Goal: Task Accomplishment & Management: Use online tool/utility

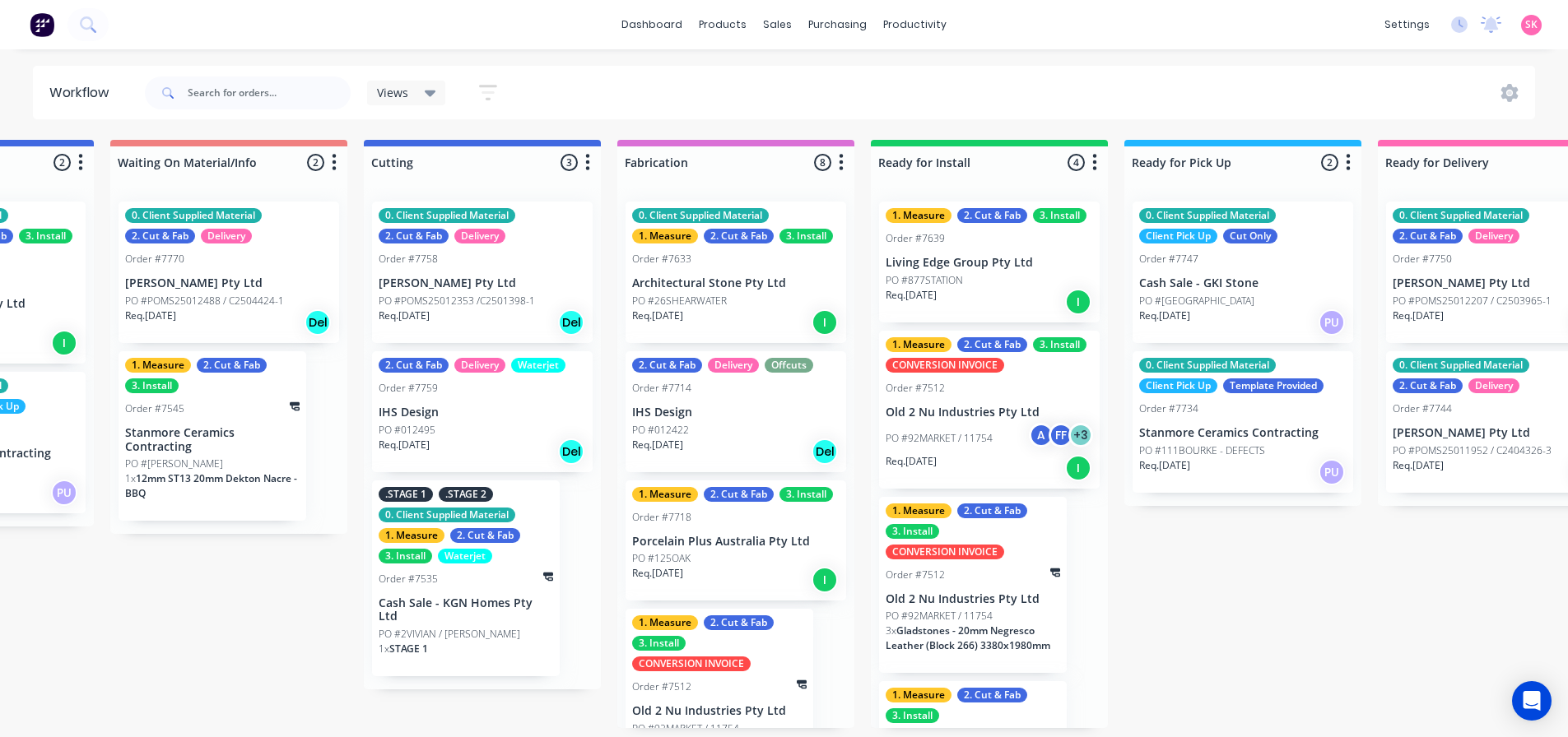
scroll to position [130, 0]
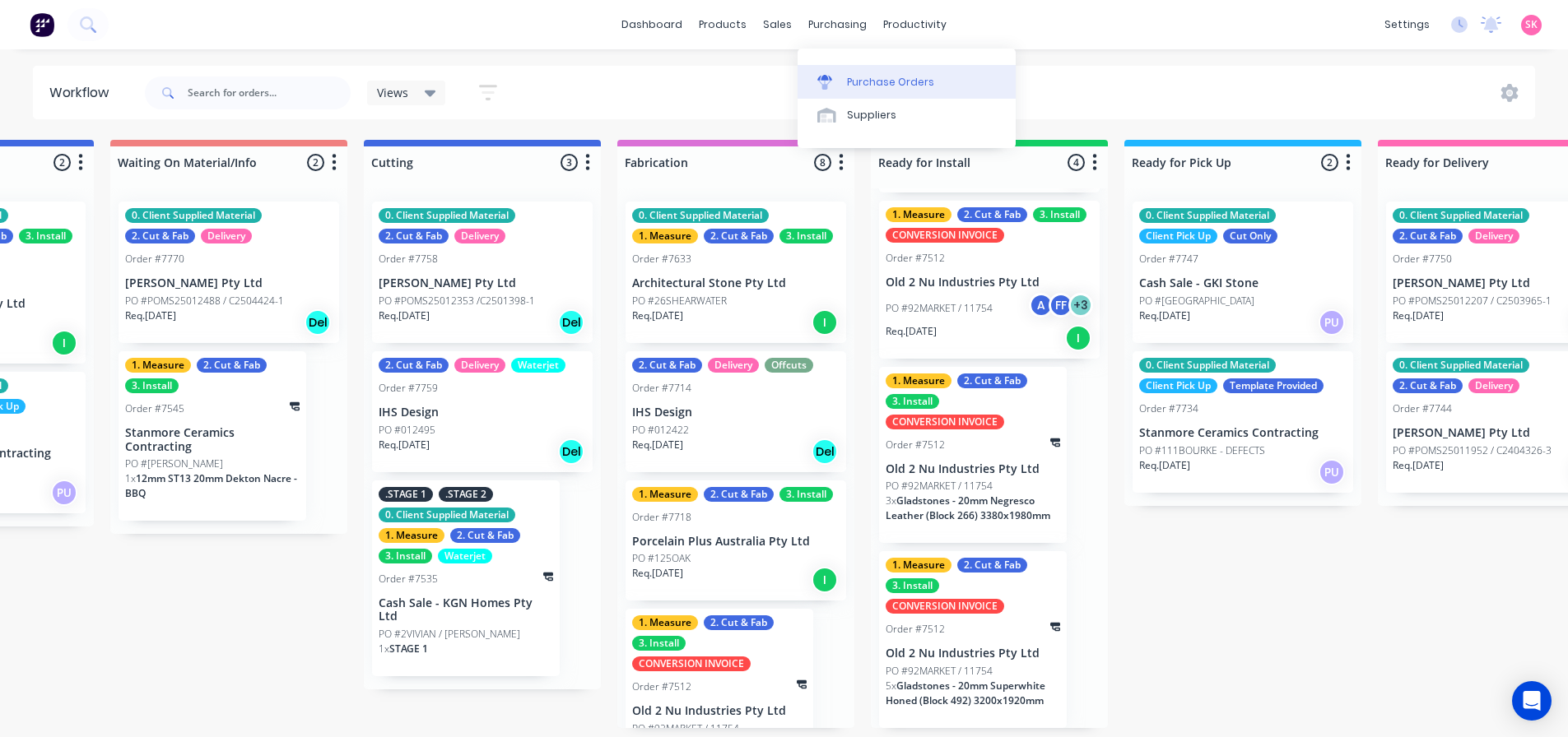
click at [813, 65] on link "Purchase Orders" at bounding box center [907, 82] width 218 height 33
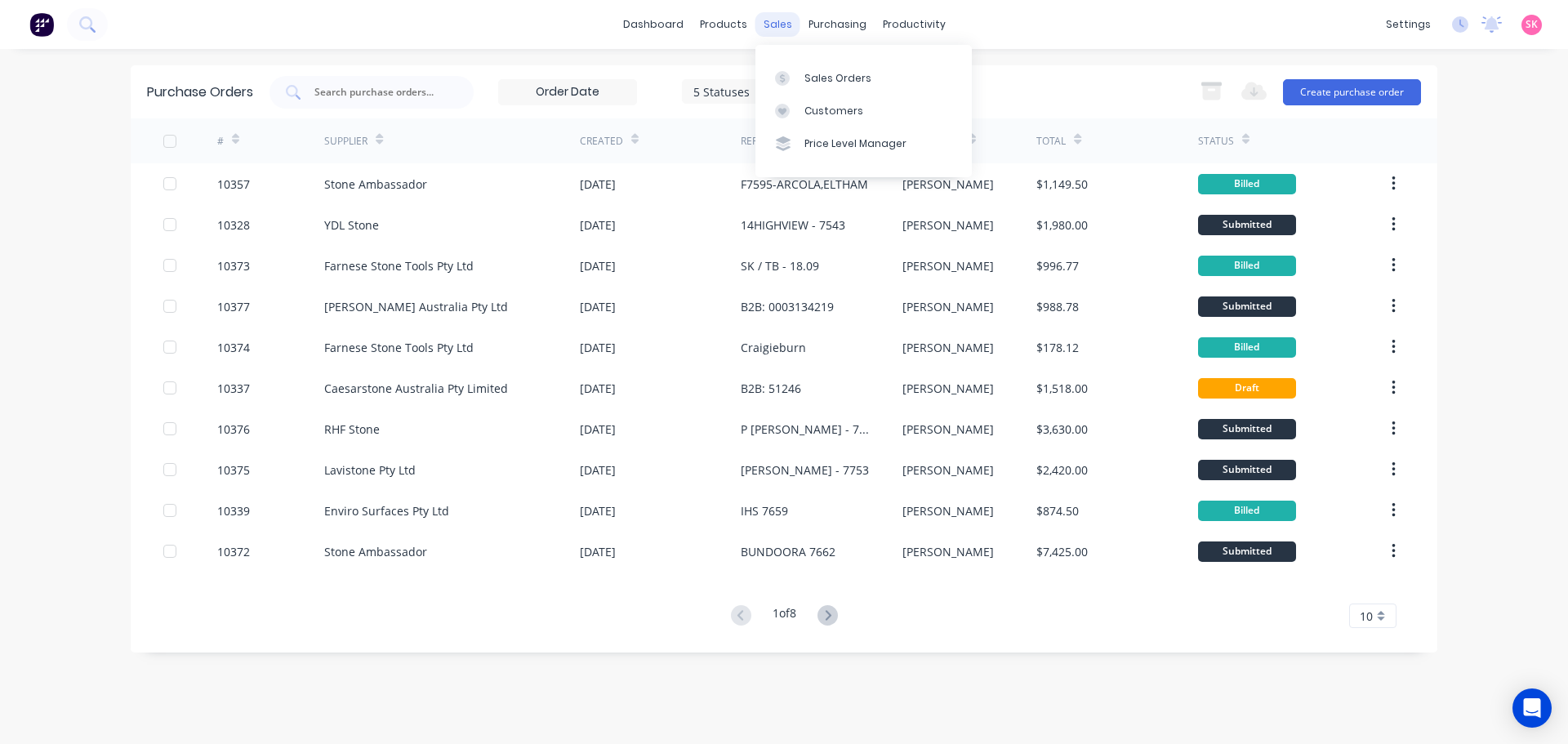
click at [790, 71] on div at bounding box center [788, 78] width 25 height 15
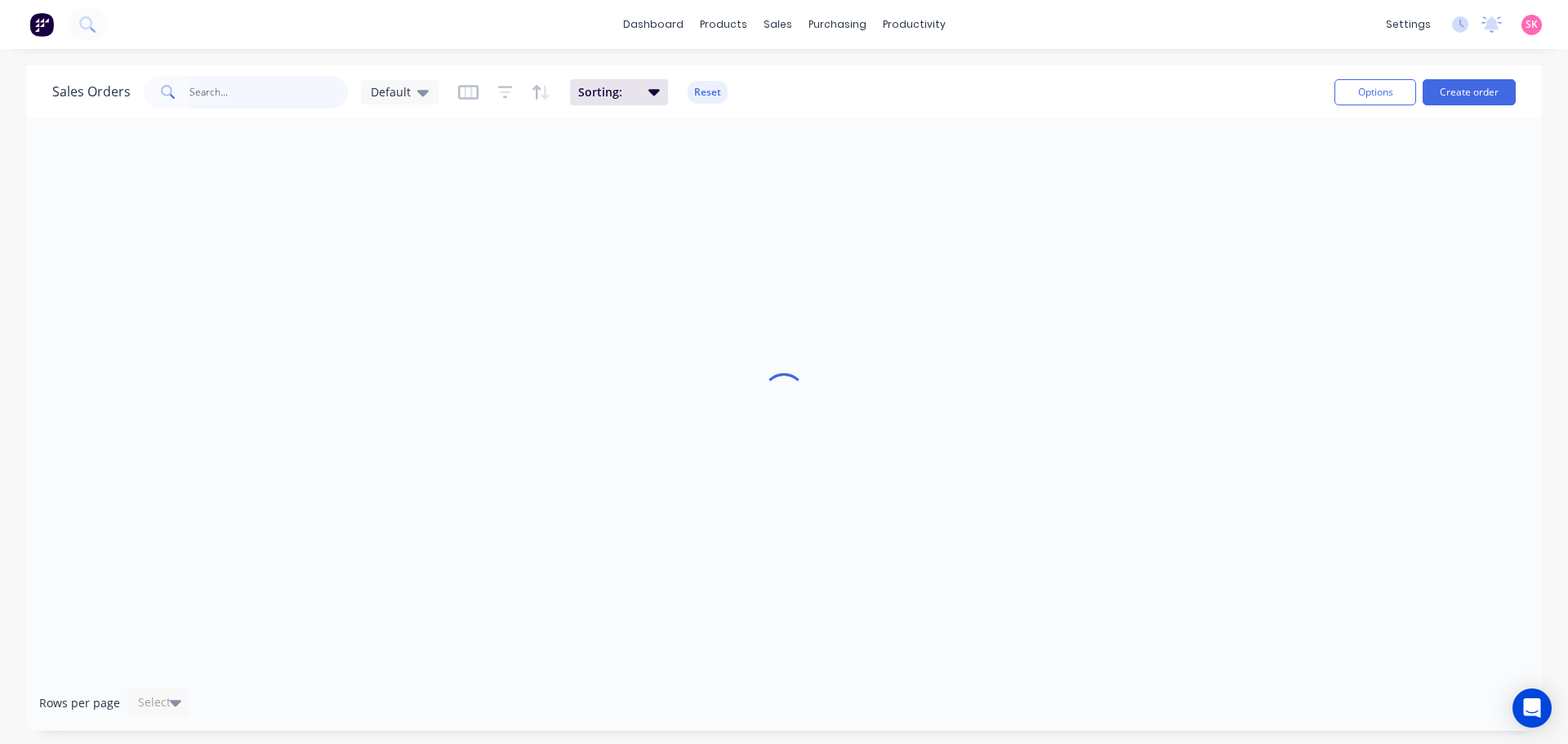
click at [273, 80] on input "text" at bounding box center [269, 92] width 159 height 33
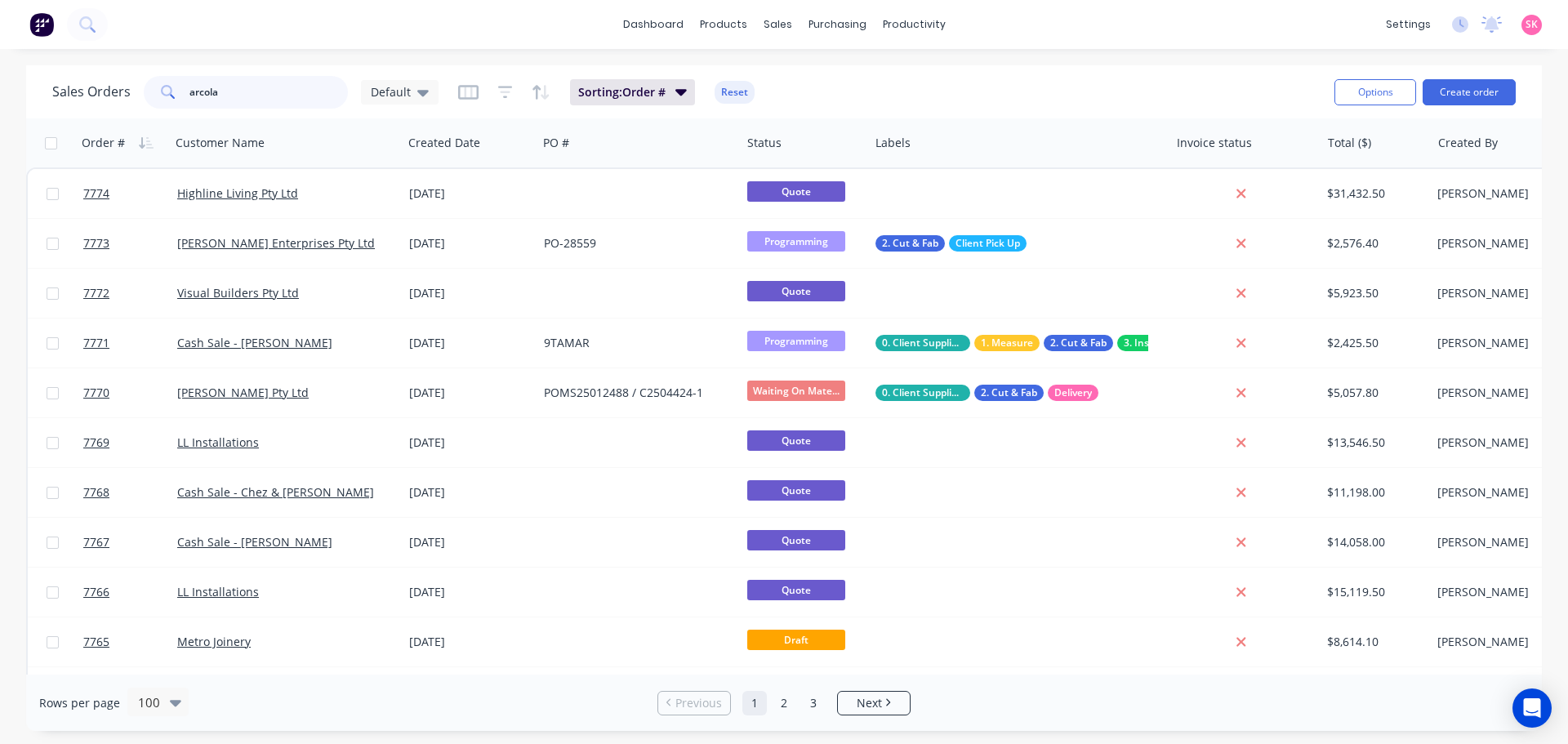
type input "arcola"
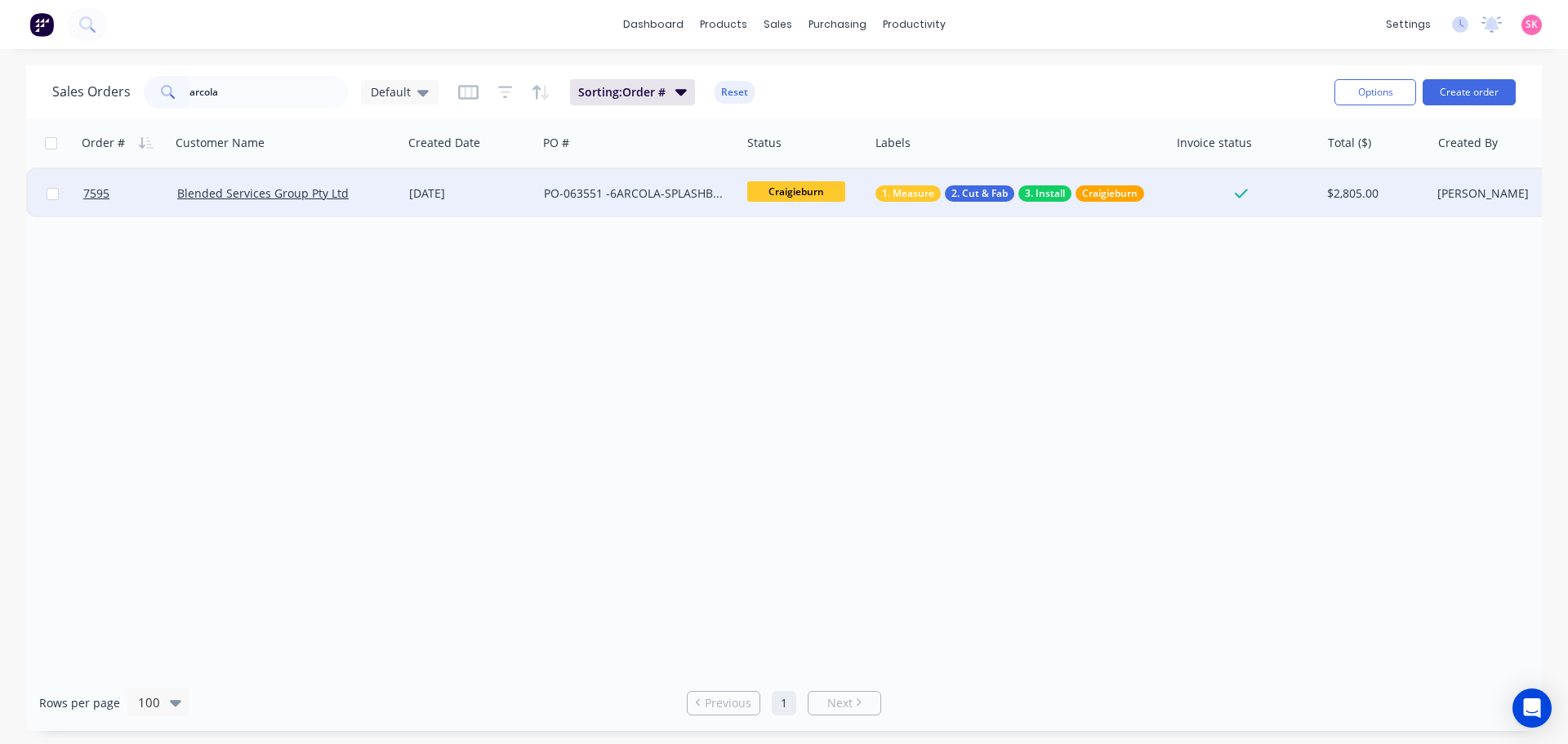
click at [643, 189] on div "PO-063551 -6ARCOLA-SPLASHBACKS" at bounding box center [635, 194] width 182 height 17
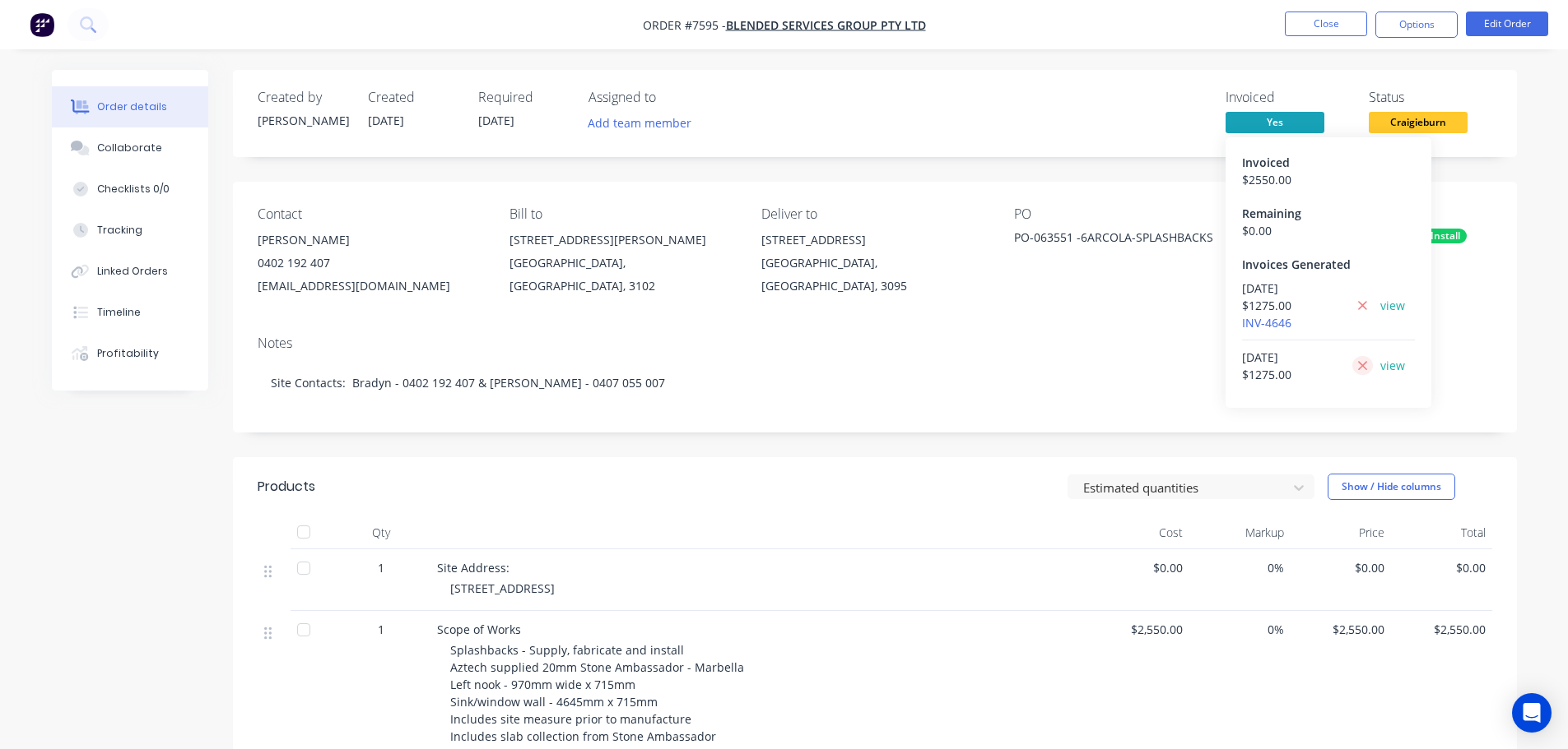
click at [1362, 358] on icon at bounding box center [1362, 366] width 11 height 15
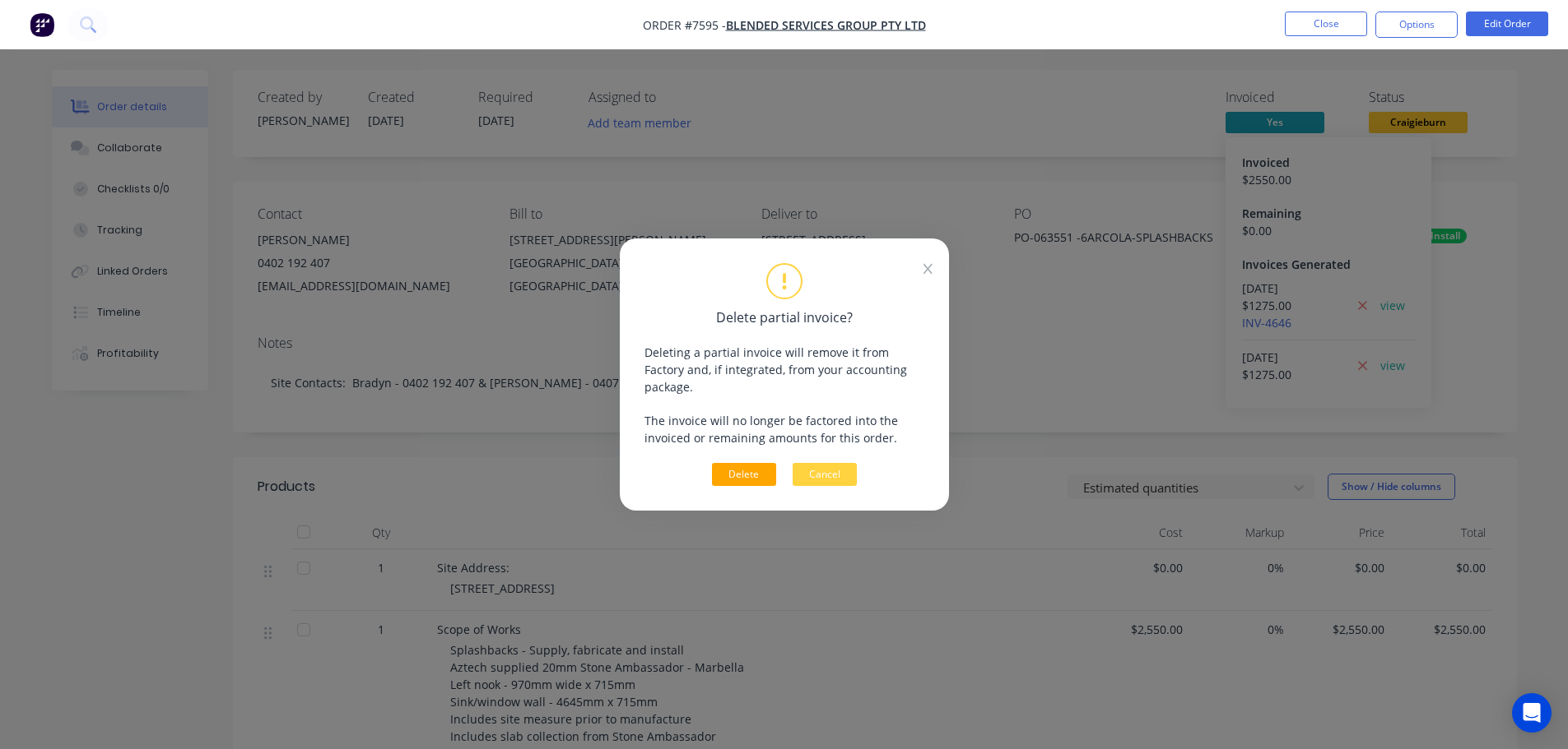
click at [756, 466] on button "Delete" at bounding box center [744, 475] width 64 height 23
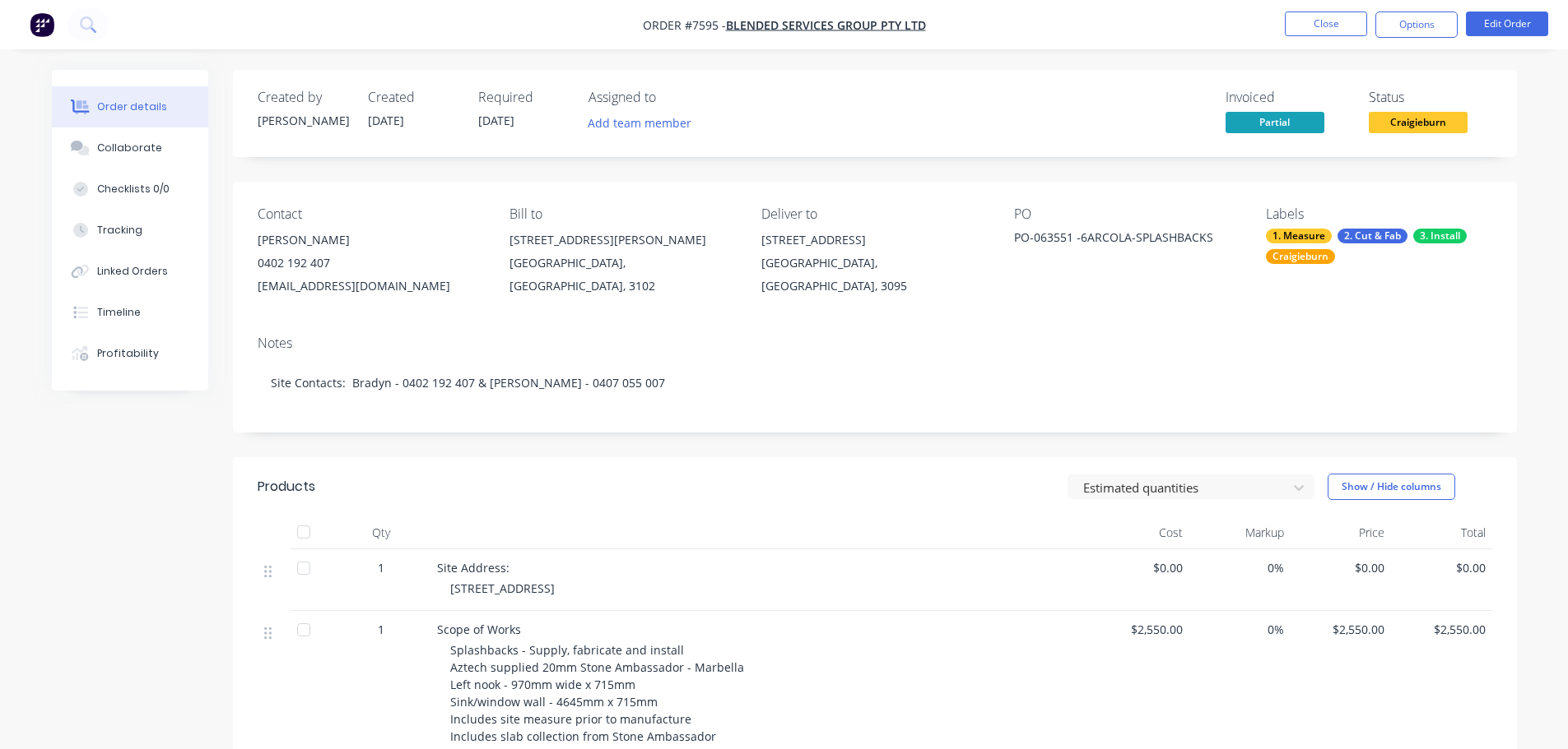
click at [1330, 11] on nav "Order #7595 - Blended Services Group Pty Ltd Close Options Edit Order" at bounding box center [784, 24] width 1568 height 49
click at [1328, 18] on button "Close" at bounding box center [1325, 24] width 82 height 25
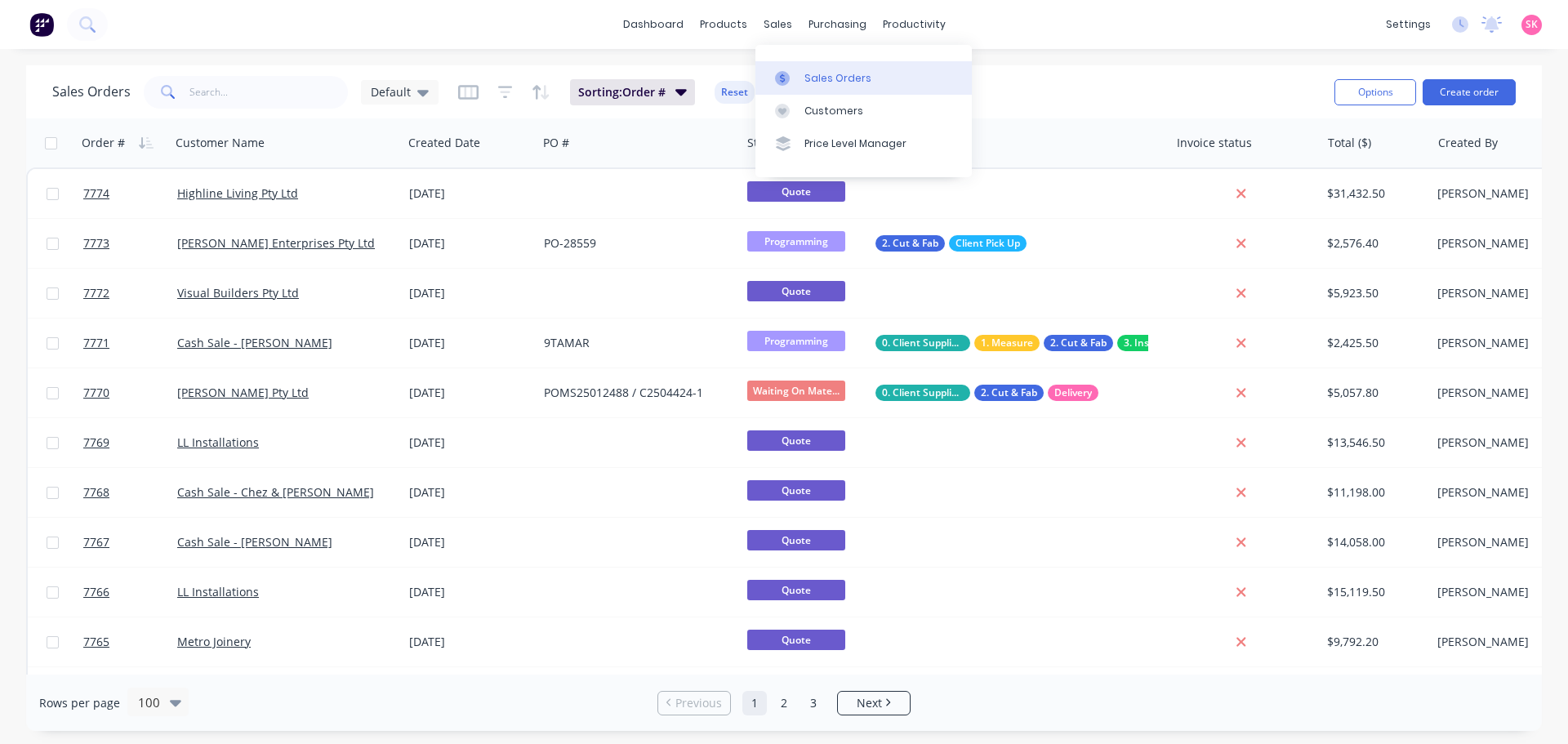
click at [795, 71] on div at bounding box center [788, 78] width 25 height 15
click at [912, 78] on div at bounding box center [901, 78] width 25 height 15
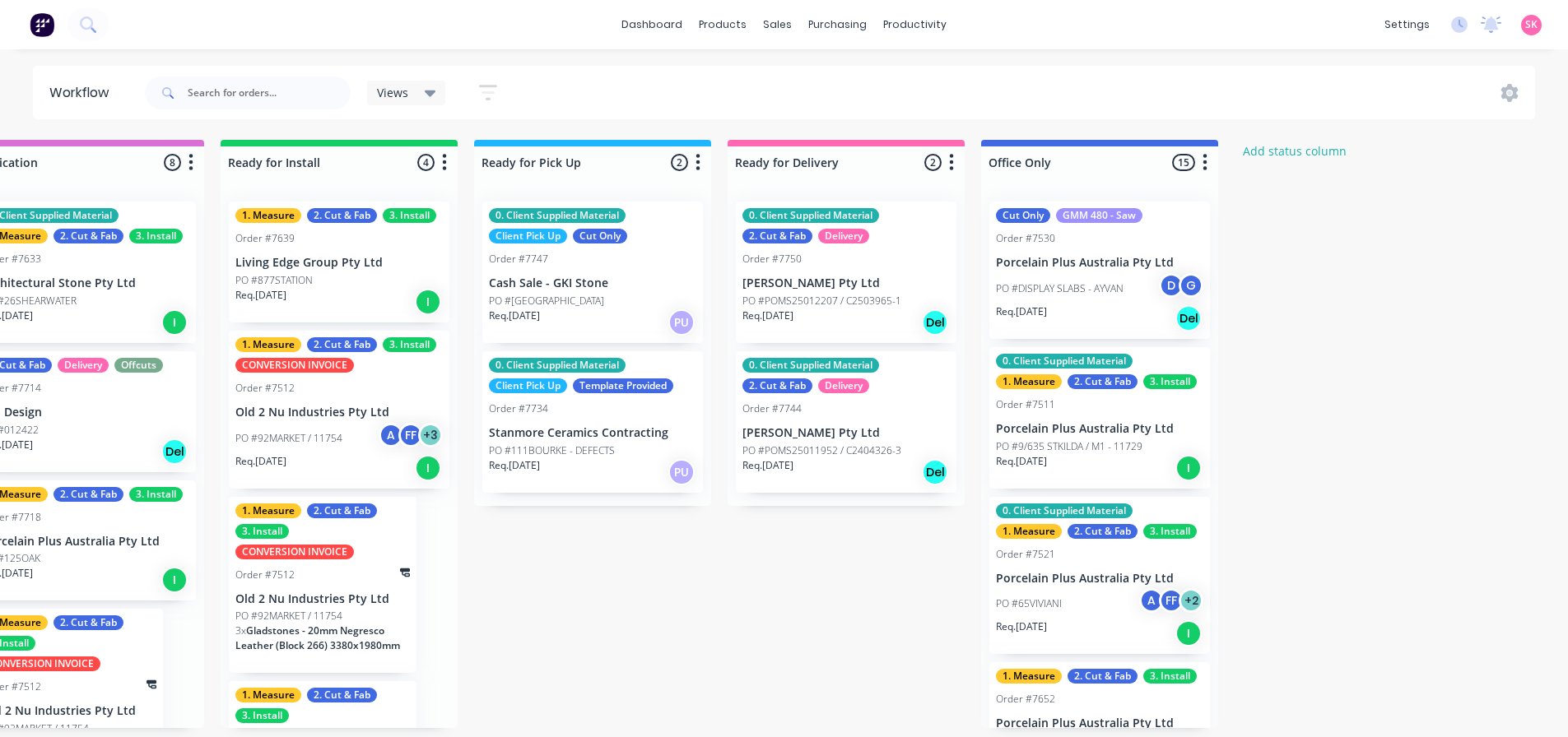
scroll to position [0, 1847]
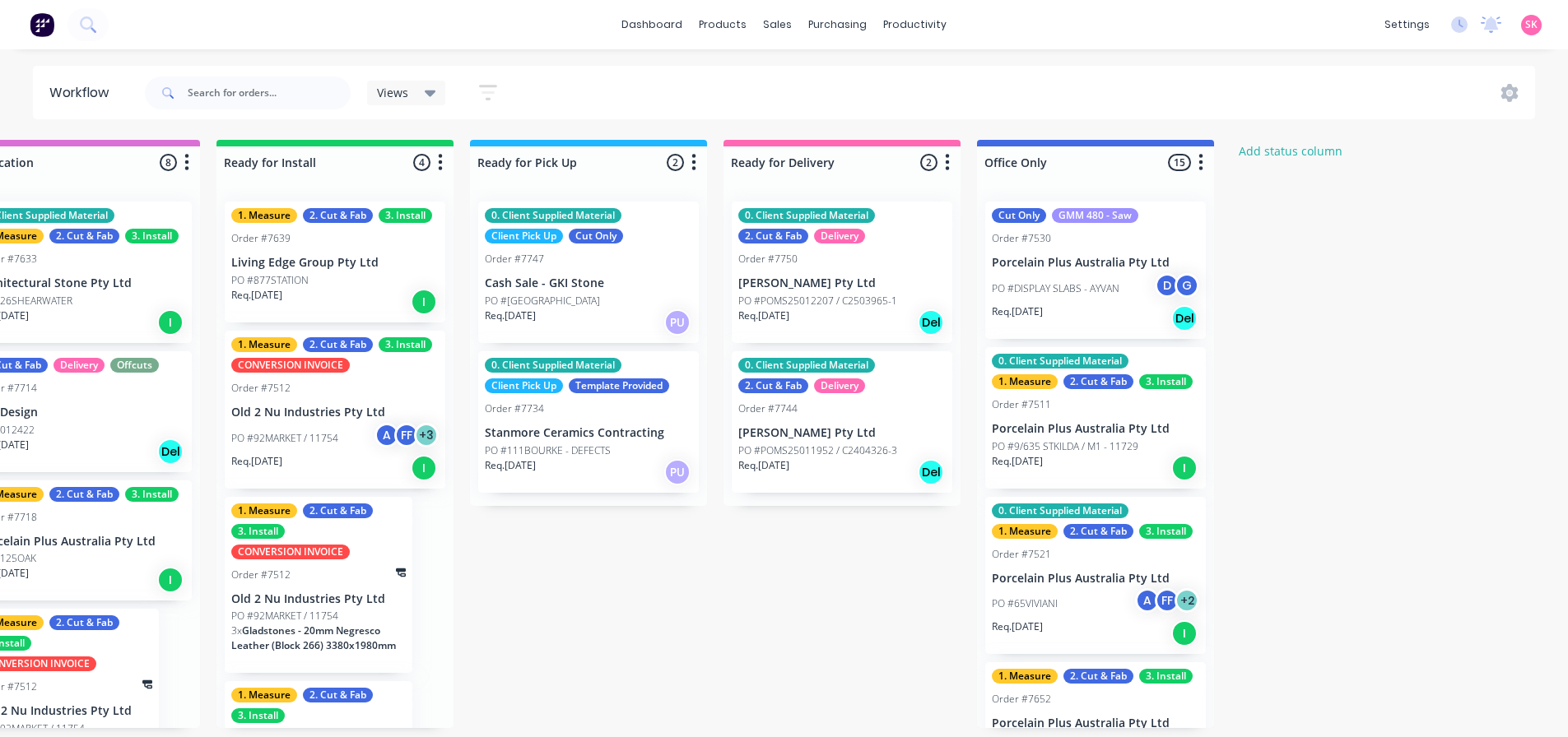
click at [643, 427] on p "Stanmore Ceramics Contracting" at bounding box center [588, 433] width 207 height 14
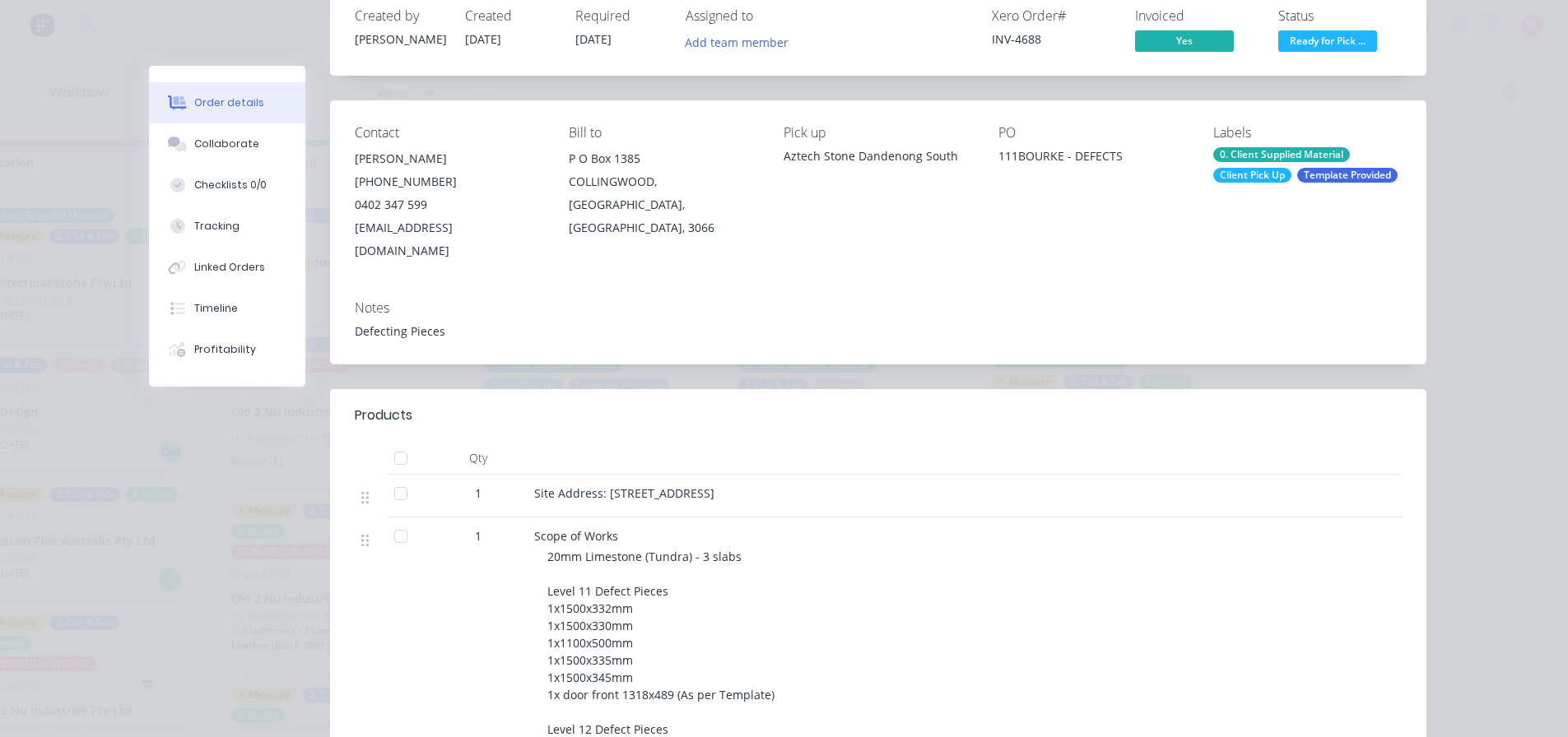
scroll to position [0, 0]
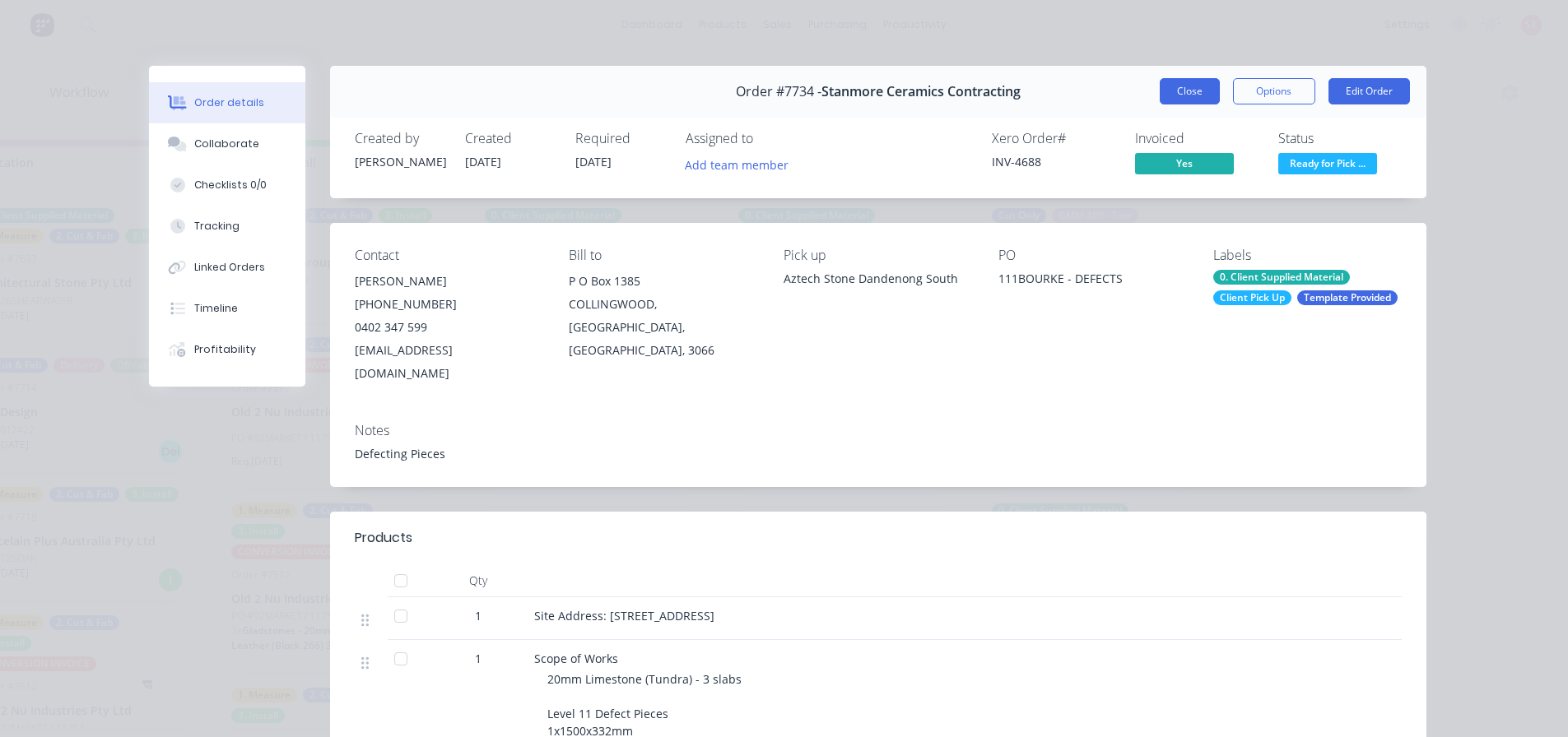
click at [1195, 82] on button "Close" at bounding box center [1190, 92] width 60 height 27
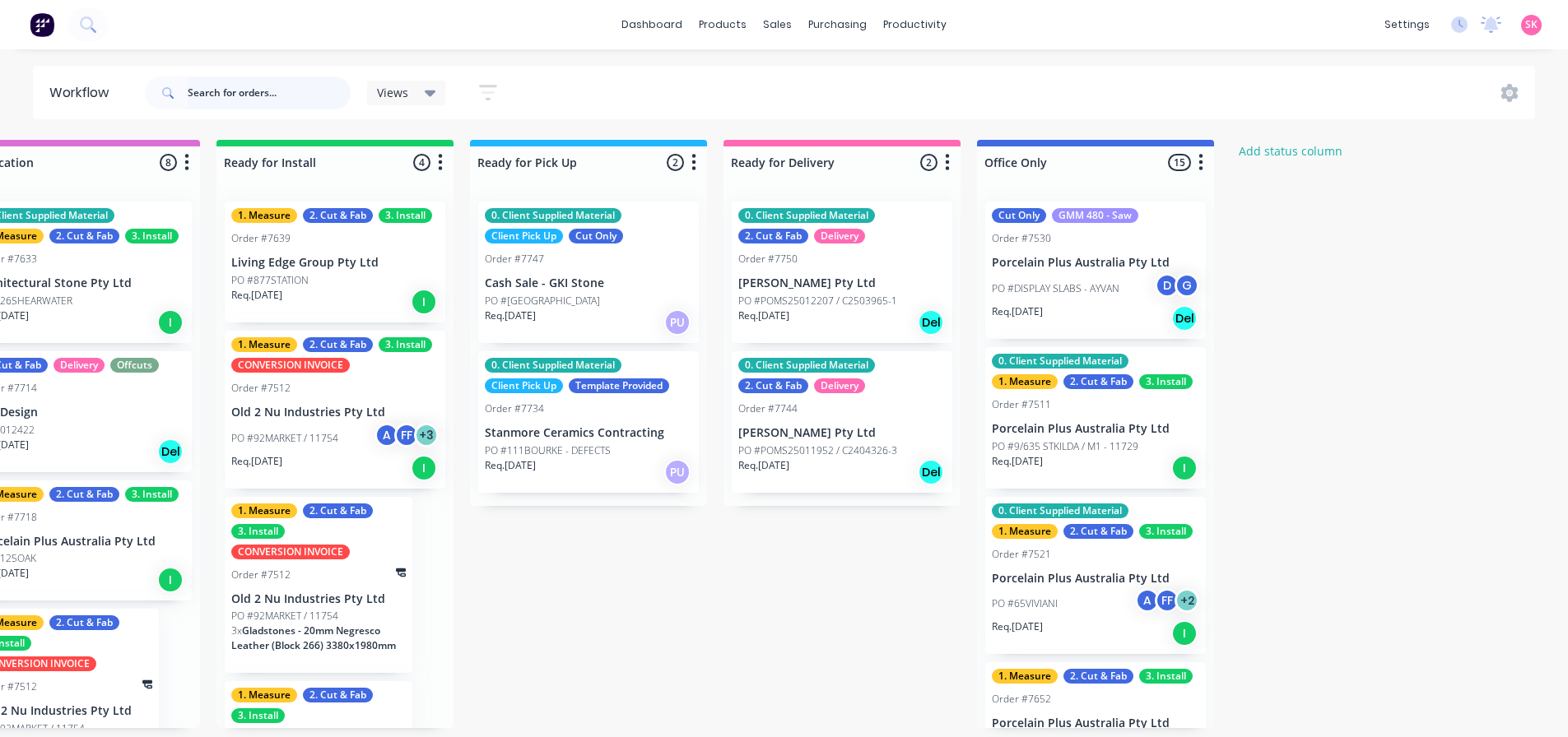
click at [319, 88] on input "text" at bounding box center [270, 93] width 163 height 33
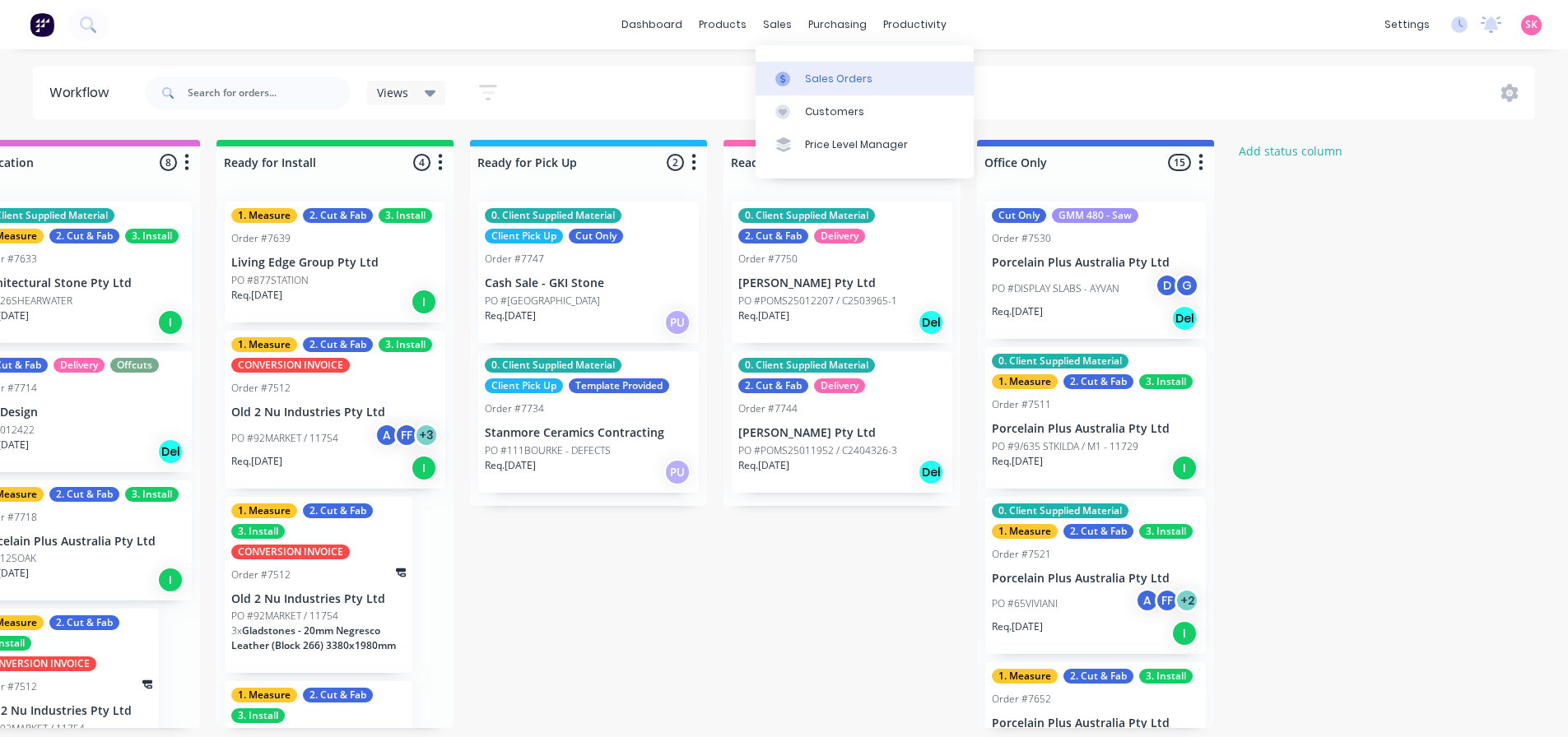
click at [777, 86] on icon at bounding box center [783, 79] width 15 height 15
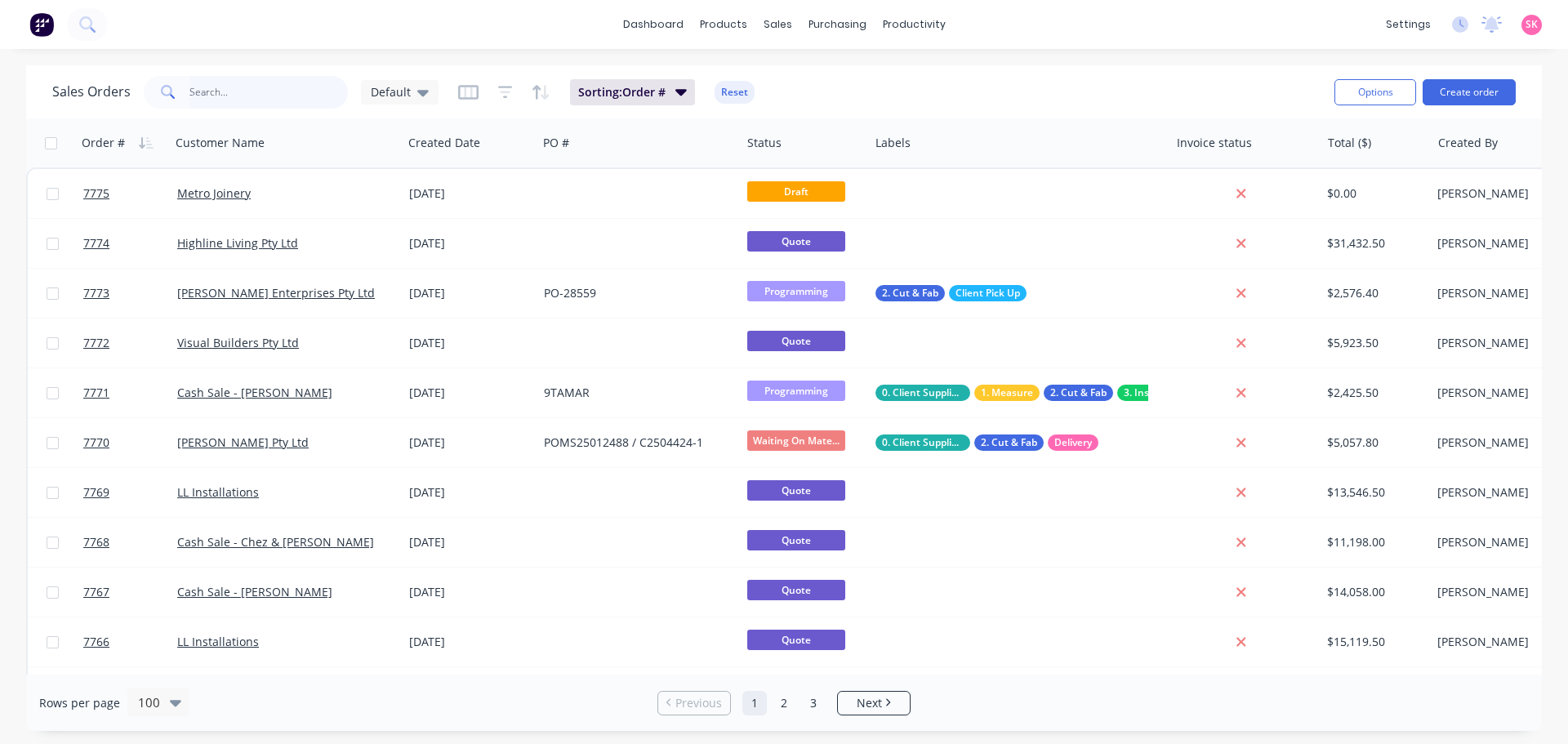
click at [291, 89] on input "text" at bounding box center [269, 92] width 159 height 33
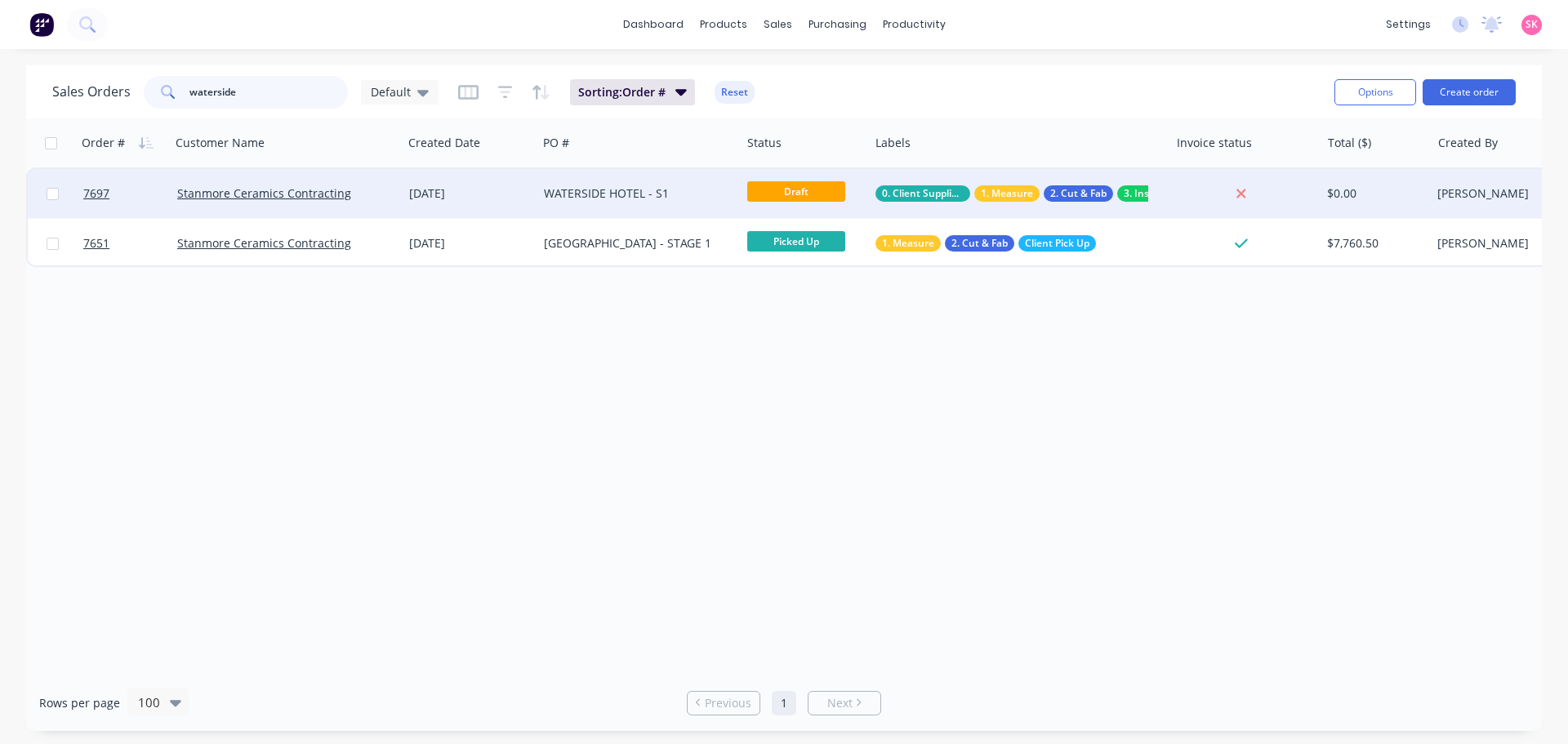
type input "waterside"
click at [633, 202] on div "WATERSIDE HOTEL - S1" at bounding box center [639, 193] width 203 height 49
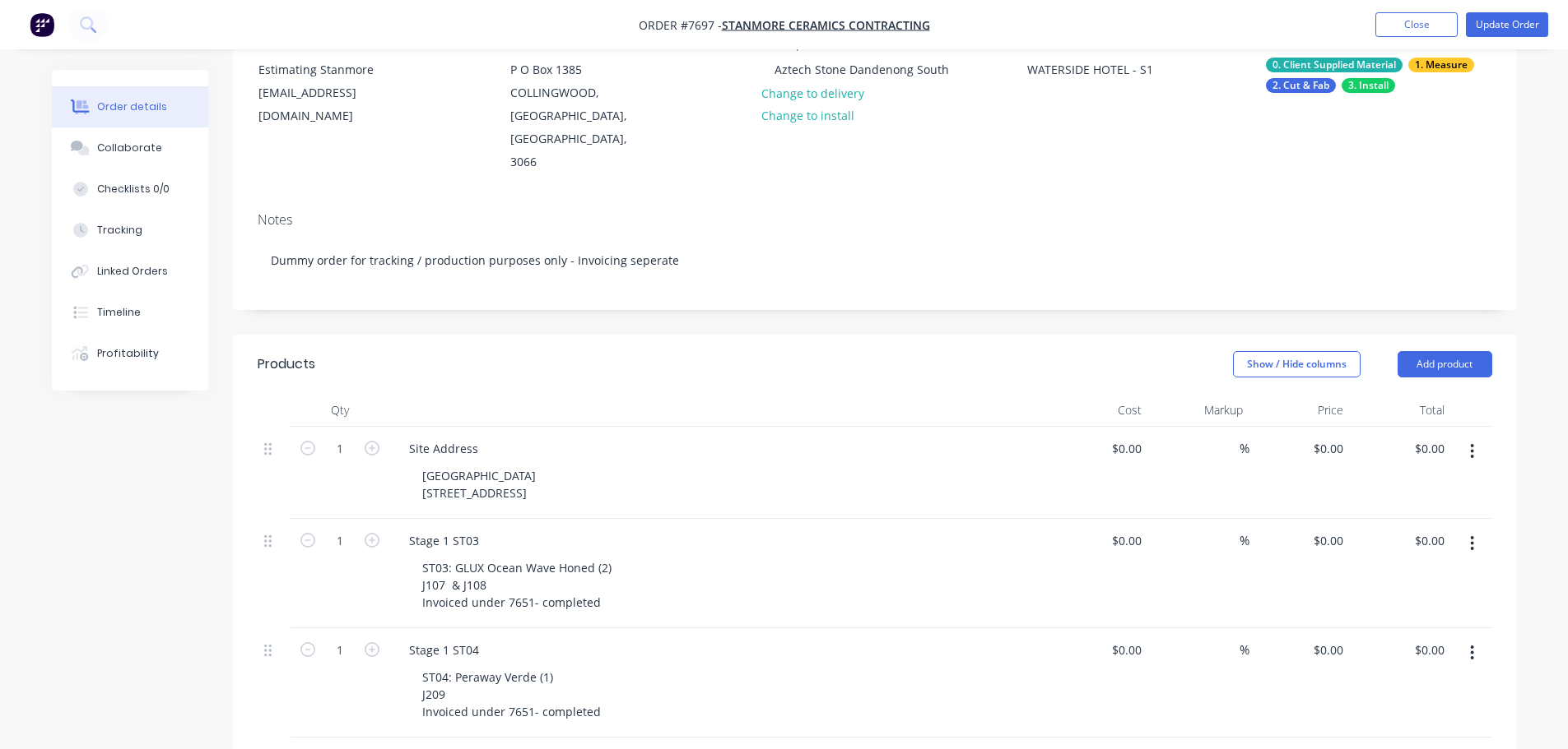
scroll to position [329, 0]
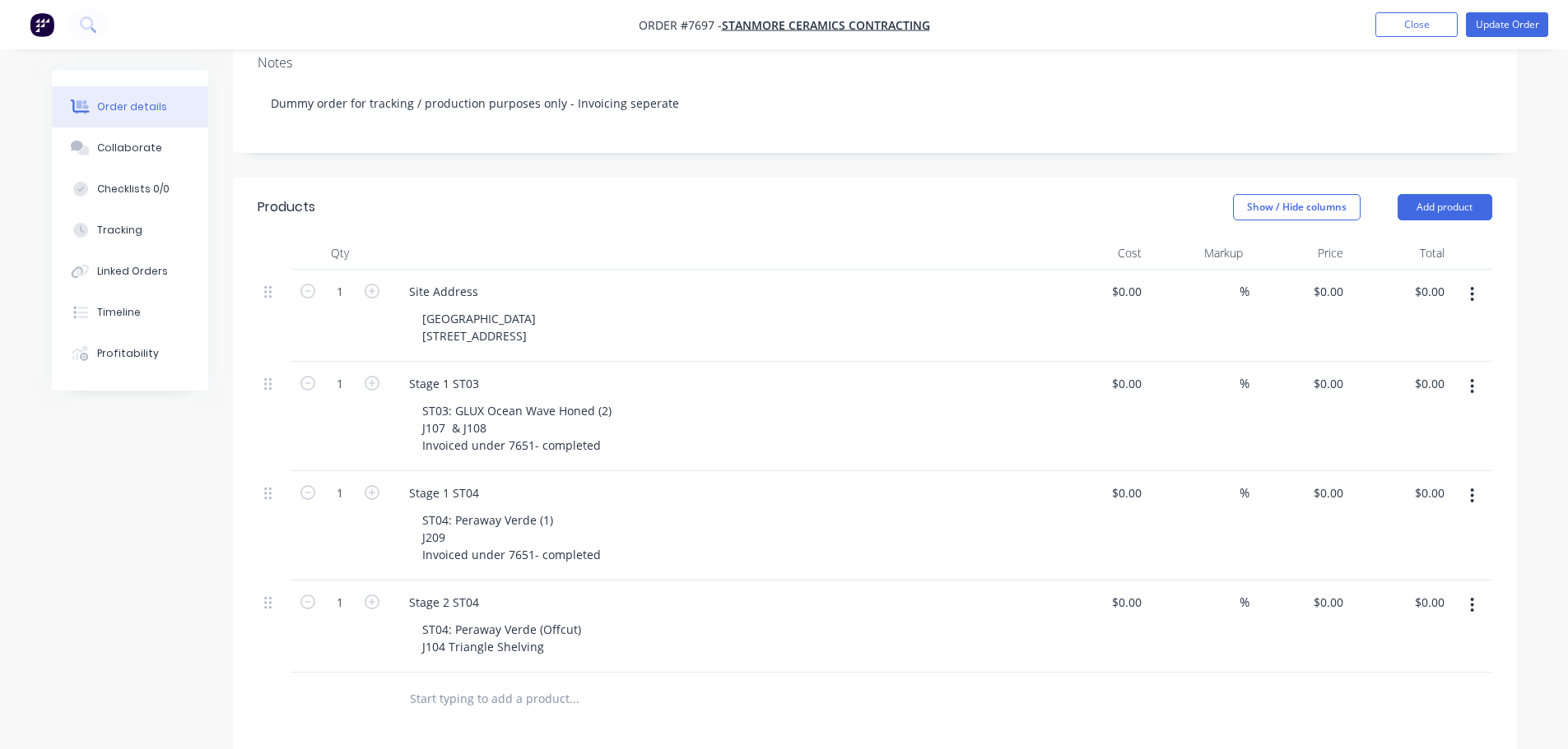
click at [602, 618] on div "ST04: Peraway Verde (Offcut) J104 Triangle Shelving" at bounding box center [725, 638] width 632 height 41
click at [582, 618] on div "ST04: Peraway Verde (Offcut) J104 Triangle Shelving" at bounding box center [502, 638] width 185 height 41
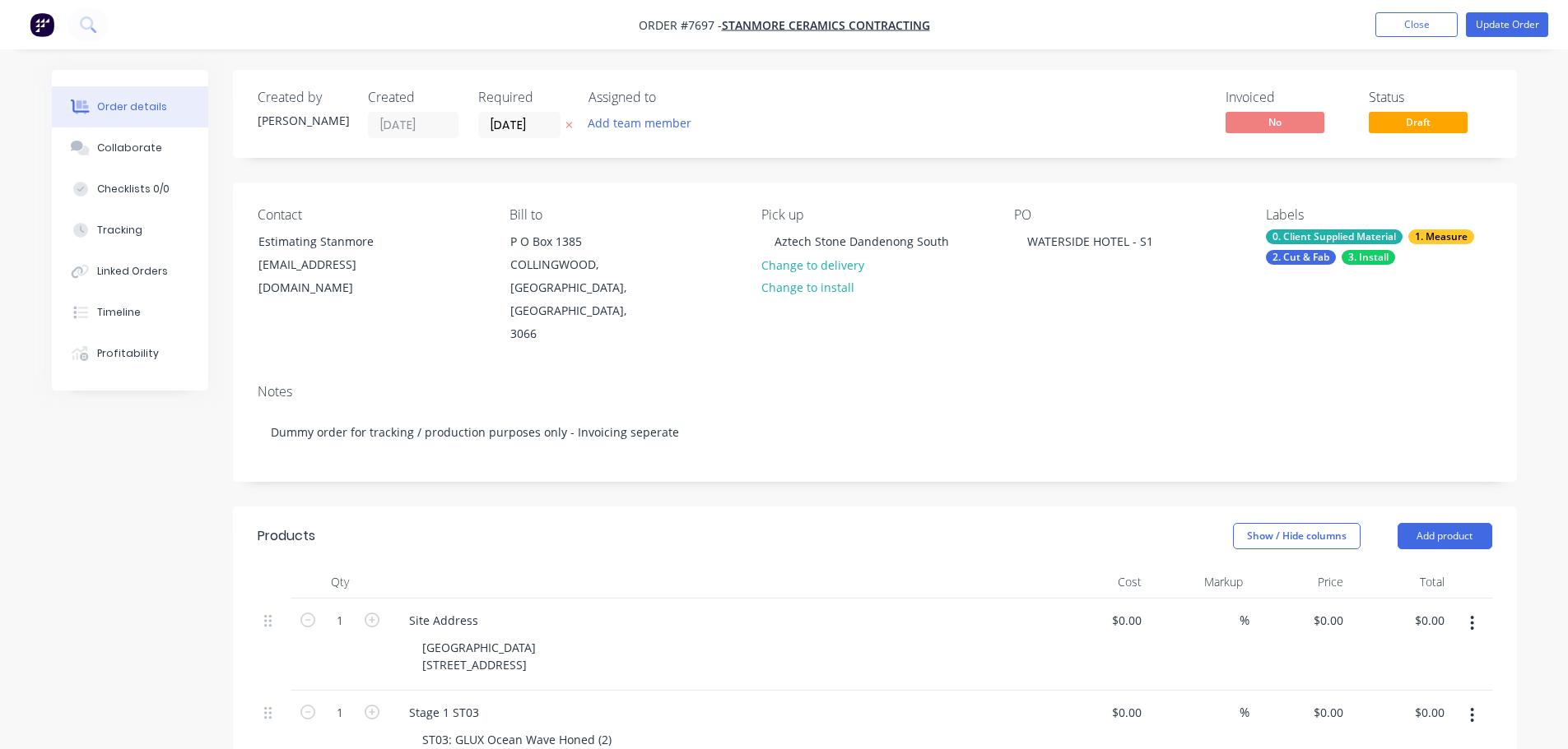
drag, startPoint x: 1399, startPoint y: 21, endPoint x: 1197, endPoint y: 101, distance: 217.3
click at [1399, 21] on button "Close" at bounding box center [1416, 25] width 82 height 25
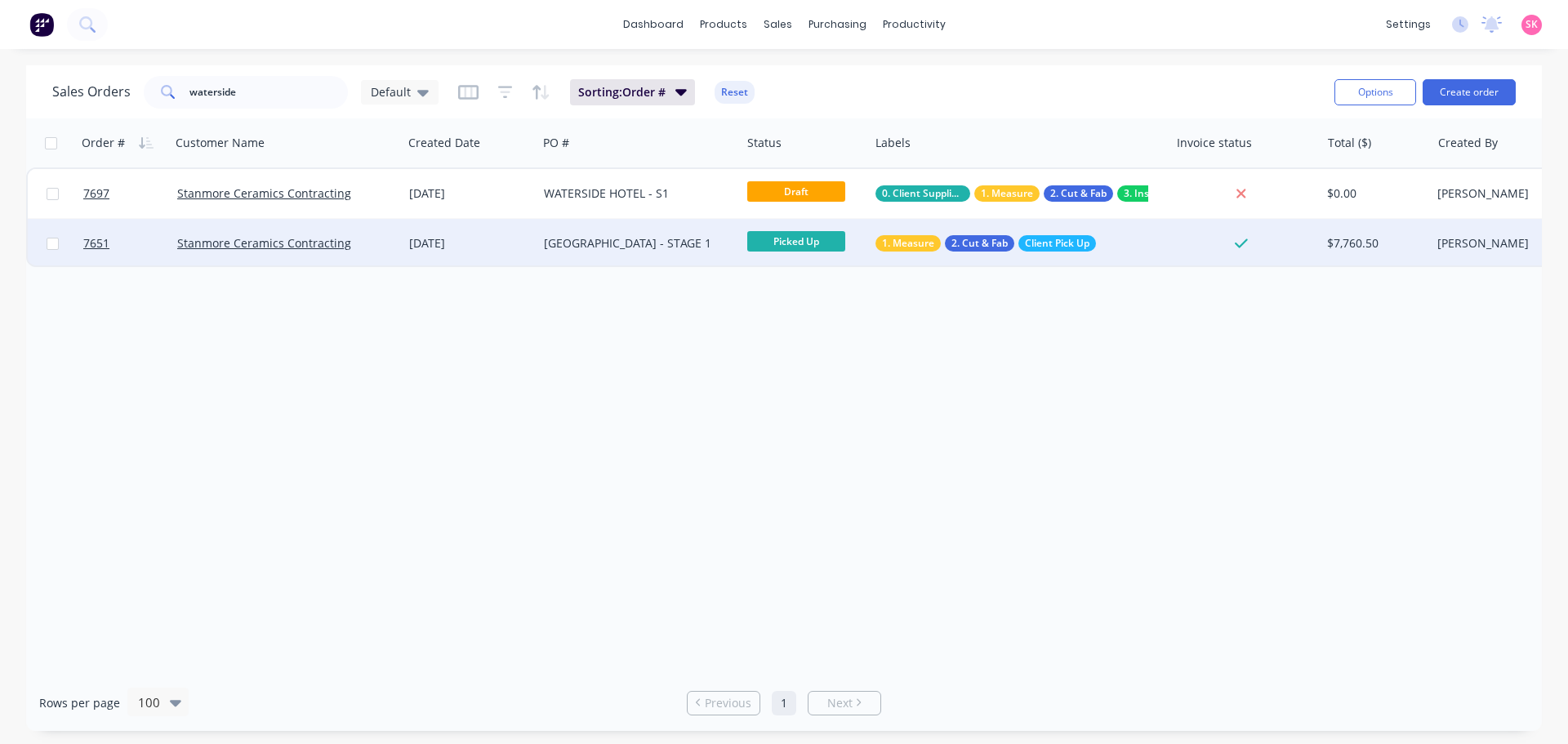
click at [651, 254] on div "WATERSIDE HOTEL - STAGE 1" at bounding box center [639, 243] width 203 height 49
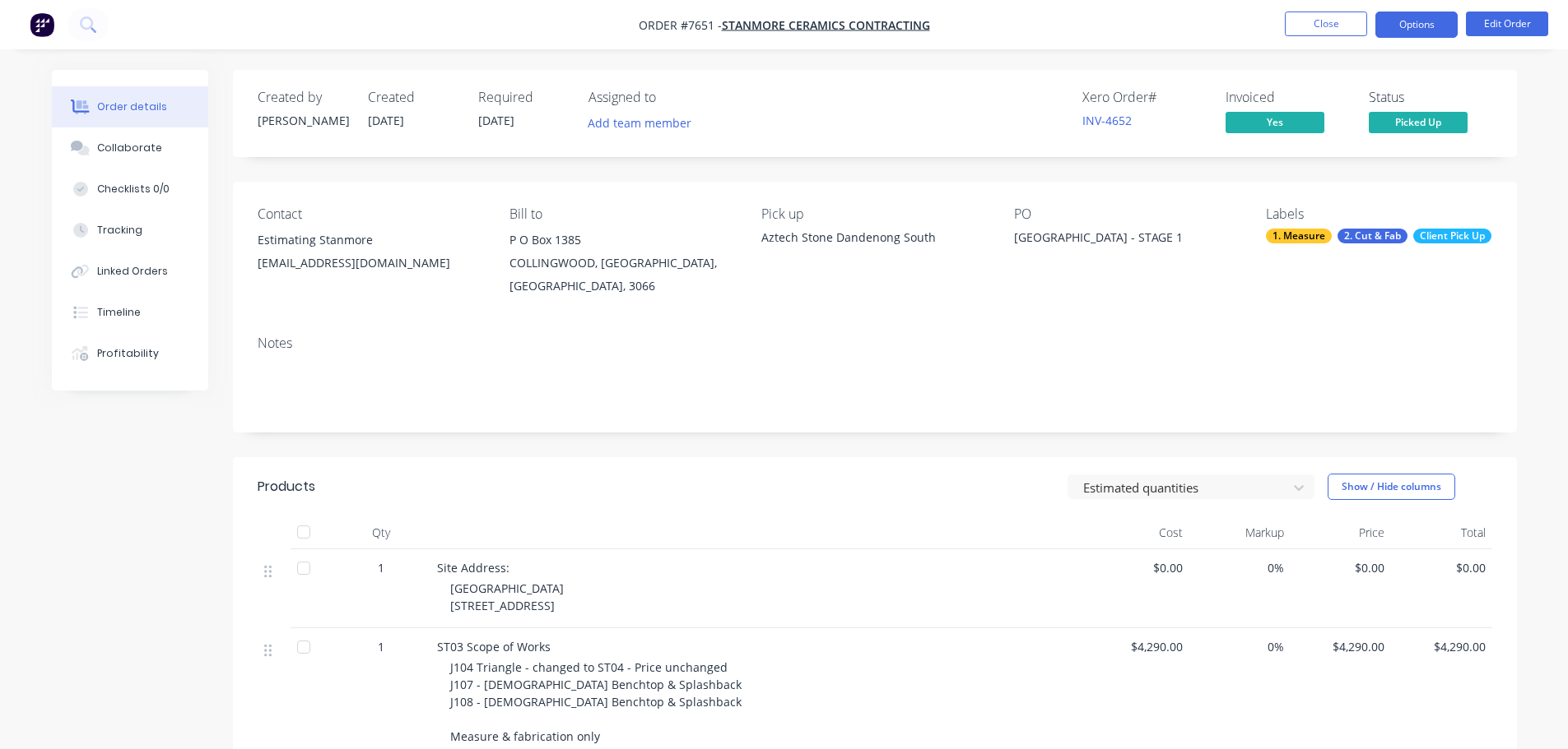
click at [1413, 14] on button "Options" at bounding box center [1416, 25] width 82 height 27
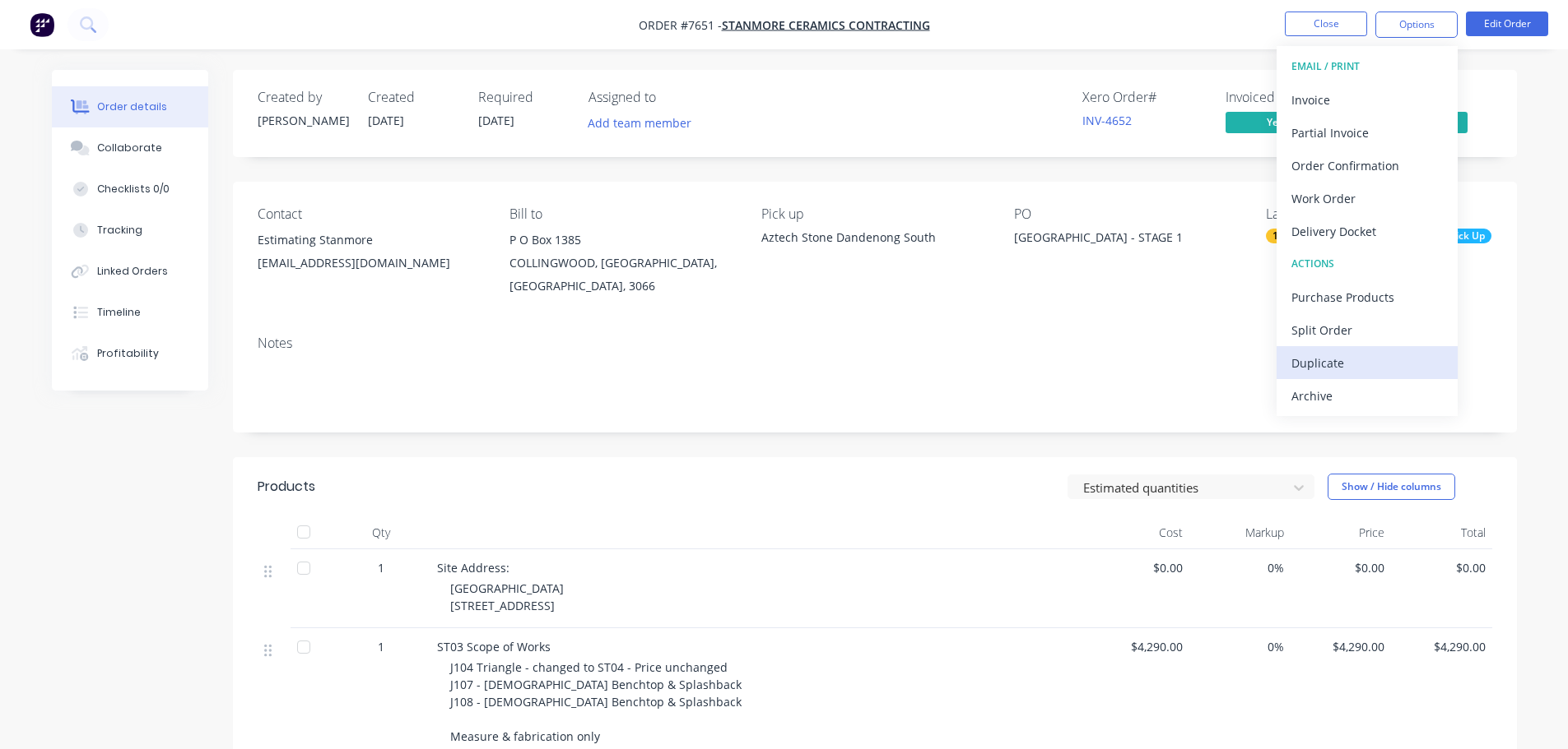
click at [1355, 363] on div "Duplicate" at bounding box center [1367, 362] width 151 height 24
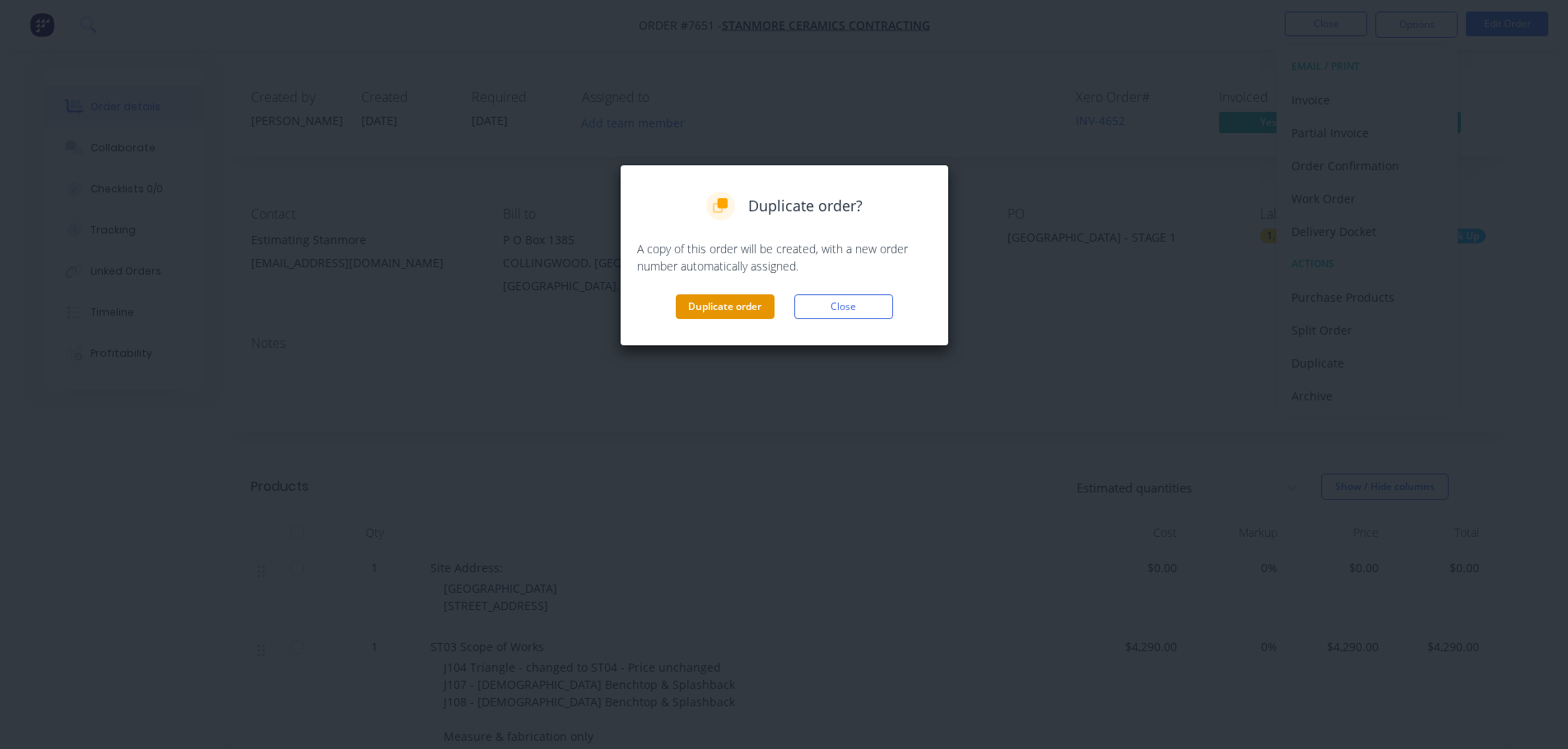
click at [723, 307] on button "Duplicate order" at bounding box center [725, 307] width 99 height 25
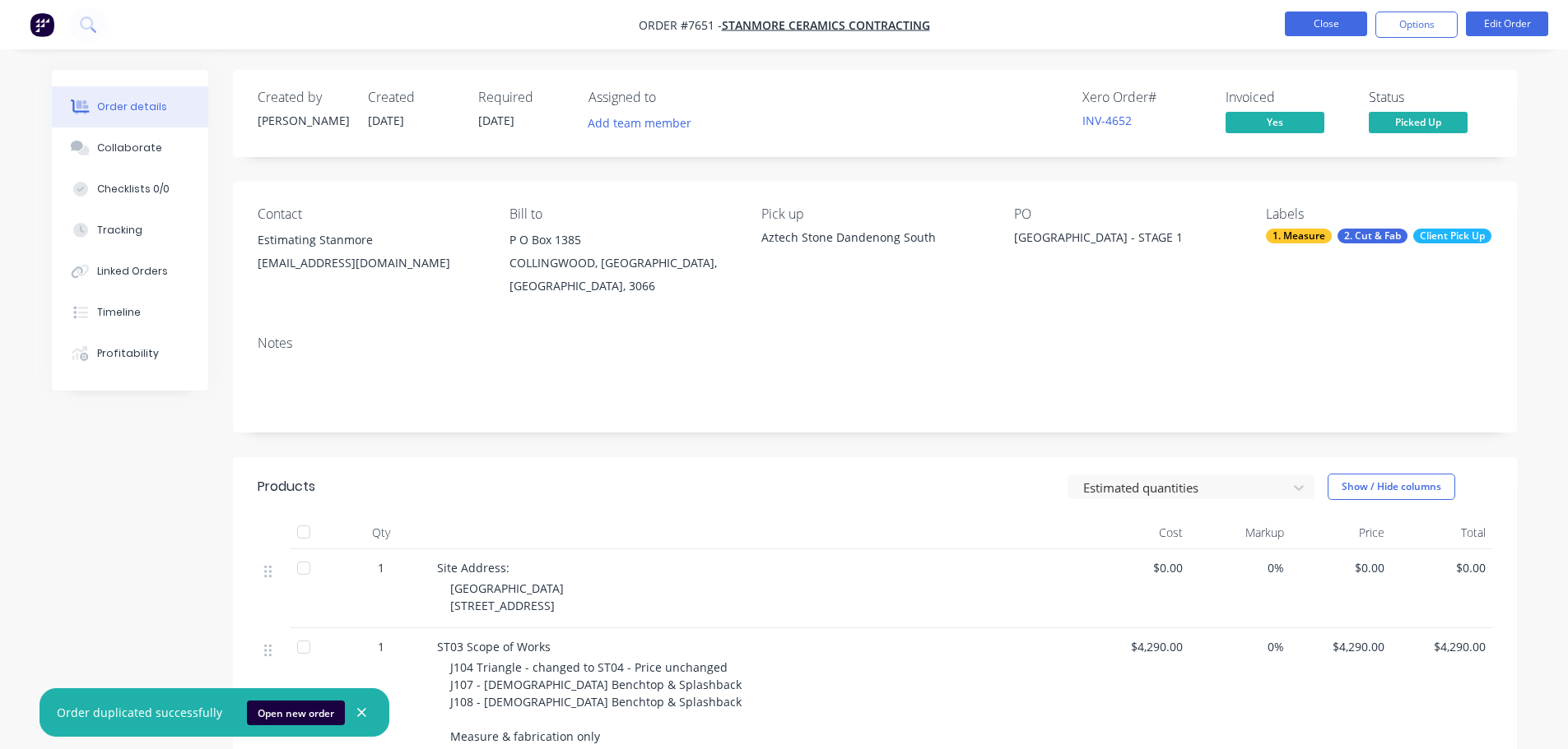
click at [1310, 27] on button "Close" at bounding box center [1325, 24] width 82 height 25
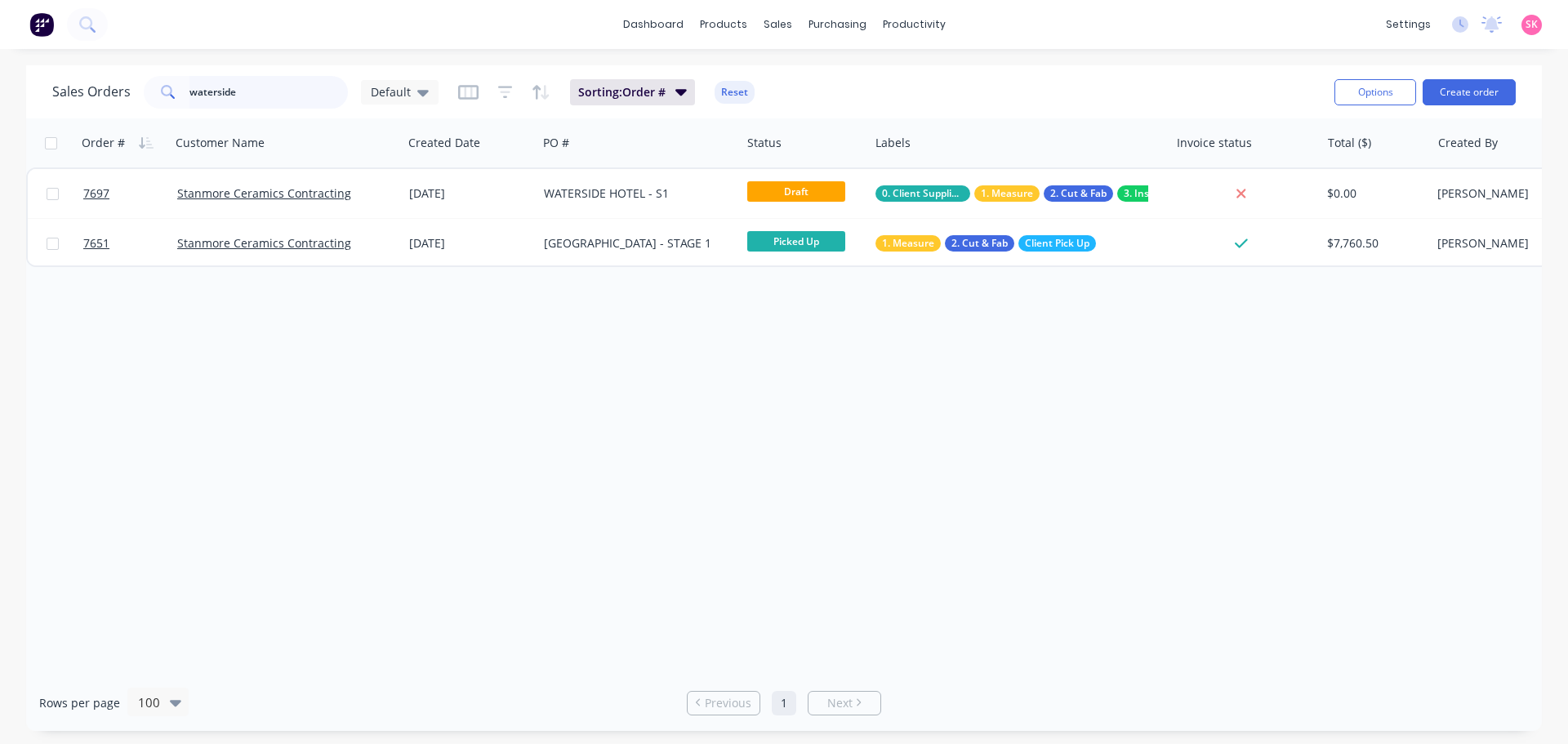
click at [250, 95] on input "waterside" at bounding box center [269, 92] width 159 height 33
drag, startPoint x: 282, startPoint y: 97, endPoint x: -27, endPoint y: 73, distance: 309.9
click at [0, 73] on html "dashboard products sales purchasing productivity dashboard products Product Cat…" at bounding box center [784, 372] width 1568 height 744
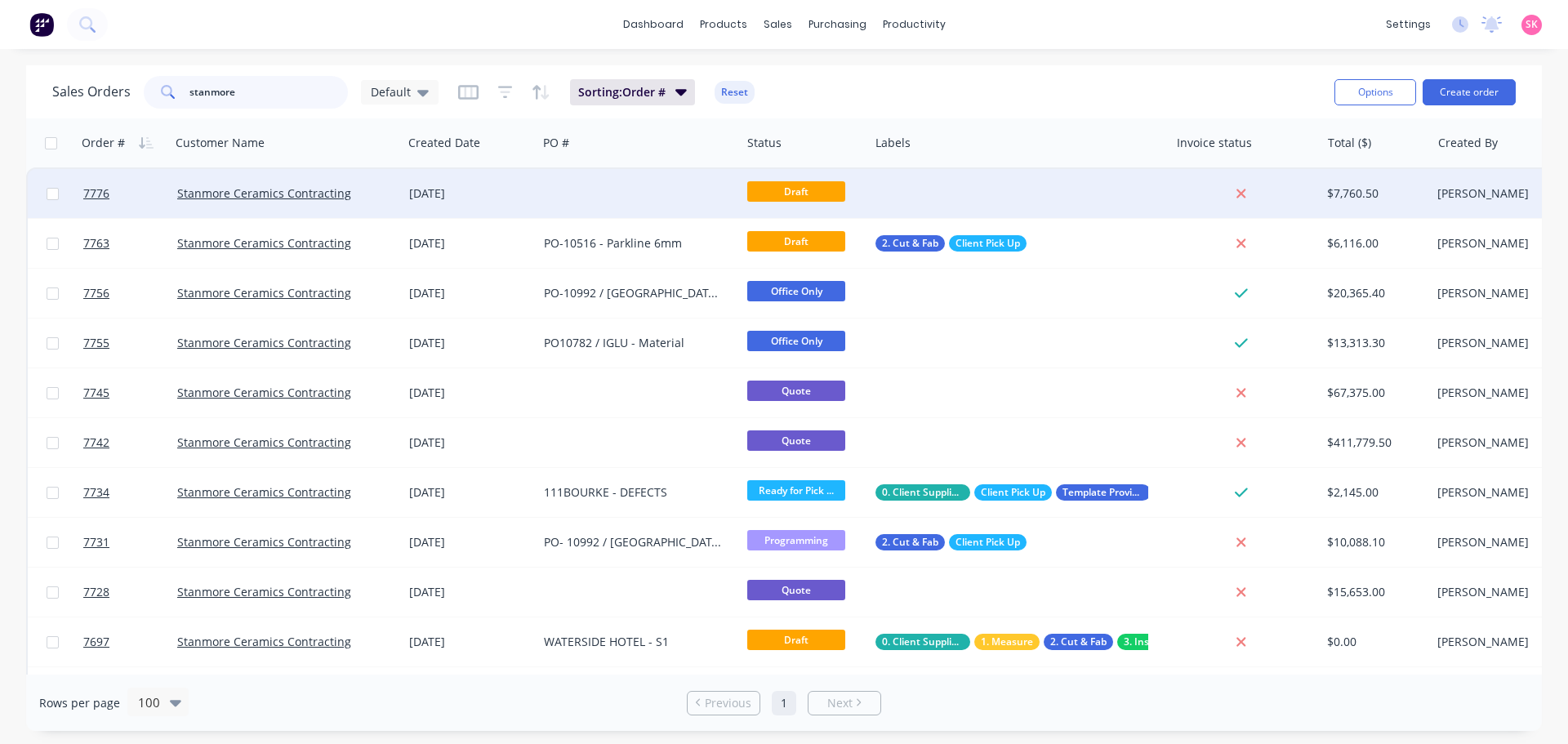
type input "stanmore"
click at [484, 195] on div "24 Sep 2025" at bounding box center [470, 194] width 121 height 17
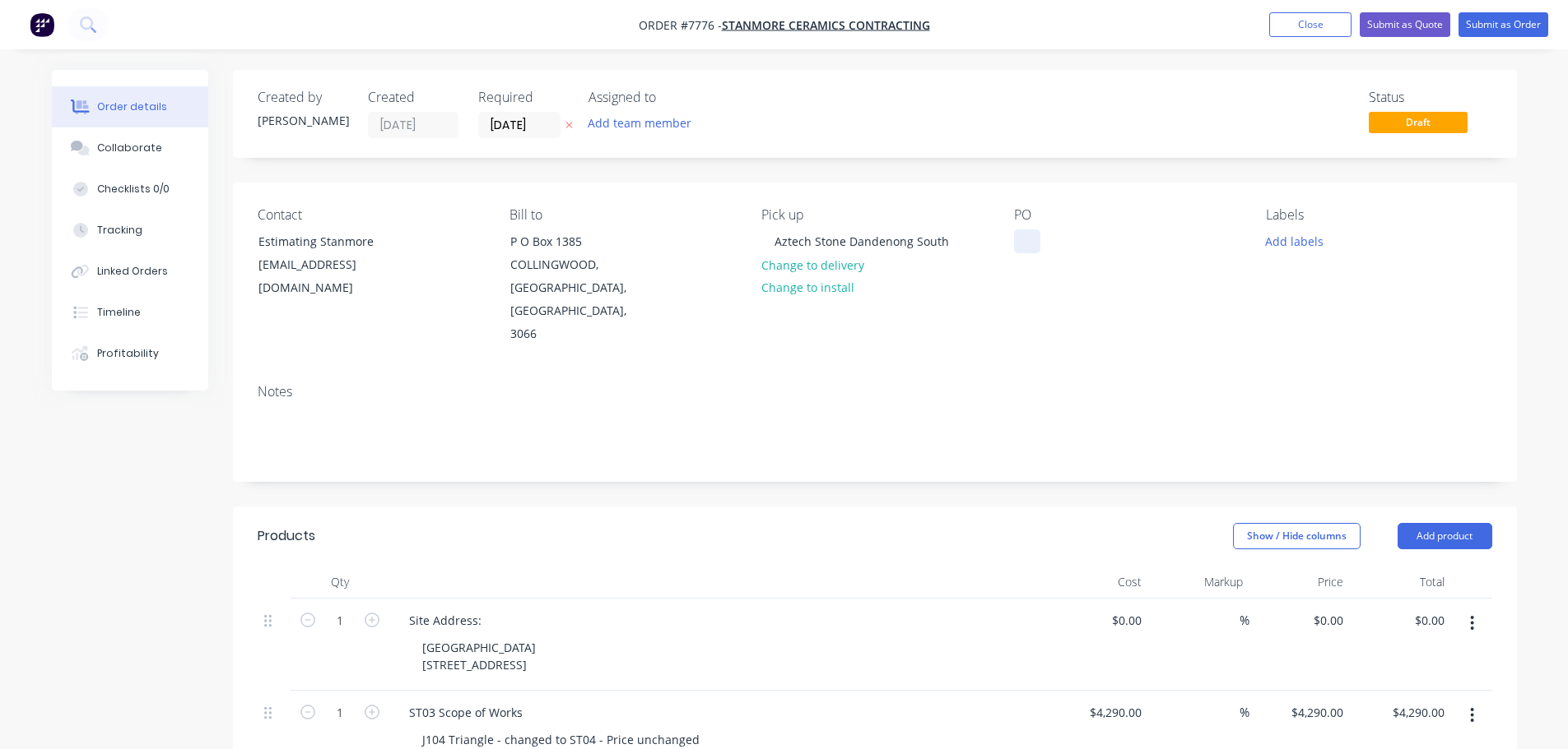
click at [1026, 231] on div at bounding box center [1027, 241] width 27 height 24
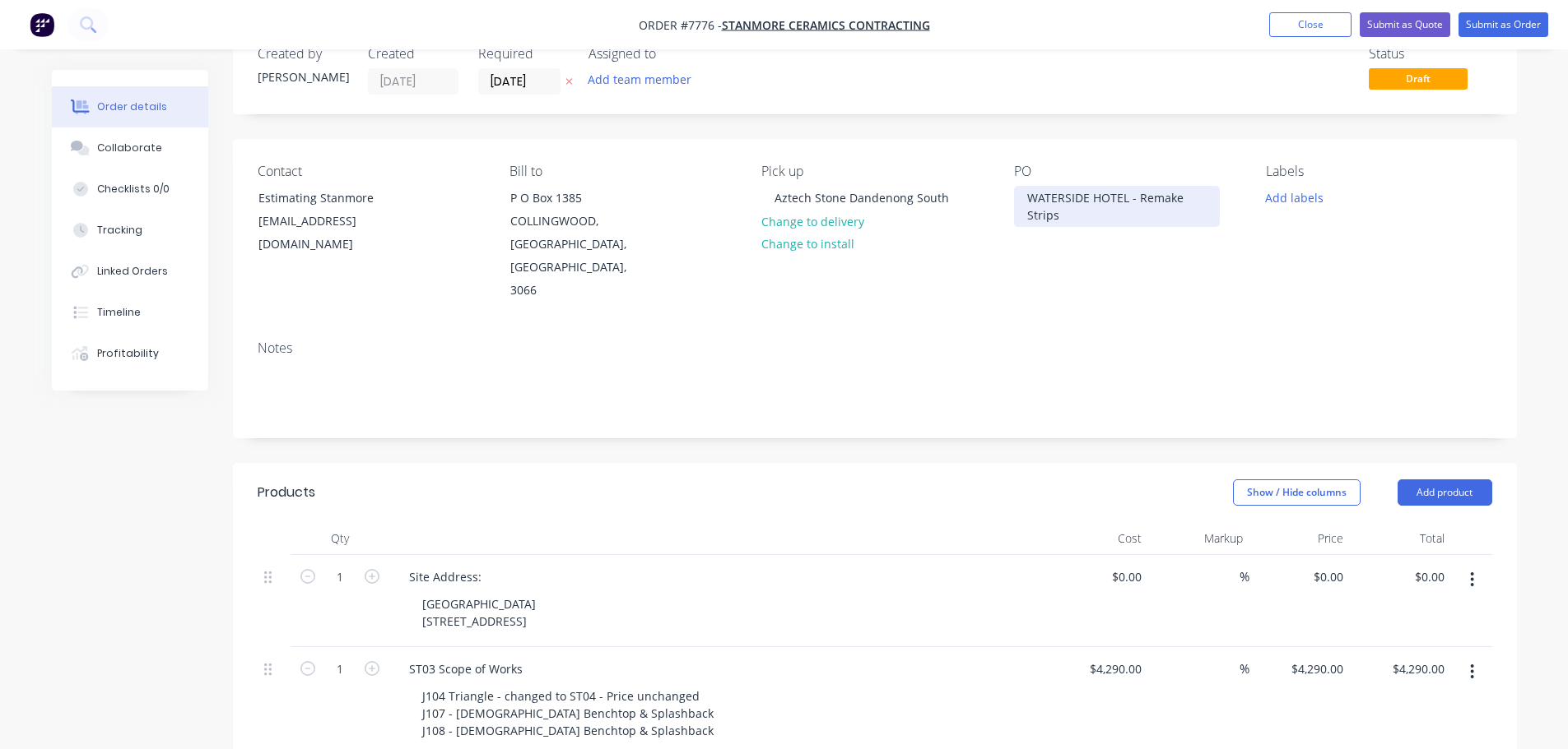
scroll to position [82, 0]
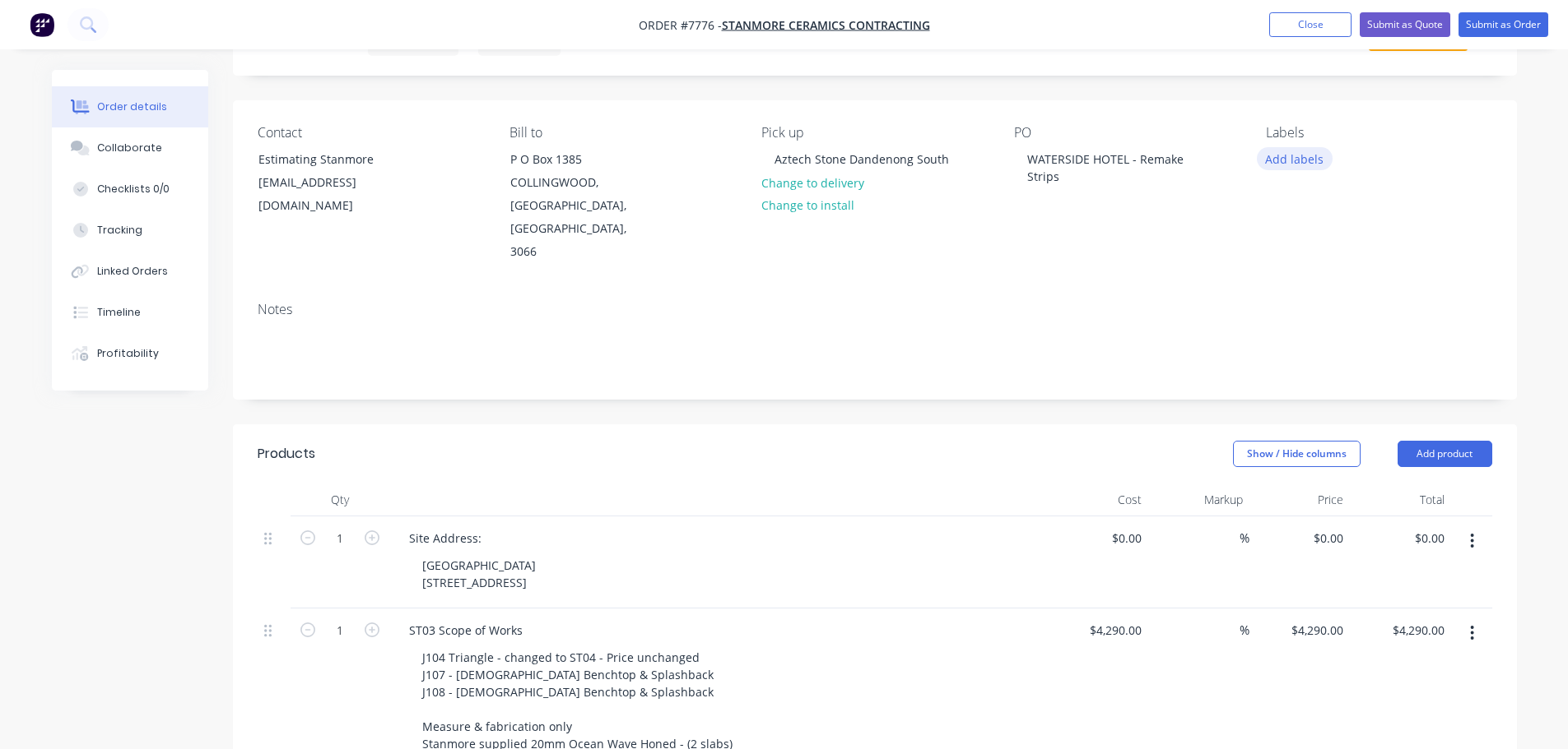
click at [1292, 158] on button "Add labels" at bounding box center [1294, 158] width 76 height 22
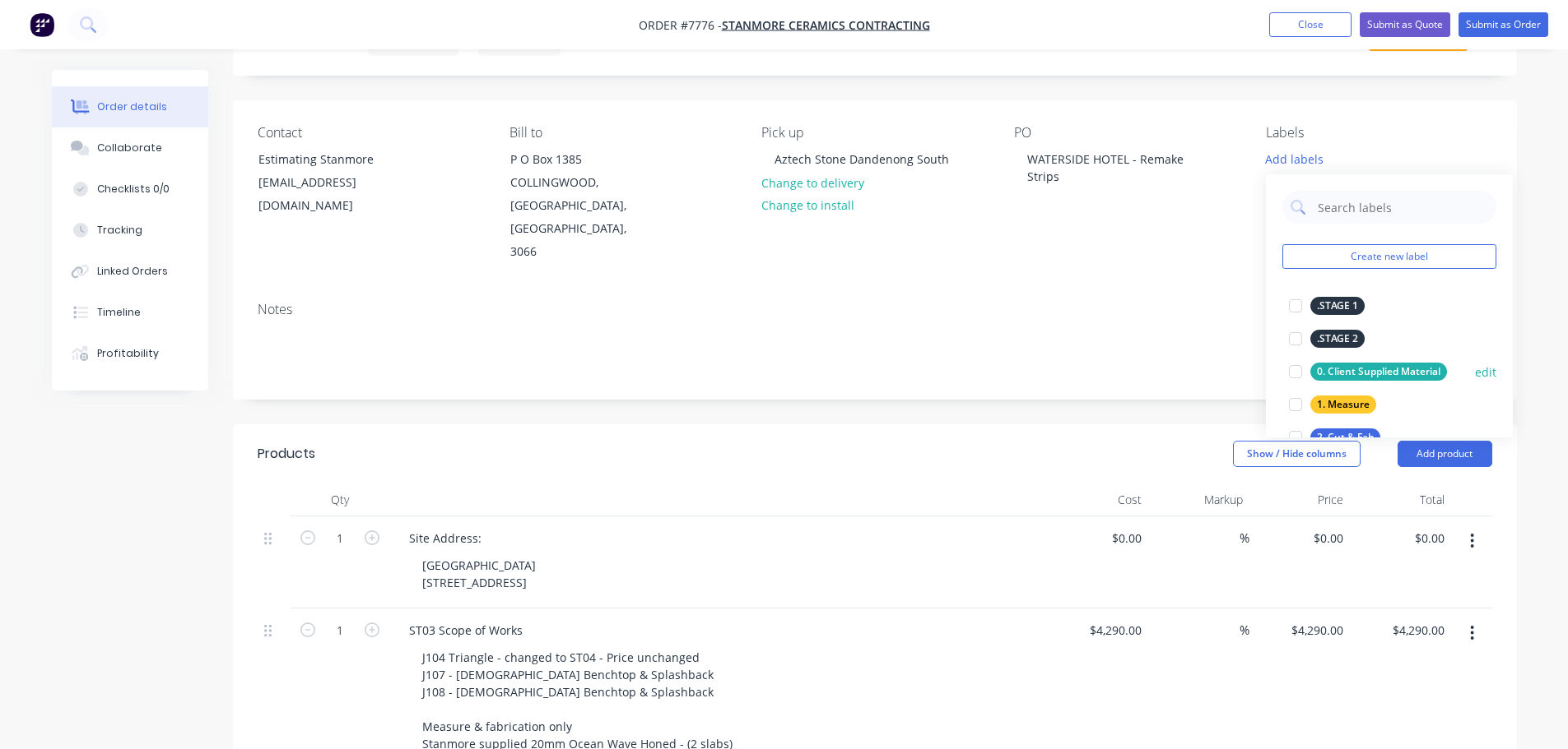
click at [1298, 376] on div at bounding box center [1295, 372] width 33 height 33
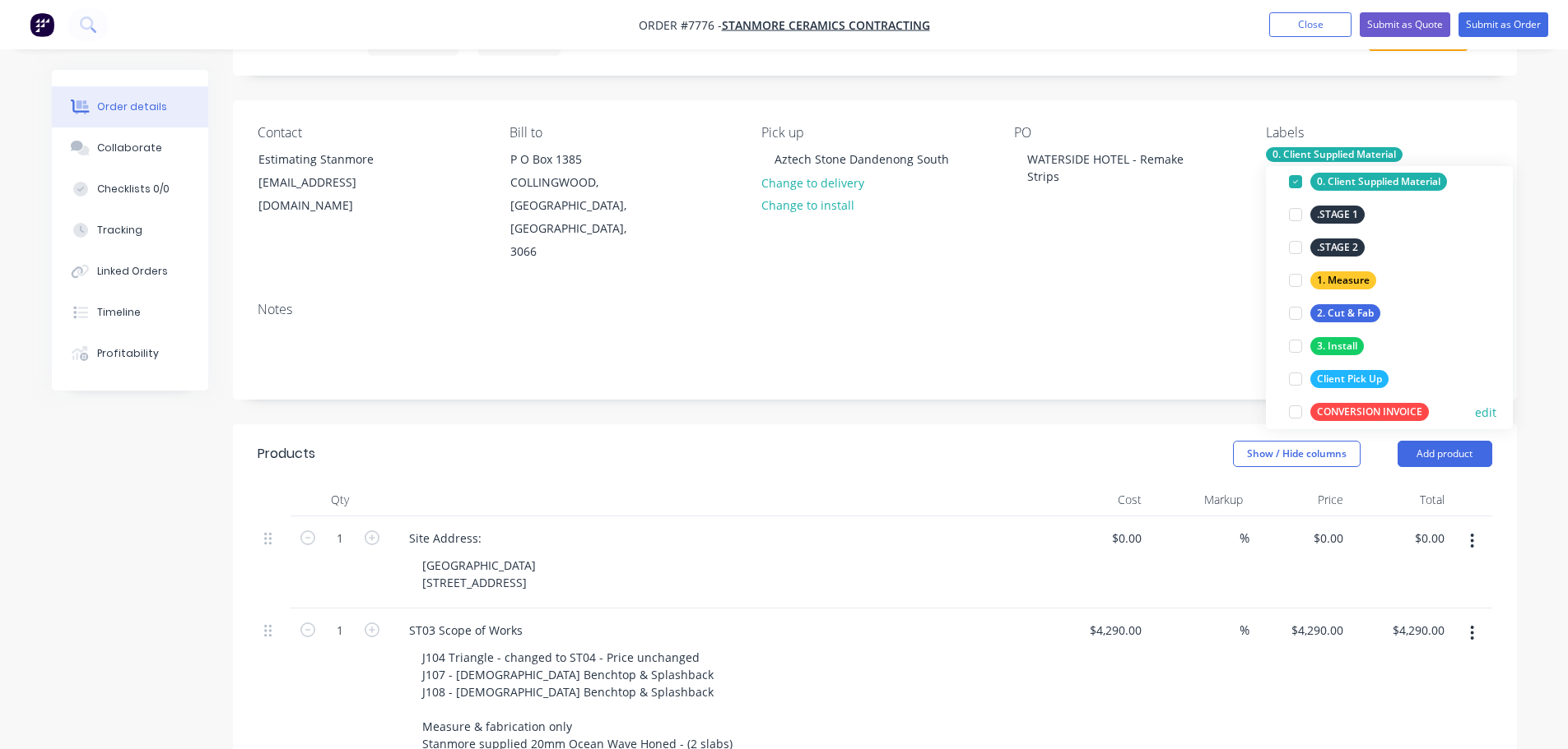
scroll to position [165, 0]
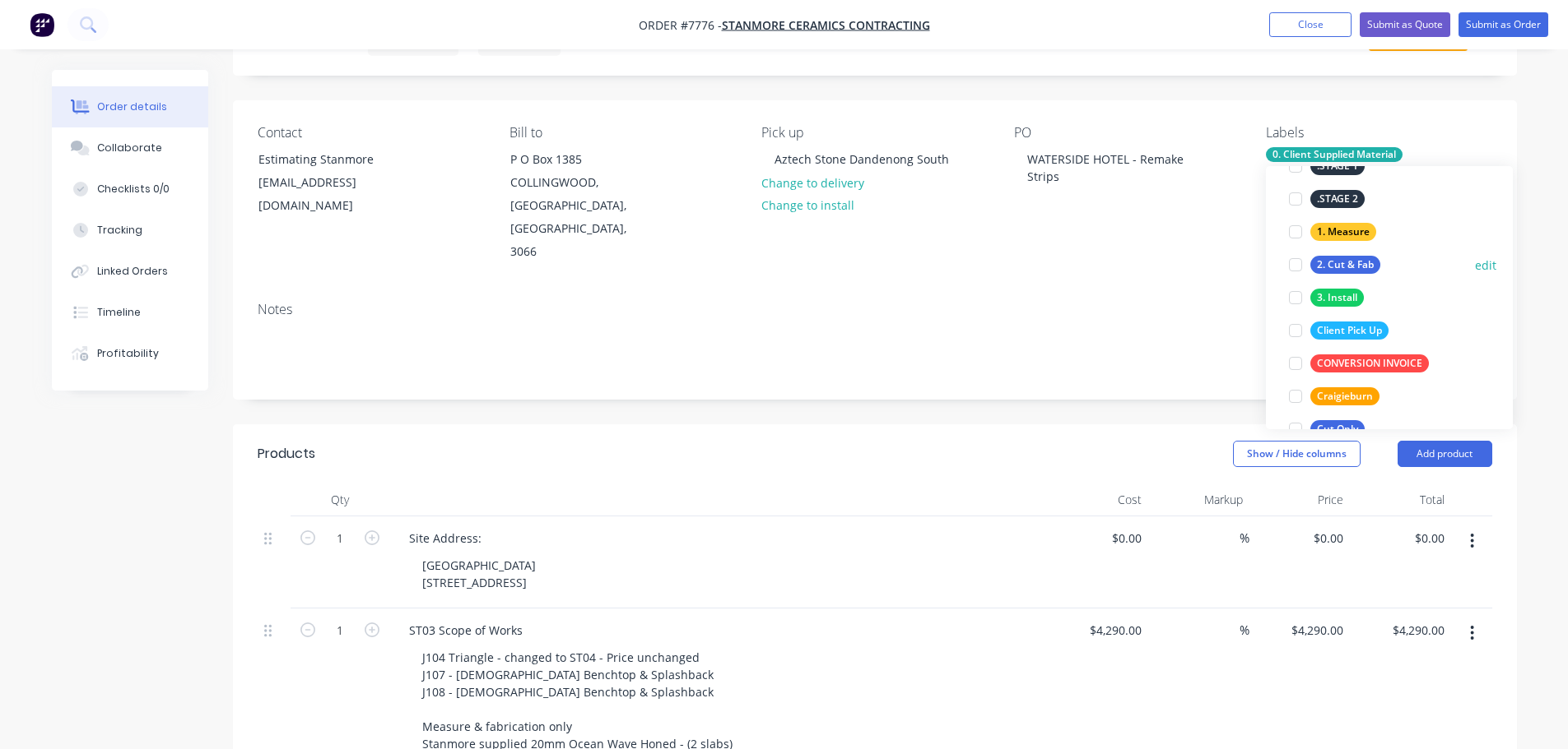
click at [1293, 265] on div at bounding box center [1295, 265] width 33 height 33
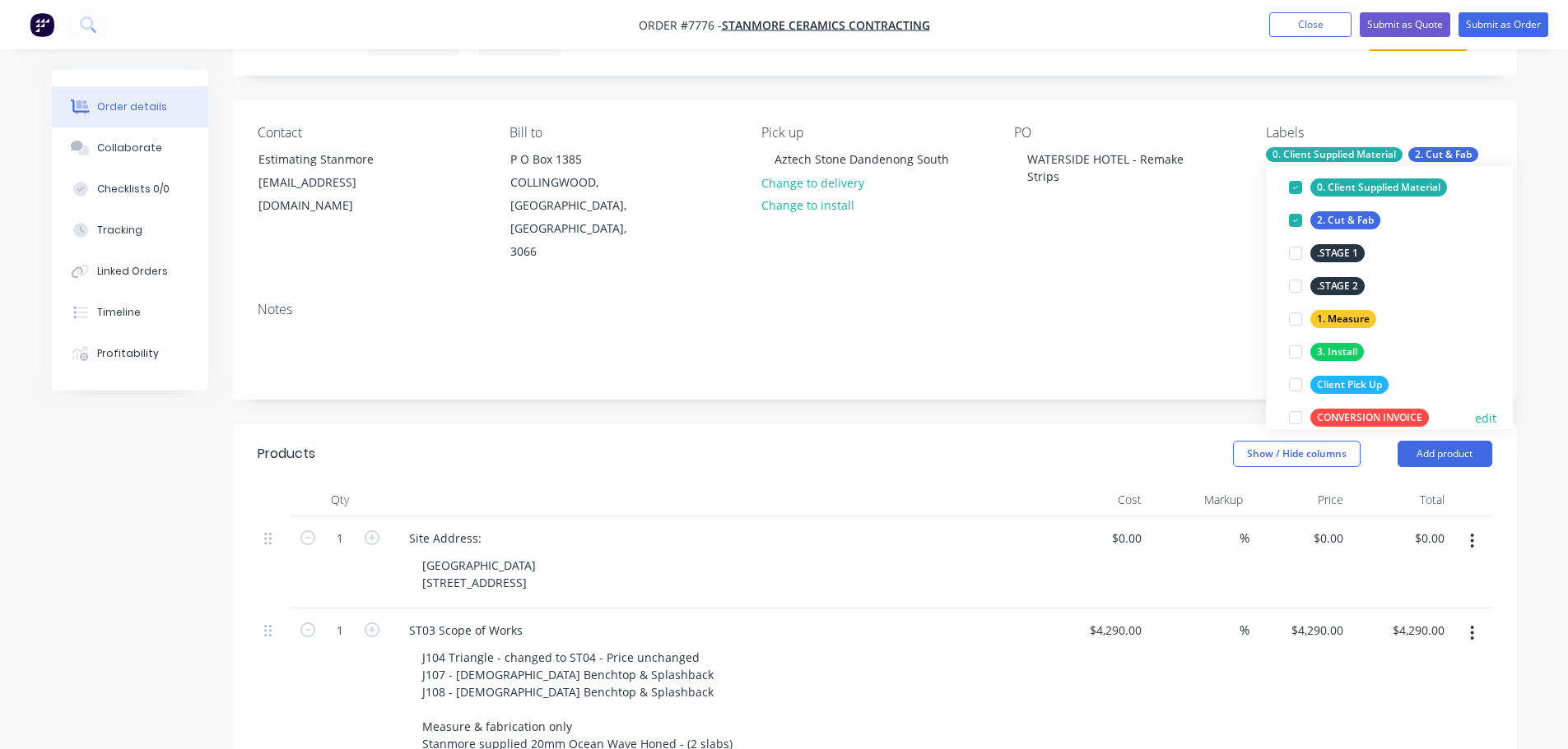
scroll to position [148, 0]
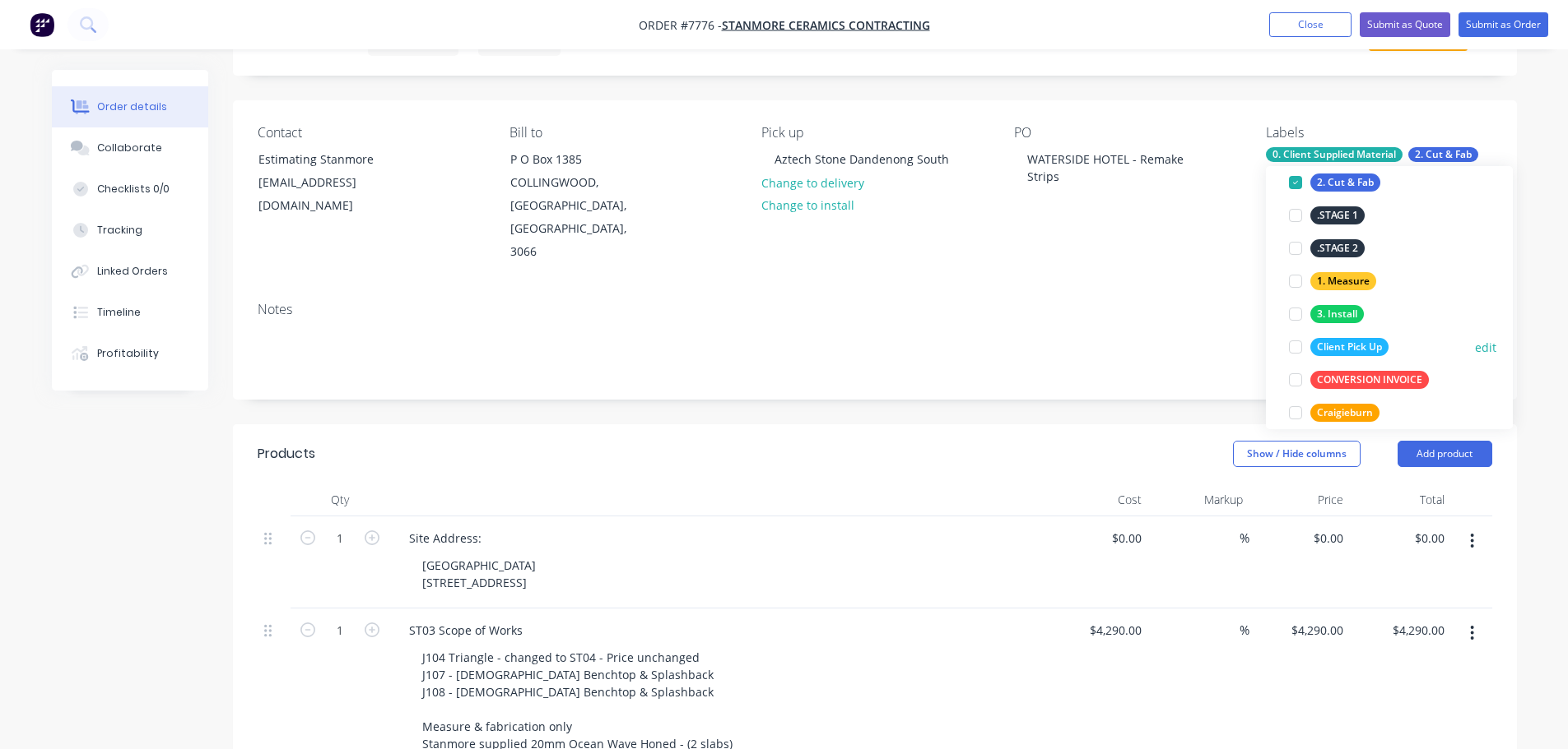
click at [1292, 347] on div at bounding box center [1295, 347] width 33 height 33
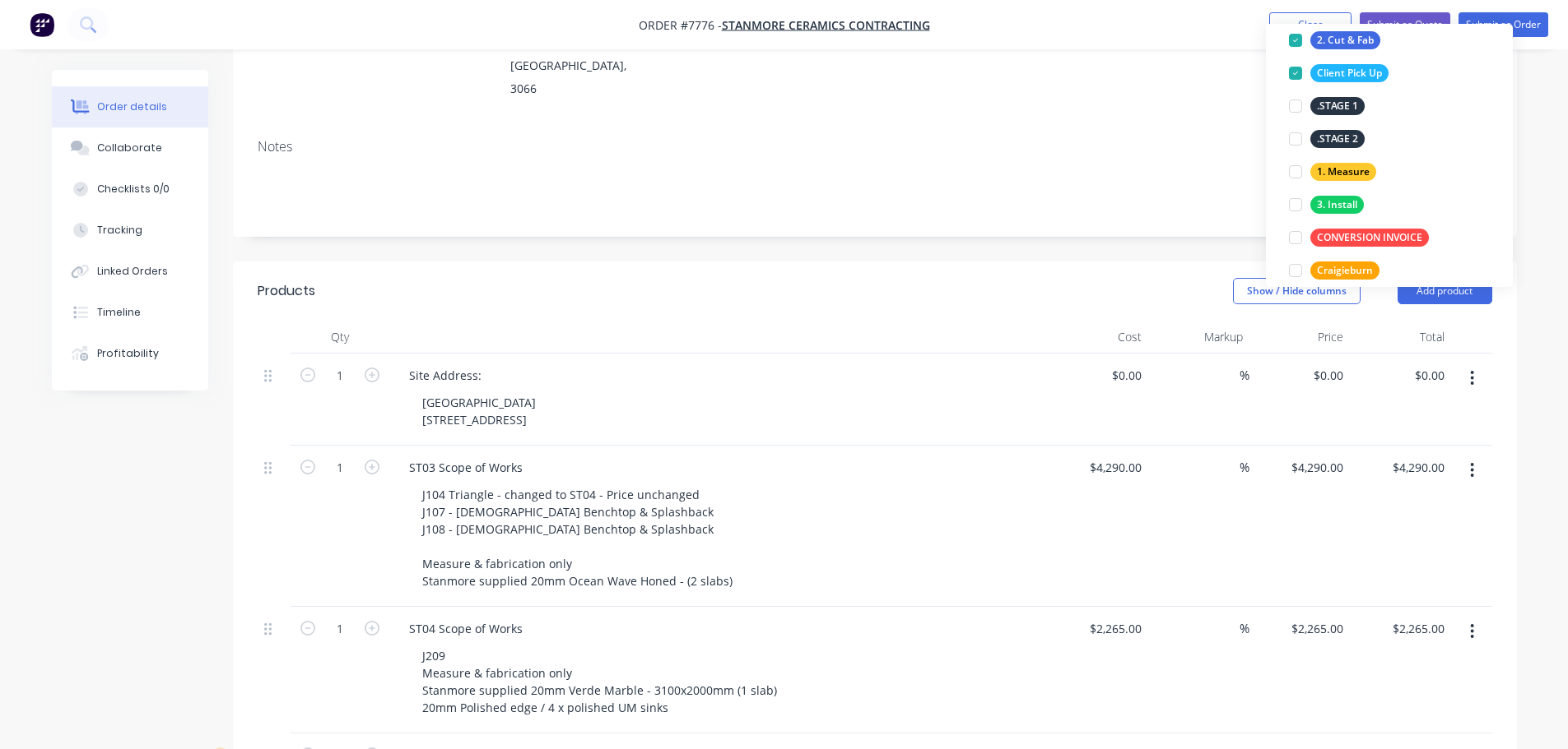
scroll to position [247, 0]
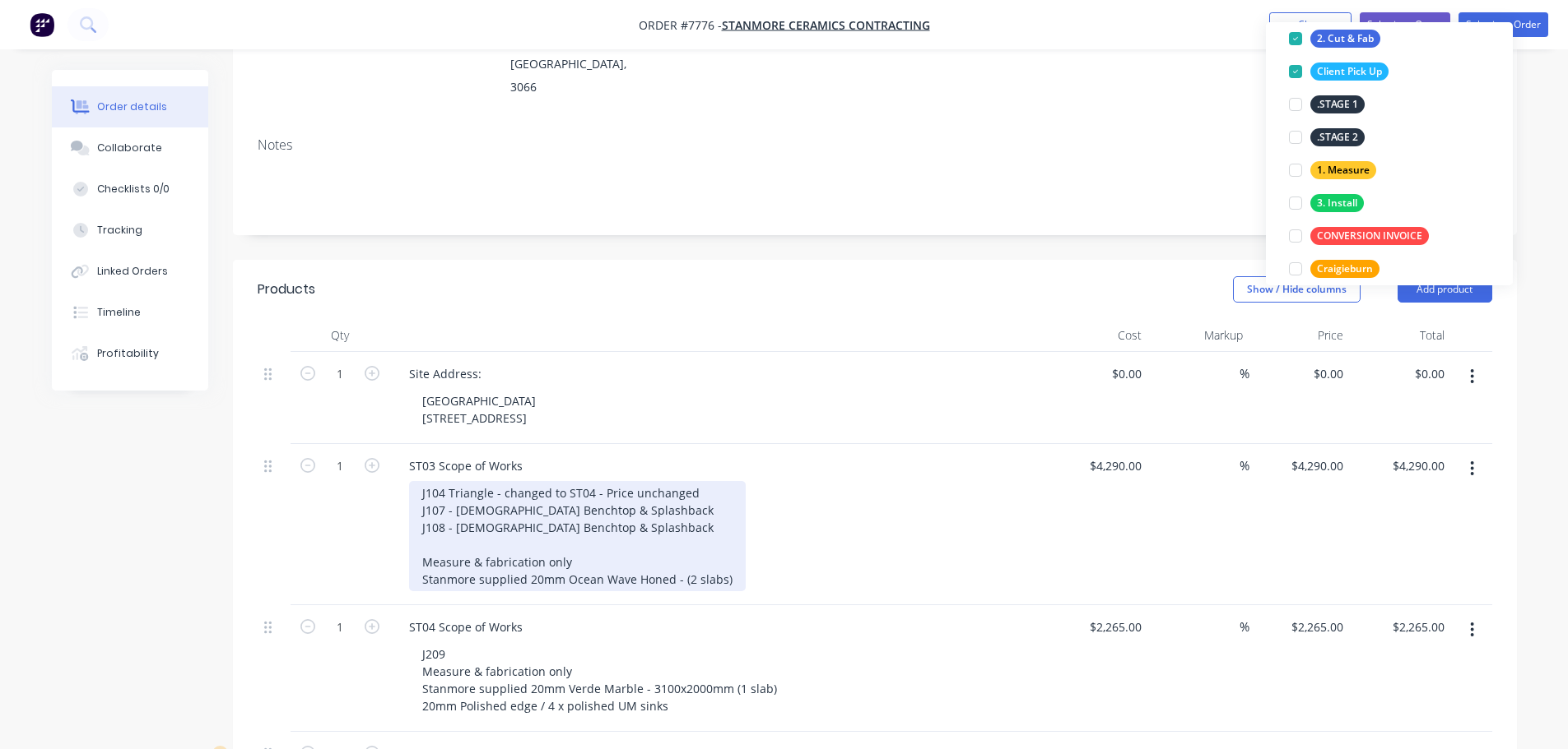
click at [537, 483] on div "J104 Triangle - changed to ST04 - Price unchanged J107 - Female Benchtop & Spla…" at bounding box center [577, 536] width 337 height 111
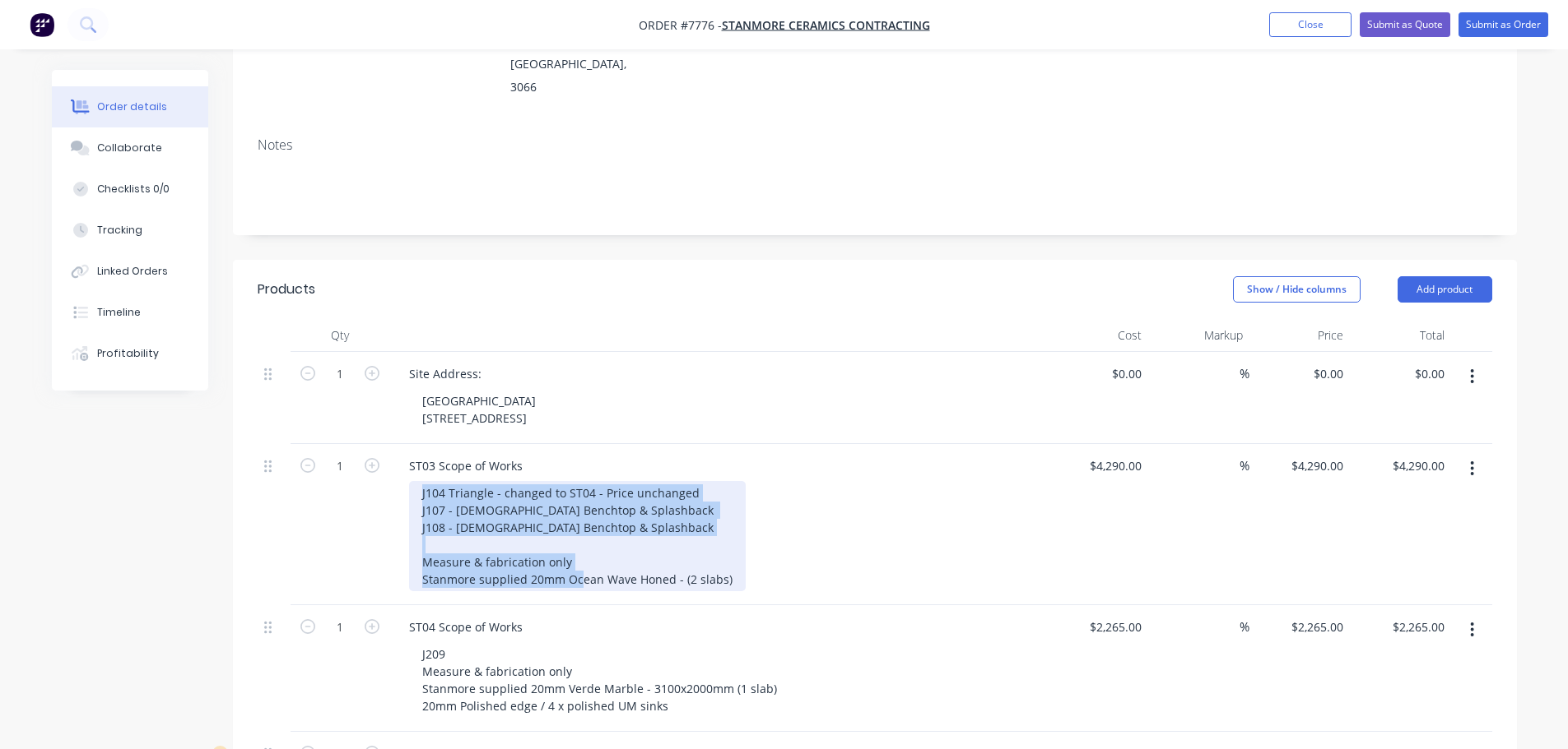
drag, startPoint x: 725, startPoint y: 530, endPoint x: 336, endPoint y: 436, distance: 400.2
click at [336, 444] on div "1 ST03 Scope of Works J104 Triangle - changed to ST04 - Price unchanged J107 - …" at bounding box center [875, 525] width 1234 height 161
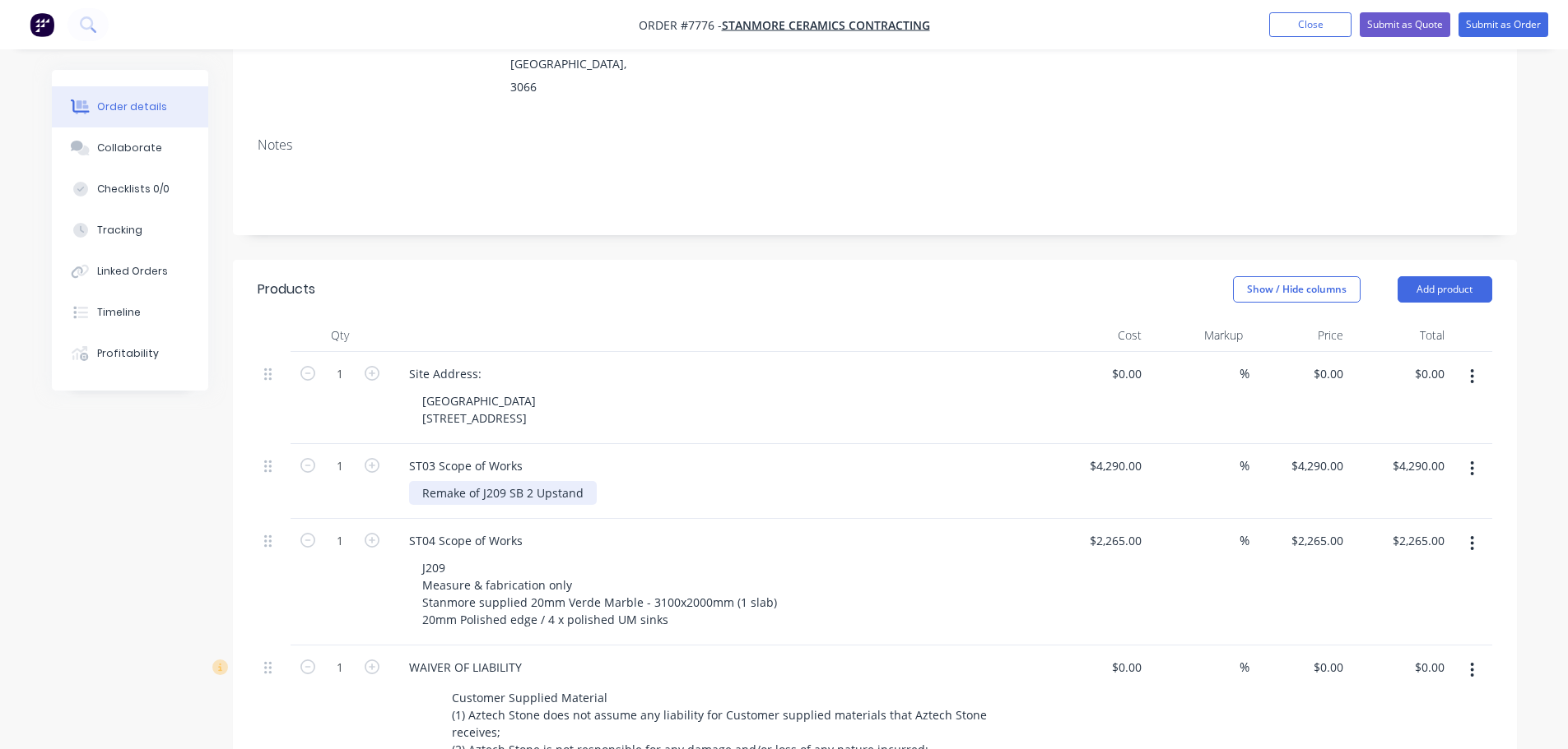
click at [488, 481] on div "Remake of J209 SB 2 Upstand" at bounding box center [503, 493] width 188 height 24
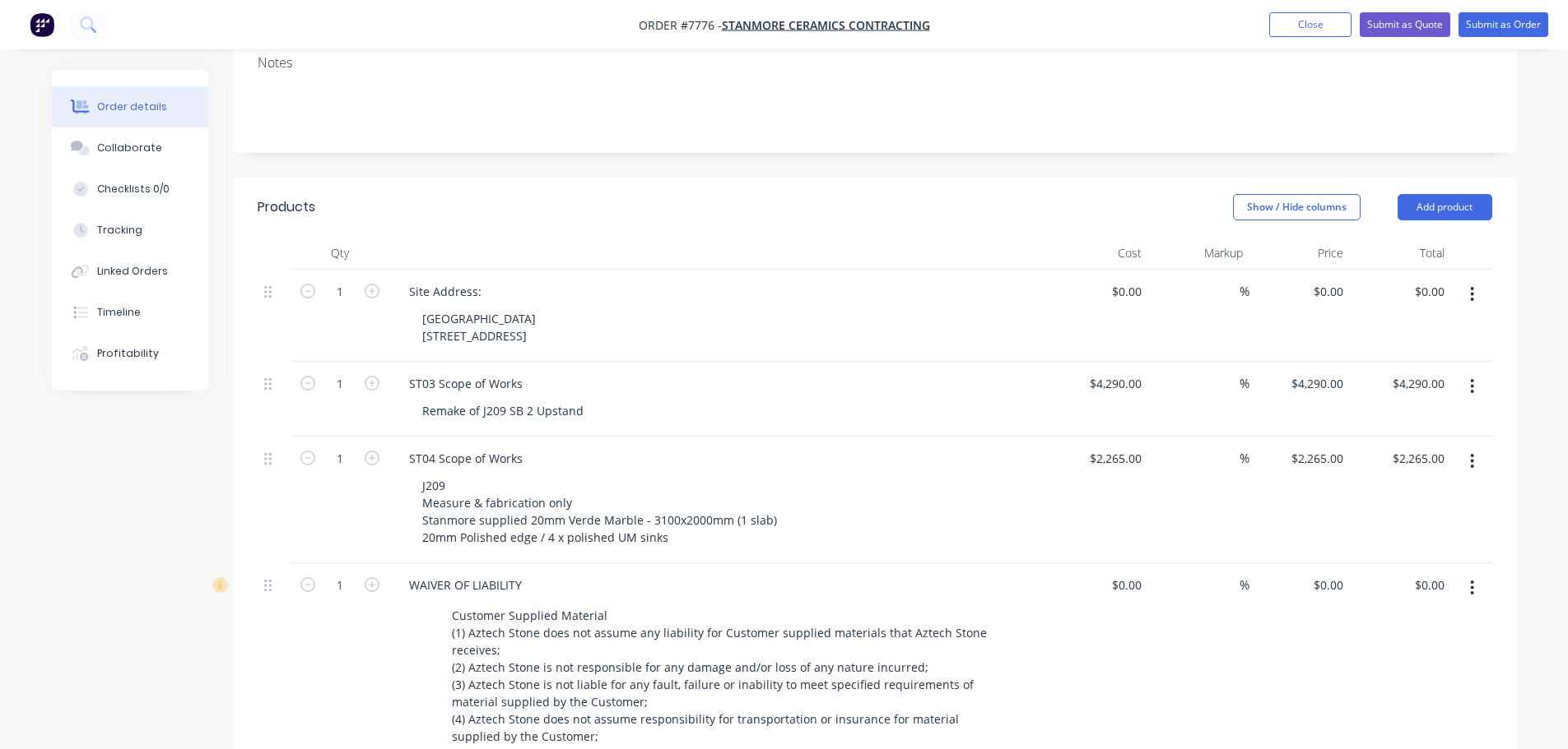
click at [1480, 446] on button "button" at bounding box center [1472, 461] width 38 height 30
click at [431, 372] on div "ST03 Scope of Works" at bounding box center [466, 383] width 140 height 24
click at [1473, 454] on icon "button" at bounding box center [1472, 461] width 3 height 15
click at [1408, 586] on button "Delete" at bounding box center [1414, 603] width 156 height 33
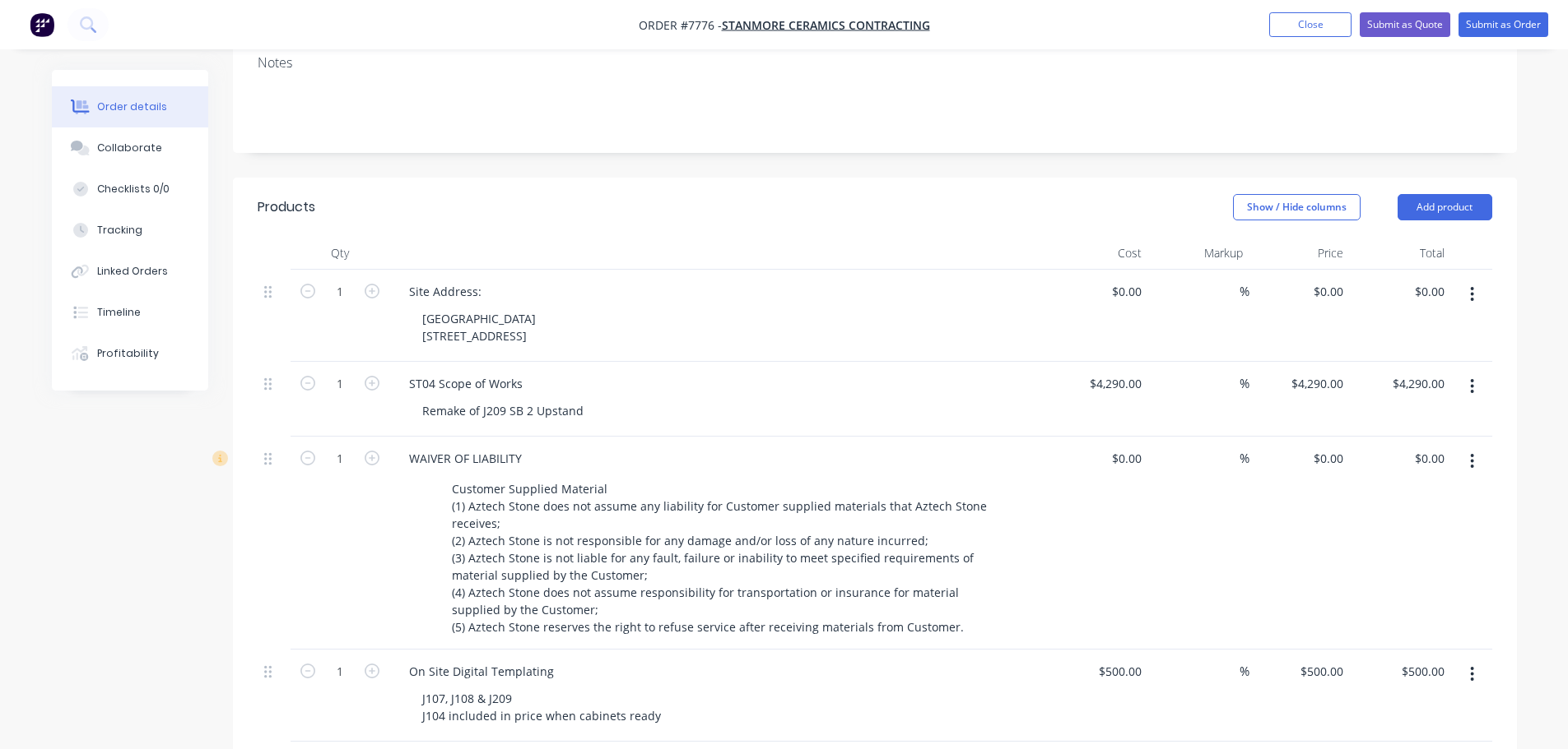
click at [1150, 362] on div "%" at bounding box center [1199, 399] width 101 height 75
click at [1133, 372] on input "4290" at bounding box center [1130, 383] width 35 height 24
type input "$300.00"
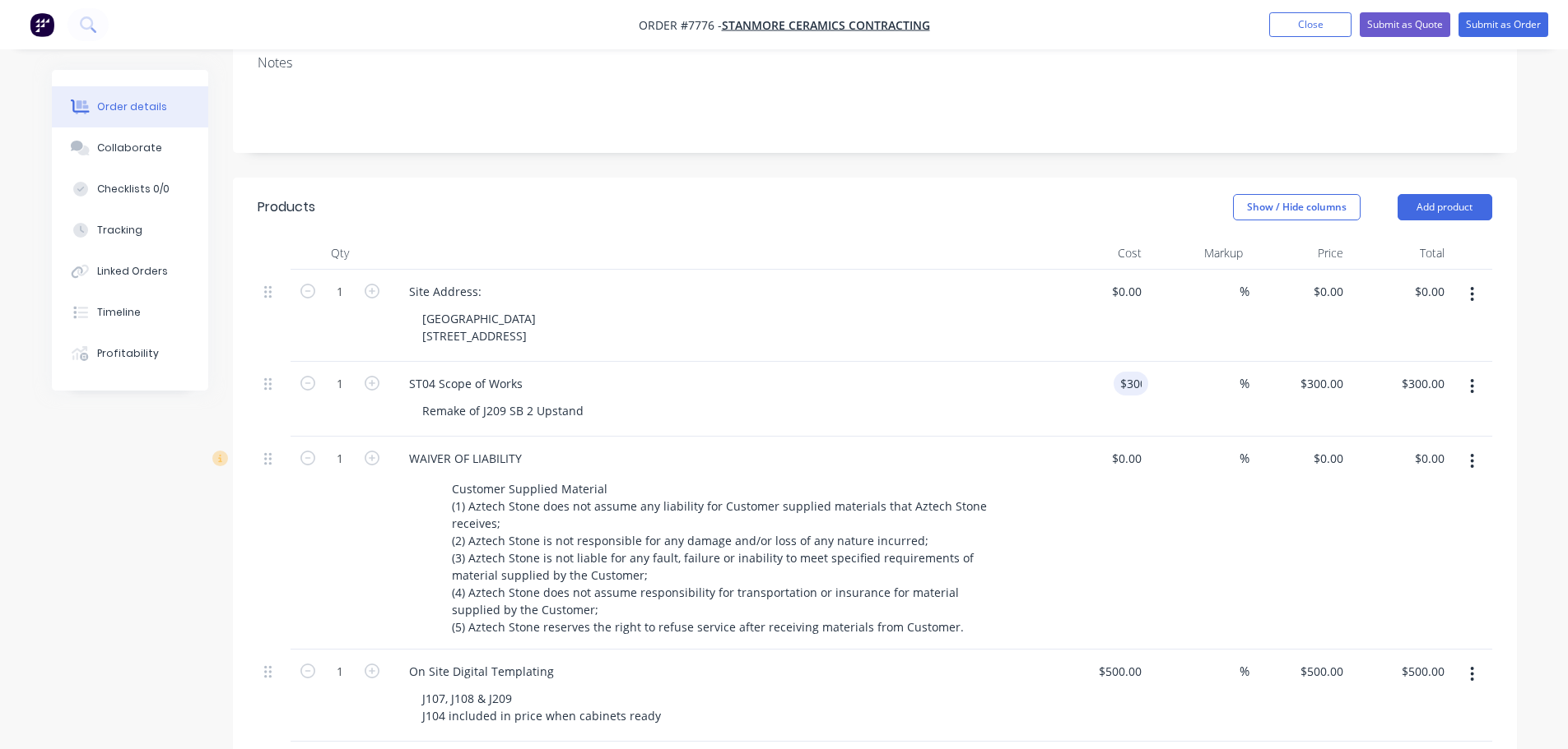
click at [945, 307] on div "Waterside Hotel 508-514 Flinders Street, Mebourne" at bounding box center [725, 327] width 632 height 41
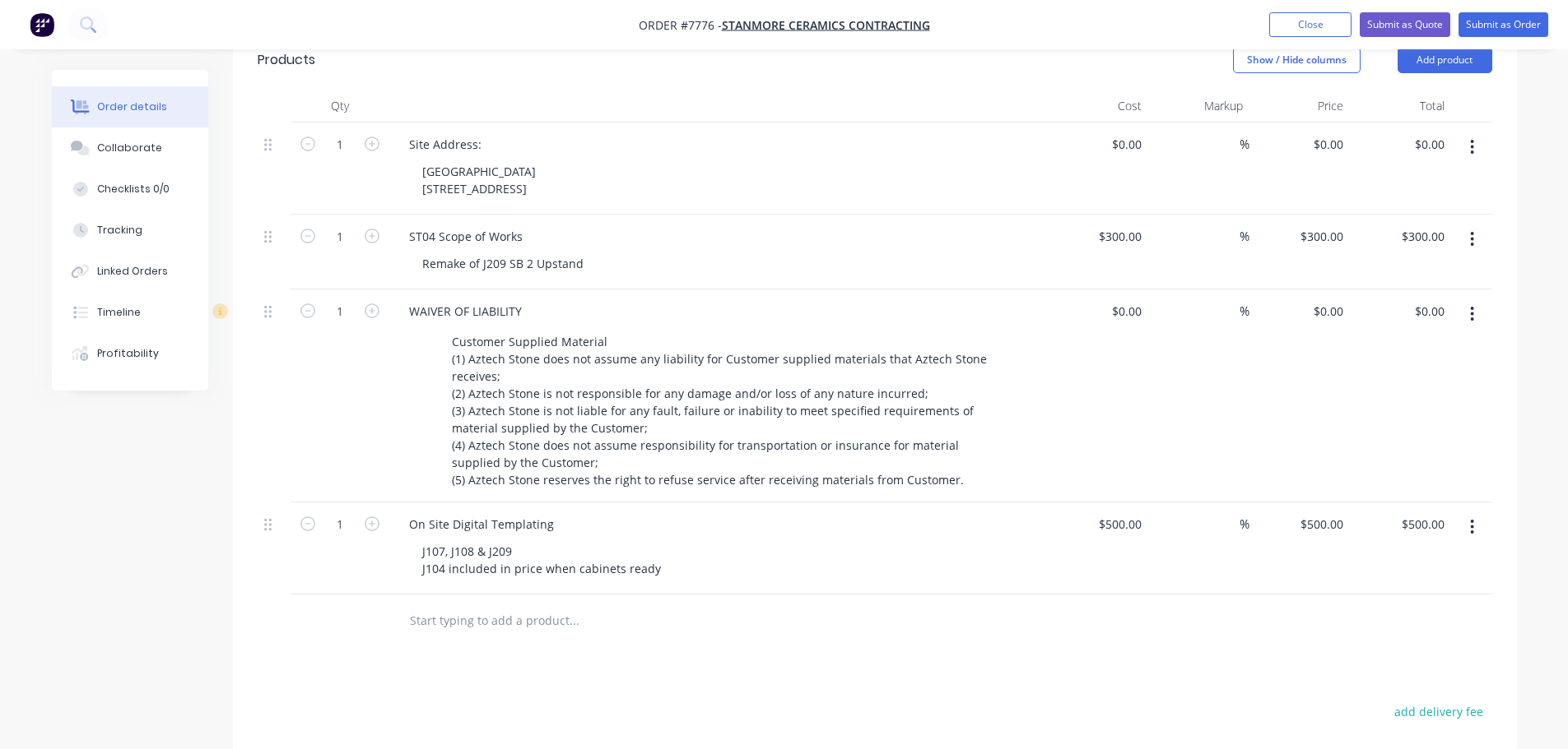
scroll to position [494, 0]
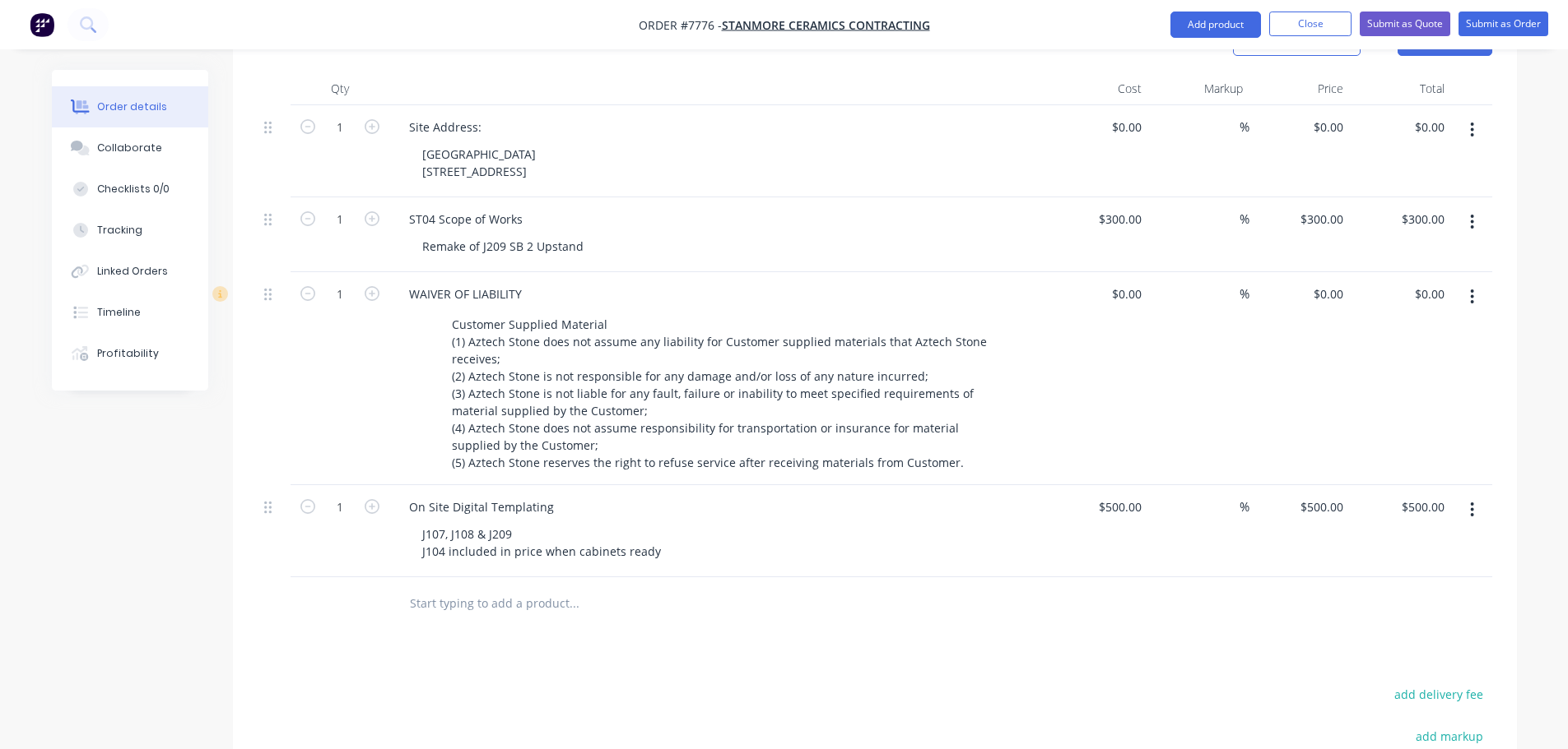
click at [1472, 502] on icon "button" at bounding box center [1472, 510] width 3 height 15
click at [1350, 640] on div "Delete" at bounding box center [1413, 652] width 126 height 24
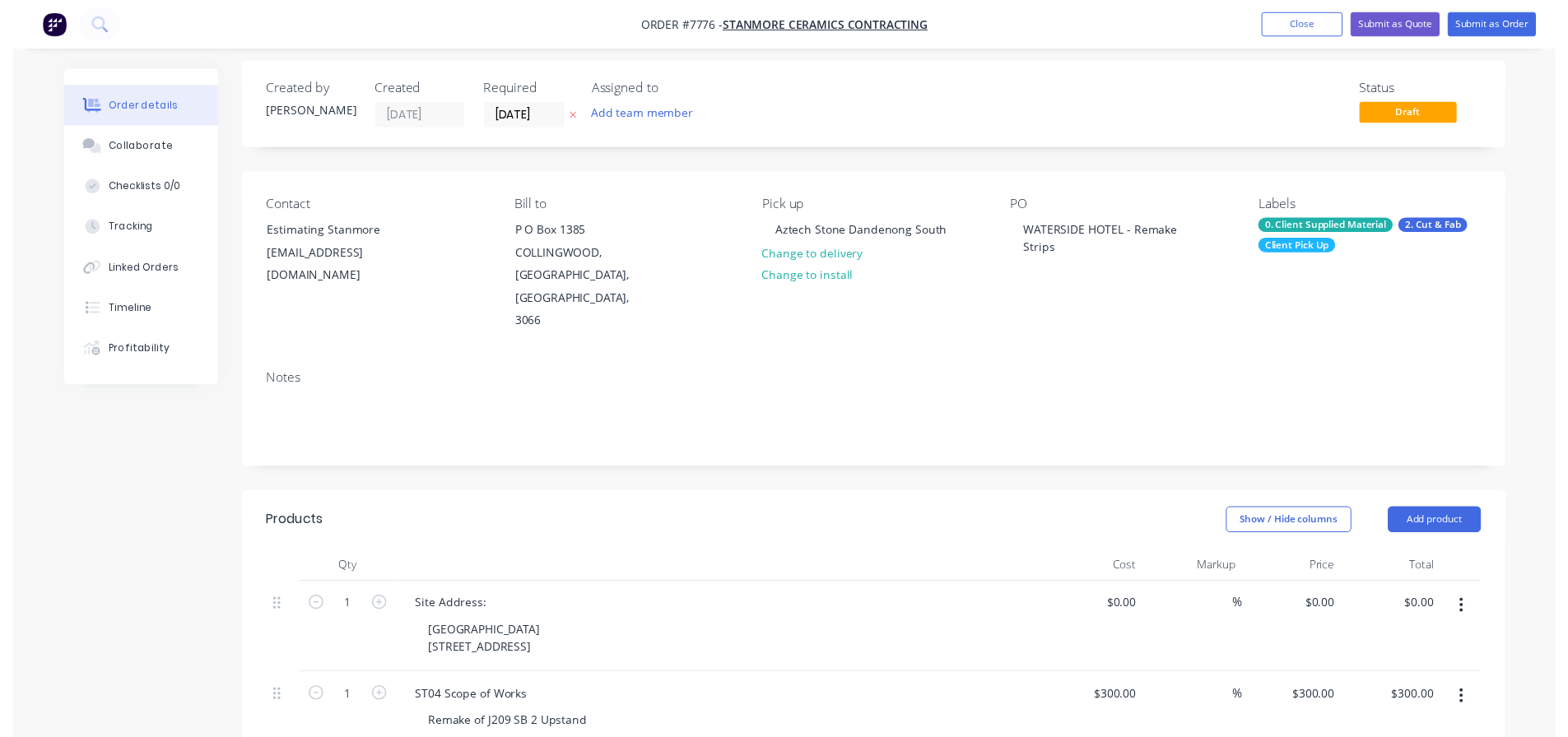
scroll to position [0, 0]
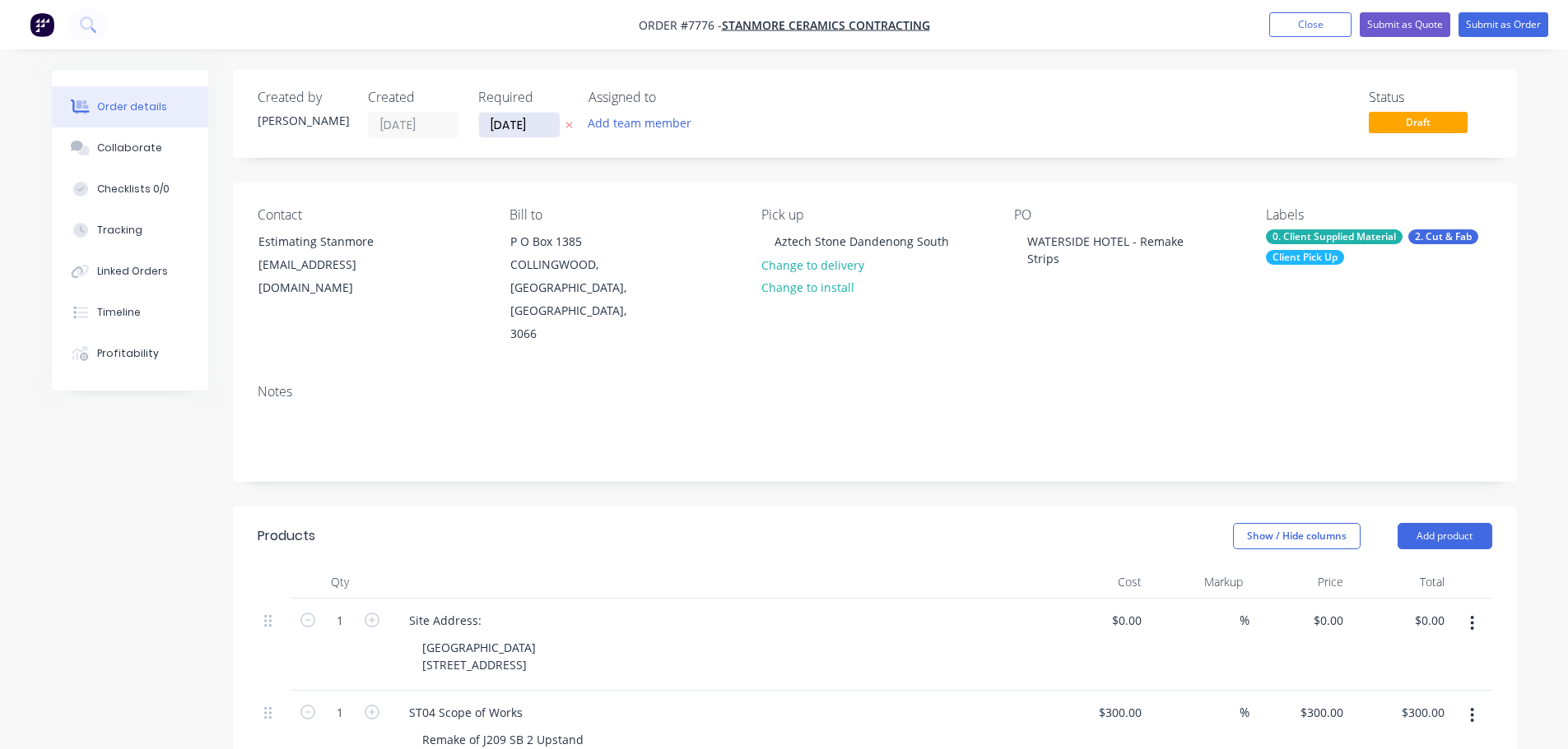
click at [497, 121] on input "[DATE]" at bounding box center [519, 126] width 81 height 25
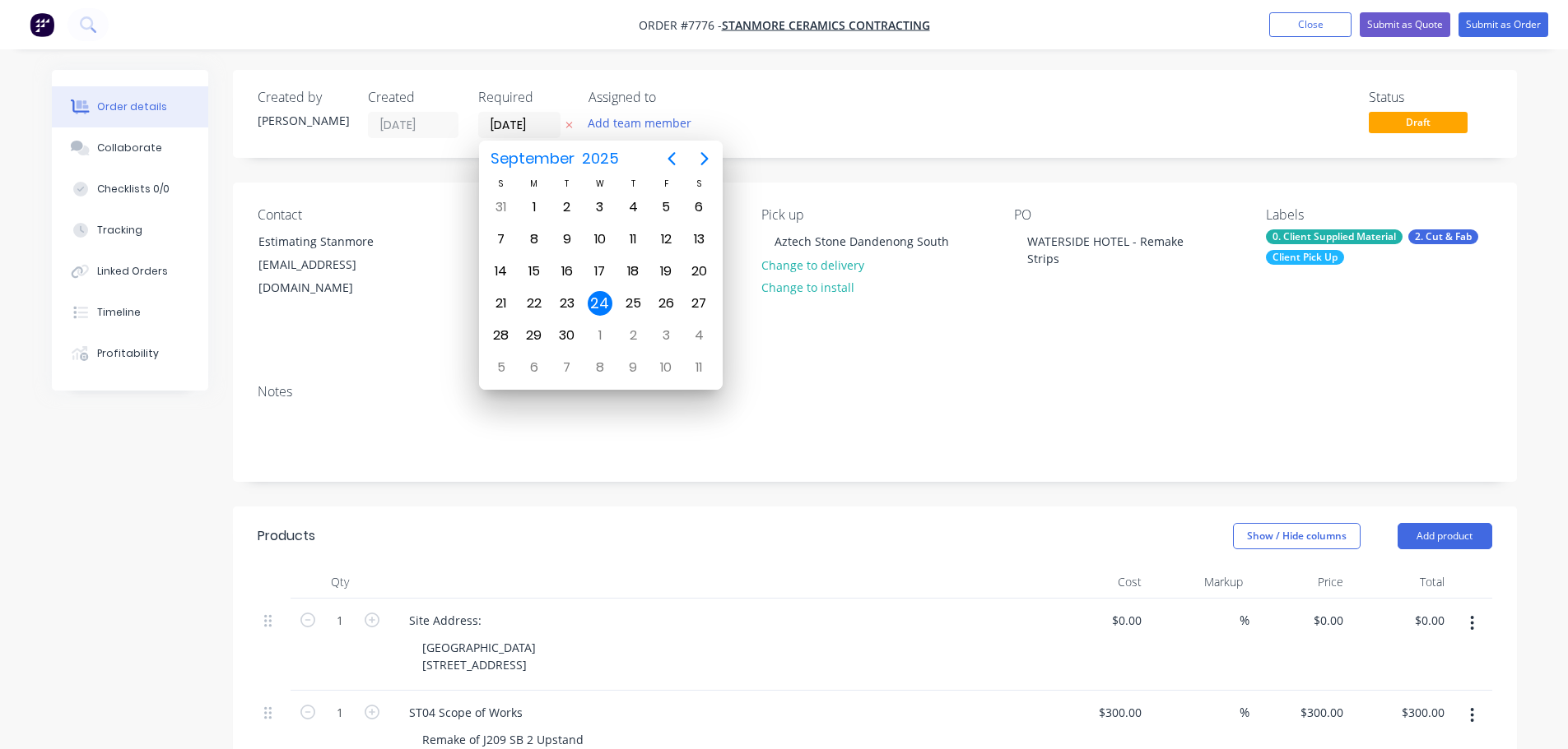
click at [600, 299] on div "24" at bounding box center [600, 303] width 25 height 25
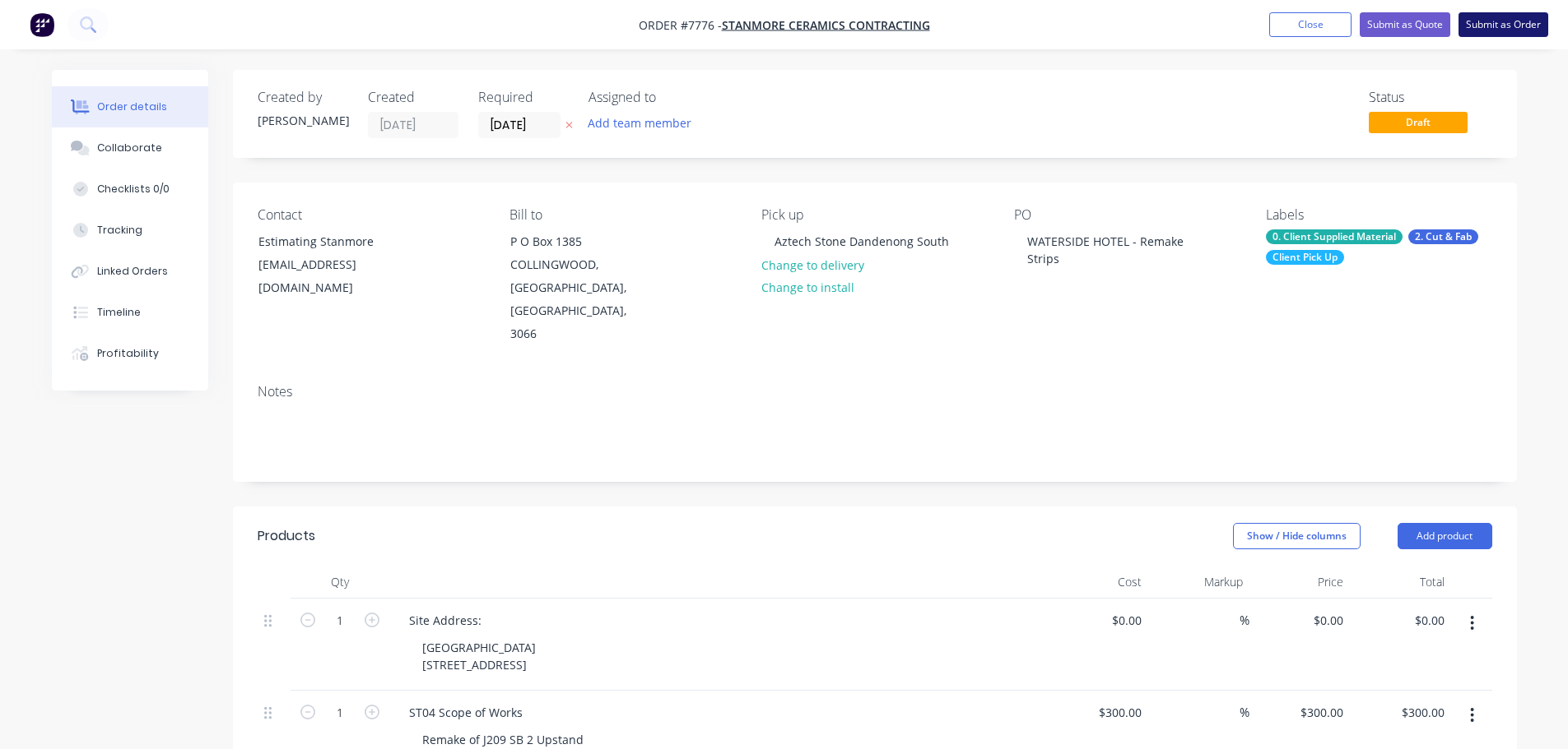
click at [1503, 30] on button "Submit as Order" at bounding box center [1503, 25] width 90 height 25
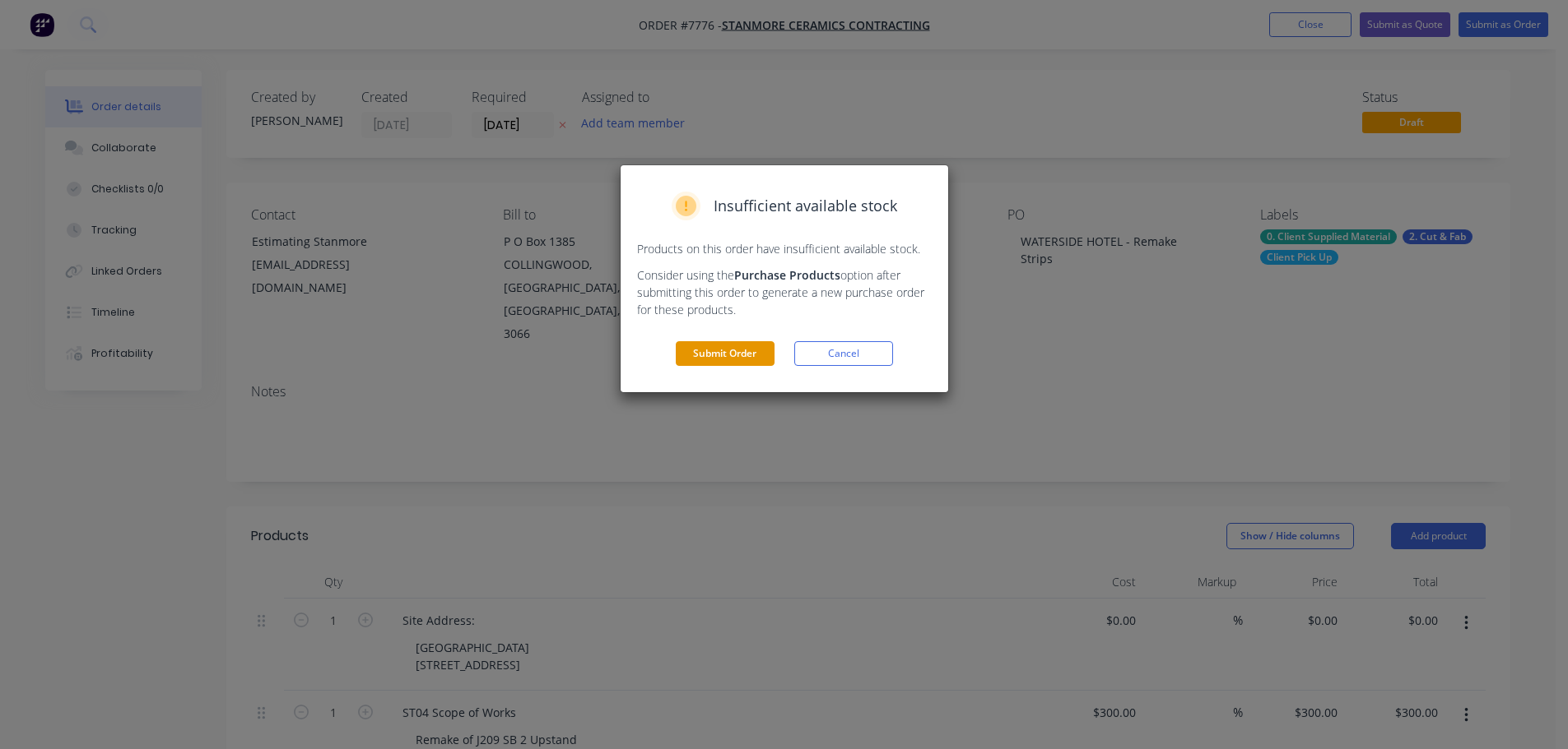
click at [735, 354] on button "Submit Order" at bounding box center [725, 354] width 99 height 25
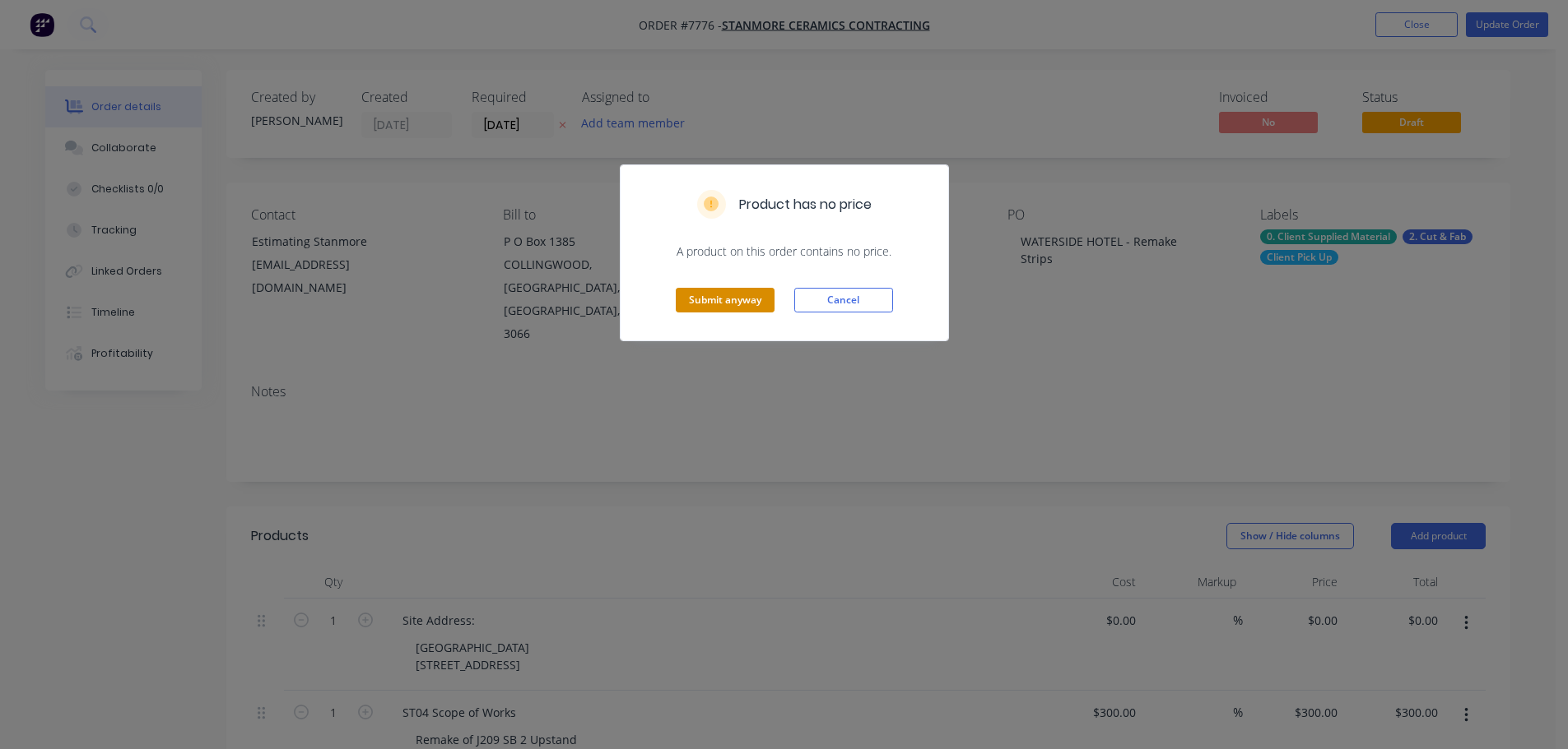
click at [735, 305] on button "Submit anyway" at bounding box center [725, 300] width 99 height 25
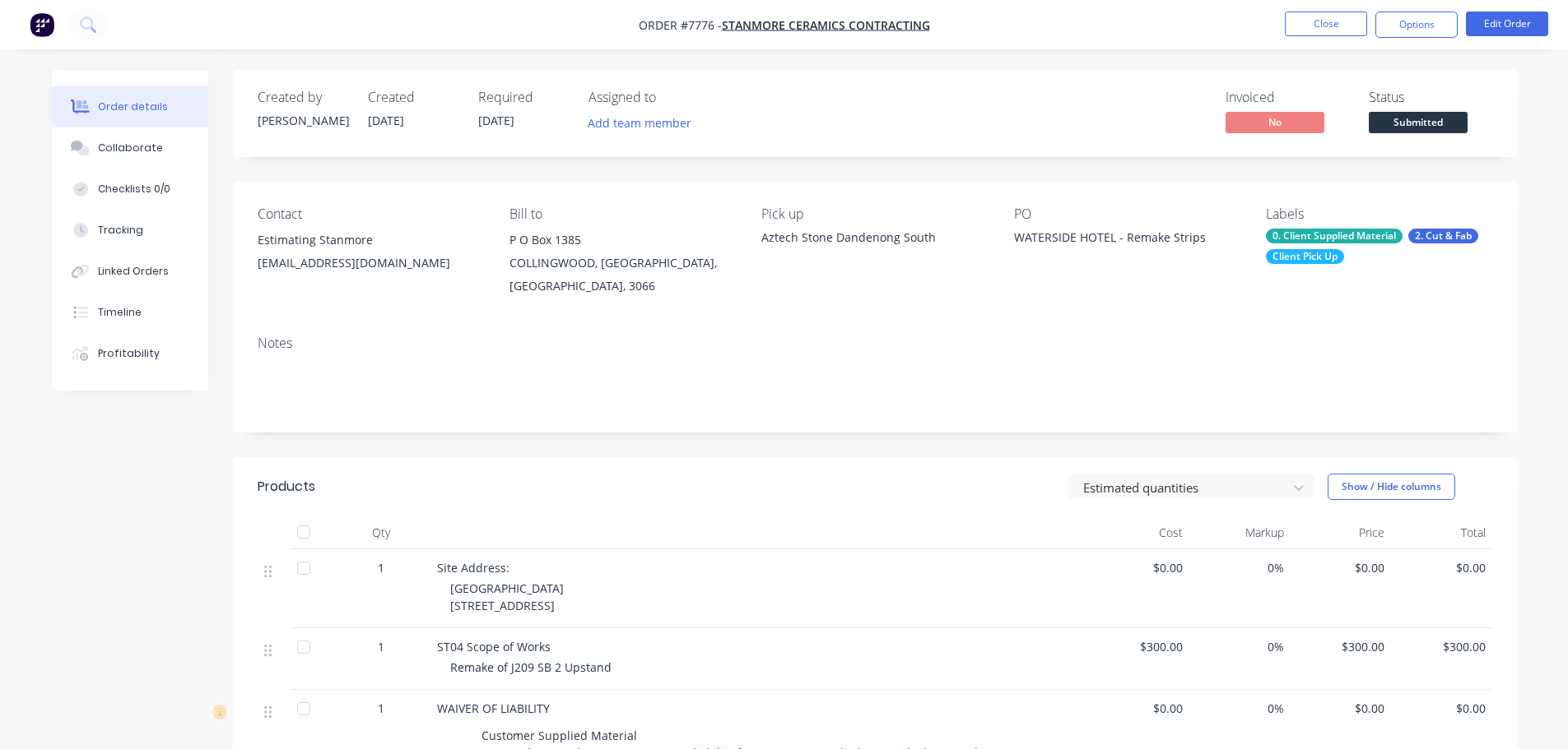
click at [1404, 125] on span "Submitted" at bounding box center [1417, 122] width 99 height 21
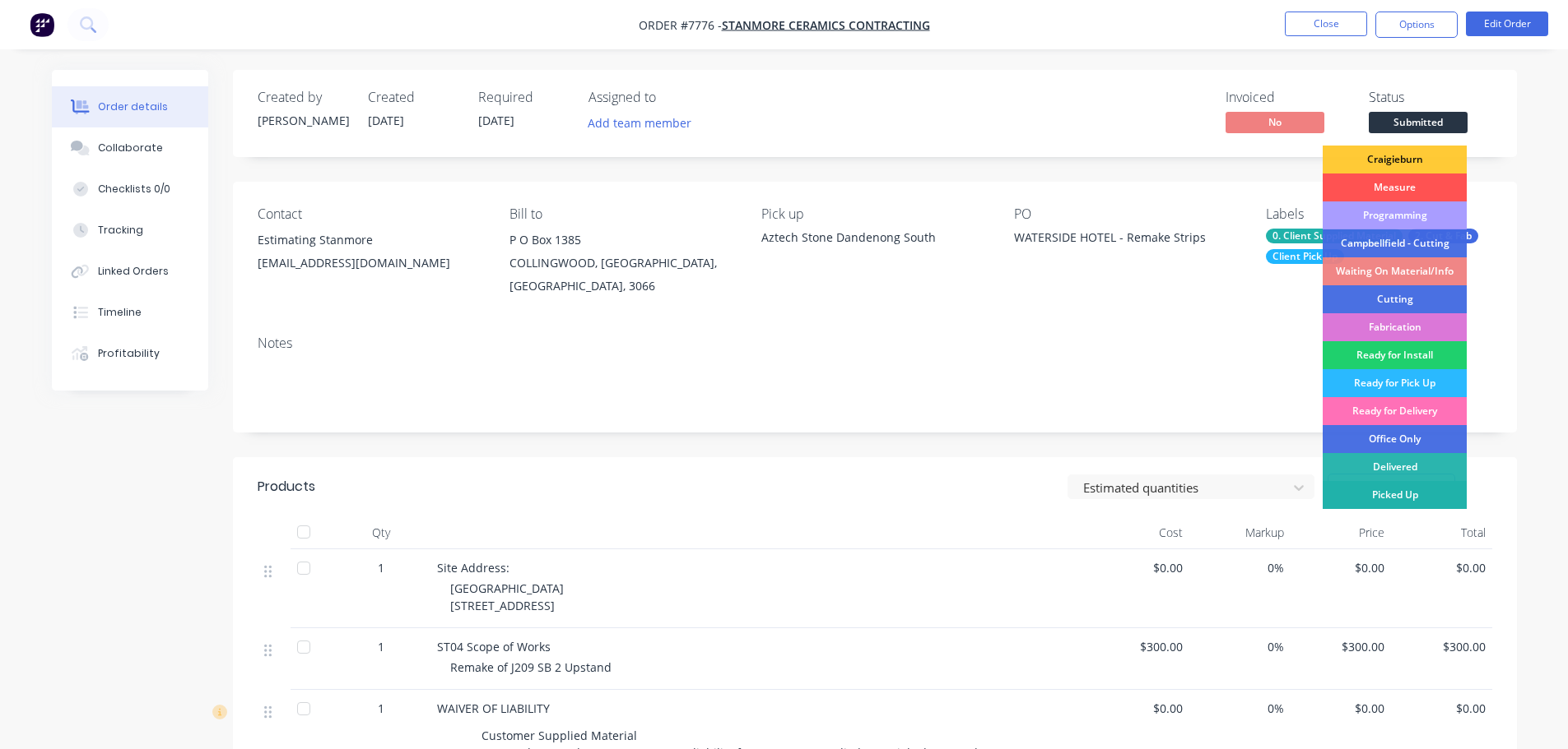
click at [1407, 486] on div "Picked Up" at bounding box center [1394, 495] width 144 height 28
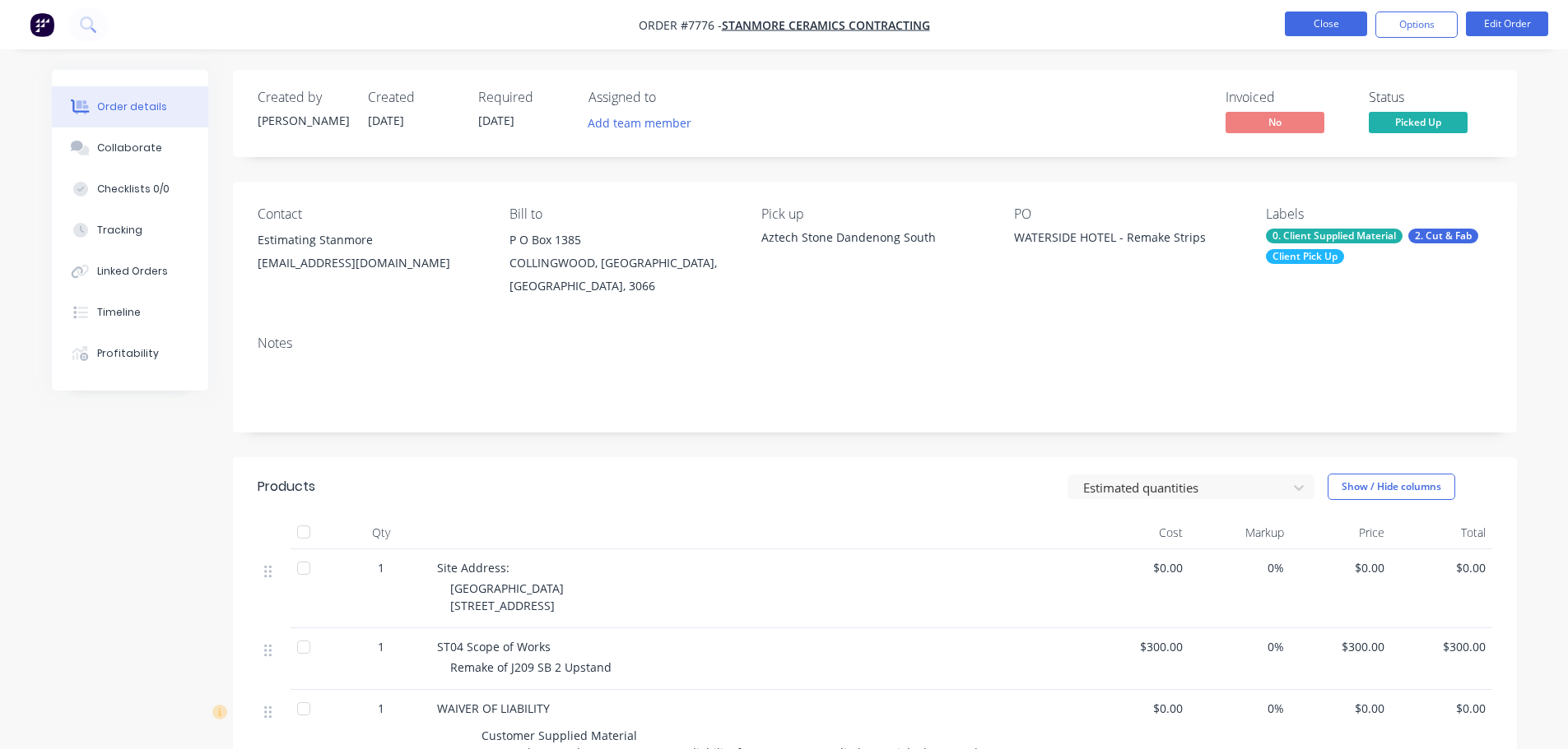
click at [1322, 30] on button "Close" at bounding box center [1325, 24] width 82 height 25
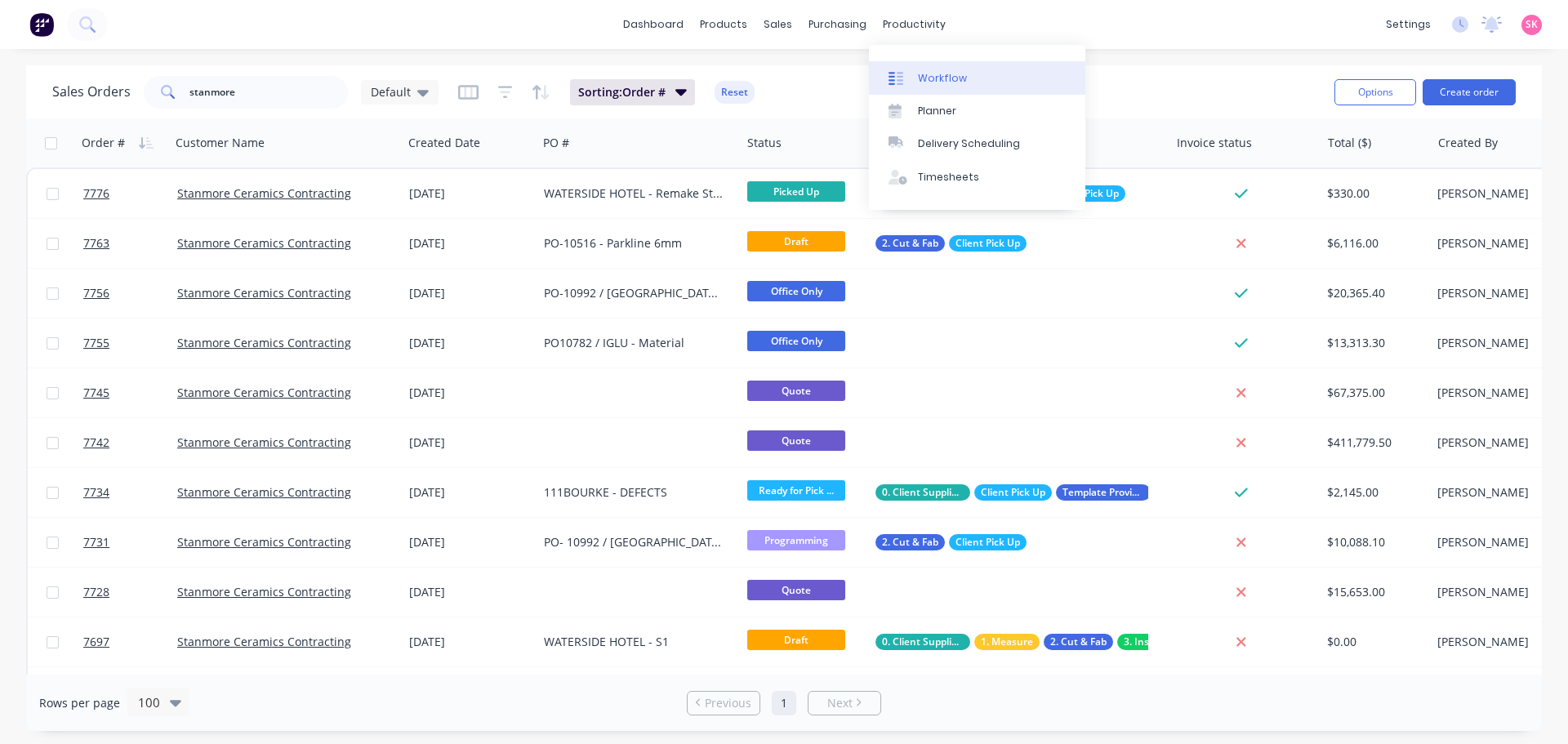
click at [918, 71] on div "Workflow" at bounding box center [942, 78] width 49 height 15
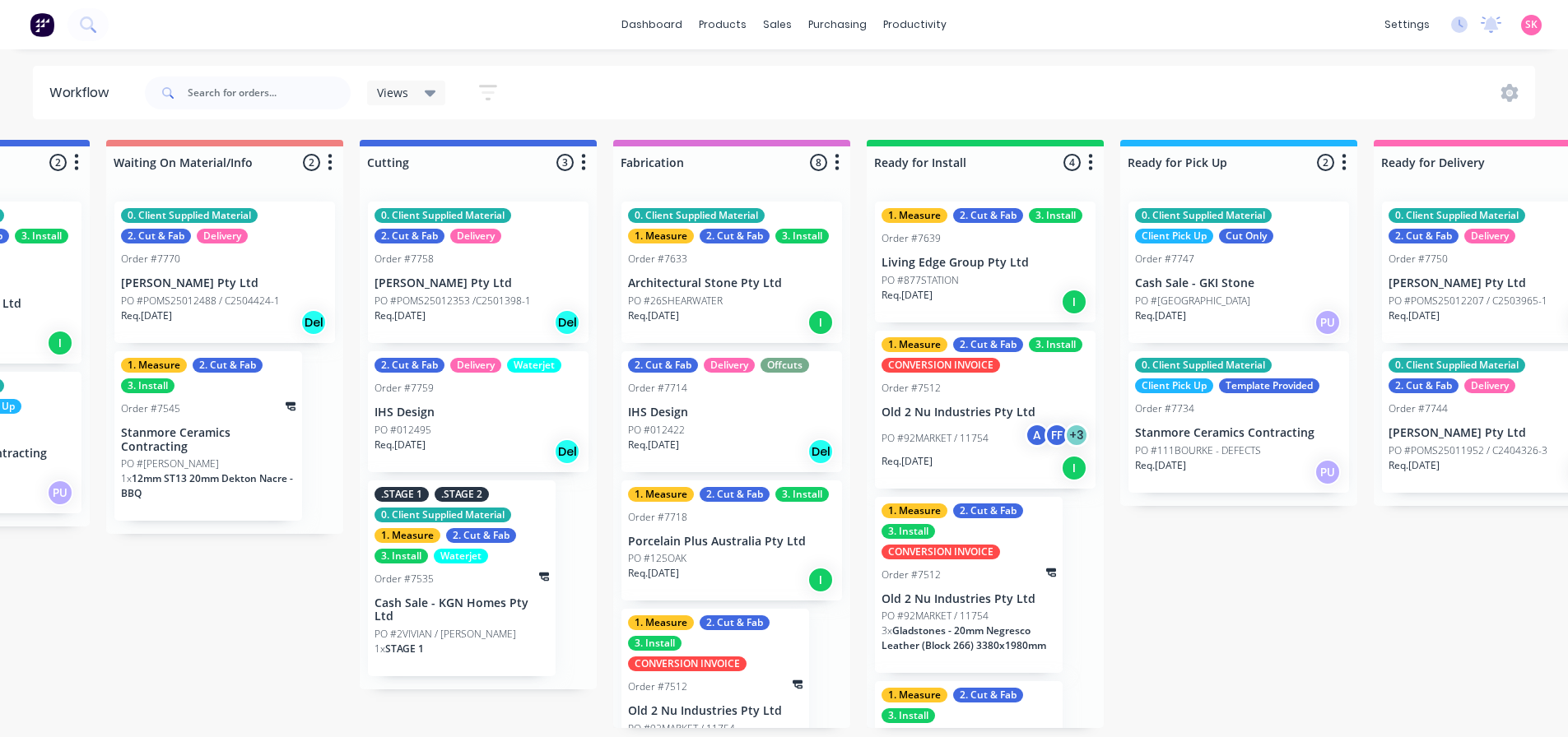
scroll to position [0, 1209]
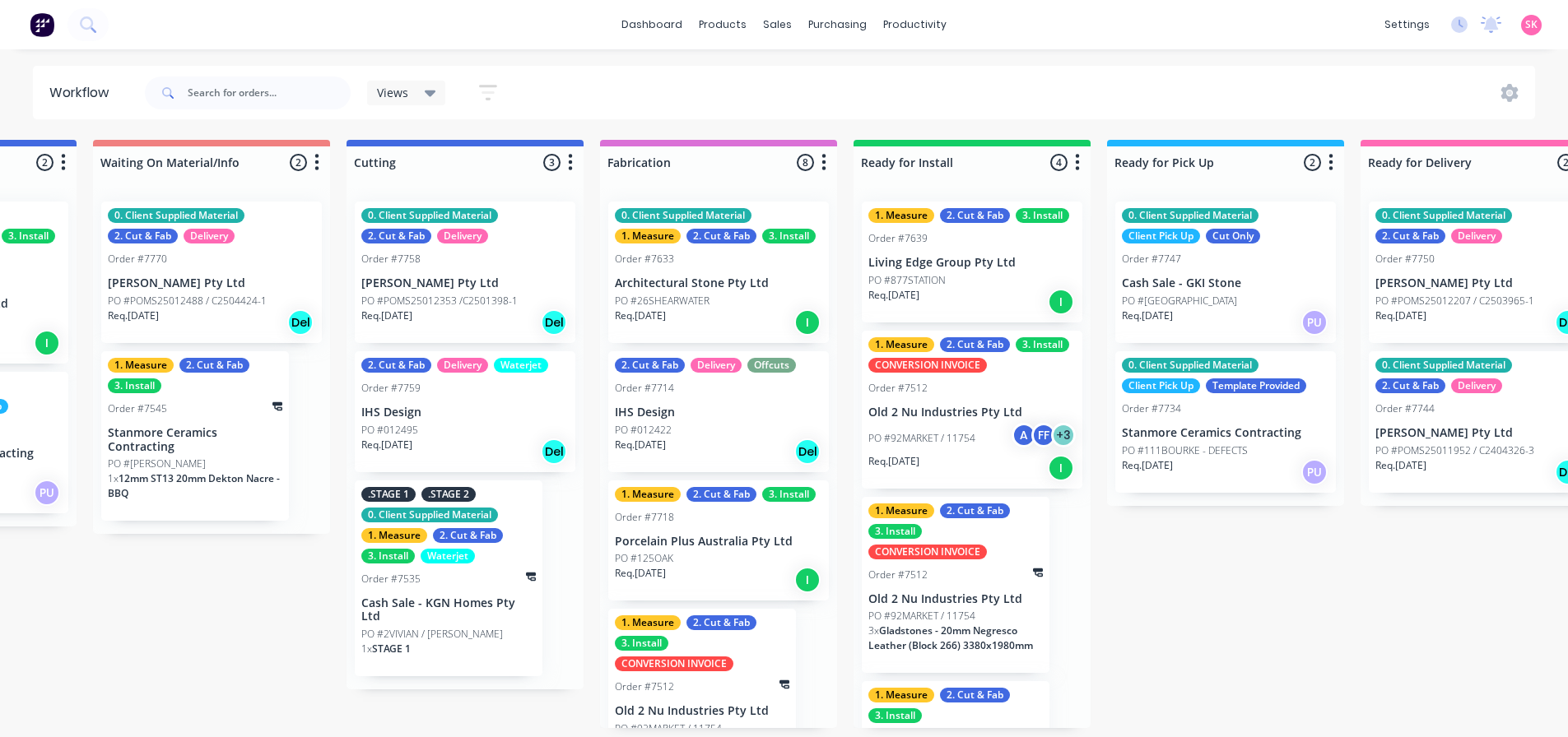
click at [1184, 489] on div "0. Client Supplied Material Client Pick Up Template Provided Order #7734 Stanmo…" at bounding box center [1224, 422] width 220 height 141
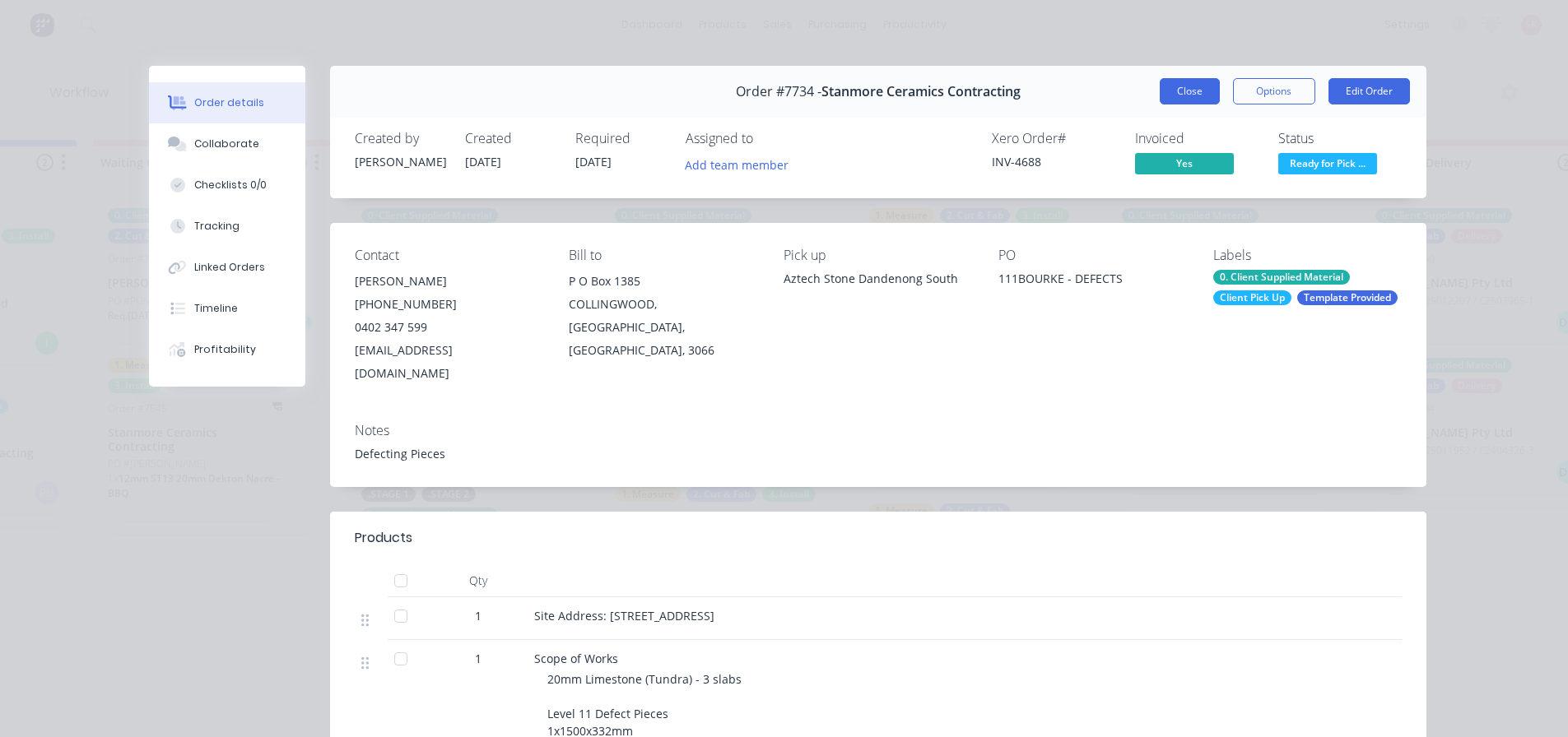
click at [1190, 93] on button "Close" at bounding box center [1190, 92] width 60 height 27
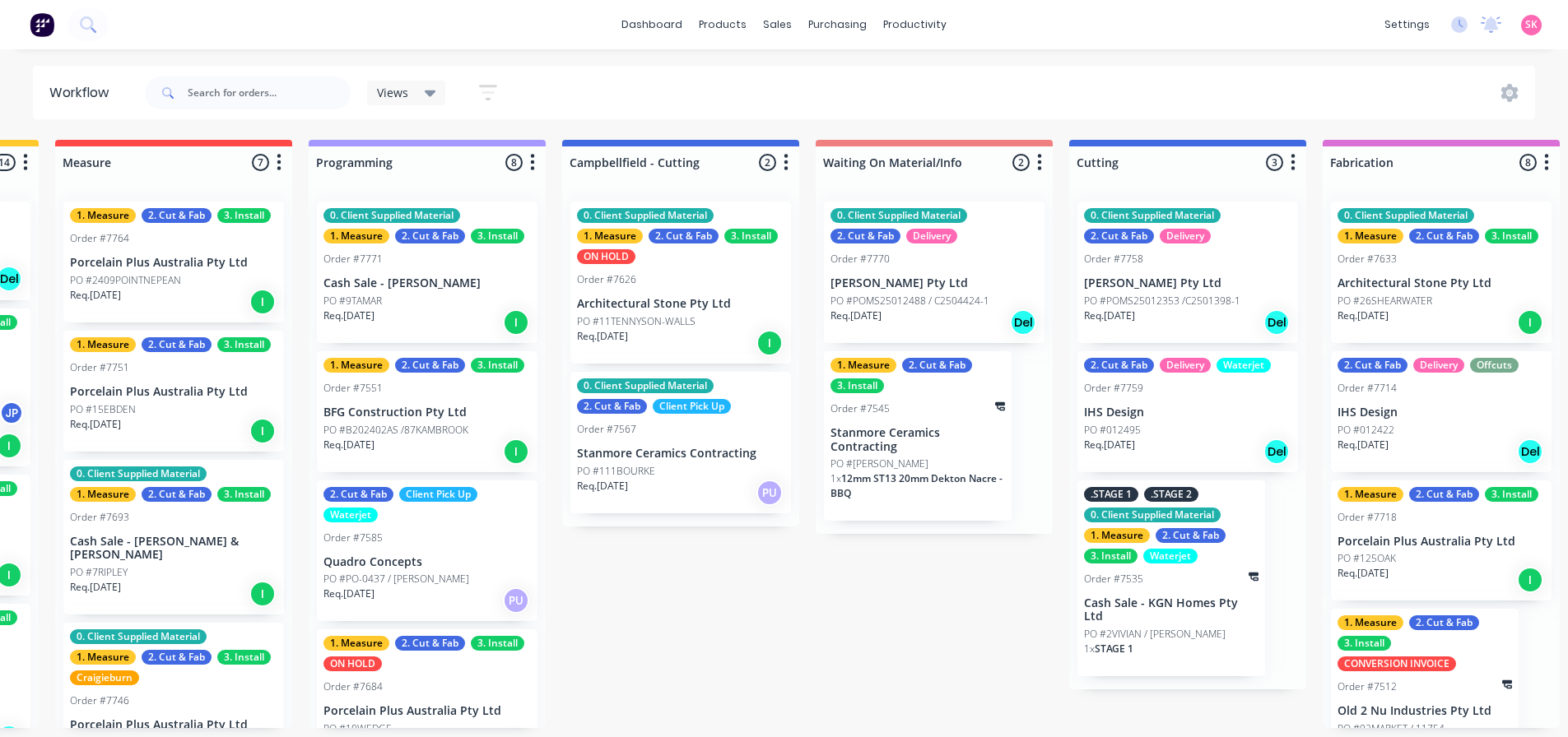
scroll to position [0, 480]
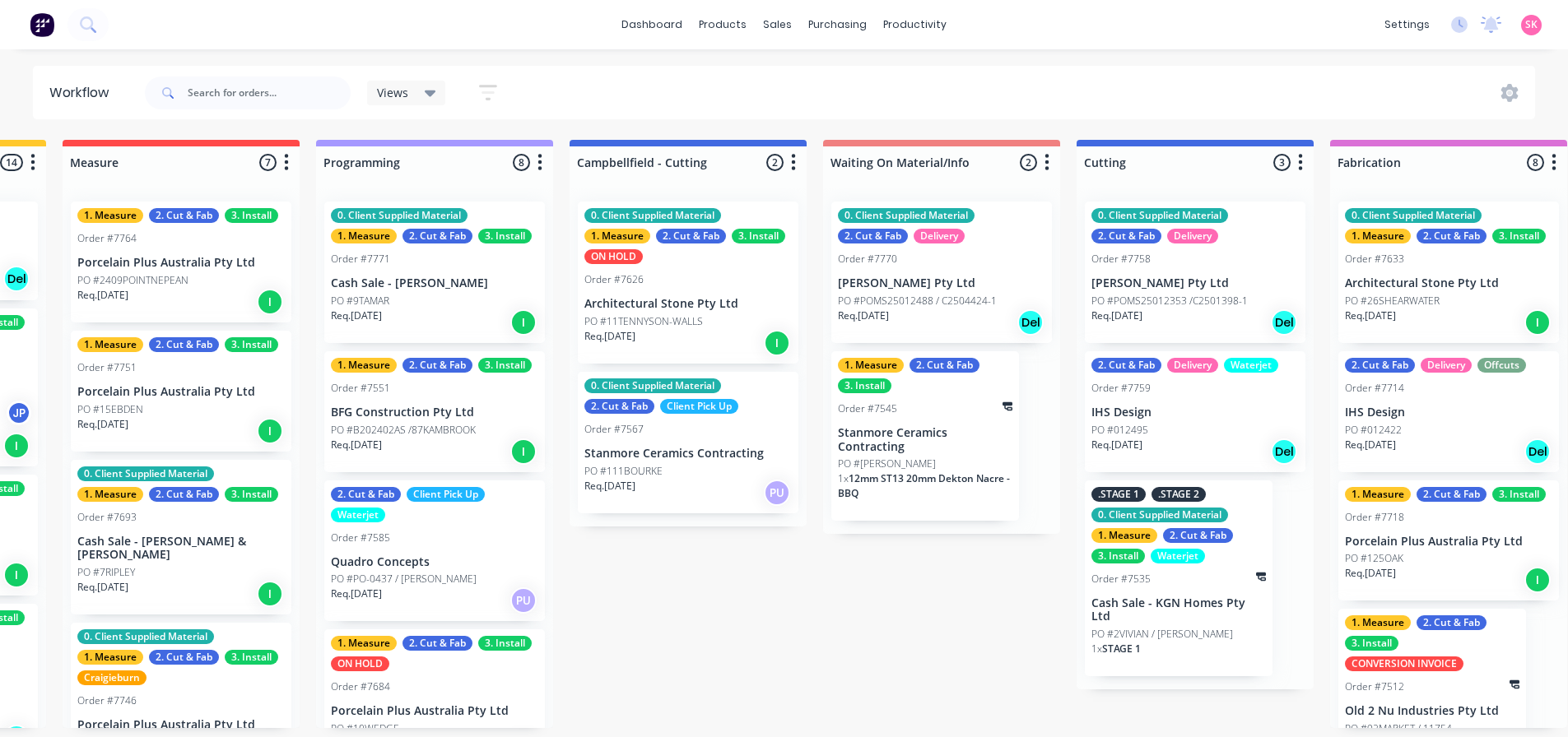
click at [693, 454] on p "Stanmore Ceramics Contracting" at bounding box center [687, 453] width 207 height 14
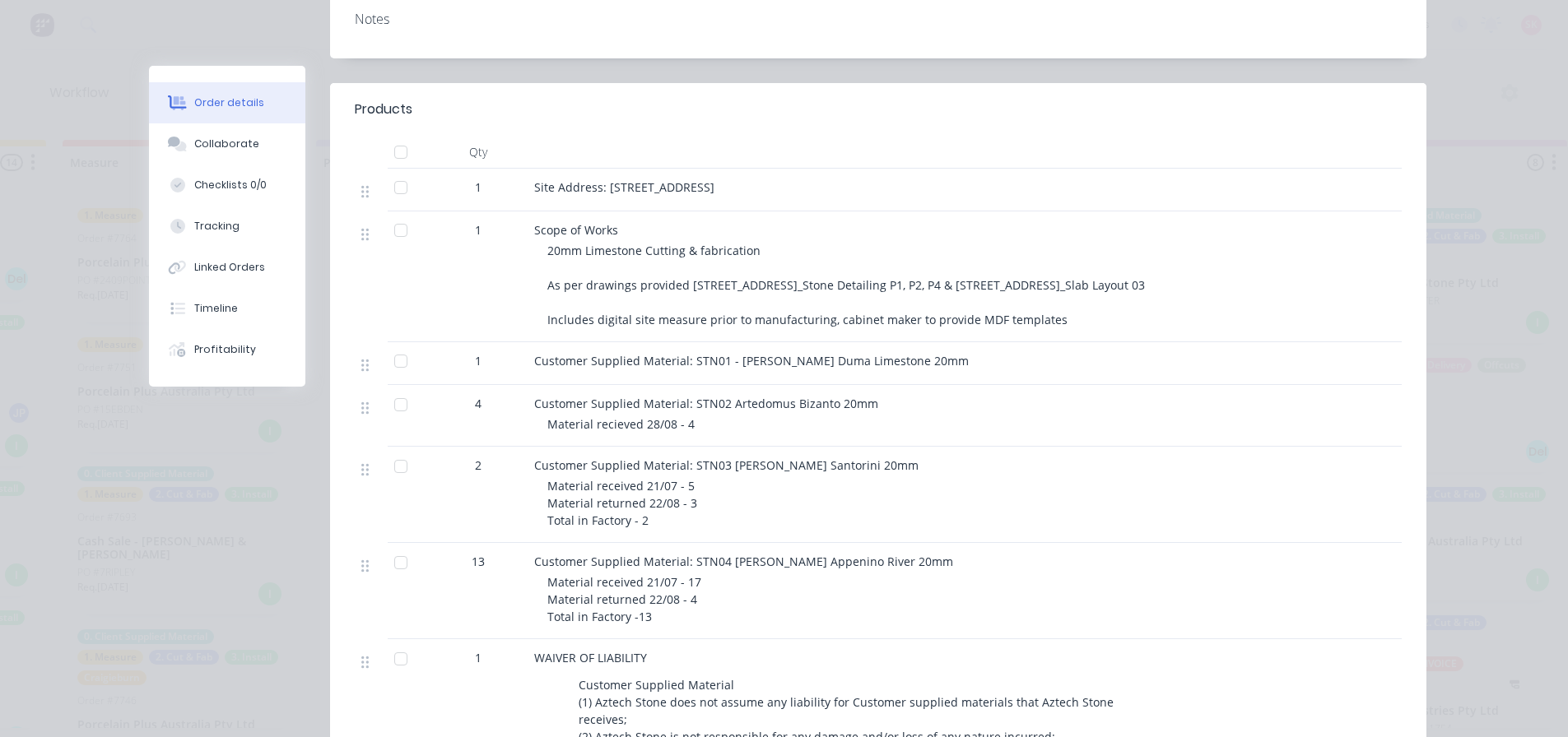
scroll to position [0, 0]
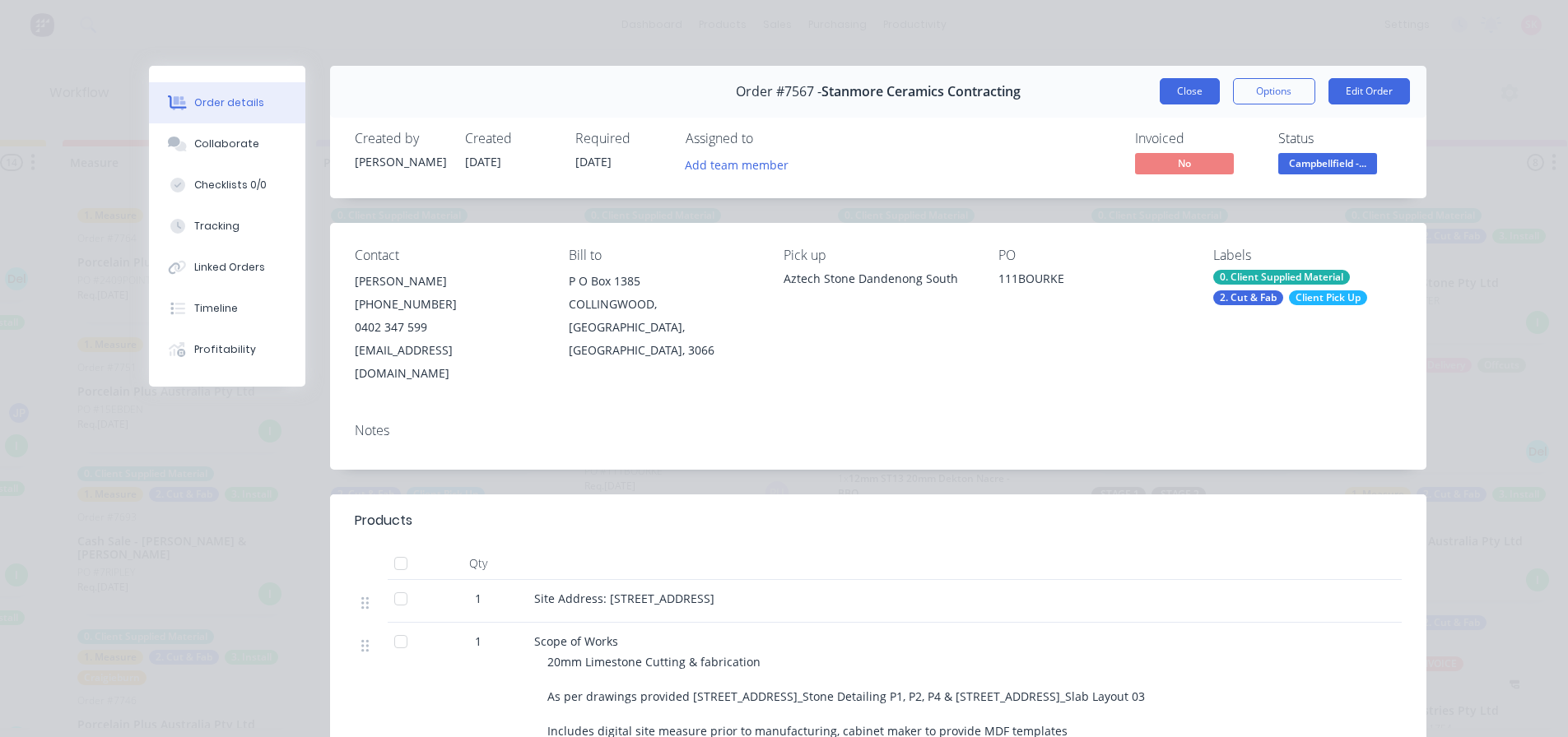
click at [1204, 87] on button "Close" at bounding box center [1190, 92] width 60 height 27
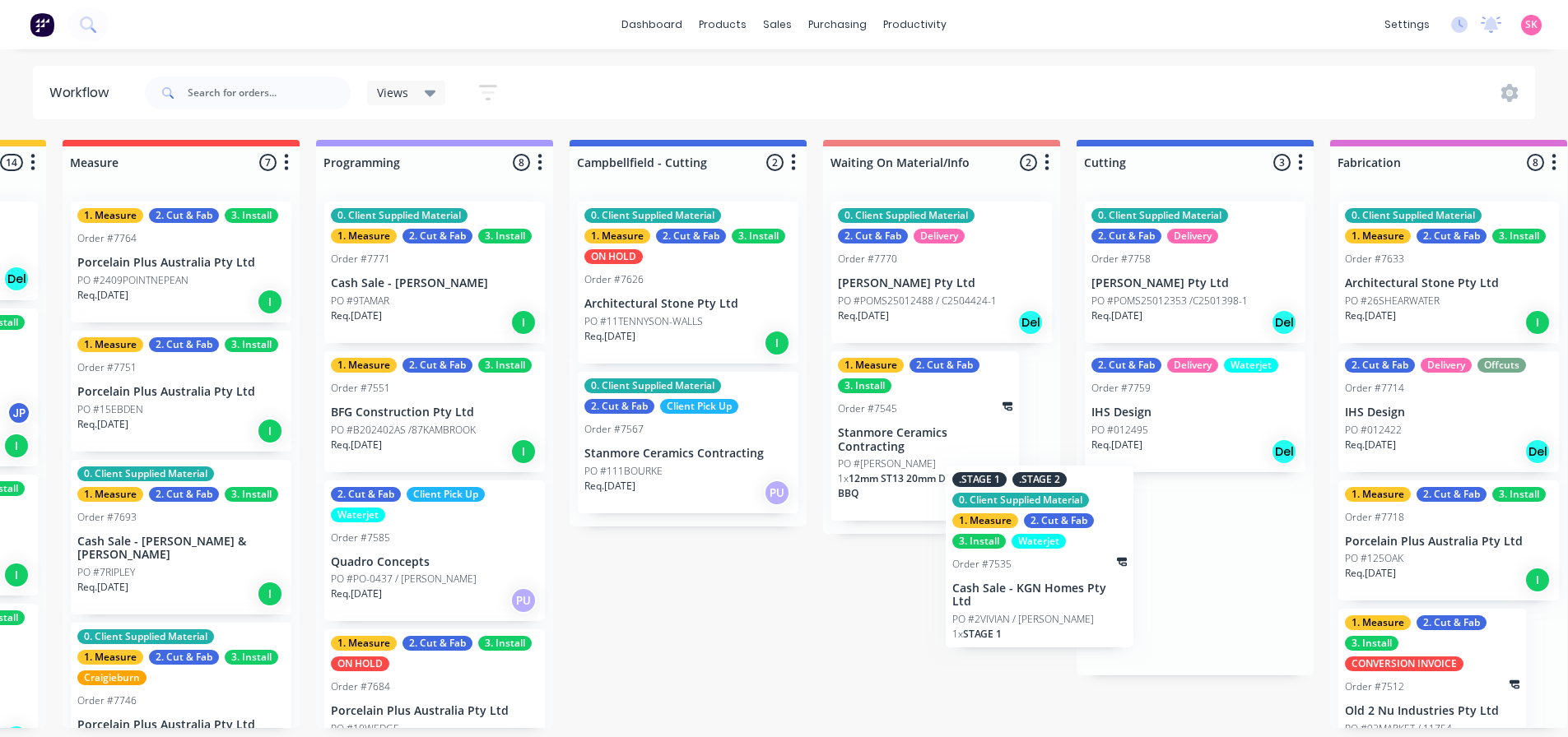
scroll to position [3, 481]
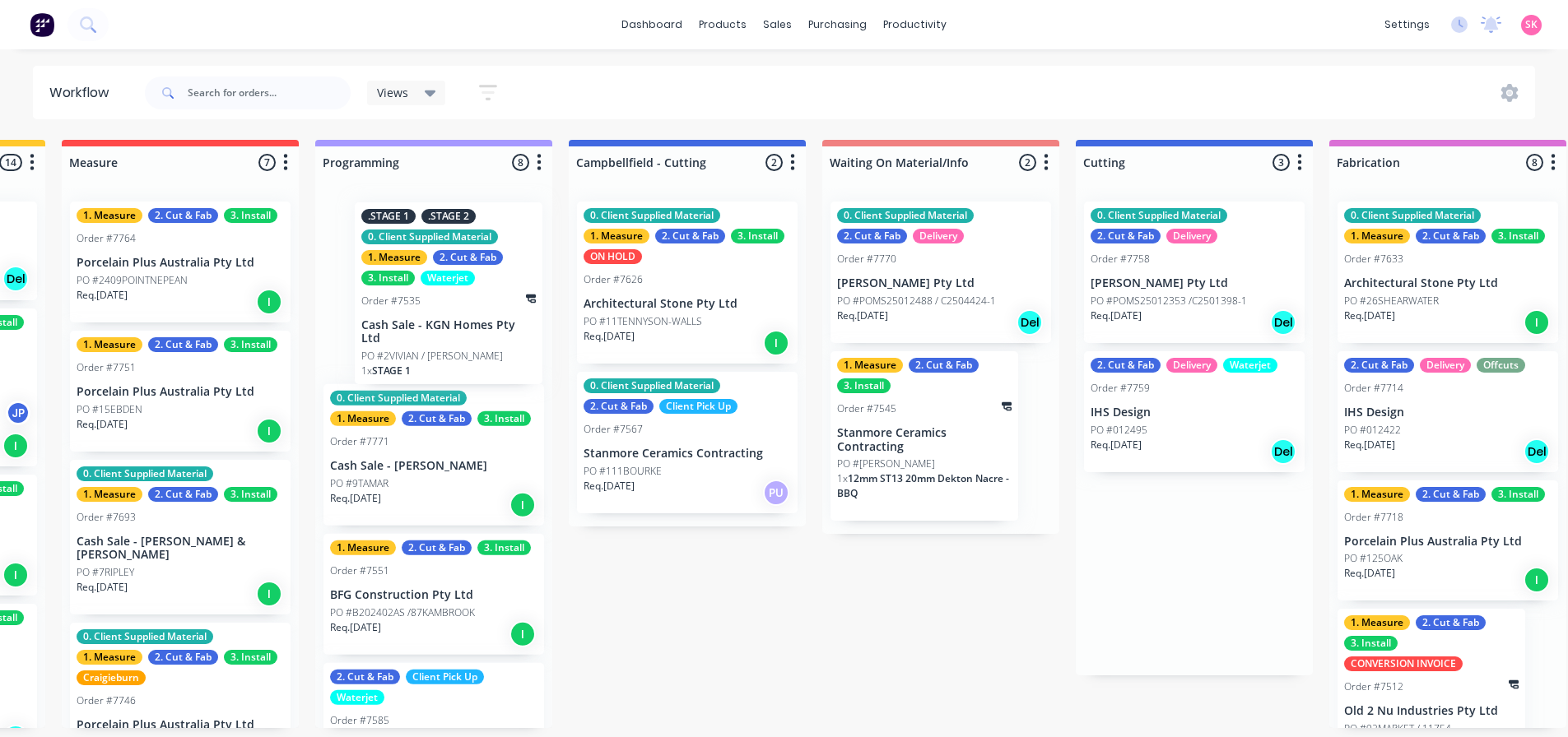
drag, startPoint x: 1195, startPoint y: 580, endPoint x: 433, endPoint y: 302, distance: 811.1
click at [434, 302] on div "Submitted 14 Status colour #273444 hex #273444 Save Cancel Summaries Total orde…" at bounding box center [1237, 433] width 3460 height 588
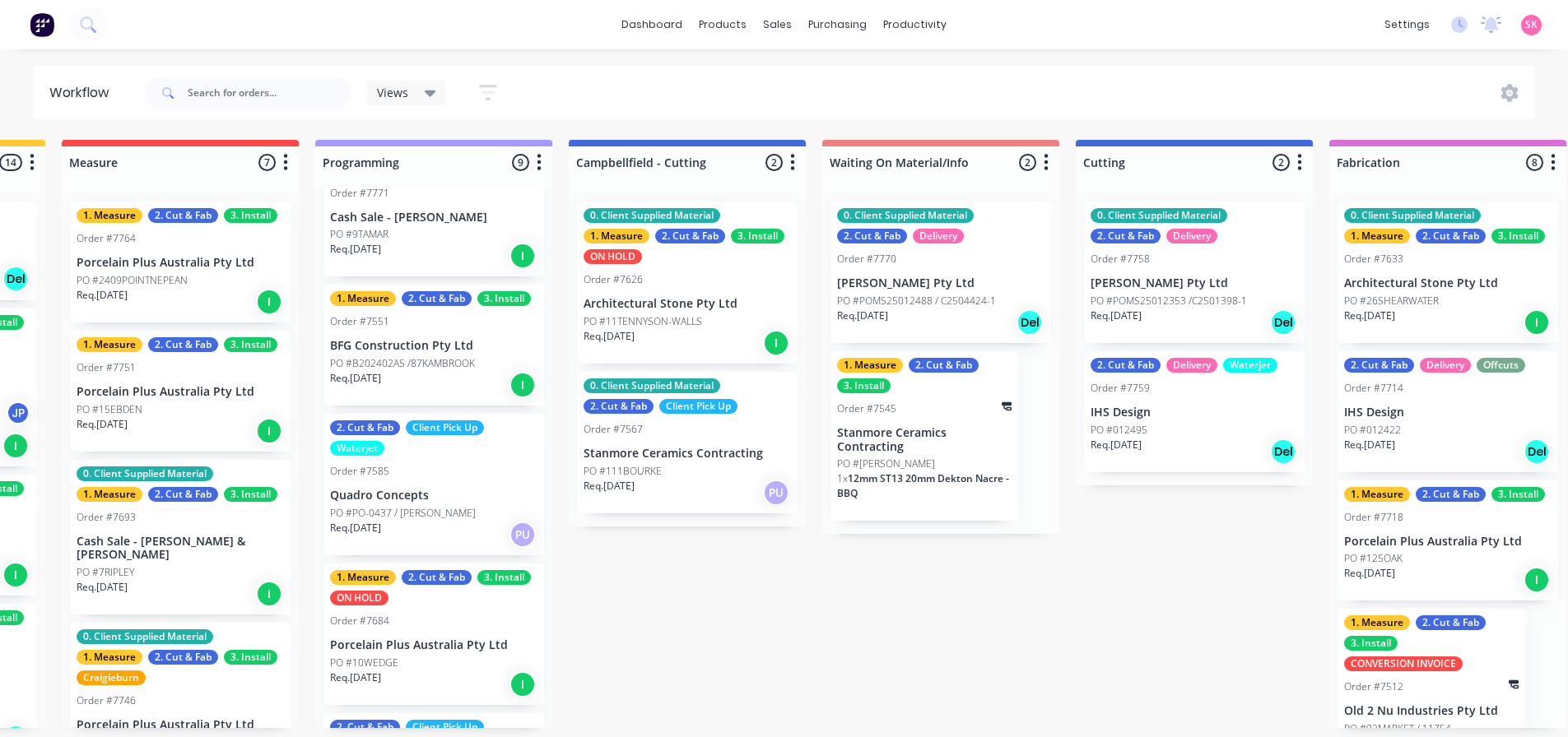
scroll to position [0, 0]
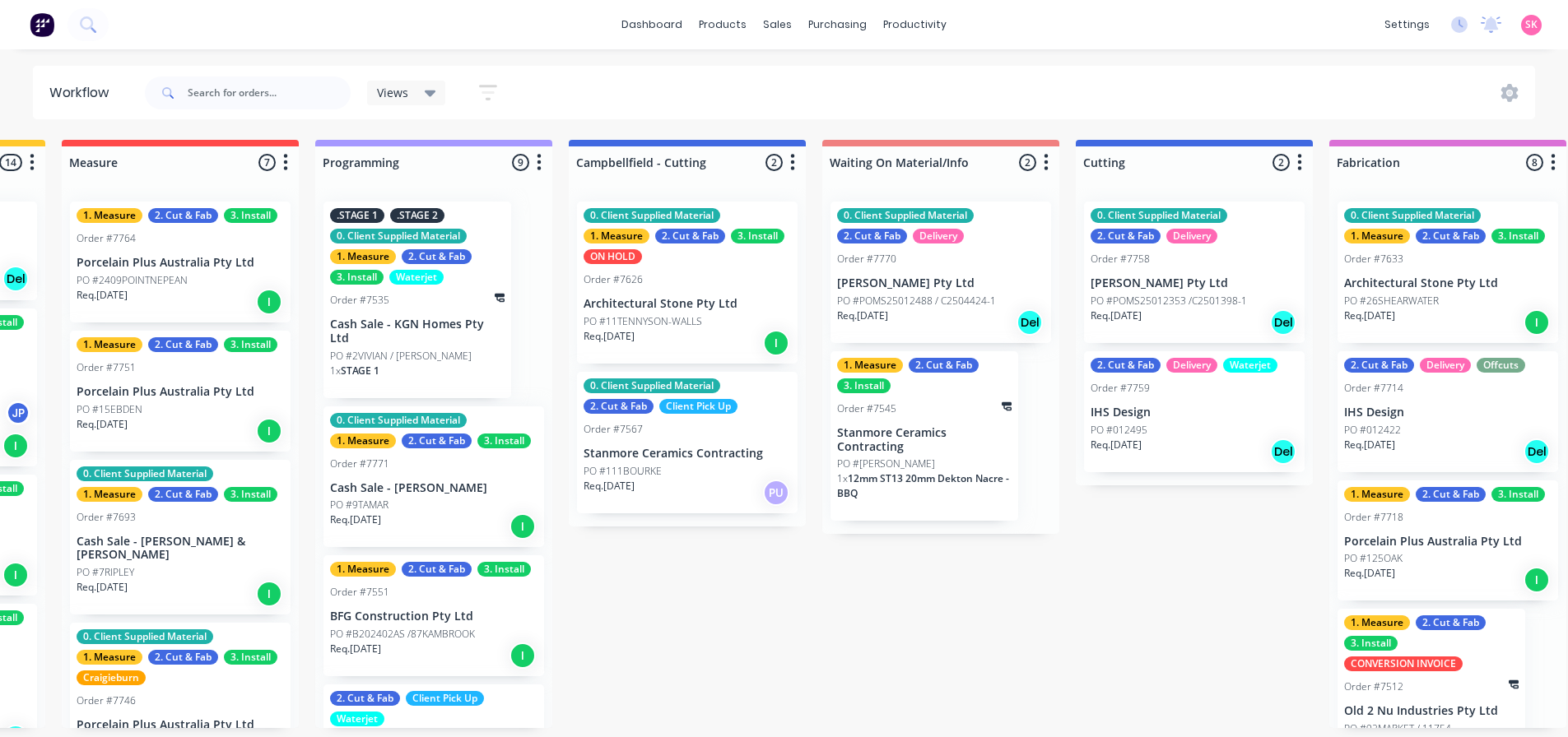
click at [416, 324] on p "Cash Sale - KGN Homes Pty Ltd" at bounding box center [418, 332] width 175 height 28
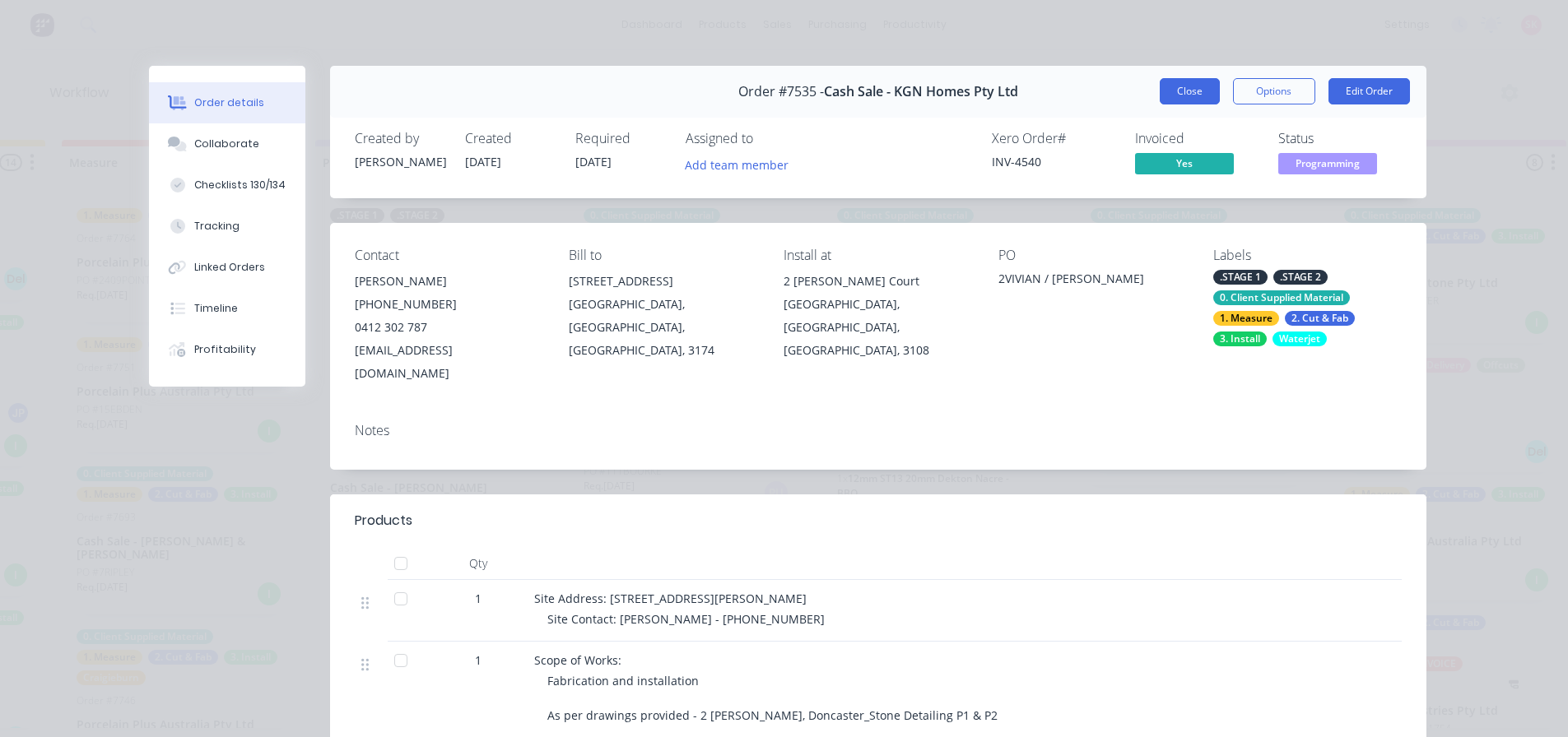
click at [1199, 103] on button "Close" at bounding box center [1190, 92] width 60 height 27
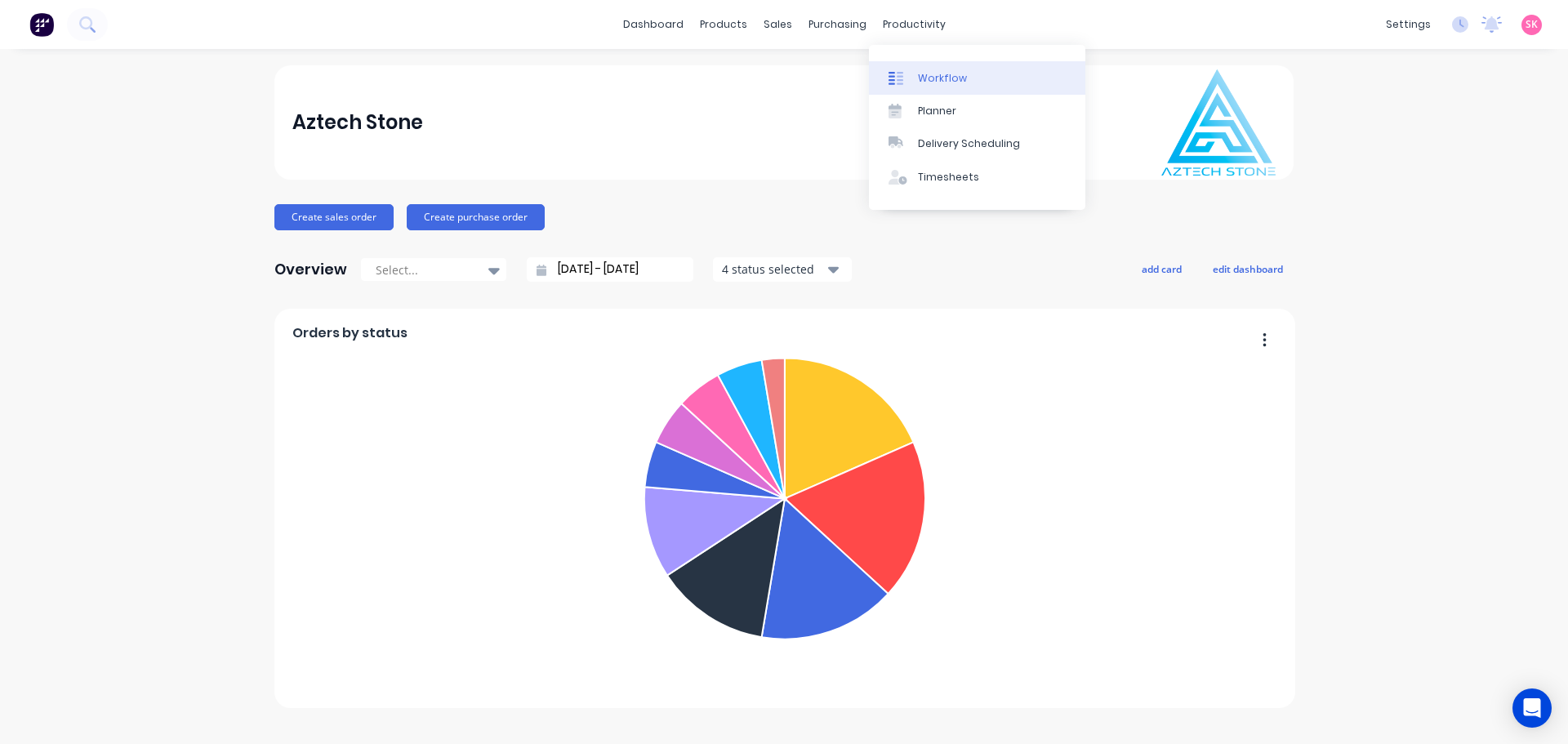
click at [923, 82] on div "Workflow" at bounding box center [942, 78] width 49 height 15
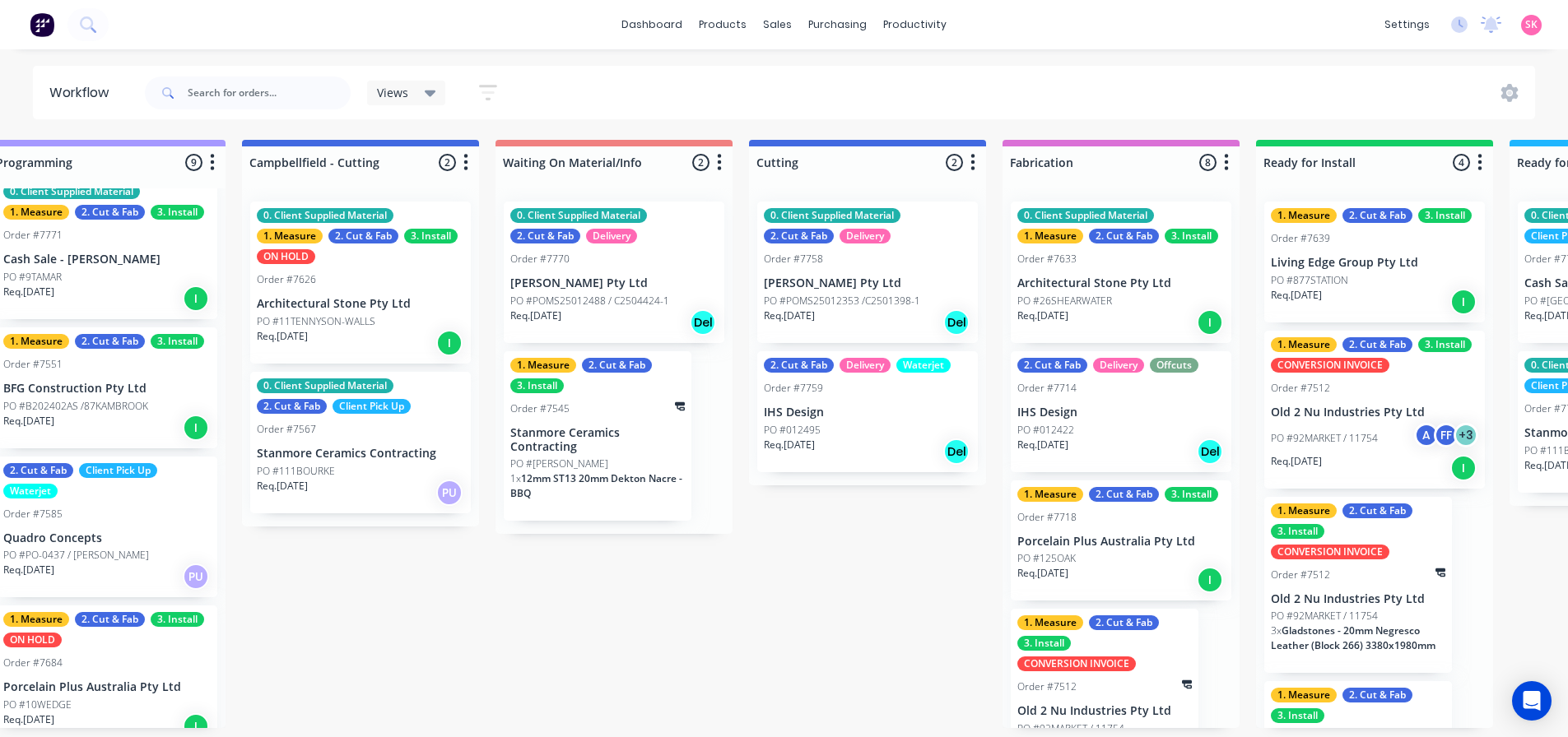
scroll to position [0, 820]
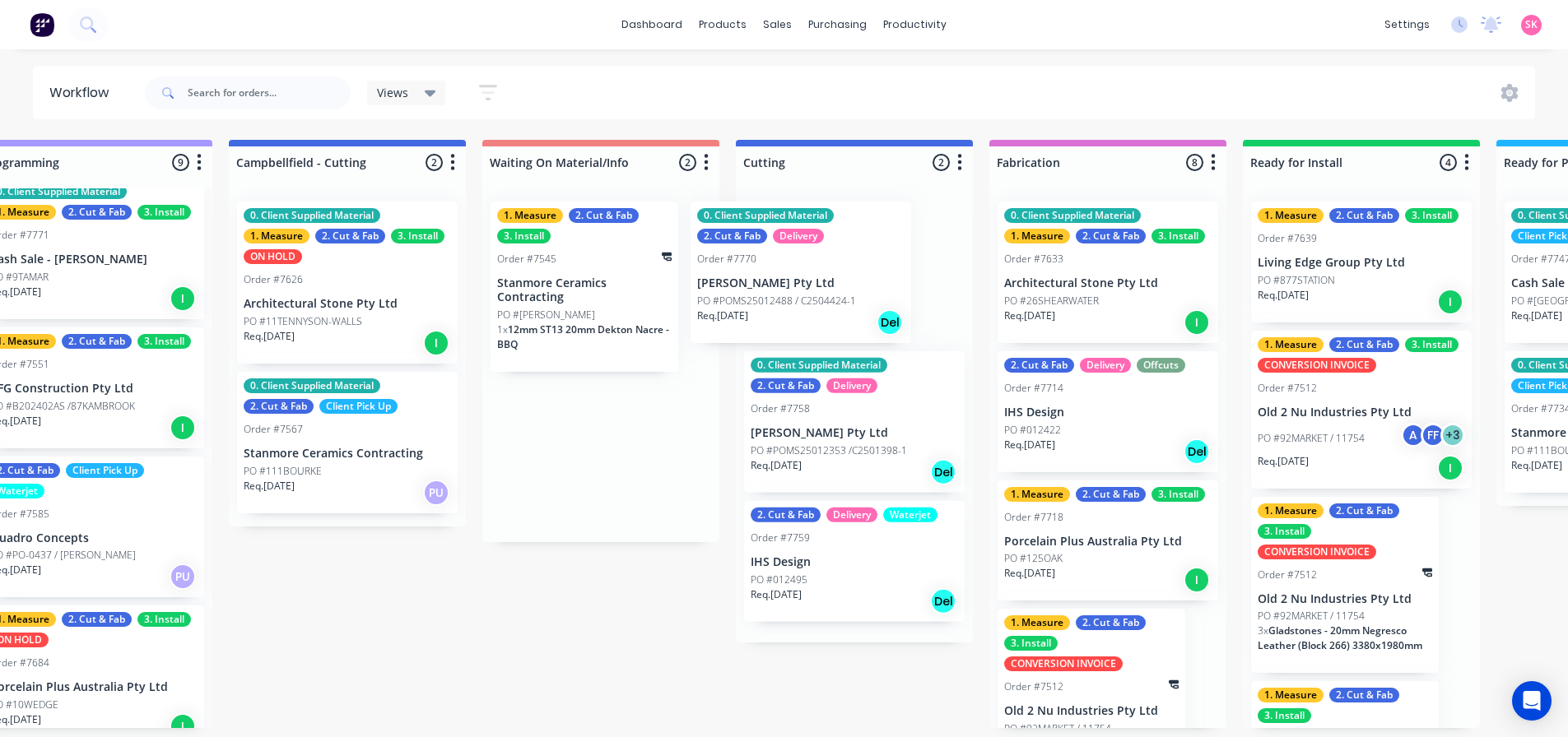
drag, startPoint x: 611, startPoint y: 286, endPoint x: 822, endPoint y: 286, distance: 211.0
click at [822, 286] on div "Submitted 14 Status colour #273444 hex #273444 Save Cancel Summaries Total orde…" at bounding box center [898, 433] width 3460 height 588
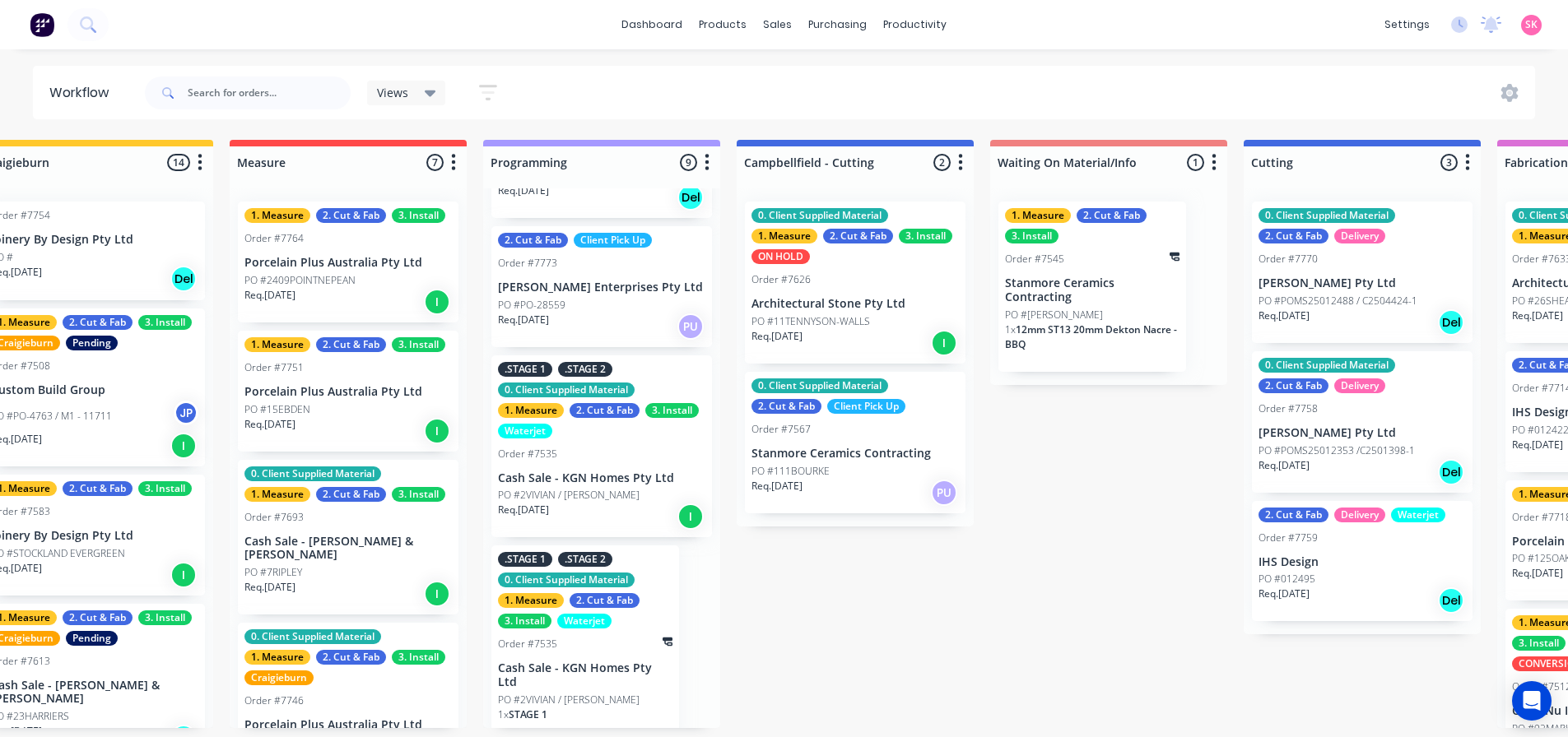
scroll to position [3, 313]
click at [569, 637] on div "Order #7535" at bounding box center [585, 645] width 175 height 15
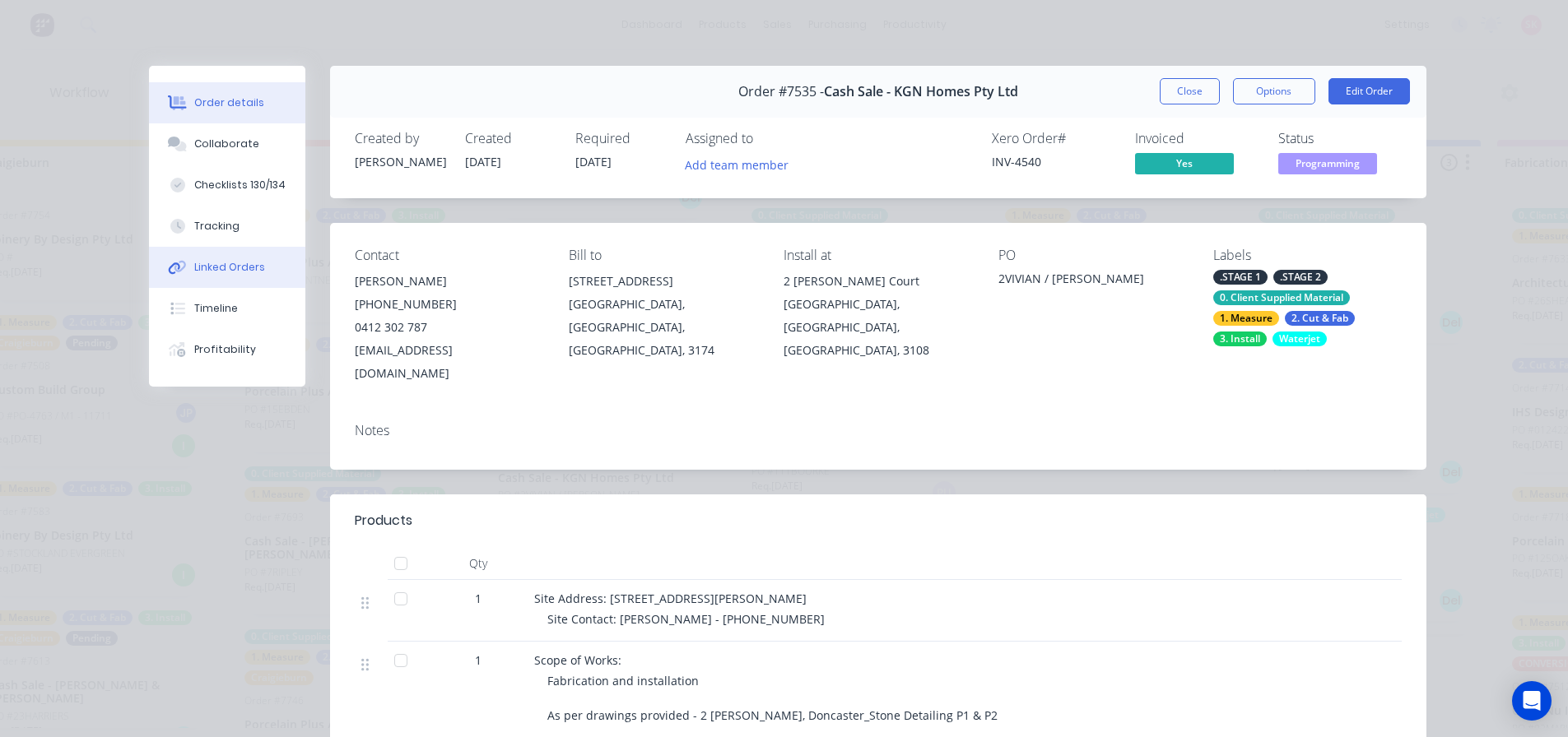
click at [239, 263] on div "Linked Orders" at bounding box center [229, 268] width 71 height 15
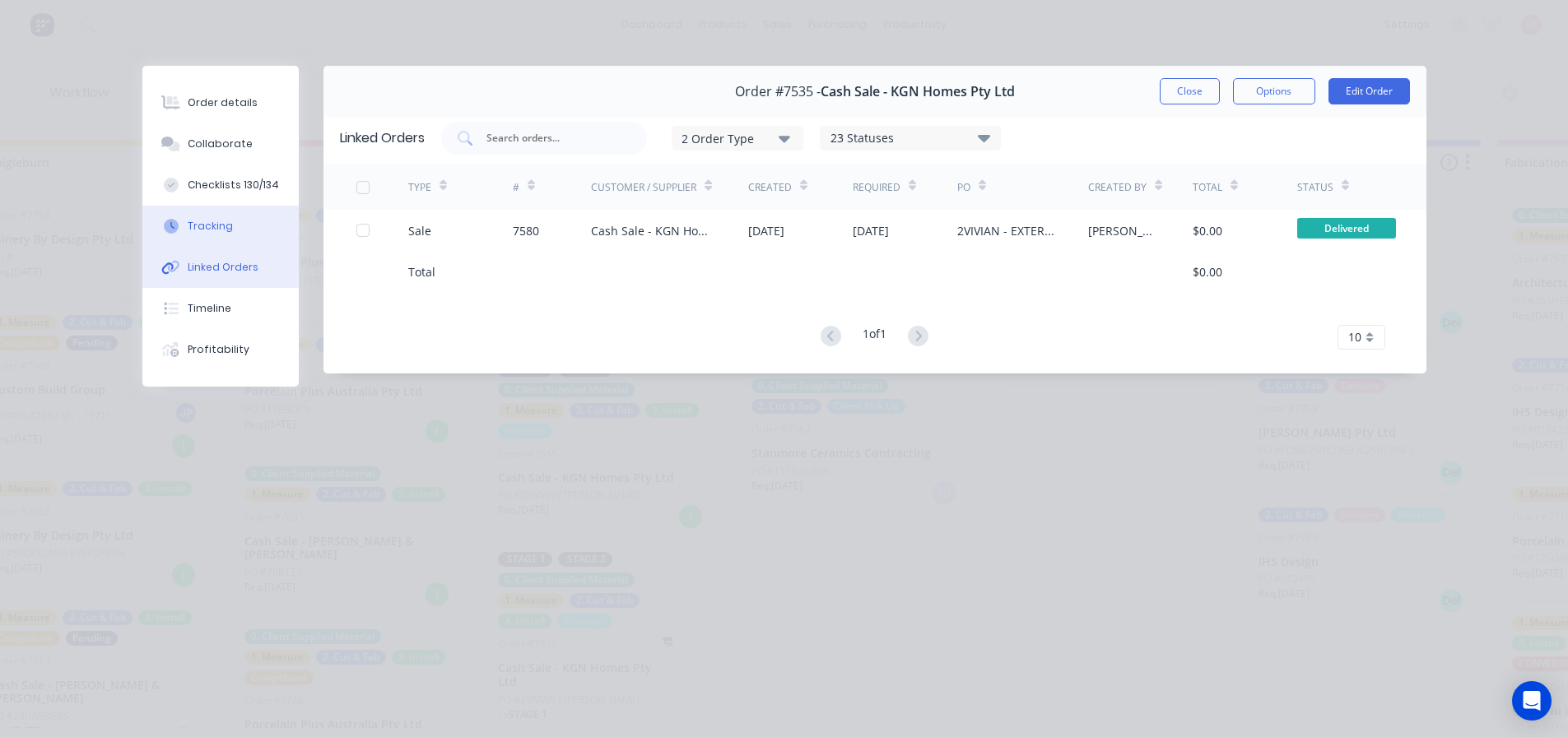
click at [224, 230] on div "Tracking" at bounding box center [210, 226] width 45 height 15
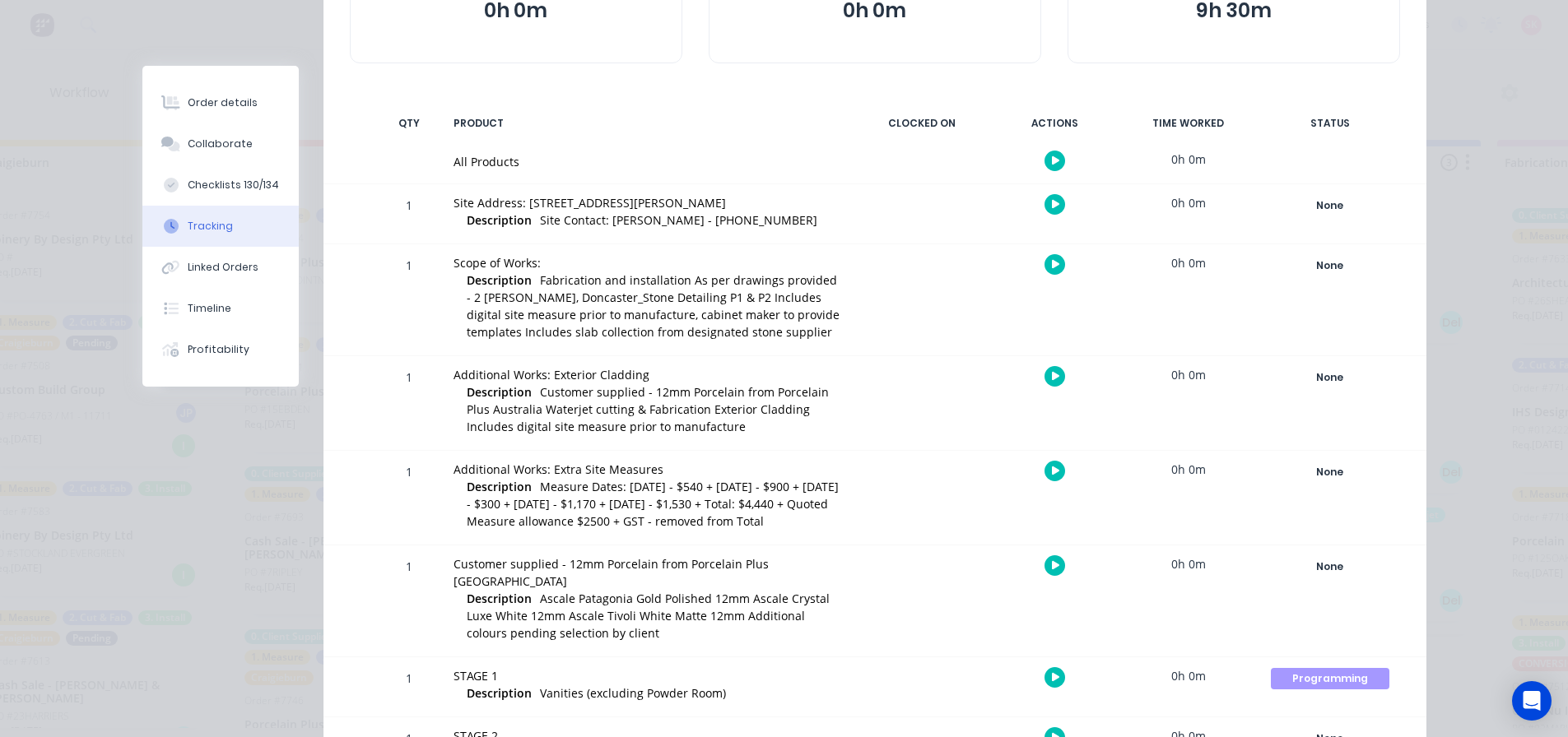
scroll to position [374, 0]
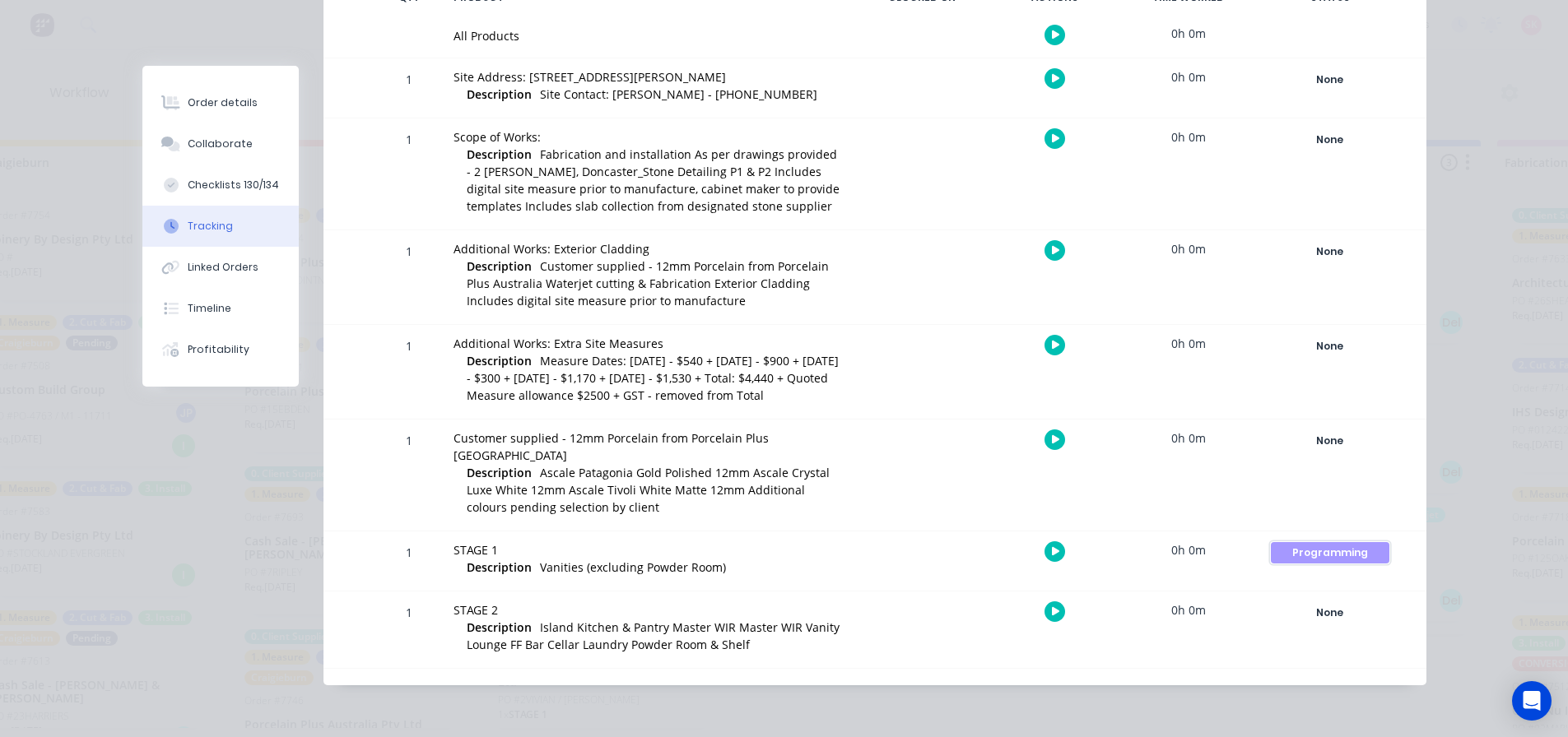
click at [1320, 548] on div "Programming" at bounding box center [1329, 553] width 118 height 22
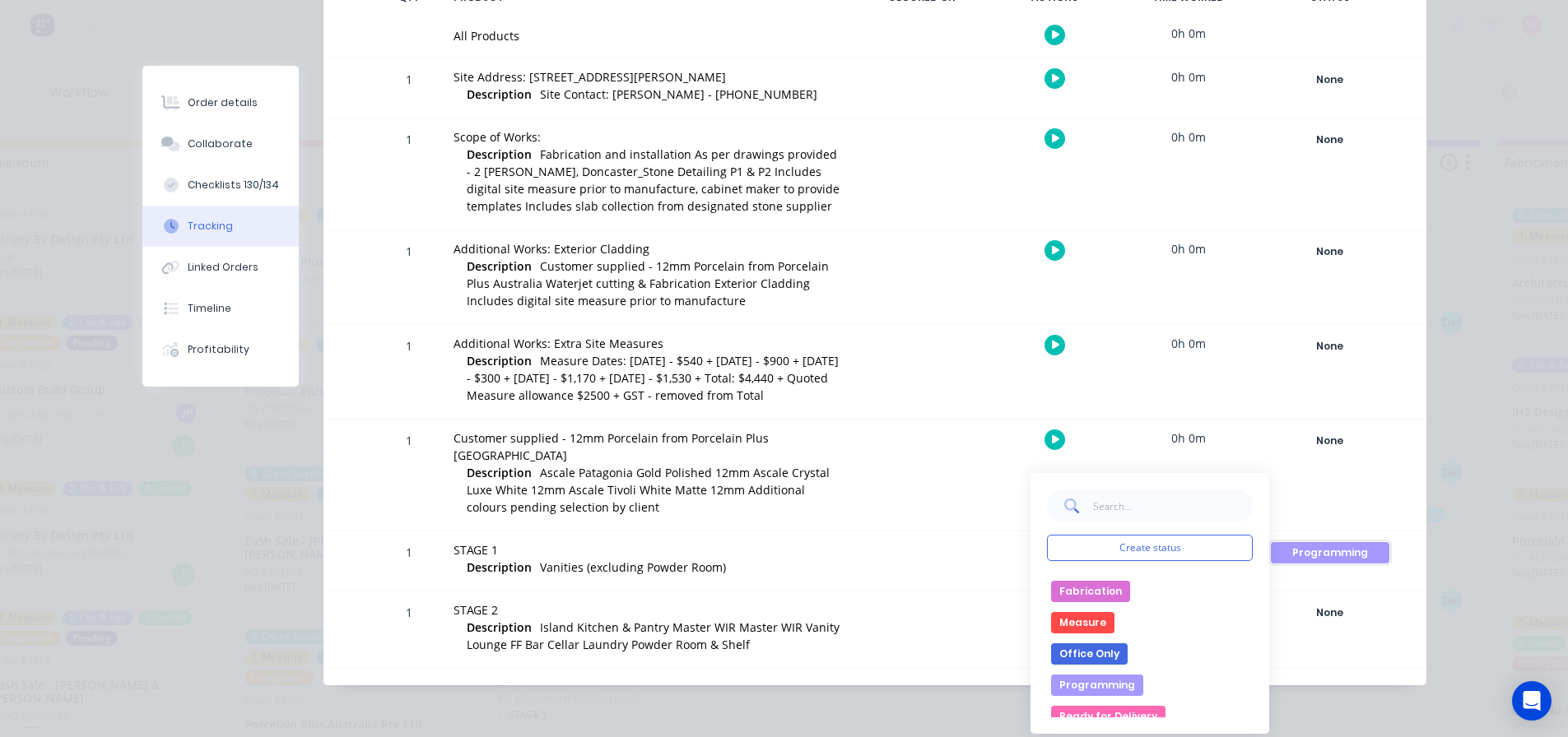
scroll to position [0, 0]
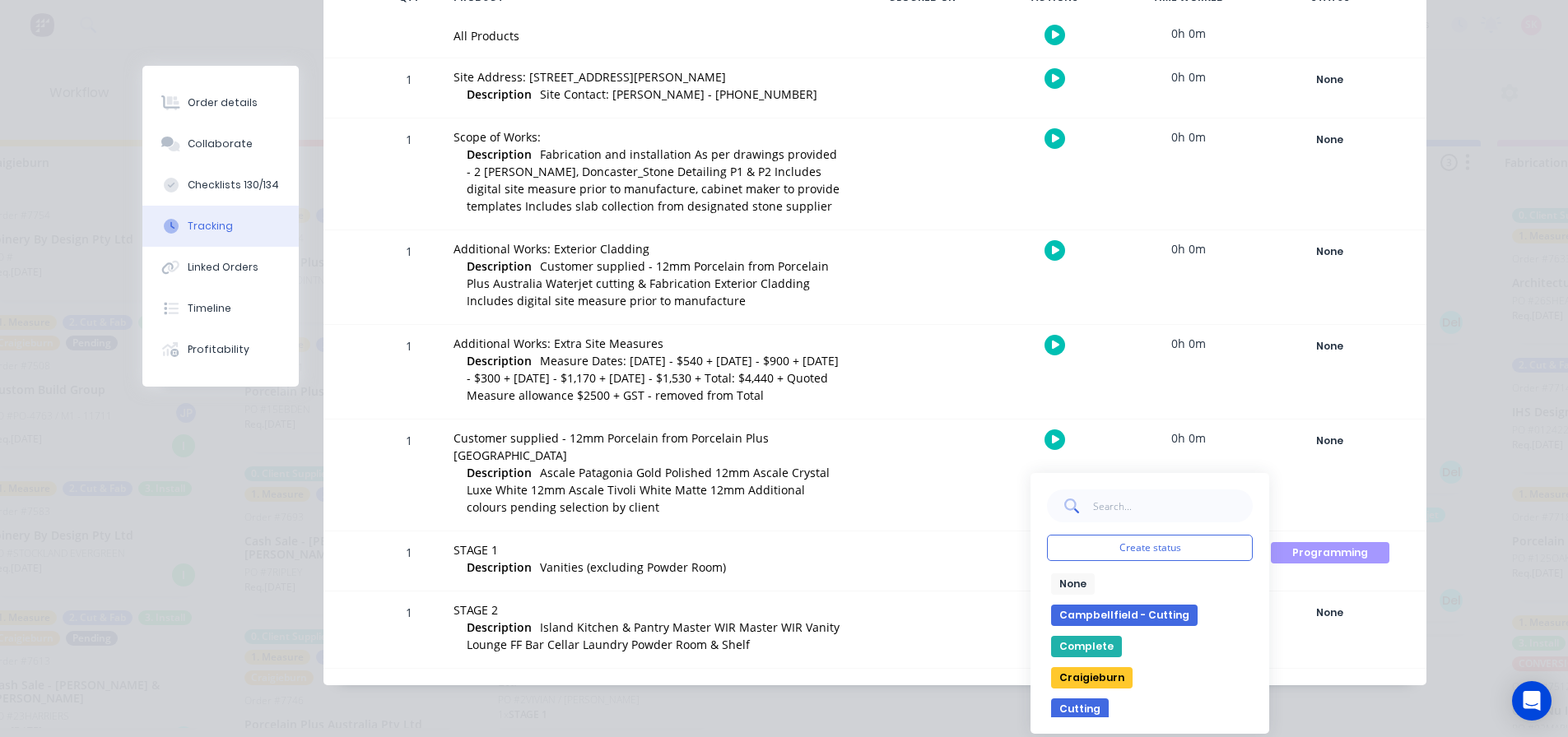
click at [1095, 647] on button "Complete" at bounding box center [1086, 647] width 71 height 22
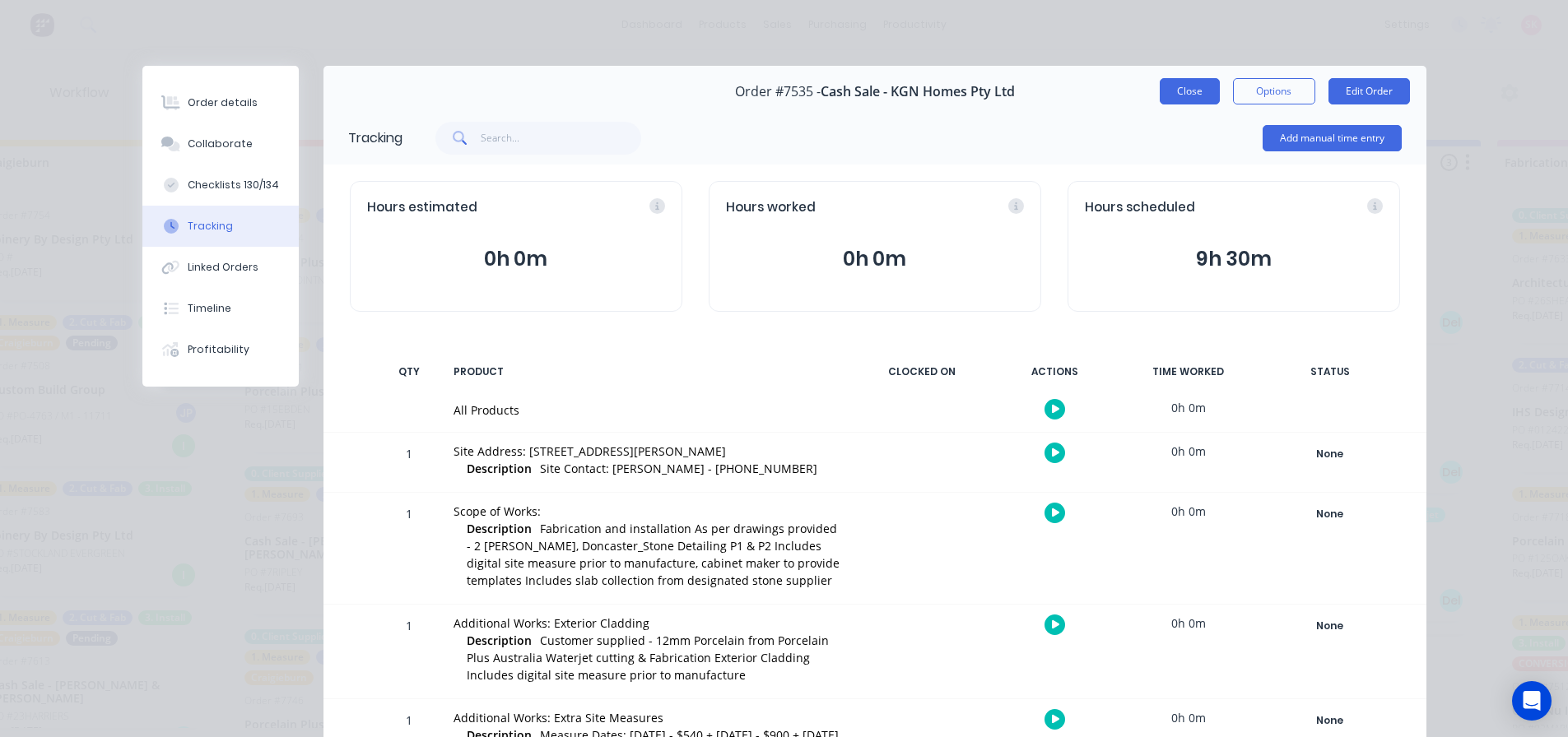
click at [1180, 93] on button "Close" at bounding box center [1190, 92] width 60 height 27
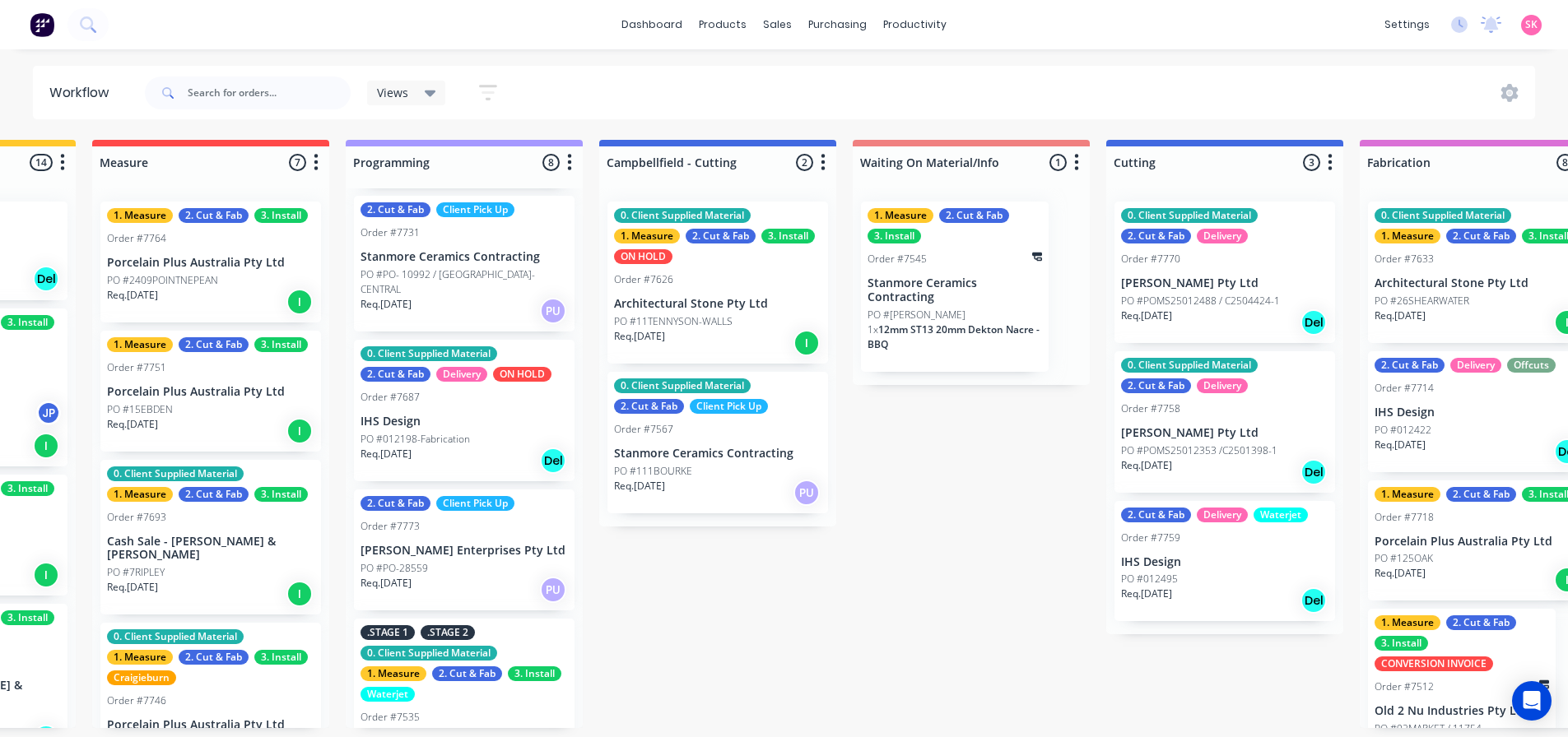
scroll to position [642, 0]
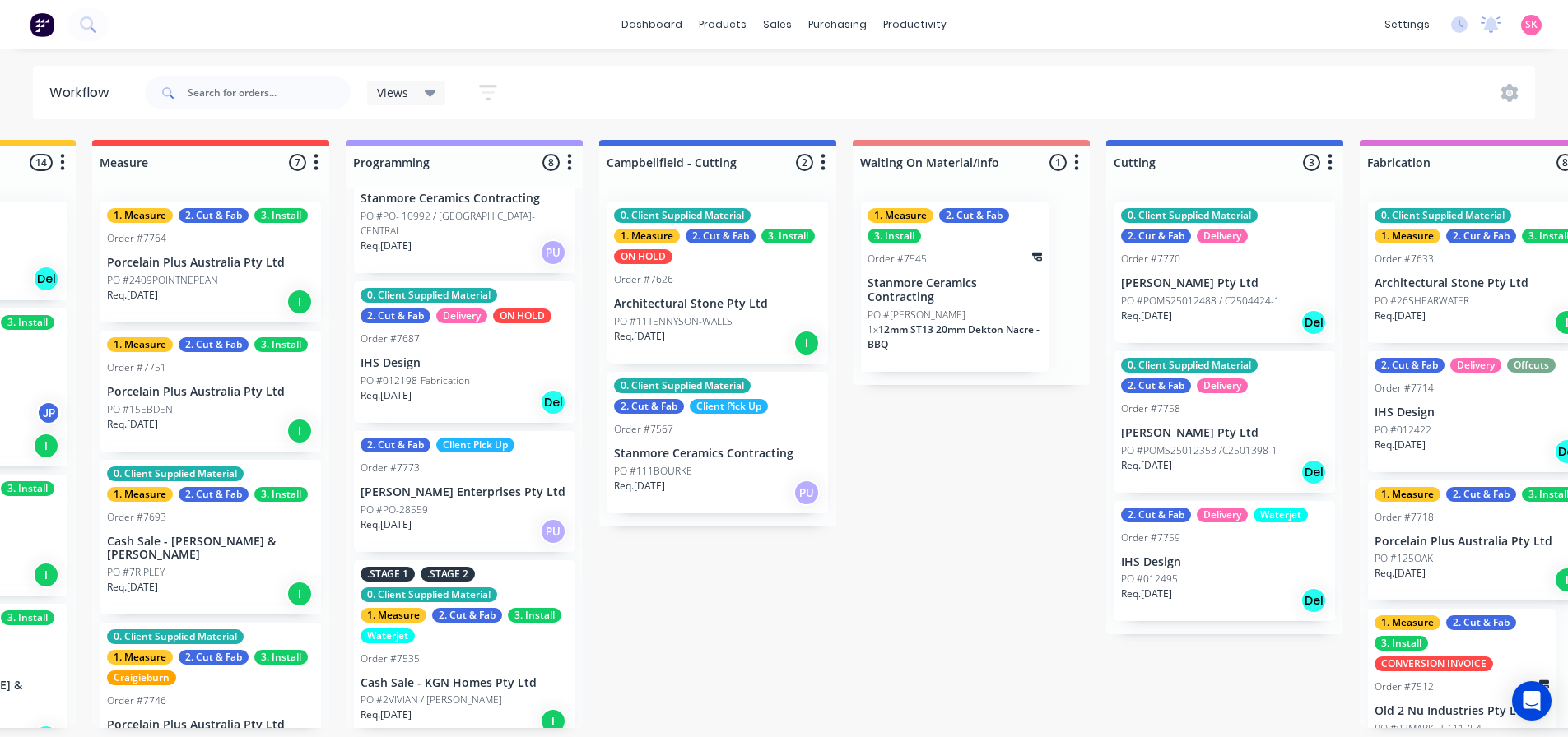
click at [488, 676] on p "Cash Sale - KGN Homes Pty Ltd" at bounding box center [463, 683] width 207 height 14
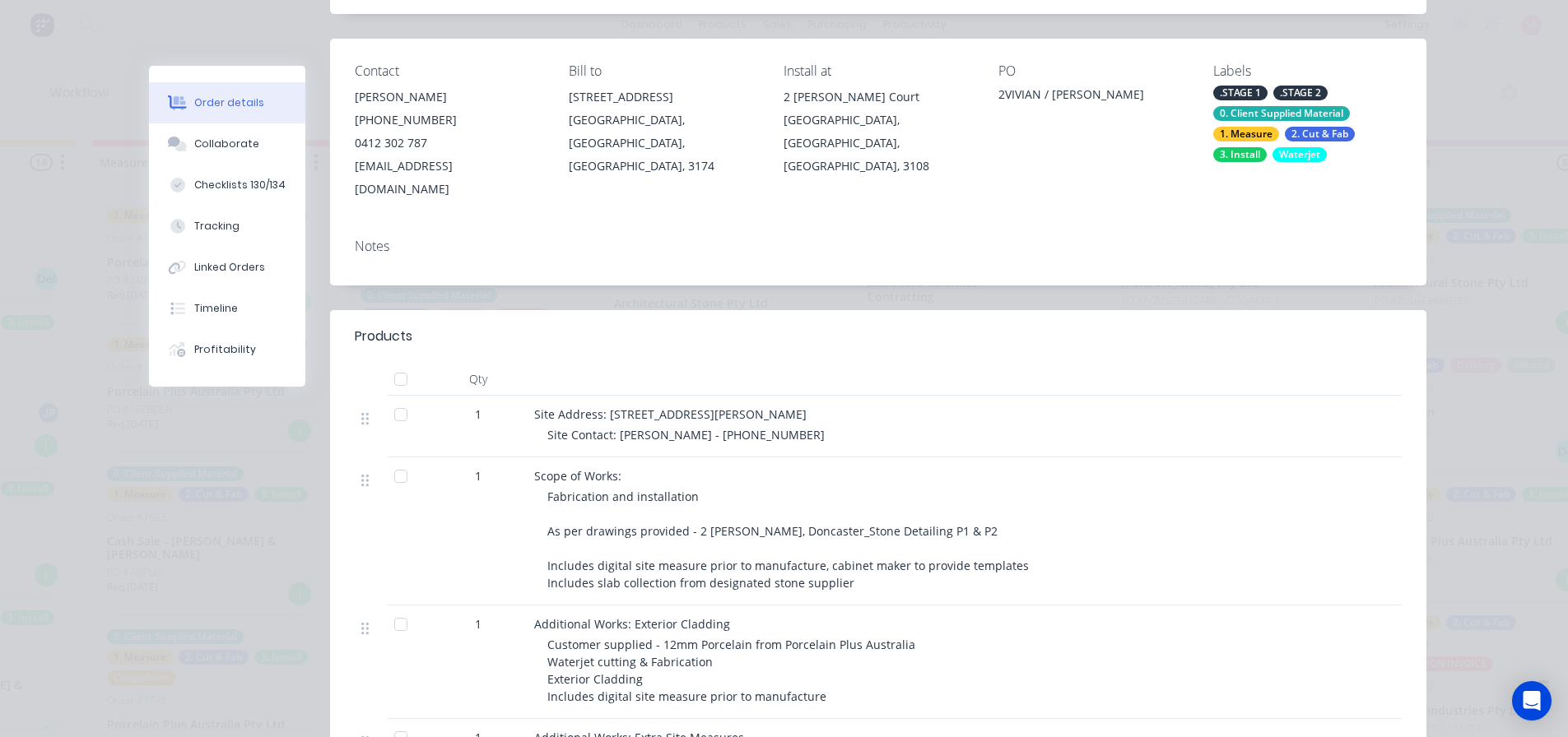
scroll to position [0, 0]
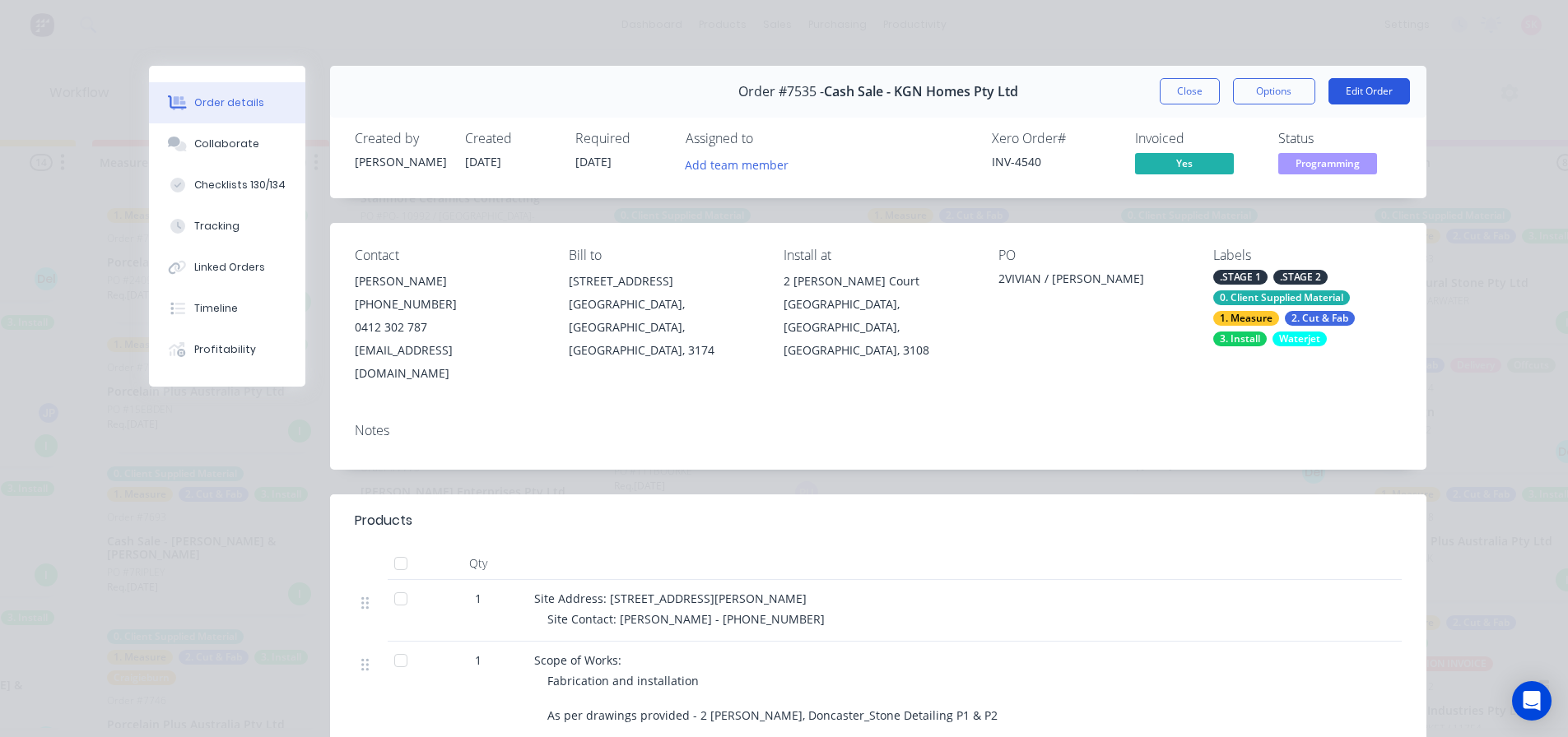
click at [1352, 78] on div "Order #7535 - Cash Sale - KGN Homes Pty Ltd Close Options Edit Order" at bounding box center [878, 92] width 1096 height 52
click at [1352, 79] on button "Edit Order" at bounding box center [1369, 92] width 82 height 27
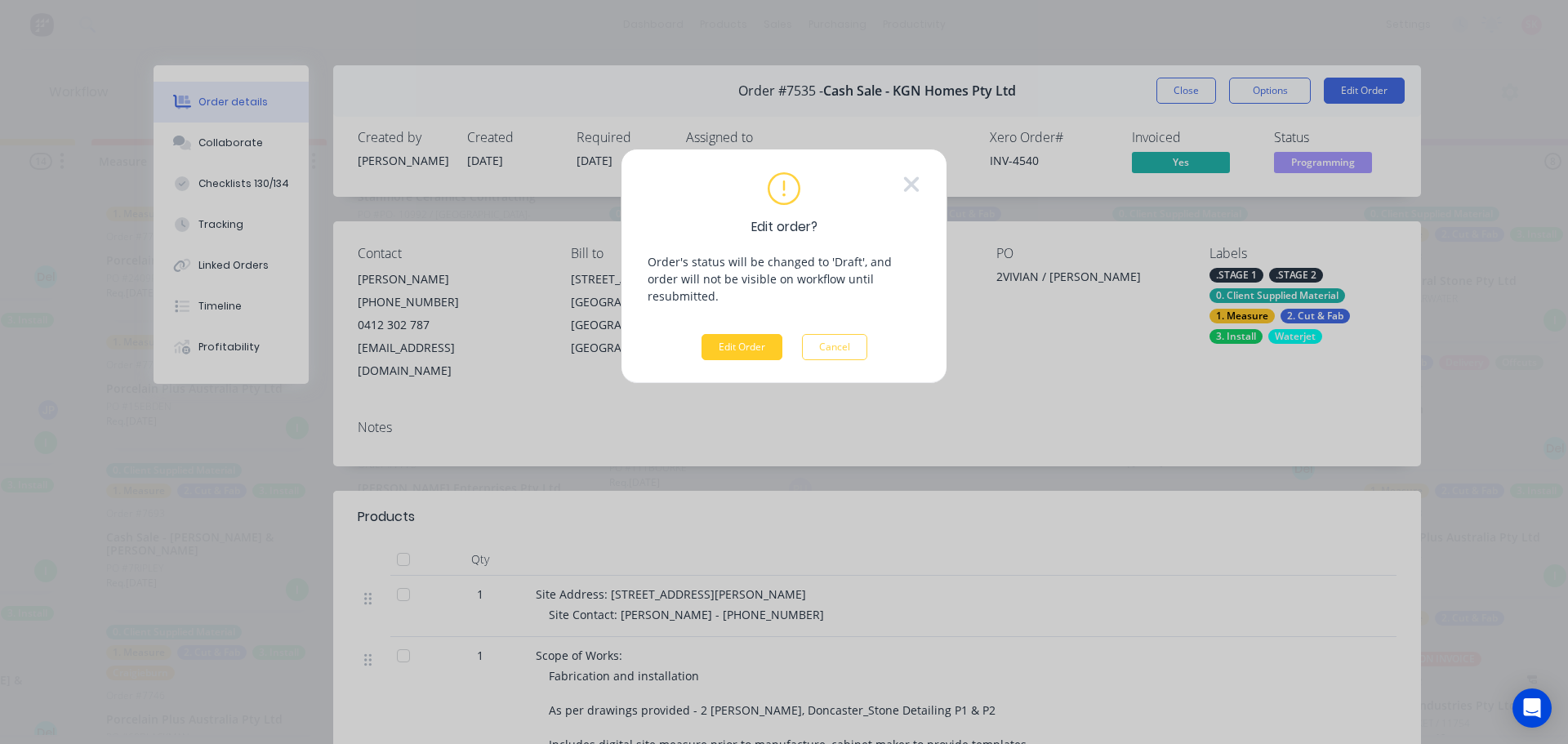
click at [718, 337] on button "Edit Order" at bounding box center [742, 348] width 81 height 26
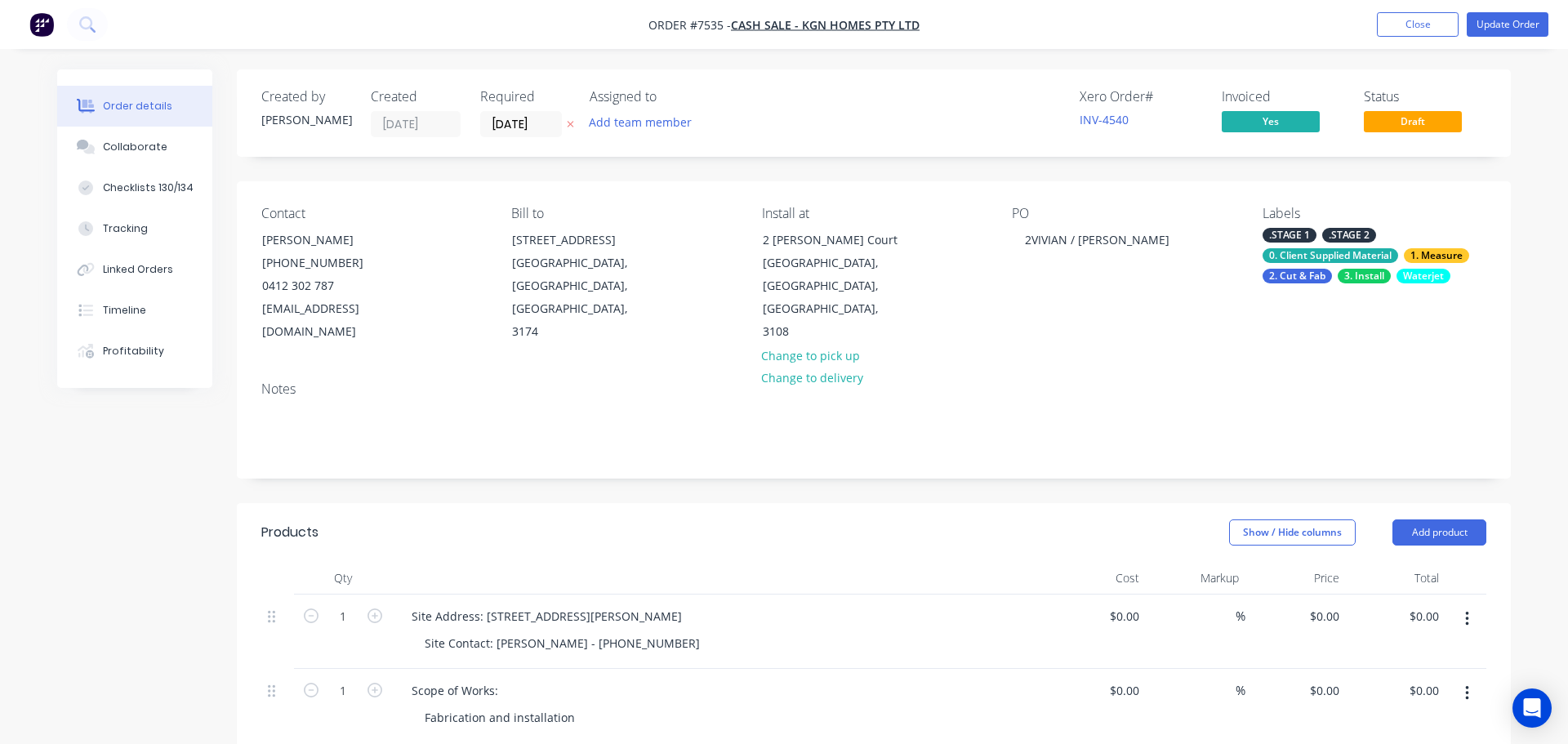
type input "$30,240.00"
type input "$2,460.00"
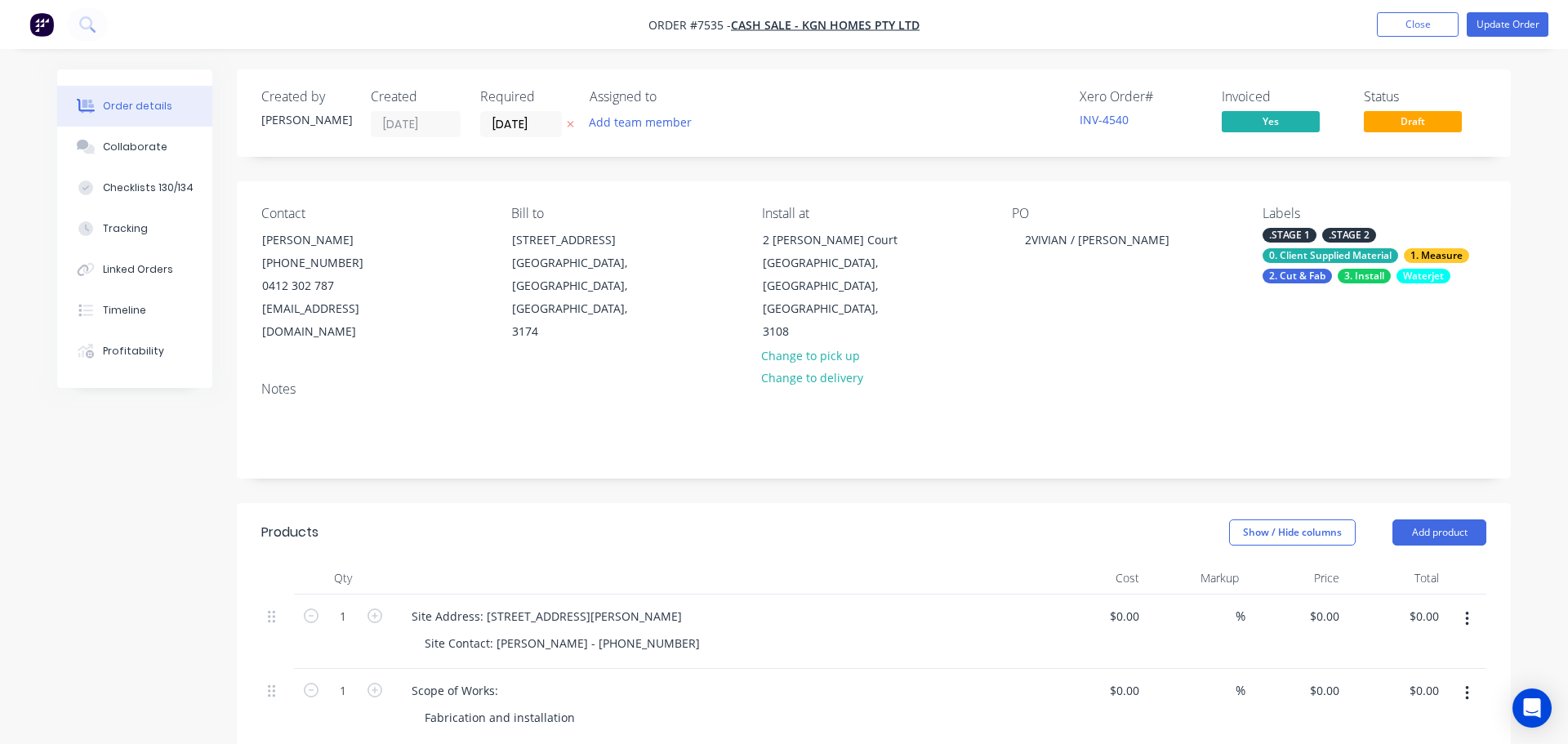
type input "$2,460.00"
type input "$1,940.00"
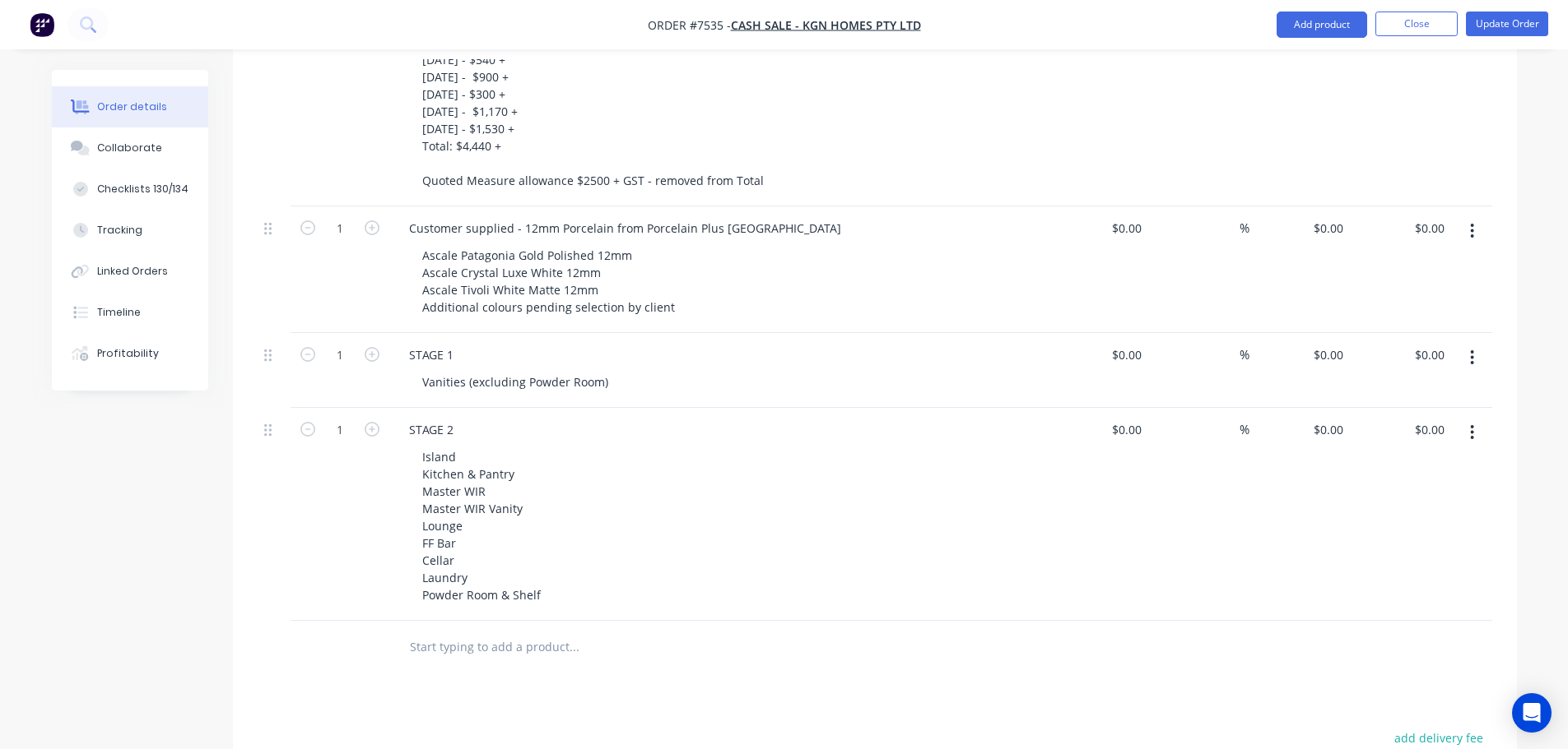
scroll to position [822, 0]
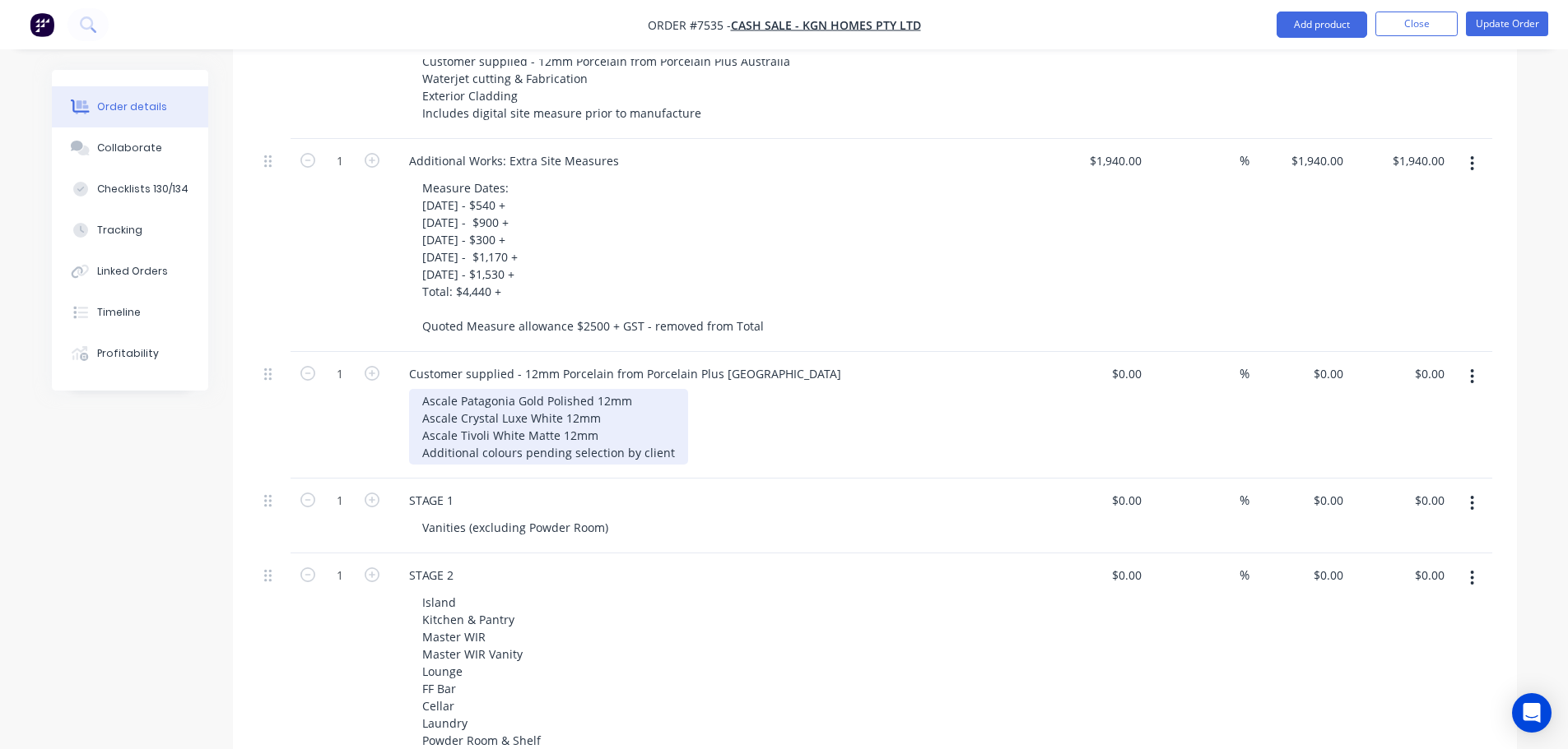
click at [655, 418] on div "Ascale Patagonia Gold Polished 12mm Ascale Crystal Luxe White 12mm Ascale Tivol…" at bounding box center [548, 426] width 279 height 76
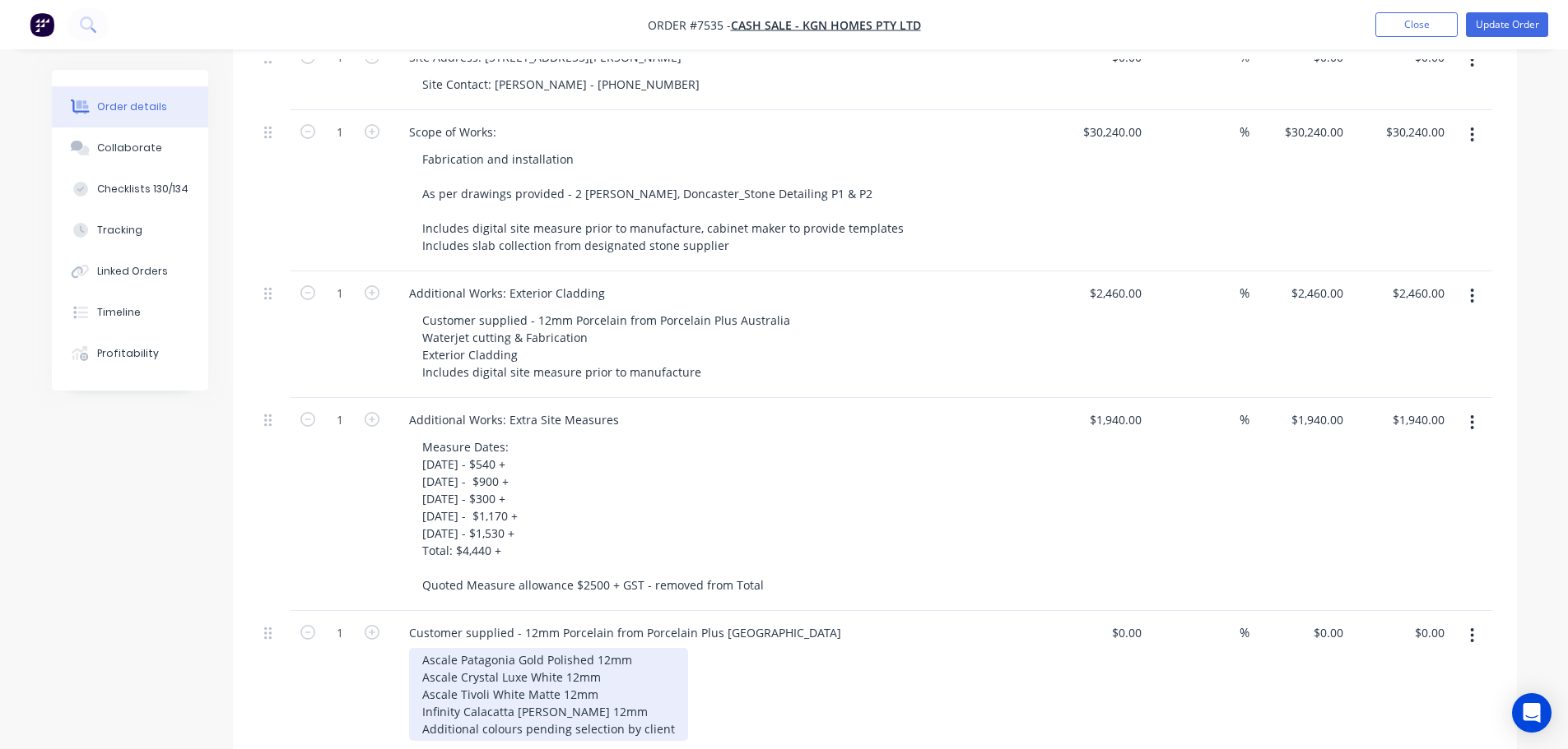
scroll to position [247, 0]
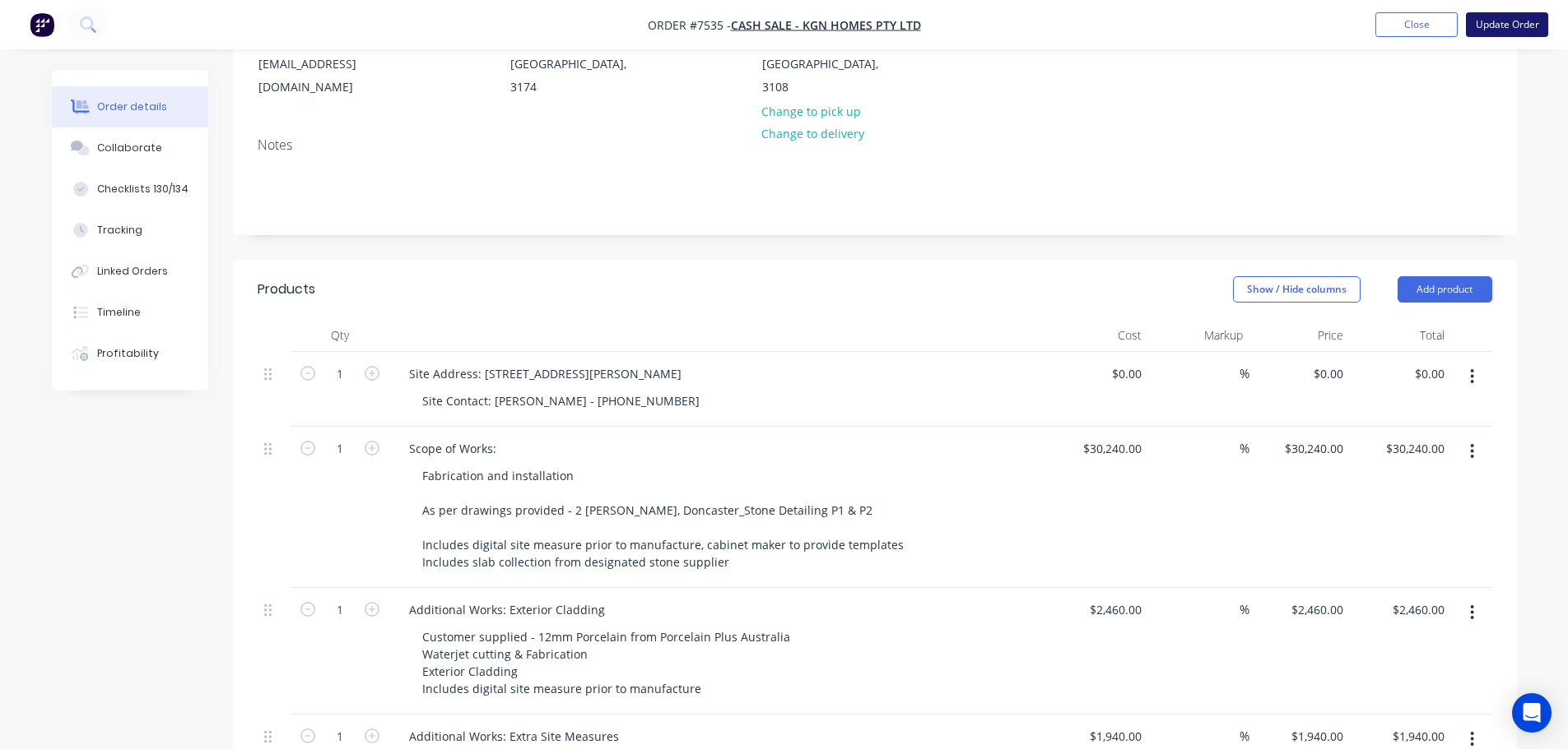
click at [1484, 29] on button "Update Order" at bounding box center [1506, 25] width 82 height 25
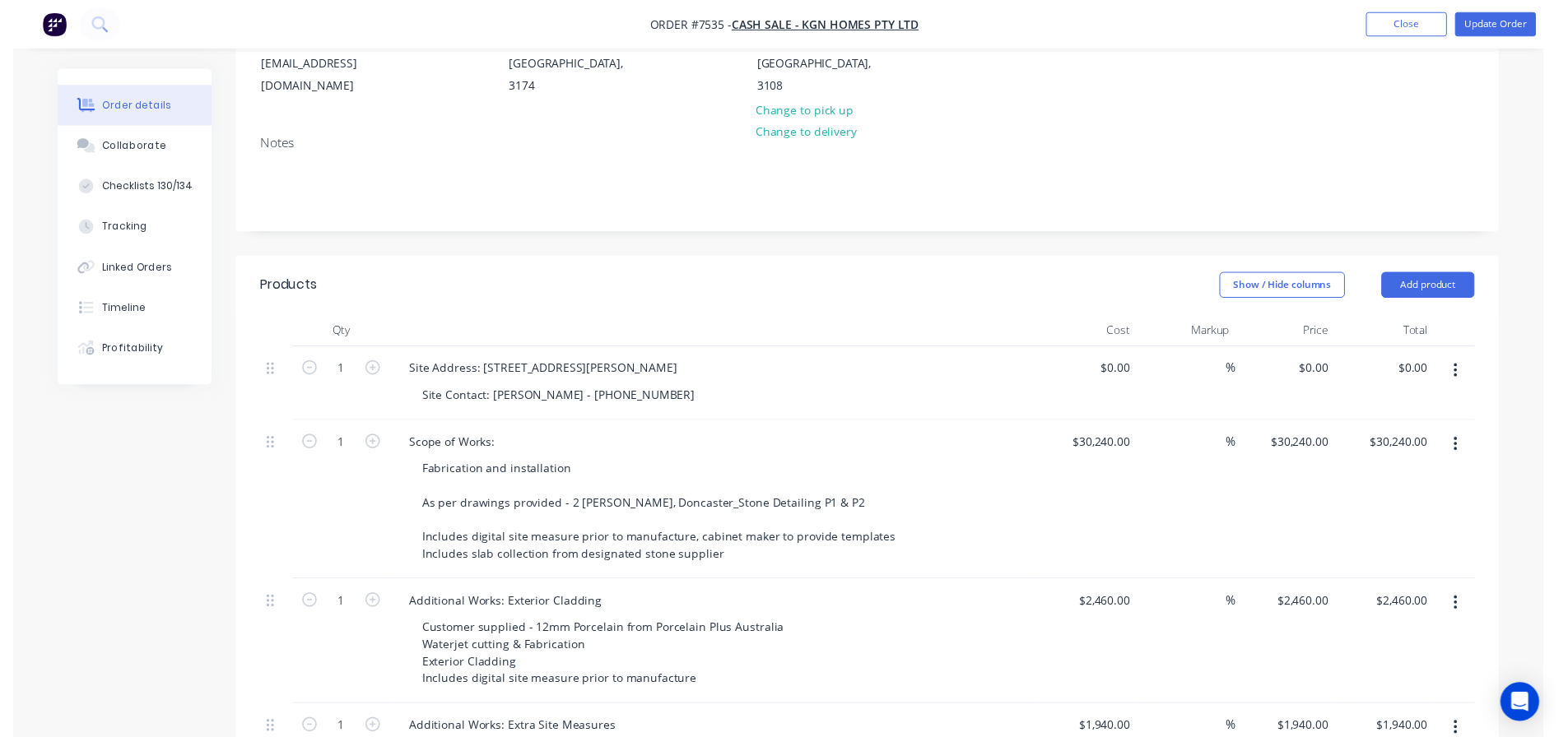
scroll to position [0, 0]
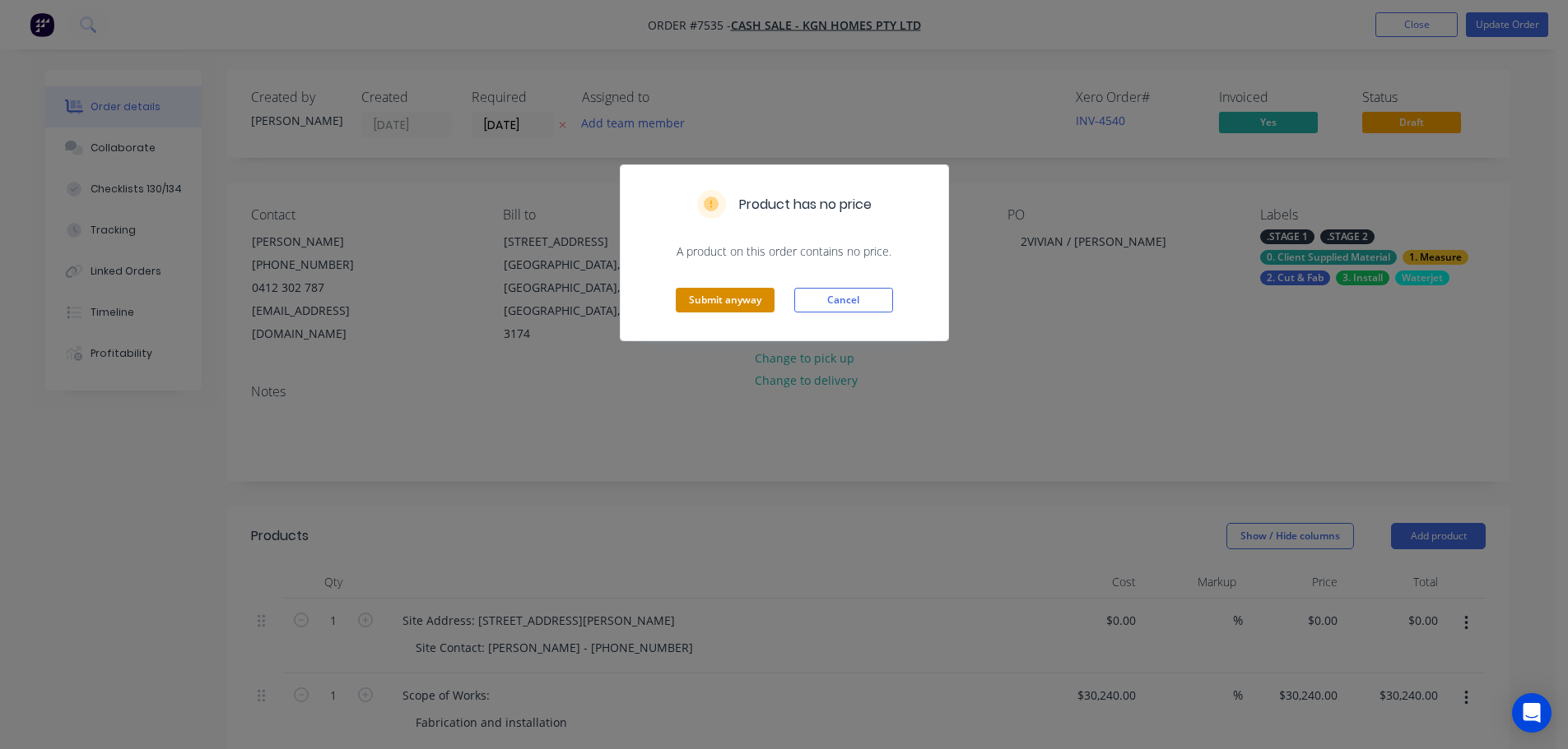
click at [735, 300] on button "Submit anyway" at bounding box center [725, 300] width 99 height 25
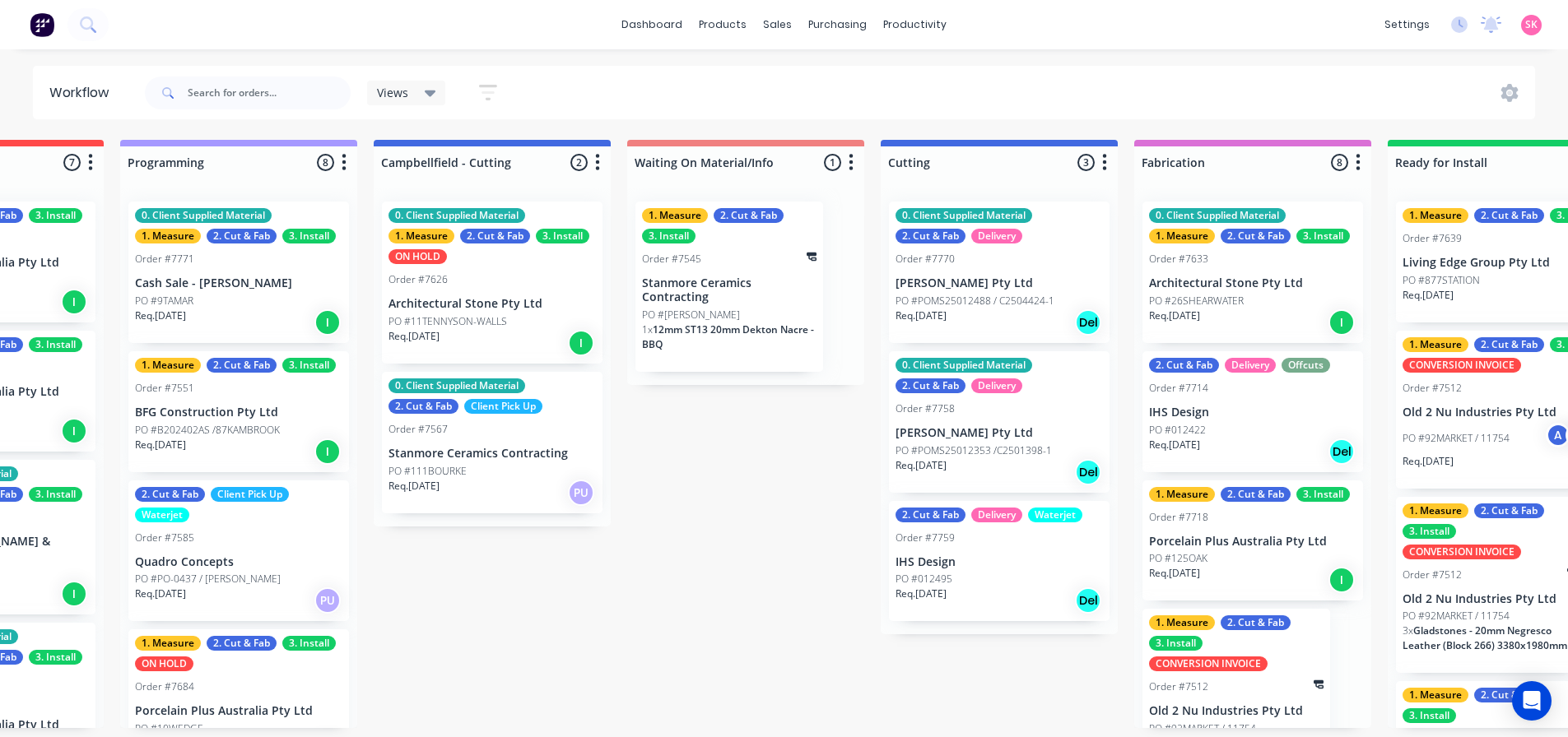
scroll to position [0, 683]
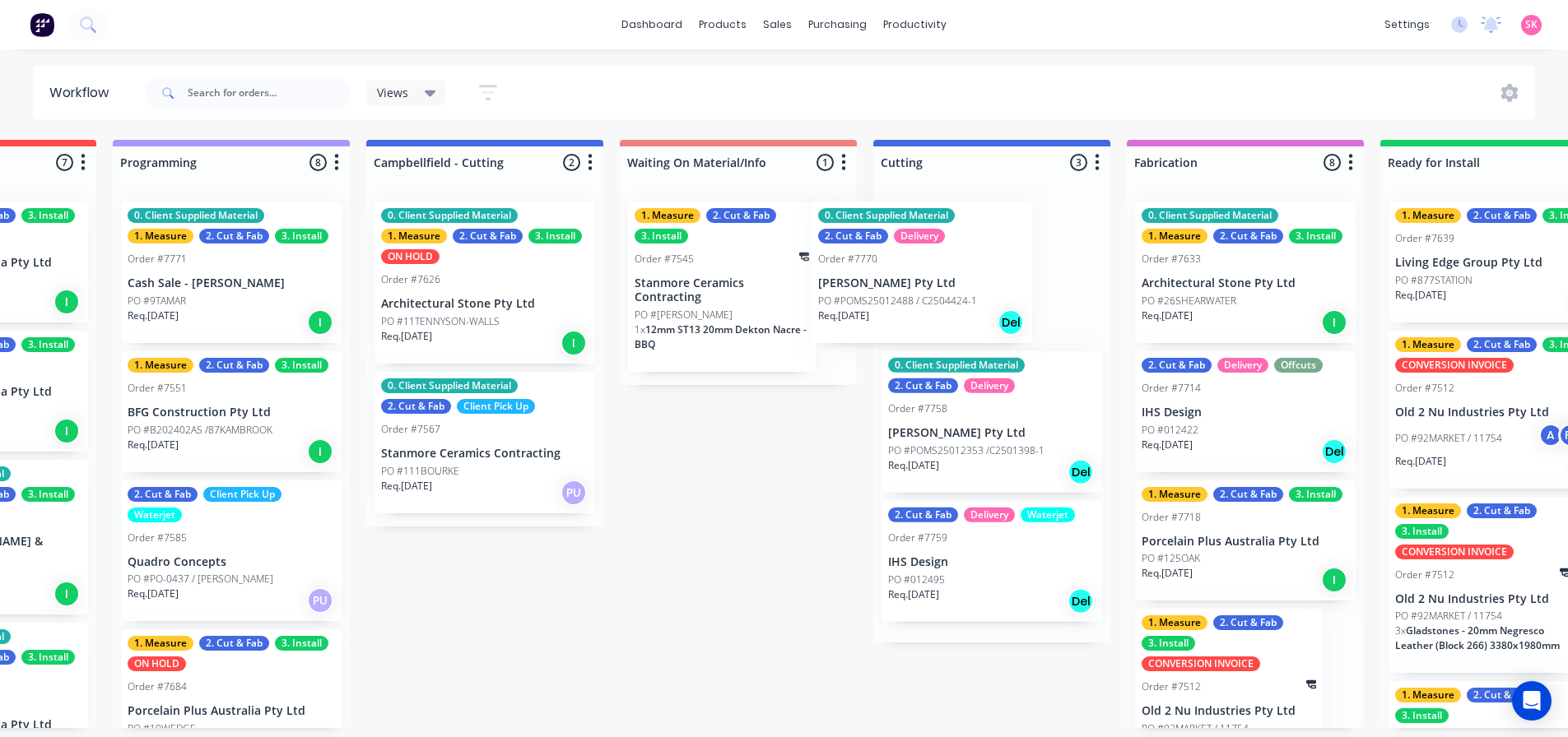
drag, startPoint x: 1007, startPoint y: 279, endPoint x: 782, endPoint y: 279, distance: 225.0
click at [784, 278] on div "Submitted 14 Status colour #273444 hex #273444 Save Cancel Summaries Total orde…" at bounding box center [1035, 433] width 3460 height 588
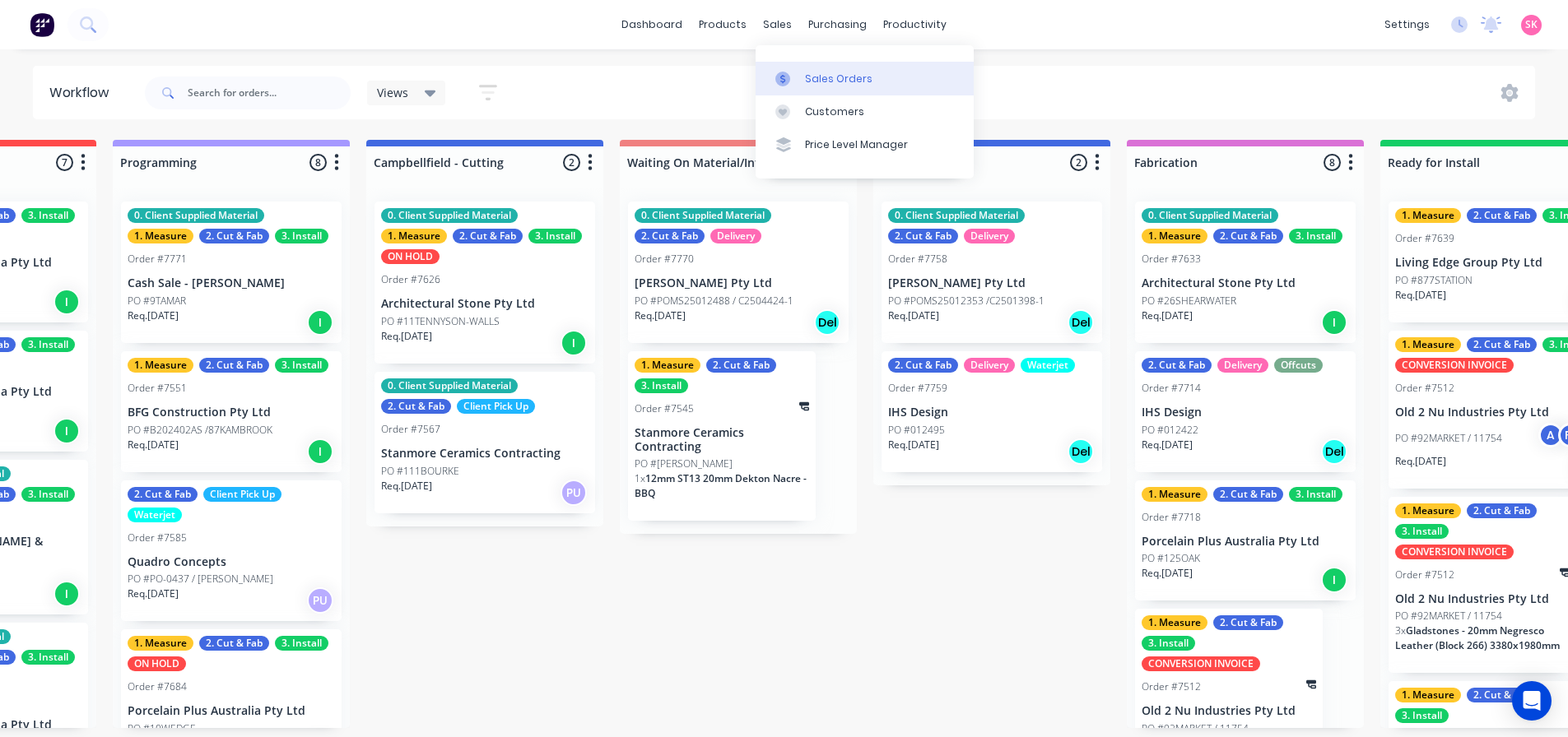
click at [795, 65] on link "Sales Orders" at bounding box center [864, 78] width 218 height 33
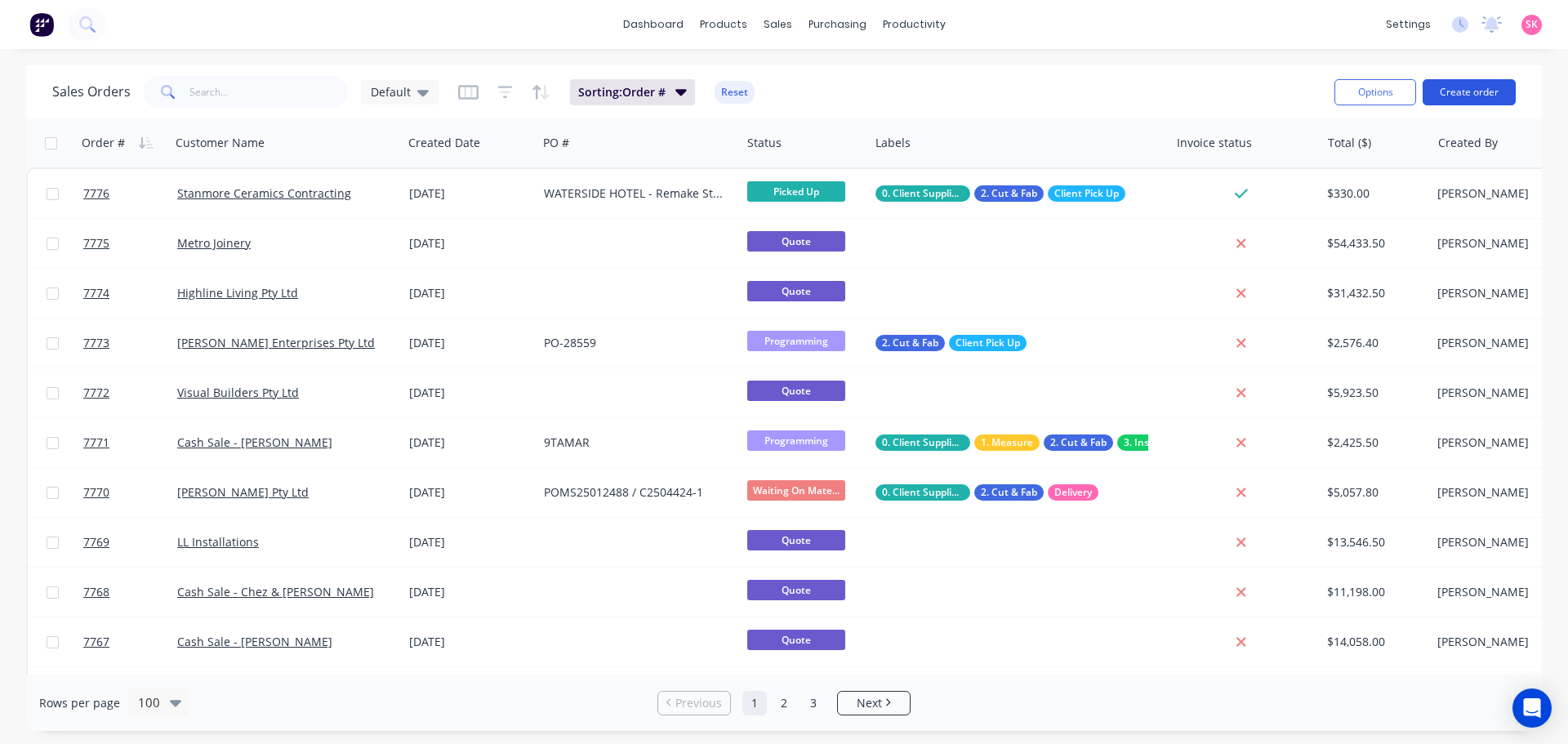
click at [1461, 90] on button "Create order" at bounding box center [1469, 92] width 93 height 26
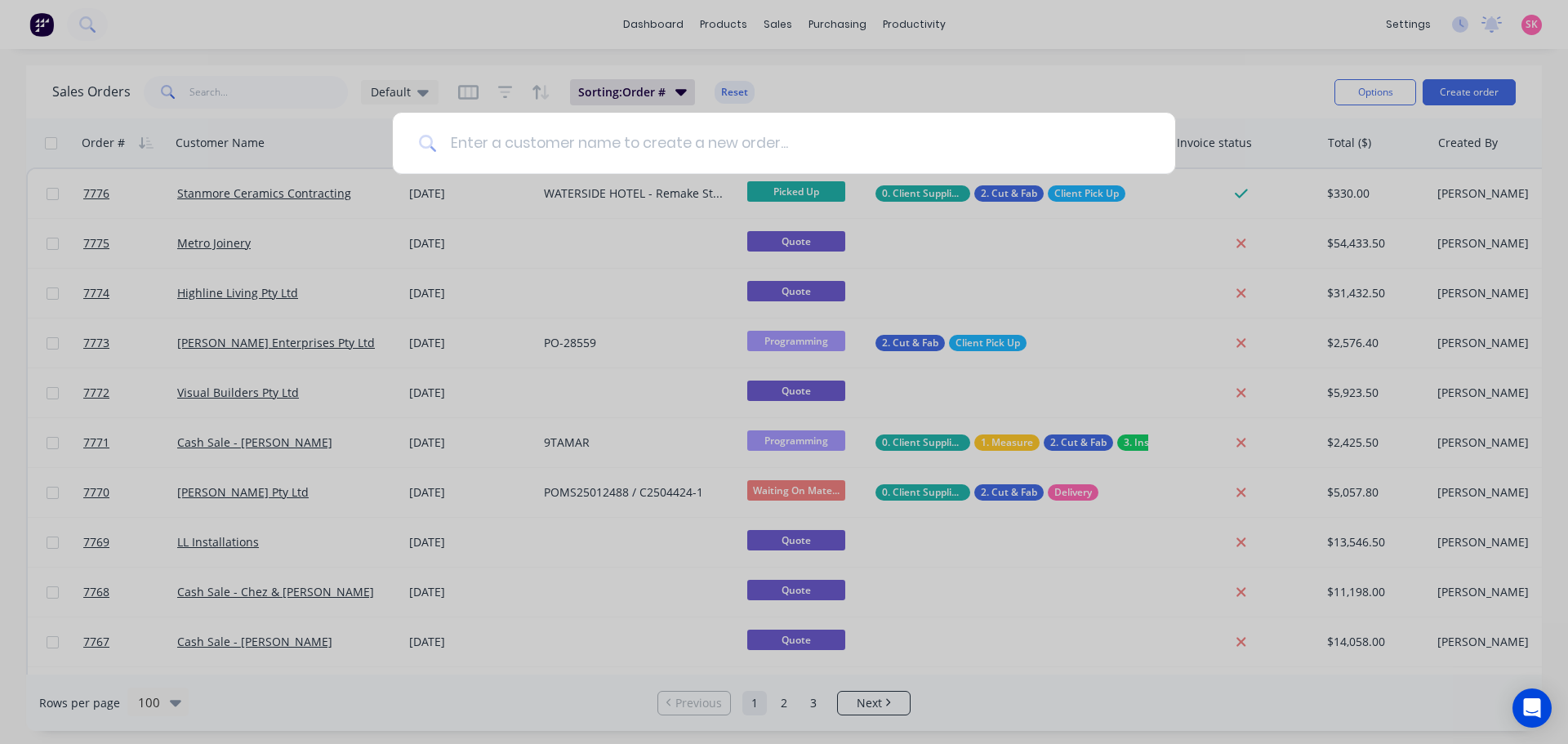
click at [528, 145] on input at bounding box center [793, 144] width 713 height 61
type input "porcelain plus"
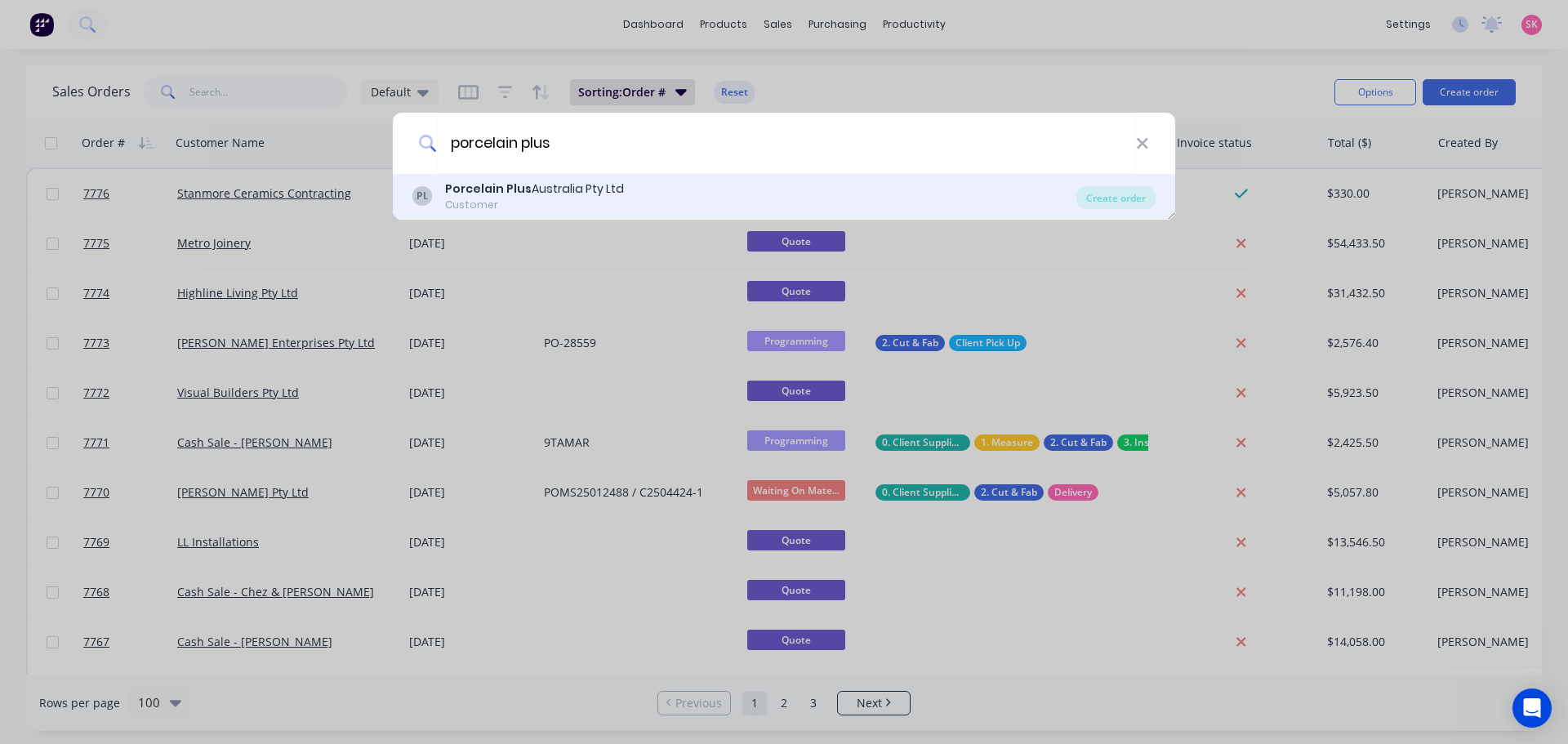
click at [592, 194] on div "Porcelain Plus Australia Pty Ltd" at bounding box center [534, 189] width 179 height 17
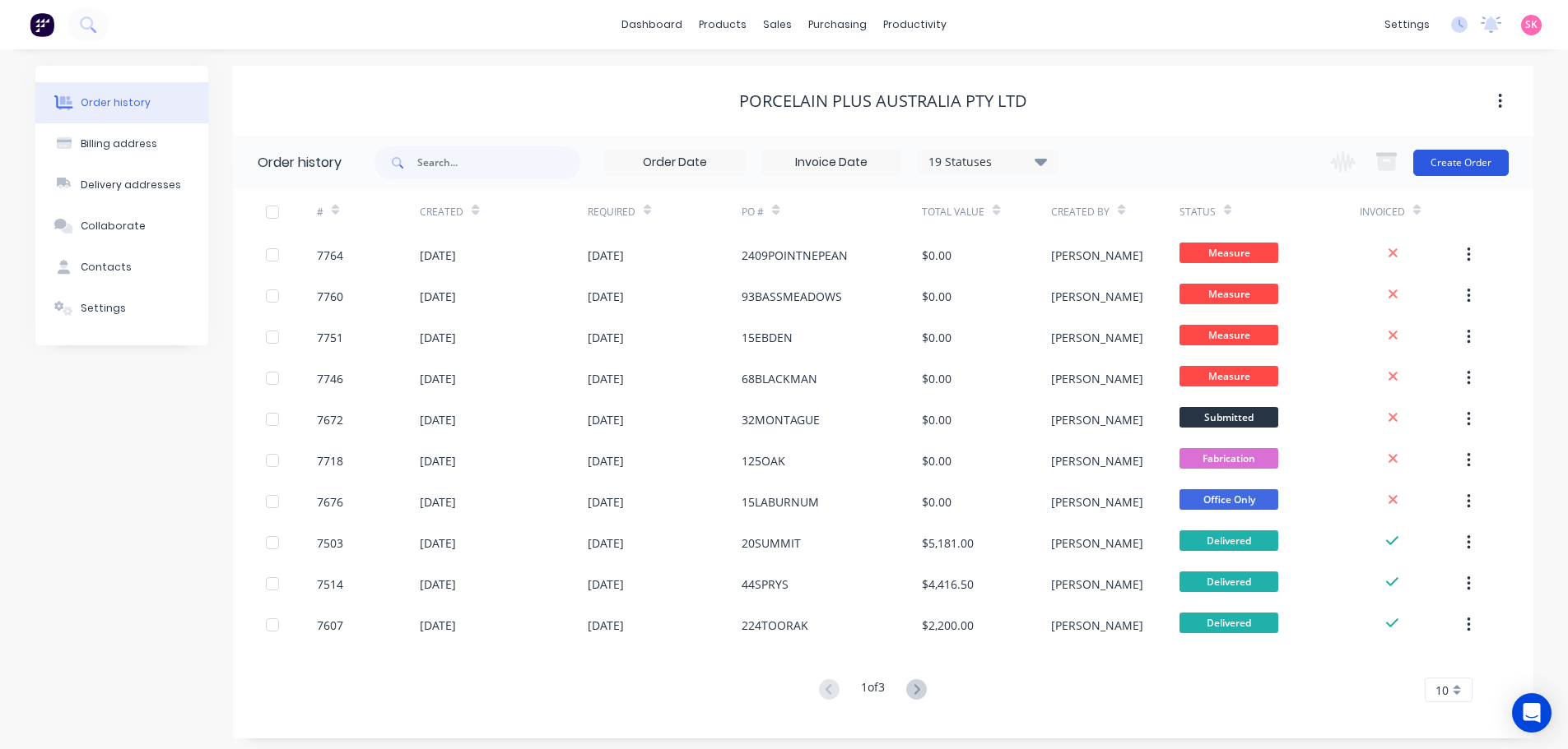
click at [1437, 162] on button "Create Order" at bounding box center [1461, 163] width 96 height 27
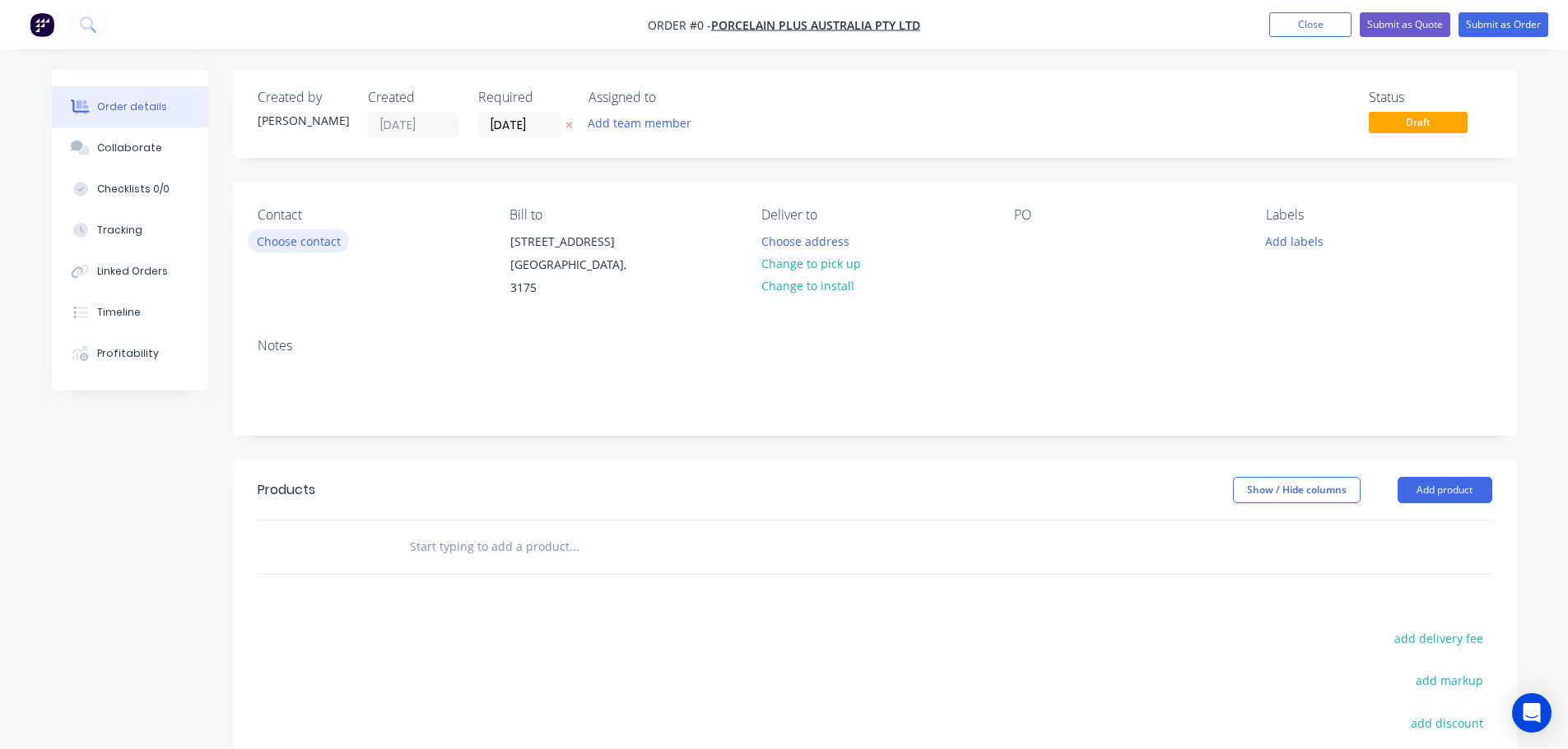
click at [301, 238] on button "Choose contact" at bounding box center [299, 240] width 101 height 22
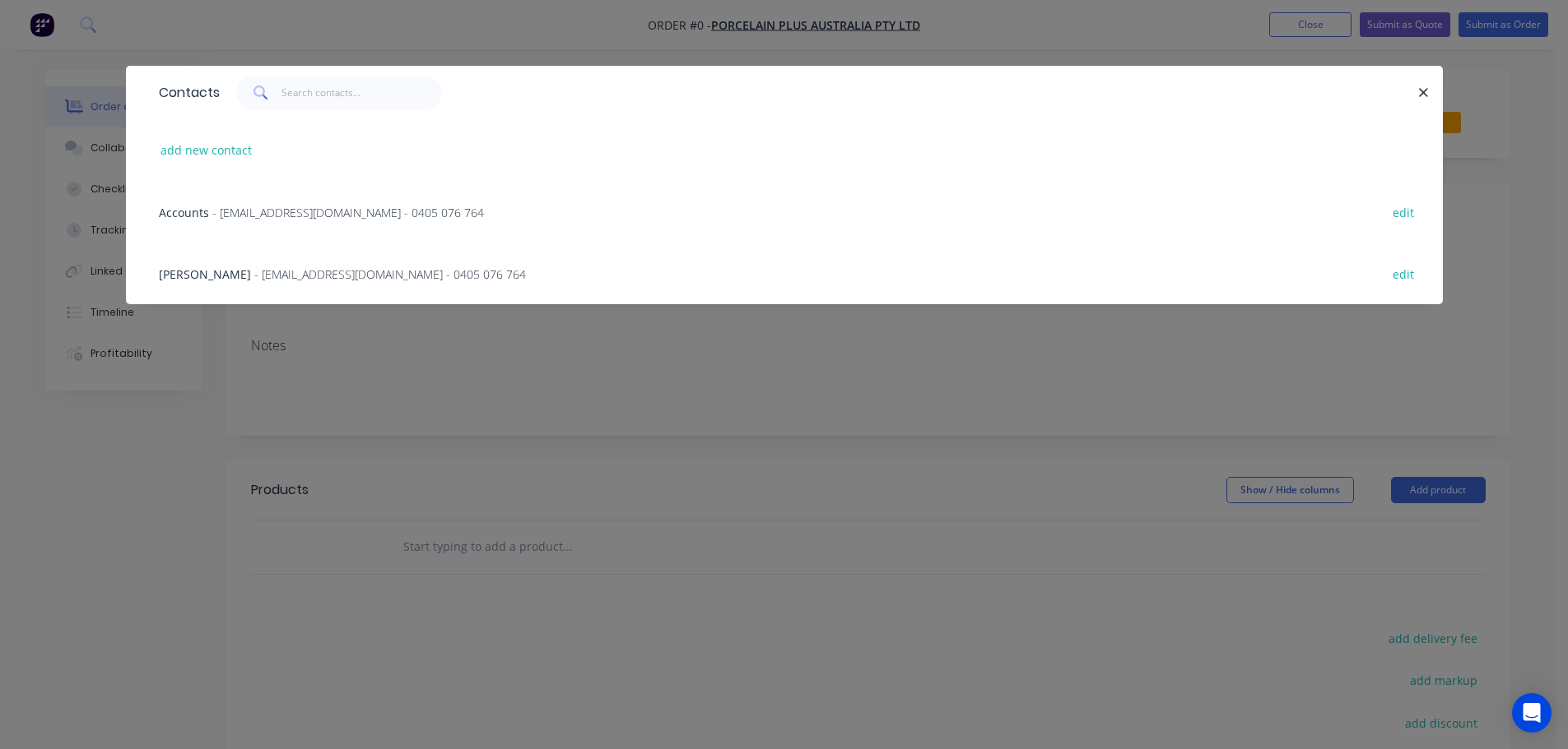
click at [270, 197] on div "Accounts - accounts@porcelainplus.com.au - 0405 076 764 edit" at bounding box center [784, 212] width 1267 height 62
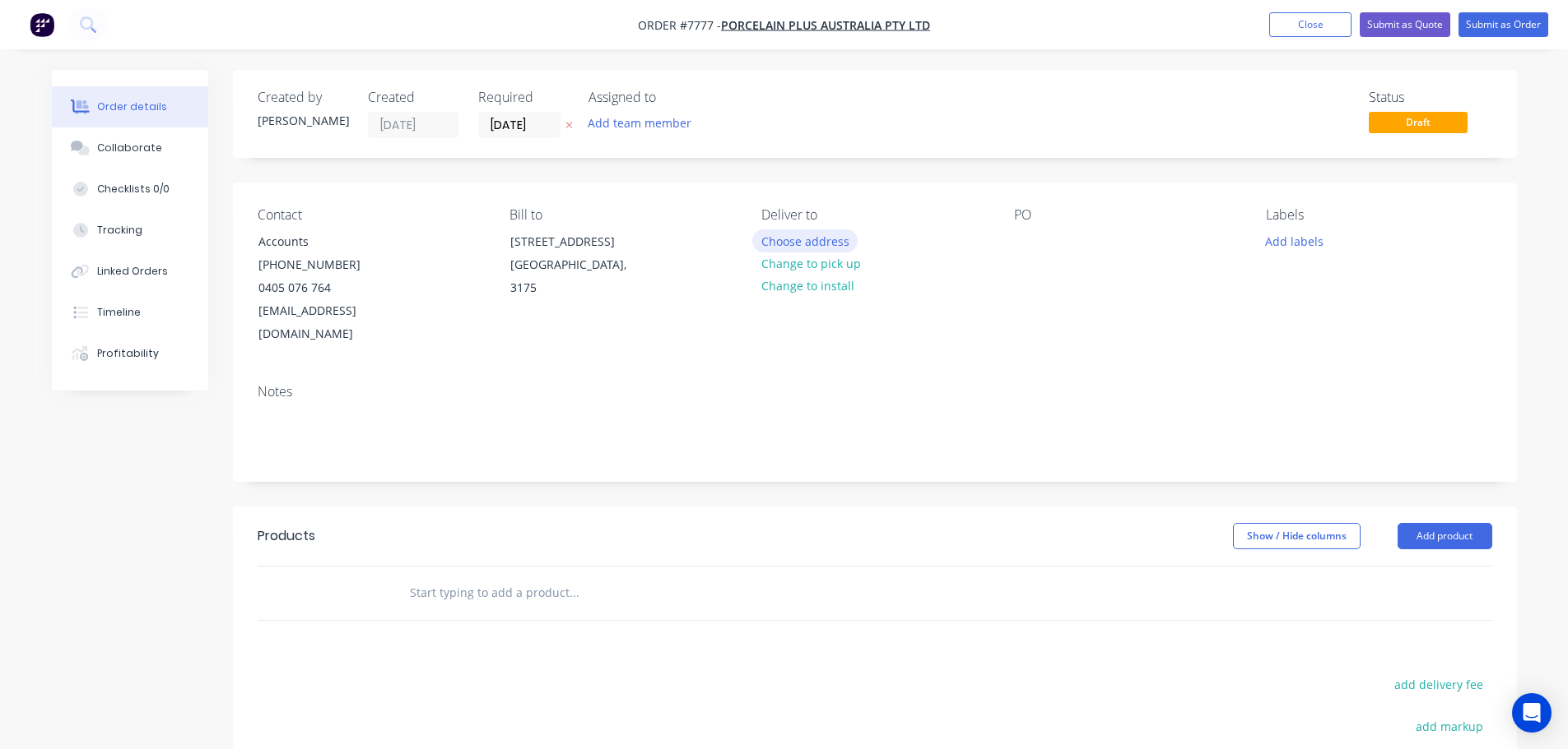
click at [802, 246] on button "Choose address" at bounding box center [804, 240] width 106 height 22
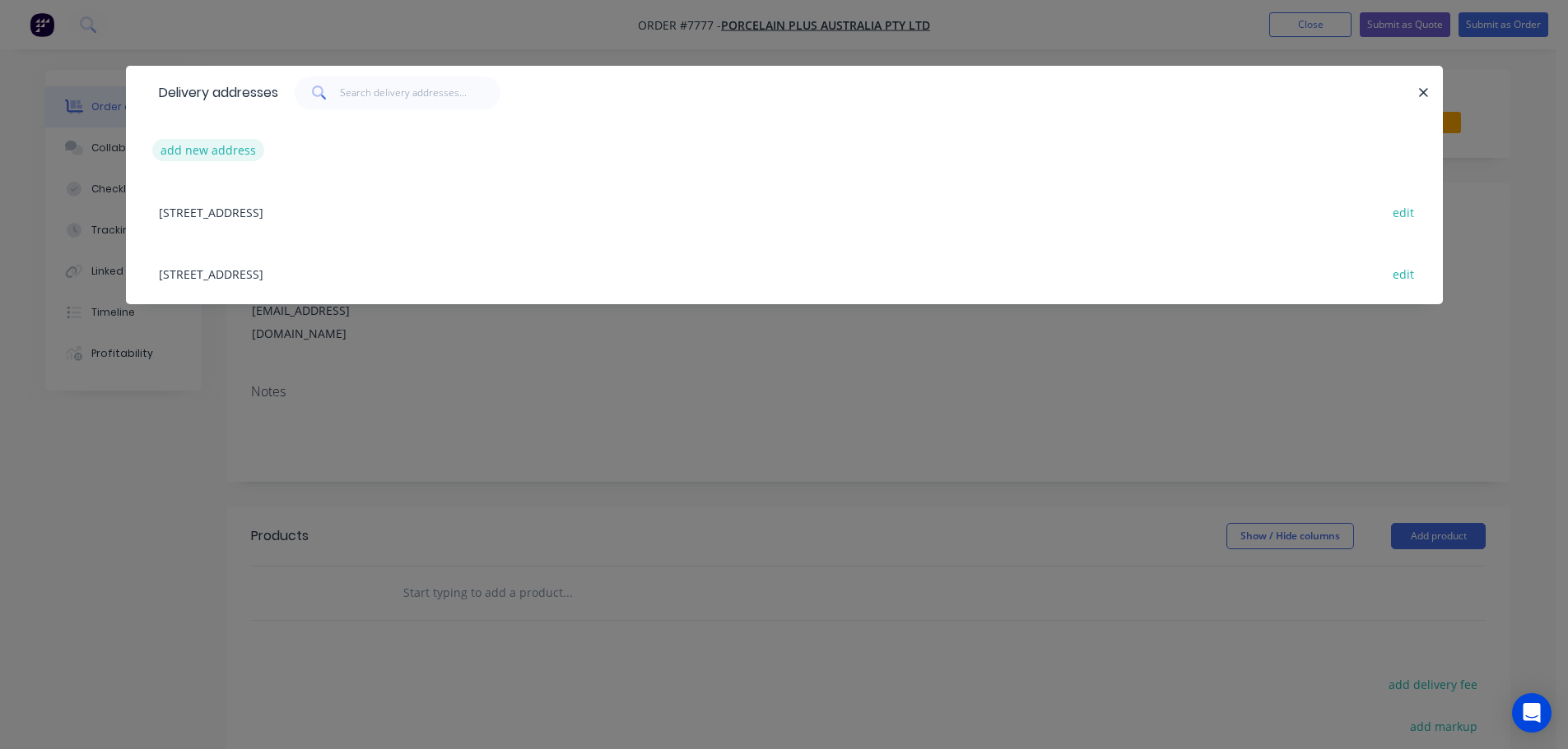
click at [222, 154] on button "add new address" at bounding box center [209, 150] width 113 height 22
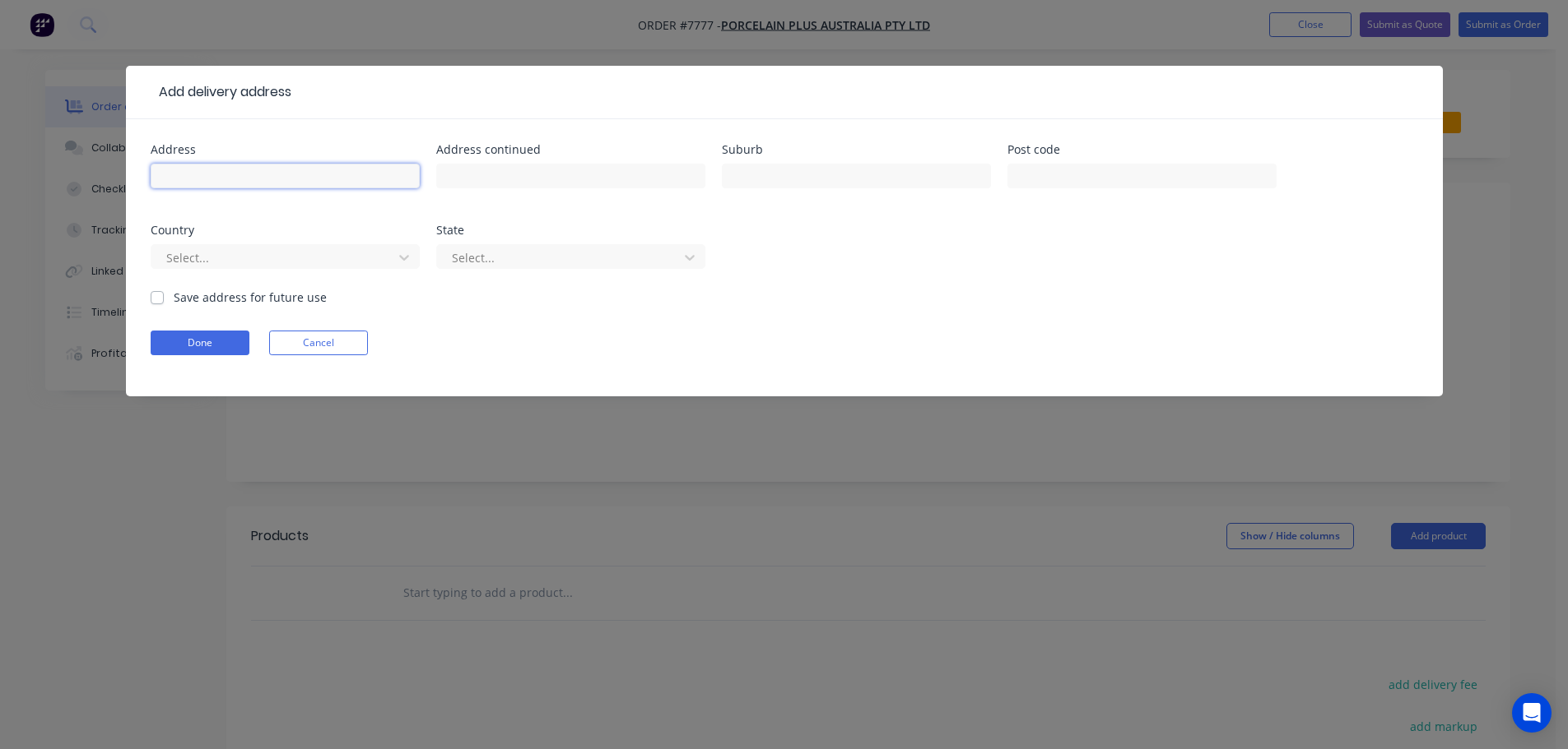
click at [314, 180] on input "text" at bounding box center [284, 176] width 269 height 25
paste input "113 Matthews Ave, Airport West, VIC 3042"
click at [375, 178] on input "113 Matthews Ave, Airport West, VIC 3042" at bounding box center [284, 176] width 269 height 25
drag, startPoint x: 387, startPoint y: 177, endPoint x: 359, endPoint y: 185, distance: 29.1
click at [359, 185] on input "113 Matthews Ave, Airport West, VIC 3042" at bounding box center [284, 176] width 269 height 25
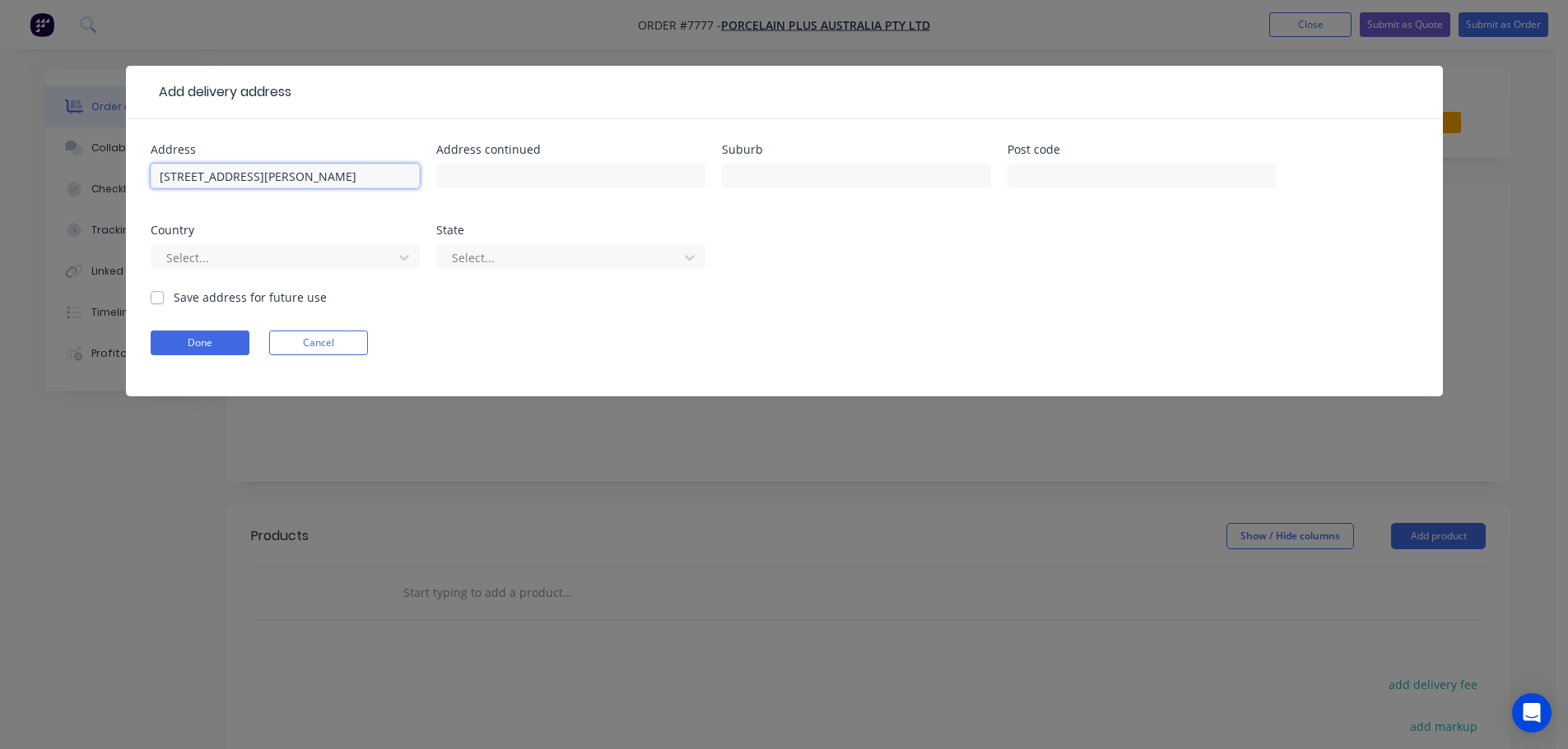
type input "113 Matthews Ave, Airport West, VIC"
type input "3042"
drag, startPoint x: 361, startPoint y: 175, endPoint x: 329, endPoint y: 180, distance: 32.4
click at [329, 180] on input "113 Matthews Ave, Airport West, VIC" at bounding box center [284, 176] width 269 height 25
drag, startPoint x: 296, startPoint y: 187, endPoint x: 264, endPoint y: 192, distance: 32.4
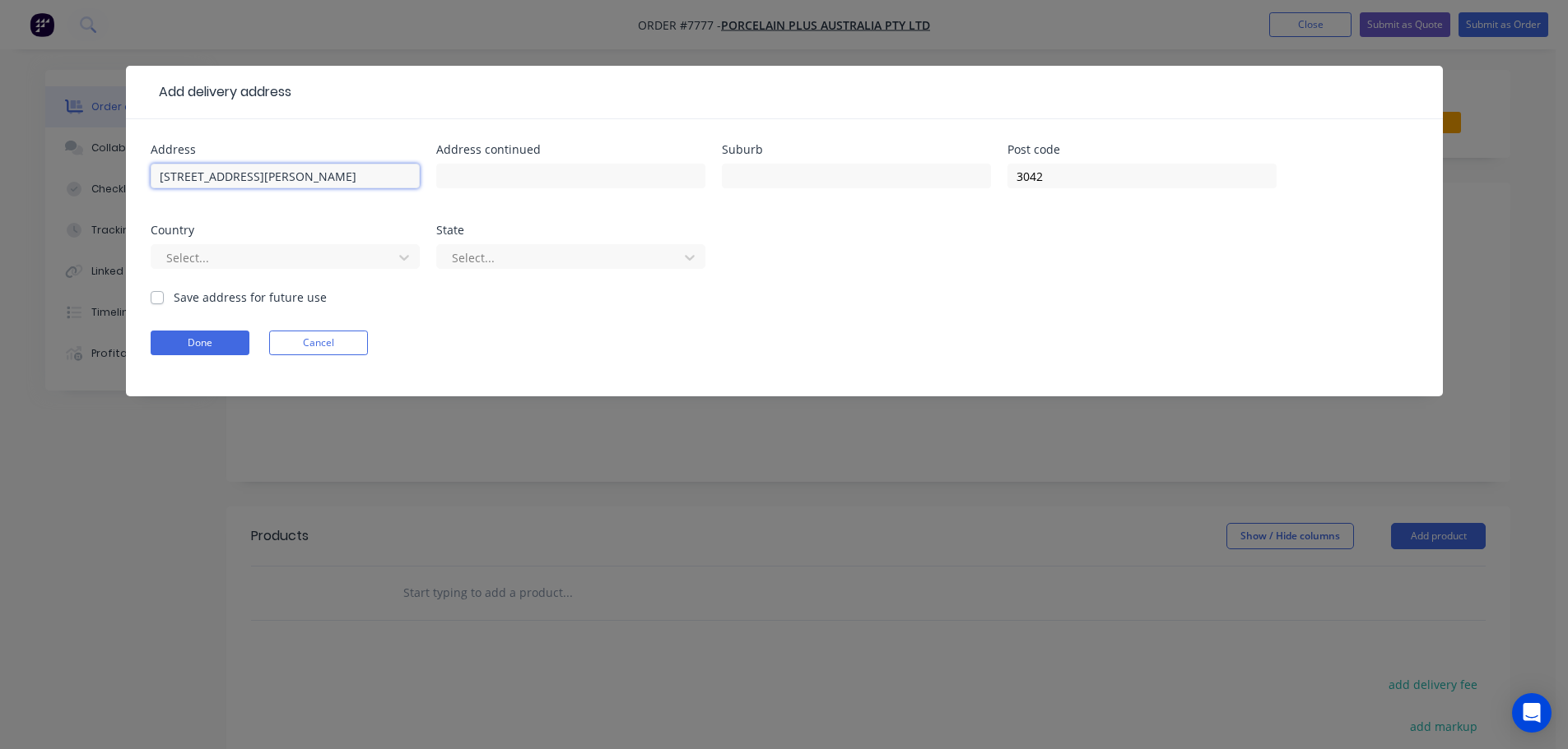
click at [264, 192] on div "113 Matthews Ave, Airport West" at bounding box center [284, 184] width 269 height 48
type input "113 Matthews Ave,"
type input "Airport West"
click at [287, 175] on input "113 Matthews Ave," at bounding box center [284, 176] width 269 height 25
type input "113 Matthews Avenue"
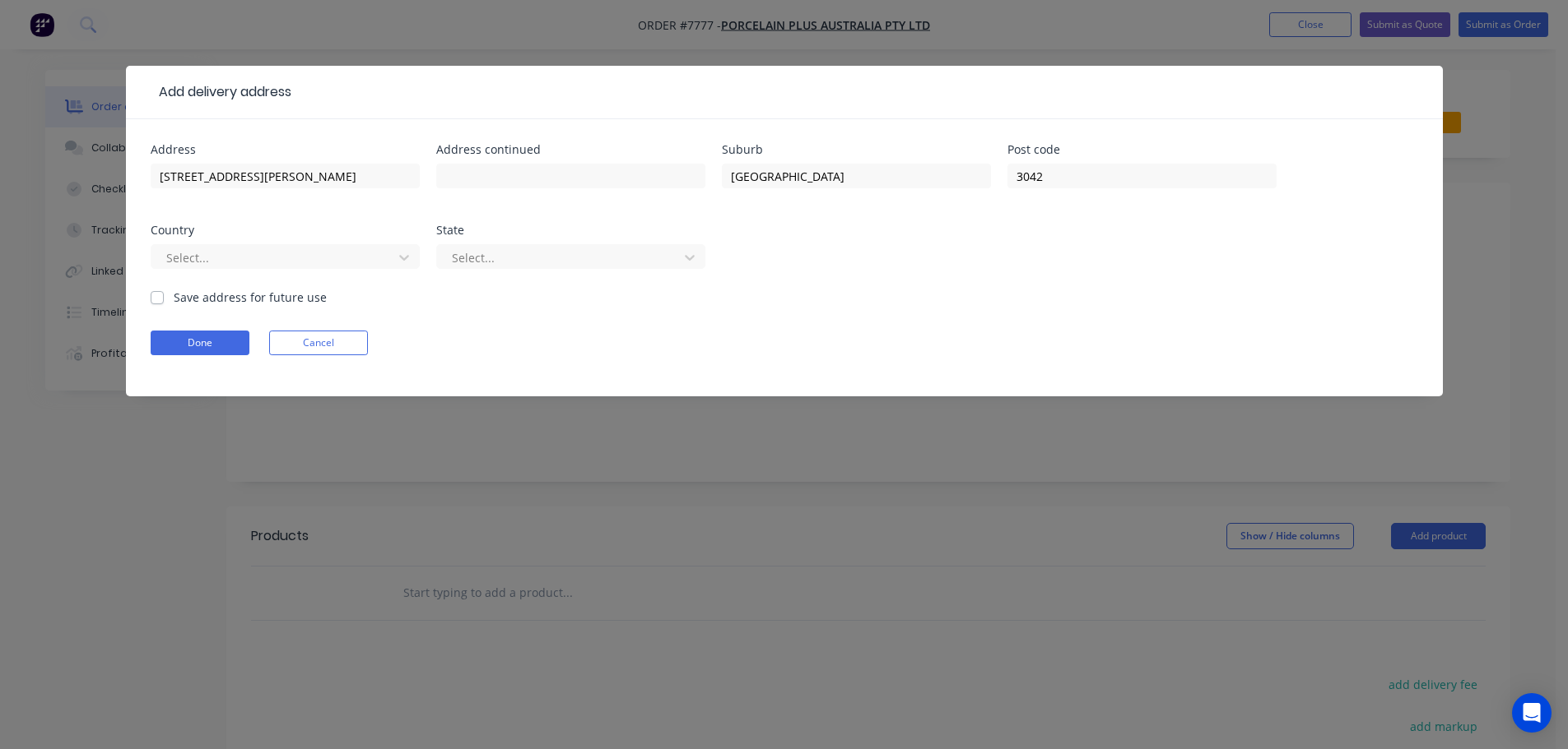
click at [267, 270] on div "Select..." at bounding box center [284, 264] width 269 height 48
click at [275, 256] on div at bounding box center [275, 258] width 220 height 21
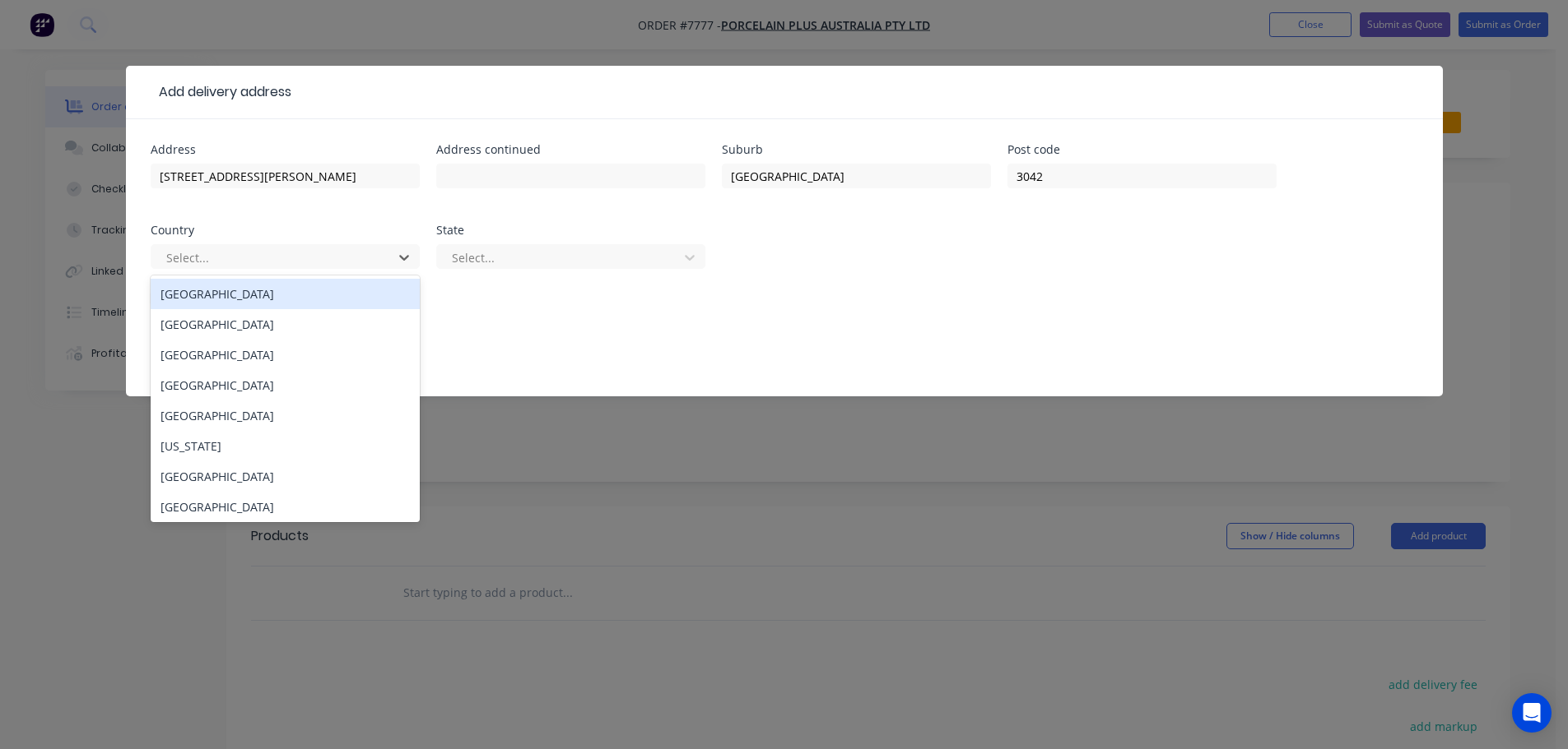
click at [268, 299] on div "Australia" at bounding box center [284, 293] width 269 height 31
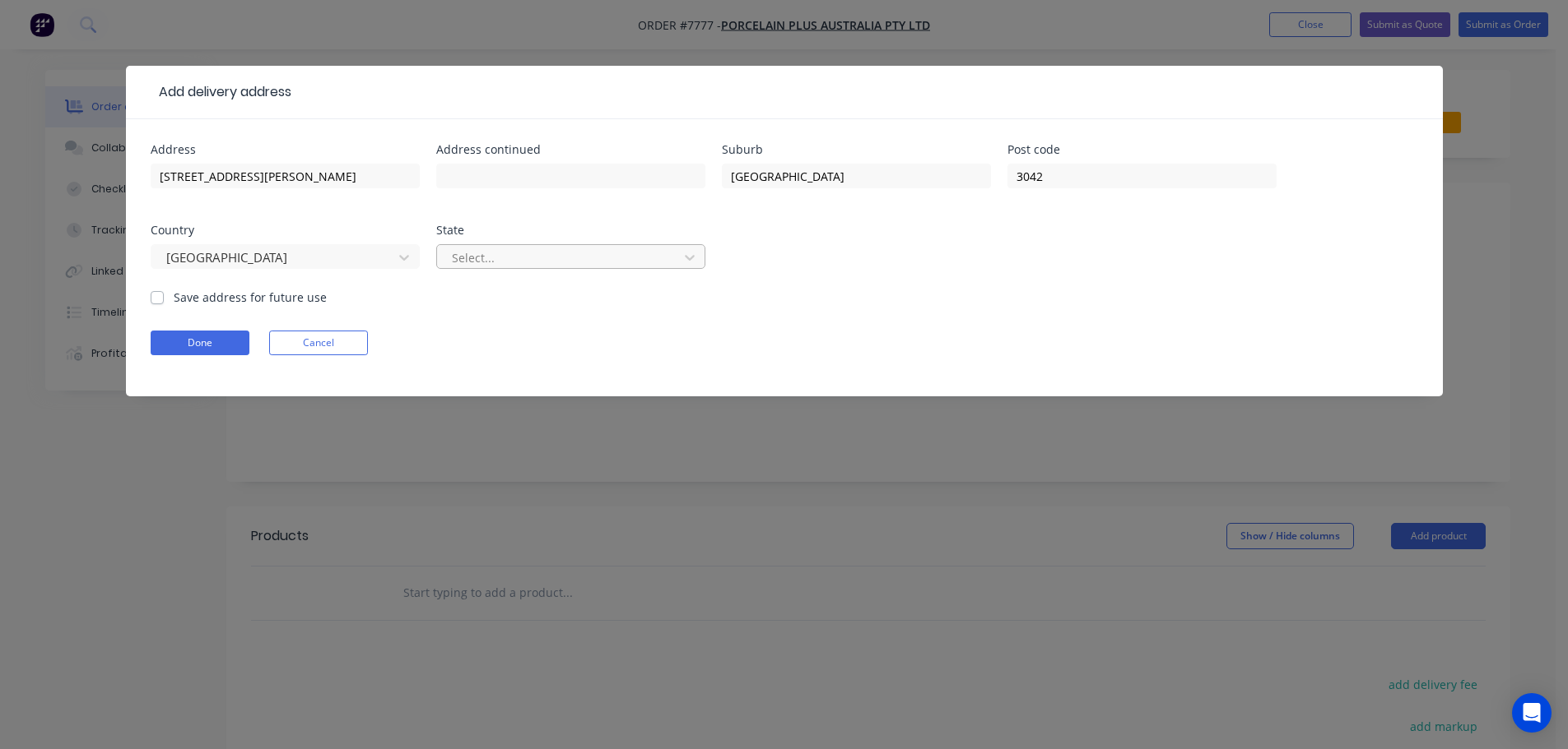
click at [537, 264] on div at bounding box center [560, 258] width 220 height 21
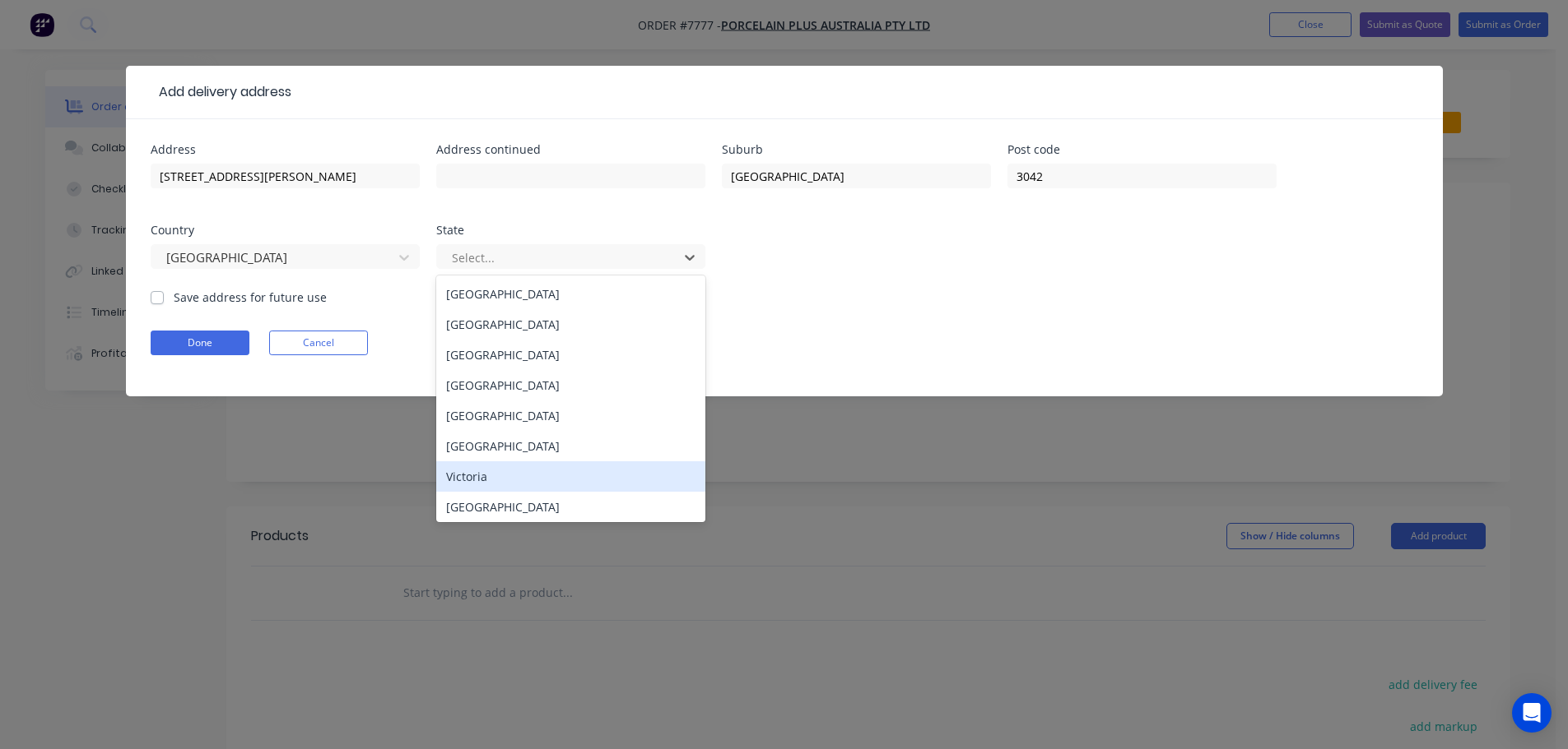
click at [530, 471] on div "Victoria" at bounding box center [570, 476] width 269 height 31
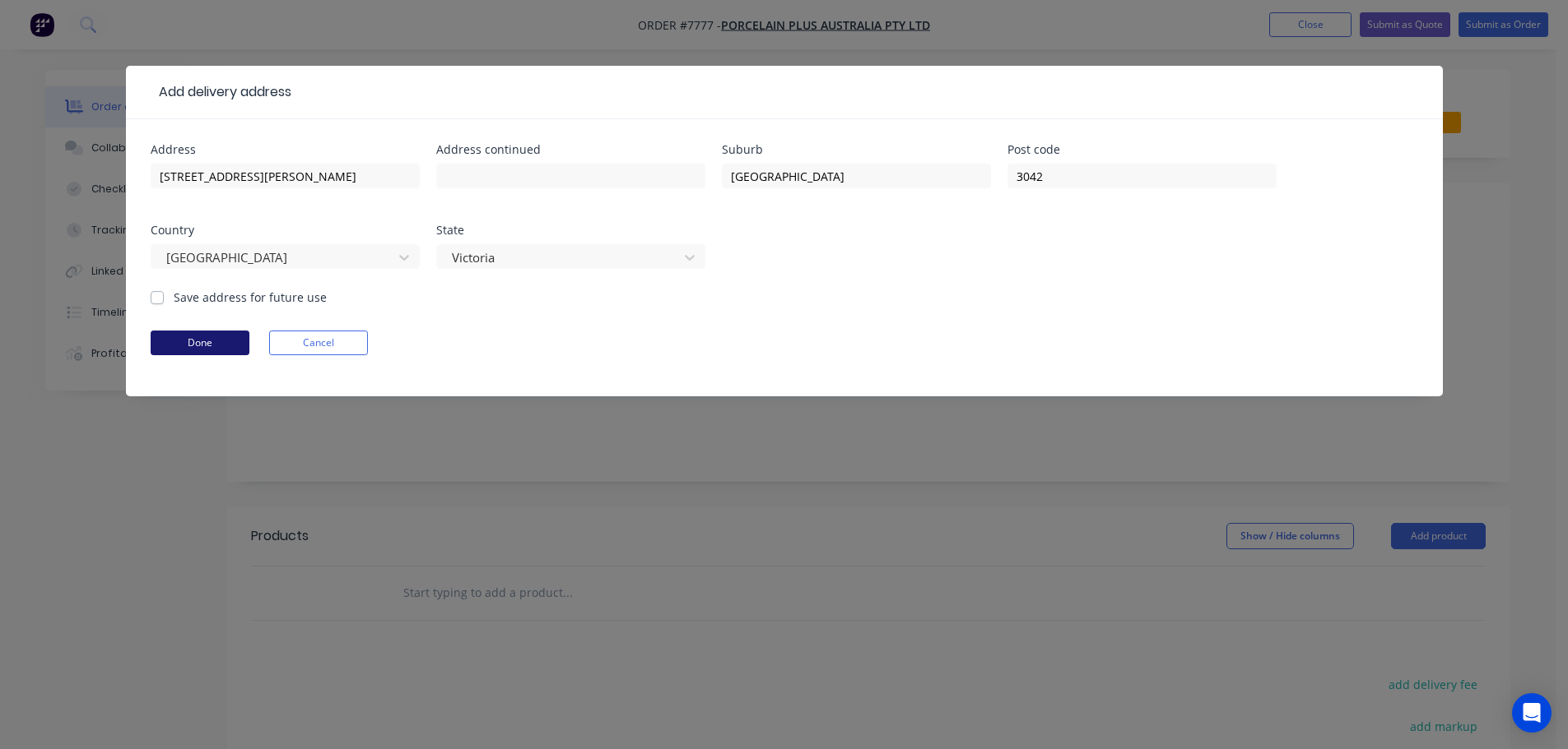
click at [227, 344] on button "Done" at bounding box center [200, 343] width 99 height 25
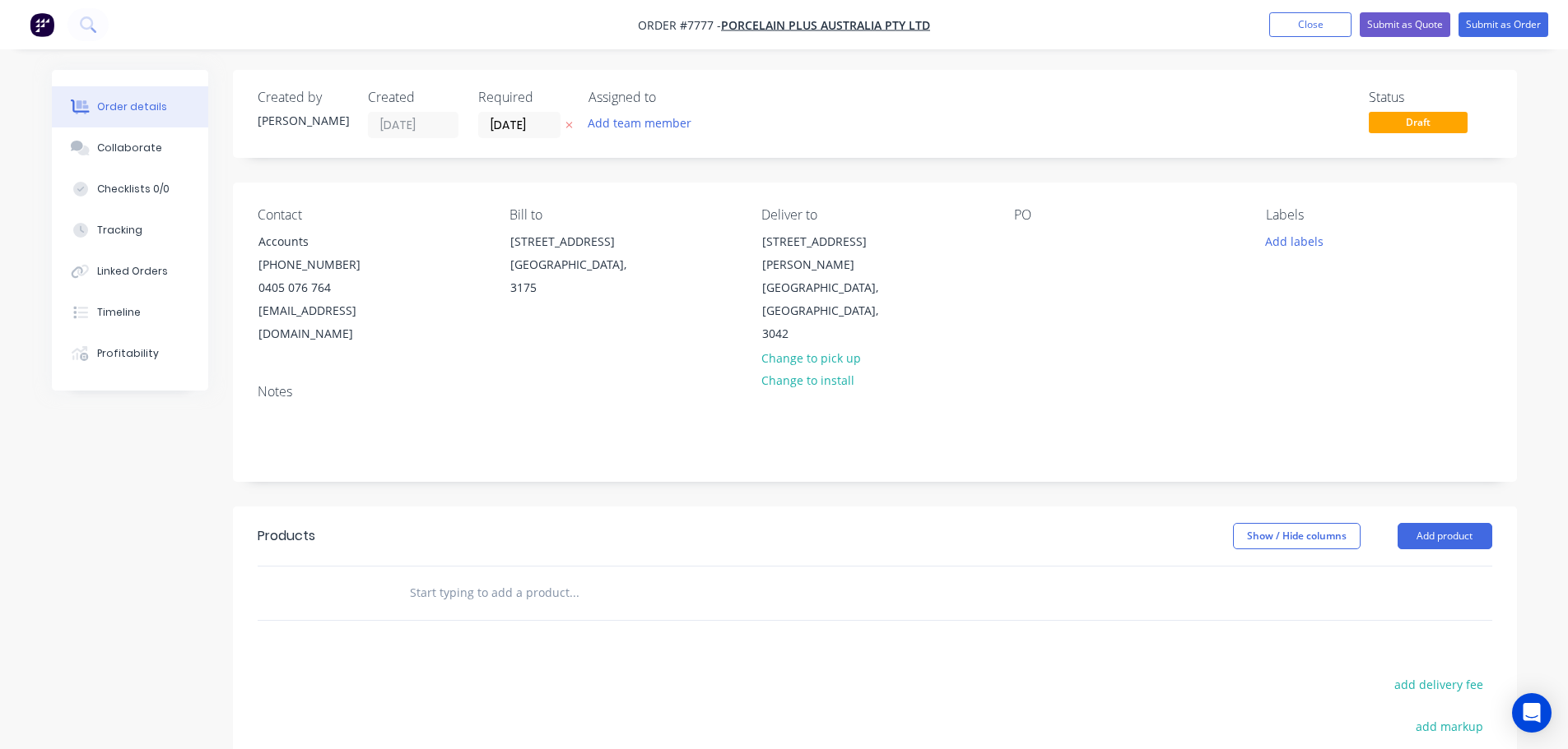
click at [471, 576] on input "text" at bounding box center [574, 593] width 329 height 33
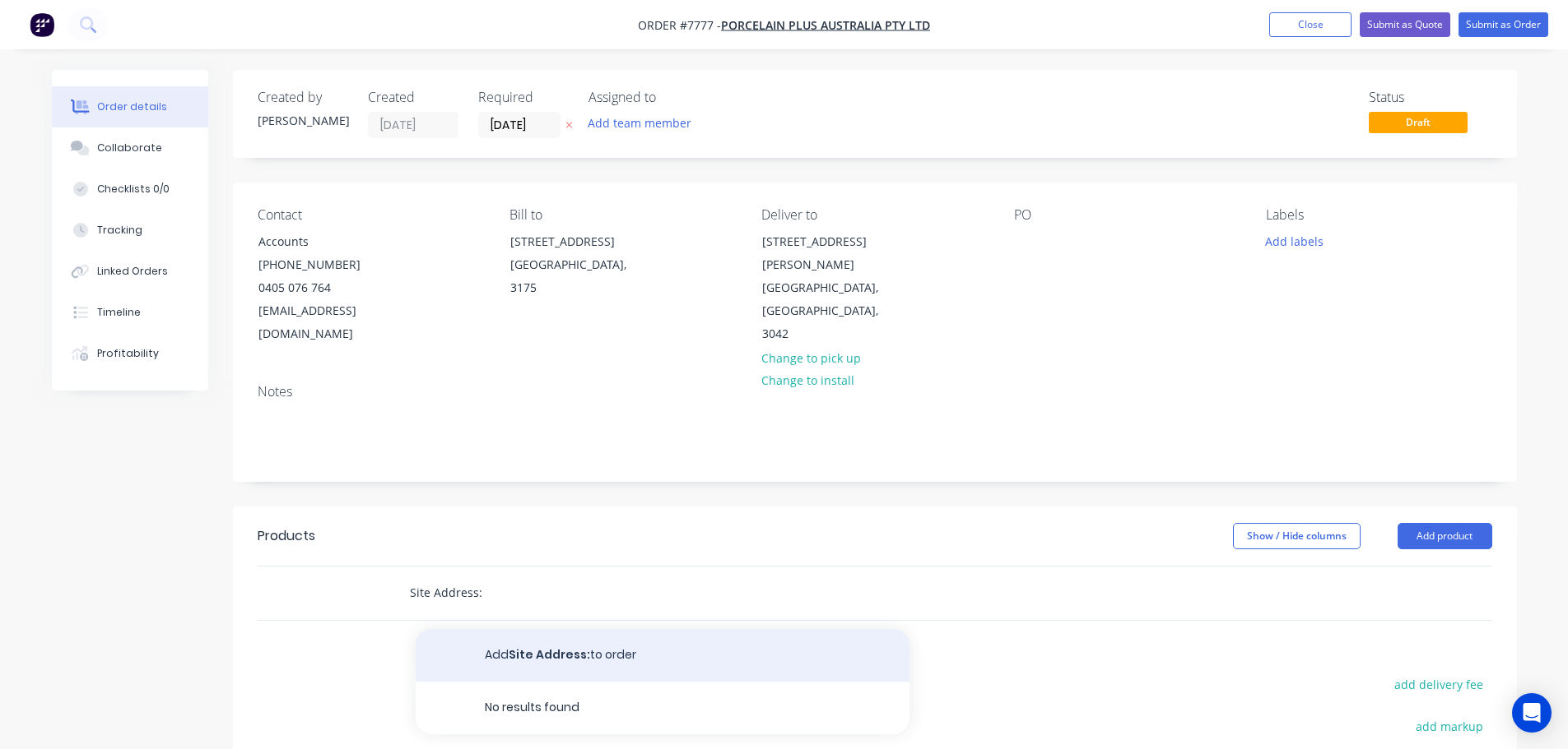
type input "Site Address:"
click at [553, 638] on button "Add Site Address: to order" at bounding box center [663, 655] width 494 height 52
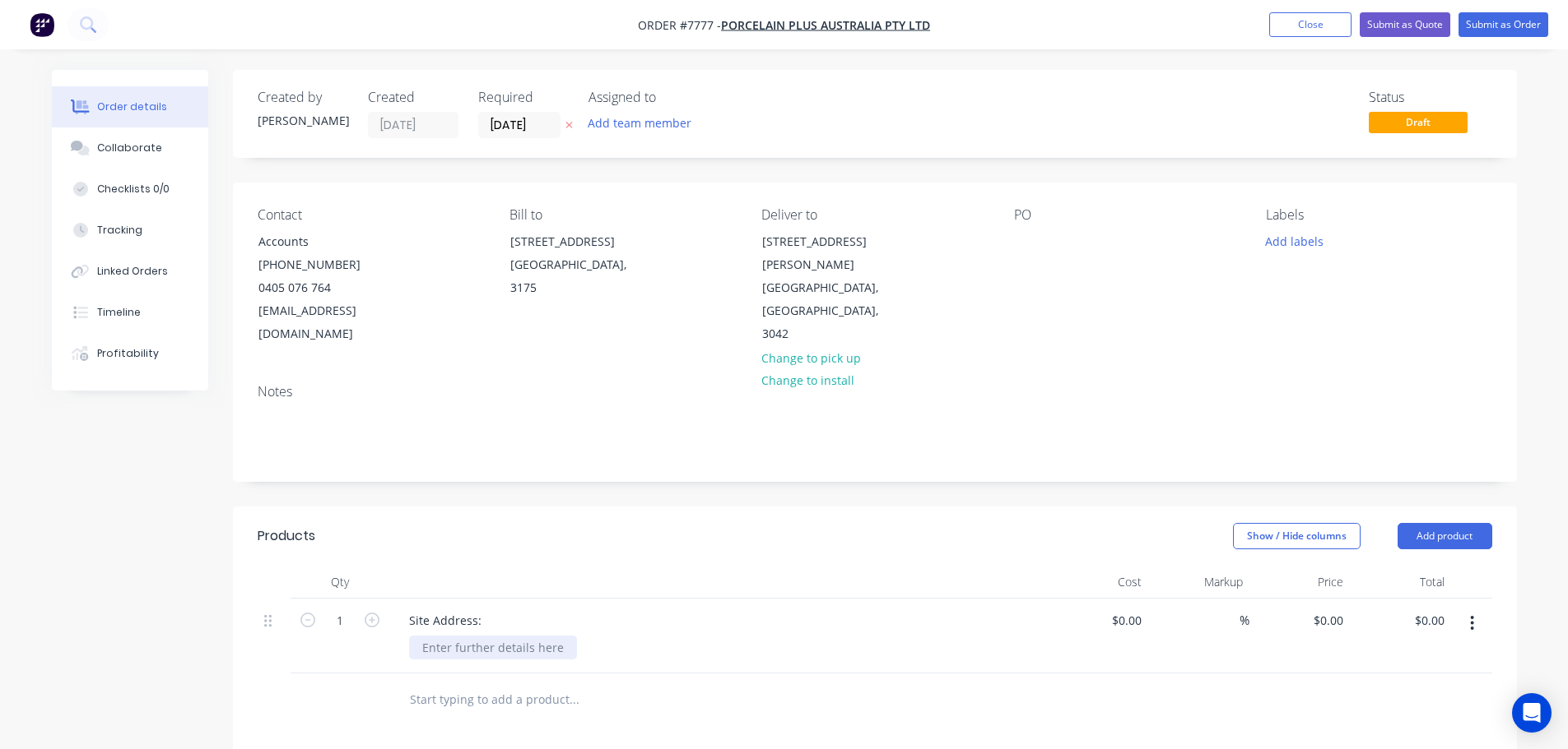
click at [491, 636] on div at bounding box center [493, 648] width 168 height 24
click at [700, 452] on div "Notes" at bounding box center [874, 426] width 1284 height 111
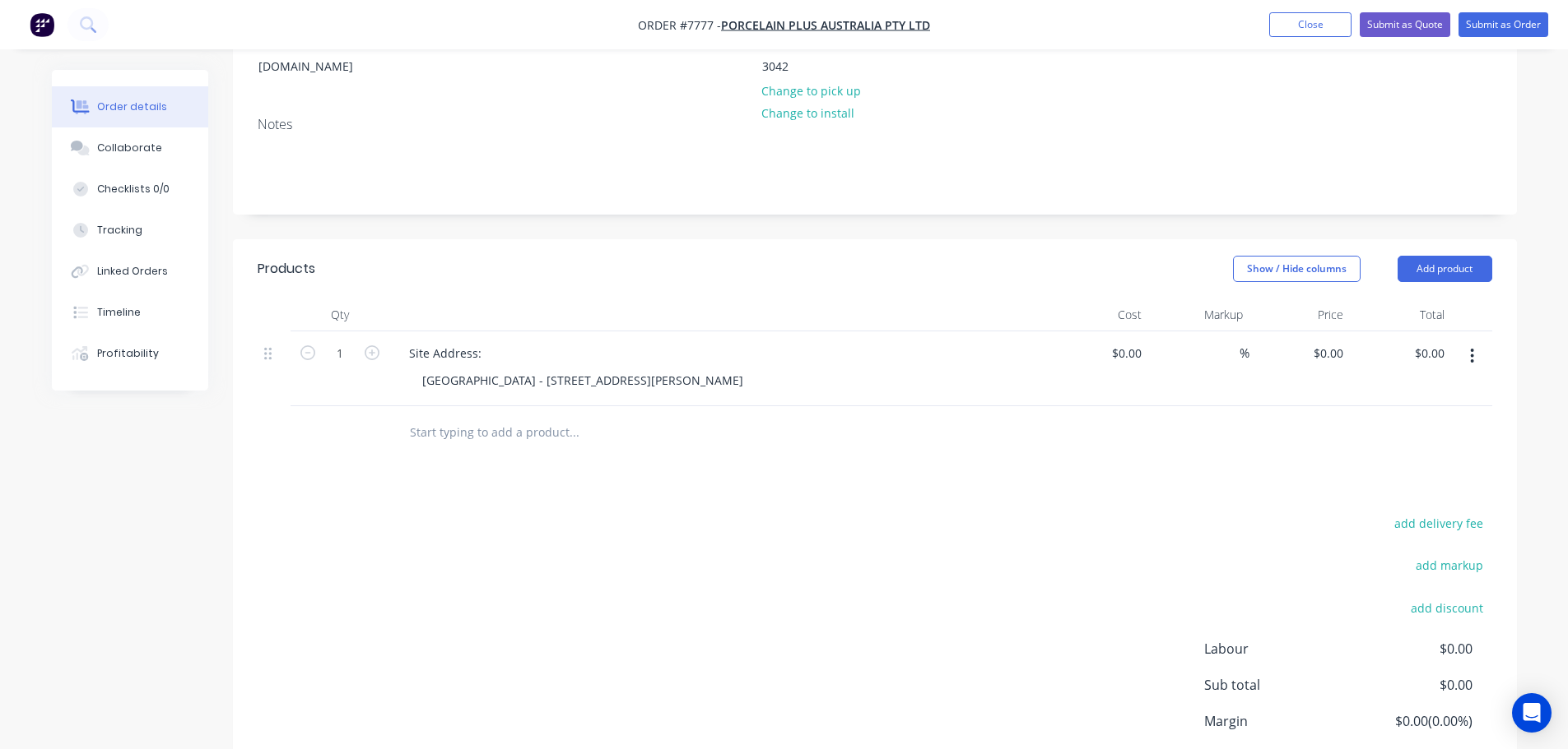
scroll to position [329, 0]
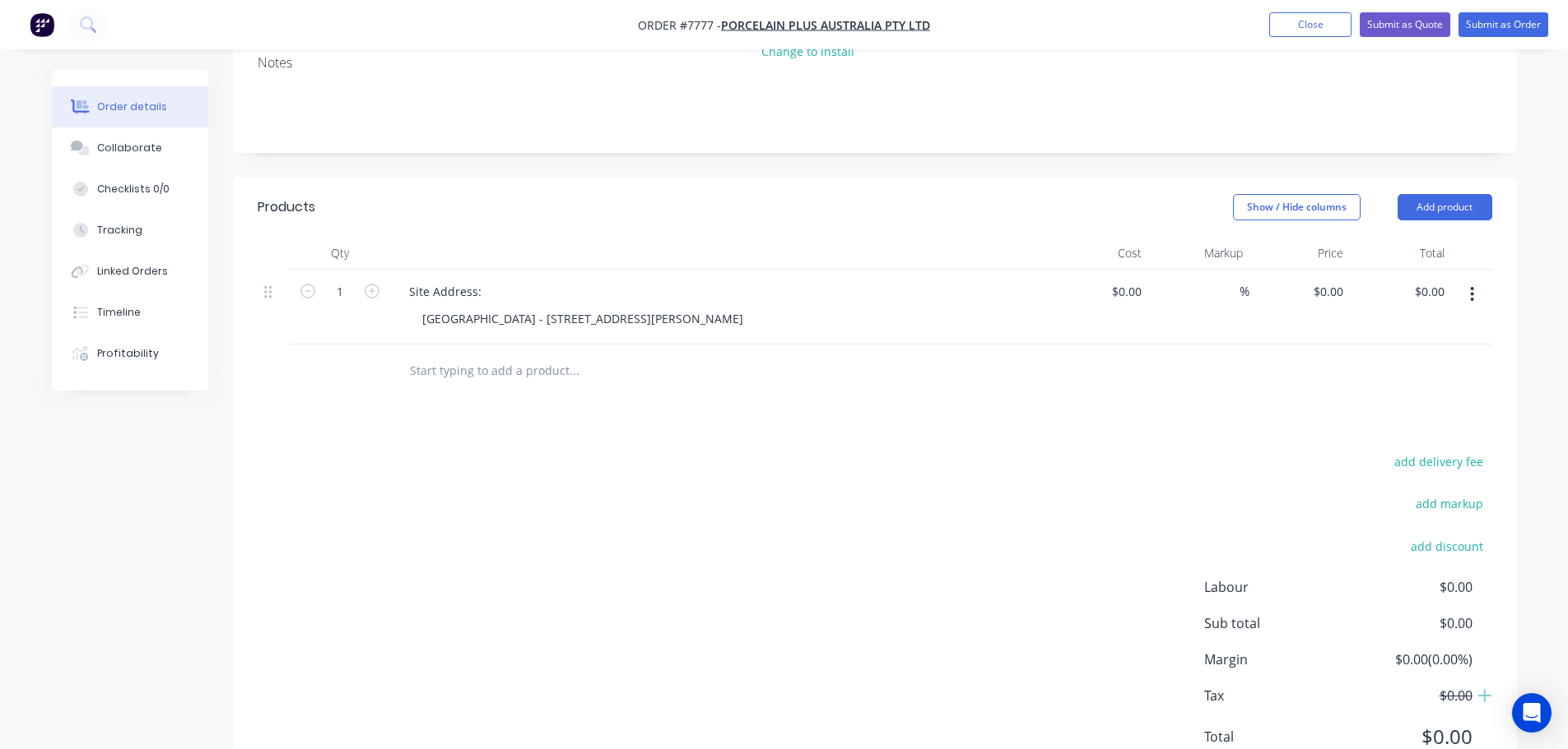
click at [502, 354] on input "text" at bounding box center [574, 371] width 329 height 33
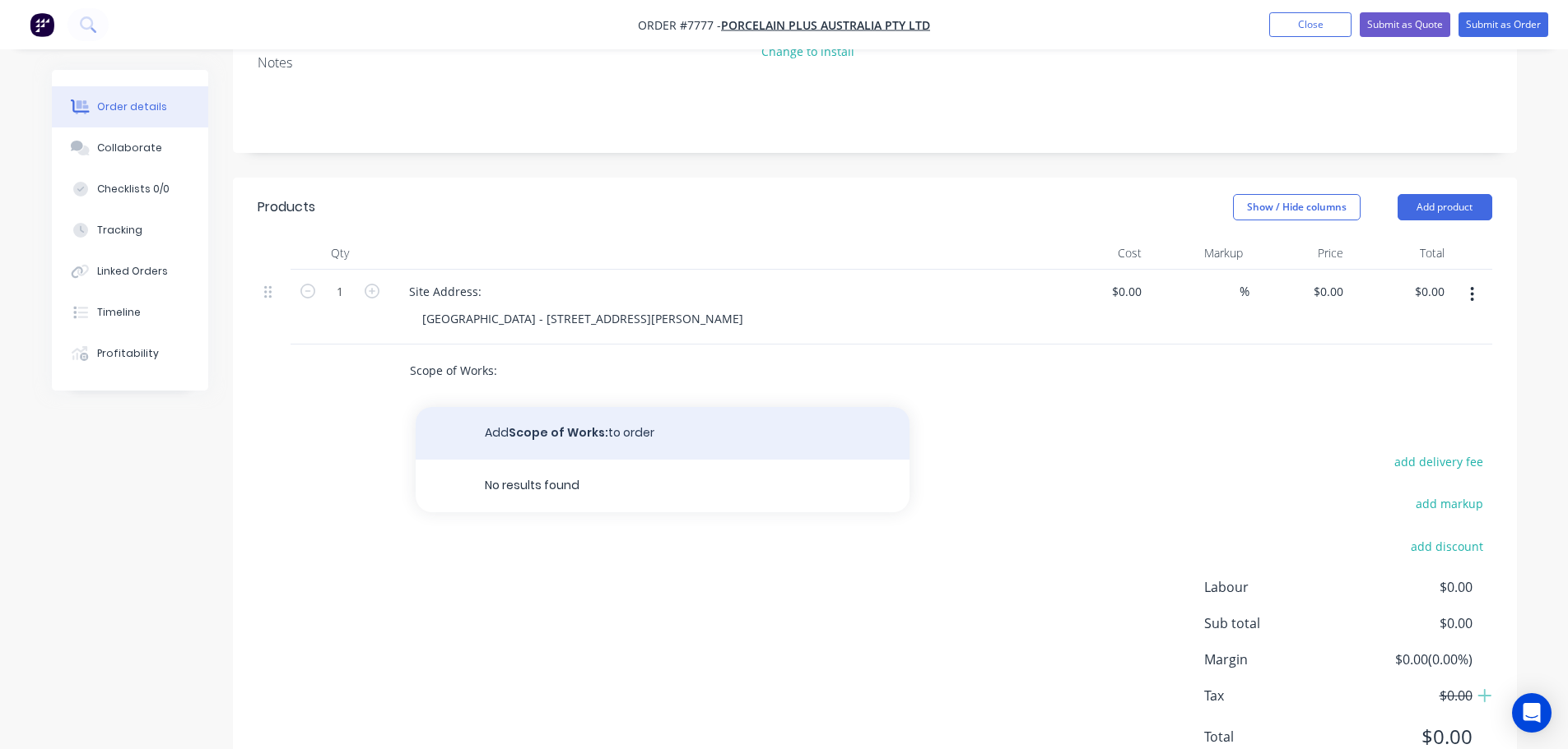
type input "Scope of Works:"
click at [621, 411] on button "Add Scope of Works: to order" at bounding box center [663, 433] width 494 height 52
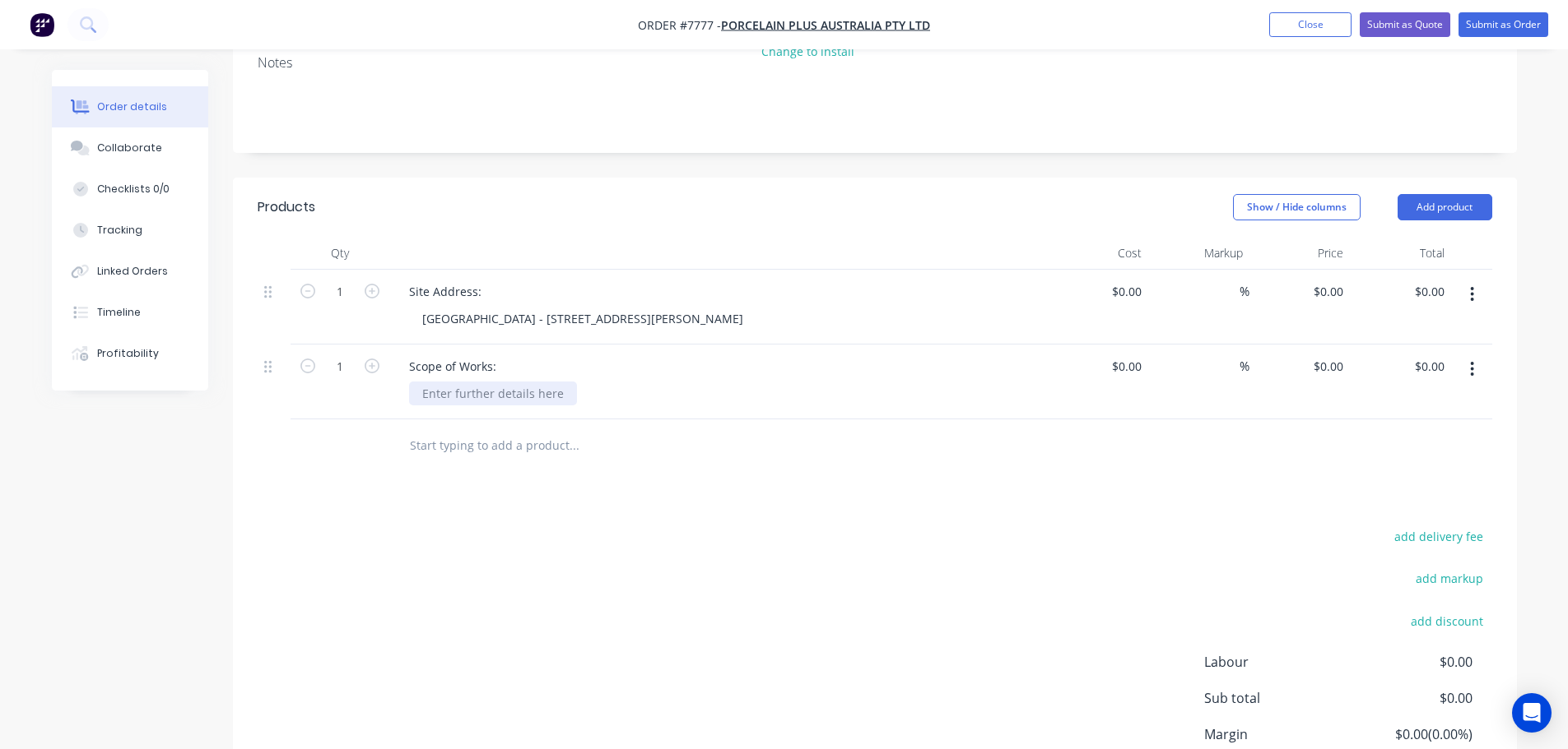
click at [446, 382] on div at bounding box center [493, 393] width 168 height 24
click at [558, 382] on div "6mm Travertino Chiaro - Cut & Delivery" at bounding box center [558, 393] width 299 height 24
drag, startPoint x: 636, startPoint y: 373, endPoint x: 454, endPoint y: 386, distance: 182.5
click at [454, 386] on div "Scope of Works: 6mm Travertino Chiaro - WaterCut & Delivery" at bounding box center [718, 382] width 658 height 75
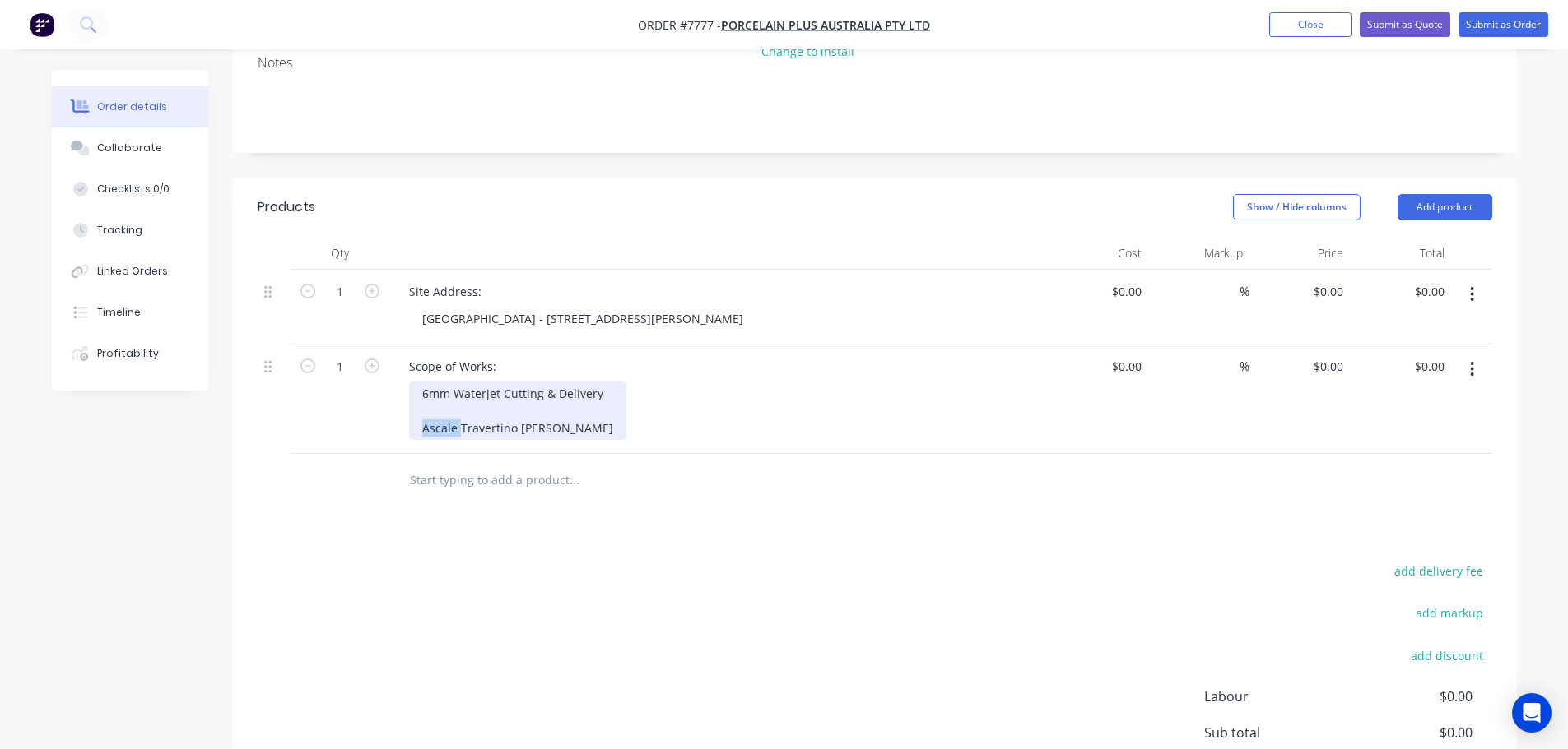
drag, startPoint x: 460, startPoint y: 411, endPoint x: 361, endPoint y: 411, distance: 99.0
click at [362, 411] on div "1 Scope of Works: 6mm Waterjet Cutting & Delivery Ascale Travertino Chiaro $0.0…" at bounding box center [875, 399] width 1234 height 110
click at [594, 414] on div "6mm Waterjet Cutting & Delivery Infinity Travertino Chiaro" at bounding box center [519, 411] width 220 height 58
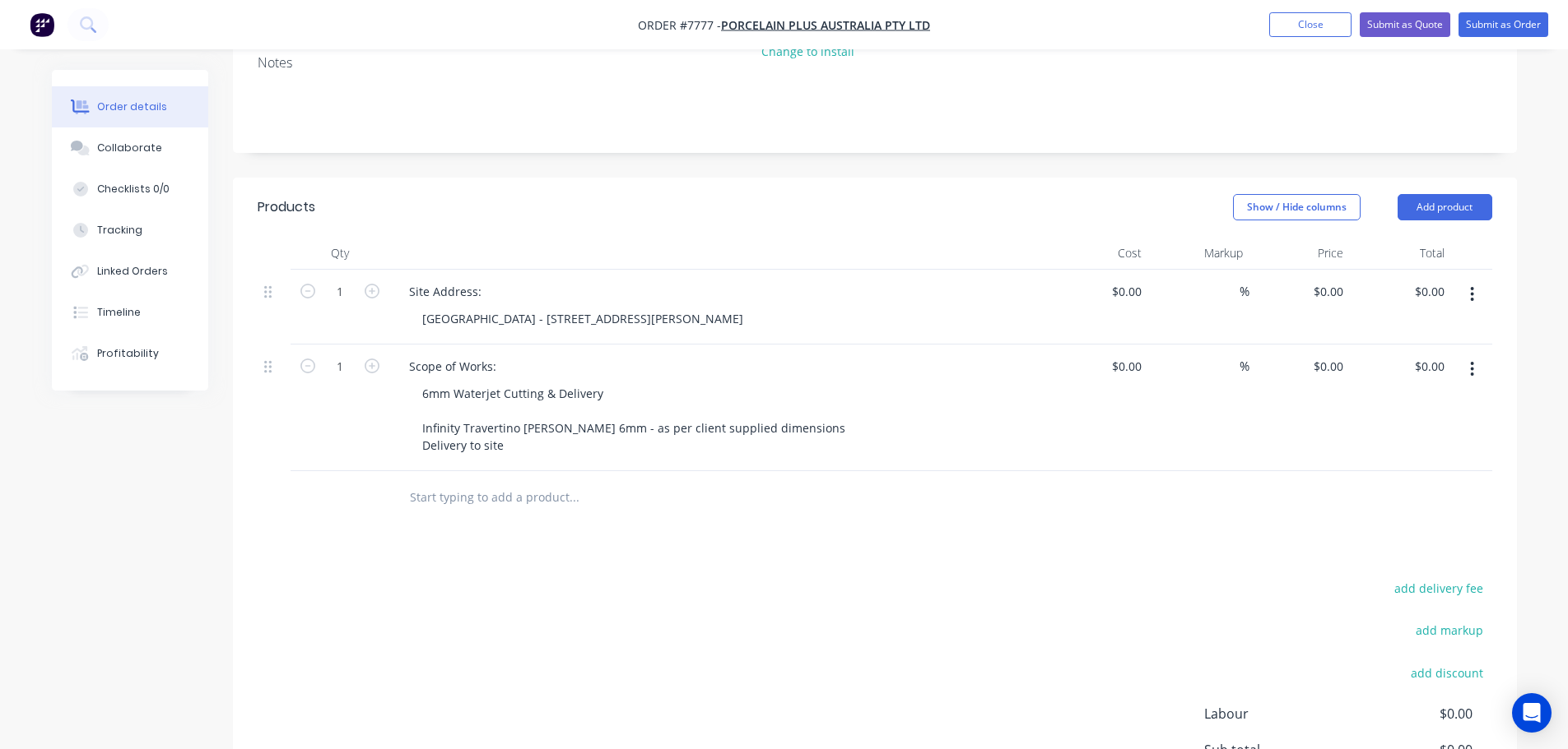
click at [872, 382] on div "6mm Waterjet Cutting & Delivery Infinity Travertino Chiaro 6mm - as per client …" at bounding box center [725, 419] width 632 height 76
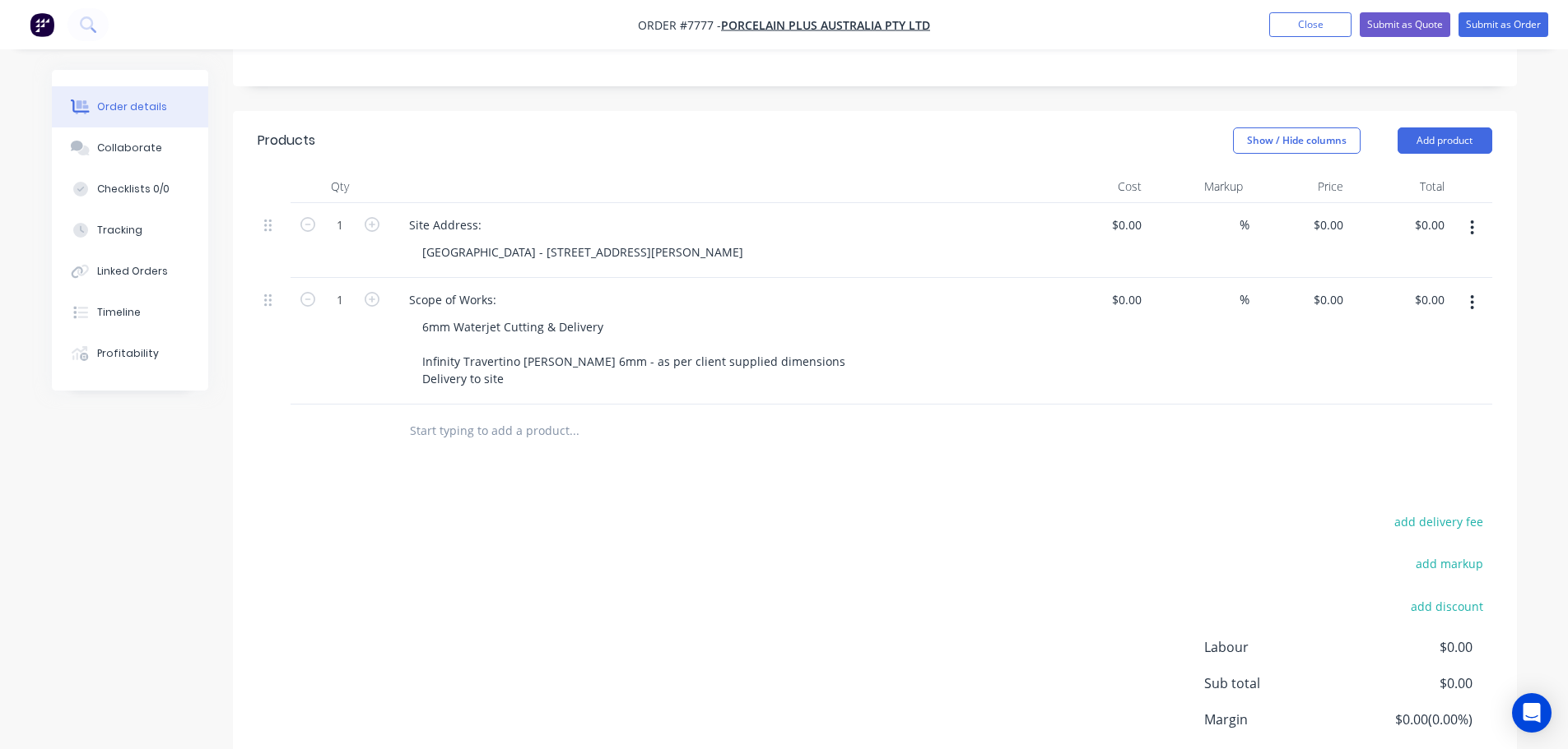
scroll to position [500, 0]
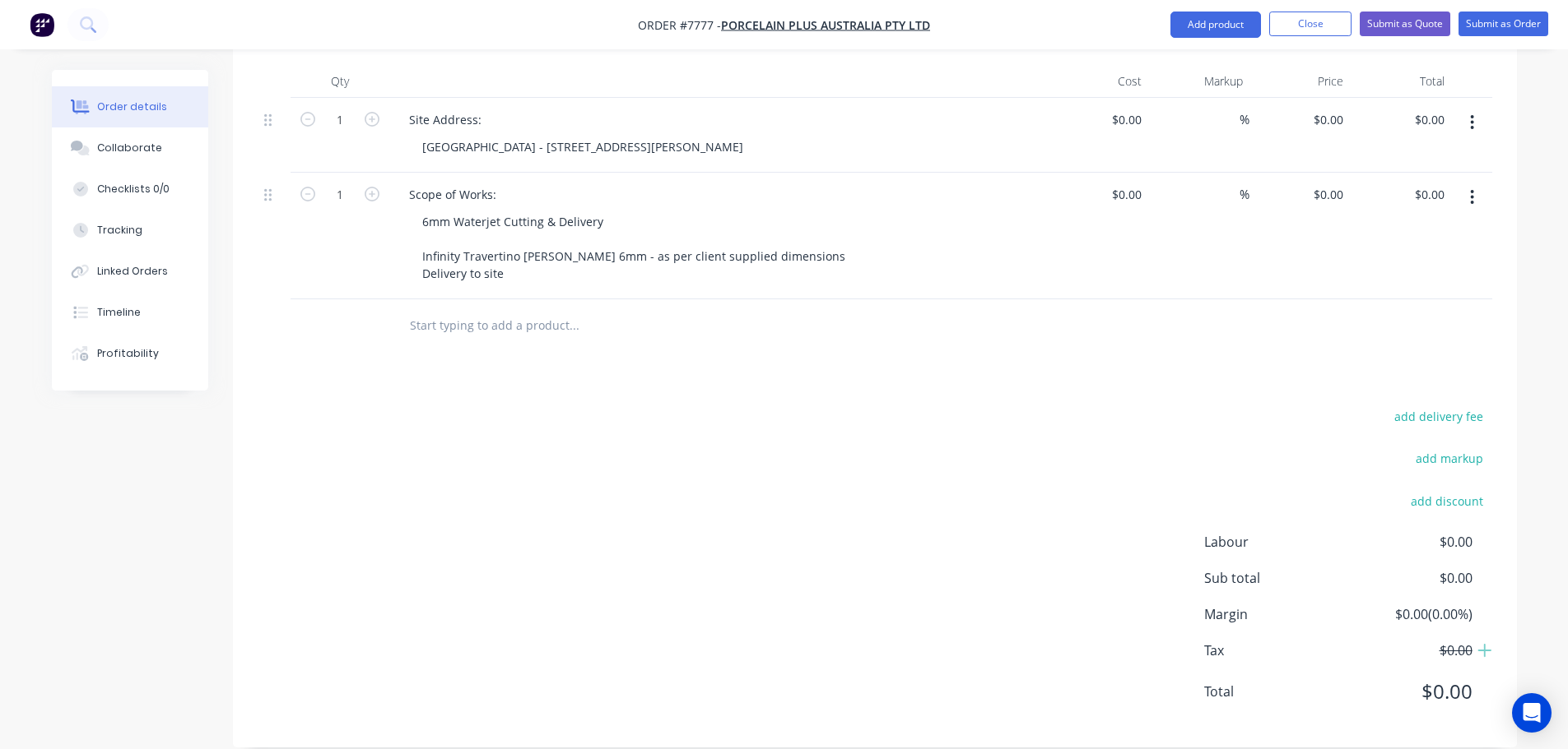
click at [562, 309] on input "text" at bounding box center [574, 326] width 329 height 33
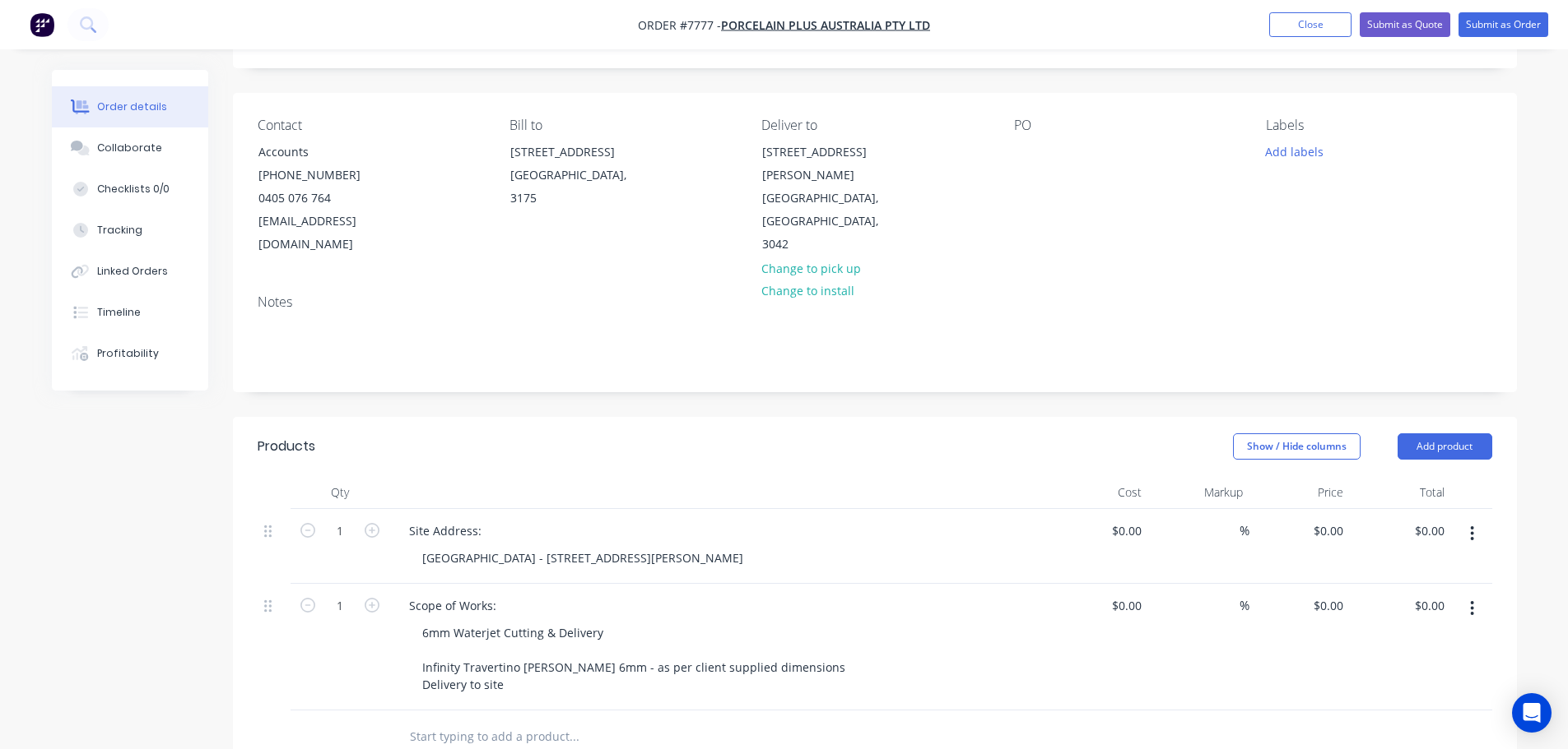
scroll to position [419, 0]
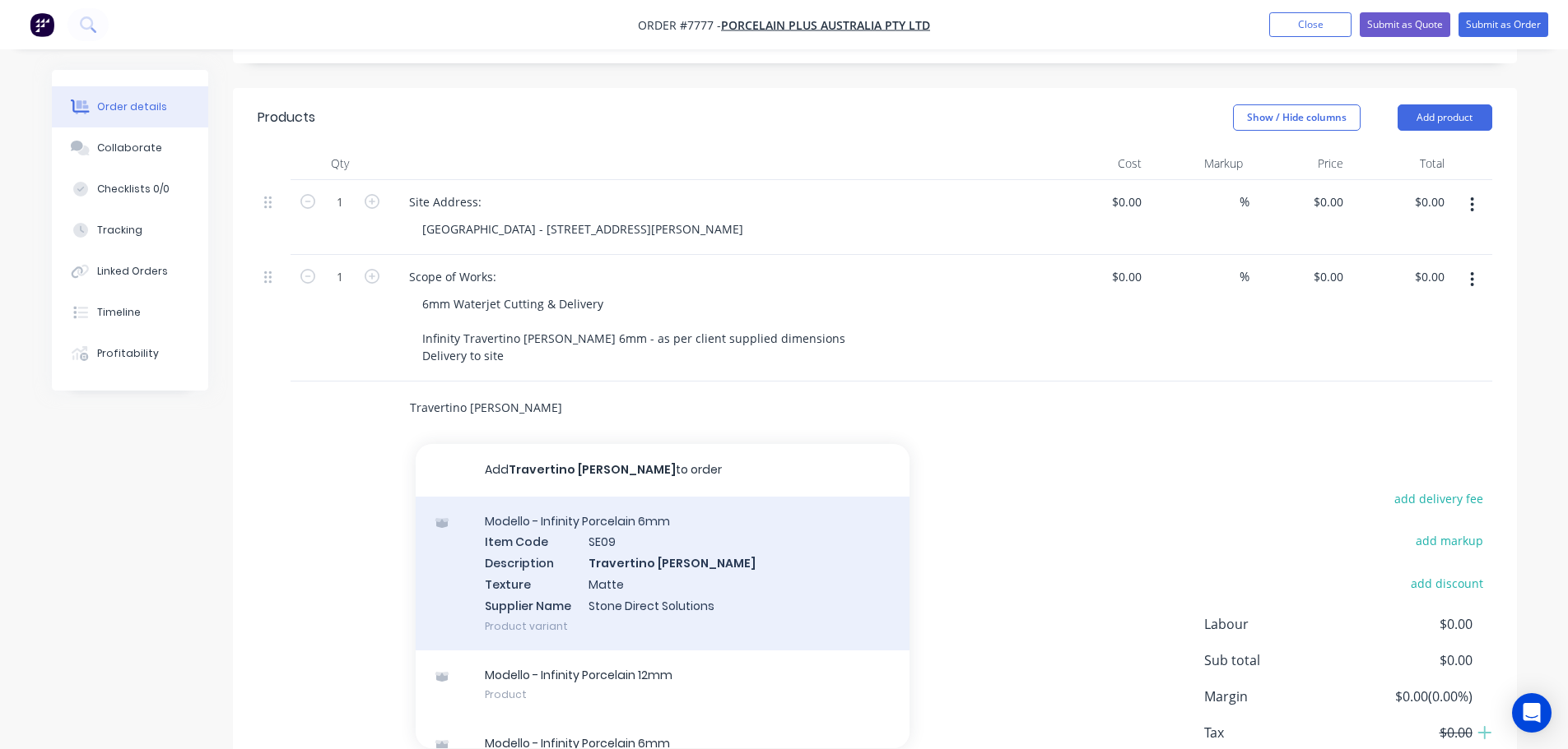
type input "Travertino Chiaro"
click at [680, 549] on div "Modello - Infinity Porcelain 6mm Item Code SE09 Description Travertino Chiaro T…" at bounding box center [663, 574] width 494 height 154
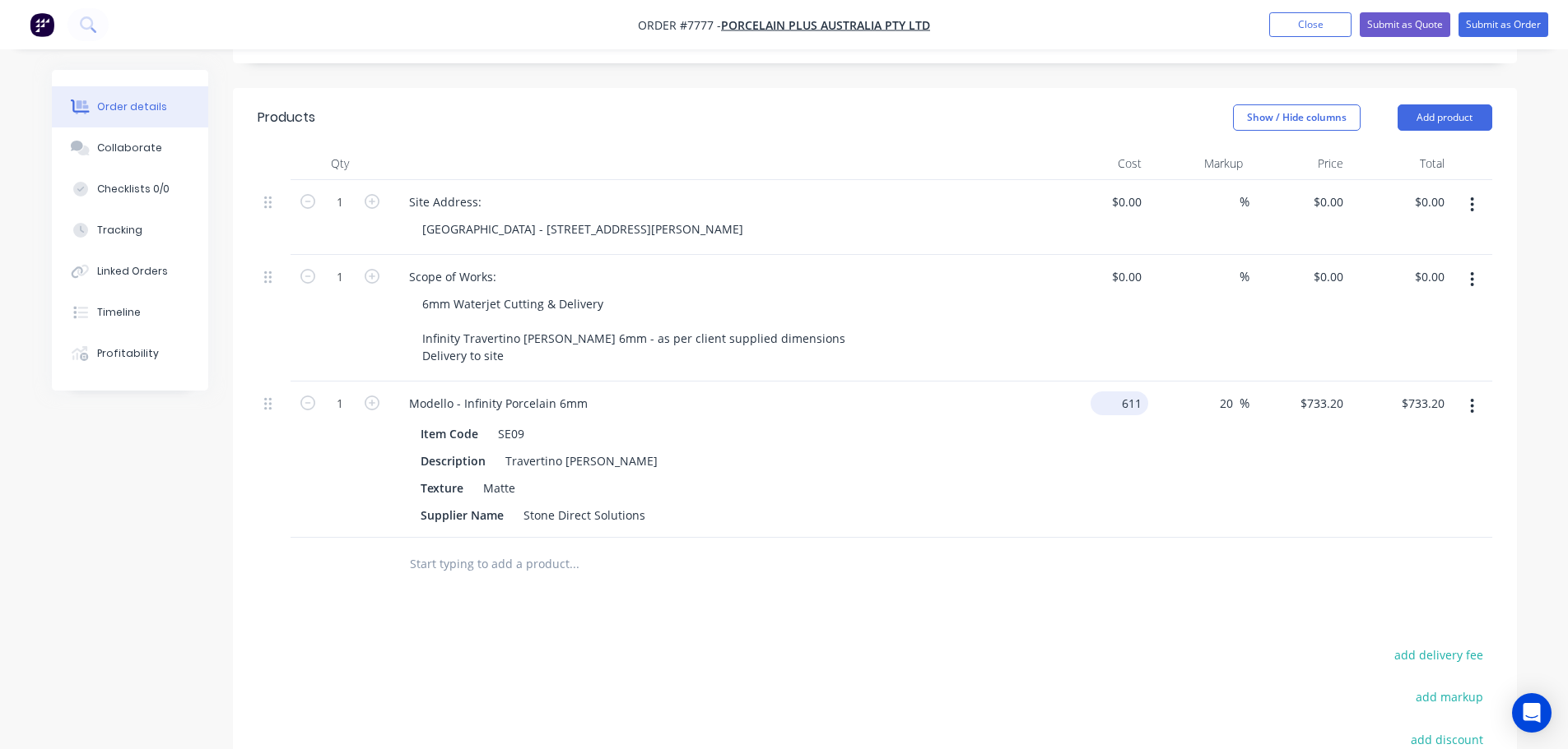
click at [1115, 392] on div "611 $611.00" at bounding box center [1119, 403] width 57 height 24
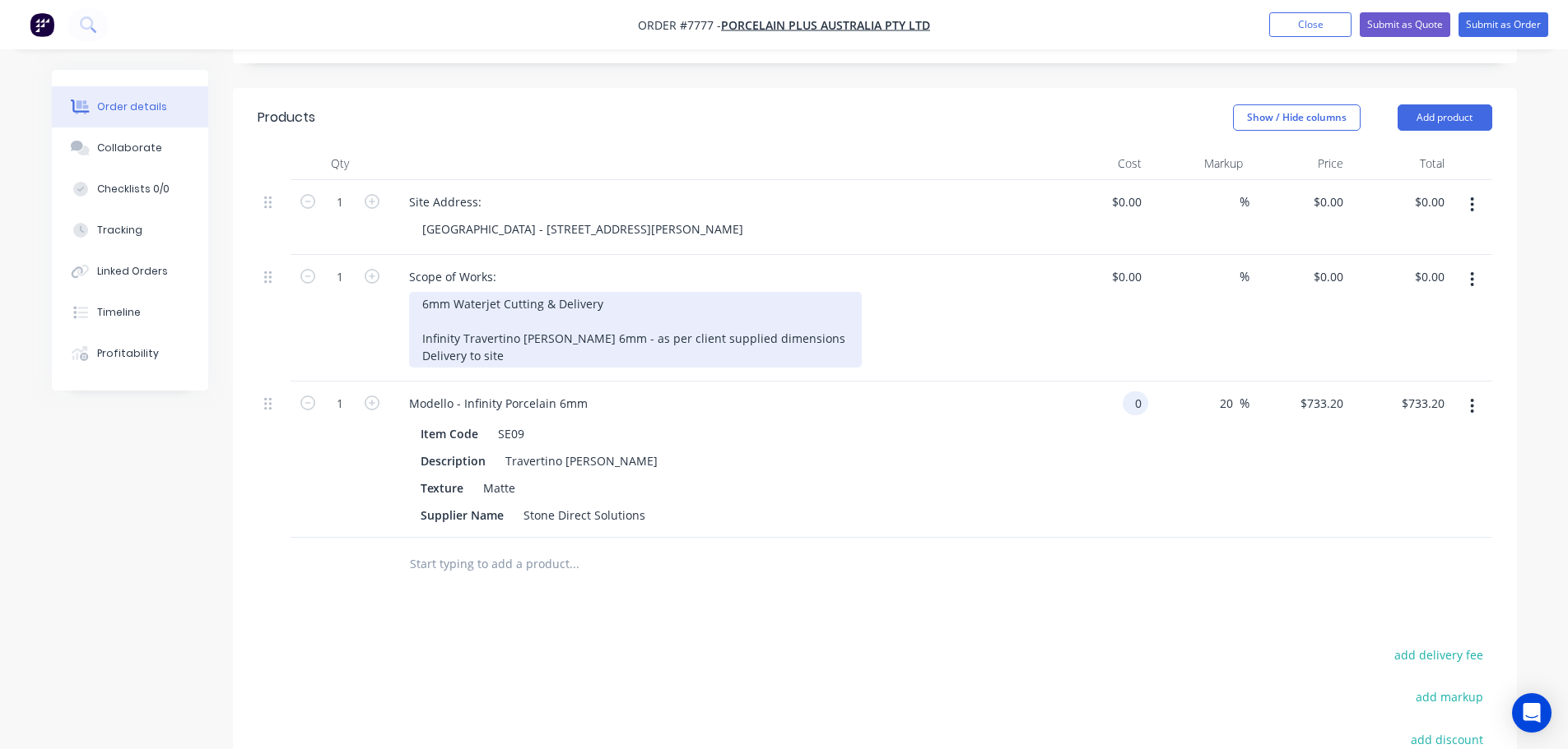
type input "$0.00"
click at [419, 315] on div "6mm Waterjet Cutting & Delivery Infinity Travertino Chiaro 6mm - as per client …" at bounding box center [636, 329] width 453 height 76
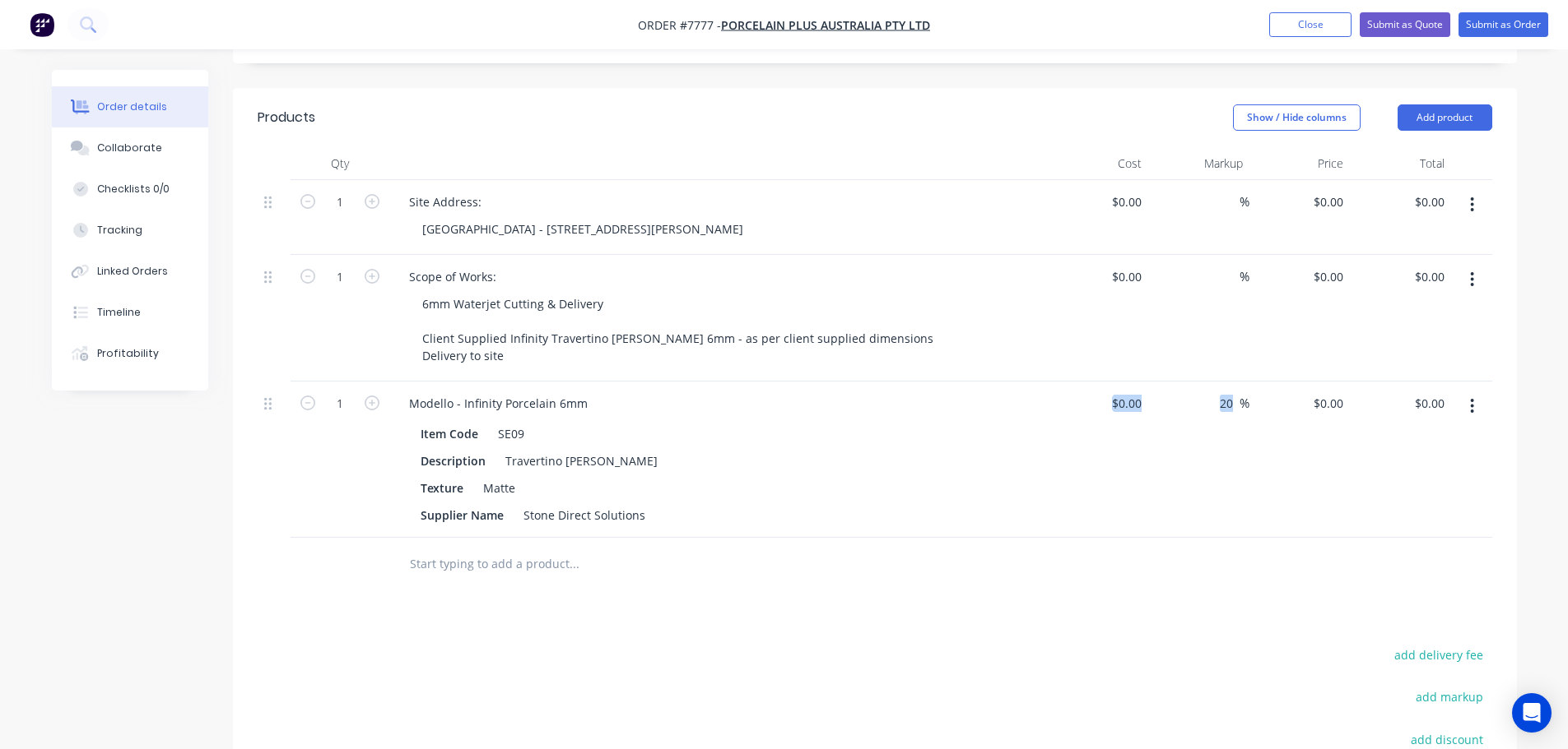
drag, startPoint x: 1244, startPoint y: 382, endPoint x: 1086, endPoint y: 387, distance: 158.1
click at [1104, 392] on div "1 Modello - Infinity Porcelain 6mm Item Code SE09 Description Travertino Chiaro…" at bounding box center [875, 460] width 1234 height 156
click at [1224, 392] on input "20" at bounding box center [1229, 403] width 22 height 24
drag, startPoint x: 1231, startPoint y: 377, endPoint x: 1172, endPoint y: 391, distance: 60.6
click at [1173, 391] on div "20 20 %" at bounding box center [1199, 460] width 101 height 156
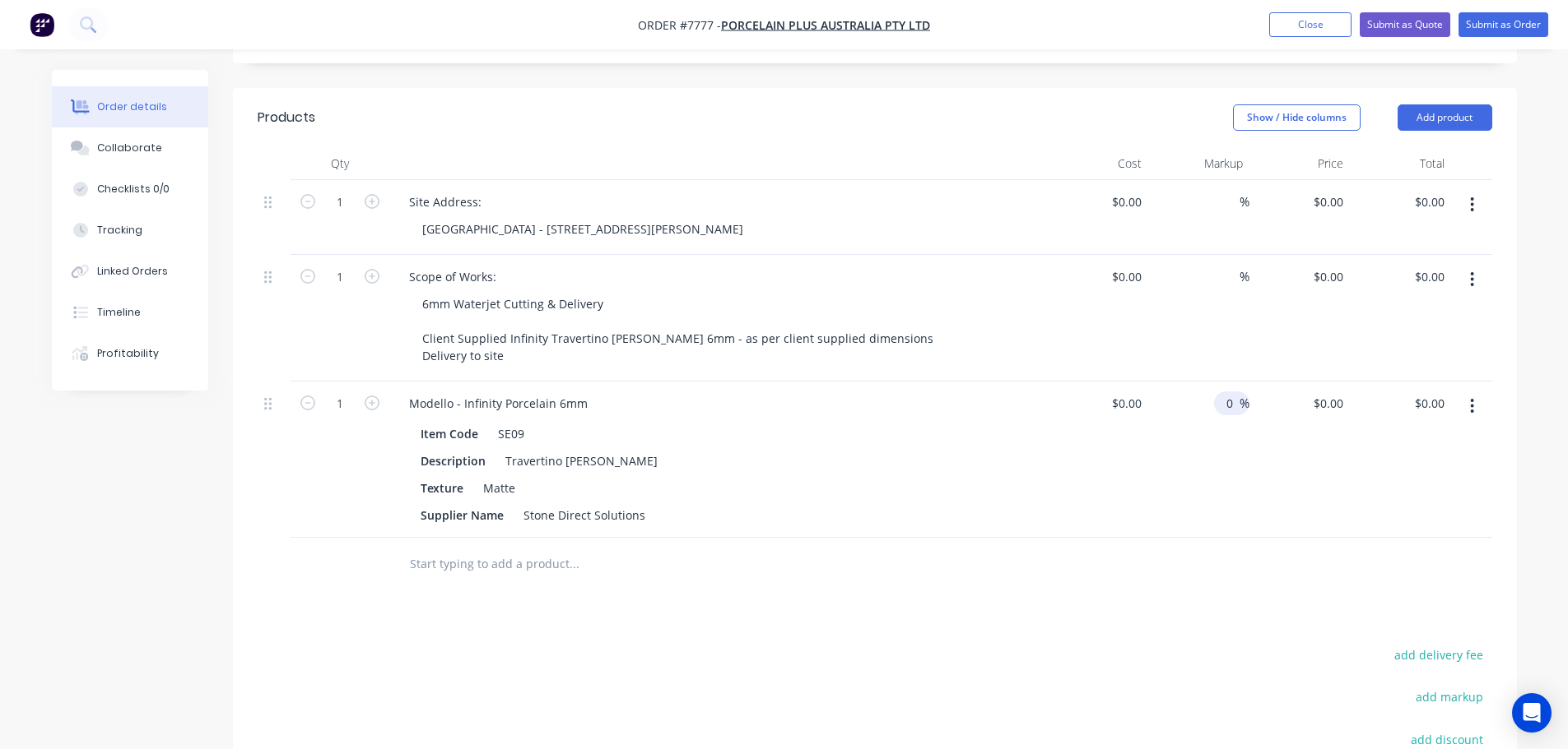
type input "0"
click at [568, 613] on div "Products Show / Hide columns Add product Qty Cost Markup Price Total 1 Site Add…" at bounding box center [874, 537] width 1284 height 898
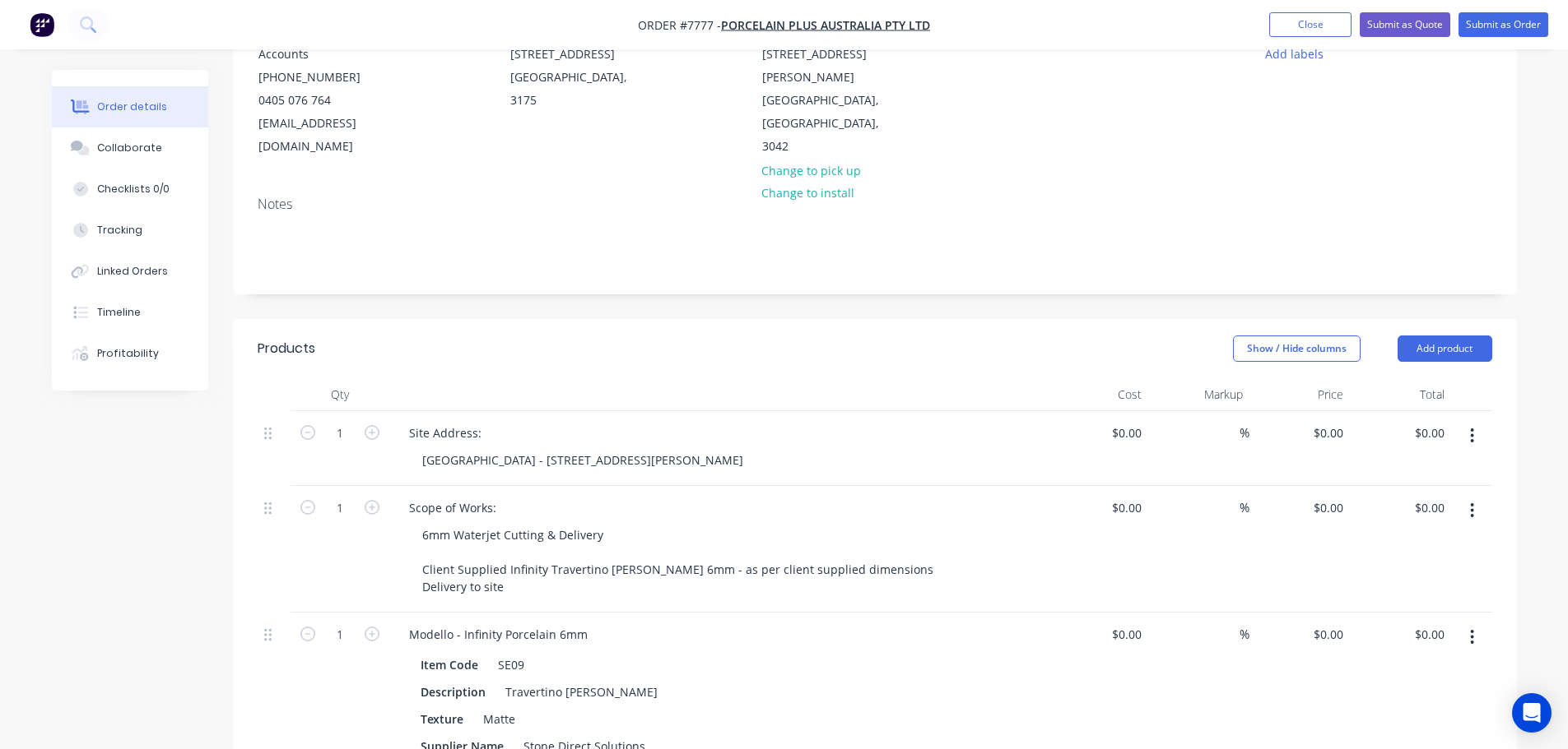
scroll to position [0, 0]
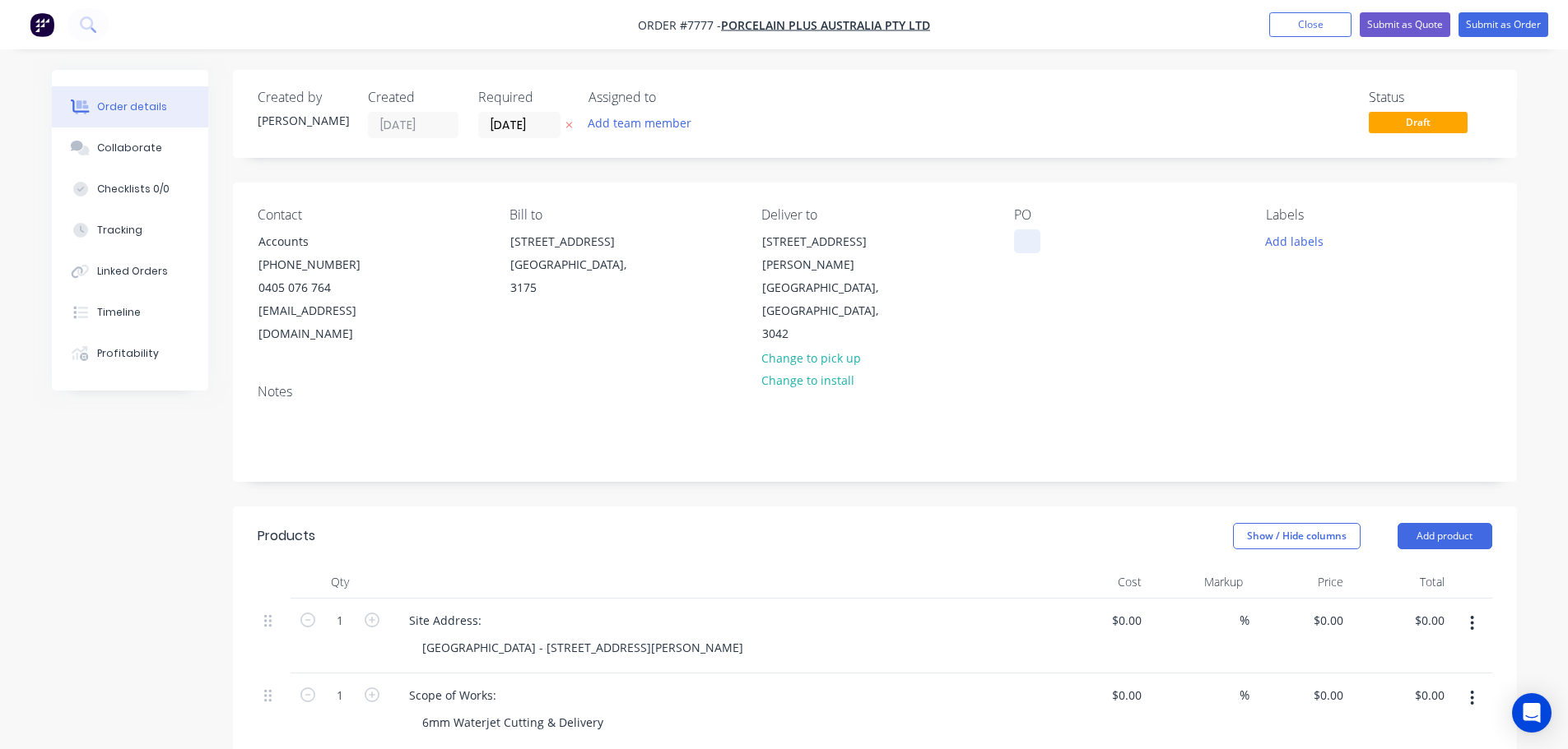
click at [1039, 252] on div at bounding box center [1027, 241] width 27 height 24
click at [1310, 238] on button "Add labels" at bounding box center [1294, 240] width 76 height 22
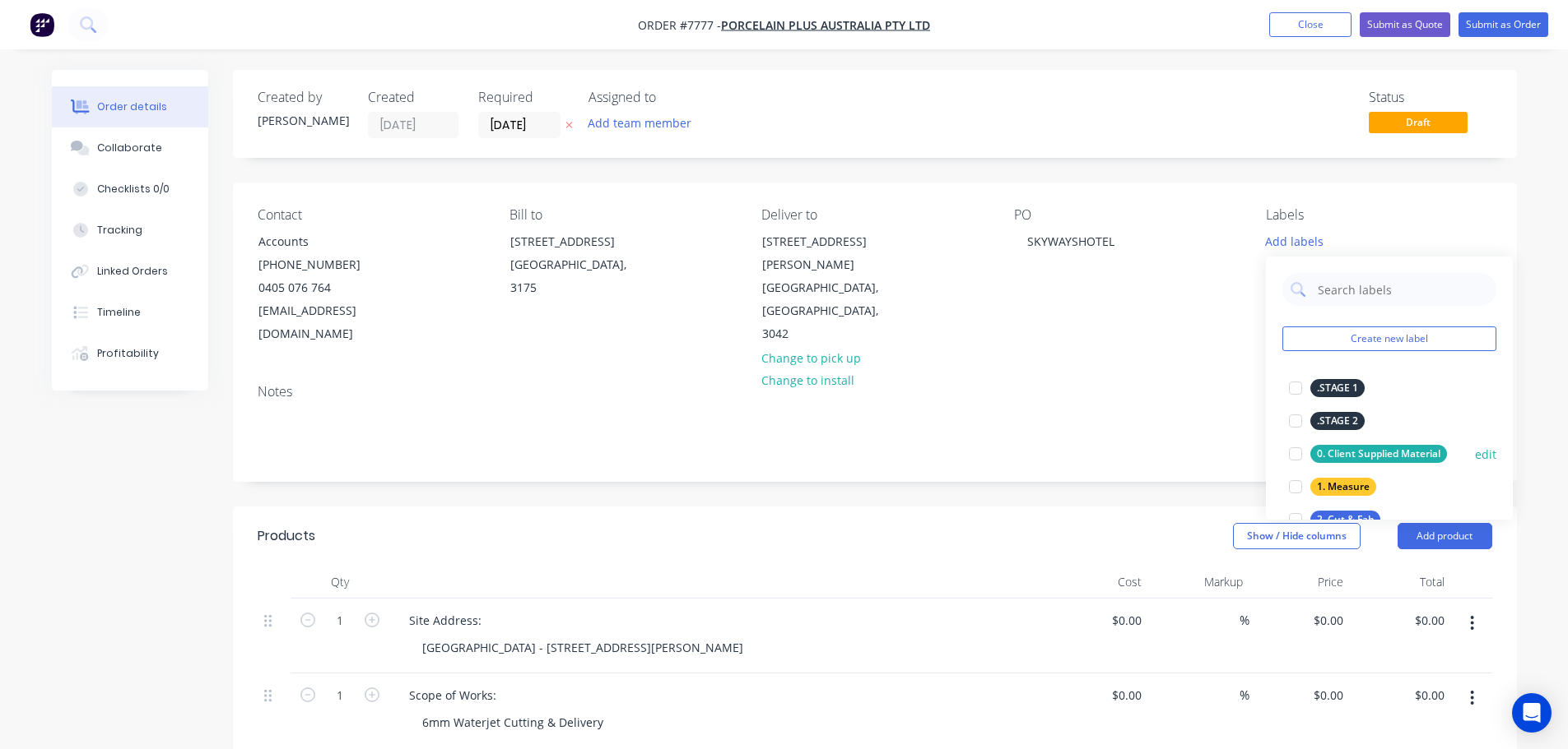
click at [1295, 450] on div at bounding box center [1295, 454] width 33 height 33
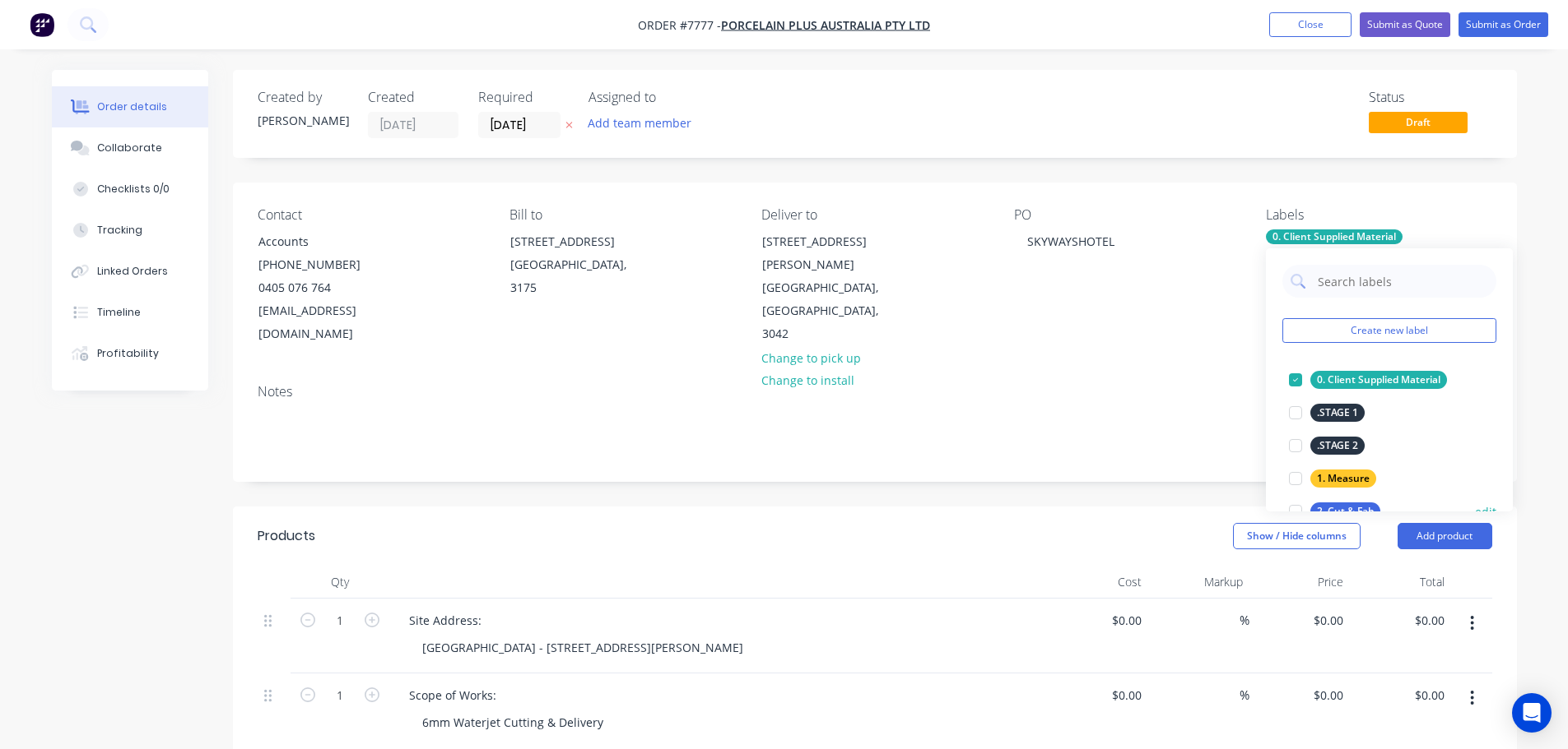
click at [1299, 499] on div at bounding box center [1295, 512] width 33 height 33
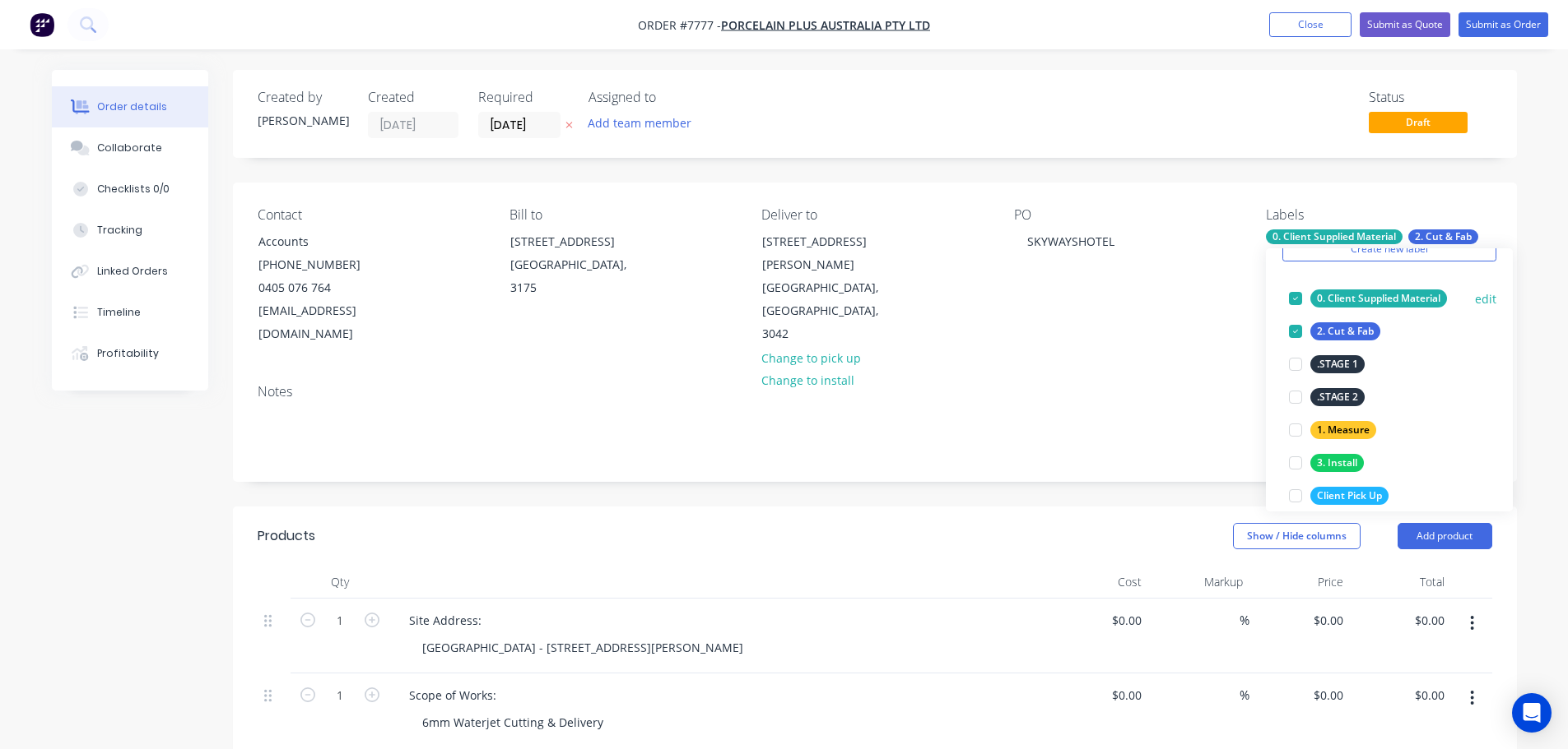
scroll to position [82, 0]
click at [1293, 331] on div at bounding box center [1295, 331] width 33 height 33
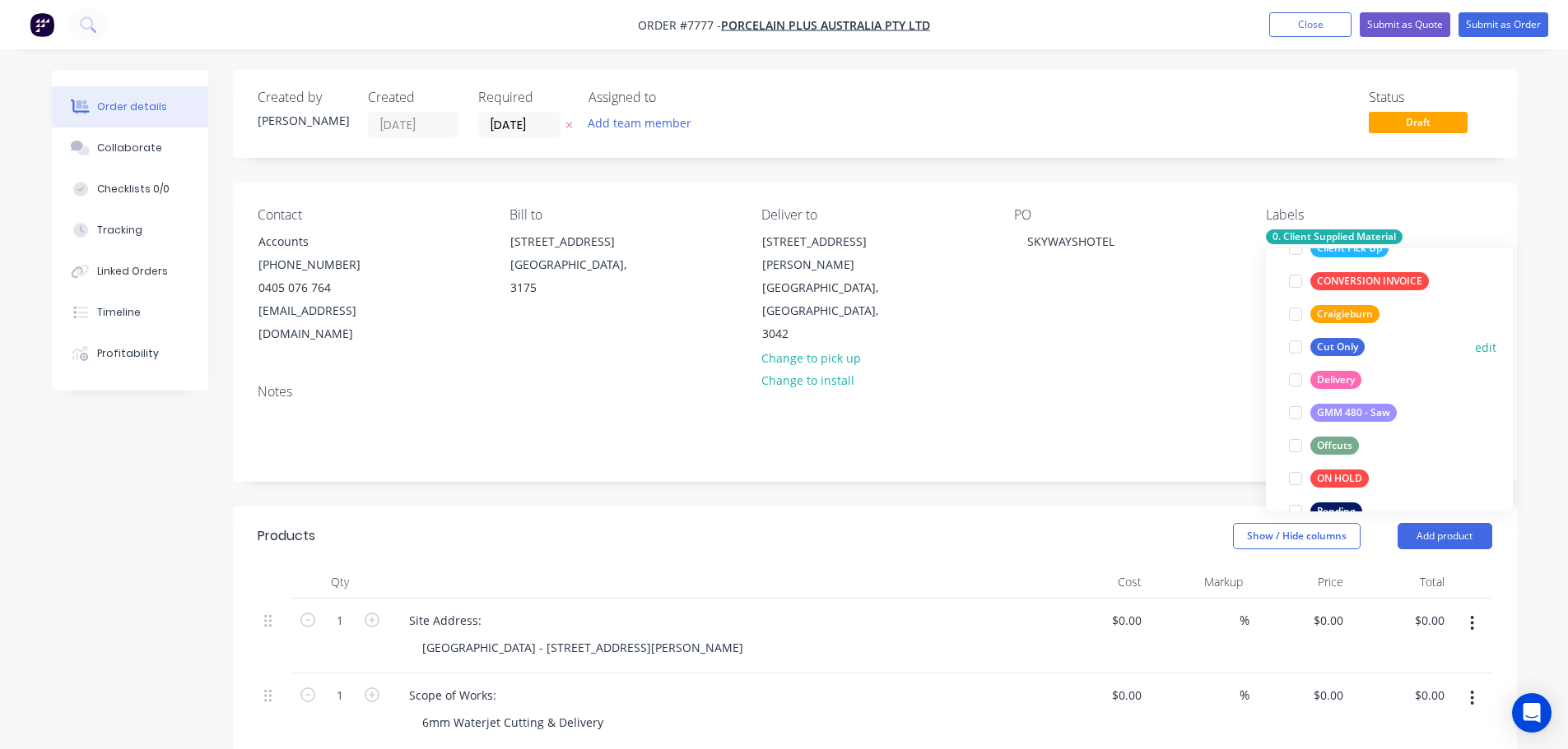
click at [1298, 345] on div at bounding box center [1295, 347] width 33 height 33
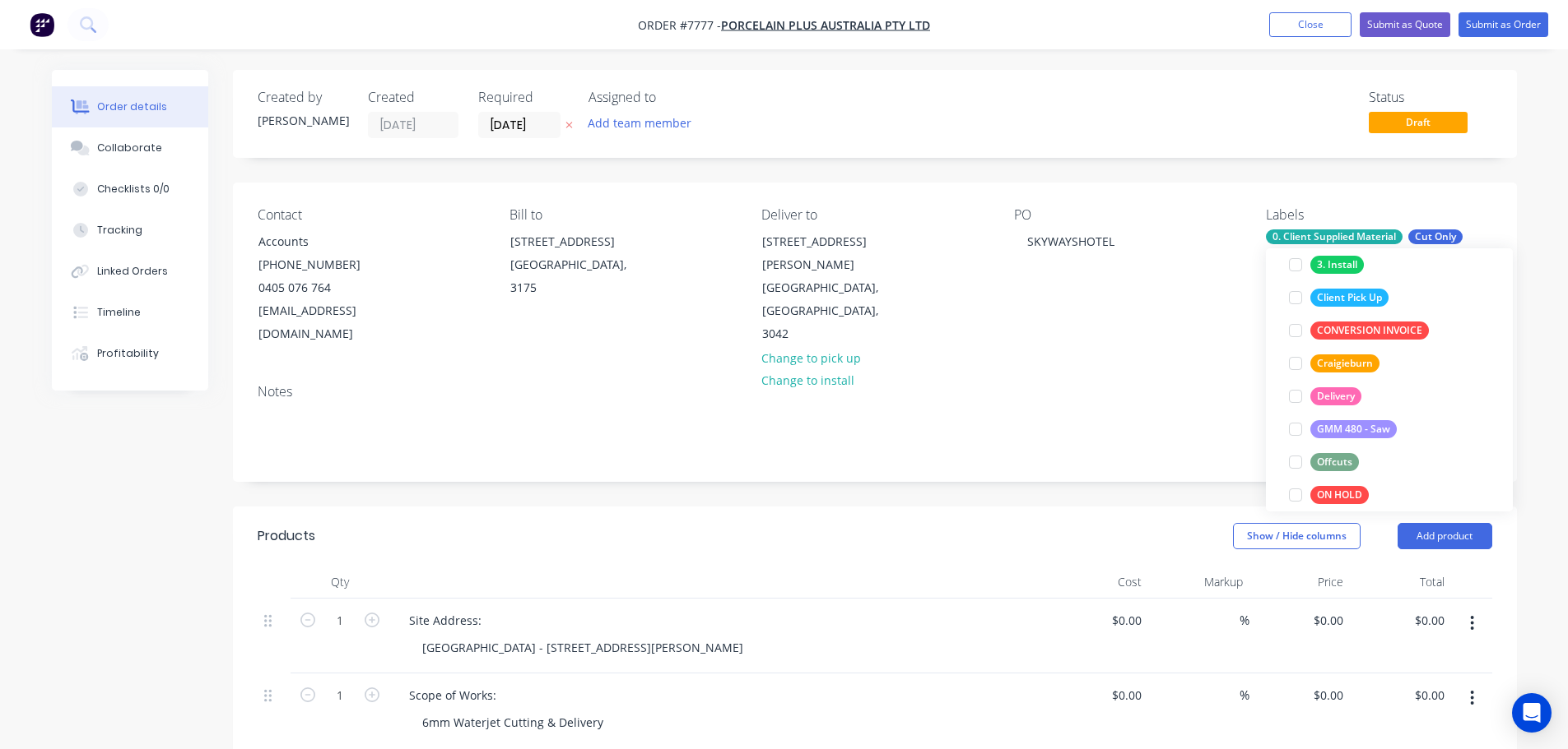
click at [1301, 390] on div at bounding box center [1295, 397] width 33 height 33
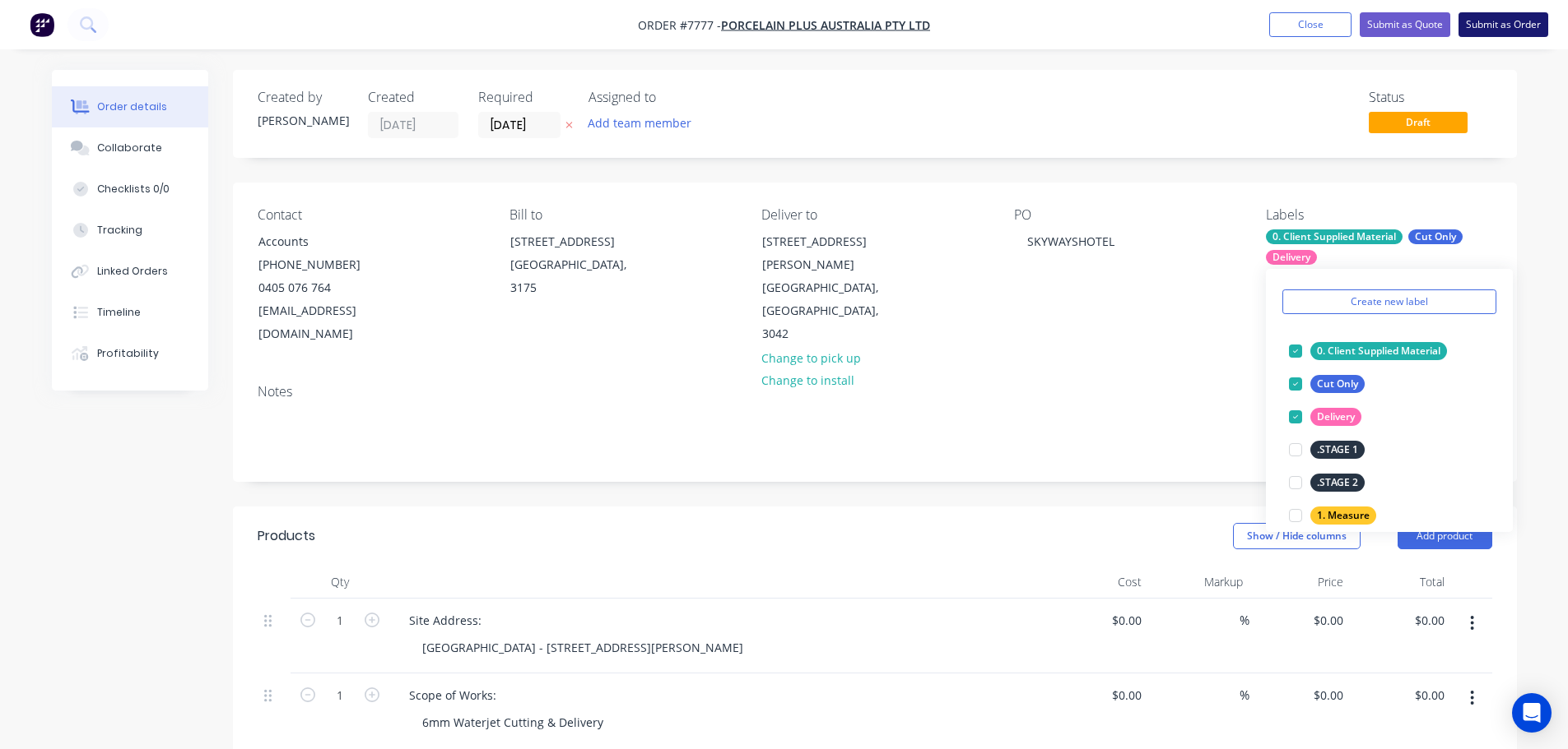
click at [1522, 23] on button "Submit as Order" at bounding box center [1503, 25] width 90 height 25
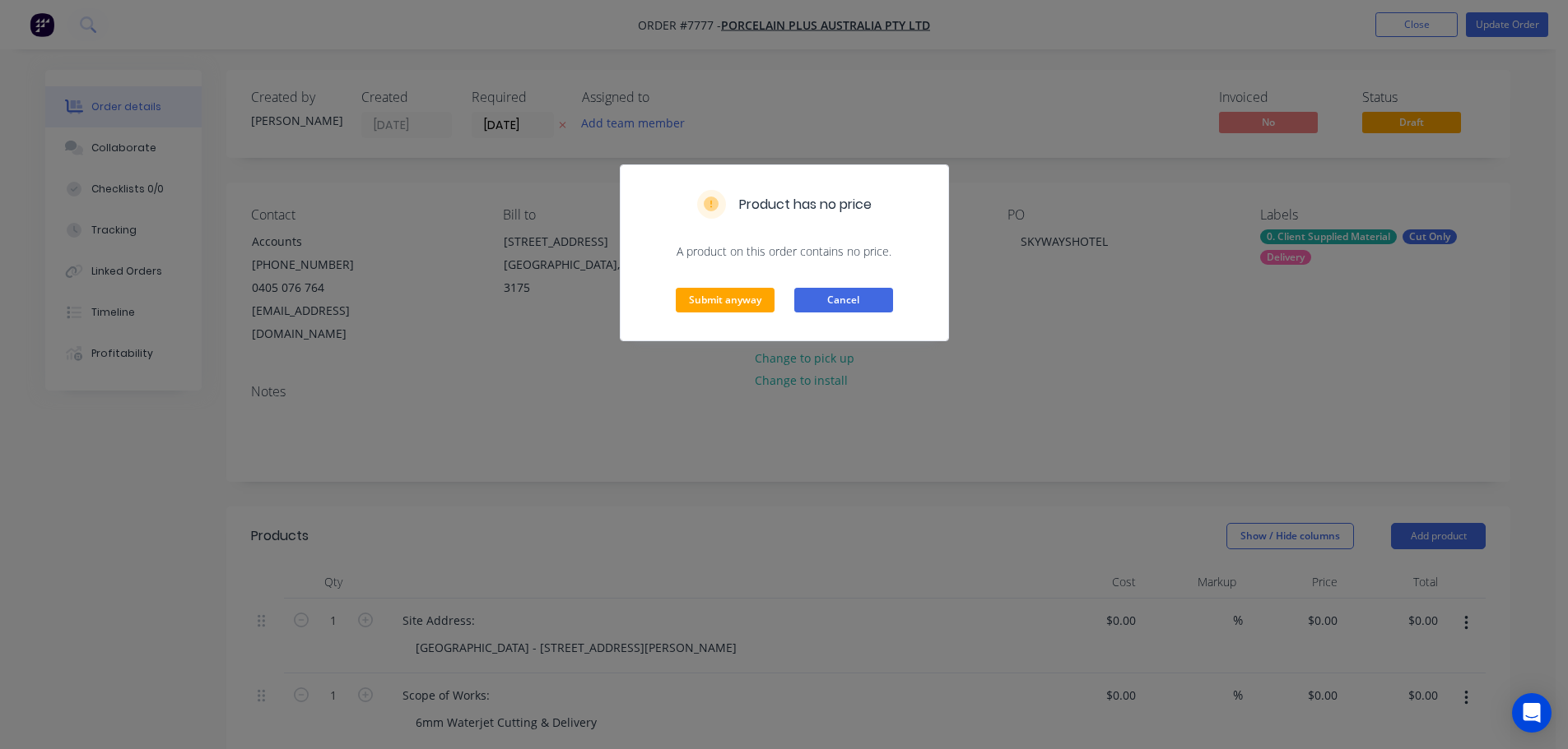
click at [872, 294] on button "Cancel" at bounding box center [843, 300] width 99 height 25
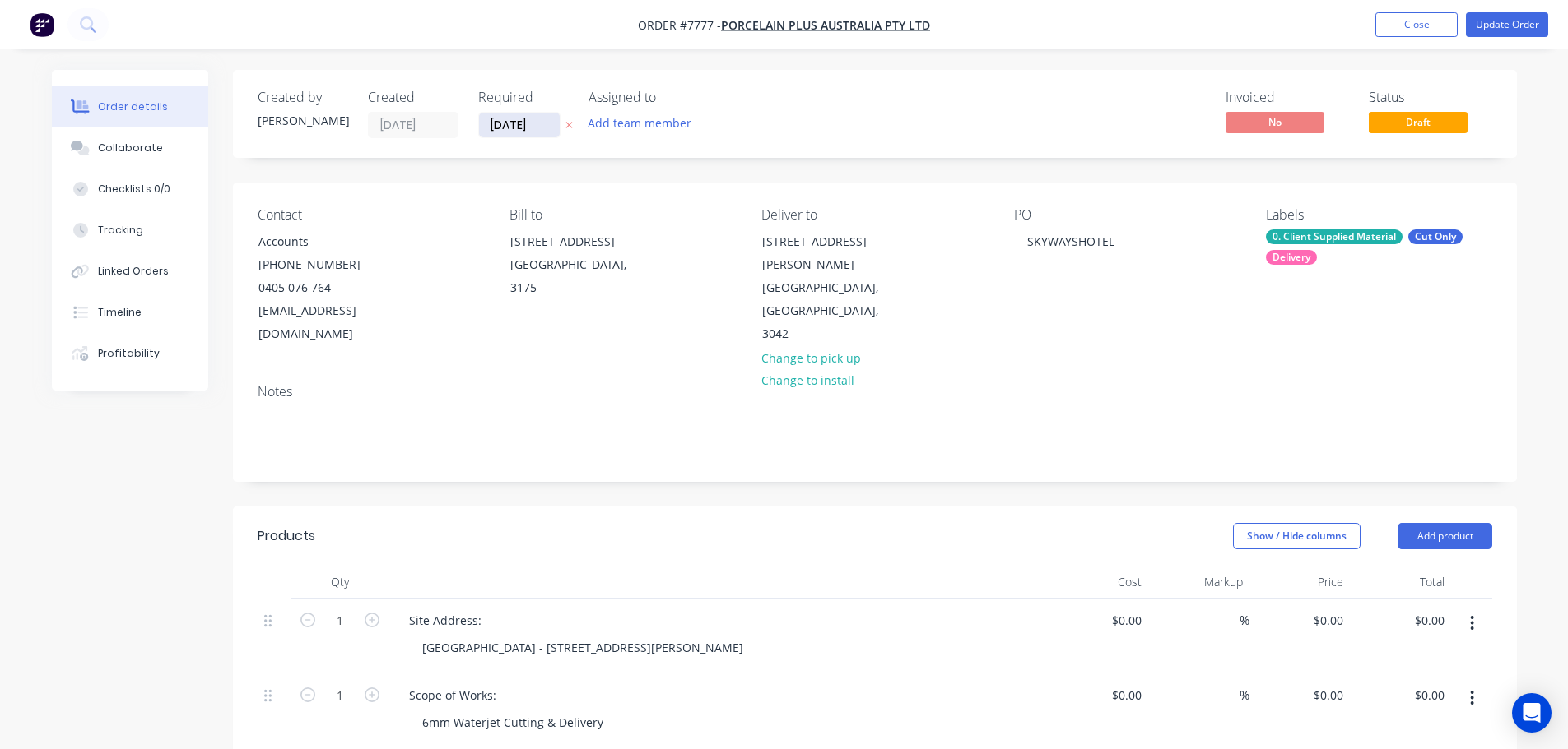
drag, startPoint x: 547, startPoint y: 139, endPoint x: 538, endPoint y: 128, distance: 14.2
click at [546, 138] on div "Created by Stacey Created 24/09/25 Required 24/09/25 Assigned to Add team membe…" at bounding box center [874, 114] width 1284 height 88
click at [538, 128] on input "[DATE]" at bounding box center [519, 126] width 81 height 25
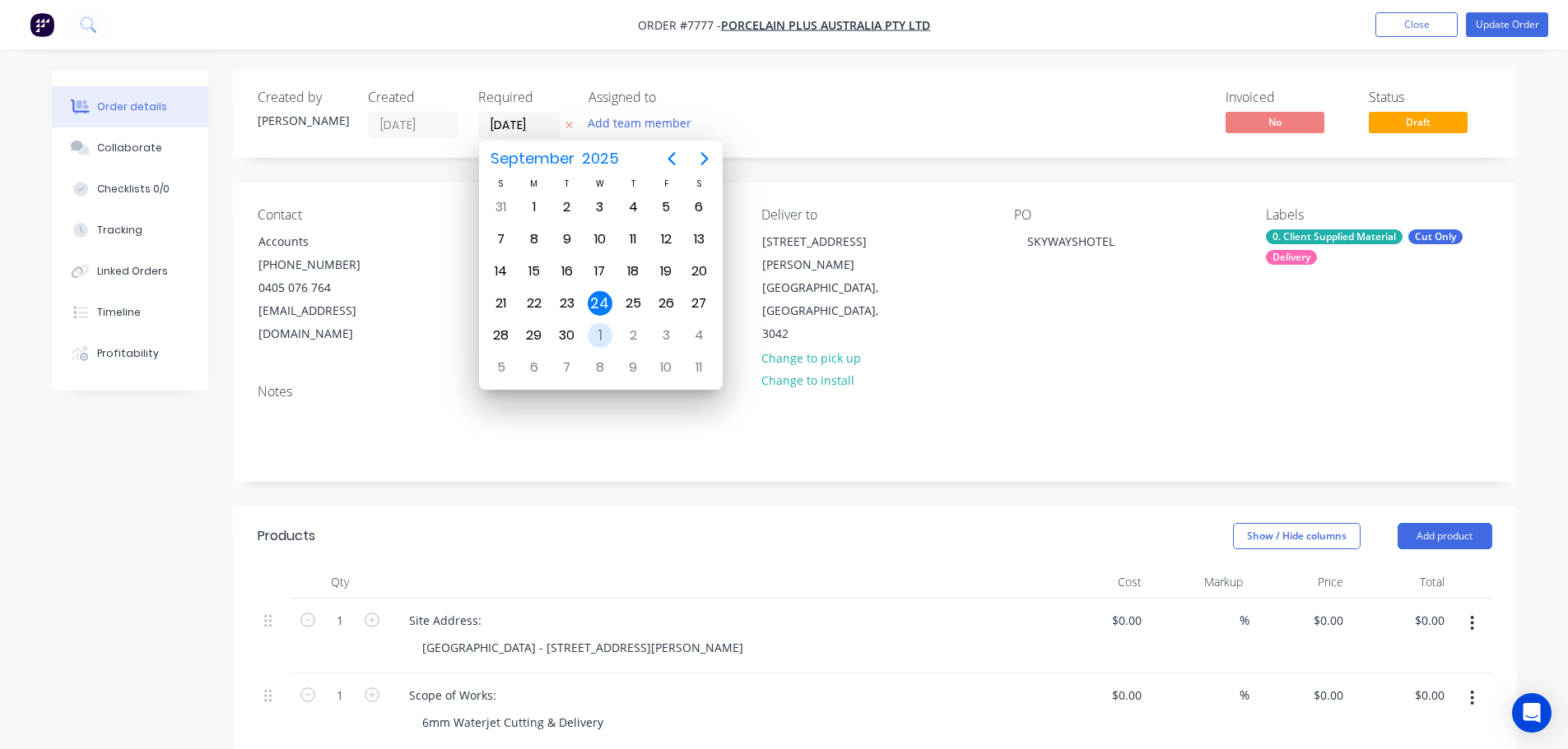
click at [594, 334] on div "1" at bounding box center [600, 336] width 25 height 25
type input "[DATE]"
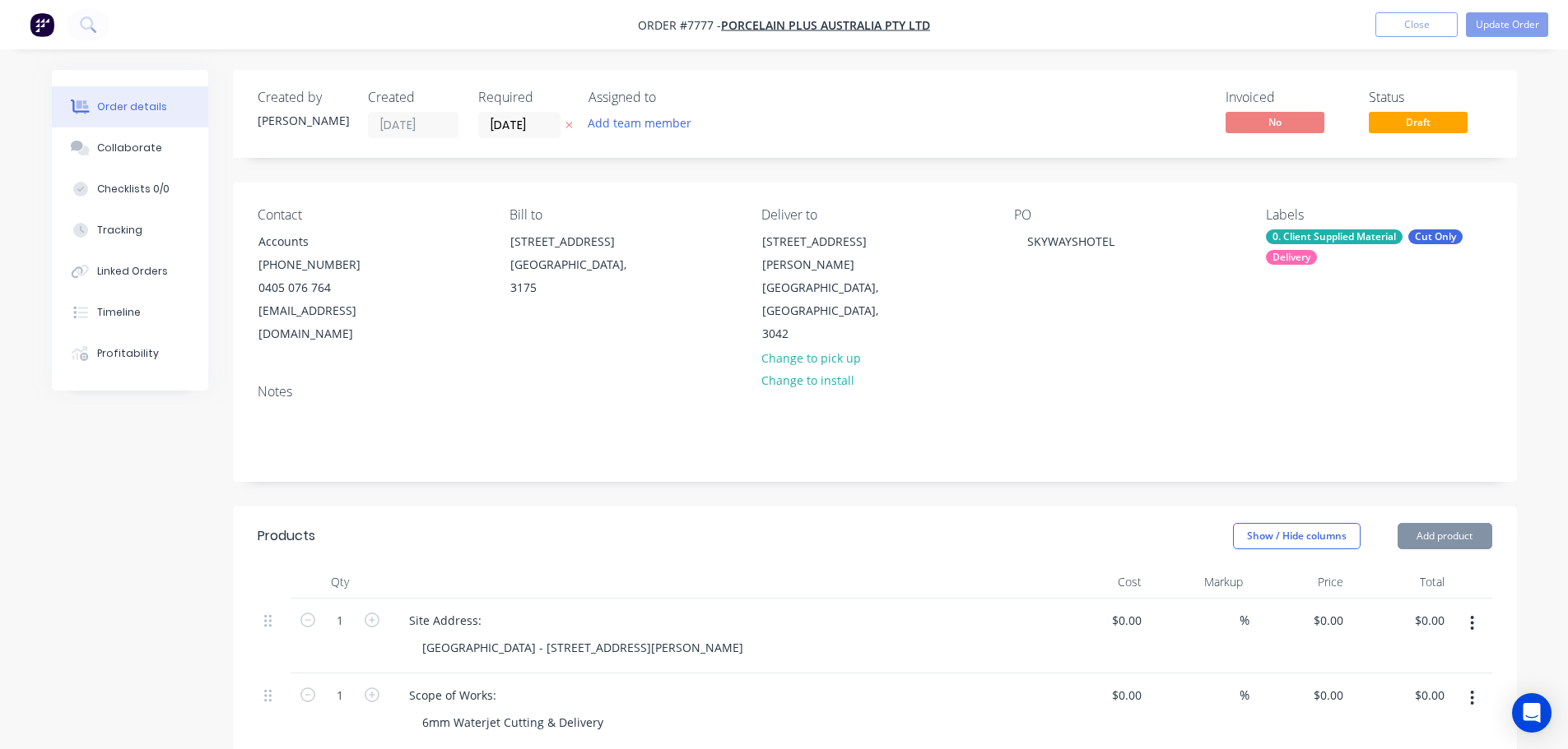
scroll to position [0, 0]
click at [1502, 25] on button "Update Order" at bounding box center [1506, 25] width 82 height 25
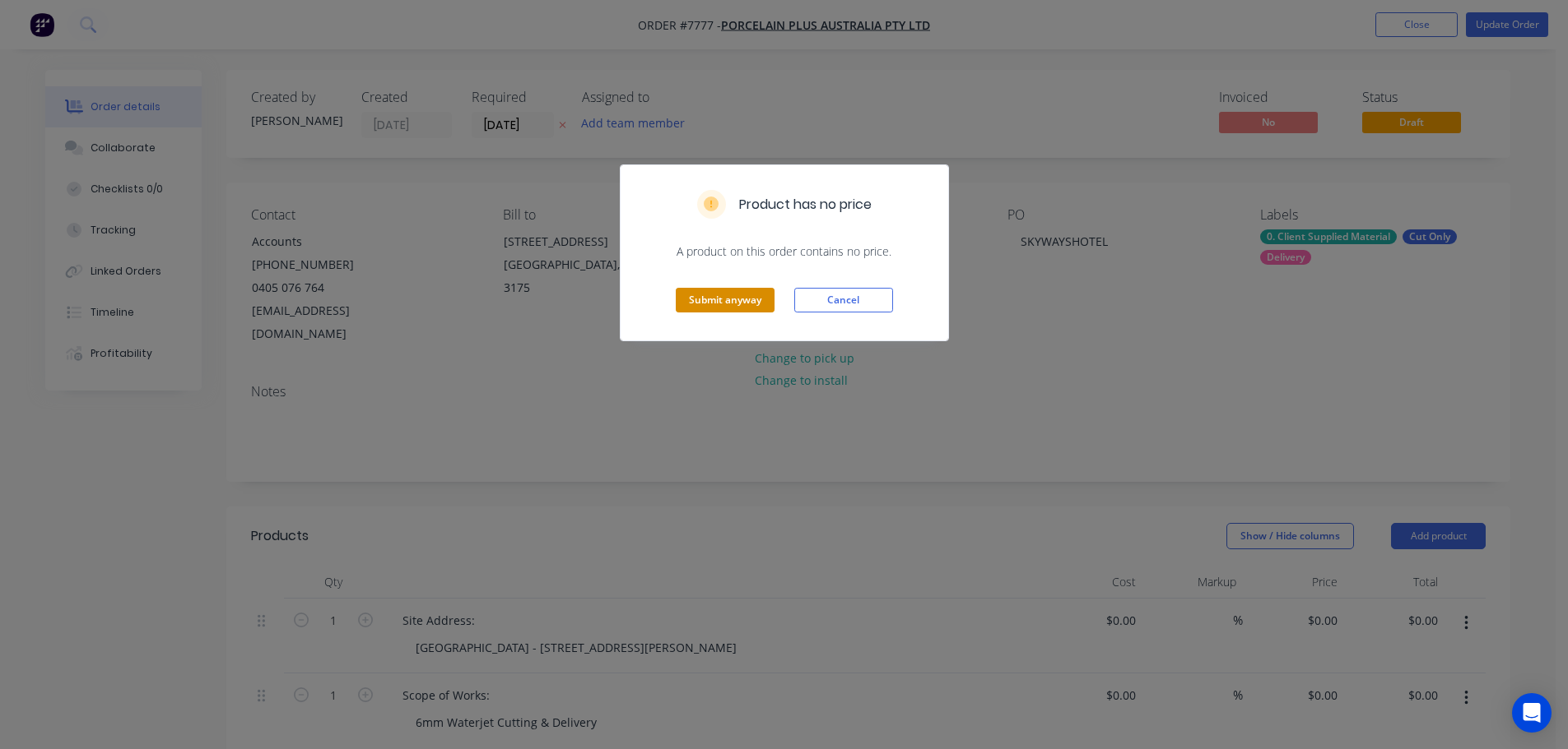
click at [729, 302] on button "Submit anyway" at bounding box center [725, 300] width 99 height 25
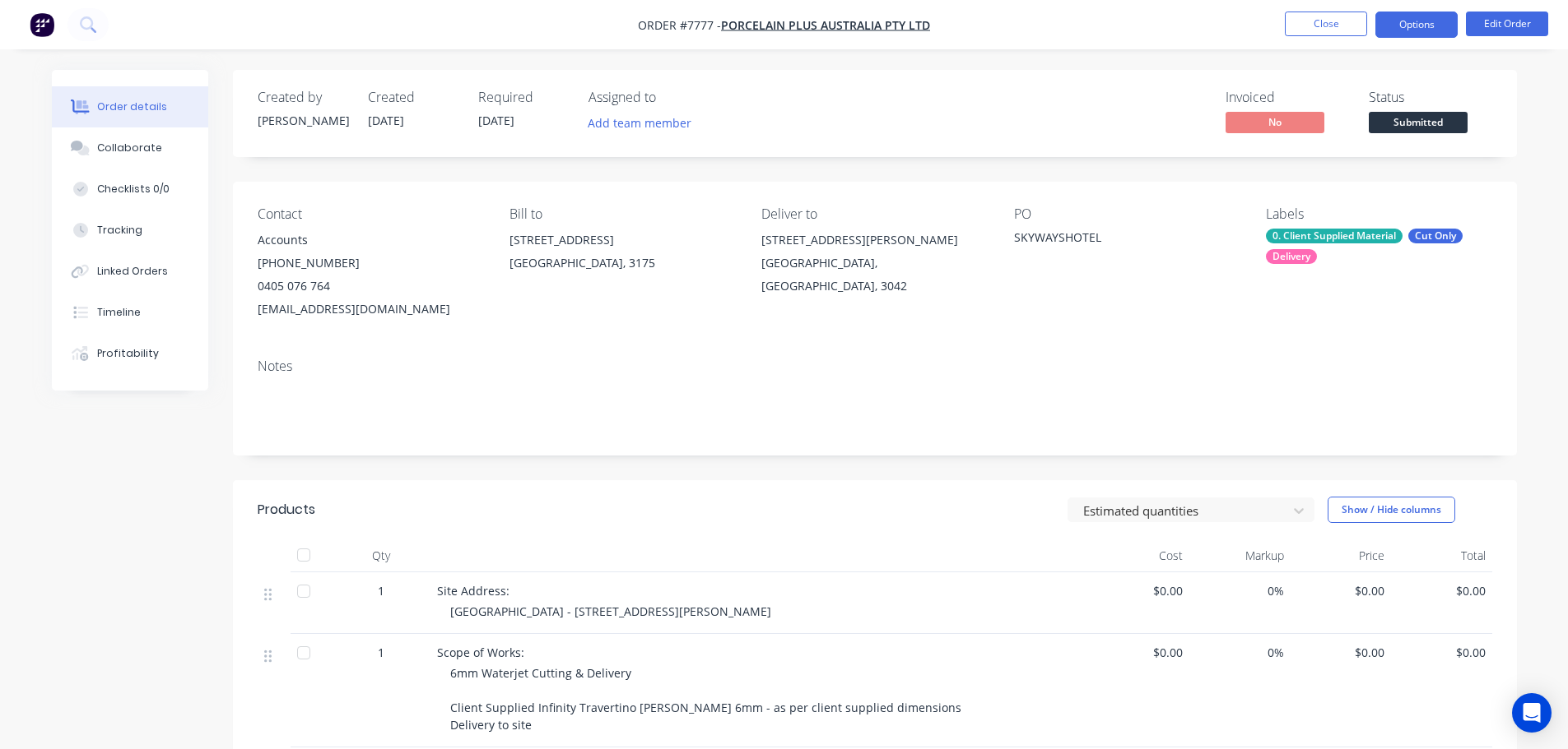
click at [1422, 20] on button "Options" at bounding box center [1416, 25] width 82 height 27
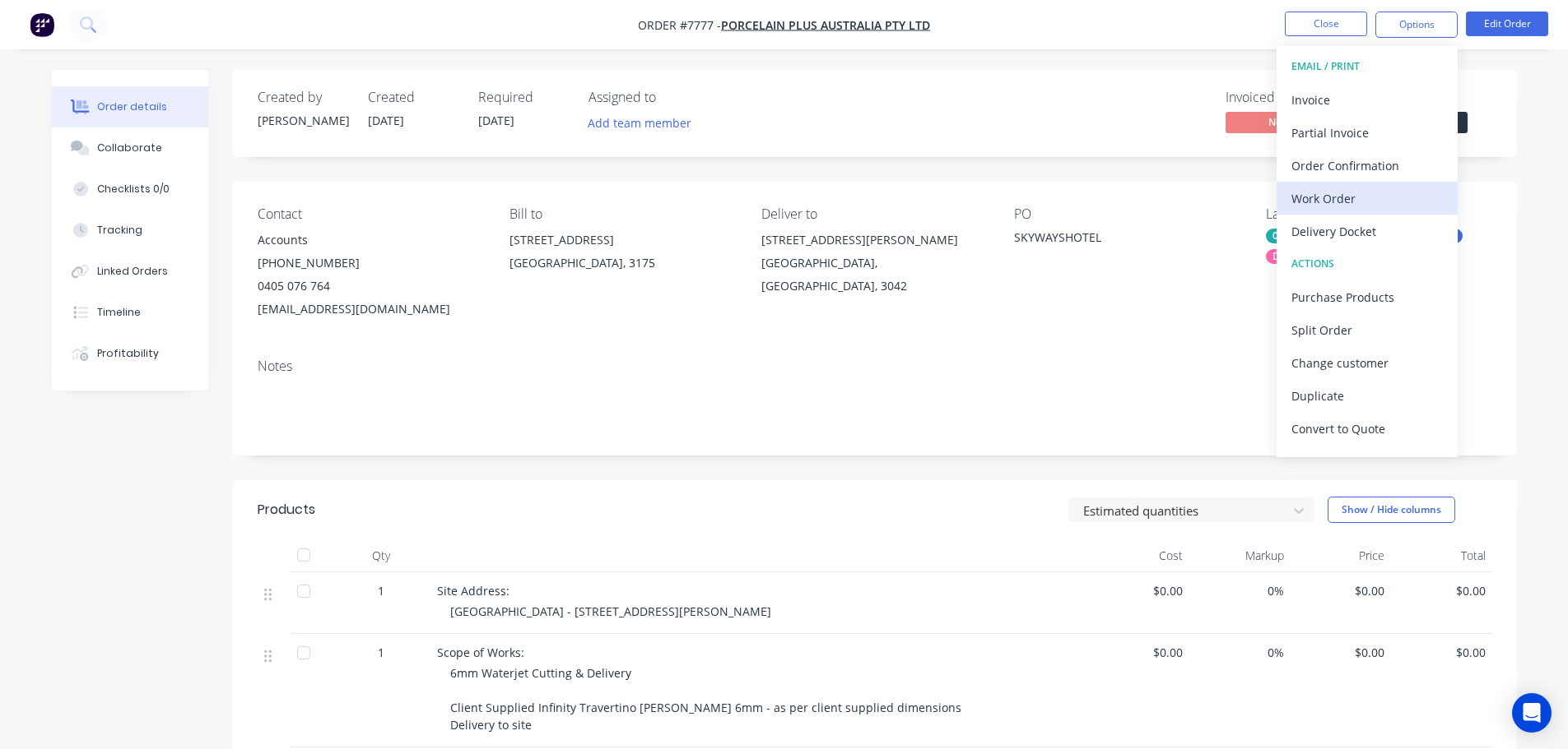
click at [1351, 200] on div "Work Order" at bounding box center [1367, 199] width 151 height 24
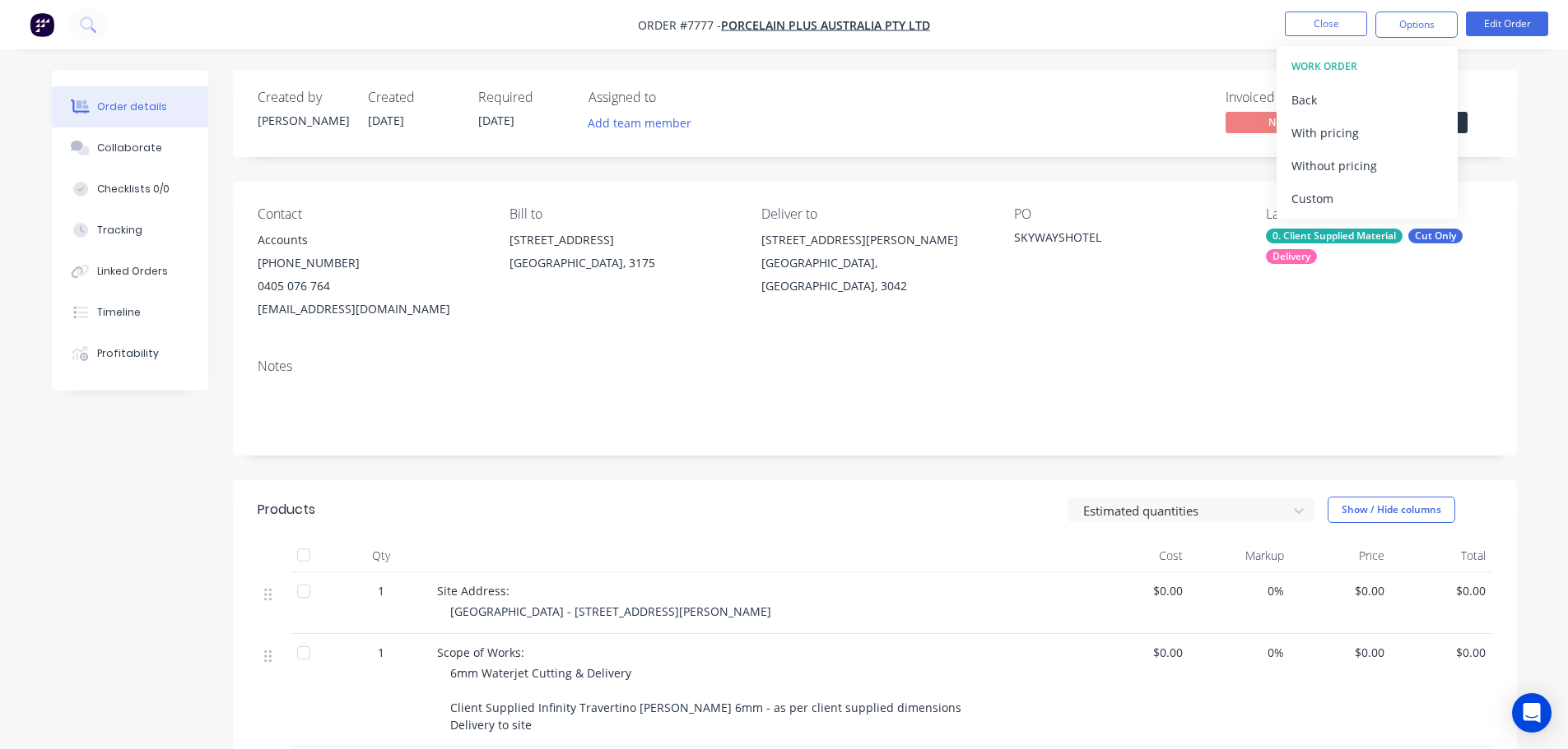
click at [1353, 196] on div "Custom" at bounding box center [1367, 199] width 151 height 24
click at [1358, 166] on div "Without pricing" at bounding box center [1367, 165] width 151 height 24
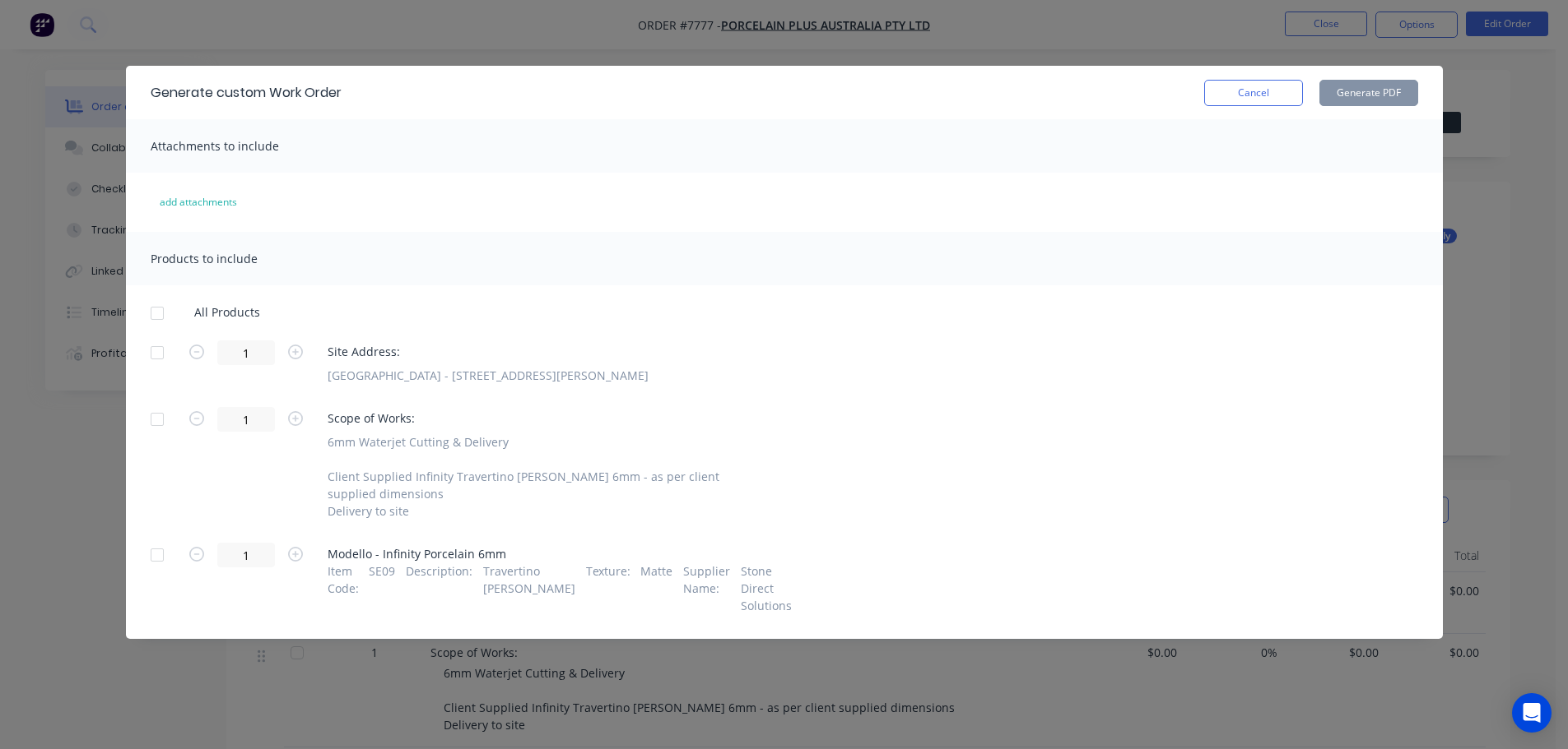
click at [161, 348] on div at bounding box center [157, 353] width 33 height 33
click at [177, 560] on div "1 Modello - Infinity Porcelain 6mm Item Code : SE09 Description : Travertino Ch…" at bounding box center [784, 579] width 1267 height 71
click at [162, 557] on div at bounding box center [157, 555] width 33 height 33
click at [1411, 81] on button "Generate PDF" at bounding box center [1368, 93] width 99 height 27
click at [1273, 94] on button "Cancel" at bounding box center [1253, 93] width 99 height 27
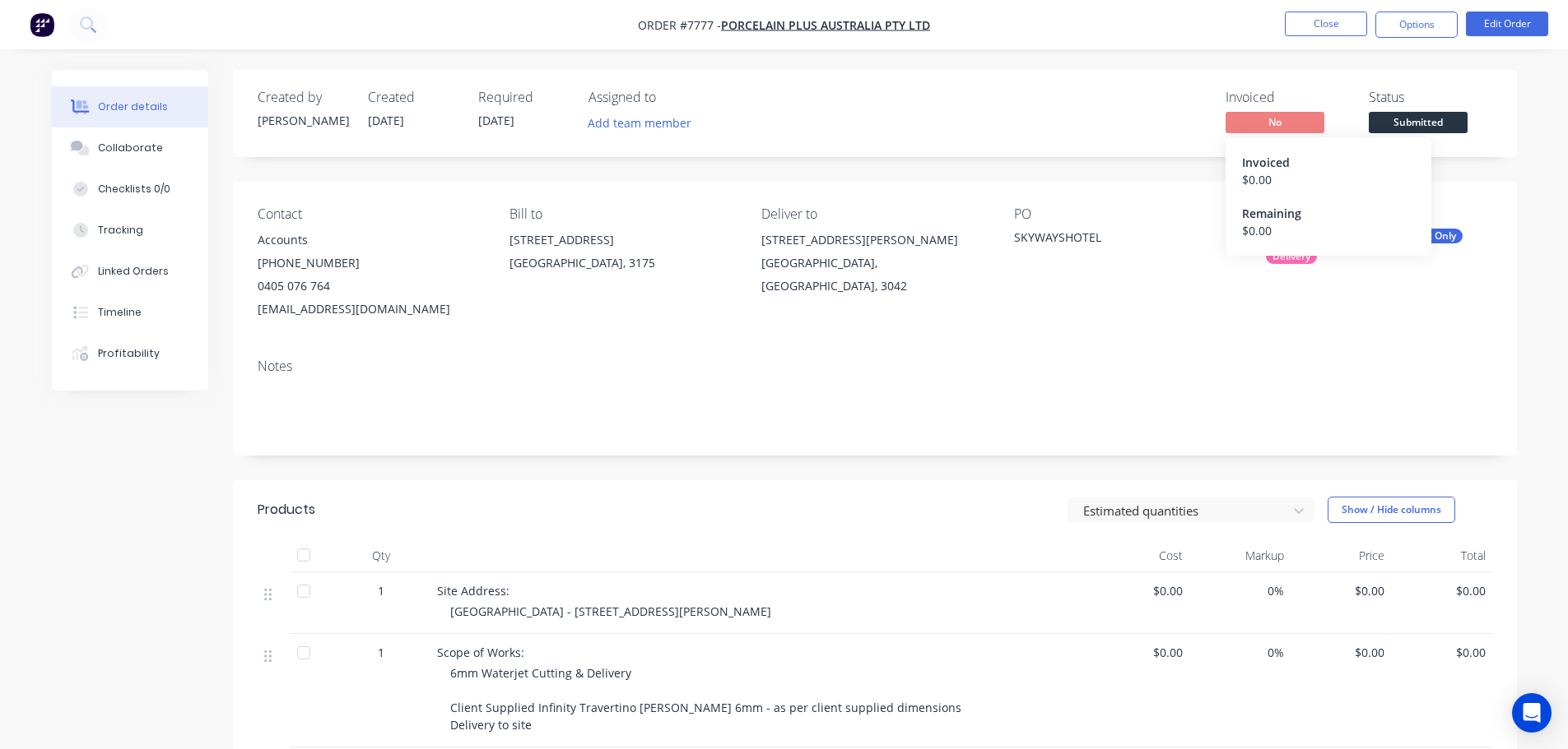
click at [1431, 125] on span "Submitted" at bounding box center [1417, 122] width 99 height 21
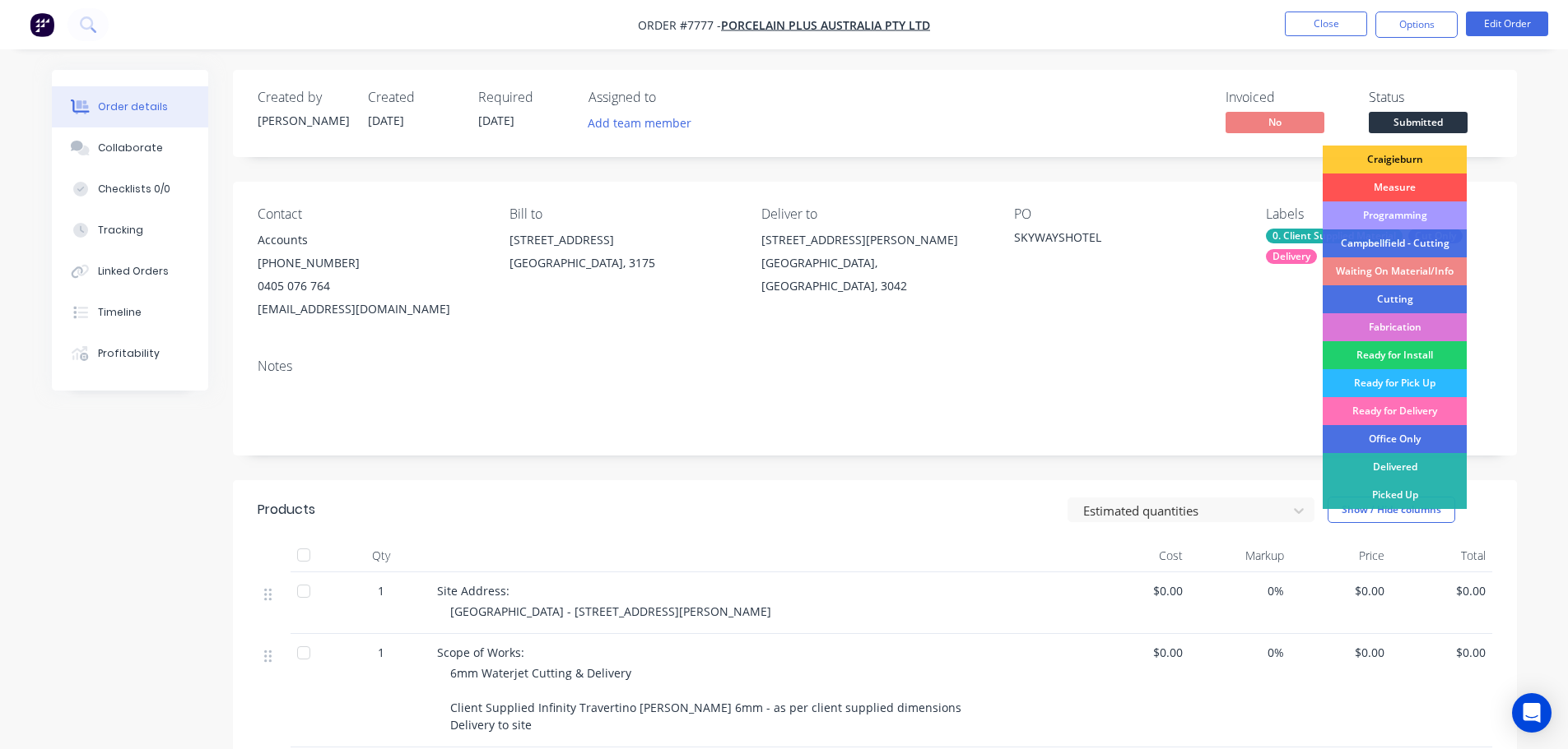
click at [1417, 210] on div "Programming" at bounding box center [1394, 215] width 144 height 28
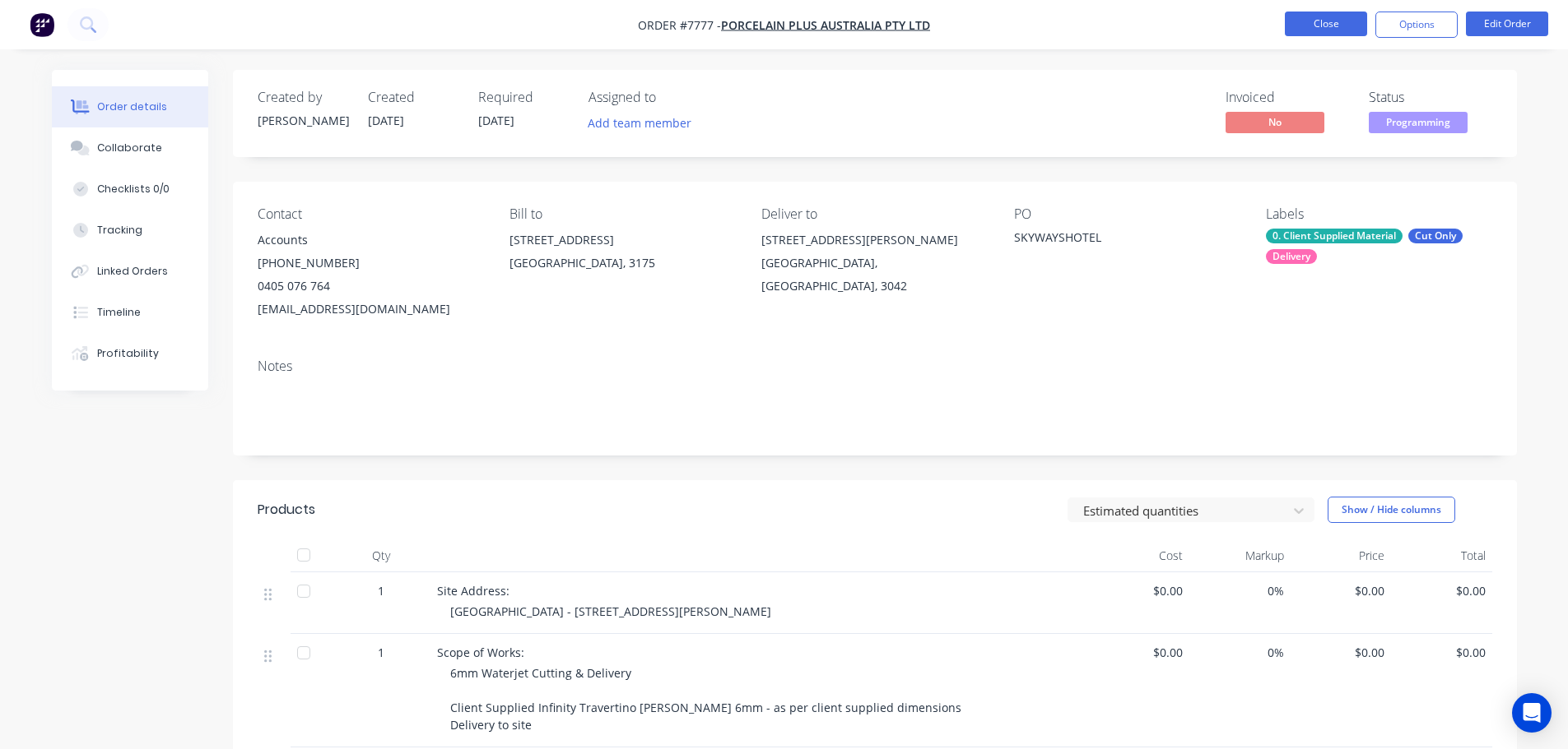
click at [1311, 13] on button "Close" at bounding box center [1325, 24] width 82 height 25
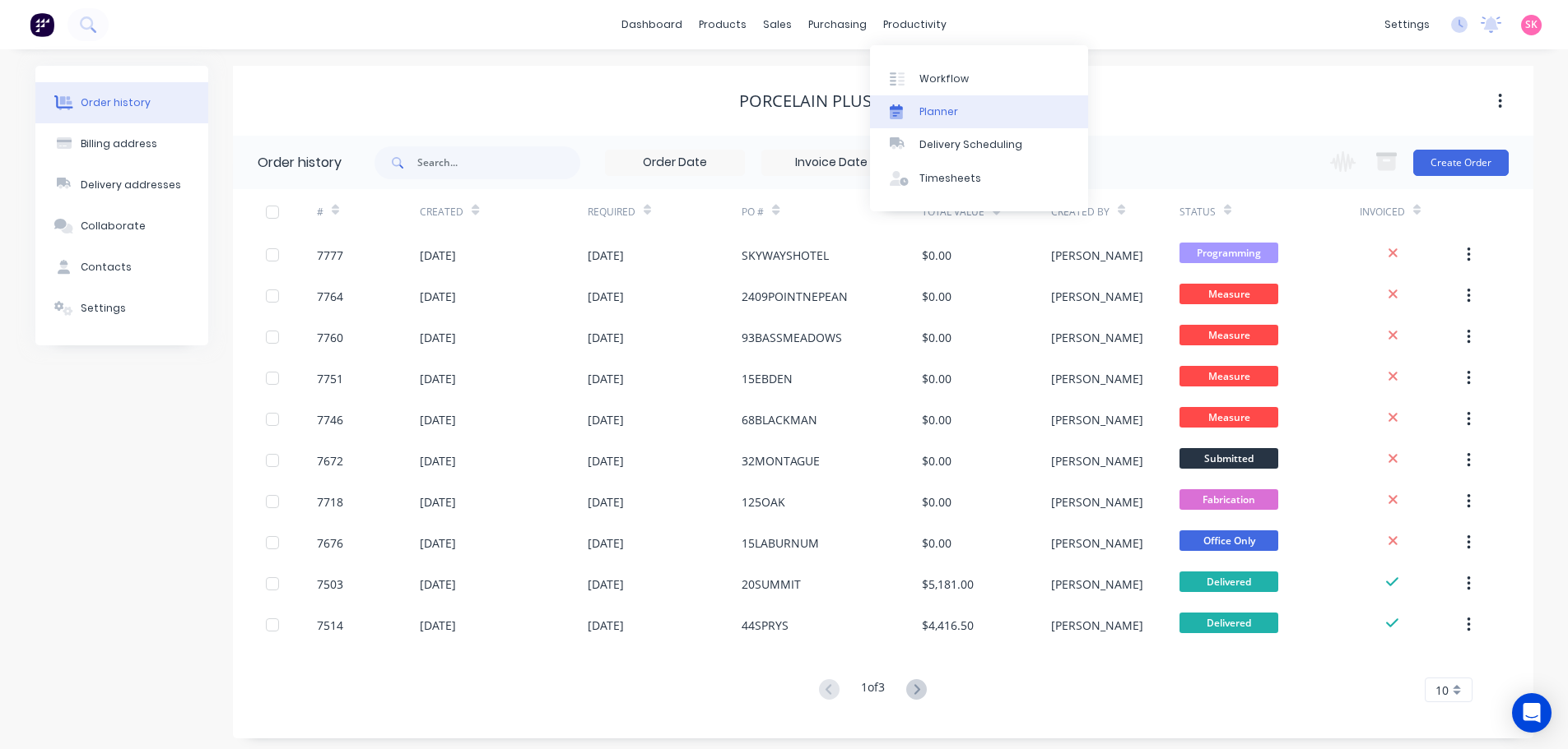
click at [912, 107] on div at bounding box center [902, 112] width 25 height 15
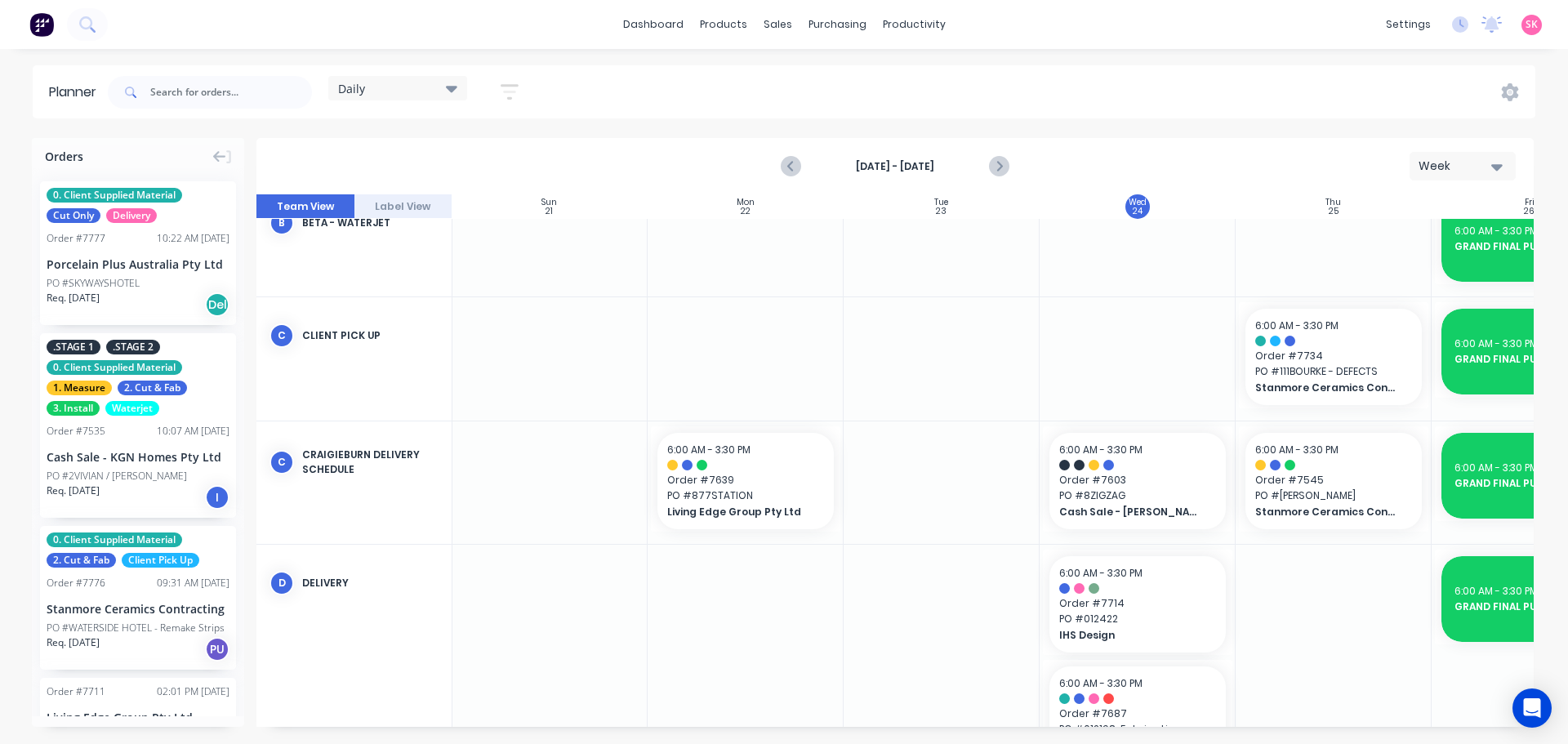
scroll to position [163, 1]
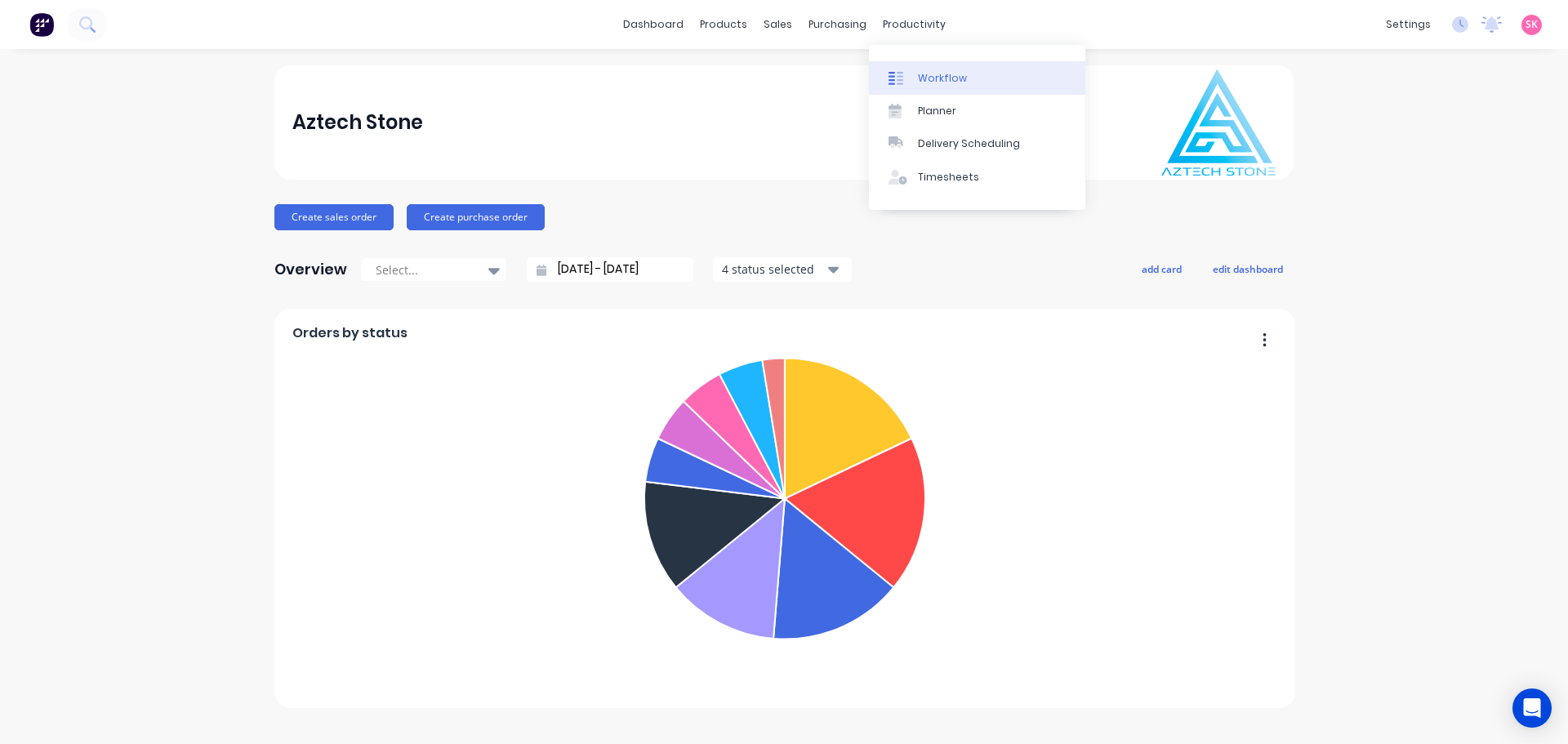
click at [897, 69] on link "Workflow" at bounding box center [978, 78] width 216 height 33
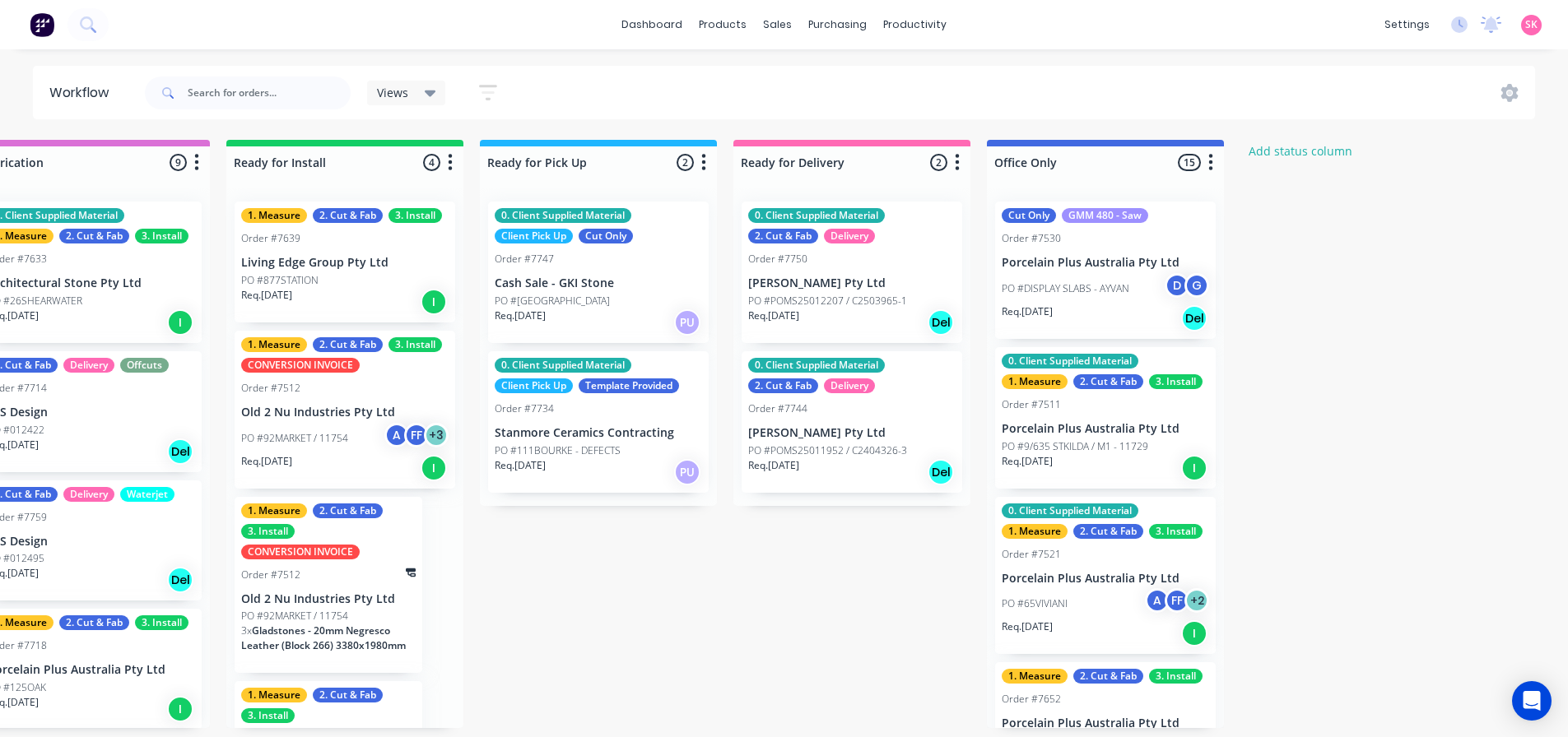
scroll to position [0, 1850]
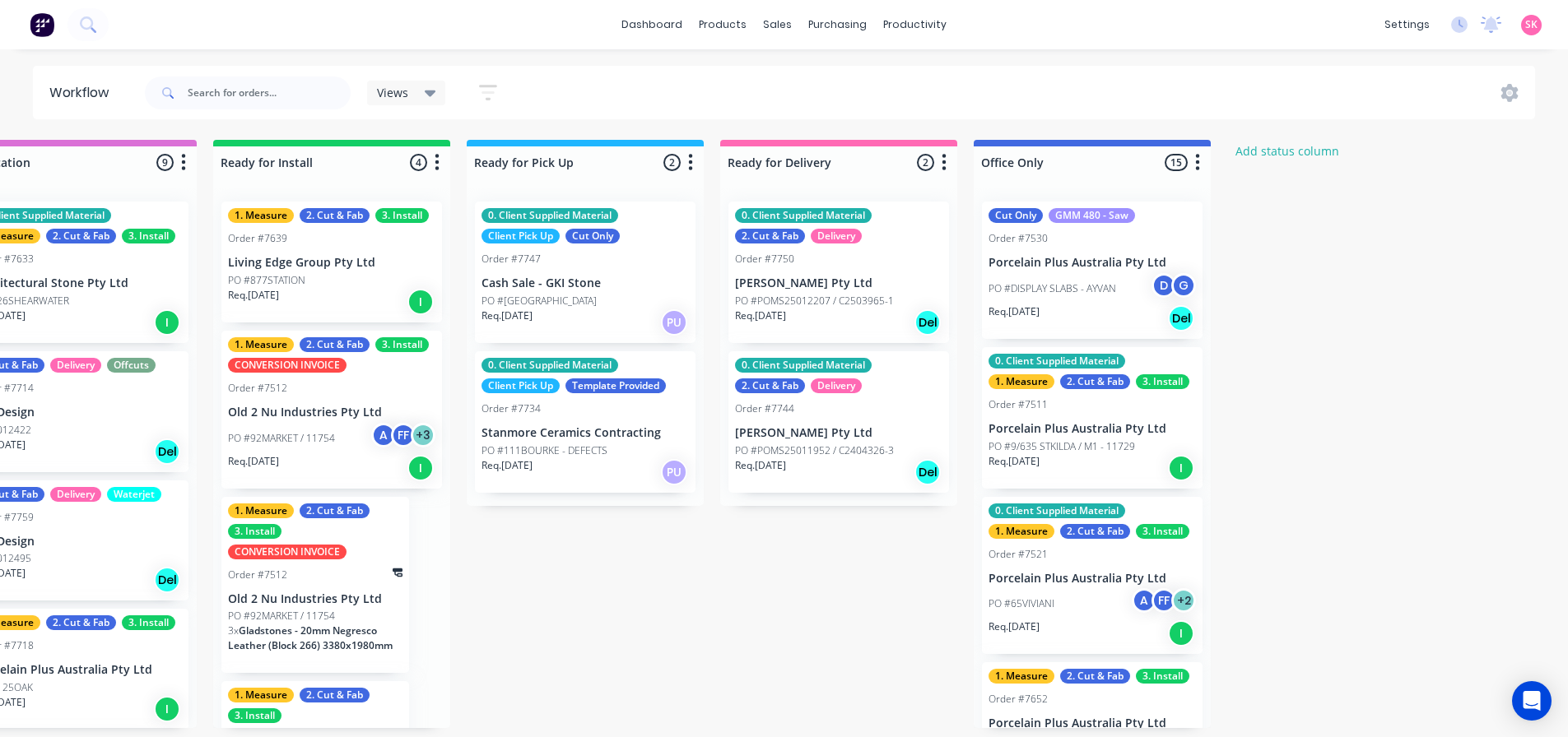
click at [601, 284] on p "Cash Sale - GKI Stone" at bounding box center [585, 283] width 207 height 14
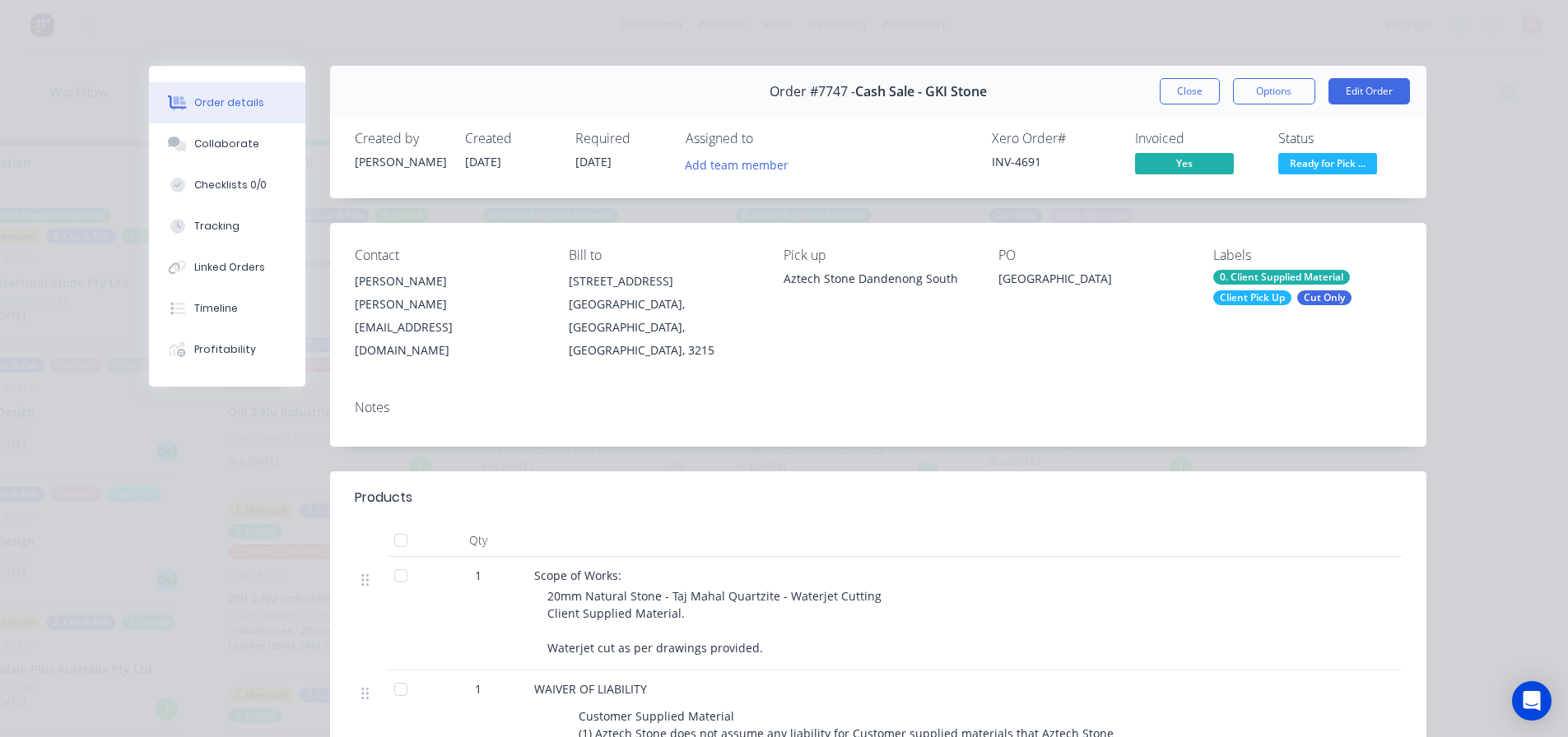
click at [1363, 165] on span "Ready for Pick ..." at bounding box center [1327, 163] width 99 height 21
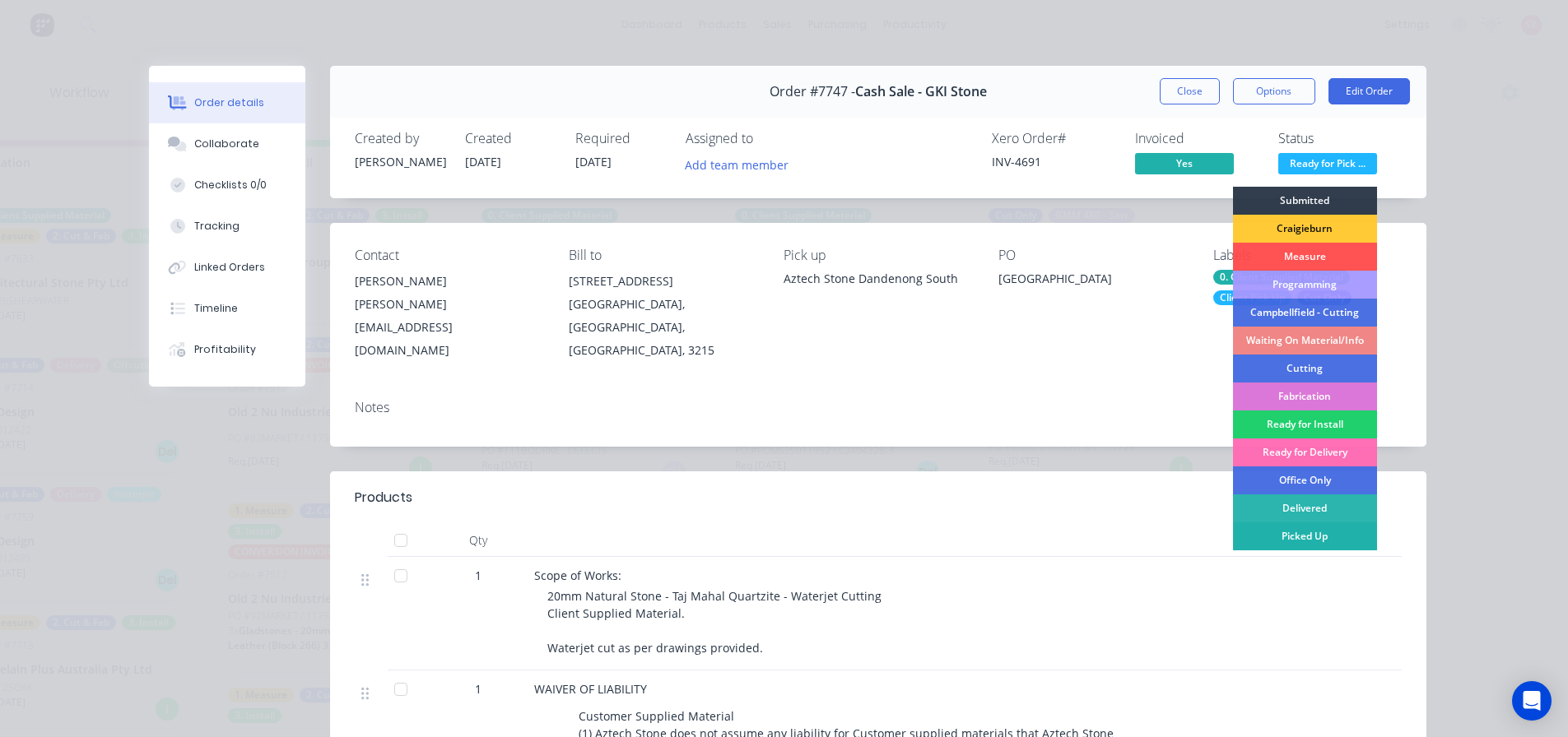
click at [1298, 537] on div "Picked Up" at bounding box center [1304, 537] width 144 height 28
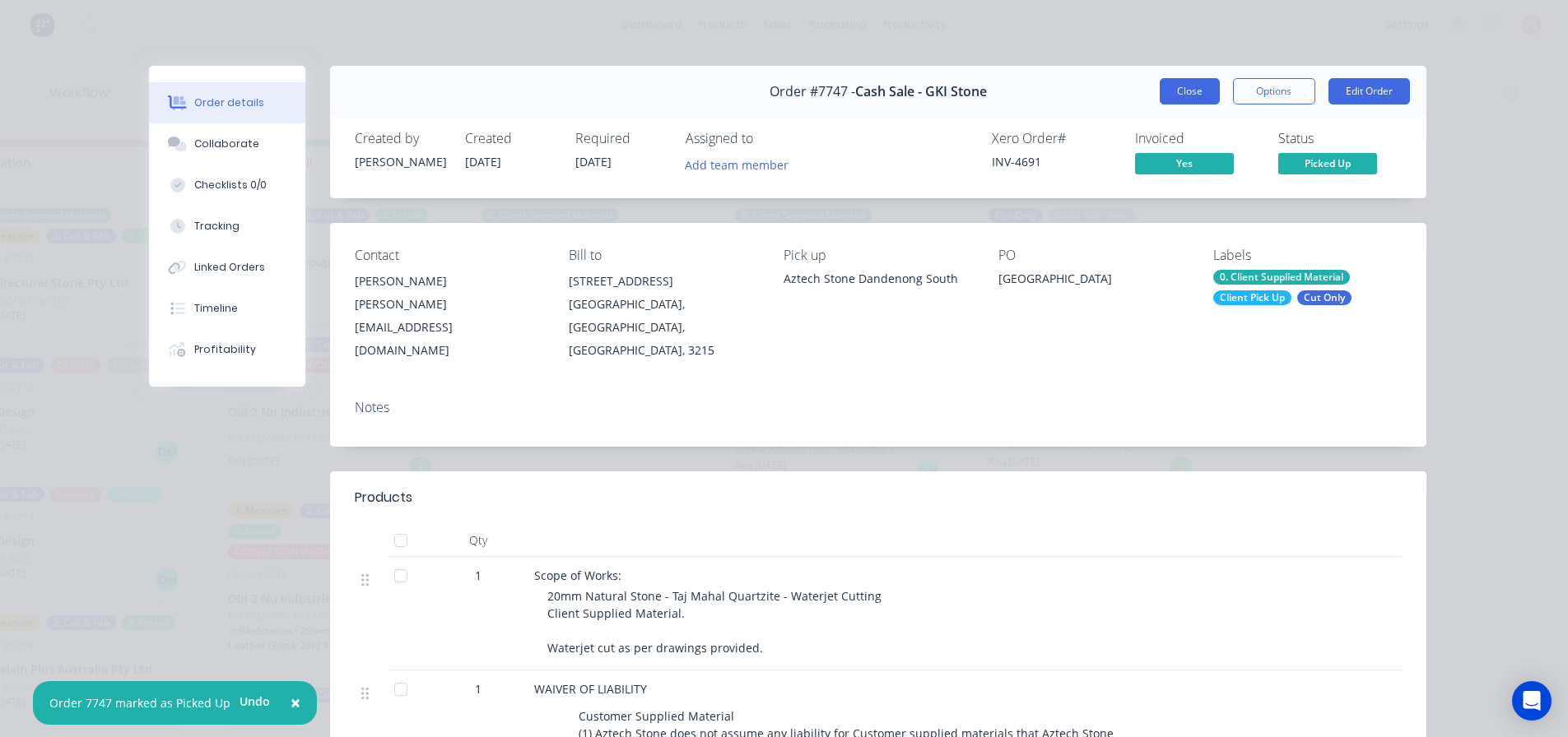
click at [1194, 96] on button "Close" at bounding box center [1190, 92] width 60 height 27
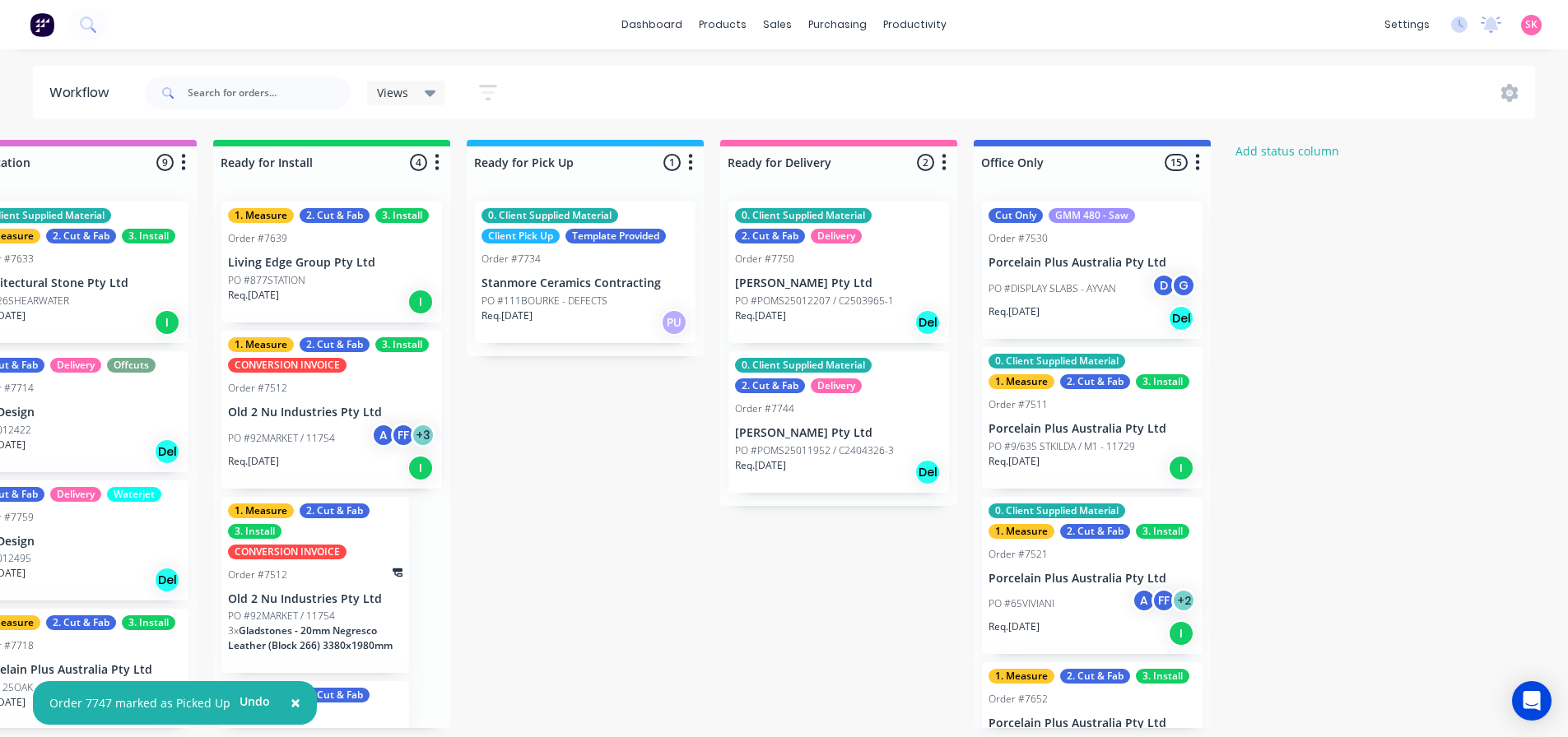
click at [802, 285] on p "[PERSON_NAME] Pty Ltd" at bounding box center [838, 283] width 207 height 14
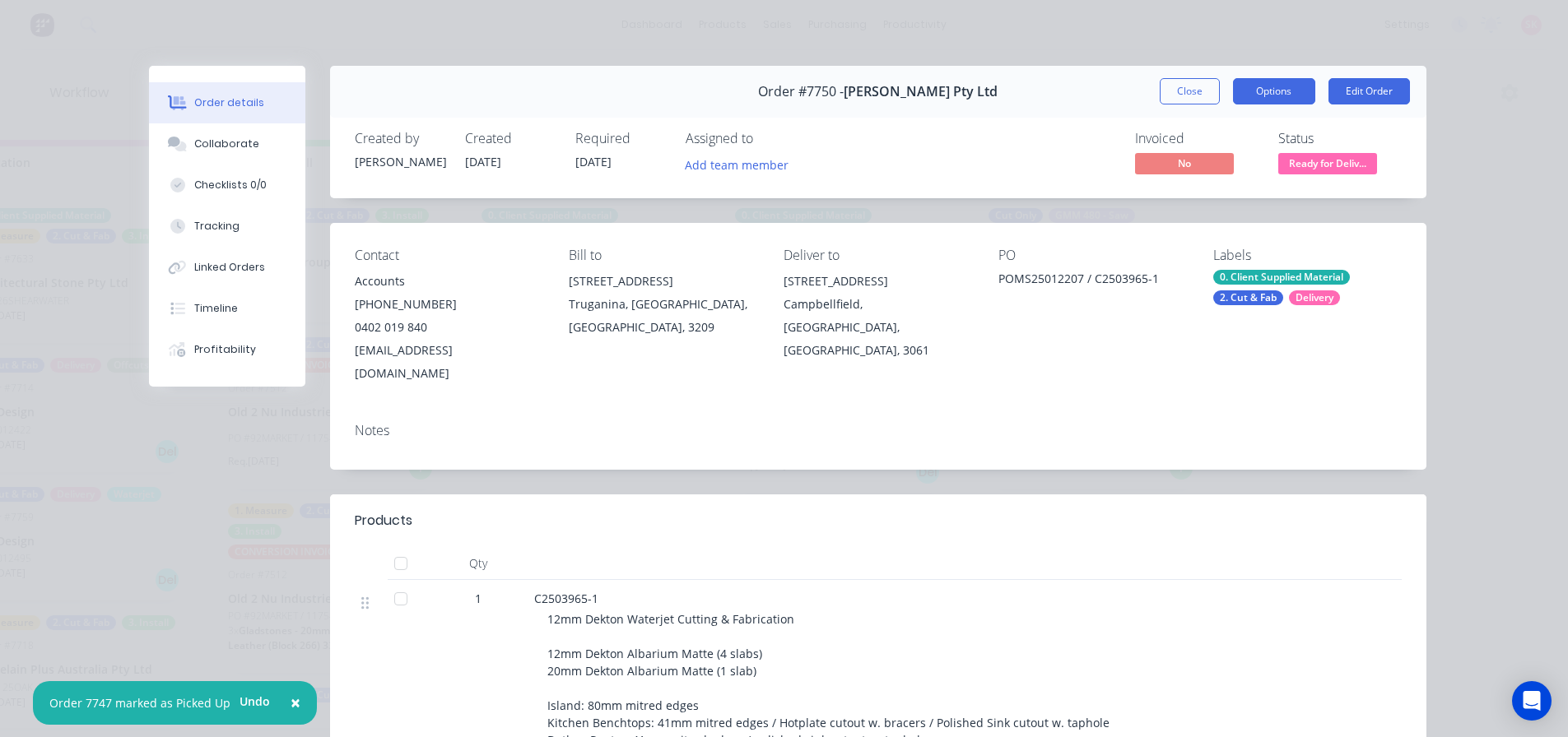
click at [1293, 97] on button "Options" at bounding box center [1274, 92] width 82 height 27
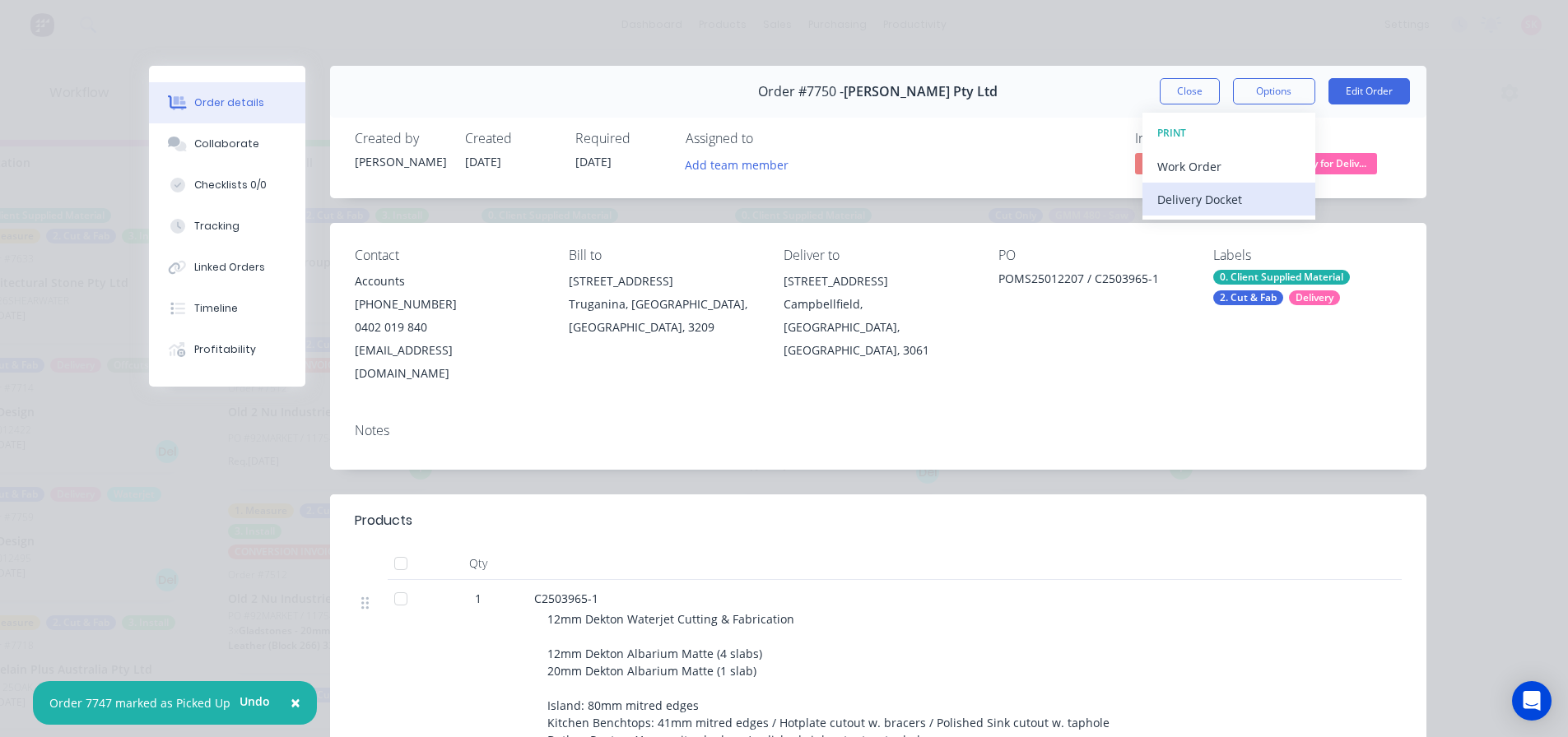
click at [1264, 191] on div "Delivery Docket" at bounding box center [1229, 200] width 143 height 24
click at [1263, 202] on div "Standard" at bounding box center [1229, 200] width 143 height 24
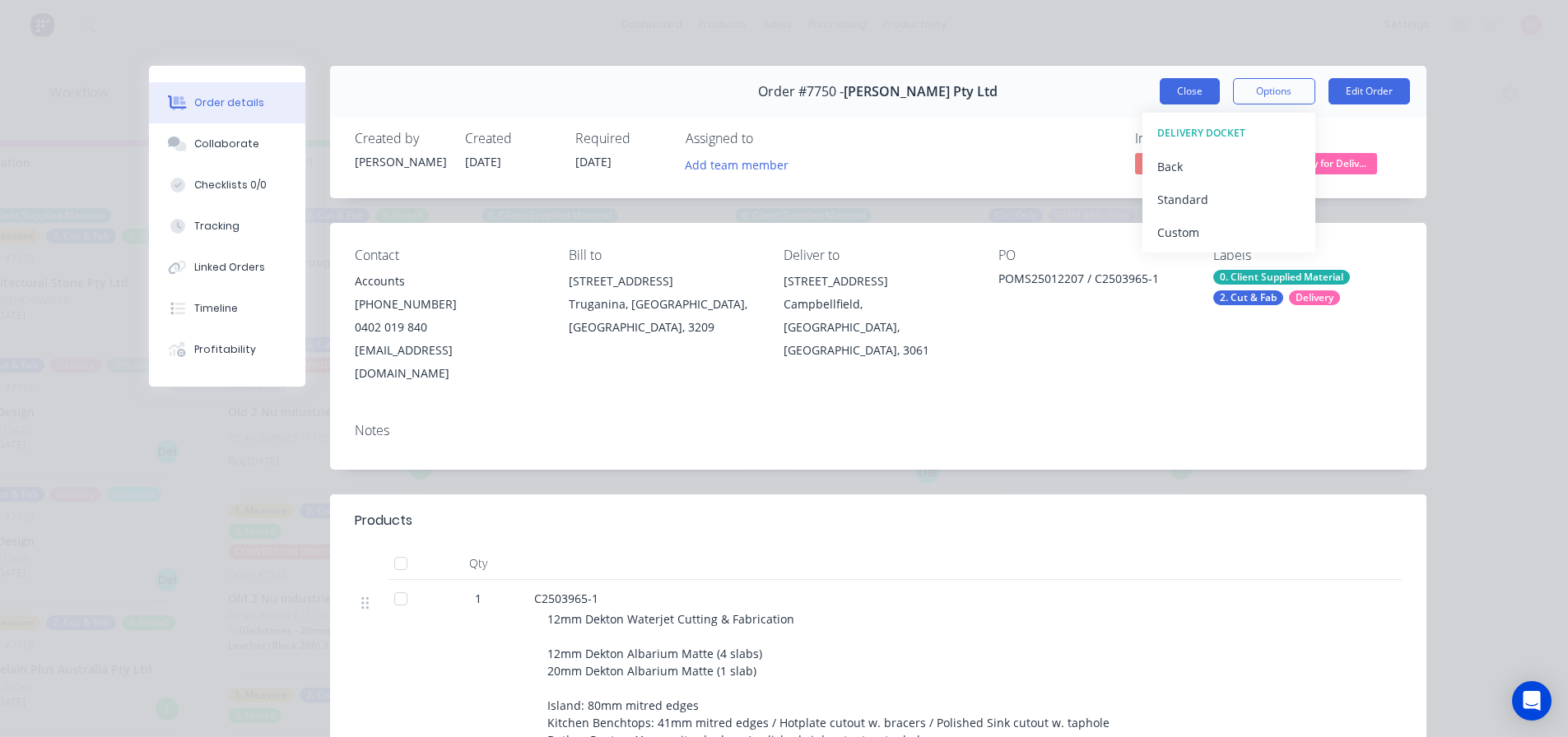
click at [1190, 96] on button "Close" at bounding box center [1190, 92] width 60 height 27
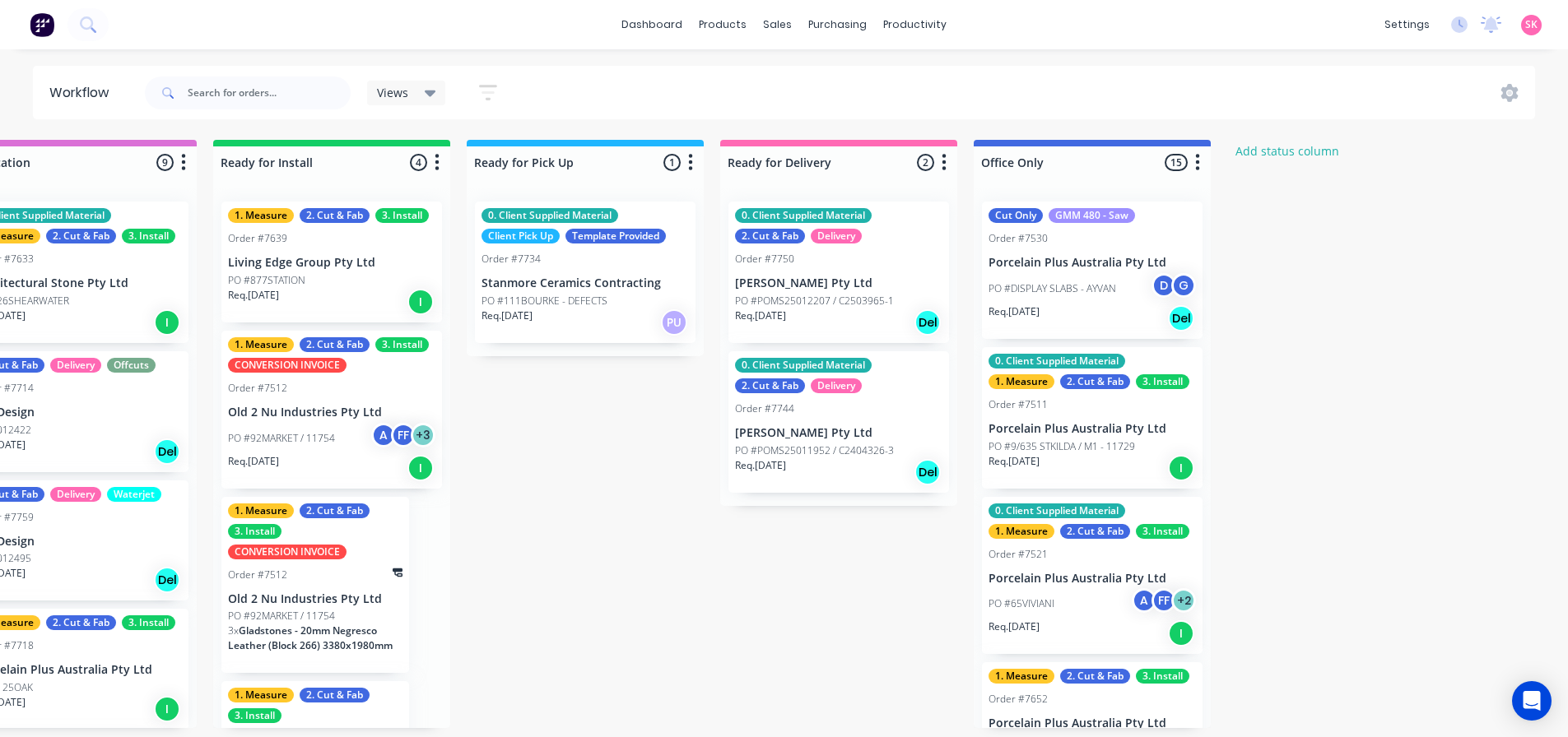
click at [804, 403] on div "Order #7744" at bounding box center [838, 409] width 207 height 15
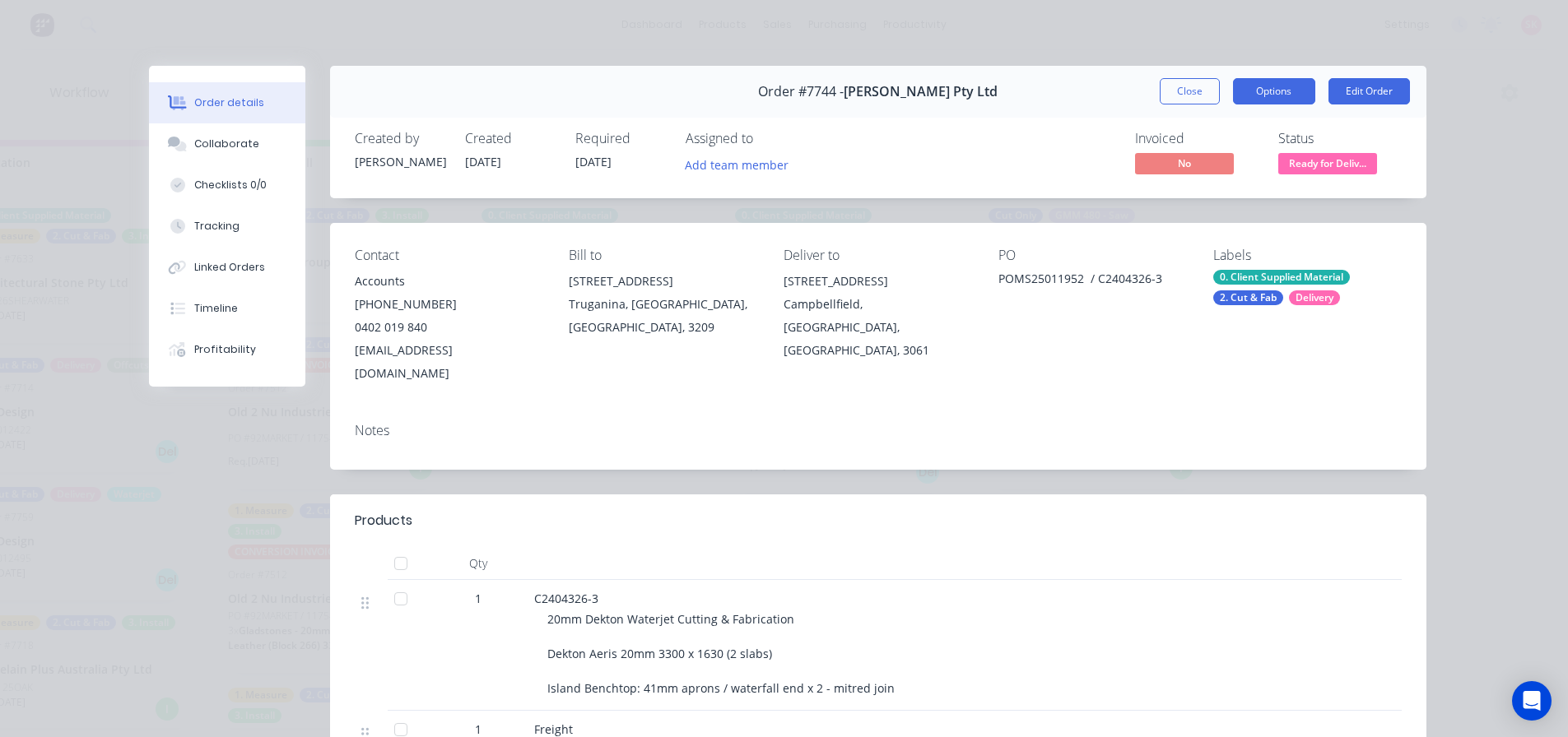
click at [1280, 87] on button "Options" at bounding box center [1274, 92] width 82 height 27
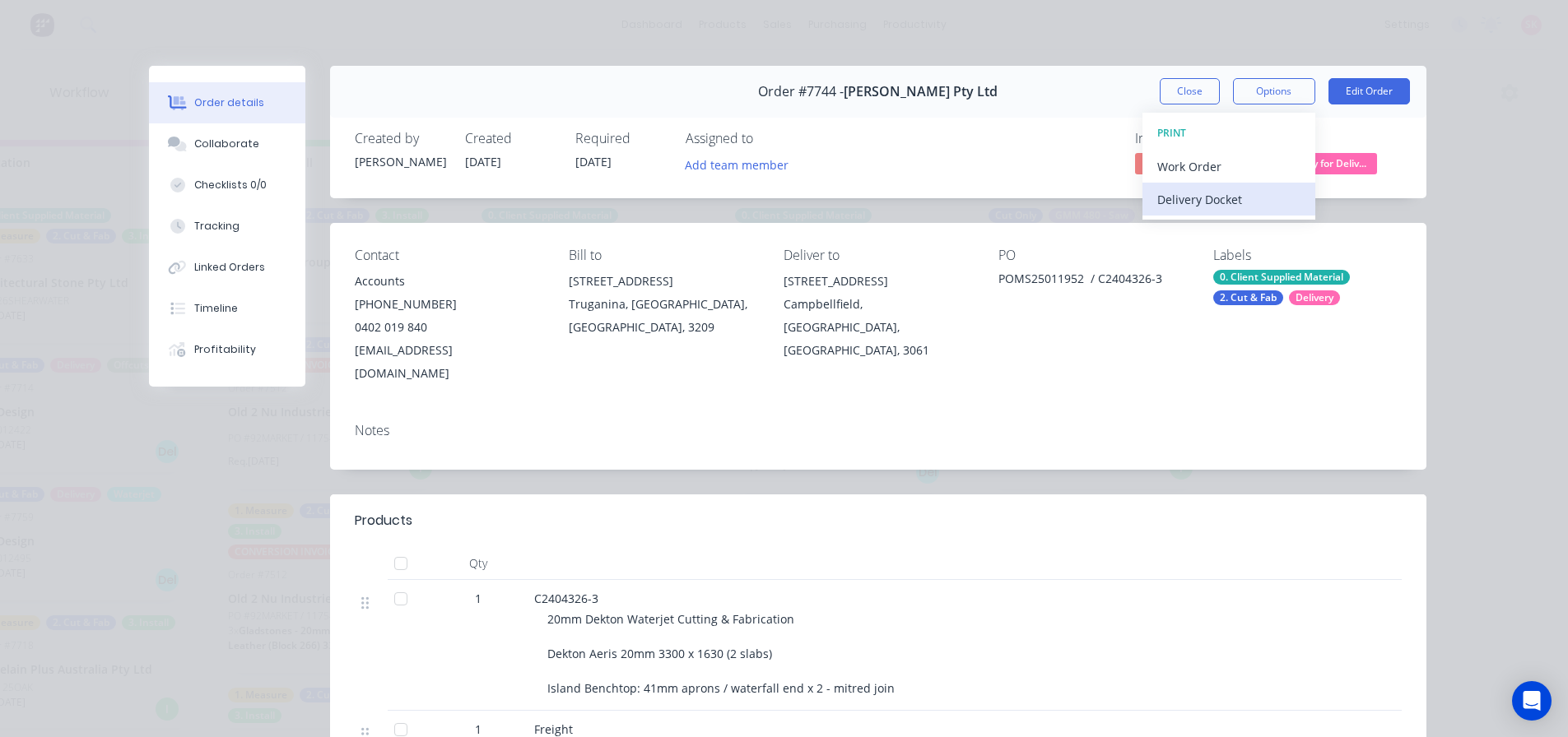
click at [1249, 199] on div "Delivery Docket" at bounding box center [1229, 200] width 143 height 24
click at [1219, 229] on div "Custom" at bounding box center [1229, 232] width 143 height 24
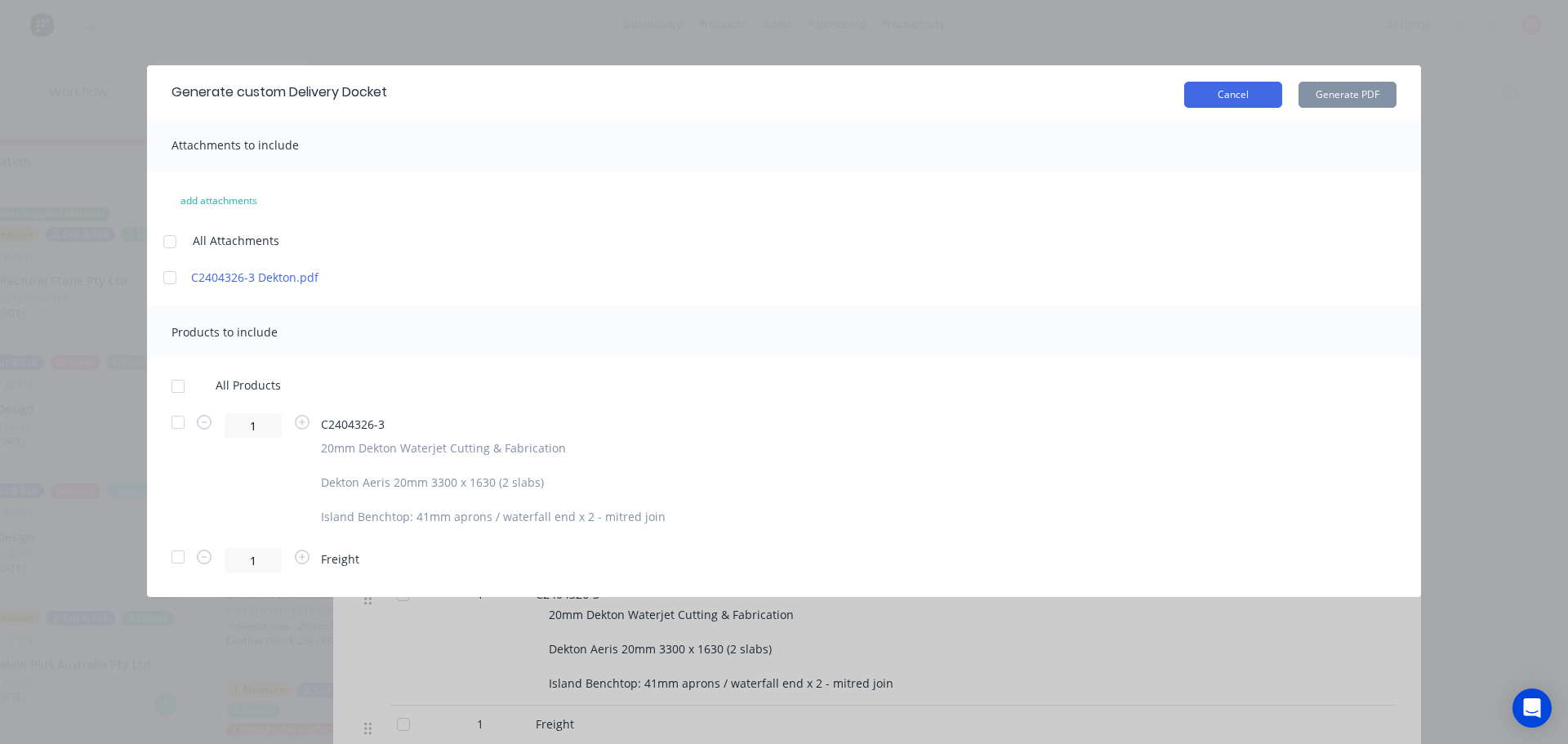
click at [1247, 95] on button "Cancel" at bounding box center [1233, 95] width 98 height 26
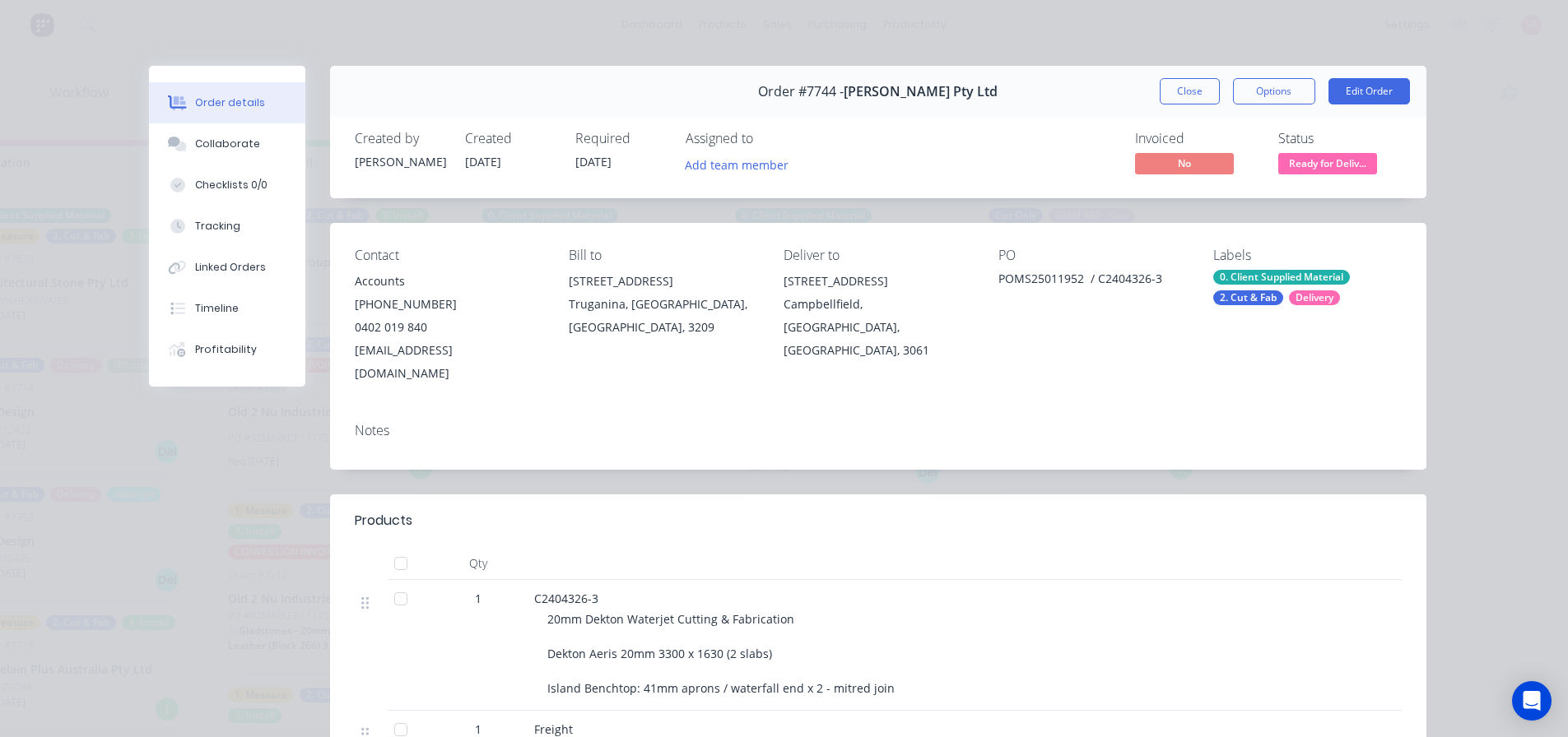
drag, startPoint x: 1280, startPoint y: 99, endPoint x: 1285, endPoint y: 108, distance: 10.3
click at [1280, 98] on button "Options" at bounding box center [1274, 92] width 82 height 27
click at [1271, 204] on div "Delivery Docket" at bounding box center [1229, 200] width 143 height 24
click at [1271, 204] on div "Standard" at bounding box center [1229, 200] width 143 height 24
click at [1160, 92] on button "Close" at bounding box center [1190, 92] width 60 height 27
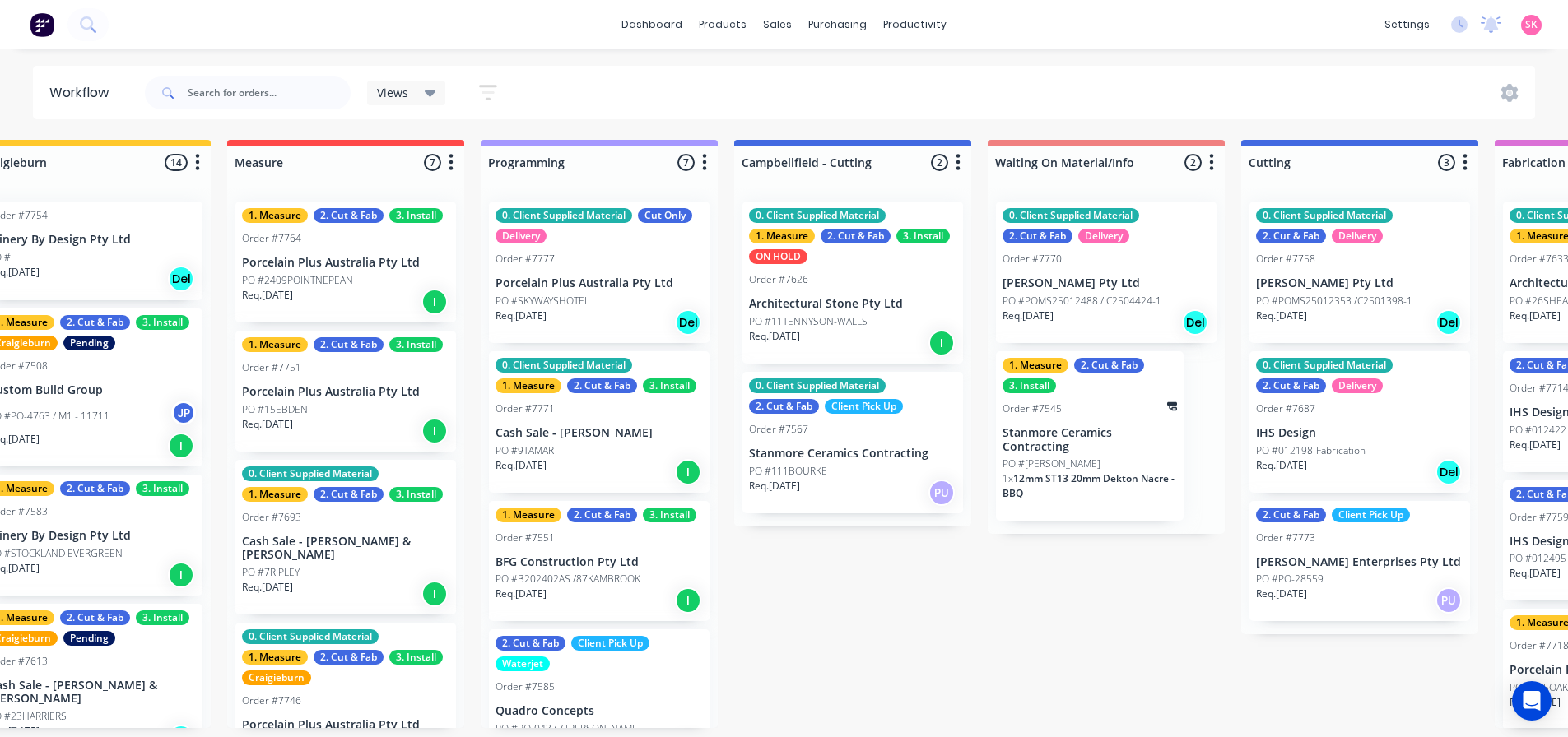
scroll to position [0, 304]
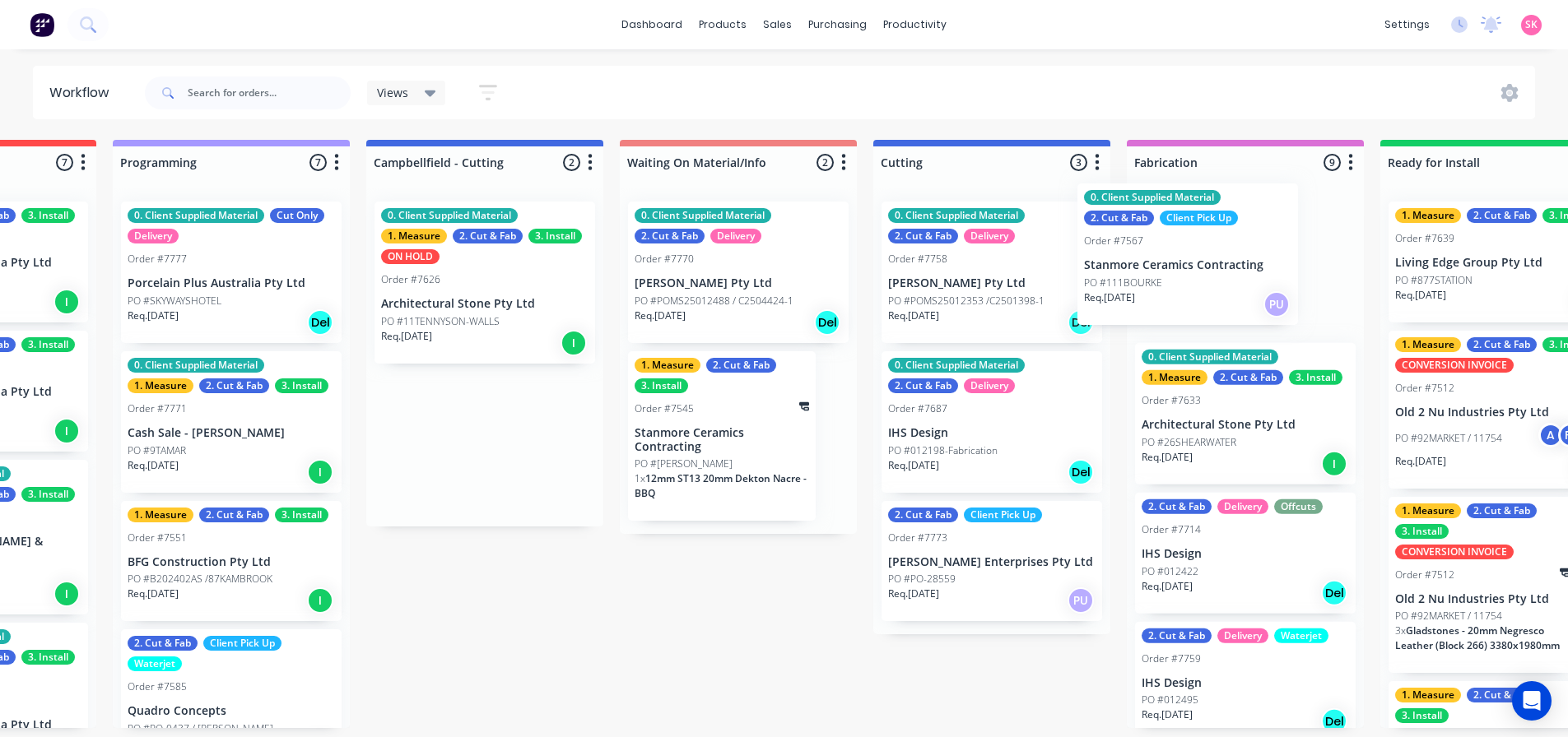
drag, startPoint x: 815, startPoint y: 473, endPoint x: 1162, endPoint y: 279, distance: 397.5
click at [1162, 279] on div "Submitted 14 Status colour #273444 hex #273444 Save Cancel Summaries Total orde…" at bounding box center [1035, 433] width 3460 height 588
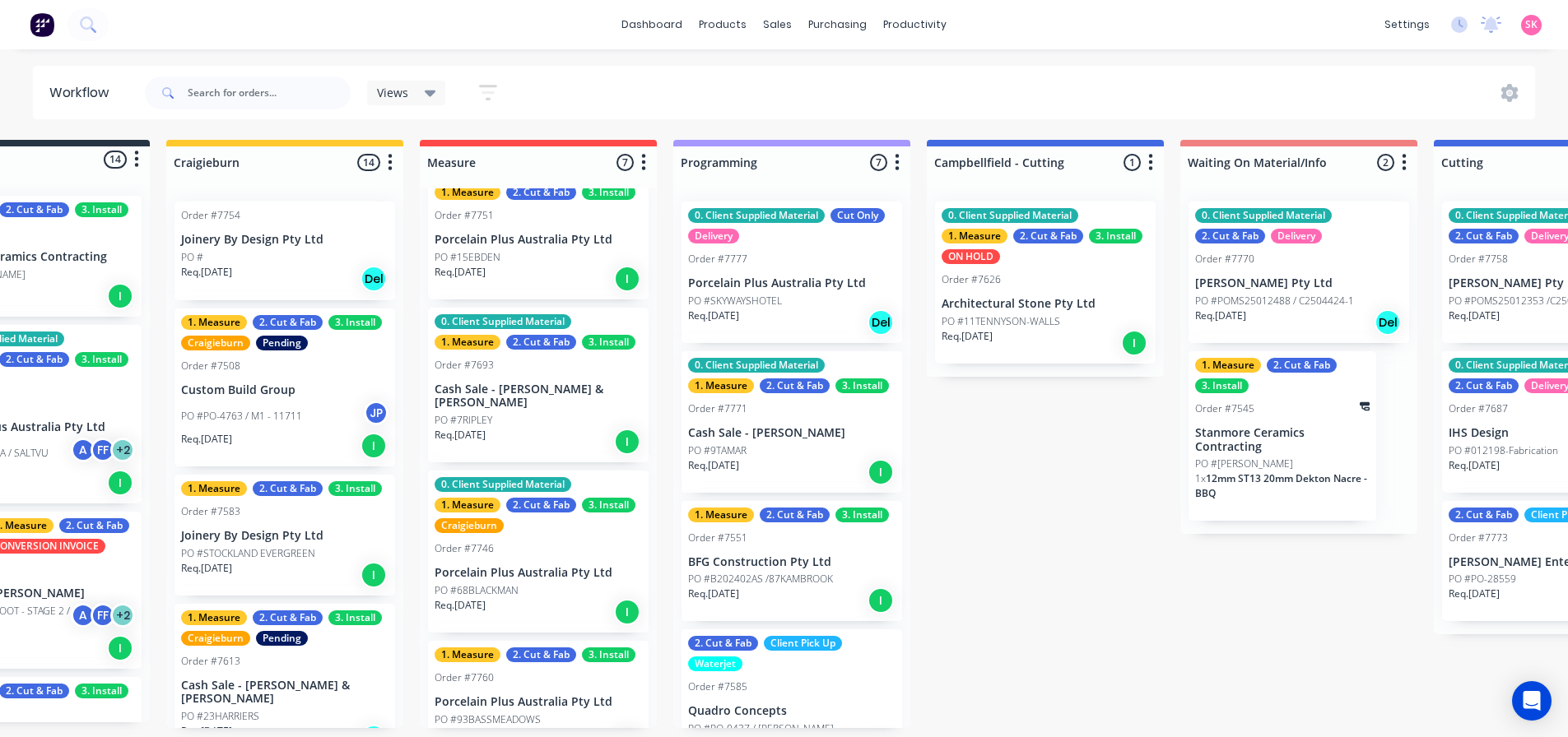
scroll to position [165, 0]
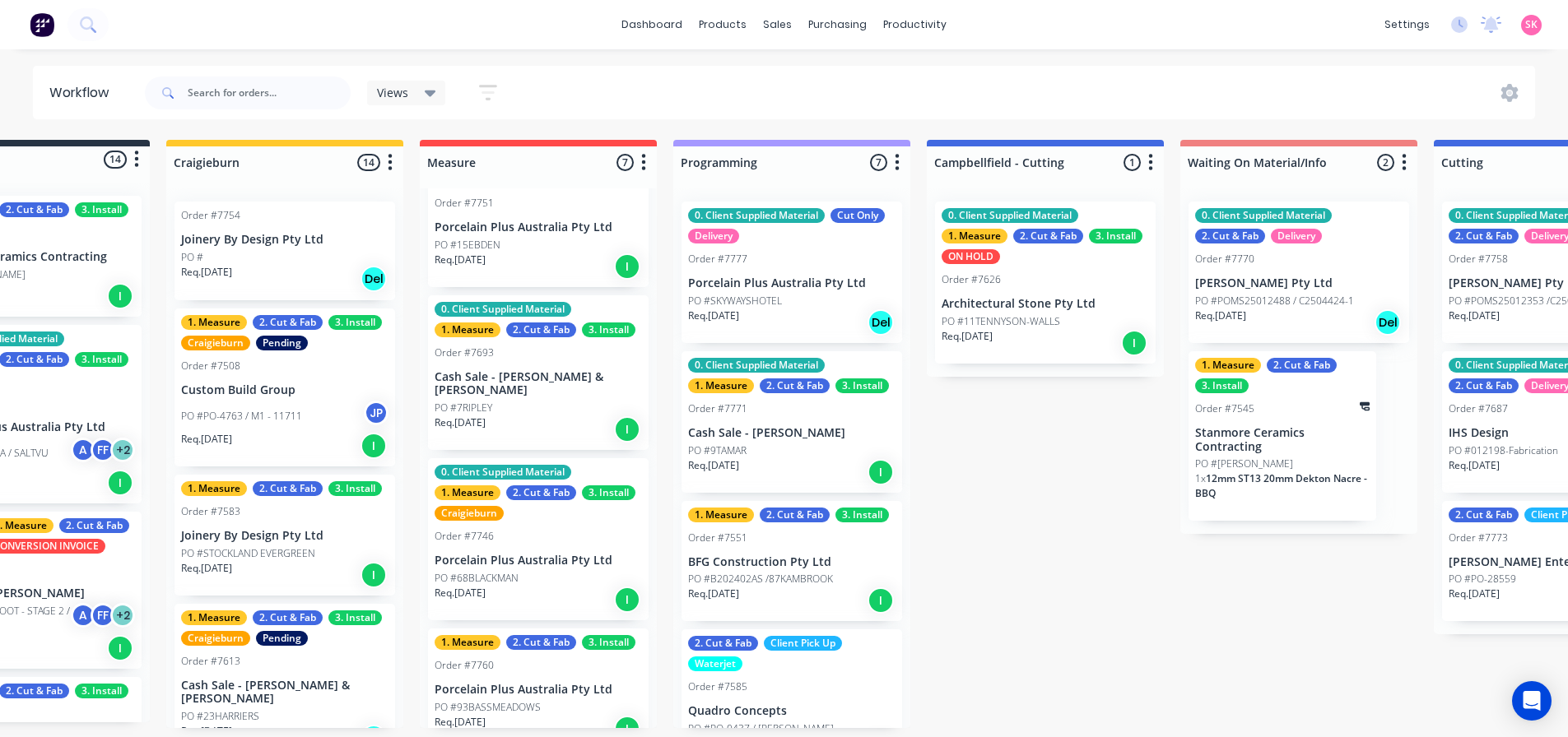
click at [560, 405] on div "PO #7RIPLEY" at bounding box center [537, 408] width 207 height 15
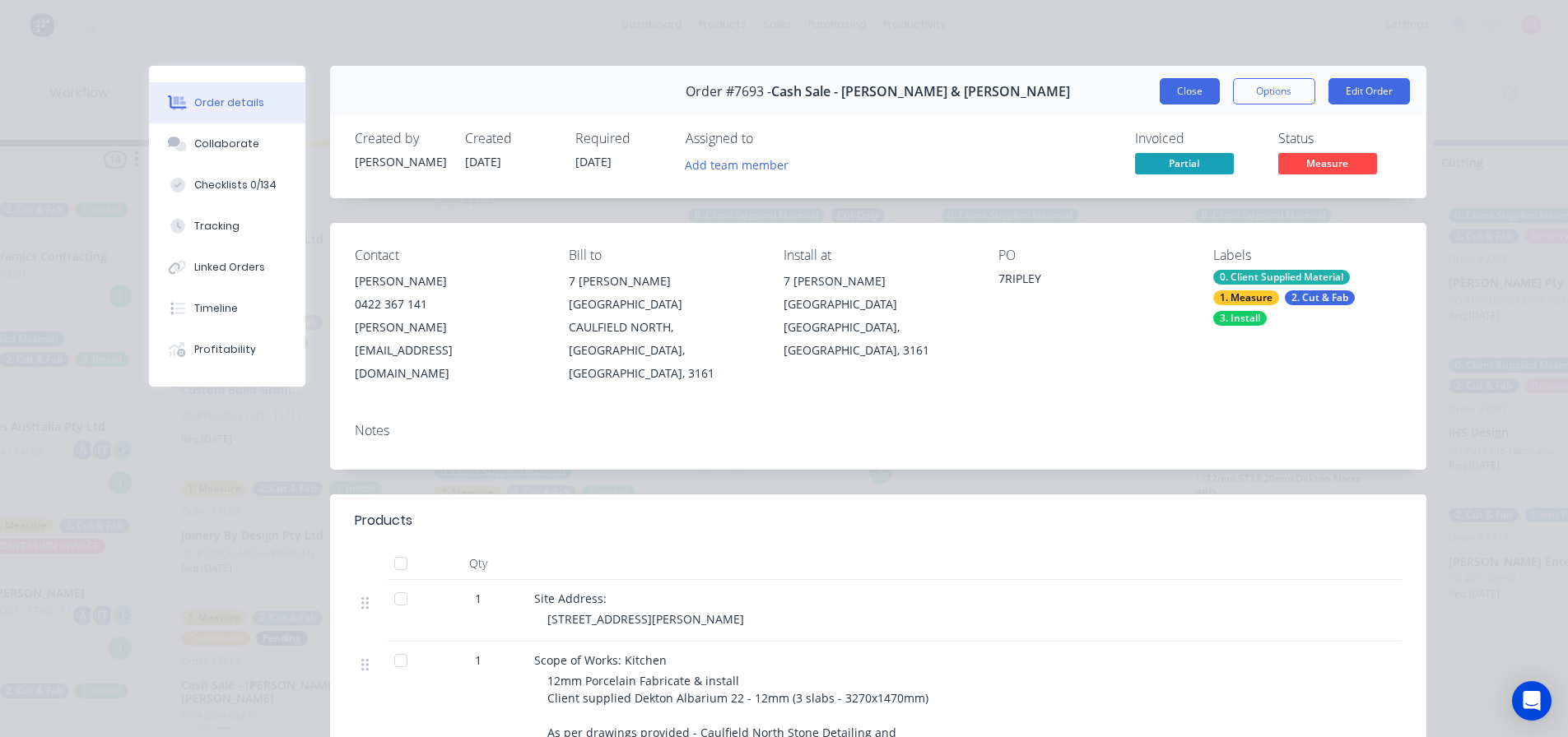
click at [1186, 82] on button "Close" at bounding box center [1190, 92] width 60 height 27
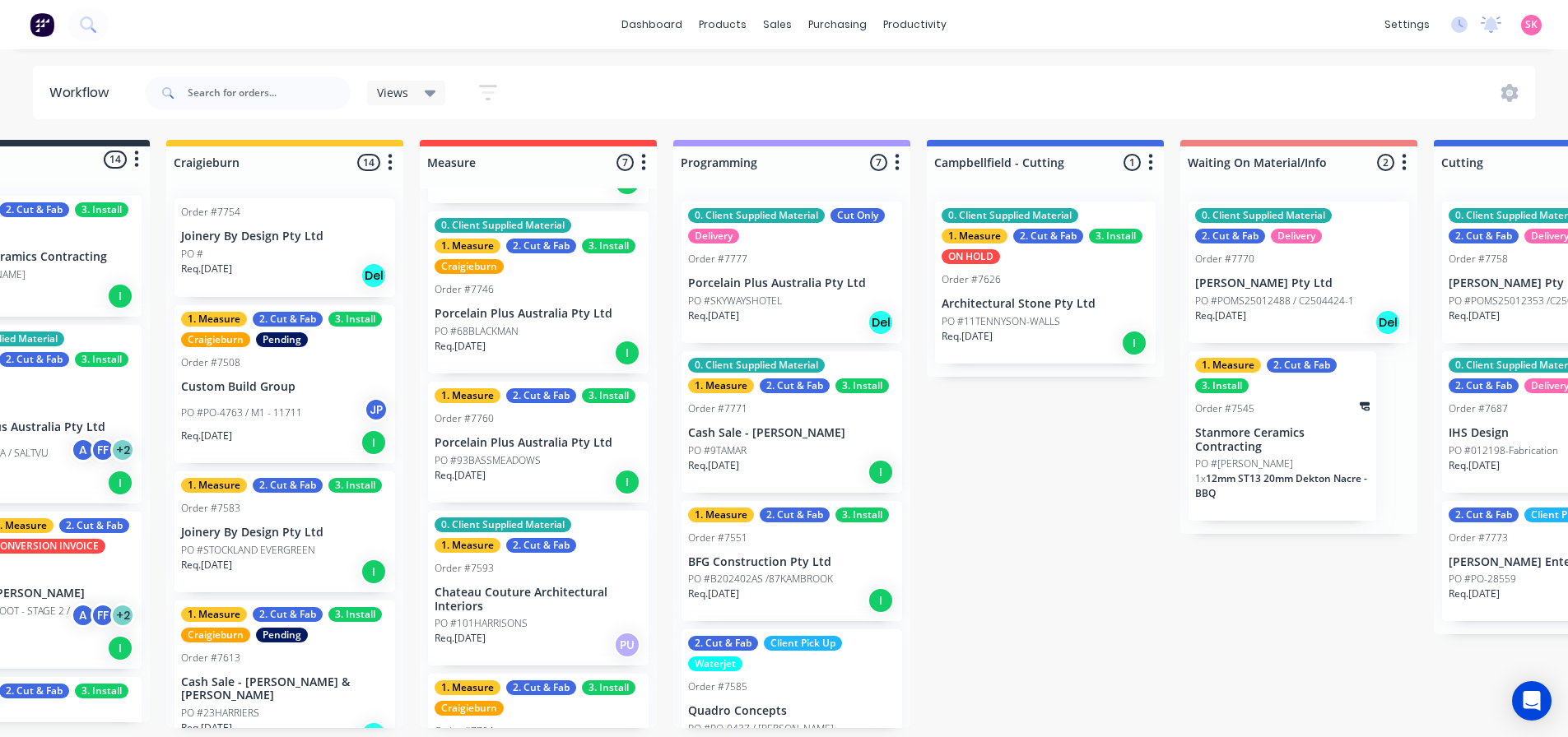
scroll to position [0, 0]
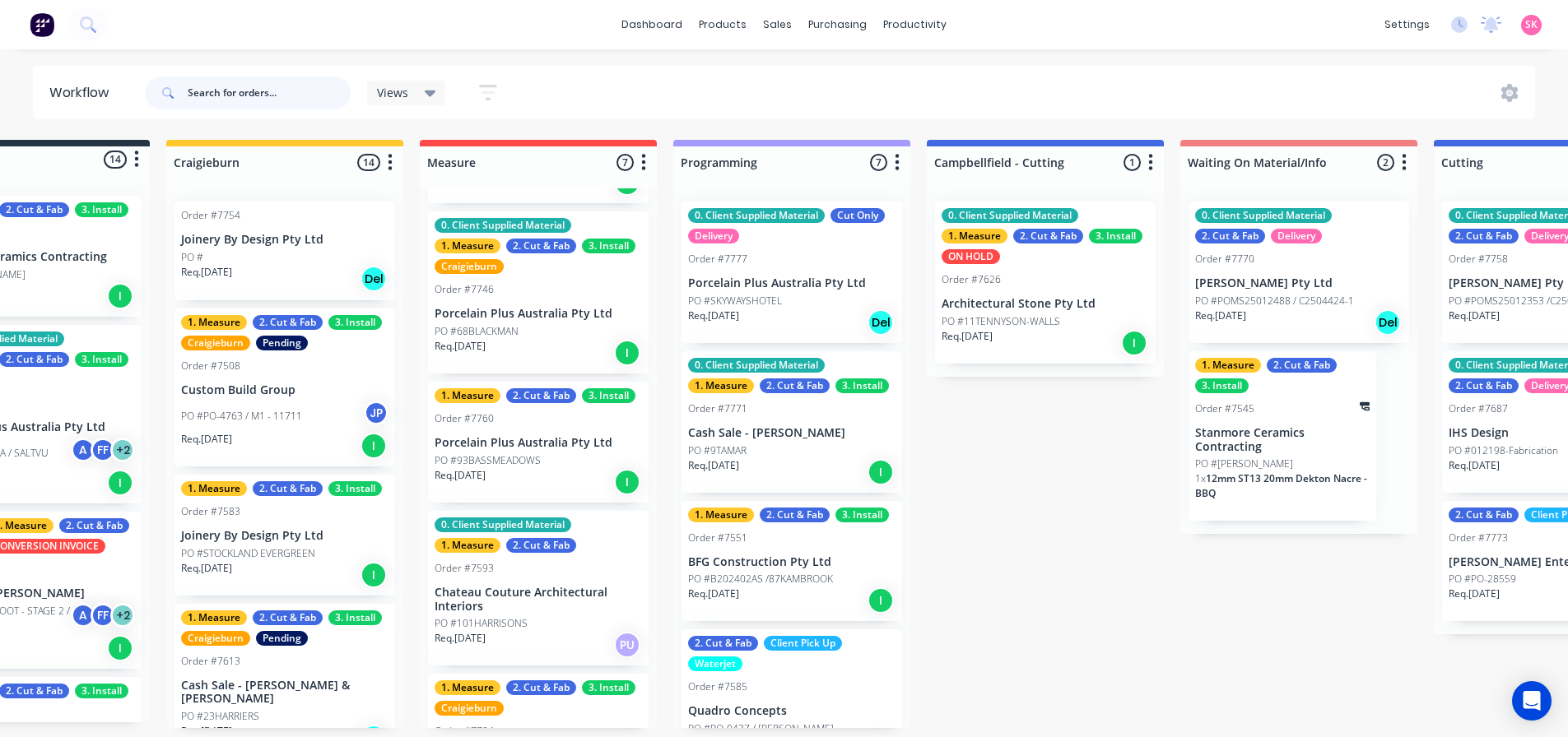
click at [304, 82] on input "text" at bounding box center [270, 93] width 163 height 33
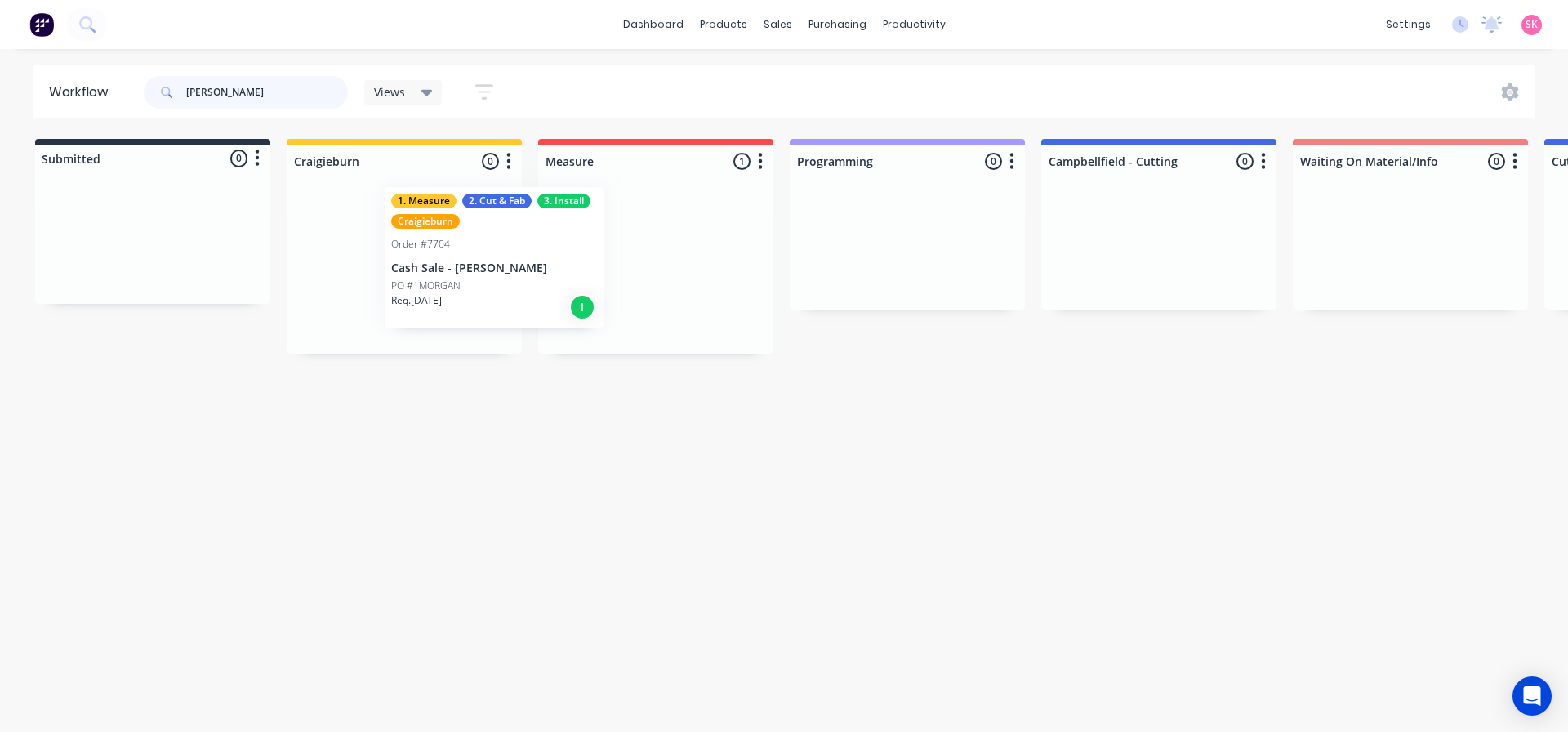
drag, startPoint x: 692, startPoint y: 280, endPoint x: 423, endPoint y: 254, distance: 270.3
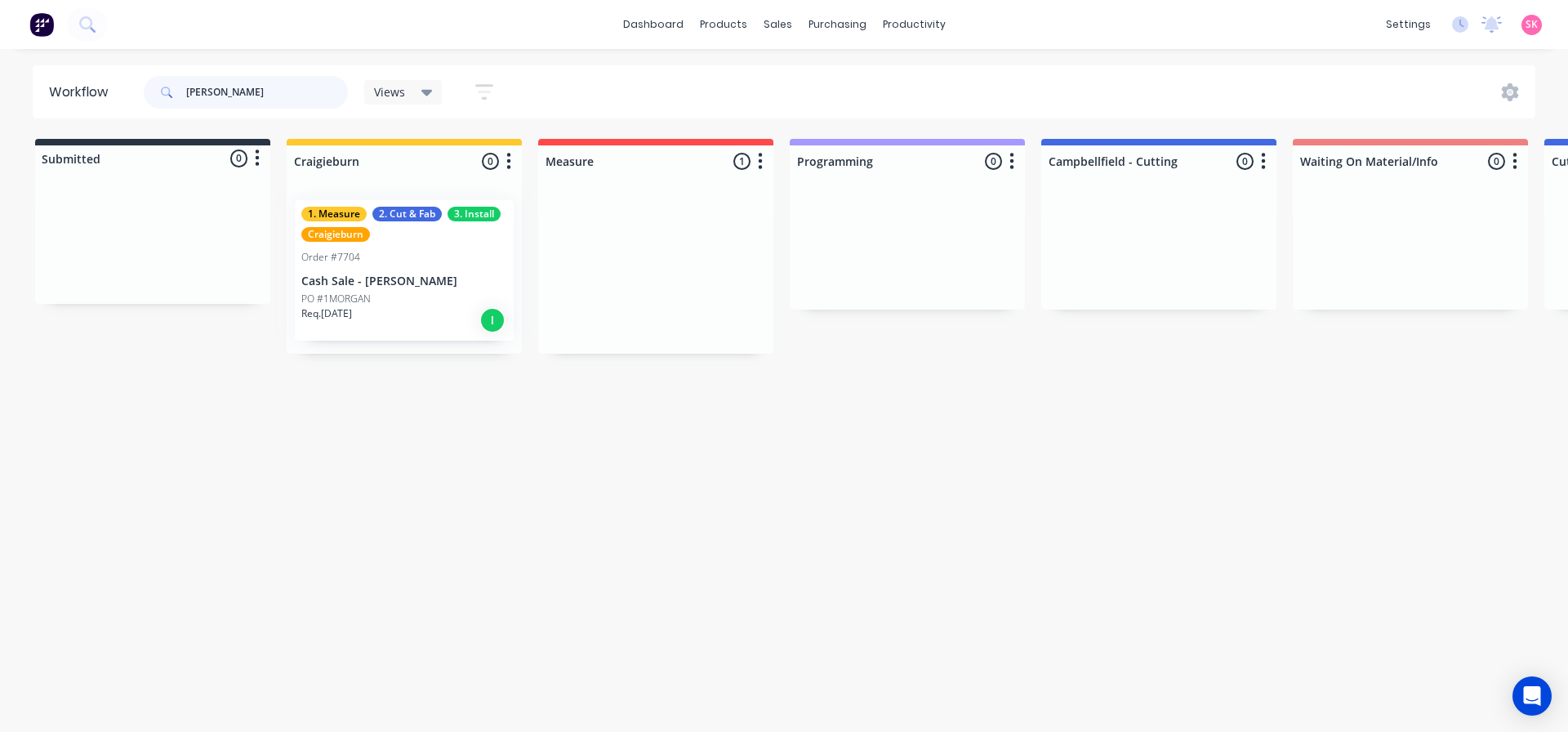
type input "motta"
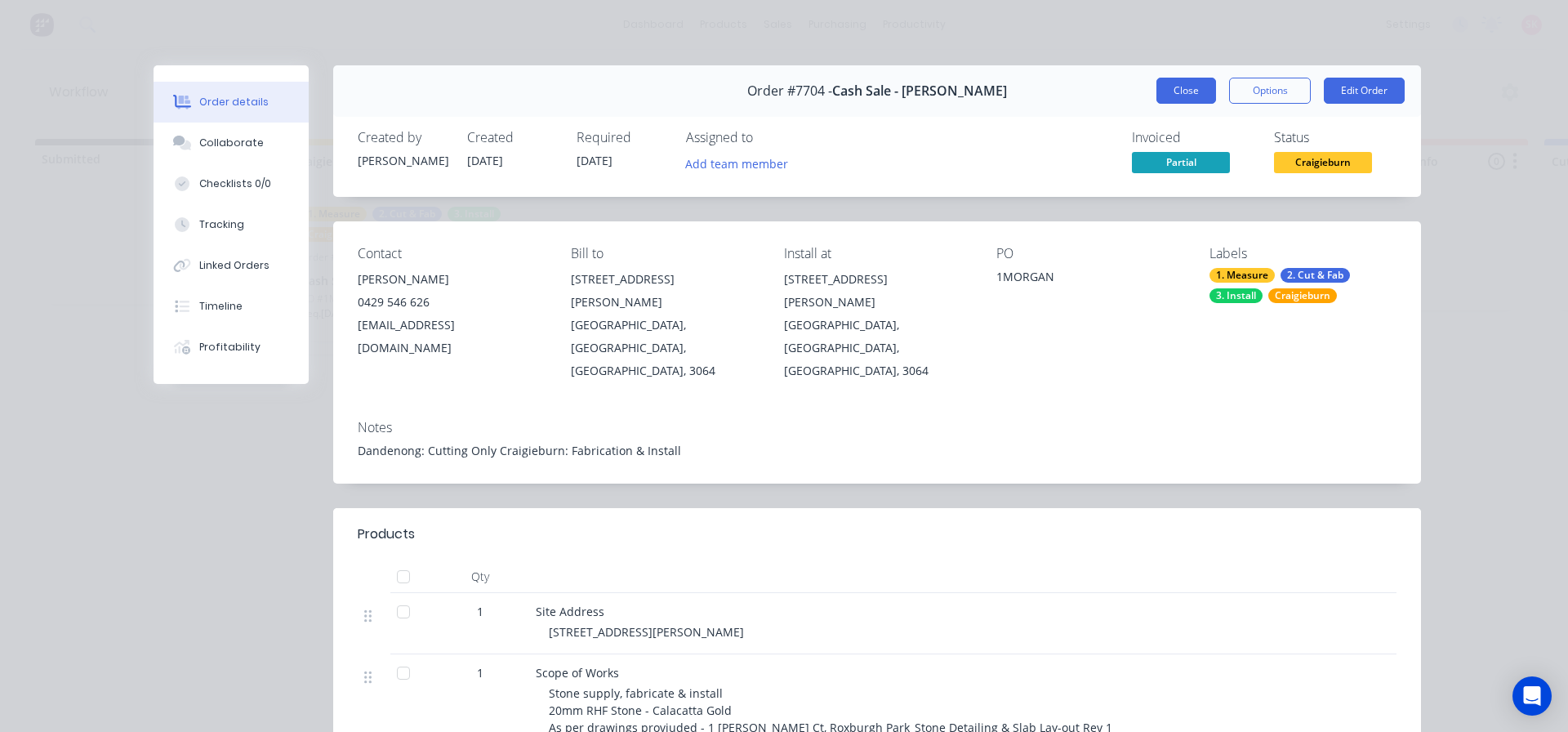
click at [1192, 86] on button "Close" at bounding box center [1187, 91] width 59 height 26
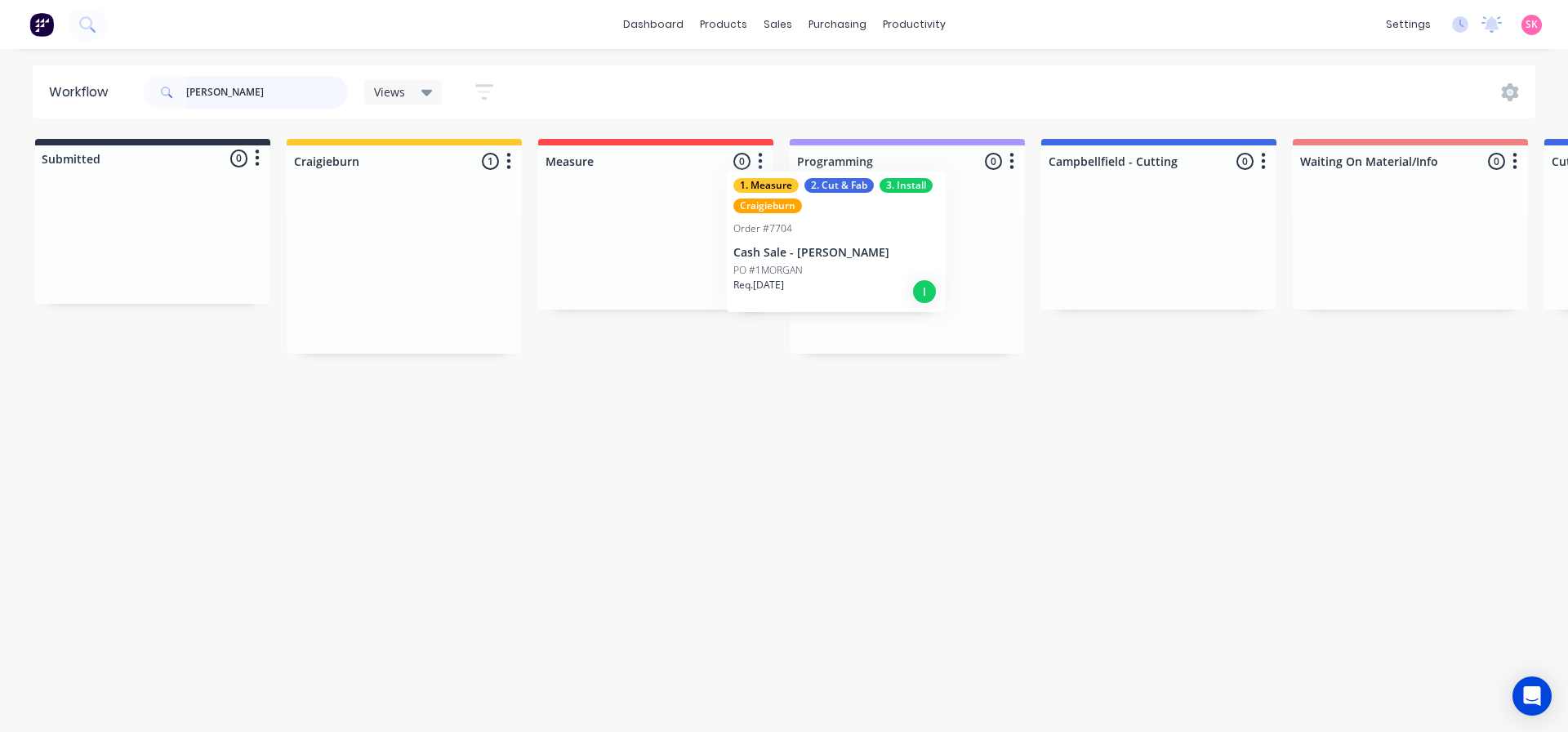
drag, startPoint x: 395, startPoint y: 270, endPoint x: 827, endPoint y: 242, distance: 432.9
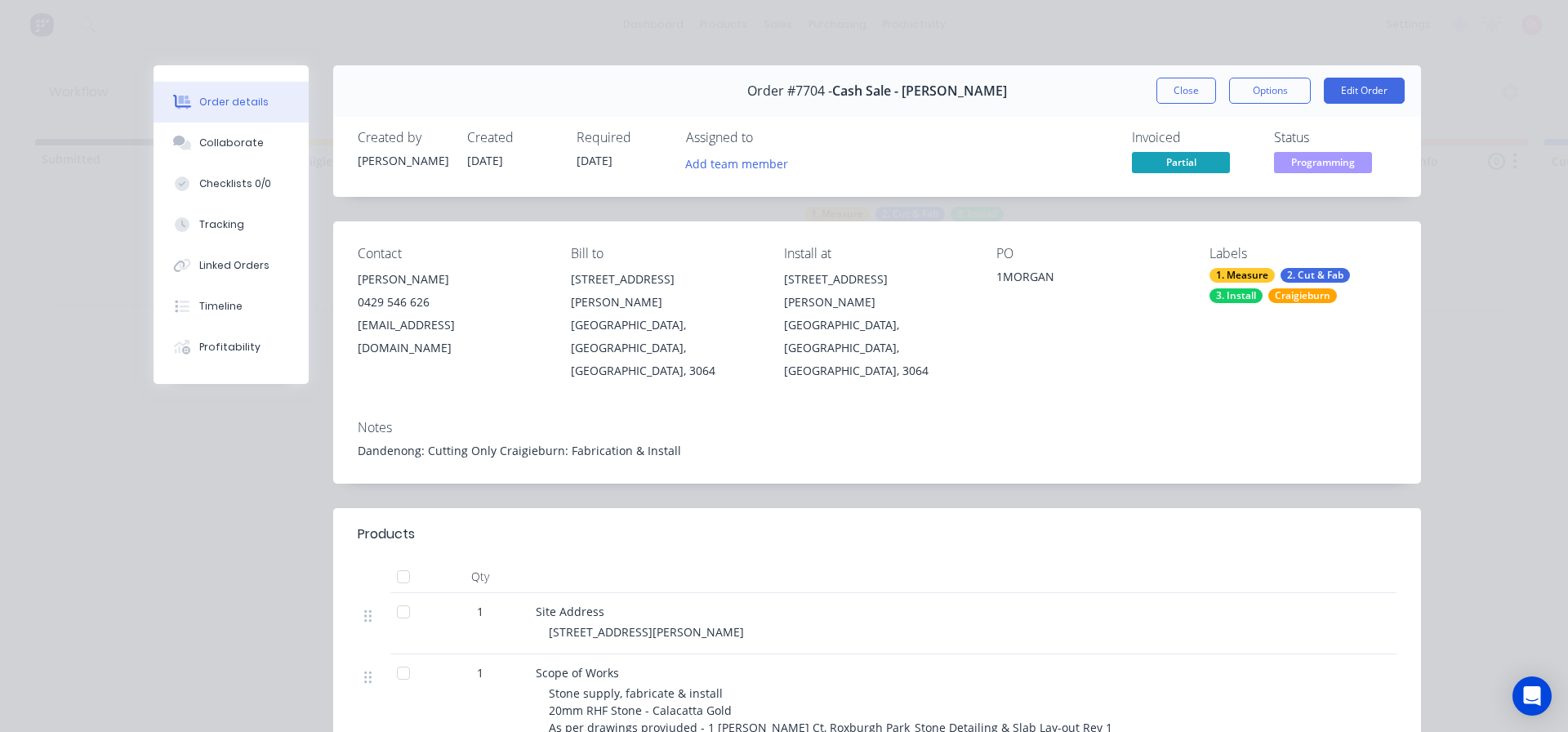
drag, startPoint x: 490, startPoint y: 413, endPoint x: 505, endPoint y: 406, distance: 16.6
click at [489, 442] on div "Dandenong: Cutting Only Craigieburn: Fabrication & Install" at bounding box center [877, 450] width 1039 height 17
click at [486, 442] on div "Dandenong: Cutting Only Craigieburn: Fabrication & Install" at bounding box center [877, 450] width 1039 height 17
click at [253, 134] on button "Collaborate" at bounding box center [231, 142] width 155 height 40
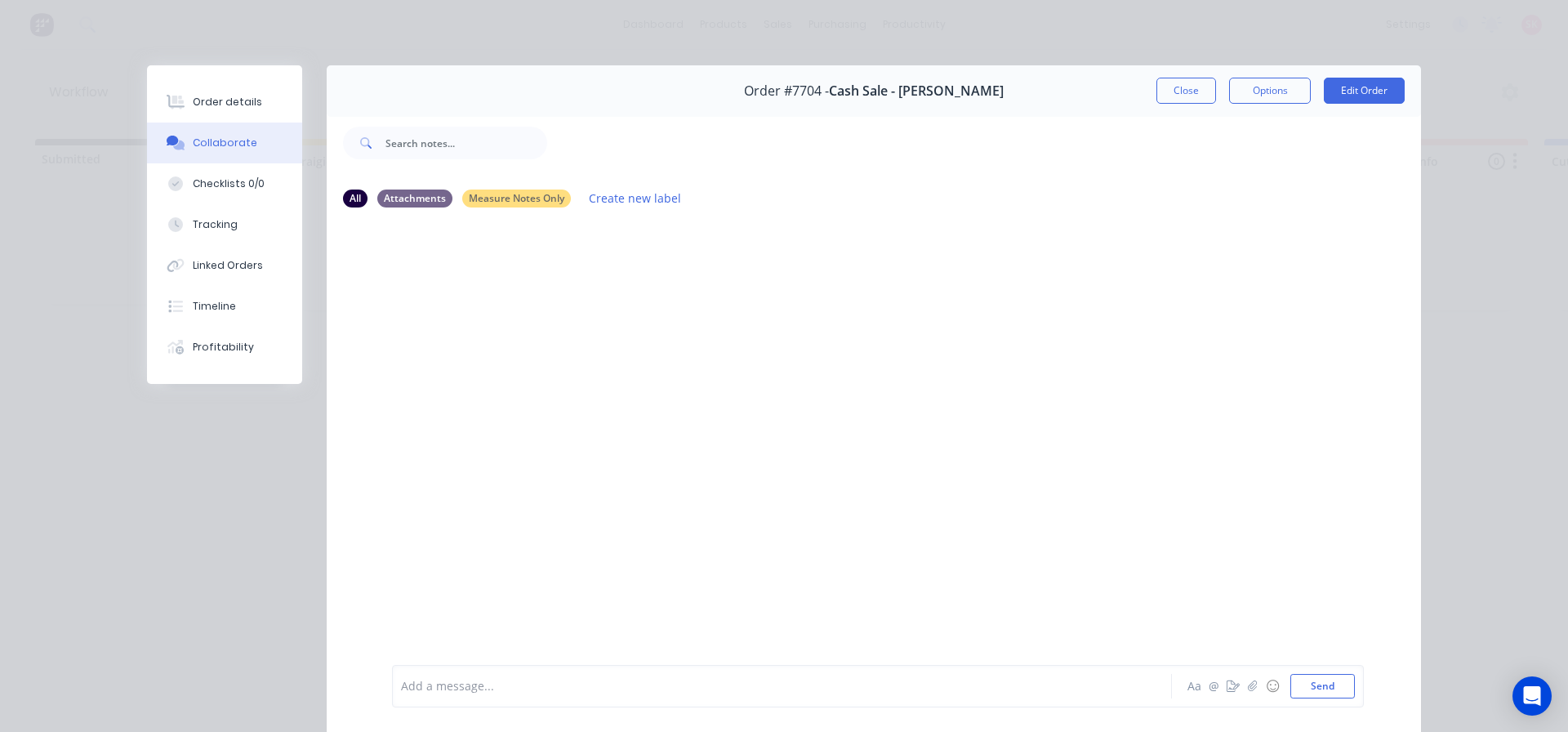
click at [477, 692] on div at bounding box center [760, 687] width 715 height 17
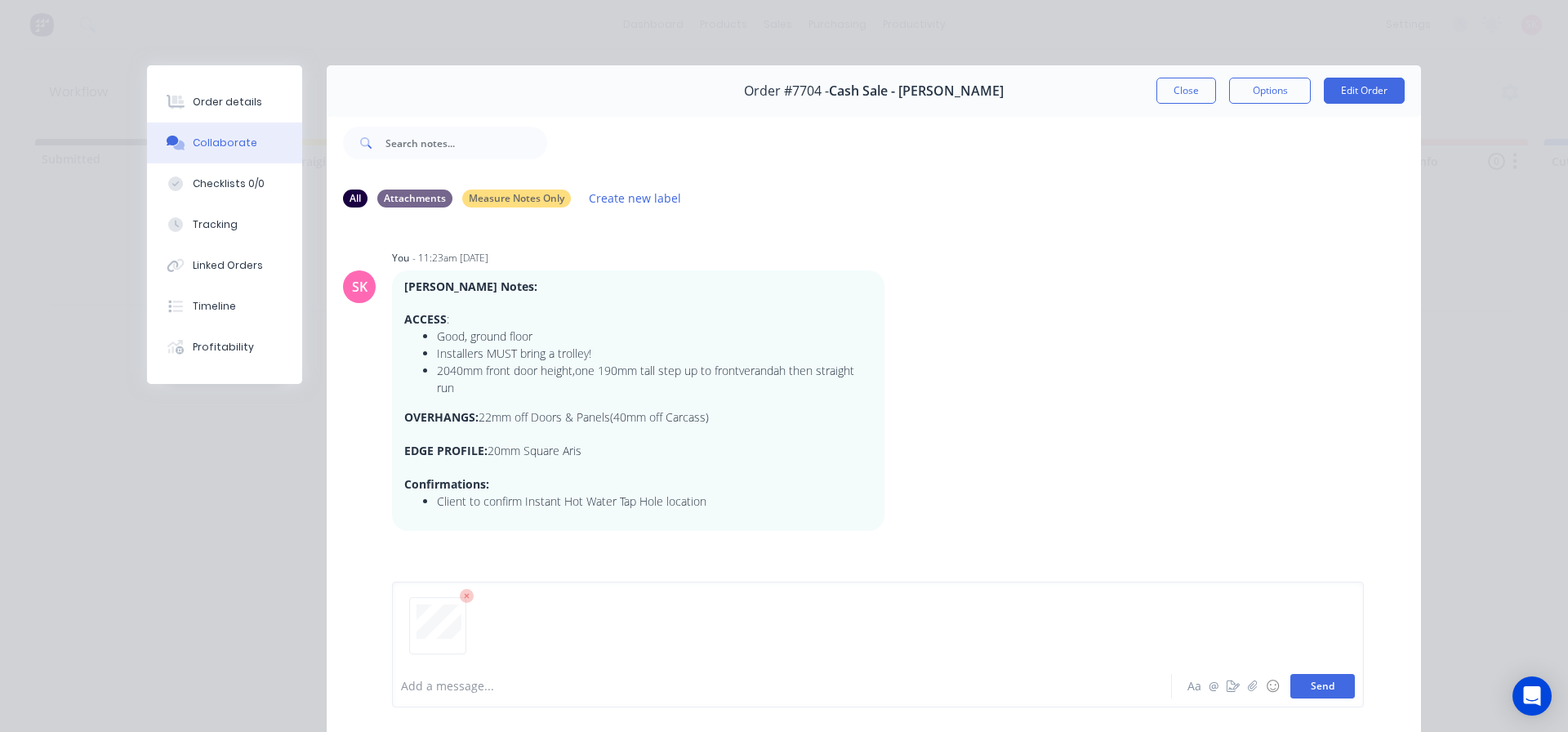
click at [1330, 690] on button "Send" at bounding box center [1323, 687] width 64 height 25
click at [1182, 82] on button "Close" at bounding box center [1187, 91] width 59 height 26
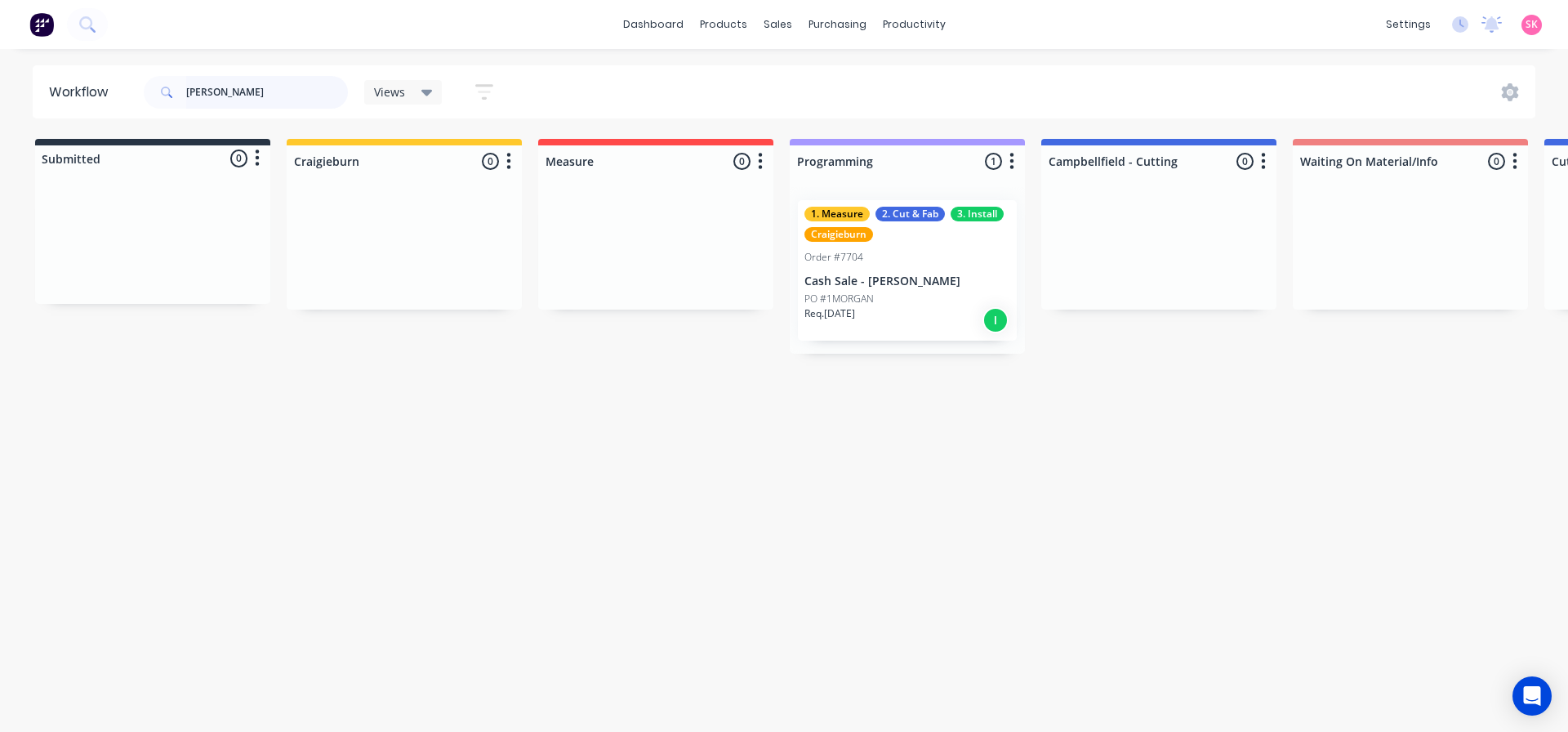
drag, startPoint x: 302, startPoint y: 95, endPoint x: 6, endPoint y: 93, distance: 296.0
click at [6, 93] on div "Workflow motta Views Save new view None (Default) edit Value edit Week 1 - Prio…" at bounding box center [784, 92] width 1568 height 53
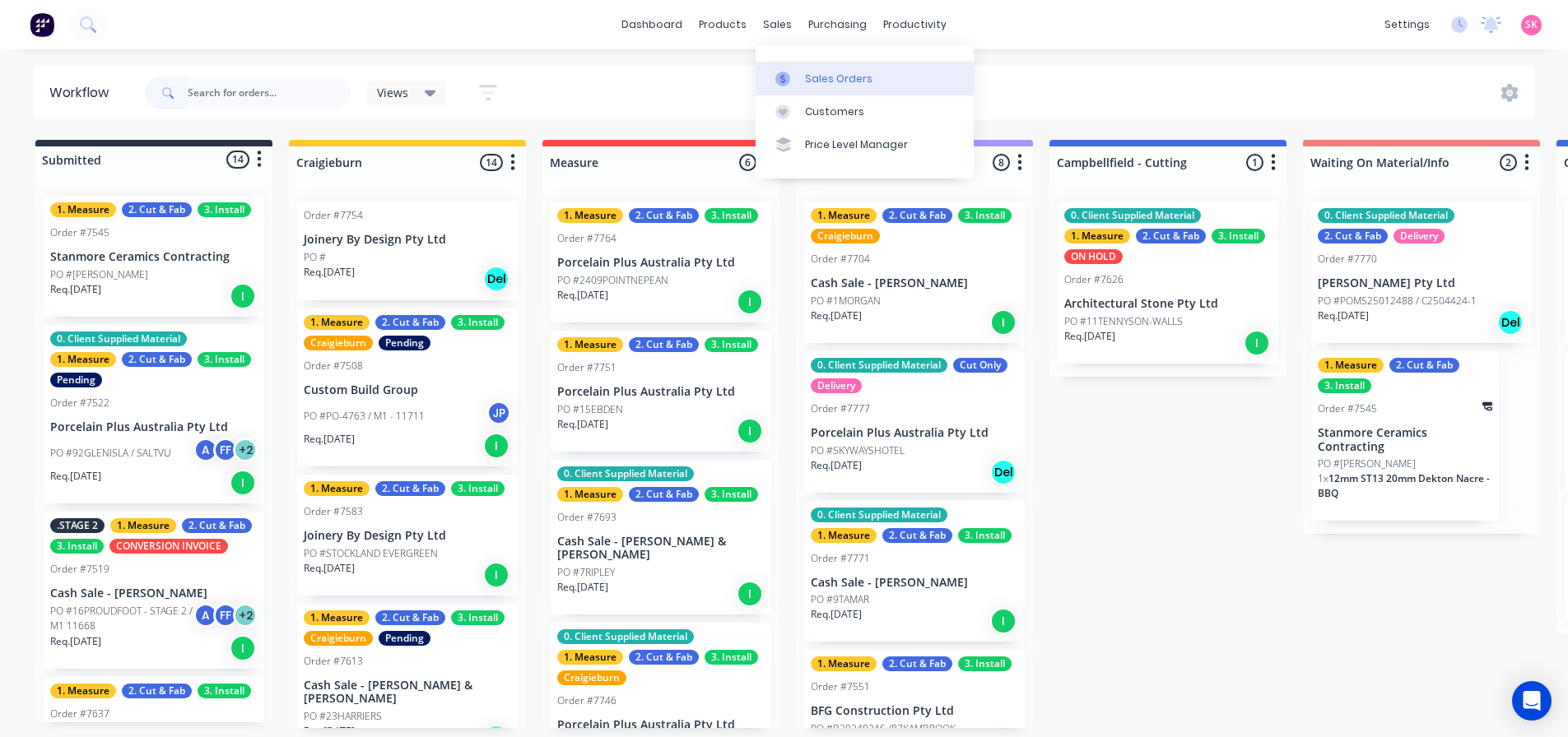
click at [784, 86] on icon at bounding box center [783, 79] width 15 height 15
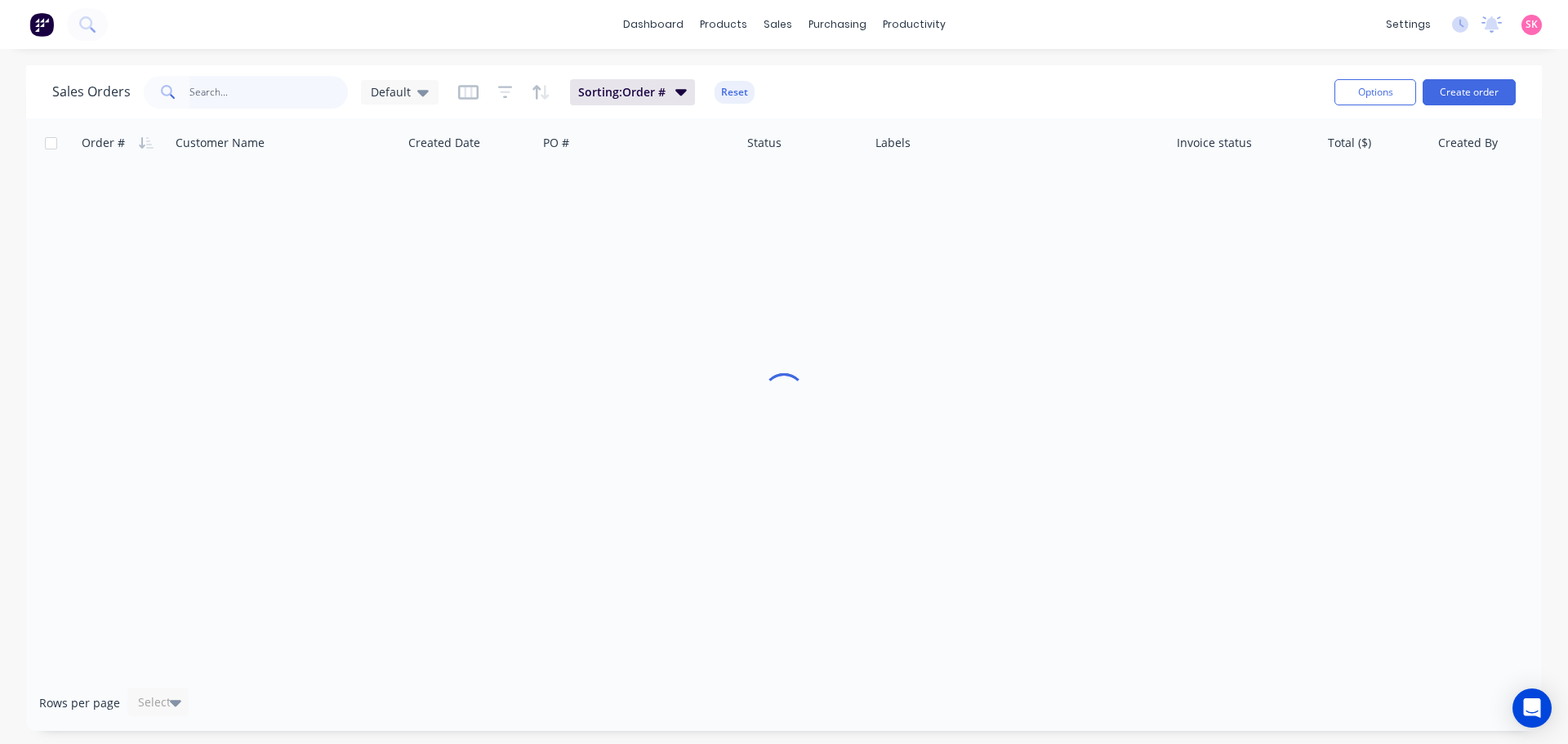
click at [230, 95] on input "text" at bounding box center [269, 92] width 159 height 33
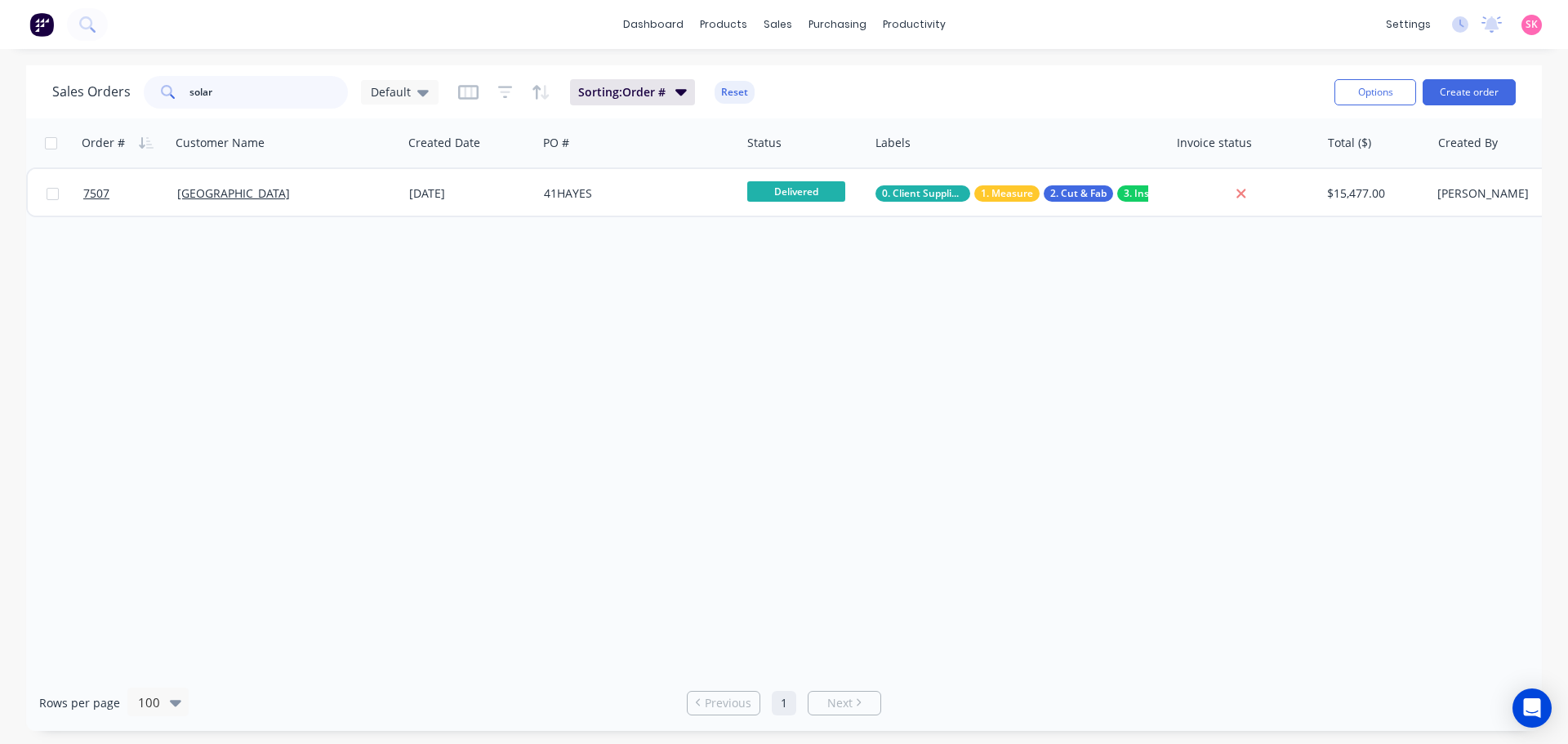
type input "solar"
click at [575, 225] on div "Order # Customer Name Created Date PO # Status Labels Invoice status Total ($) …" at bounding box center [784, 396] width 1516 height 557
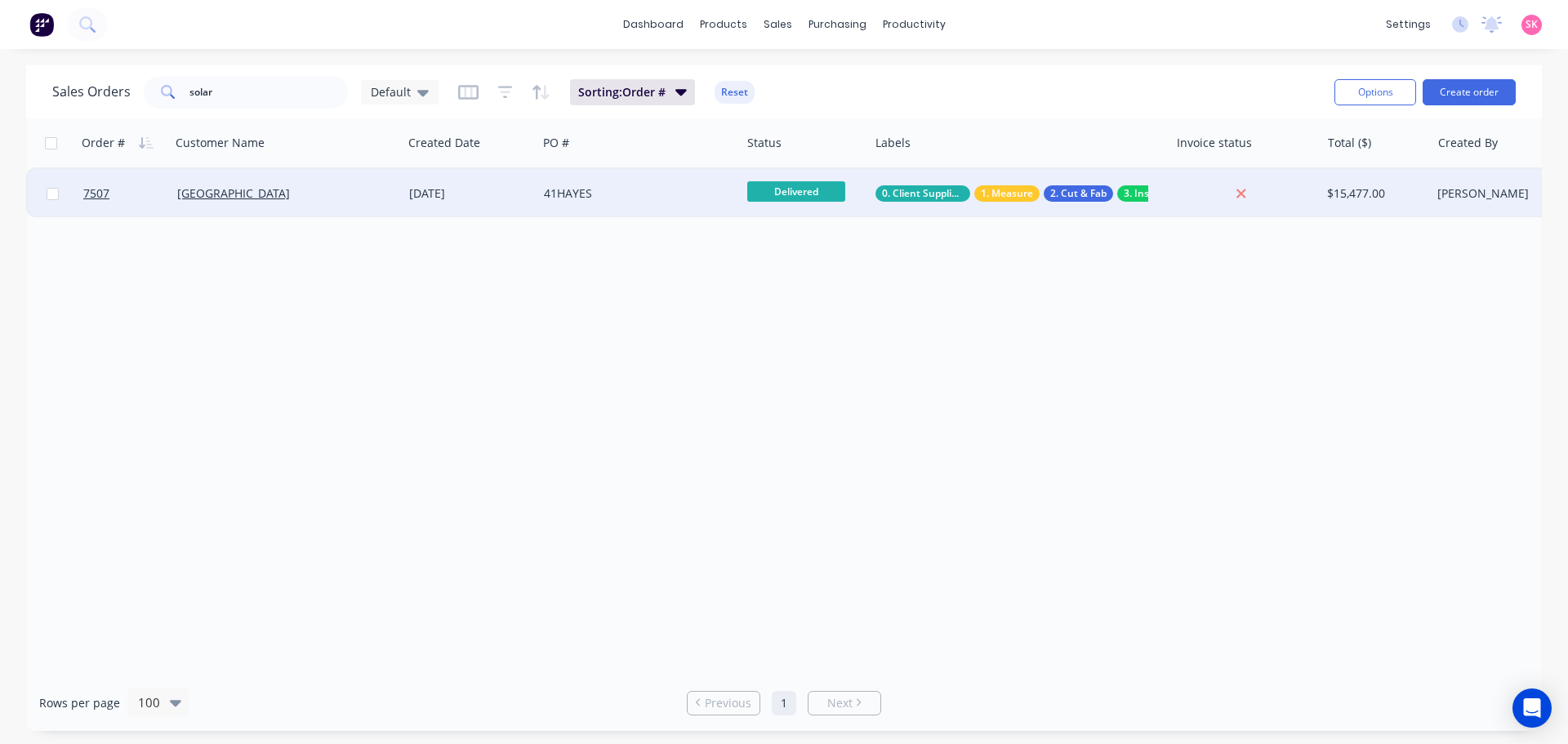
click at [598, 206] on div "41HAYES" at bounding box center [639, 193] width 203 height 49
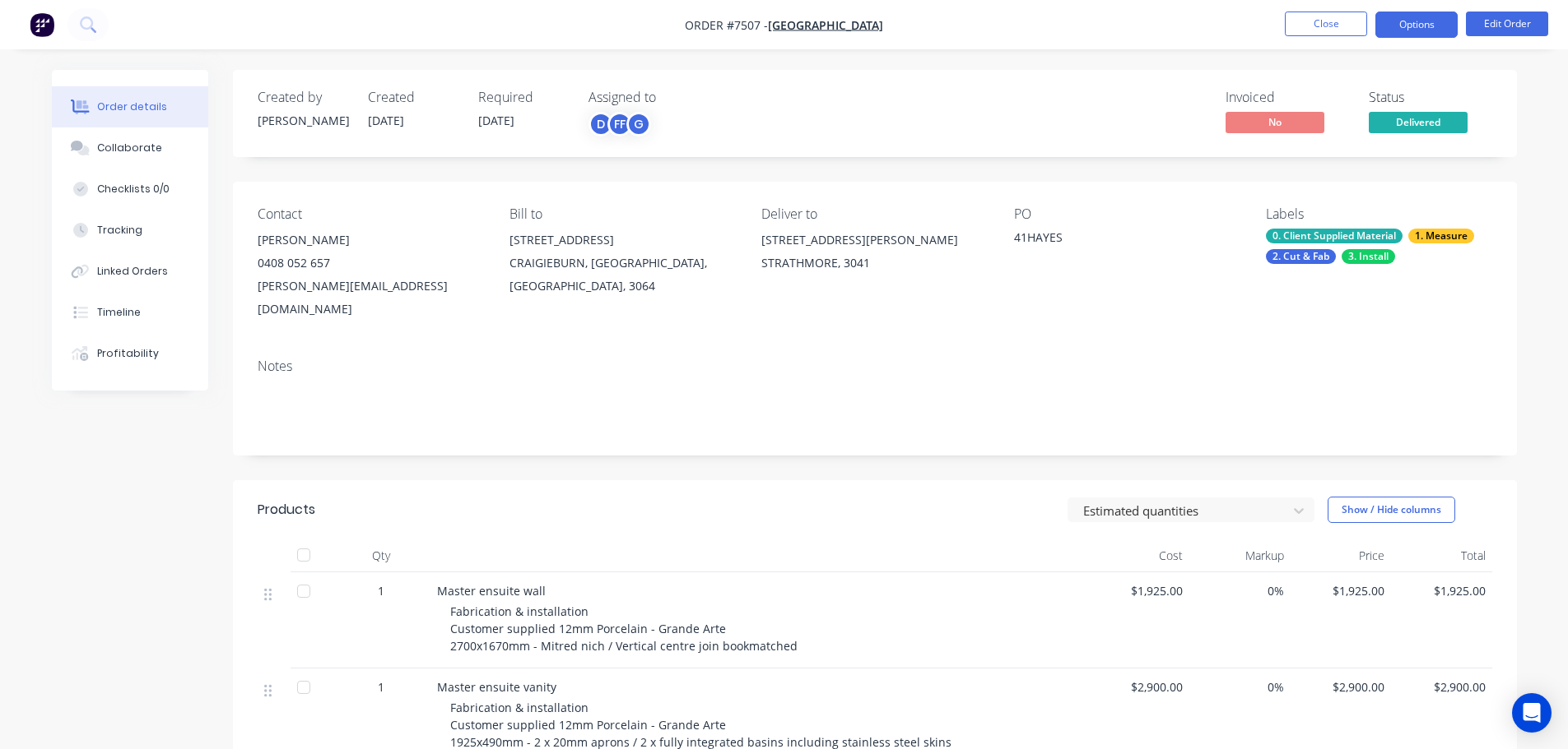
click at [1422, 19] on button "Options" at bounding box center [1416, 25] width 82 height 27
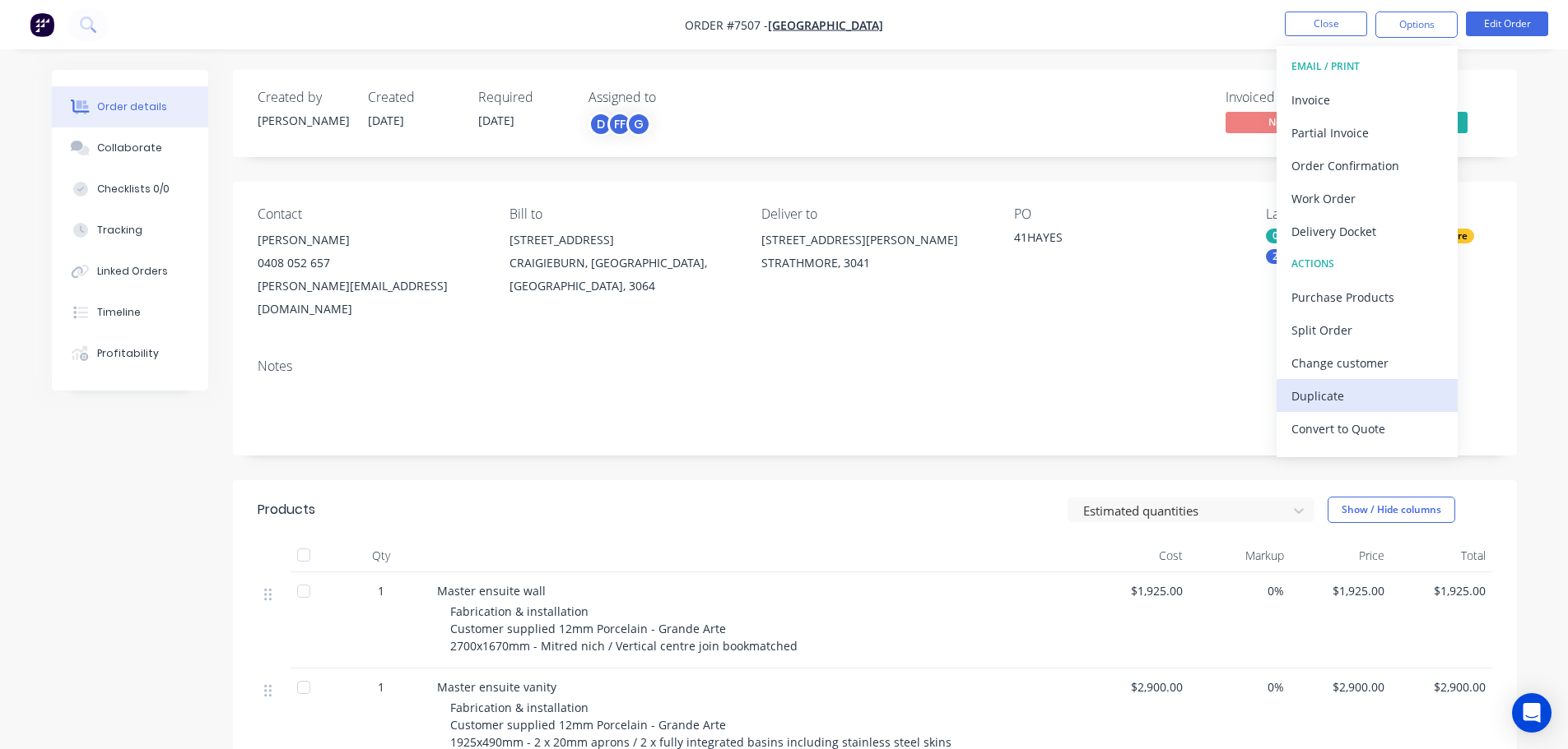
click at [1350, 393] on div "Duplicate" at bounding box center [1367, 396] width 151 height 24
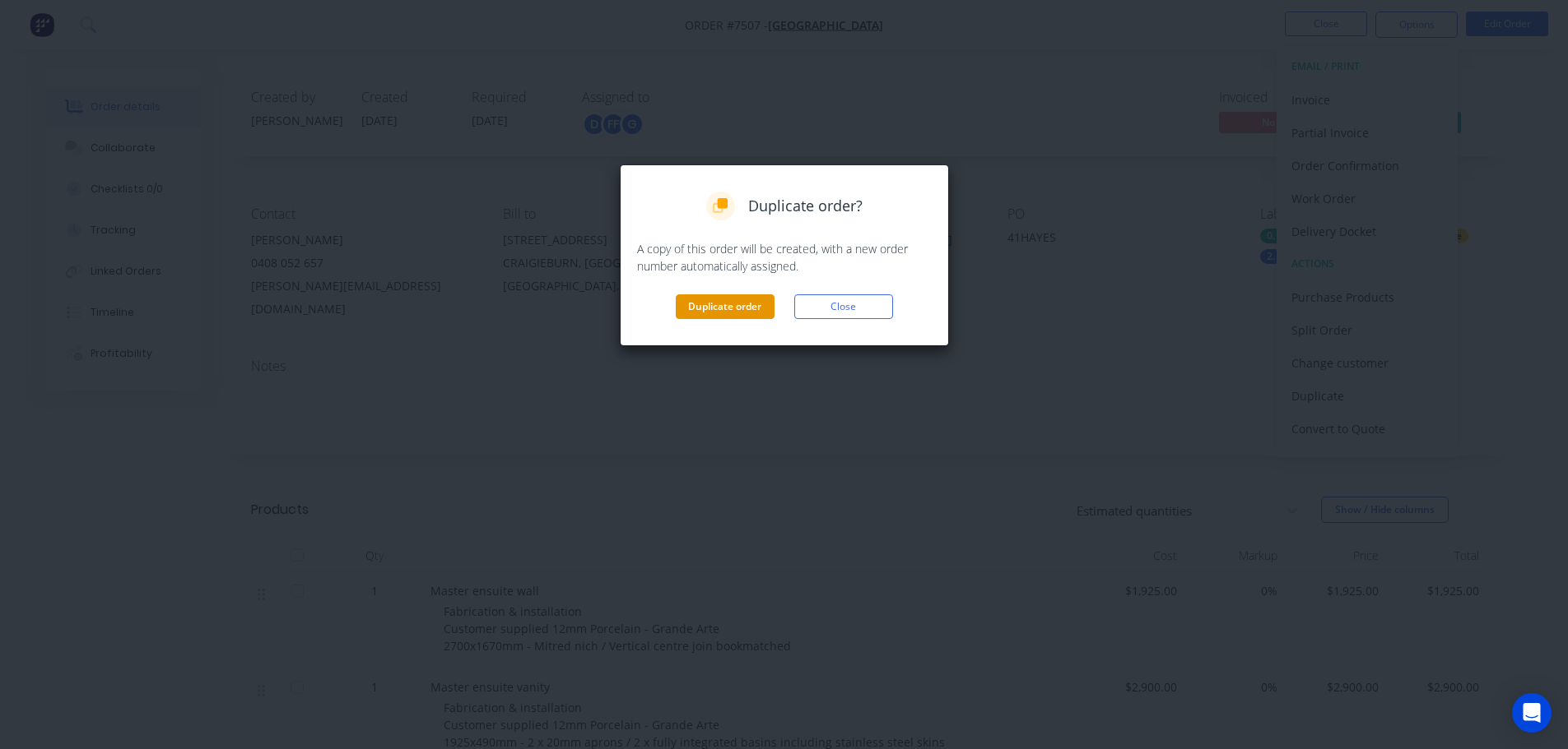
click at [740, 305] on button "Duplicate order" at bounding box center [725, 307] width 99 height 25
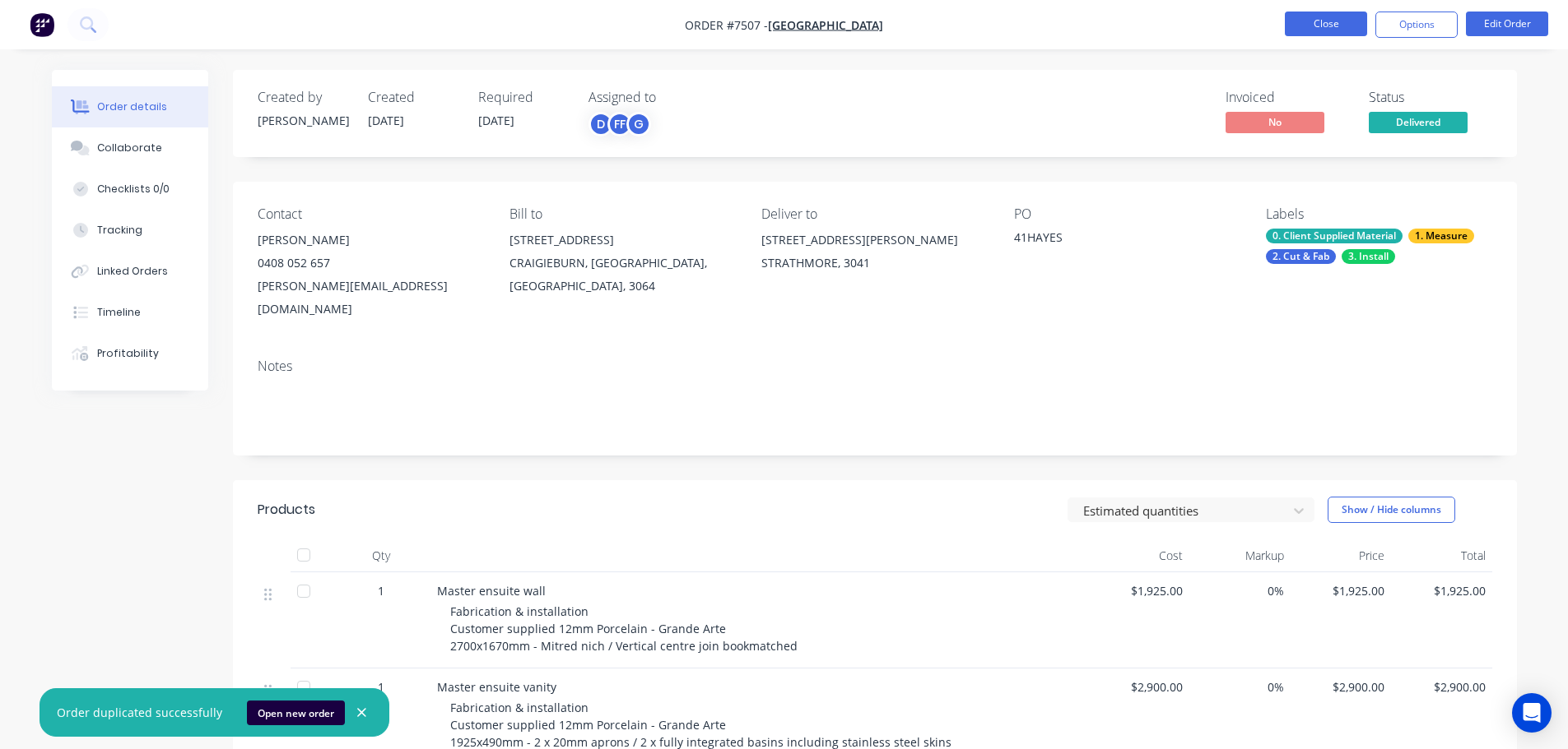
click at [1343, 23] on button "Close" at bounding box center [1325, 24] width 82 height 25
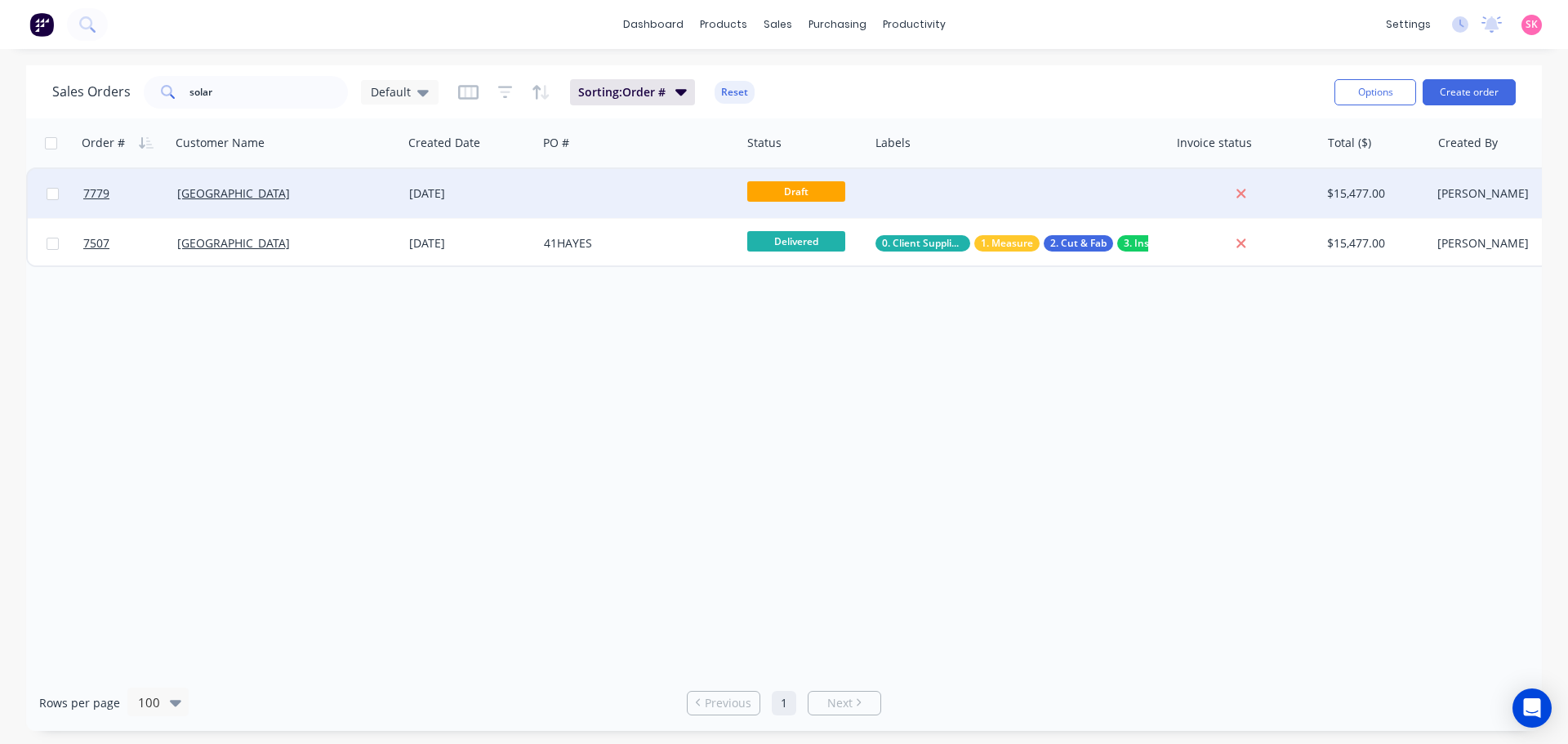
click at [525, 195] on div "24 Sep 2025" at bounding box center [470, 194] width 121 height 17
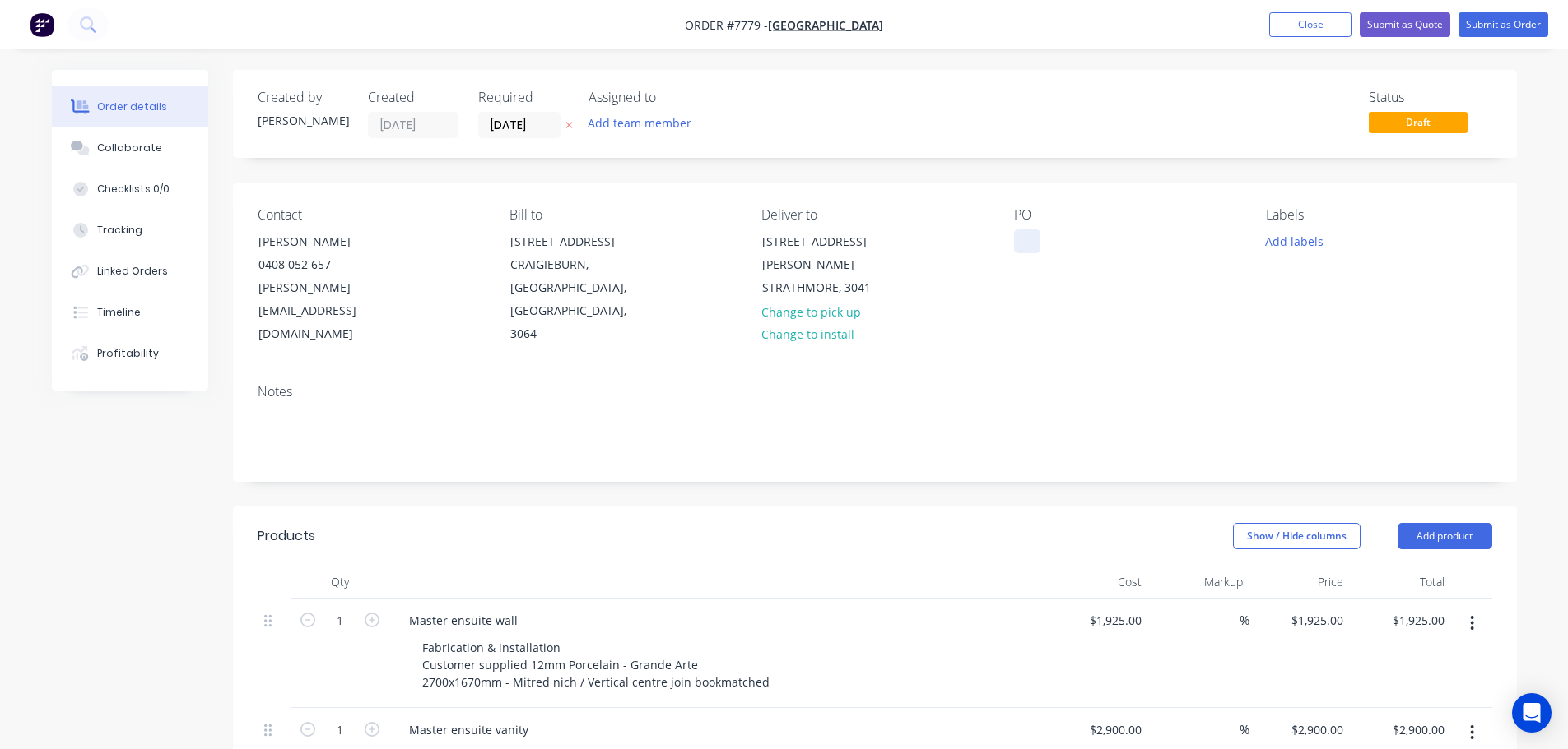
click at [1026, 247] on div at bounding box center [1027, 241] width 27 height 24
click at [1305, 231] on button "Add labels" at bounding box center [1294, 240] width 76 height 22
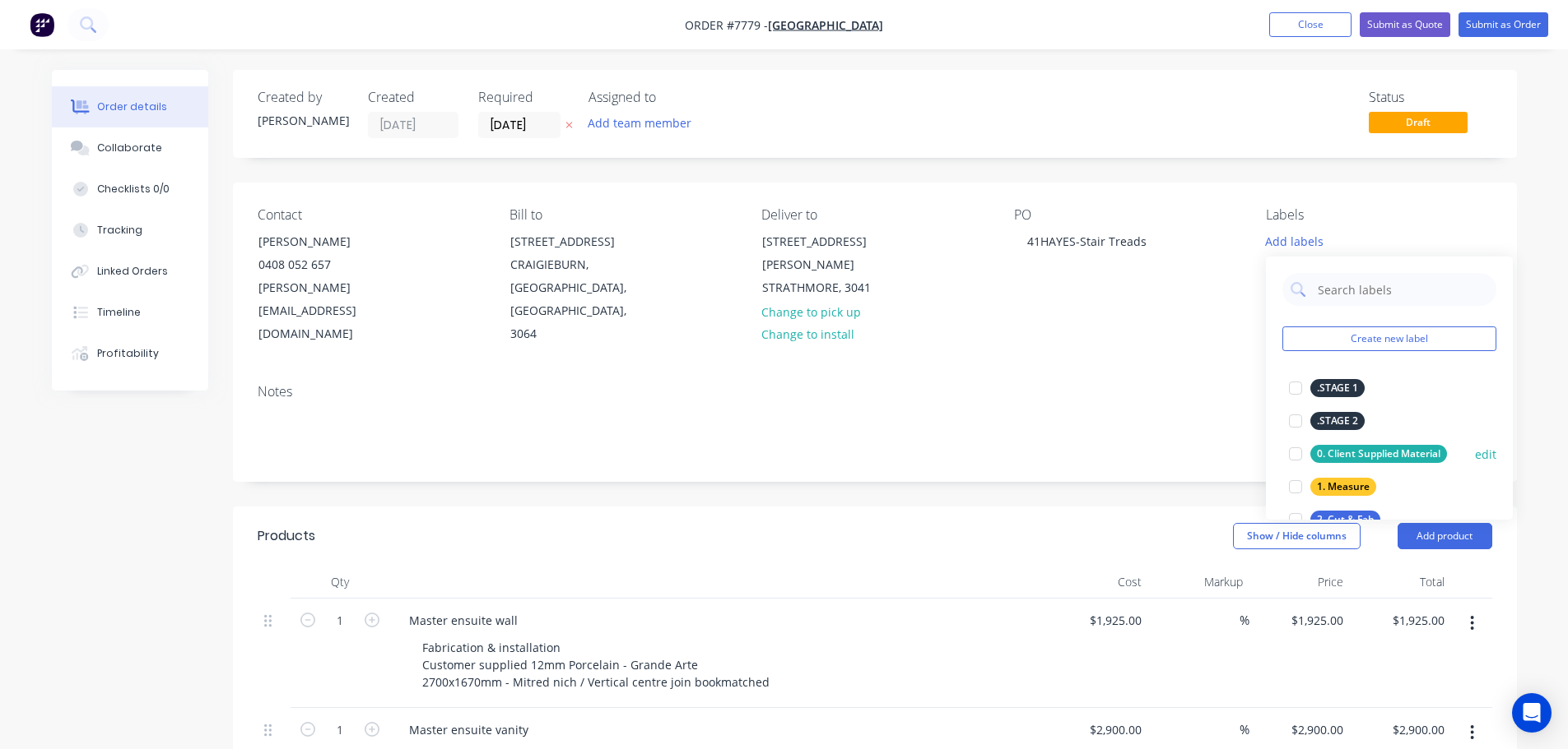
click at [1293, 451] on div at bounding box center [1295, 454] width 33 height 33
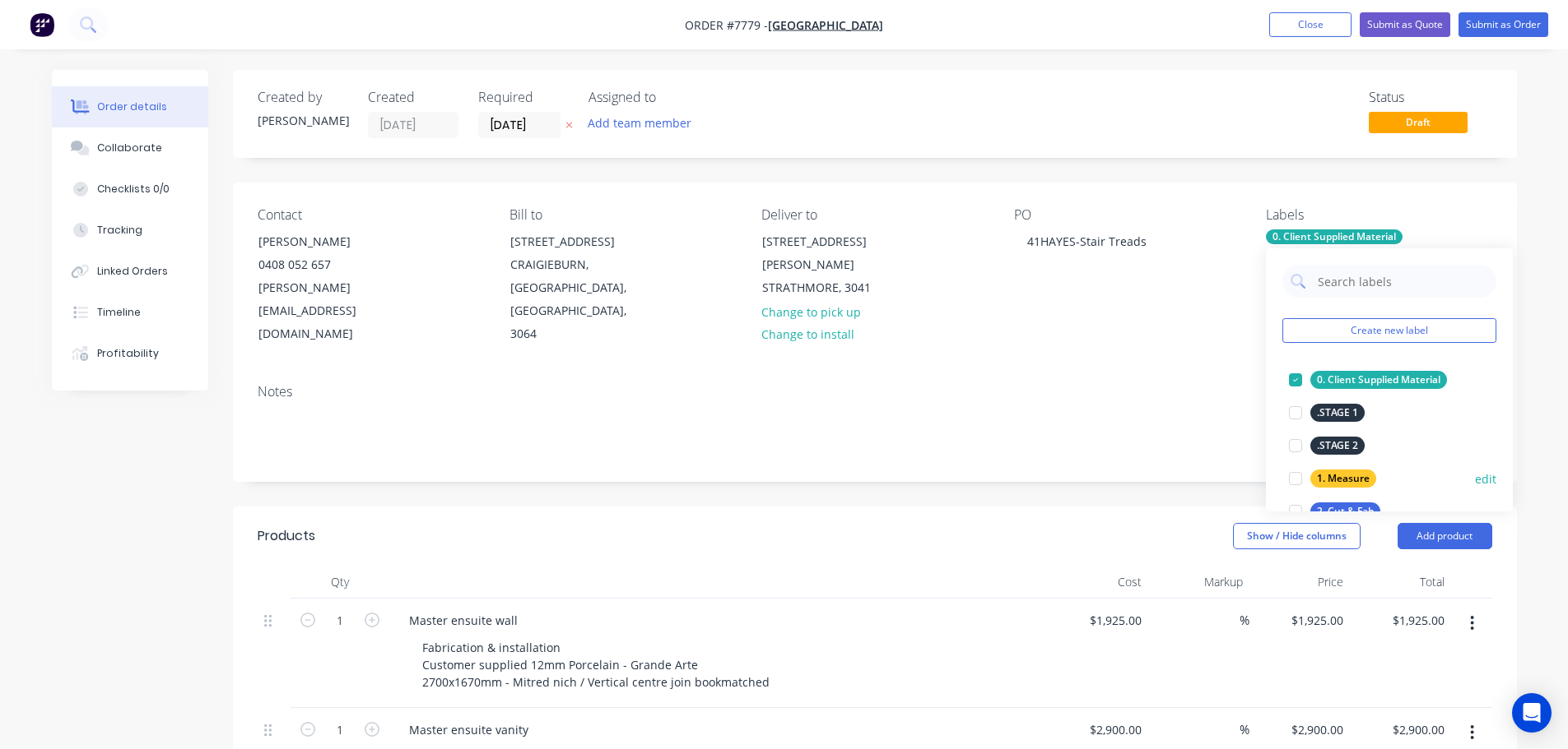
click at [1298, 480] on div at bounding box center [1295, 479] width 33 height 33
click at [1296, 504] on div at bounding box center [1295, 512] width 33 height 33
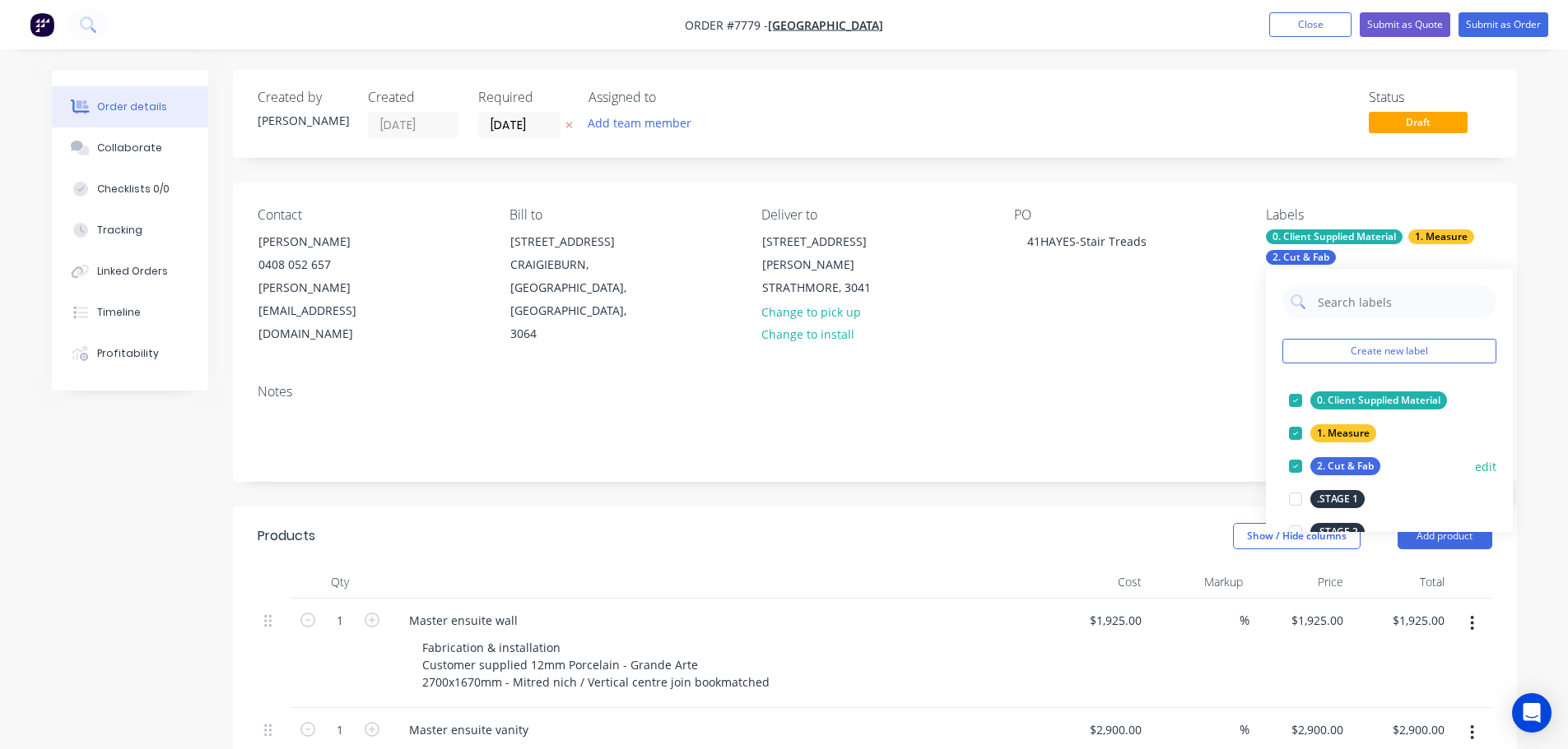
scroll to position [82, 0]
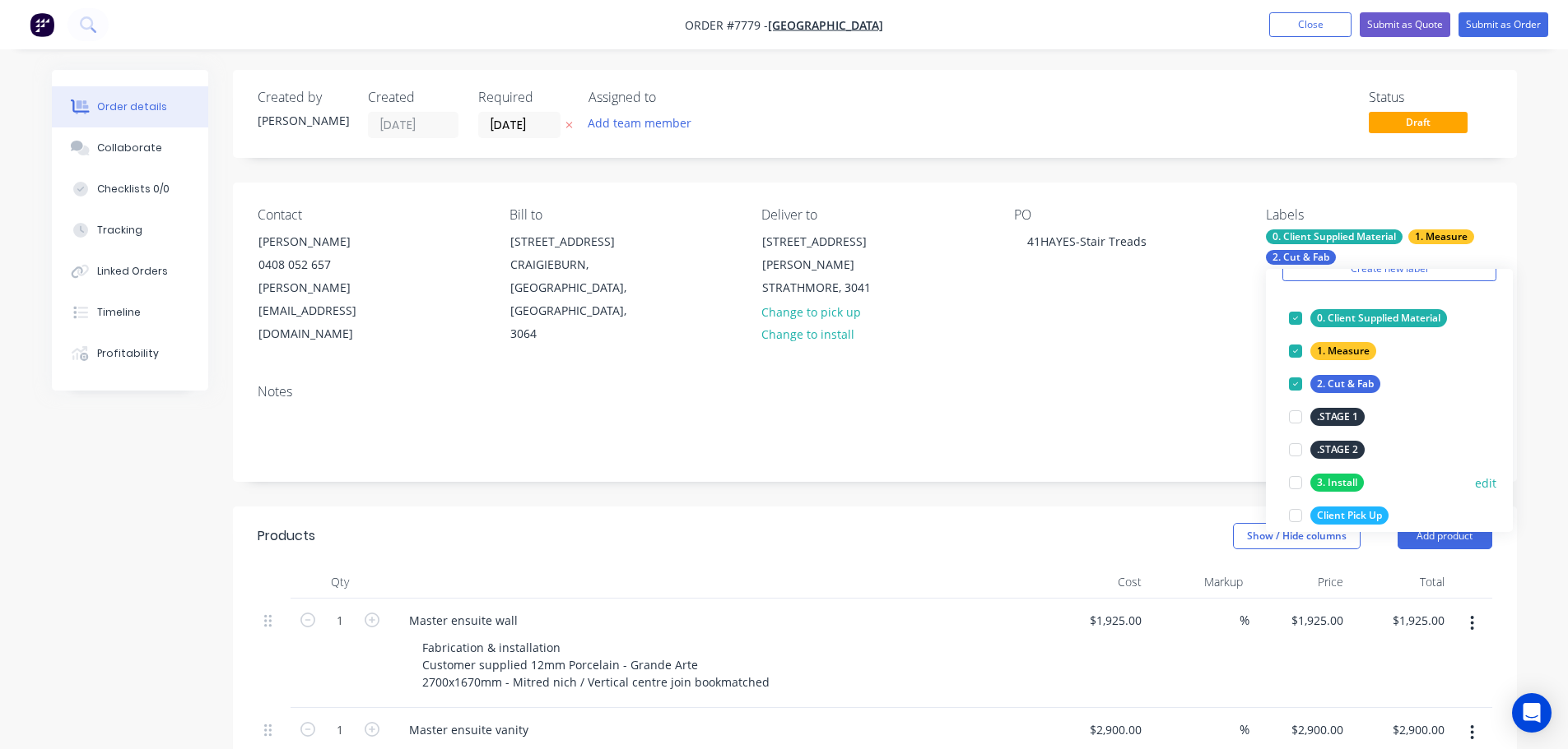
click at [1297, 477] on div at bounding box center [1295, 483] width 33 height 33
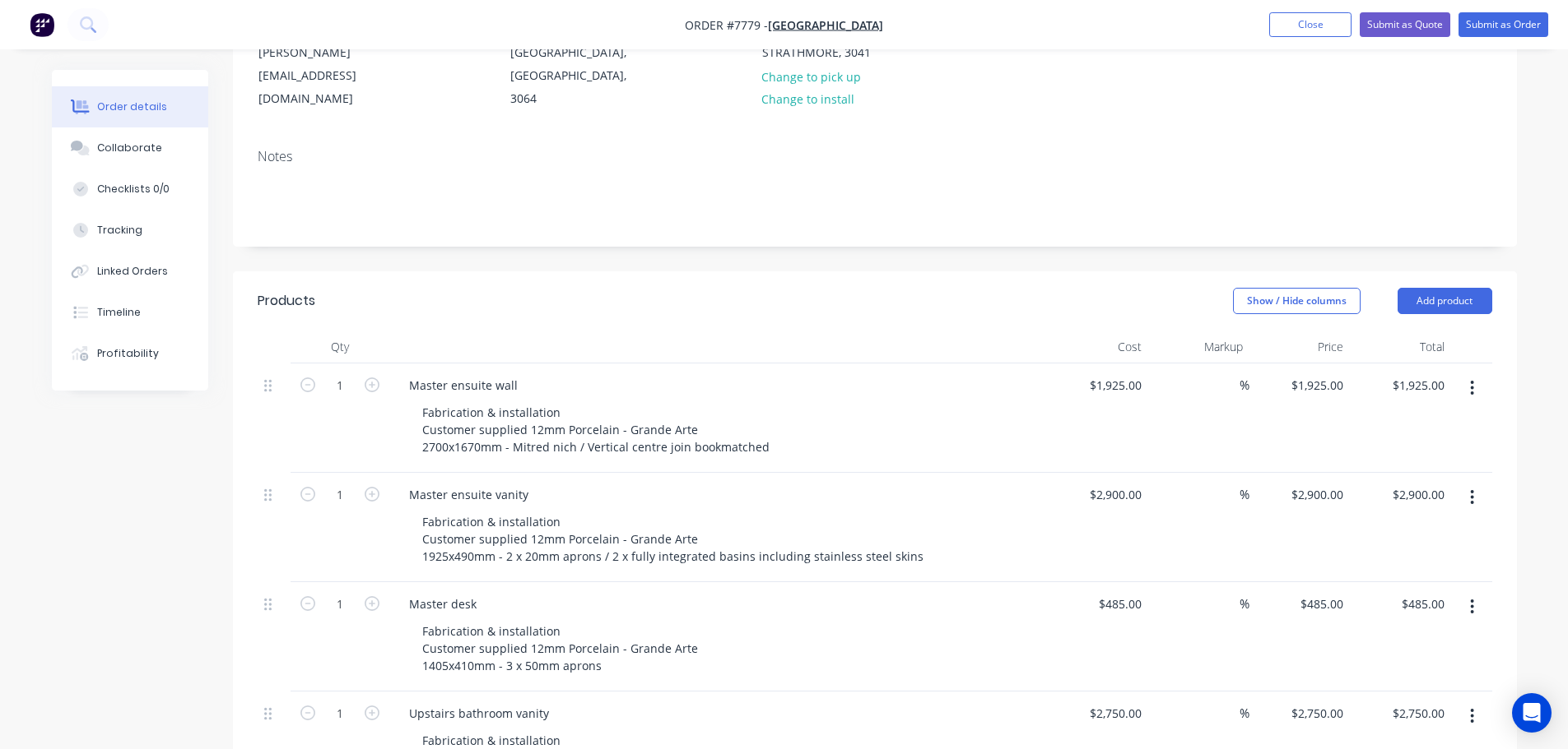
scroll to position [329, 0]
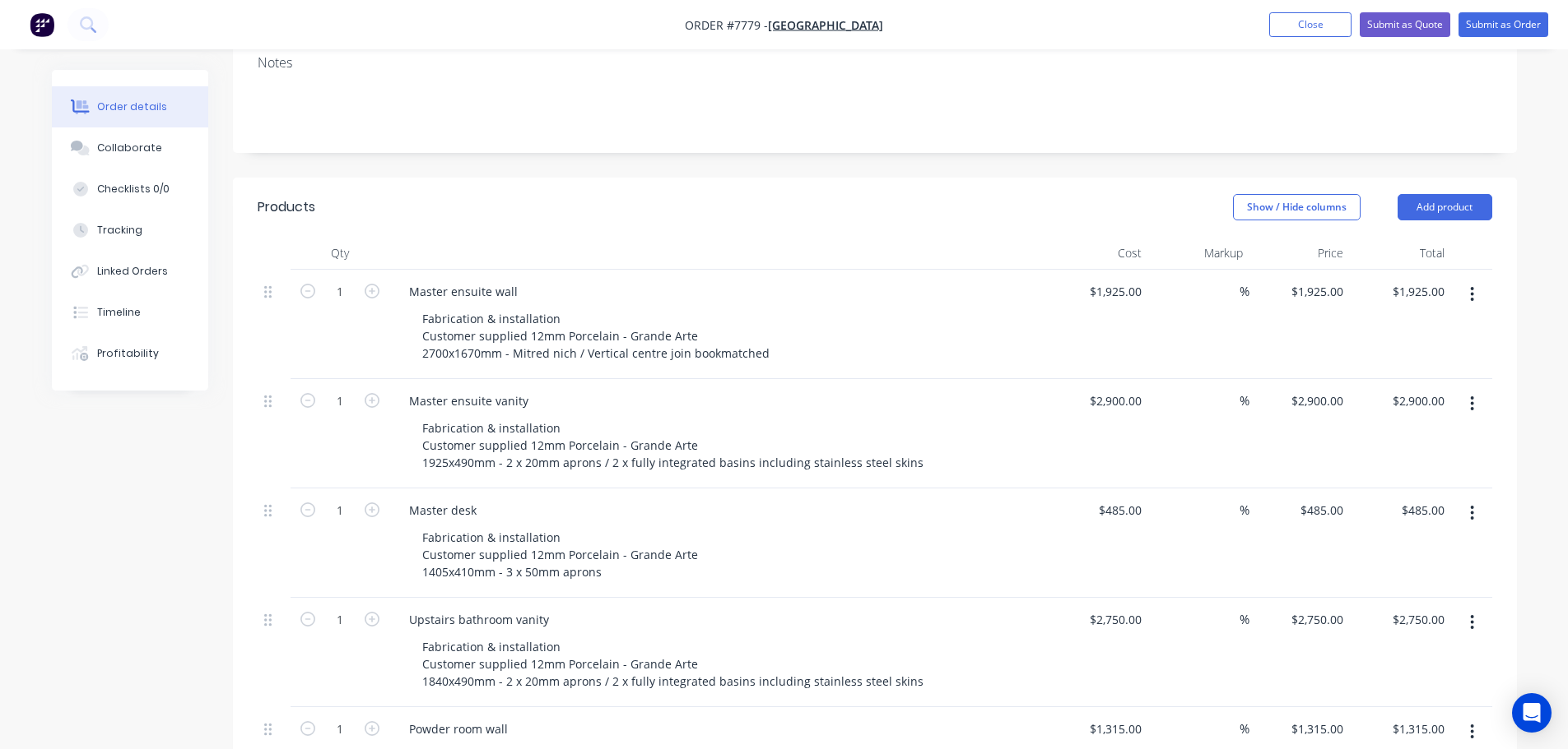
click at [1467, 279] on button "button" at bounding box center [1472, 294] width 38 height 30
click at [1396, 424] on div "Delete" at bounding box center [1413, 436] width 126 height 24
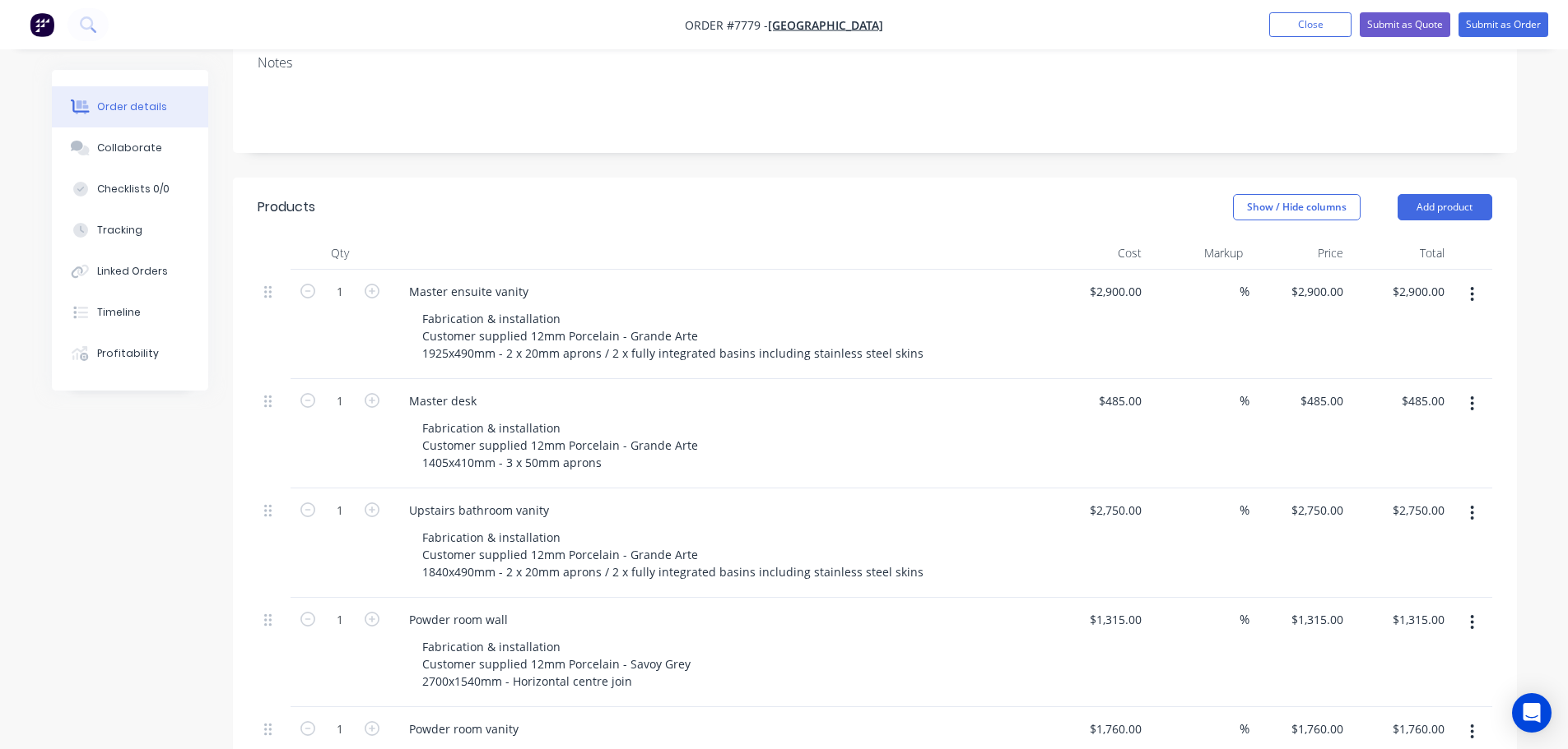
click at [1475, 279] on button "button" at bounding box center [1472, 294] width 38 height 30
click at [1430, 424] on div "Delete" at bounding box center [1413, 436] width 126 height 24
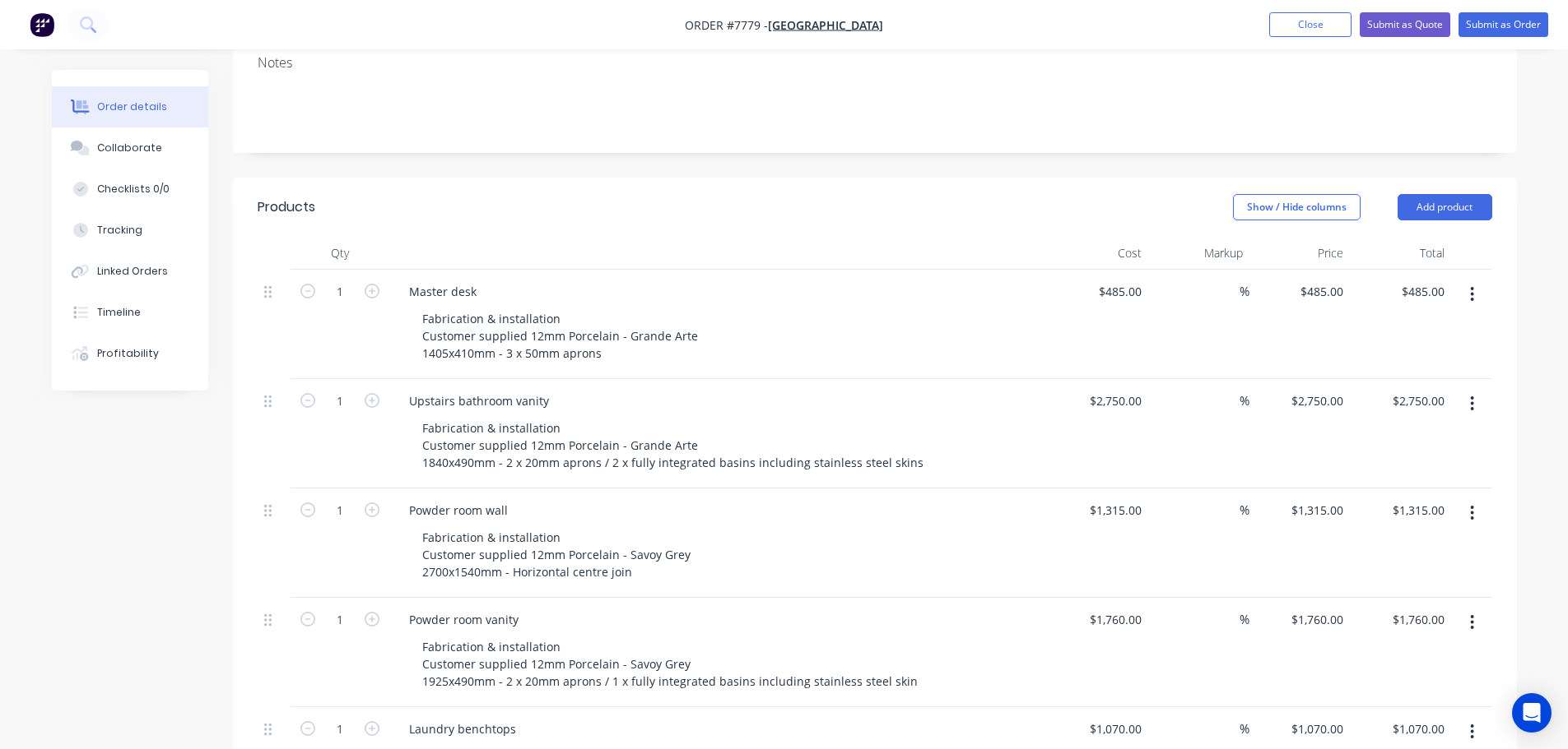
click at [1476, 279] on button "button" at bounding box center [1472, 294] width 38 height 30
click at [1436, 420] on button "Delete" at bounding box center [1414, 436] width 156 height 33
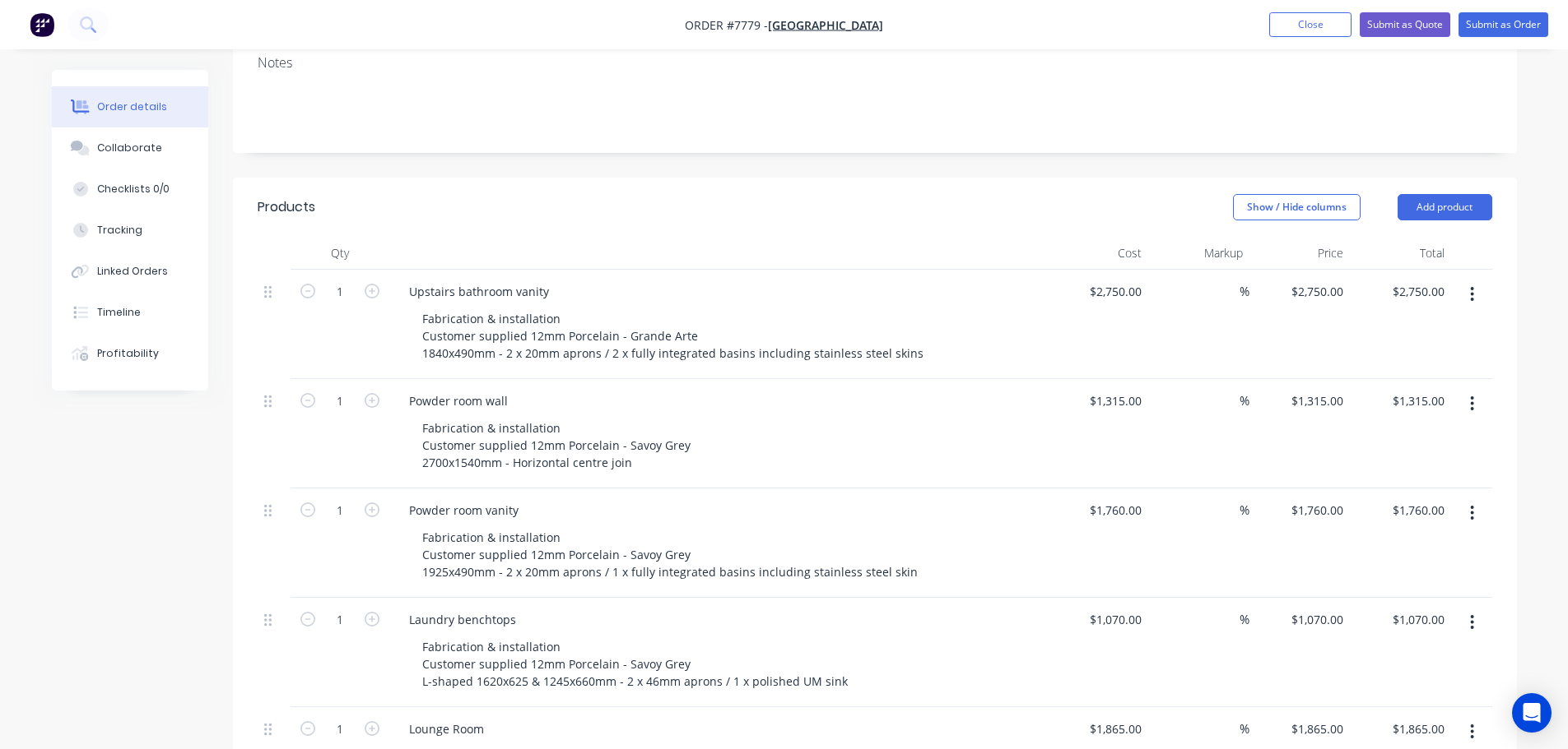
click at [1470, 285] on icon "button" at bounding box center [1472, 294] width 4 height 18
drag, startPoint x: 1437, startPoint y: 387, endPoint x: 1476, endPoint y: 298, distance: 97.2
click at [1438, 424] on div "Delete" at bounding box center [1413, 436] width 126 height 24
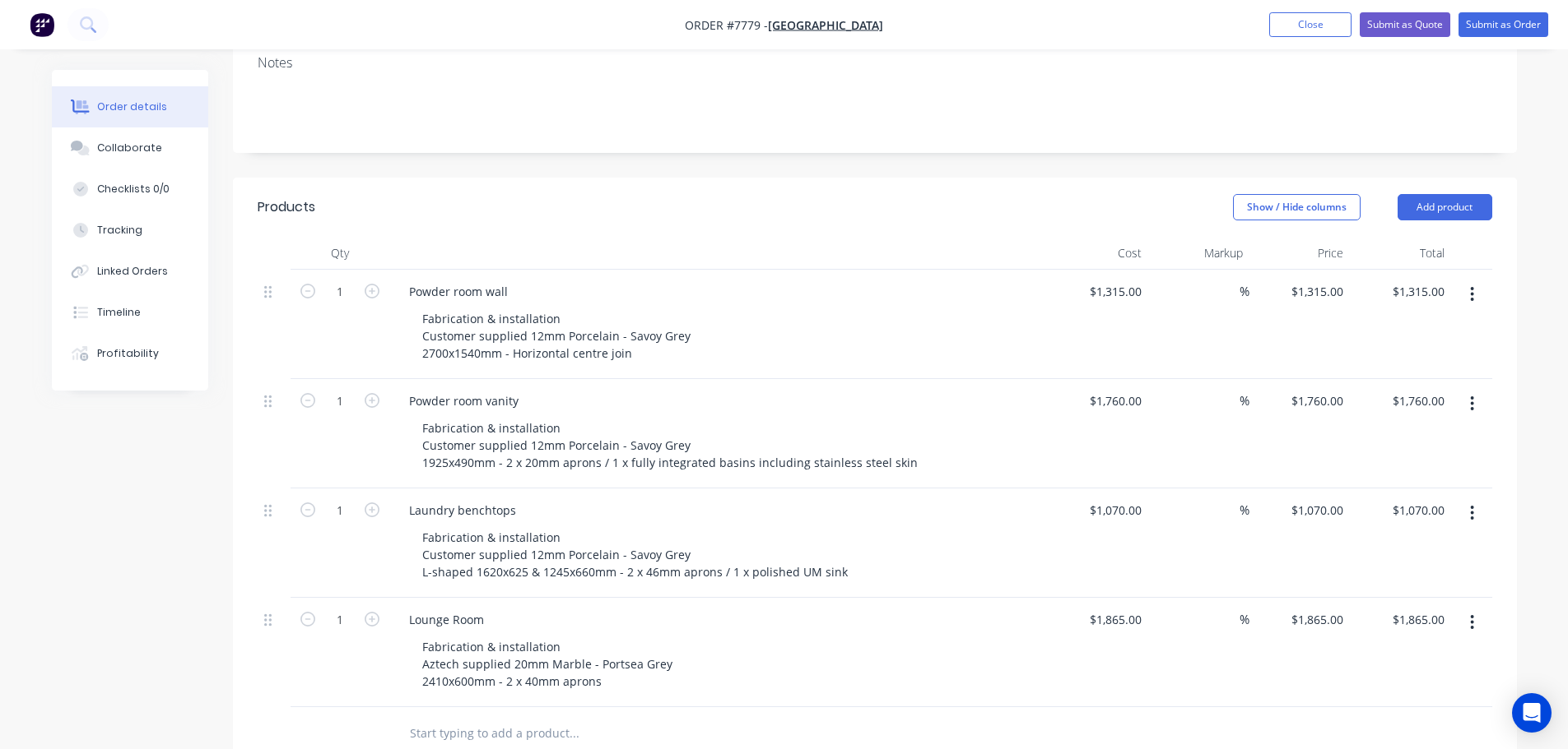
click at [1476, 269] on div at bounding box center [1471, 324] width 41 height 110
drag, startPoint x: 1476, startPoint y: 249, endPoint x: 1475, endPoint y: 264, distance: 15.0
click at [1476, 279] on button "button" at bounding box center [1472, 294] width 38 height 30
drag, startPoint x: 1437, startPoint y: 387, endPoint x: 1471, endPoint y: 275, distance: 117.0
click at [1436, 424] on div "Delete" at bounding box center [1413, 436] width 126 height 24
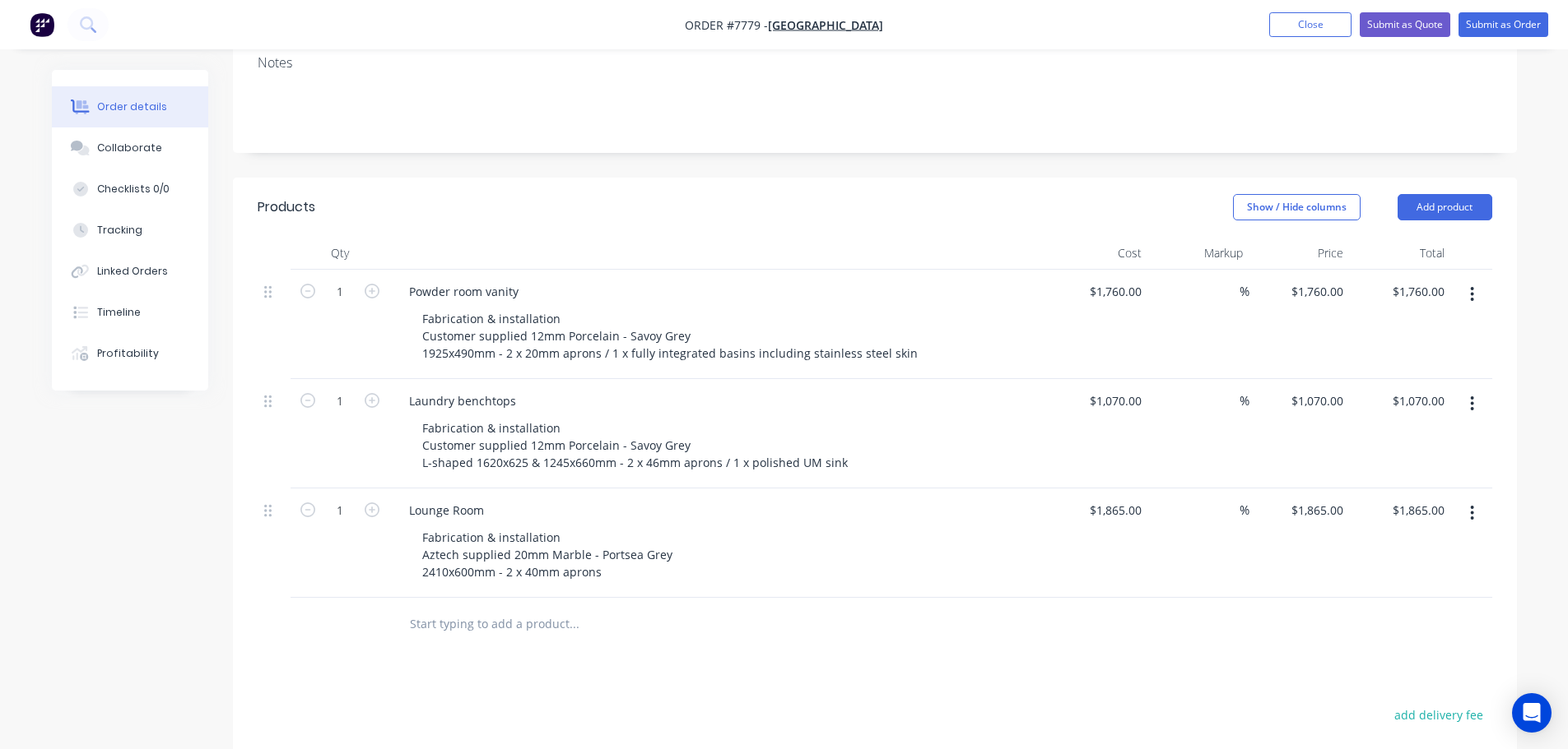
click at [1474, 279] on button "button" at bounding box center [1472, 294] width 38 height 30
drag, startPoint x: 1437, startPoint y: 384, endPoint x: 1457, endPoint y: 344, distance: 44.7
click at [1437, 424] on div "Delete" at bounding box center [1413, 436] width 126 height 24
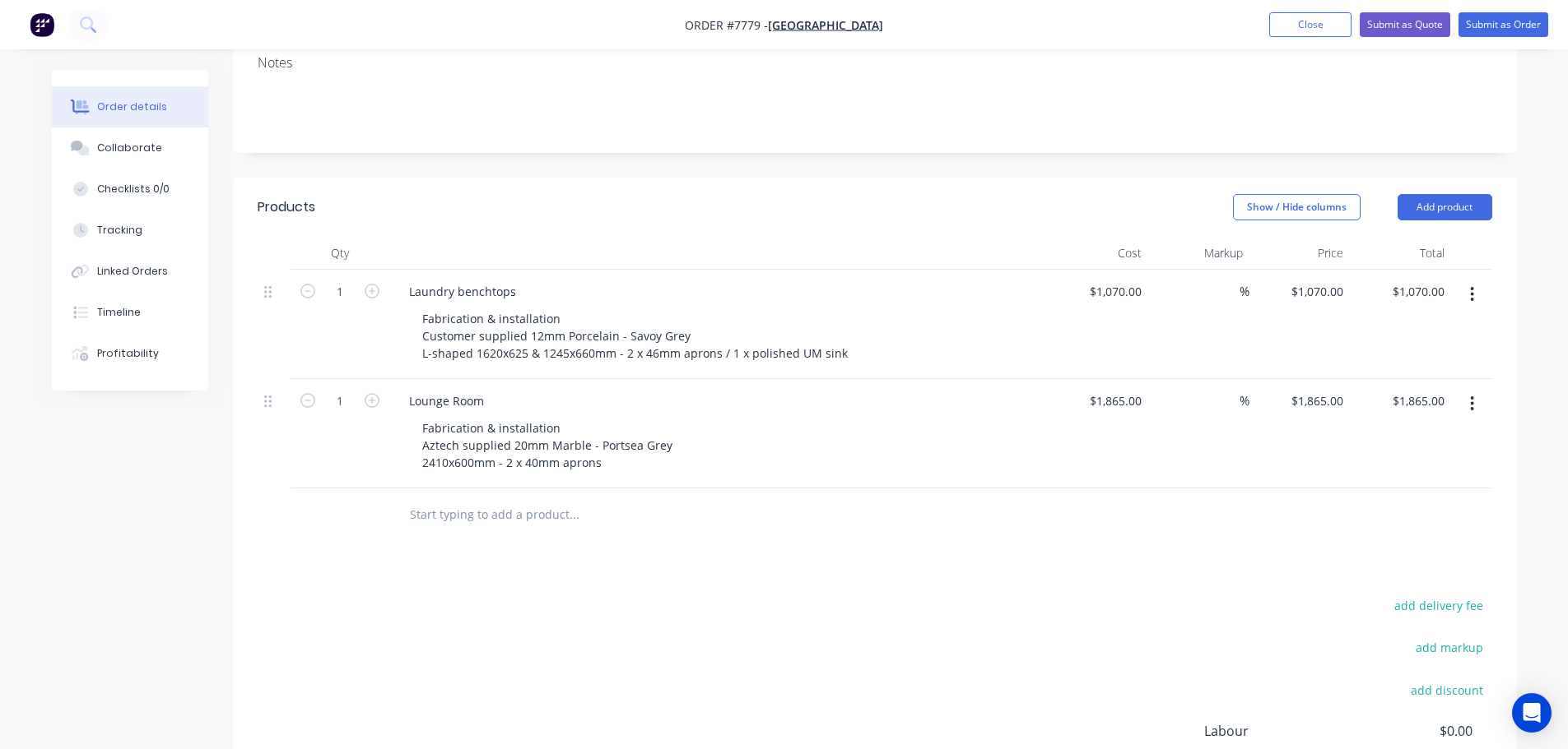
click at [1472, 287] on icon "button" at bounding box center [1472, 294] width 3 height 15
drag, startPoint x: 1423, startPoint y: 382, endPoint x: 1462, endPoint y: 279, distance: 110.1
click at [1423, 424] on div "Delete" at bounding box center [1413, 436] width 126 height 24
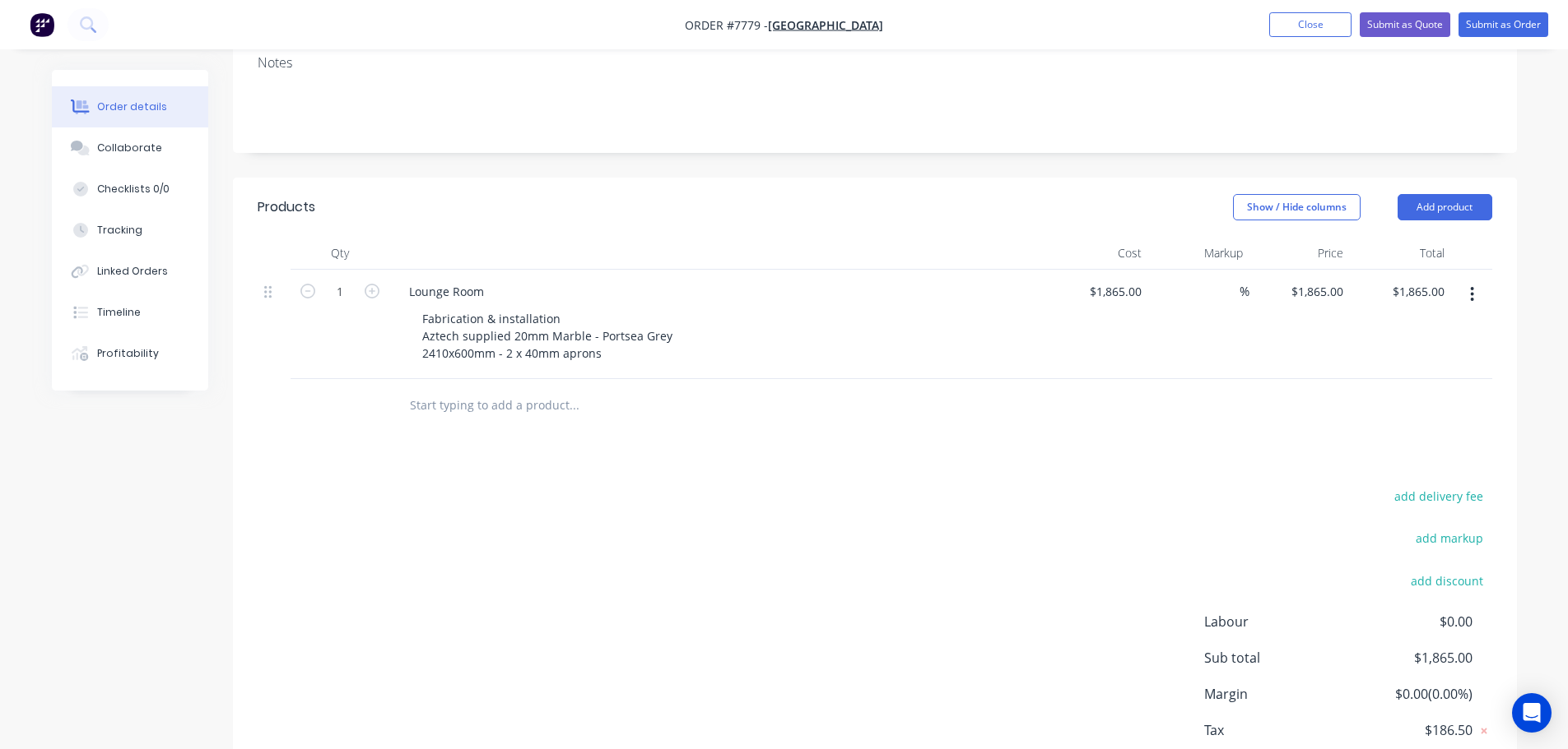
click at [1466, 279] on button "button" at bounding box center [1472, 294] width 38 height 30
drag, startPoint x: 836, startPoint y: 369, endPoint x: 774, endPoint y: 367, distance: 62.0
click at [836, 389] on div at bounding box center [643, 406] width 494 height 33
click at [461, 389] on input "text" at bounding box center [574, 406] width 329 height 33
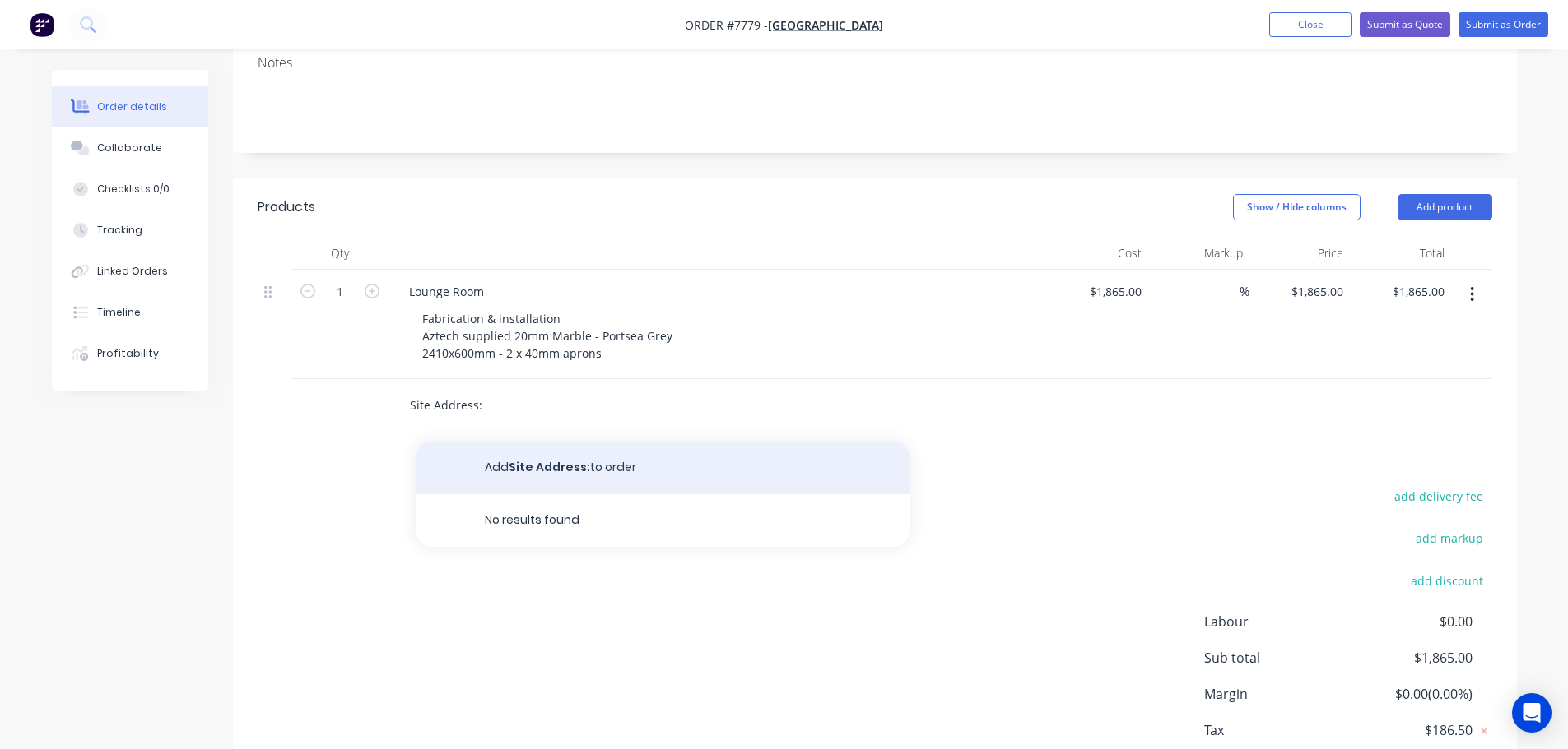
type input "Site Address:"
click at [493, 441] on button "Add Site Address: to order" at bounding box center [663, 467] width 494 height 52
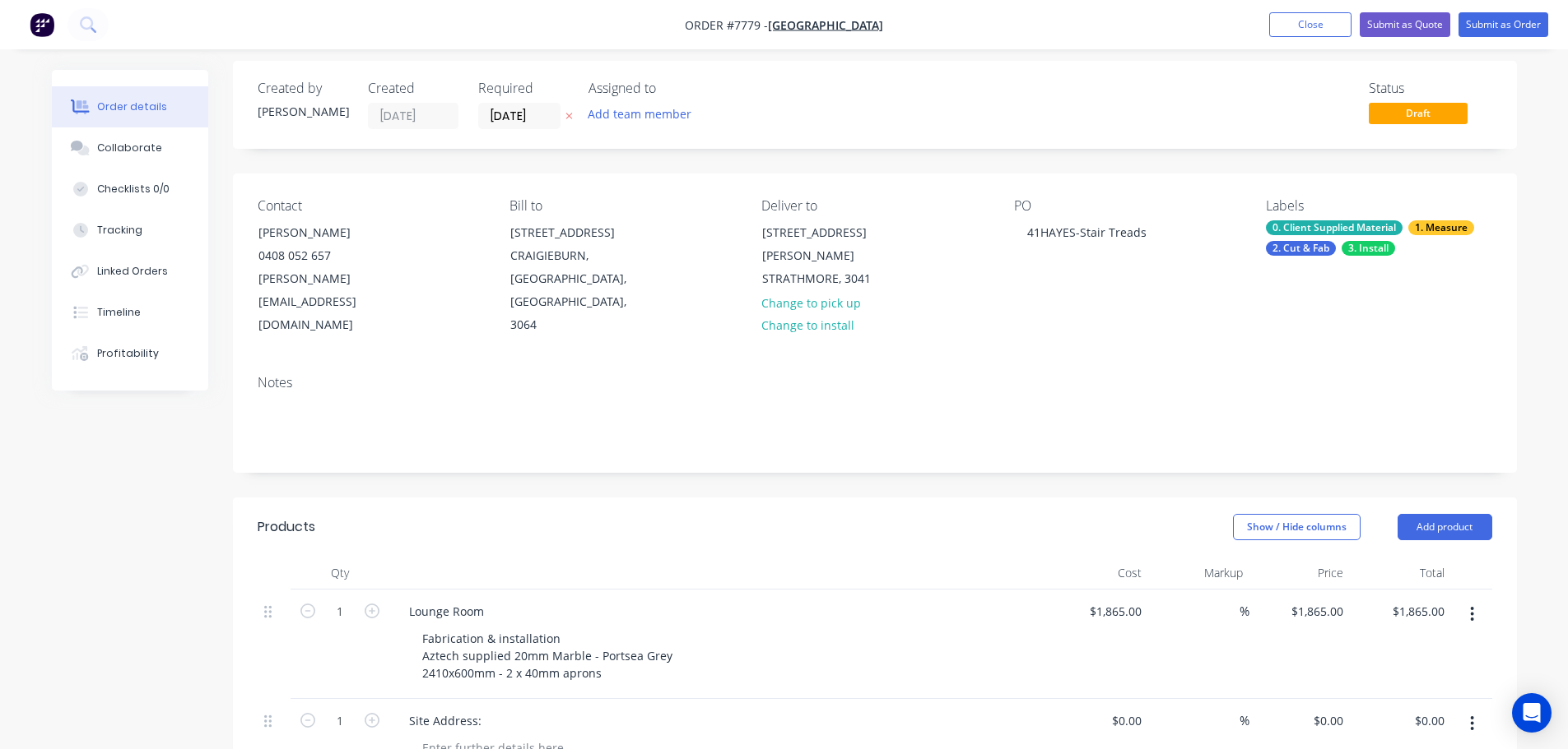
scroll to position [0, 0]
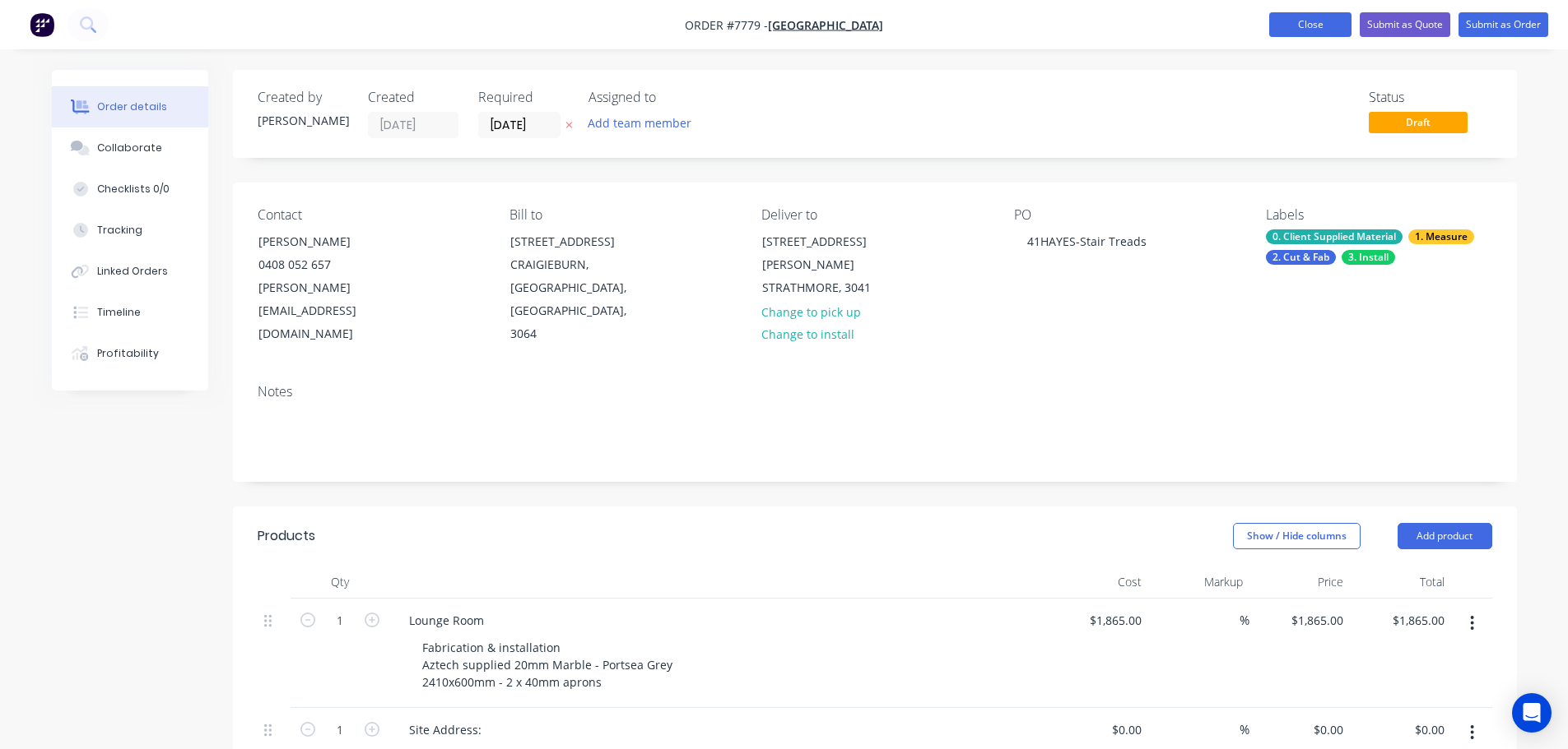
click at [1318, 28] on button "Close" at bounding box center [1309, 25] width 82 height 25
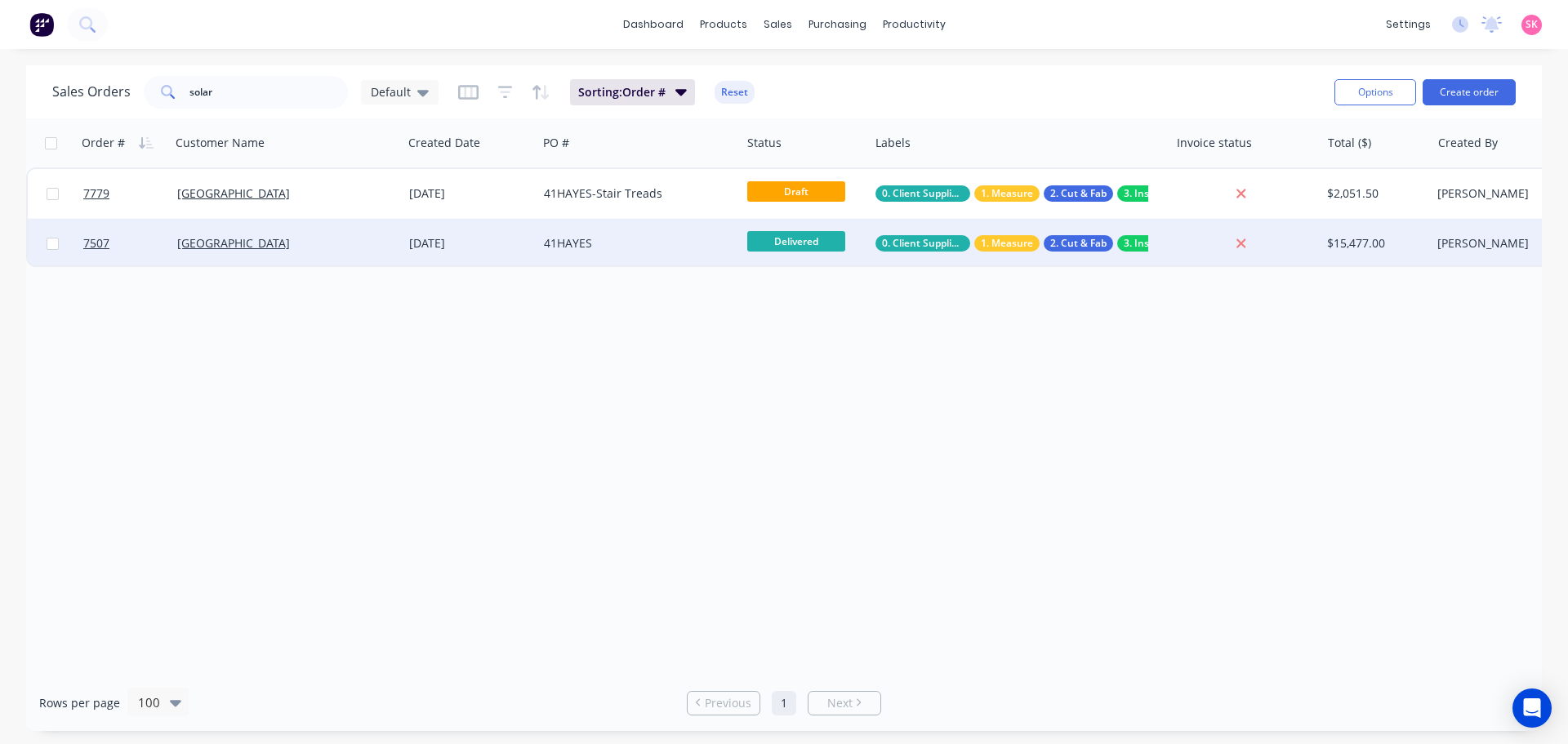
click at [613, 227] on div "41HAYES" at bounding box center [639, 243] width 203 height 49
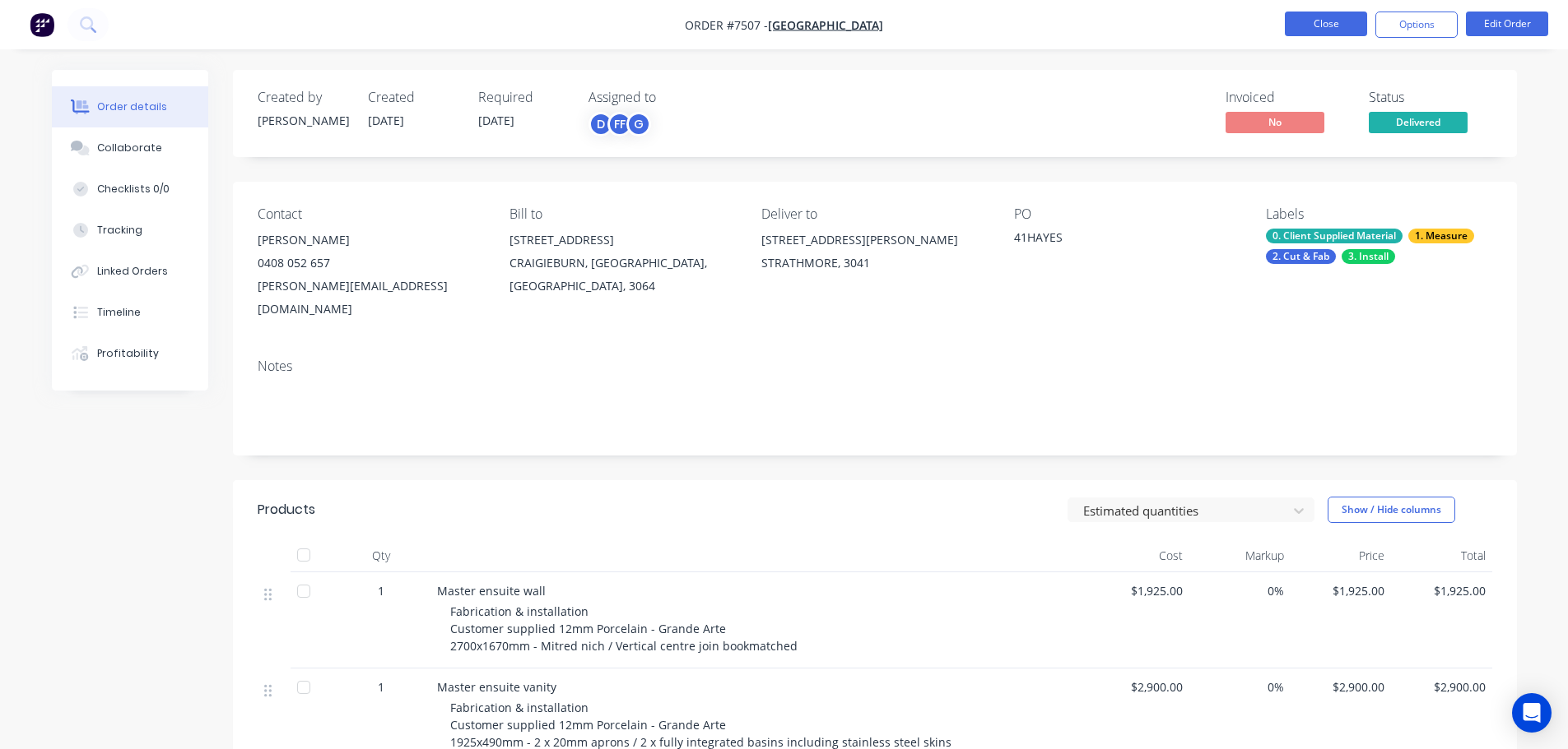
click at [1328, 22] on button "Close" at bounding box center [1325, 24] width 82 height 25
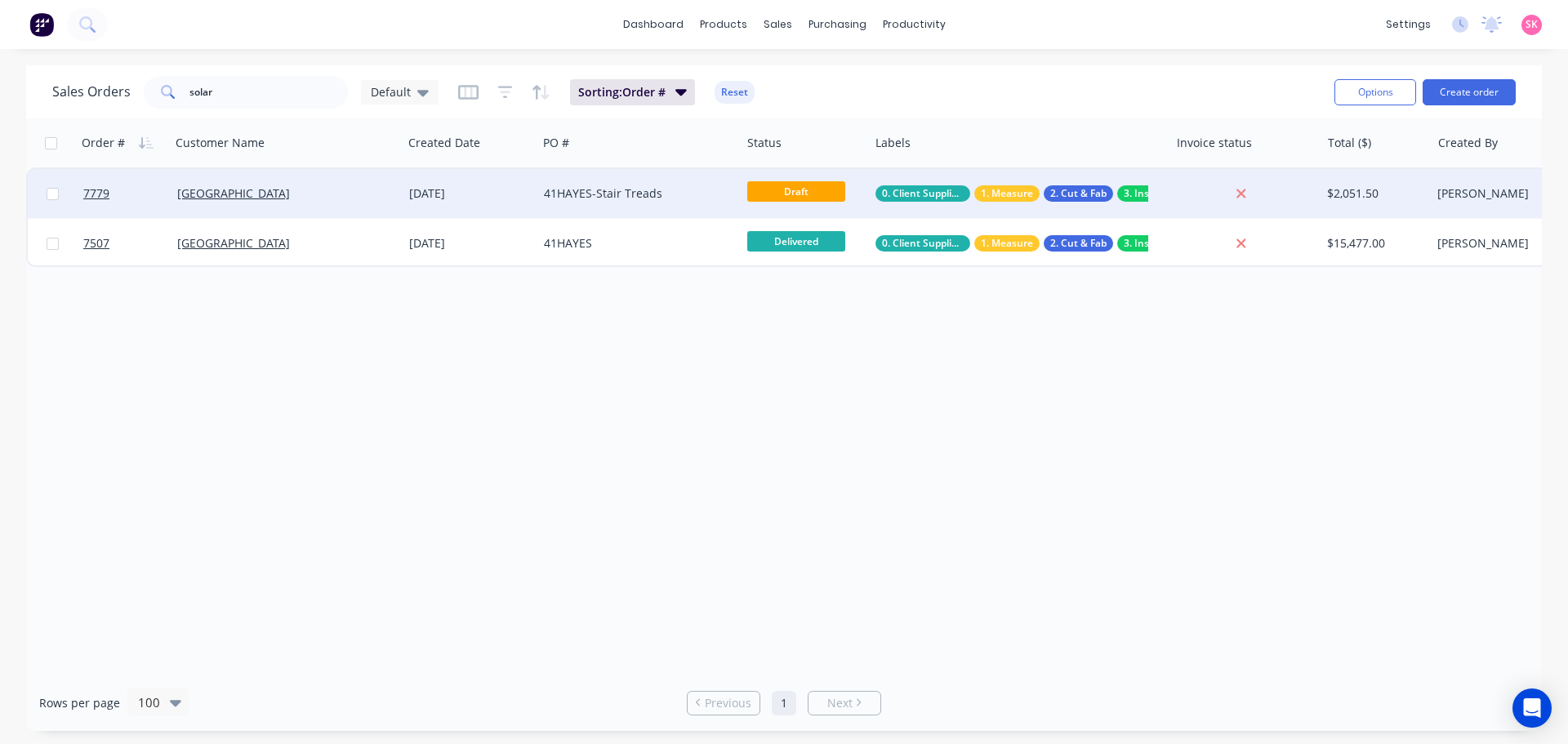
click at [630, 198] on div "41HAYES-Stair Treads" at bounding box center [635, 194] width 182 height 17
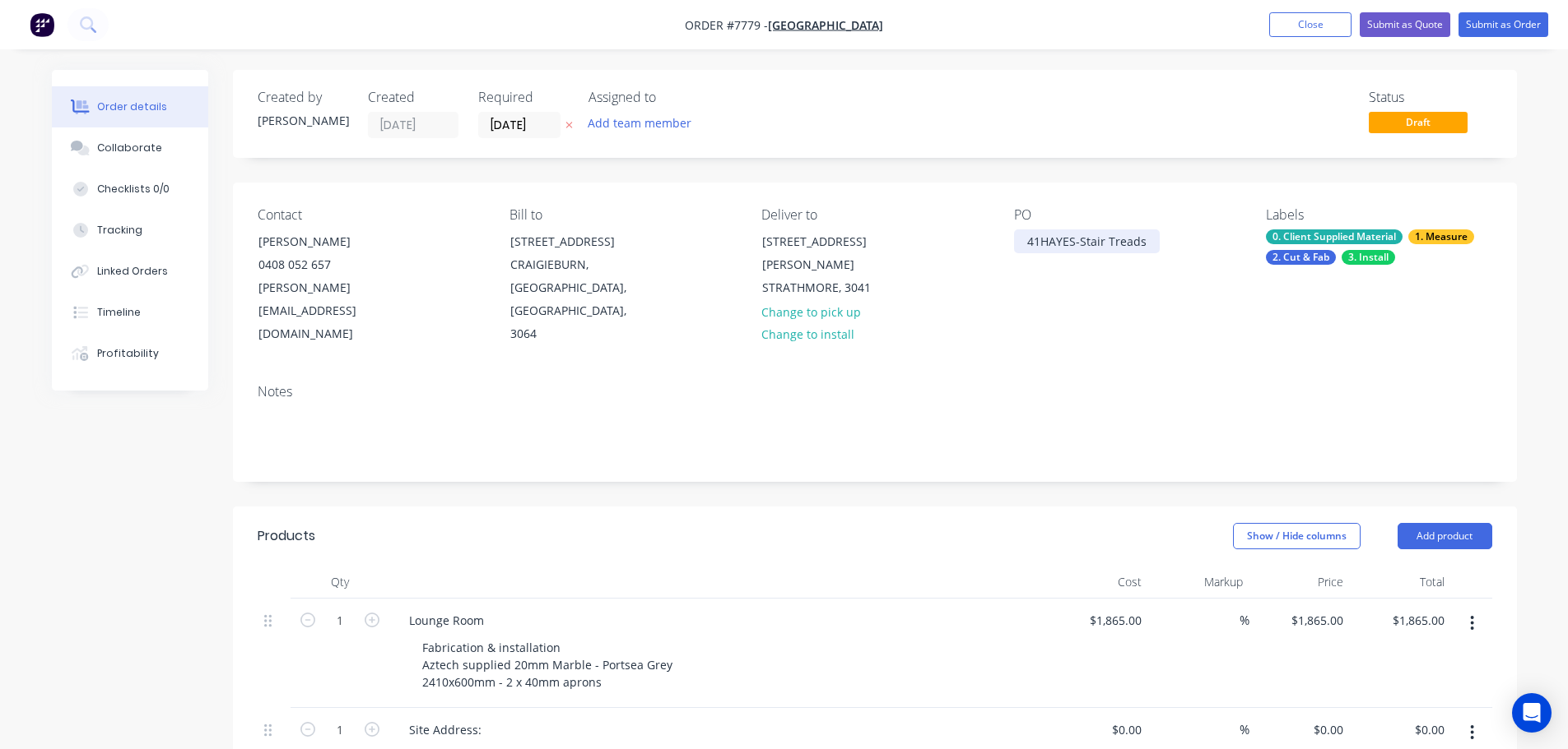
click at [1080, 240] on div "41HAYES-Stair Treads" at bounding box center [1086, 241] width 146 height 24
click at [1076, 240] on div "41HAYES- Stair Treads" at bounding box center [1088, 241] width 149 height 24
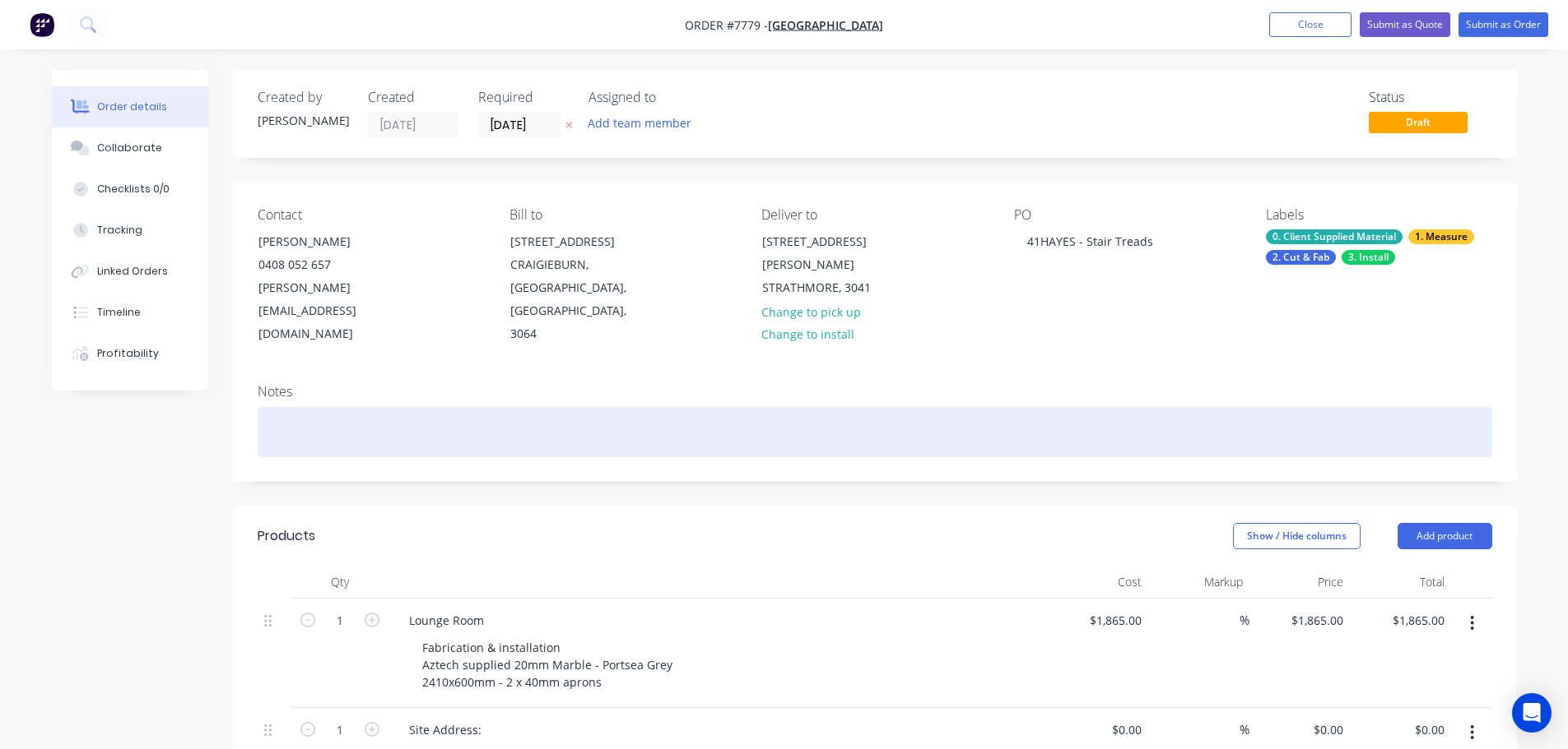
click at [1030, 407] on div at bounding box center [875, 432] width 1234 height 50
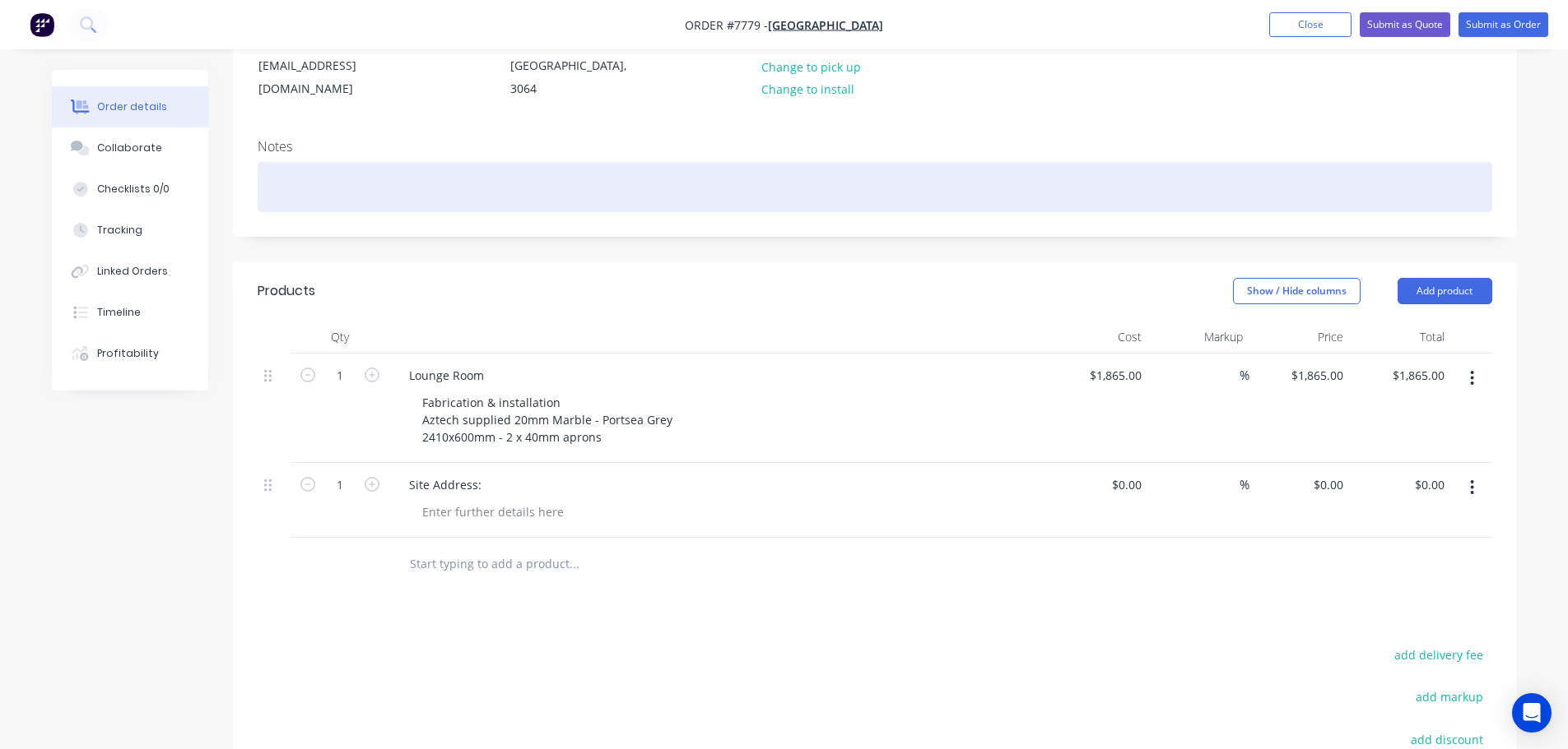
scroll to position [247, 0]
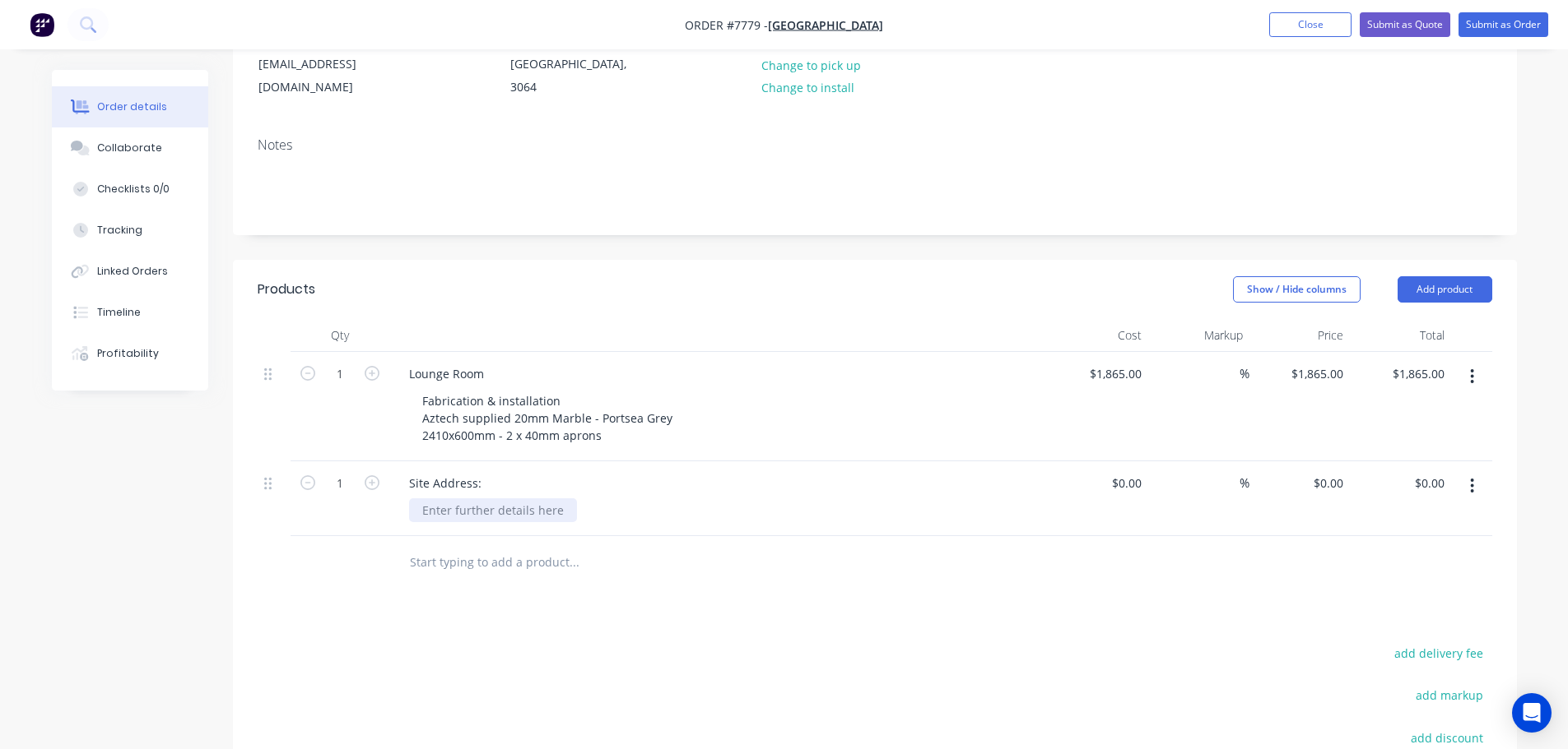
click at [506, 498] on div at bounding box center [493, 510] width 168 height 24
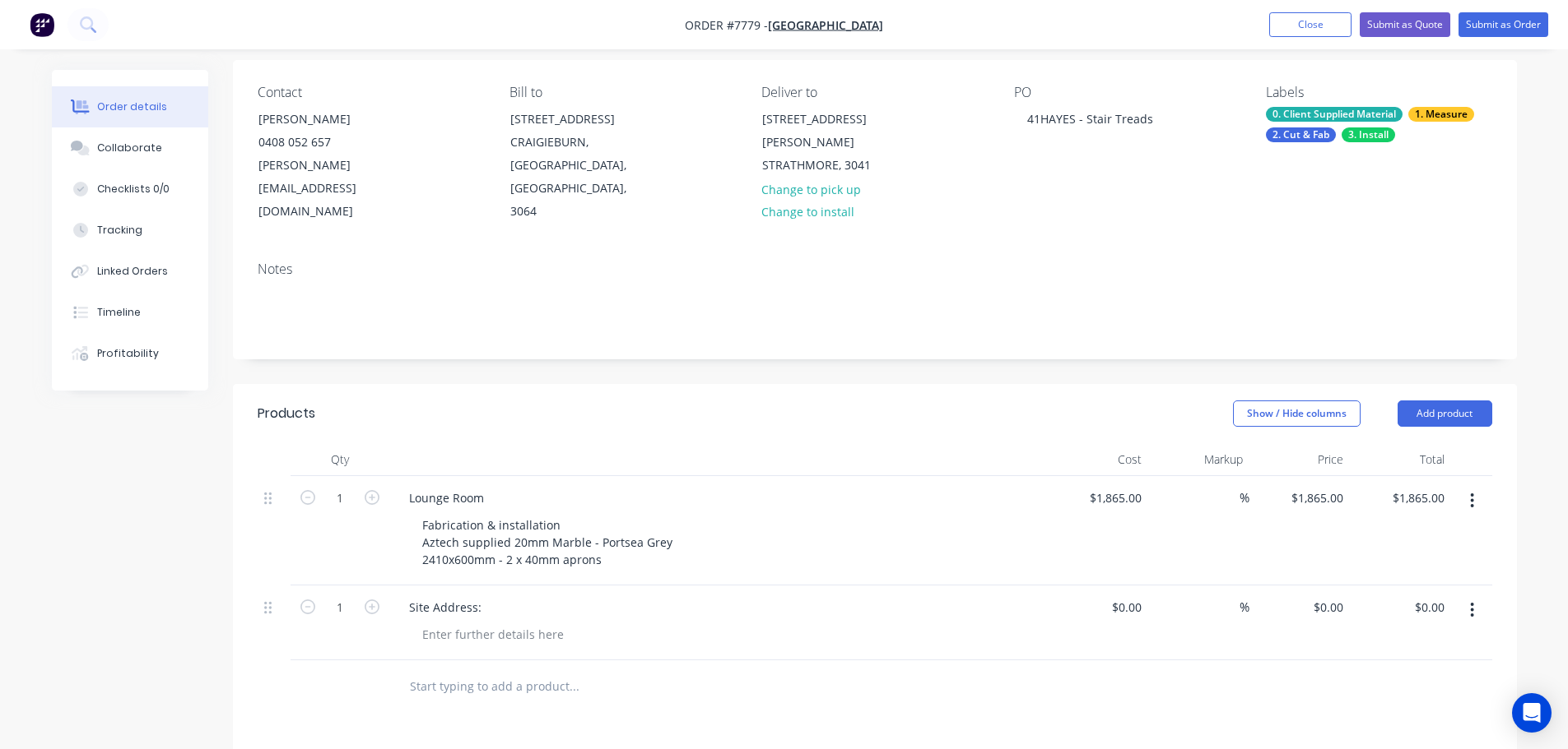
scroll to position [0, 0]
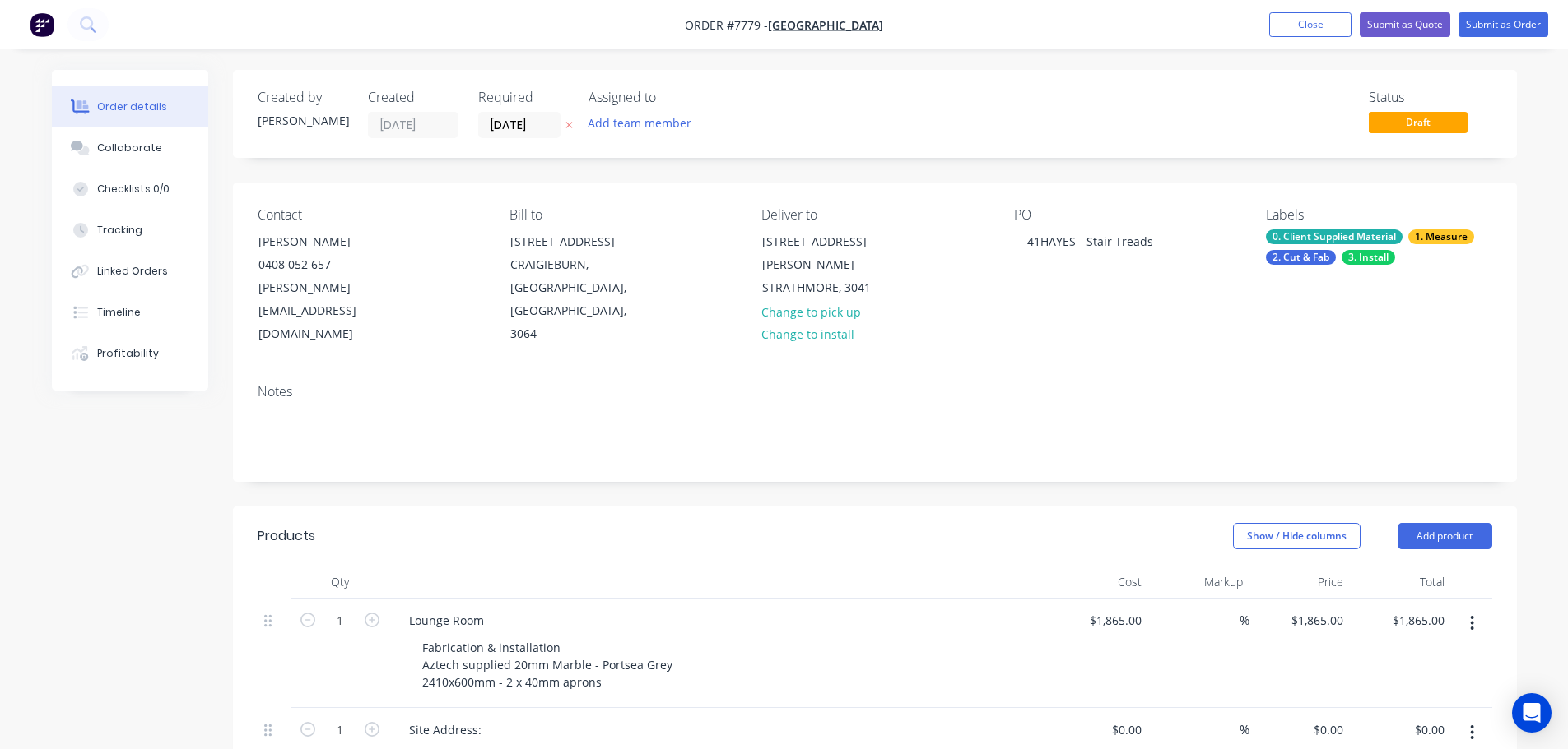
drag, startPoint x: 128, startPoint y: 576, endPoint x: 172, endPoint y: 590, distance: 46.2
click at [127, 576] on div "Created by Stacey Created 24/09/25 Required 24/09/25 Assigned to Add team membe…" at bounding box center [784, 663] width 1465 height 1185
click at [492, 745] on div at bounding box center [493, 756] width 168 height 24
paste div
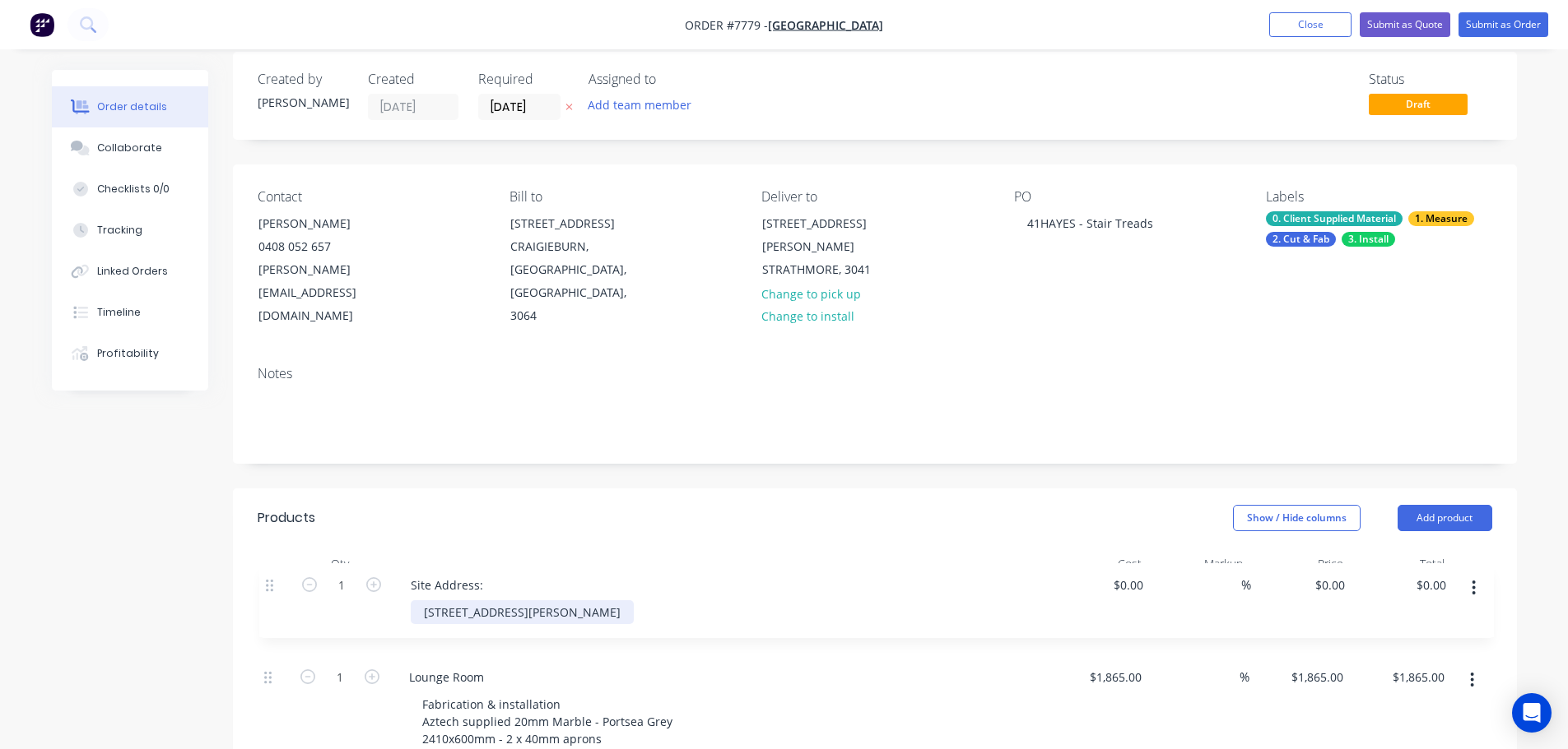
drag, startPoint x: 268, startPoint y: 689, endPoint x: 270, endPoint y: 555, distance: 134.0
click at [270, 580] on div "1 Lounge Room Fabrication & installation Aztech supplied 20mm Marble - Portsea …" at bounding box center [875, 673] width 1234 height 185
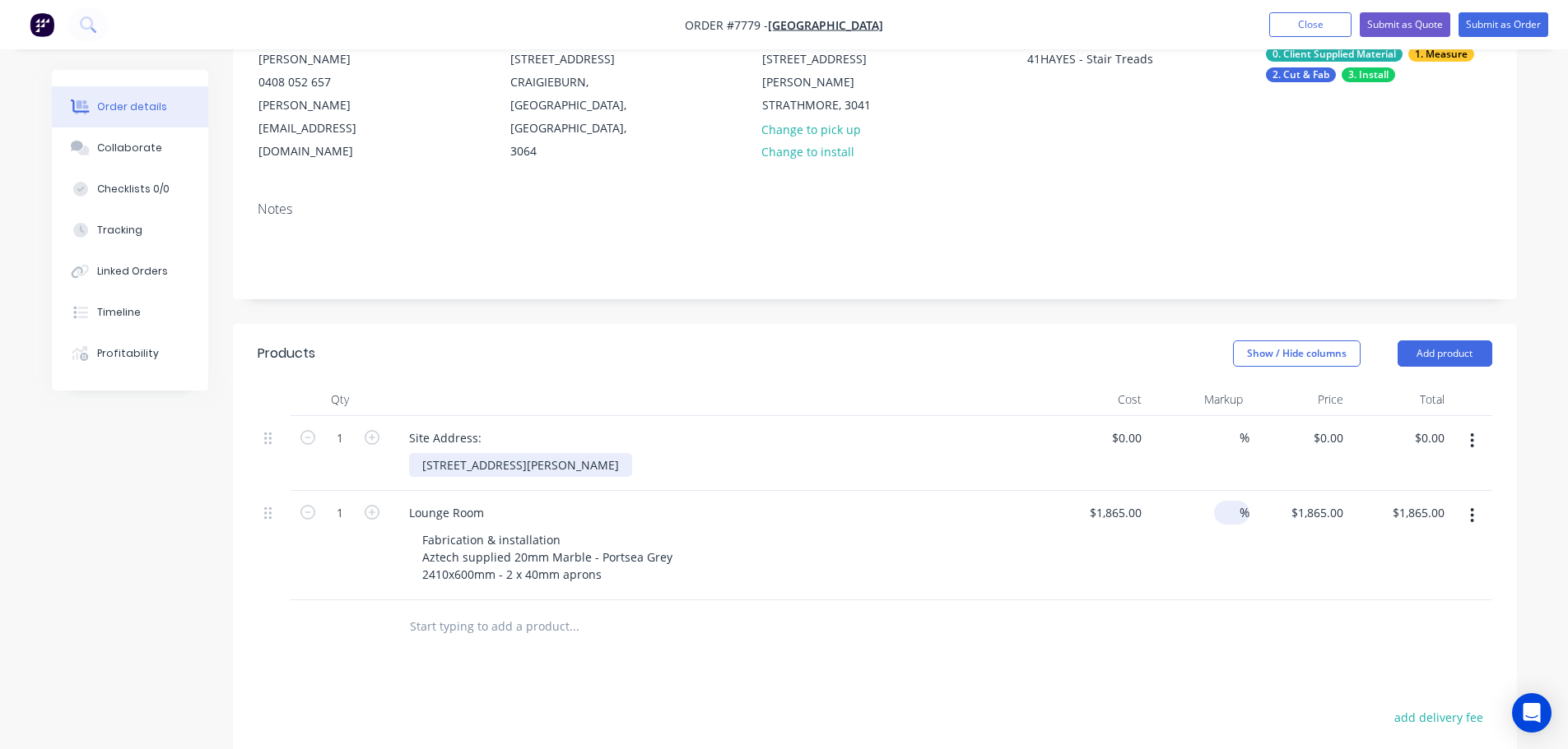
scroll to position [184, 0]
click at [486, 500] on div "Lounge Room" at bounding box center [447, 511] width 101 height 24
drag, startPoint x: 485, startPoint y: 465, endPoint x: 268, endPoint y: 471, distance: 217.1
click at [268, 490] on div "1 Lounge Room Fabrication & installation Aztech supplied 20mm Marble - Portsea …" at bounding box center [875, 545] width 1234 height 110
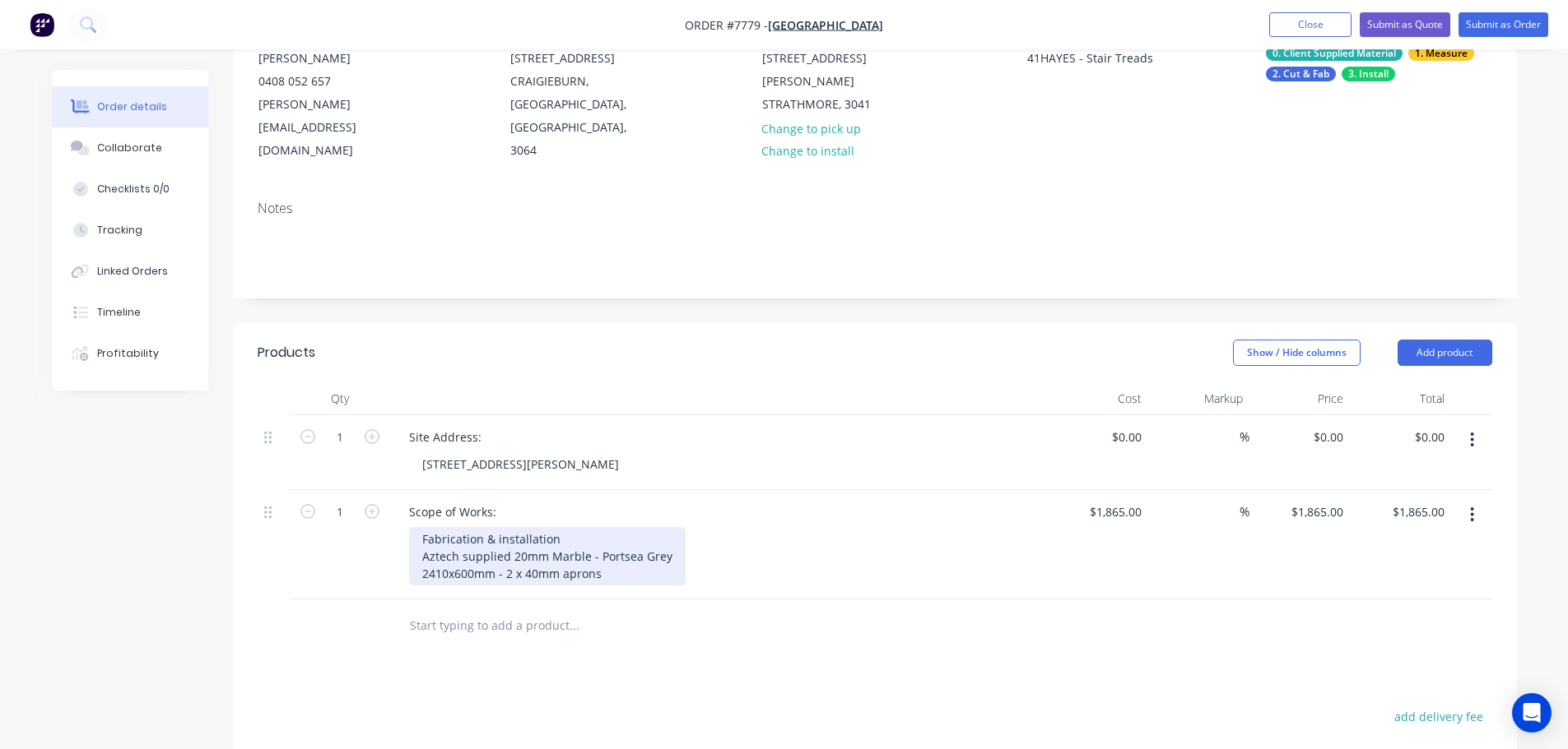
click at [611, 527] on div "Fabrication & installation Aztech supplied 20mm Marble - Portsea Grey 2410x600m…" at bounding box center [547, 556] width 276 height 58
click at [633, 527] on div "Fabrication & installation Aztech supplied 20mm Marble - Portsea Grey 2410x600m…" at bounding box center [547, 556] width 276 height 58
drag, startPoint x: 641, startPoint y: 528, endPoint x: 375, endPoint y: 528, distance: 266.0
click at [375, 528] on div "1 Scope of Works: Fabrication & installation Aztech supplied 20mm Marble - Port…" at bounding box center [875, 545] width 1234 height 110
click at [555, 527] on div "Fabrication & installation Aztech supplied 20mm Marble - Portsea Grey 2410x600m…" at bounding box center [547, 556] width 276 height 58
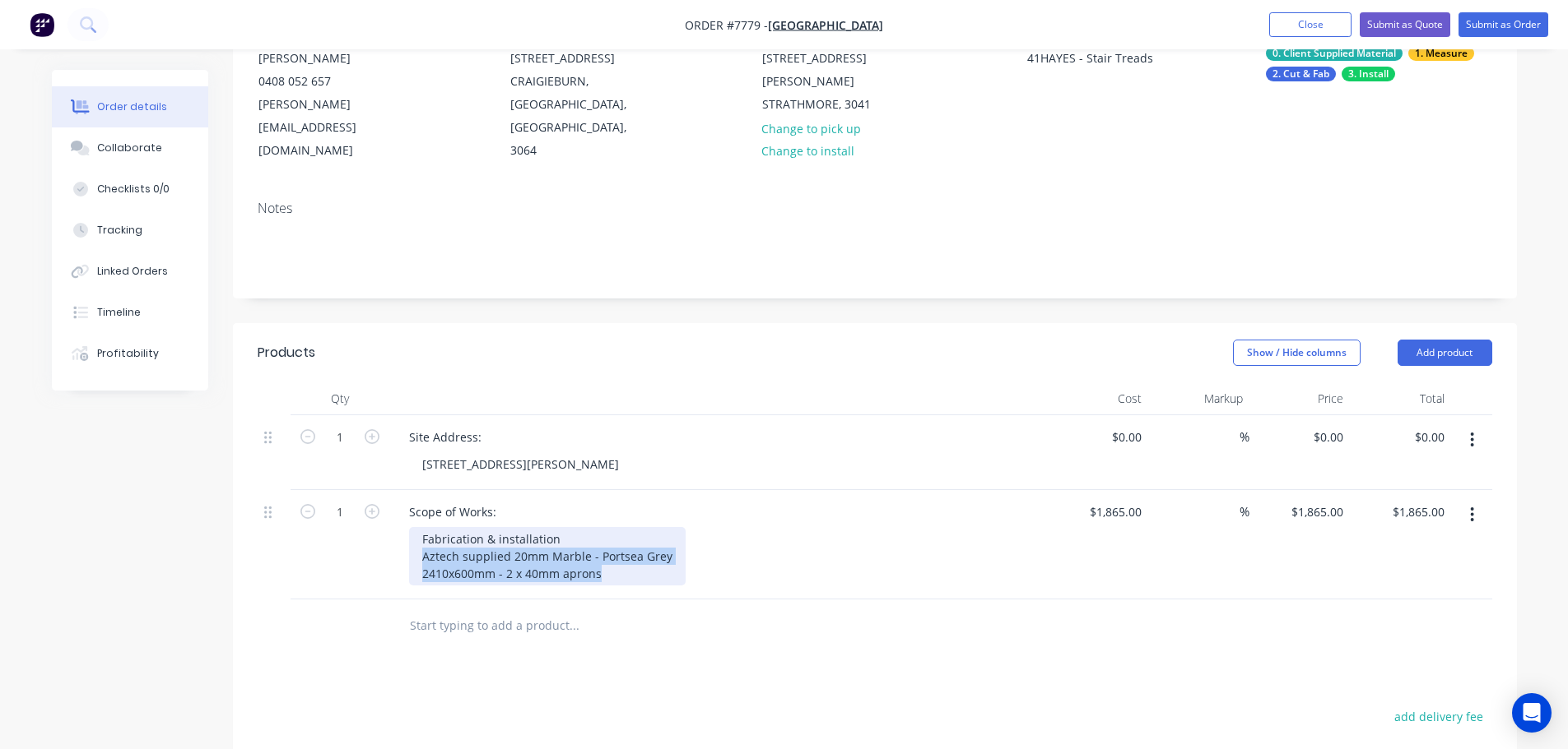
drag, startPoint x: 607, startPoint y: 521, endPoint x: 354, endPoint y: 510, distance: 253.2
click at [354, 510] on div "1 Scope of Works: Fabrication & installation Aztech supplied 20mm Marble - Port…" at bounding box center [875, 545] width 1234 height 110
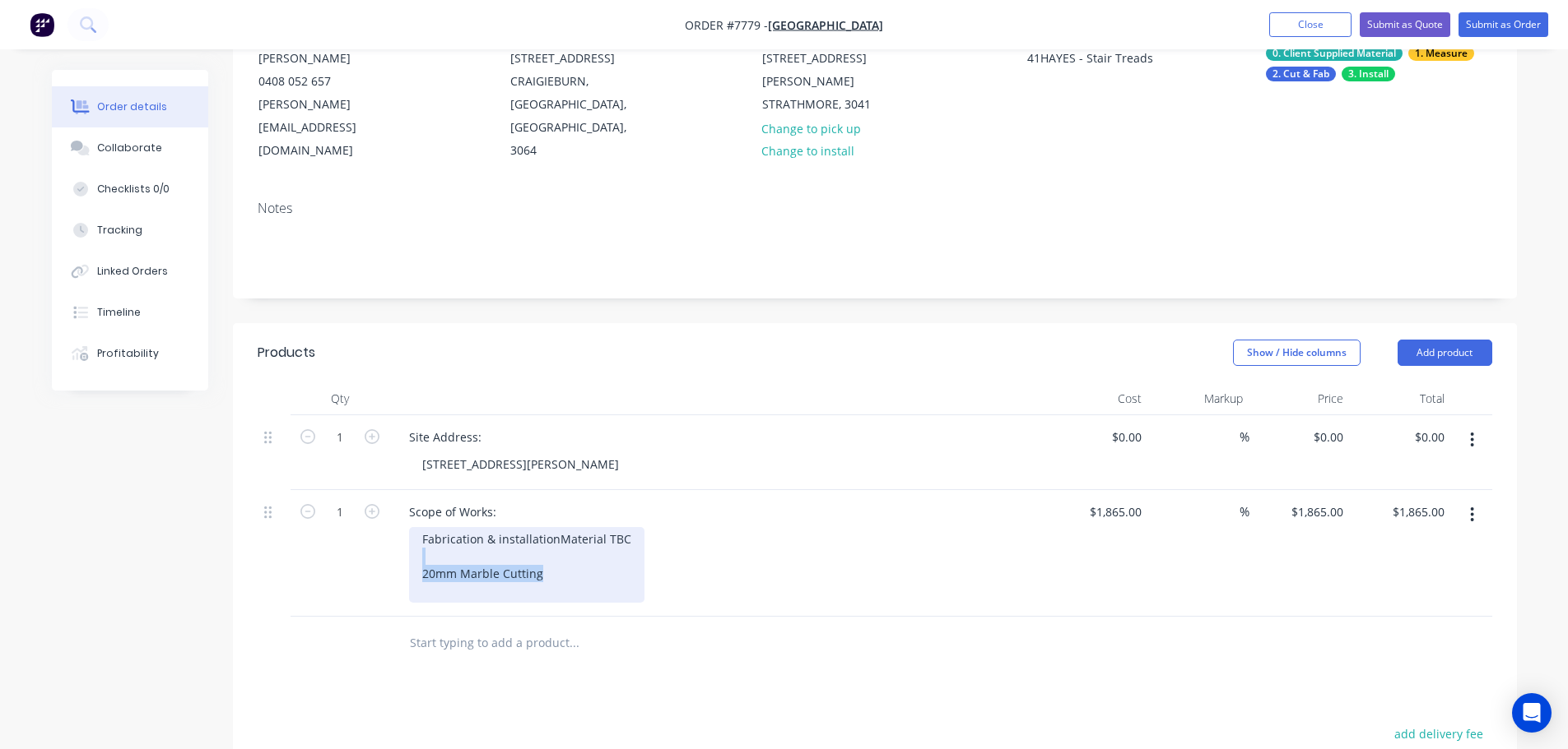
drag, startPoint x: 561, startPoint y: 549, endPoint x: 288, endPoint y: 534, distance: 273.4
click at [288, 534] on div "1 Scope of Works: Fabrication & installation Material TBC 20mm Marble Cutting $…" at bounding box center [875, 554] width 1234 height 126
click at [568, 550] on div "Cutting, Fabrication & installation Material TBC" at bounding box center [550, 564] width 281 height 76
click at [580, 579] on div "Cutting, Fabrication & installation Material TBC Includes digital site measure" at bounding box center [550, 564] width 281 height 76
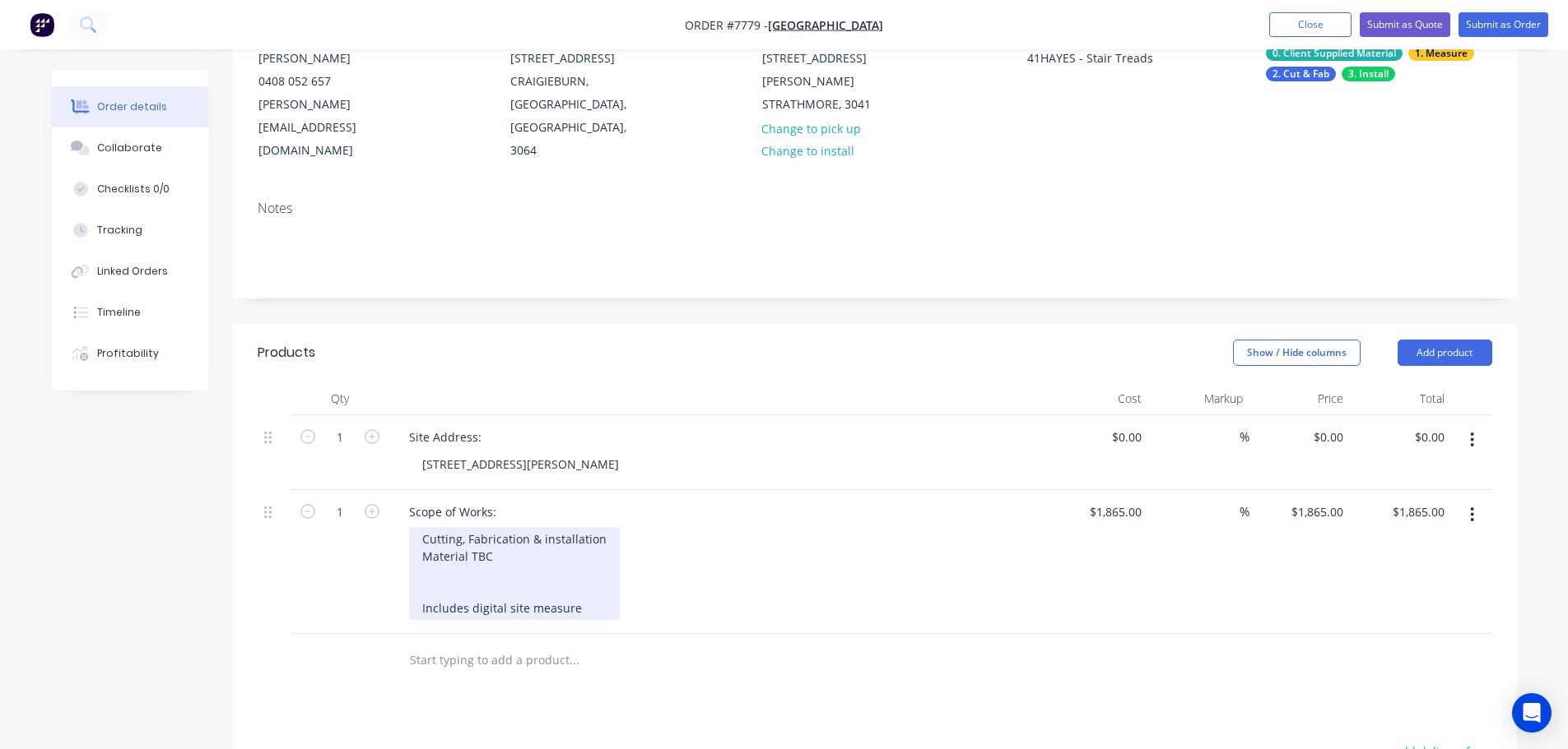
click at [579, 530] on div "Cutting, Fabrication & installation Material TBC Includes digital site measure" at bounding box center [514, 574] width 210 height 93
click at [483, 545] on div "Cutting, Fabrication & installation Material TBC Stair Treads & Landing Include…" at bounding box center [514, 582] width 210 height 111
click at [592, 536] on div "Cutting, Fabrication & installation Material TBC Stair Treads, Risers & Landing…" at bounding box center [514, 582] width 210 height 111
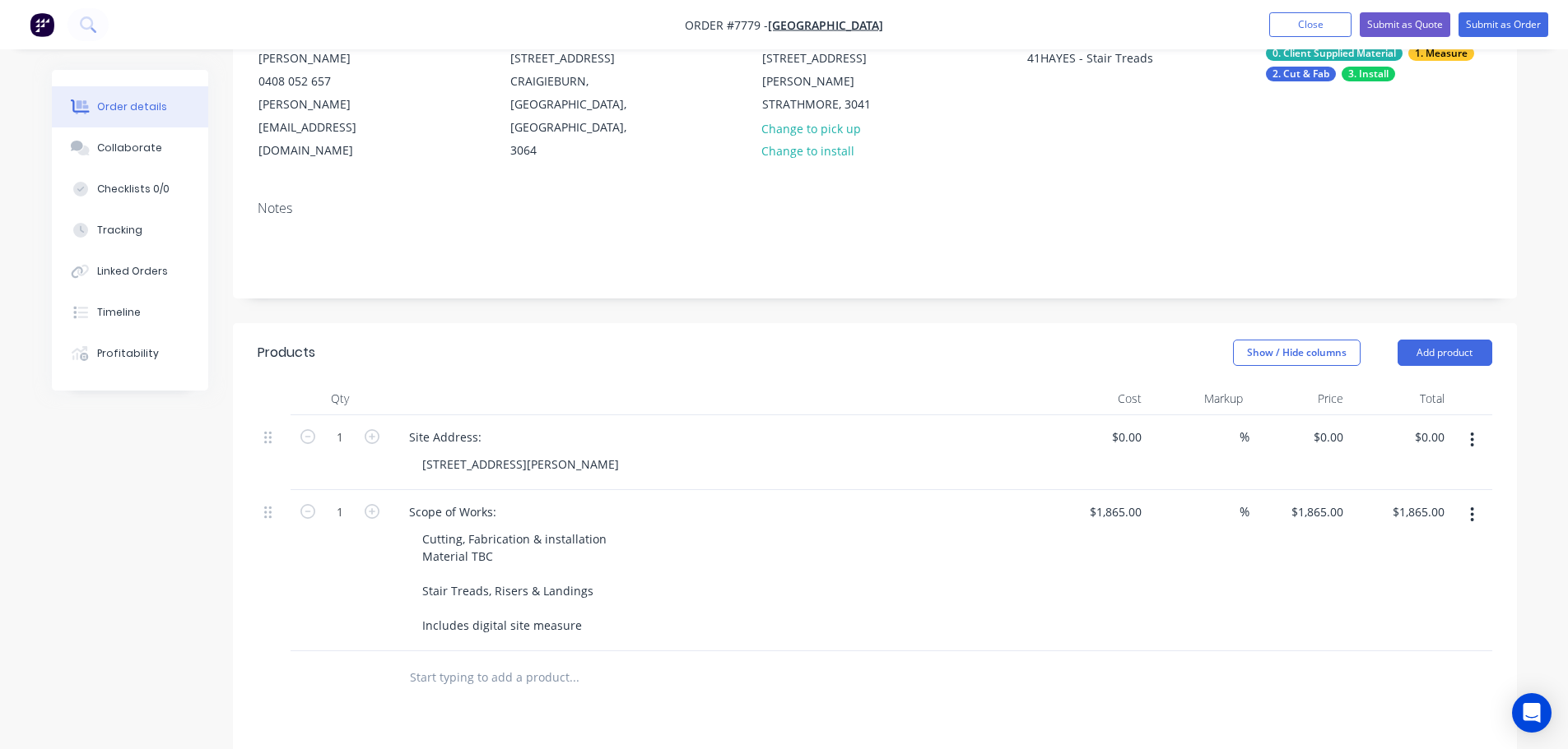
drag, startPoint x: 654, startPoint y: 519, endPoint x: 711, endPoint y: 521, distance: 57.0
click at [655, 527] on div "Cutting, Fabrication & installation Material TBC Stair Treads, Risers & Landing…" at bounding box center [725, 582] width 632 height 111
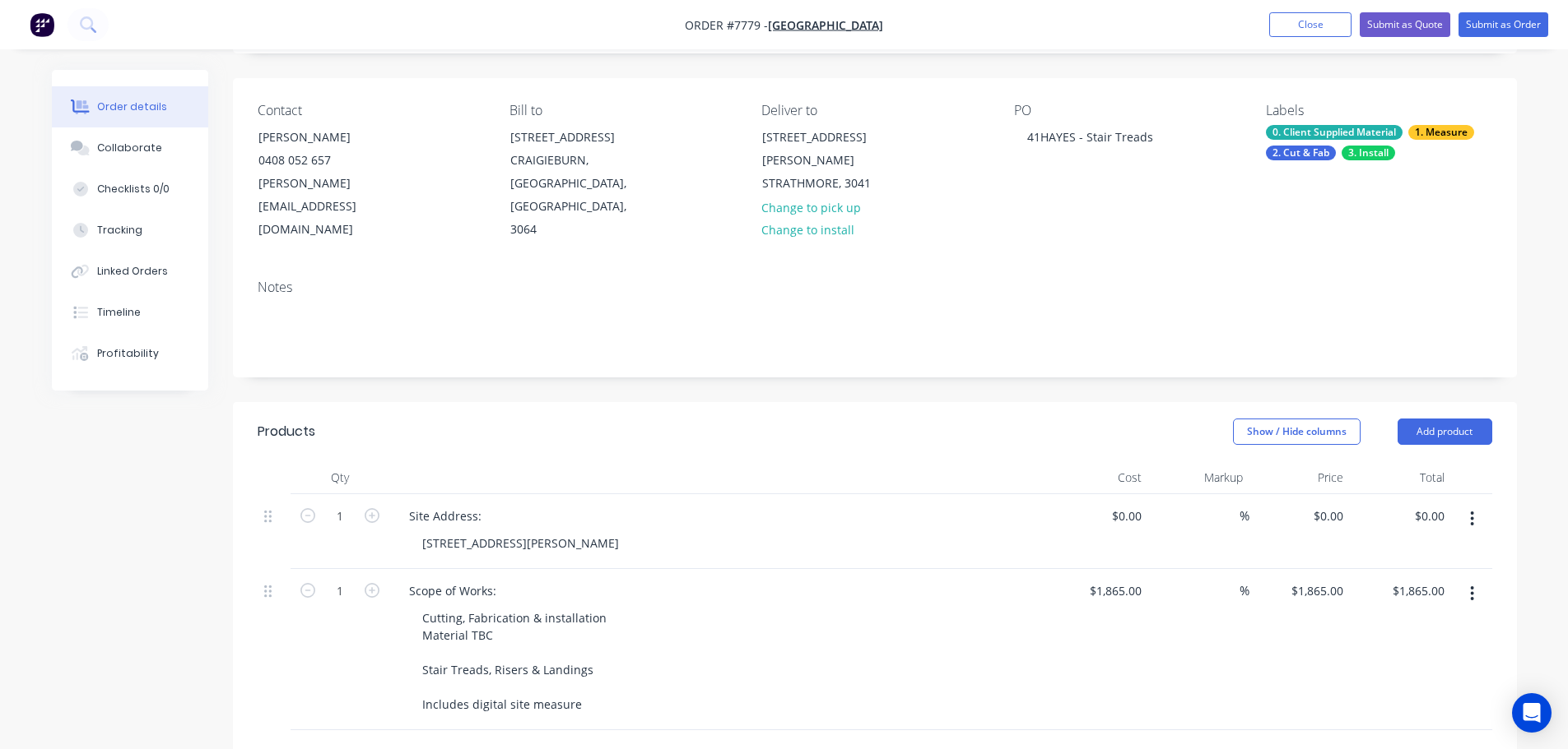
scroll to position [0, 0]
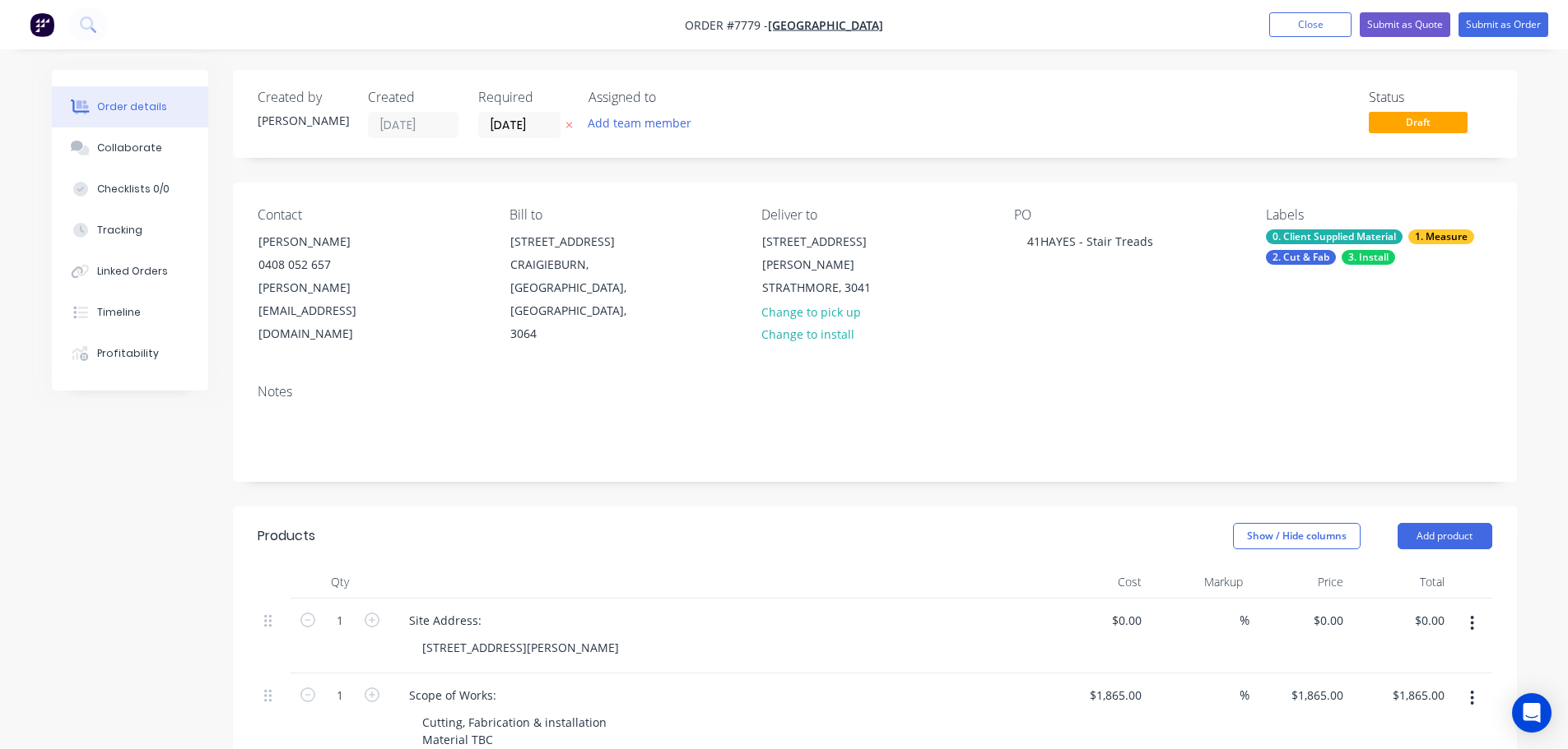
click at [545, 149] on div "Created by Stacey Created 24/09/25 Required 24/09/25 Assigned to Add team membe…" at bounding box center [874, 114] width 1284 height 88
click at [545, 121] on input "[DATE]" at bounding box center [519, 126] width 81 height 25
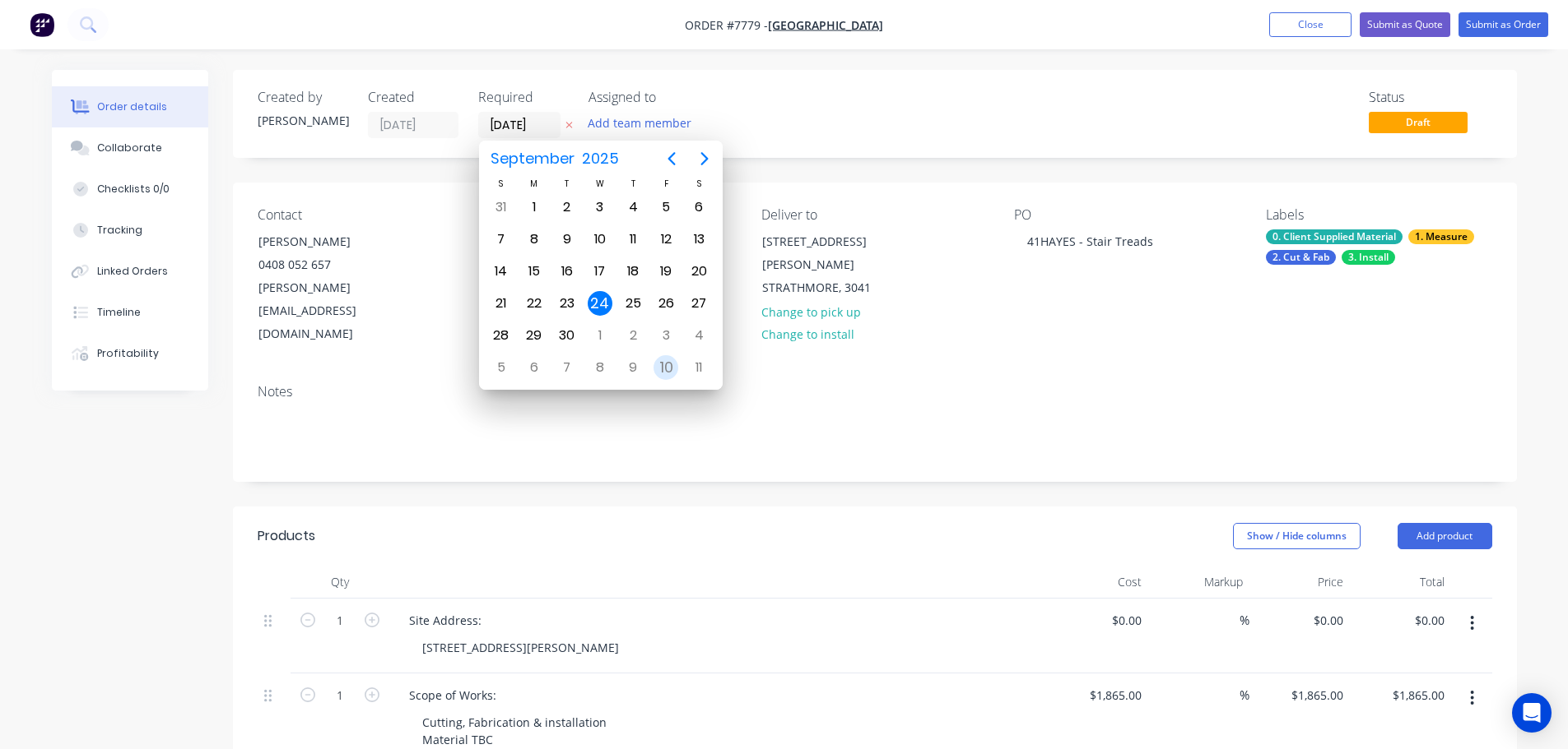
click at [662, 361] on div "10" at bounding box center [665, 367] width 25 height 25
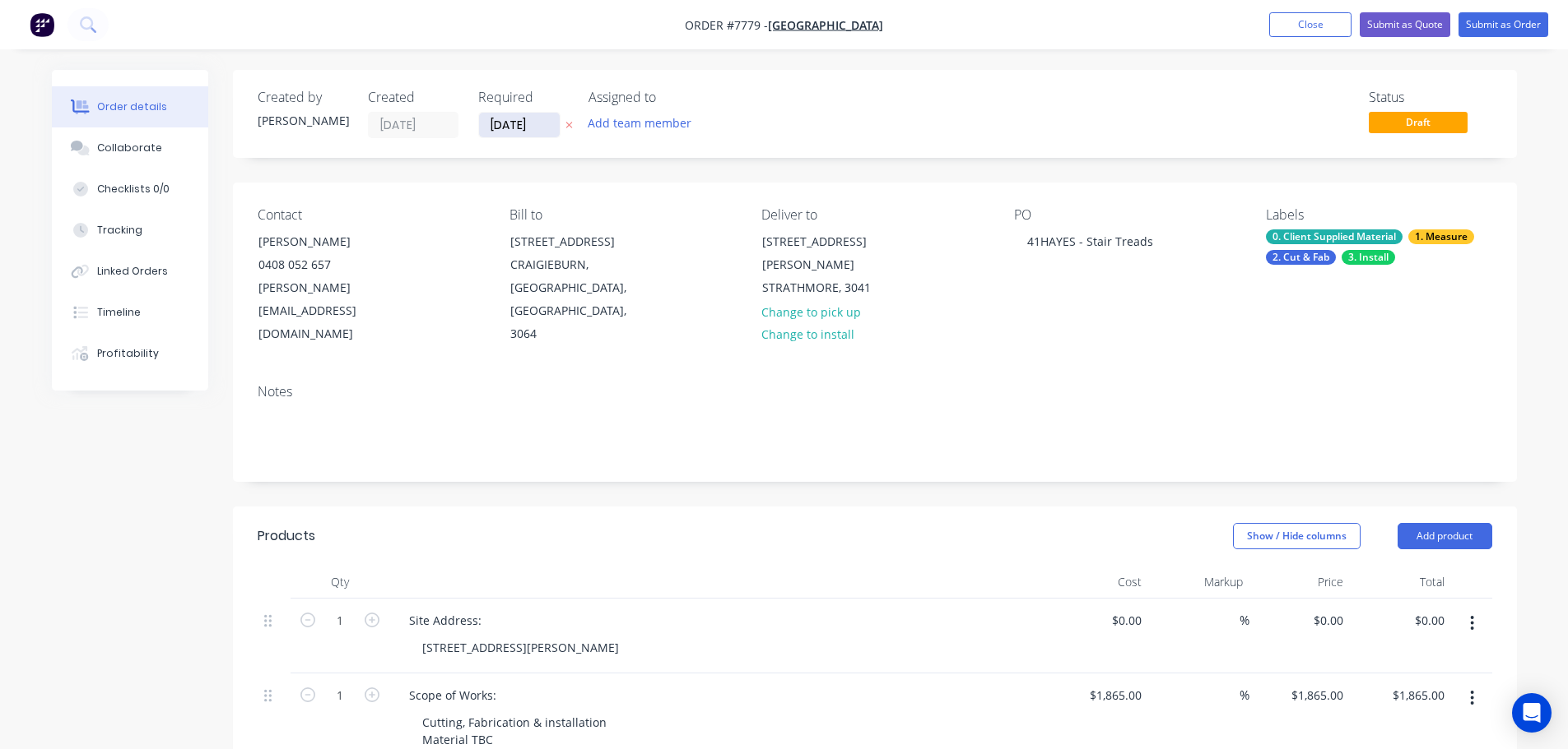
click at [545, 124] on input "[DATE]" at bounding box center [519, 126] width 81 height 25
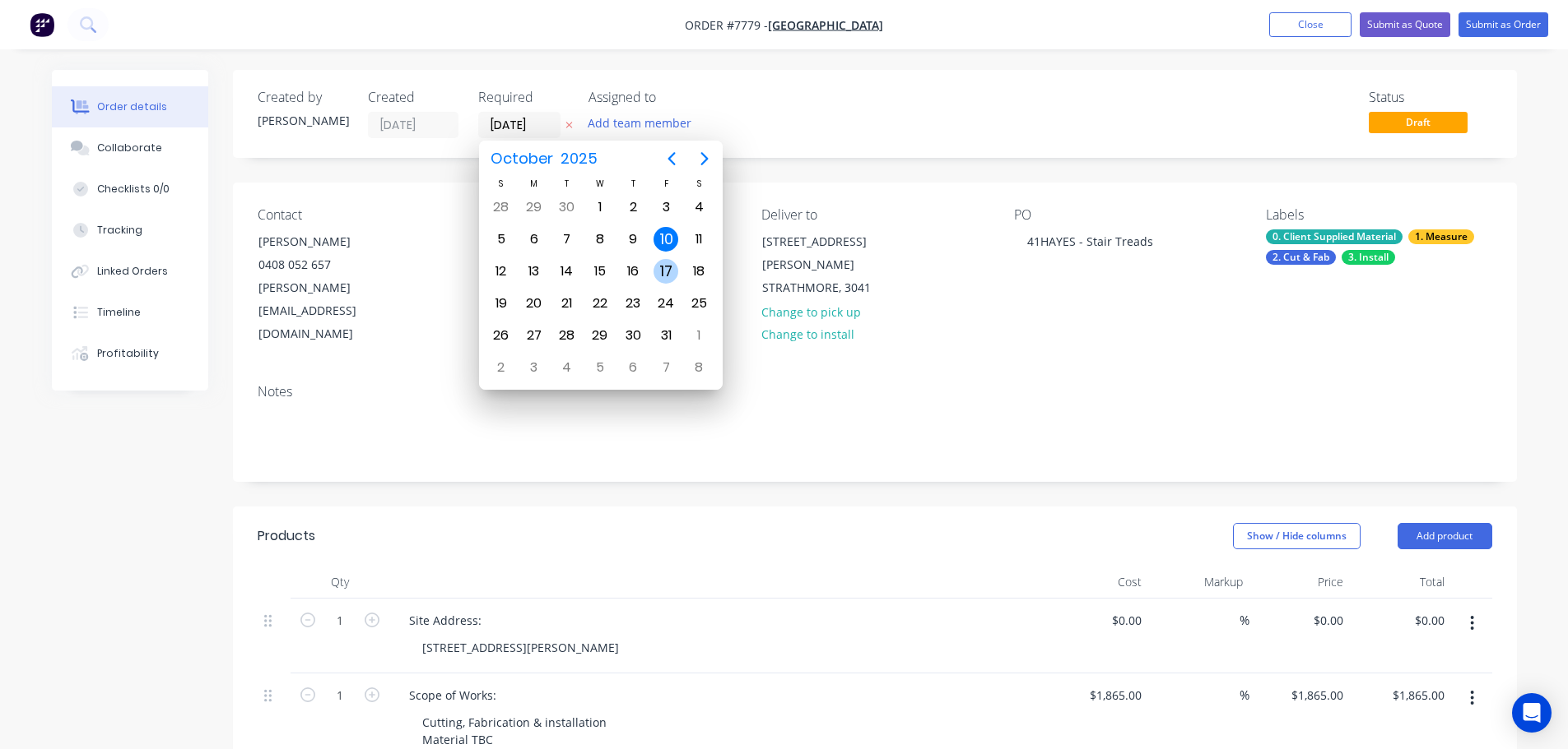
click at [673, 267] on div "17" at bounding box center [665, 272] width 25 height 25
type input "[DATE]"
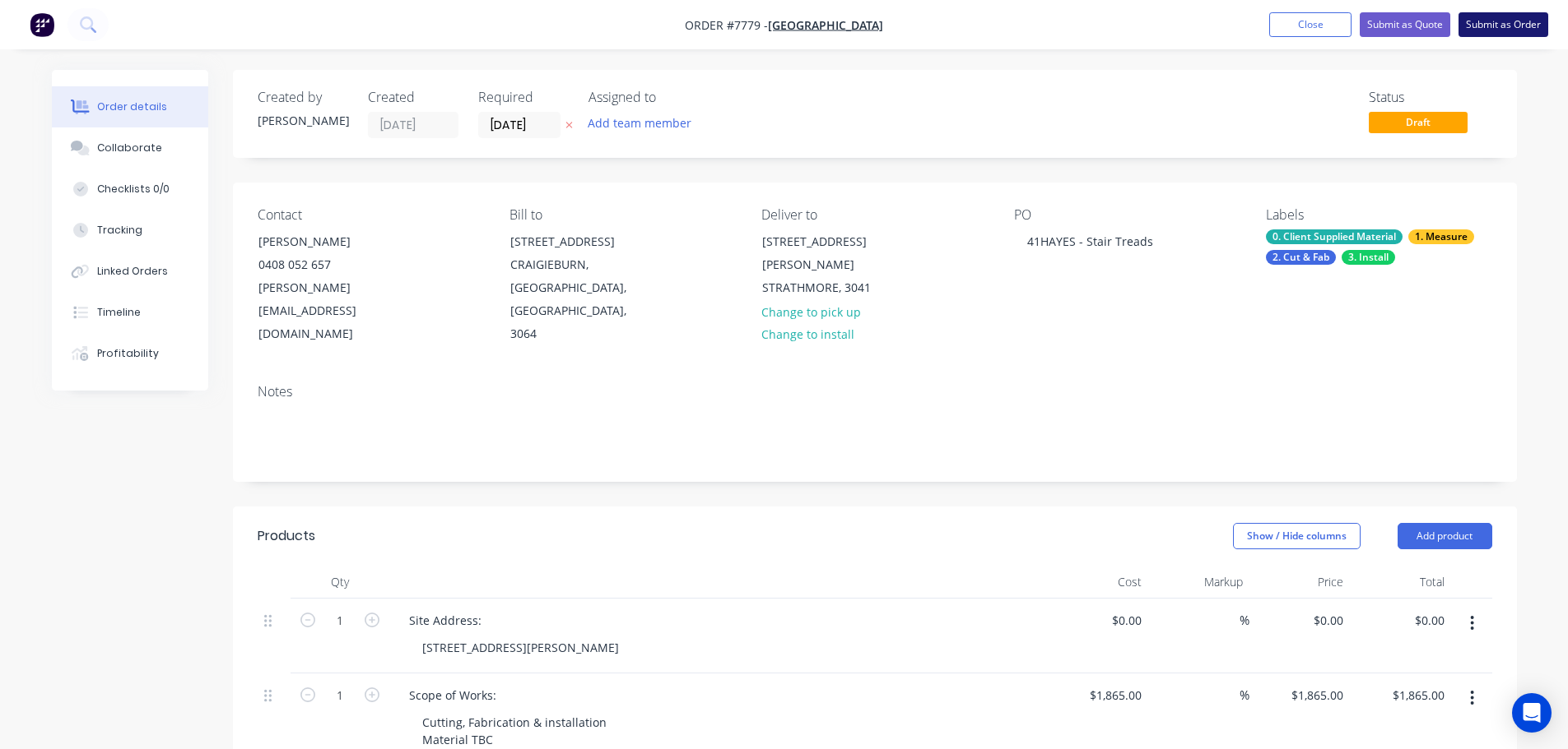
click at [1531, 23] on button "Submit as Order" at bounding box center [1503, 25] width 90 height 25
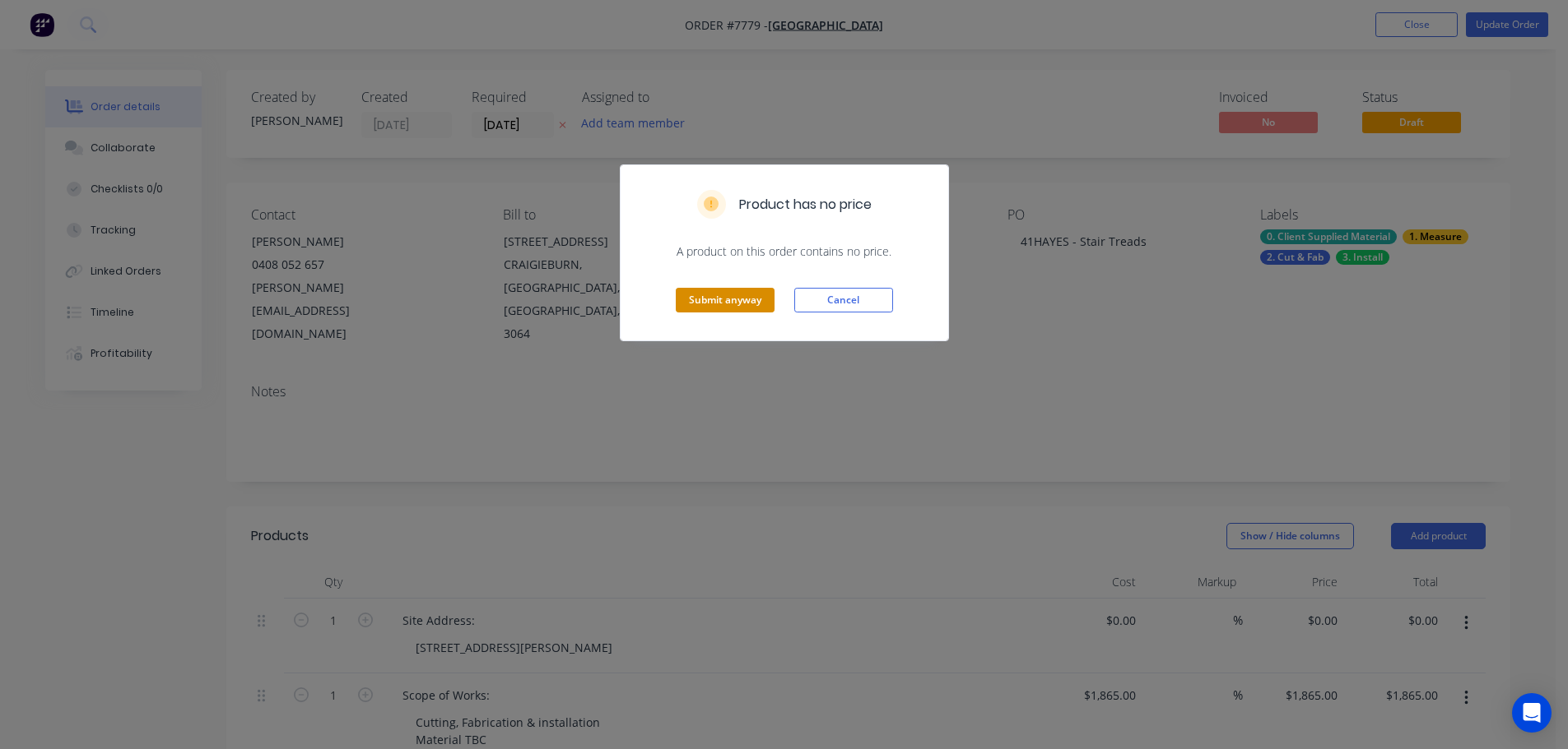
click at [736, 294] on button "Submit anyway" at bounding box center [725, 300] width 99 height 25
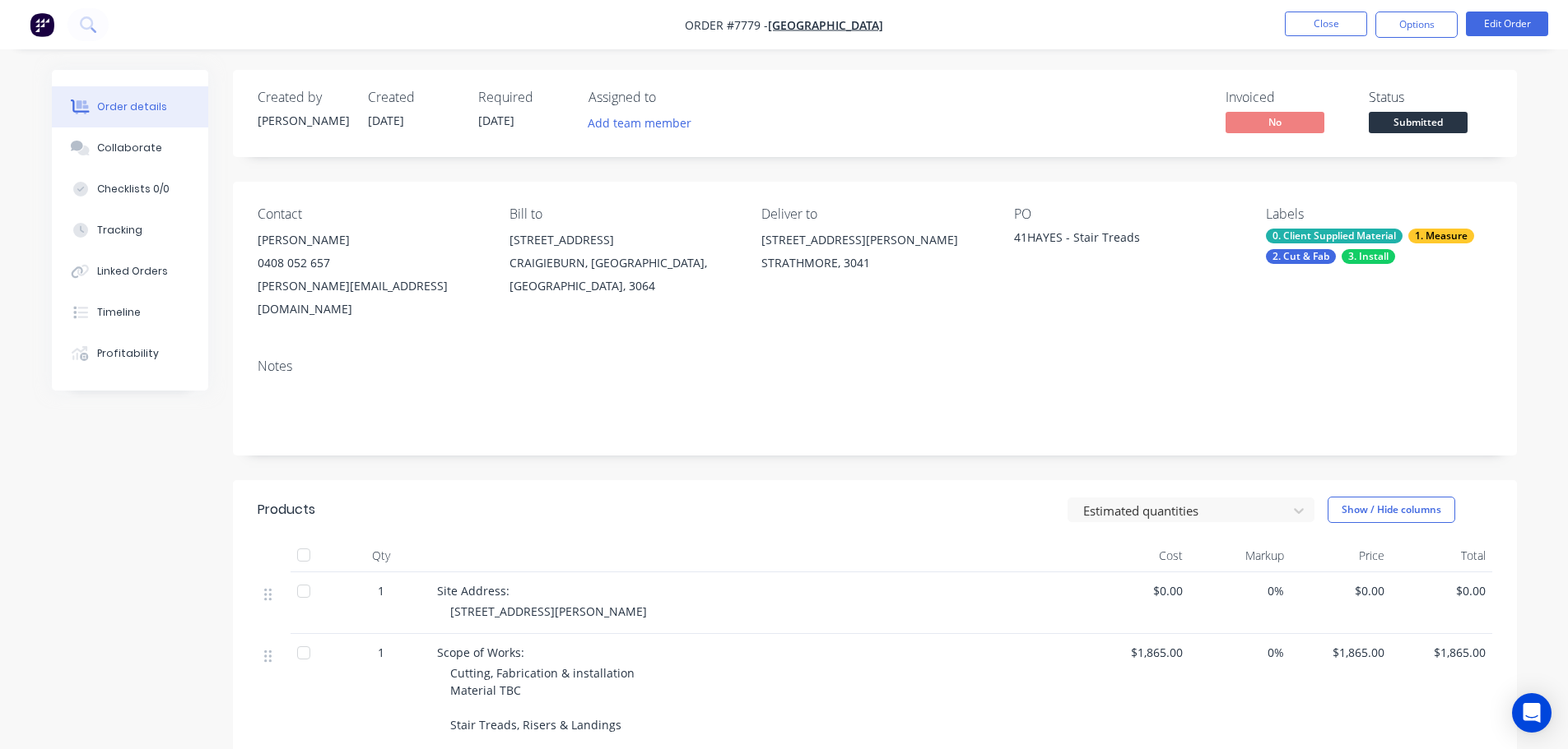
click at [1437, 130] on span "Submitted" at bounding box center [1417, 122] width 99 height 21
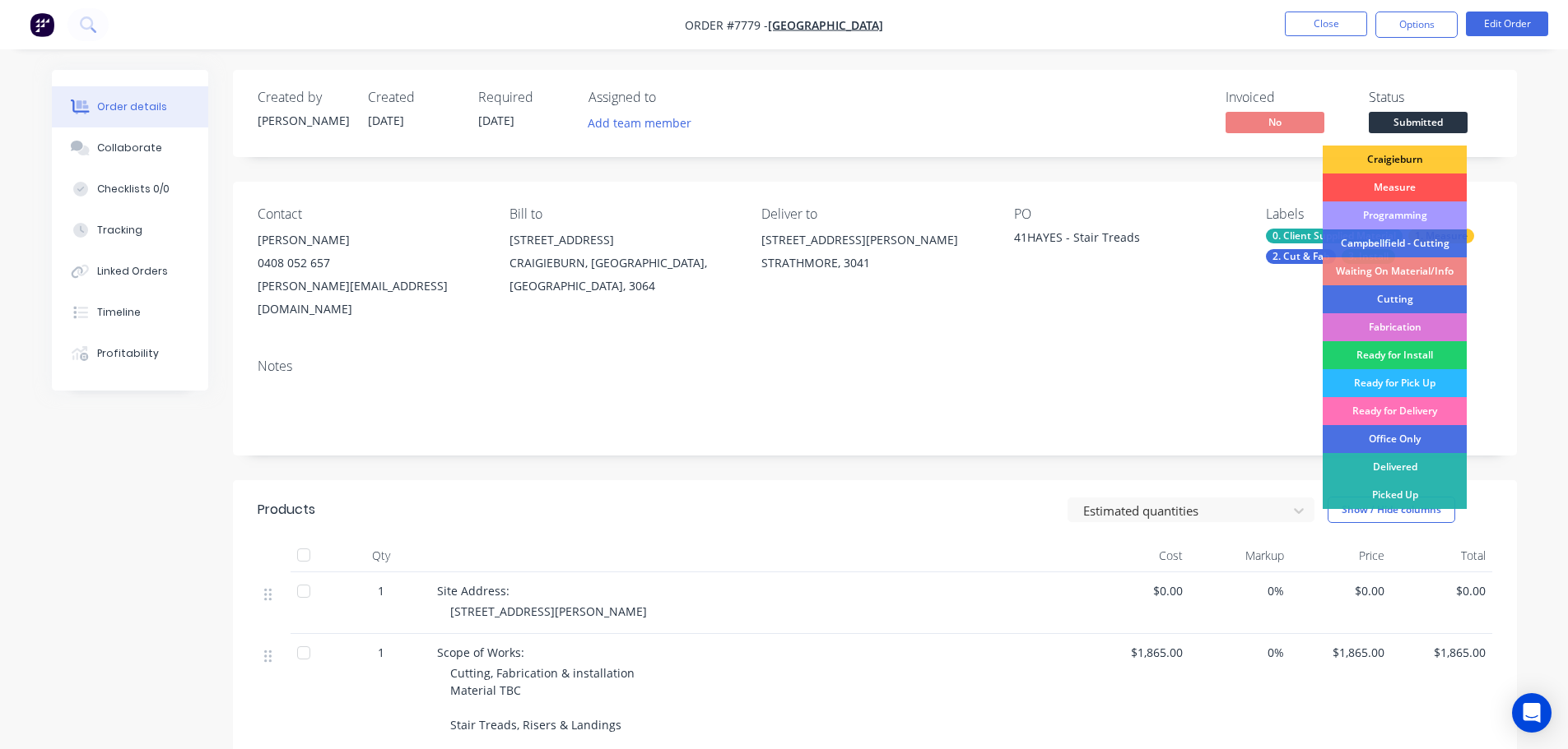
click at [1405, 207] on div "Programming" at bounding box center [1394, 215] width 144 height 28
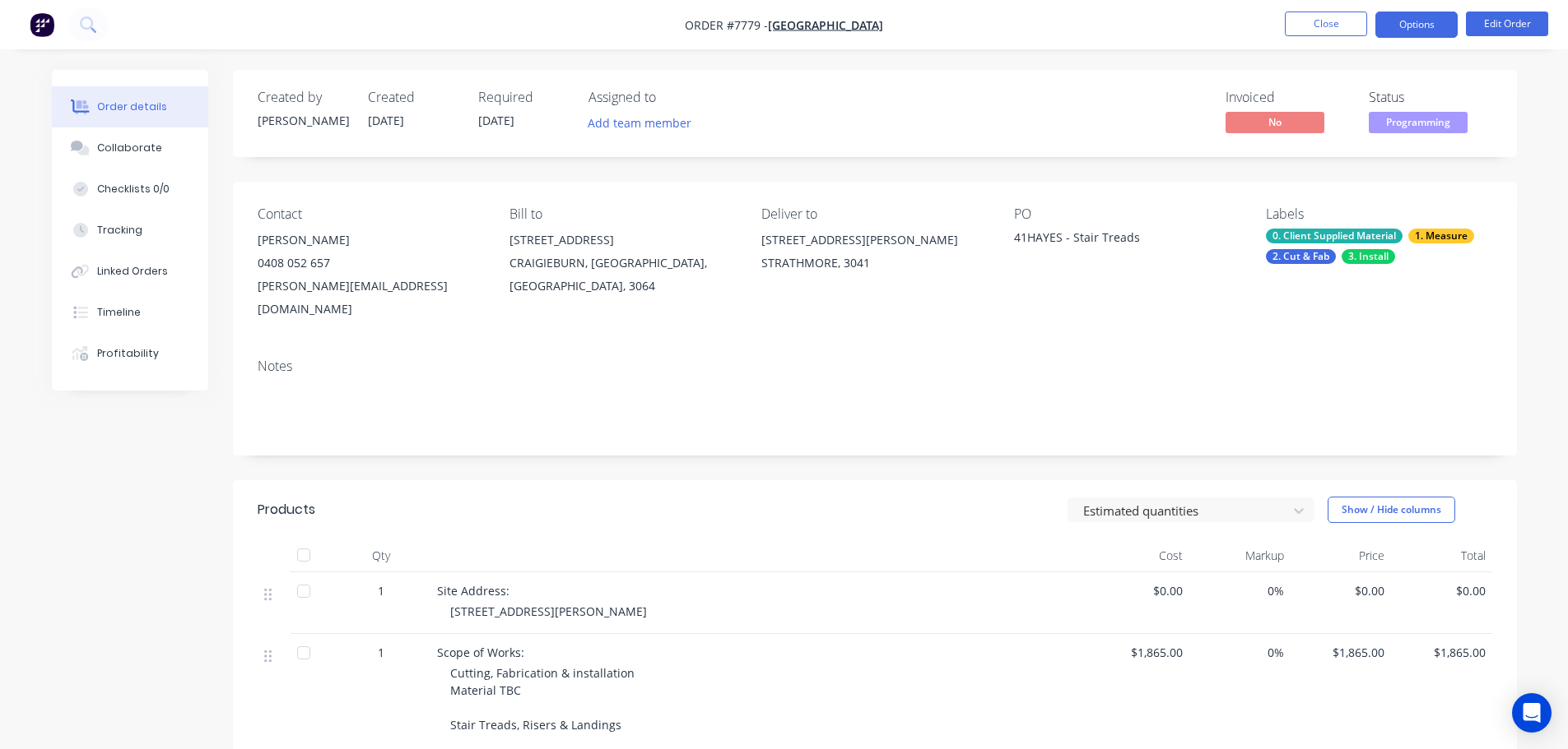
click at [1430, 25] on button "Options" at bounding box center [1416, 25] width 82 height 27
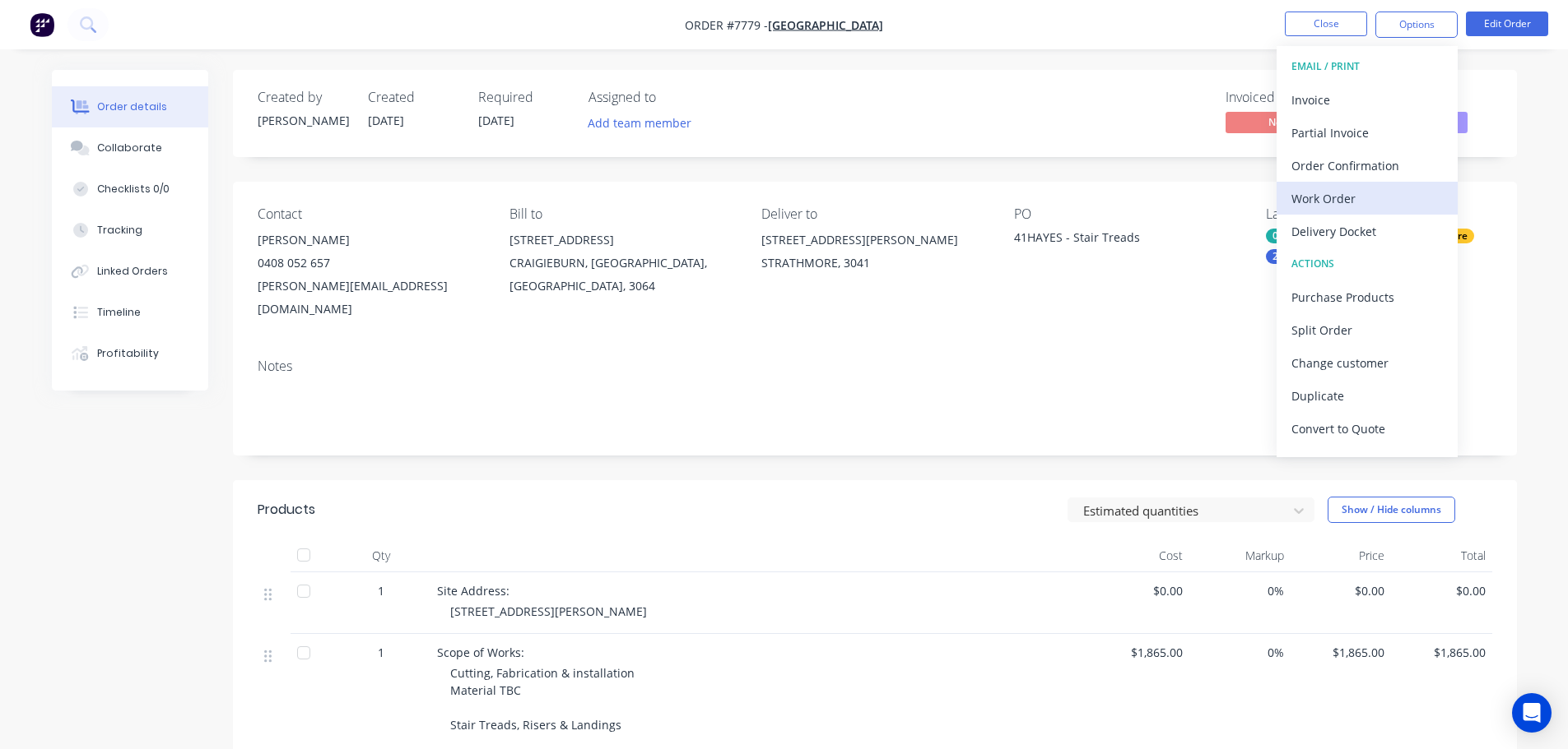
click at [1376, 200] on div "Work Order" at bounding box center [1367, 199] width 151 height 24
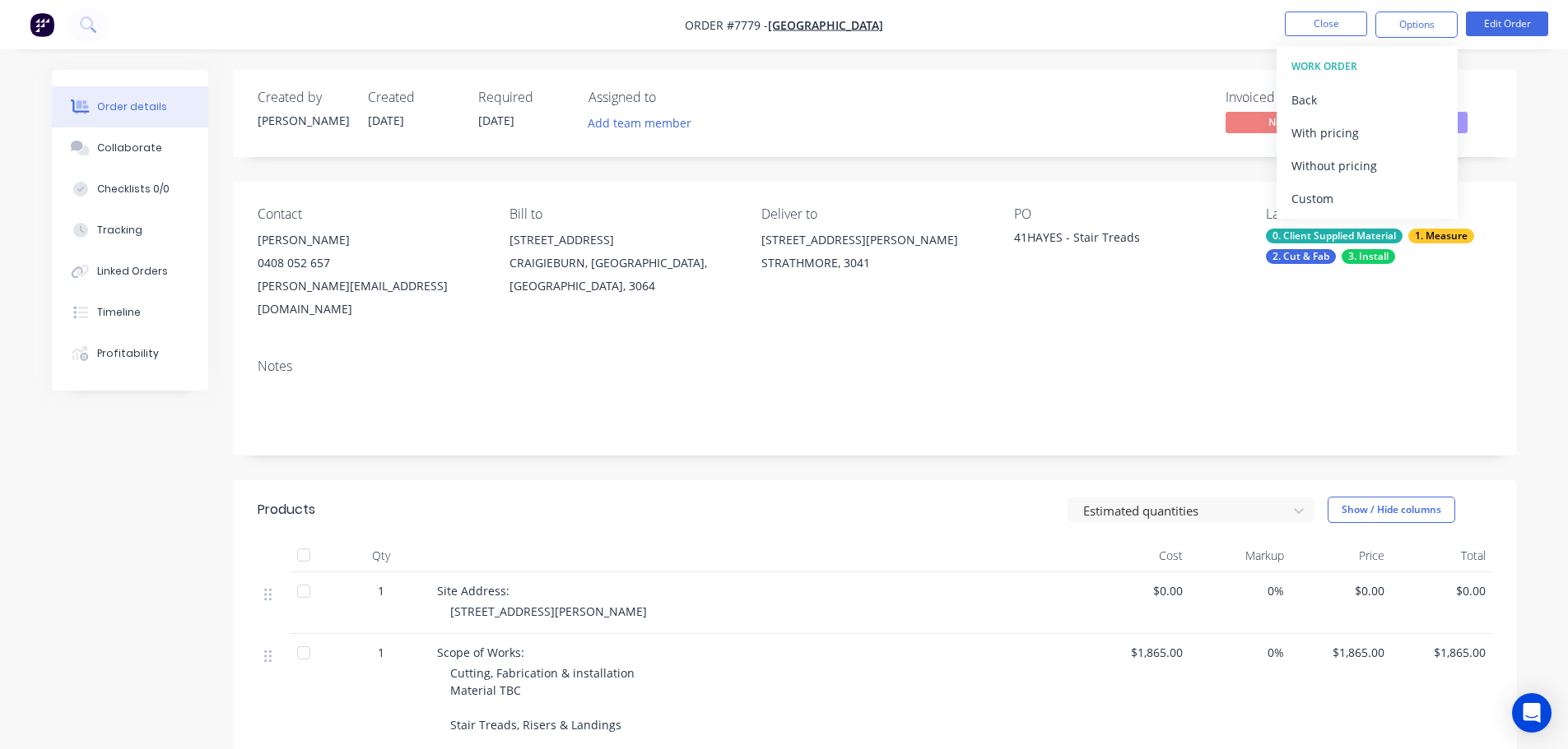
click at [1376, 200] on div "Custom" at bounding box center [1367, 199] width 151 height 24
click at [1377, 162] on div "Without pricing" at bounding box center [1367, 165] width 151 height 24
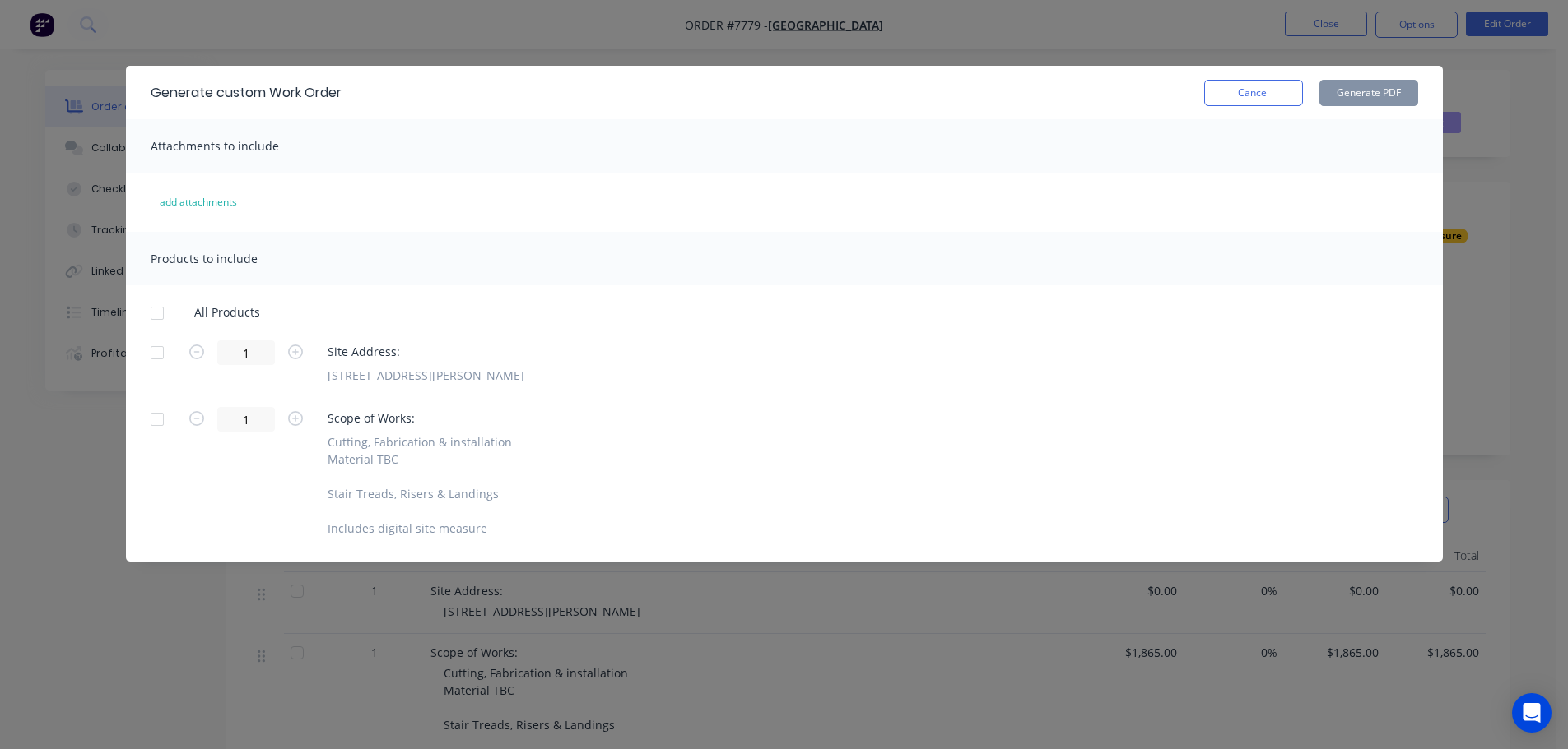
click at [156, 318] on div at bounding box center [157, 313] width 33 height 33
click at [1386, 90] on button "Generate PDF" at bounding box center [1368, 93] width 99 height 27
click at [1219, 91] on button "Cancel" at bounding box center [1253, 93] width 99 height 27
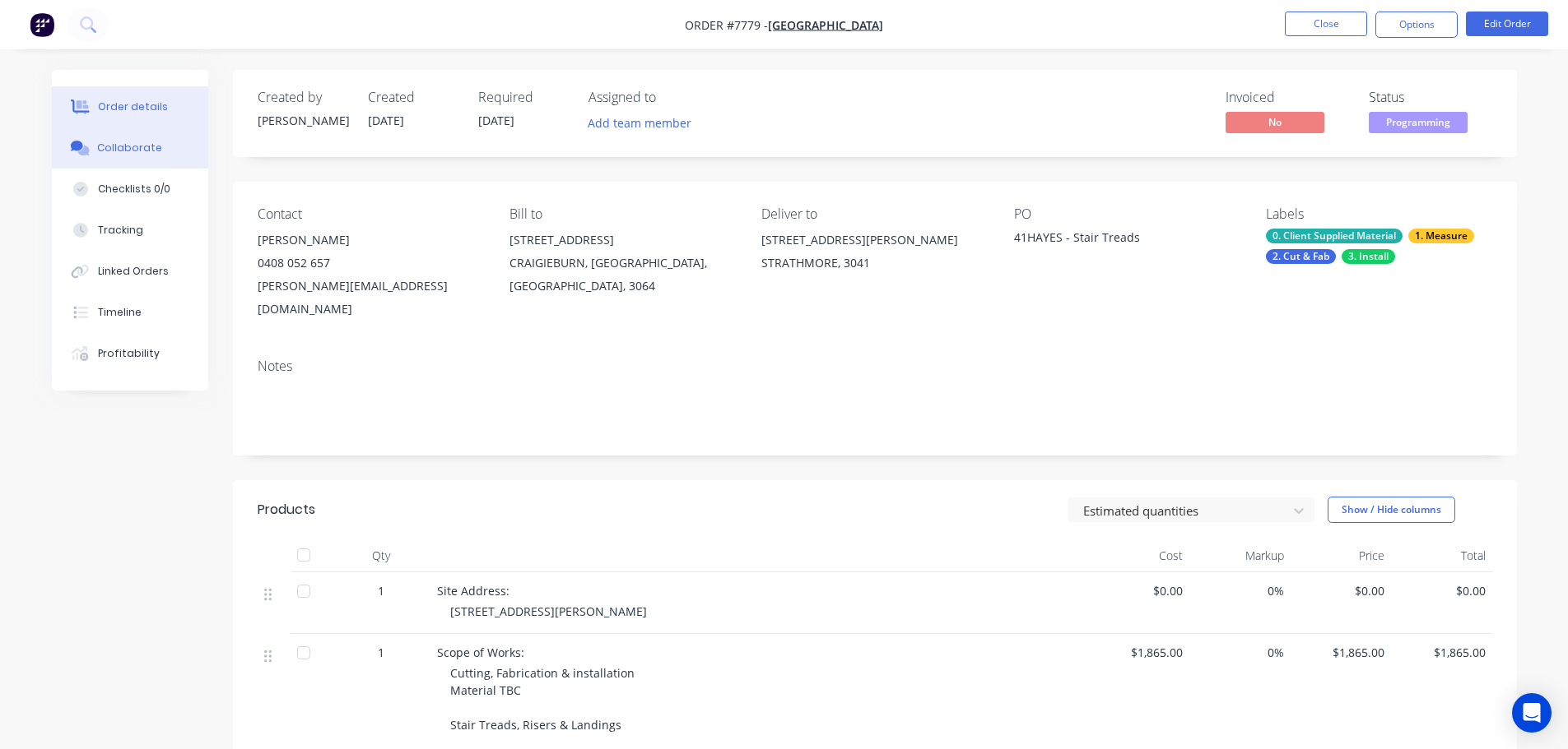
click at [134, 136] on button "Collaborate" at bounding box center [130, 147] width 156 height 41
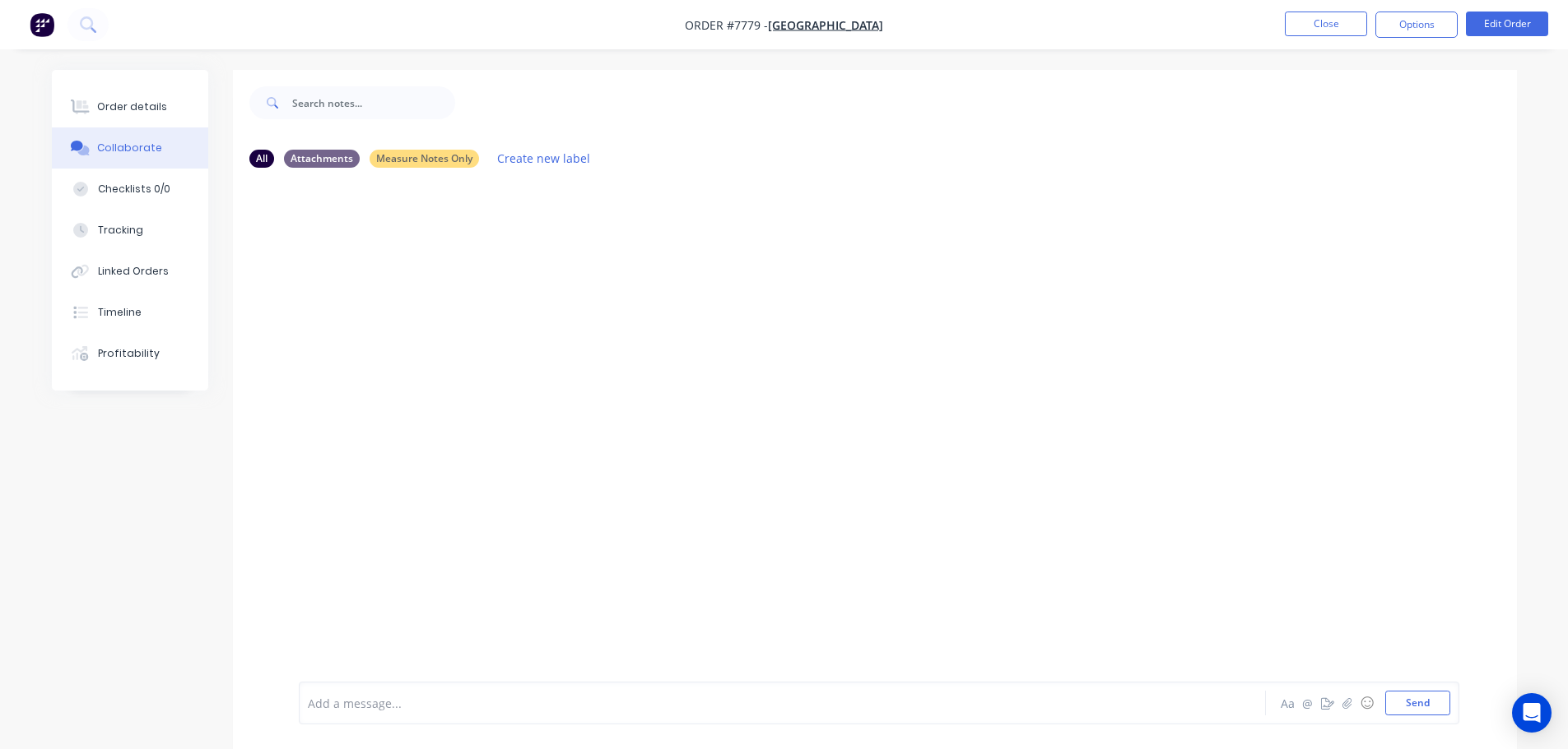
click at [412, 692] on div "Add a message..." at bounding box center [736, 703] width 857 height 25
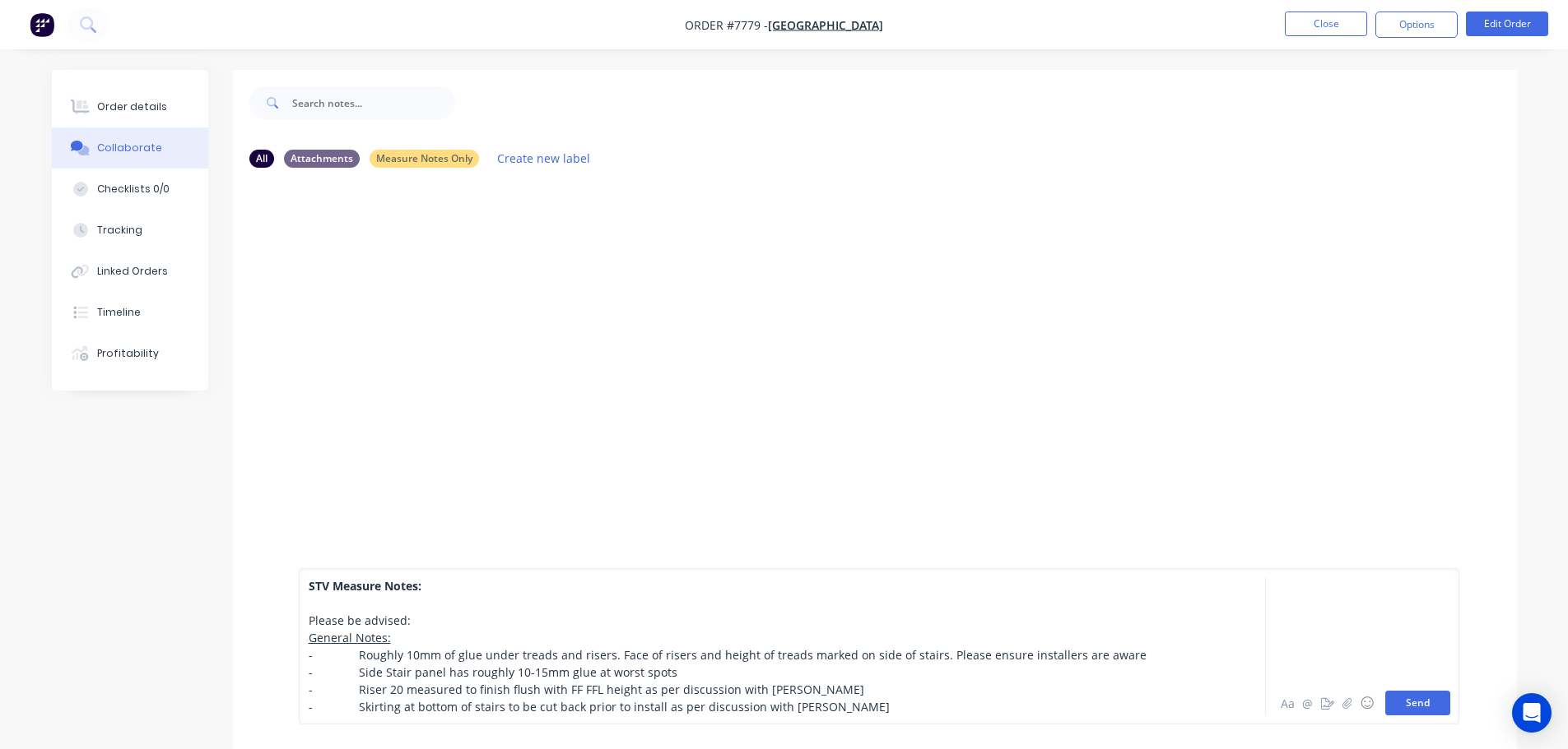
click at [1443, 709] on button "Send" at bounding box center [1417, 703] width 65 height 25
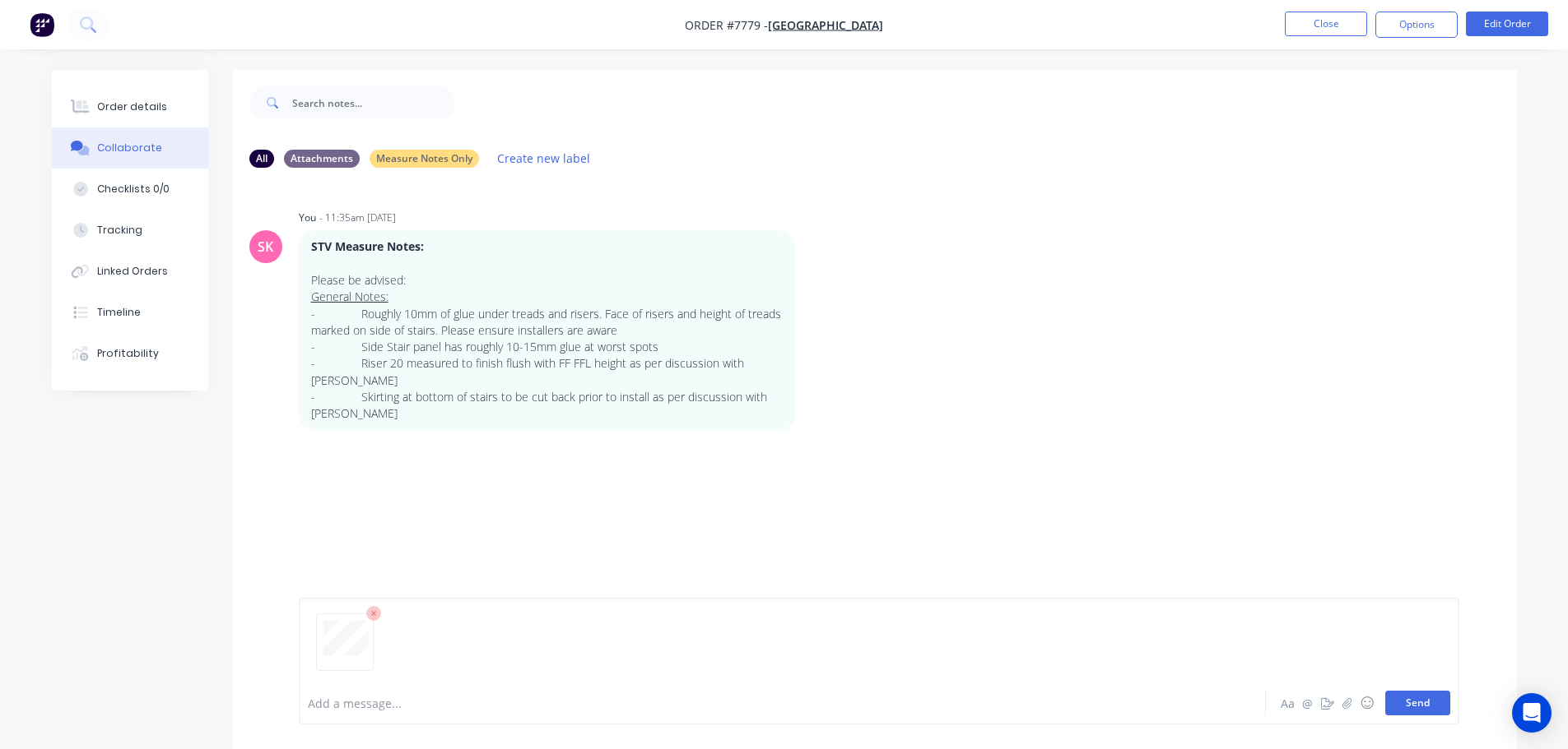
click at [1428, 691] on button "Send" at bounding box center [1417, 703] width 65 height 25
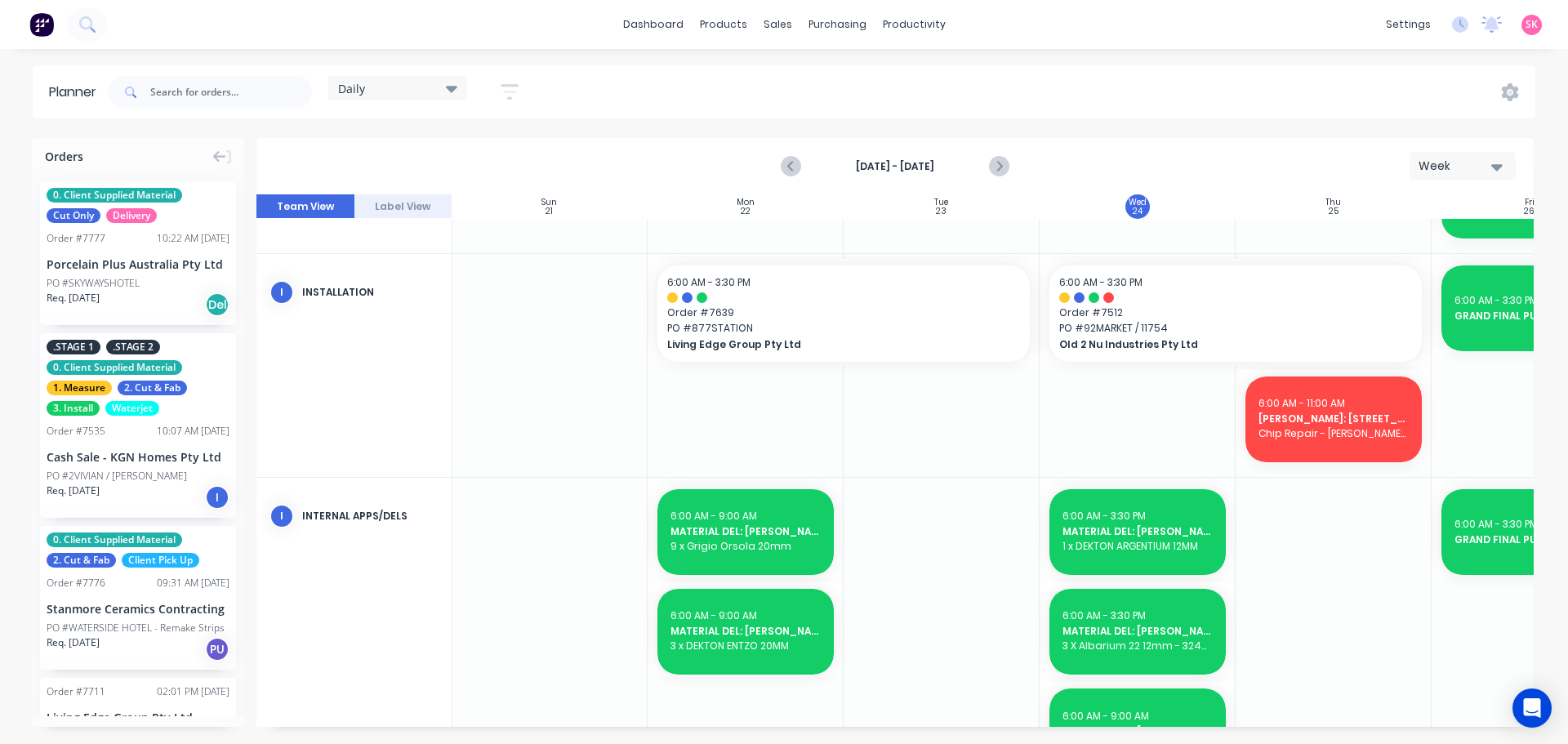
scroll to position [866, 1]
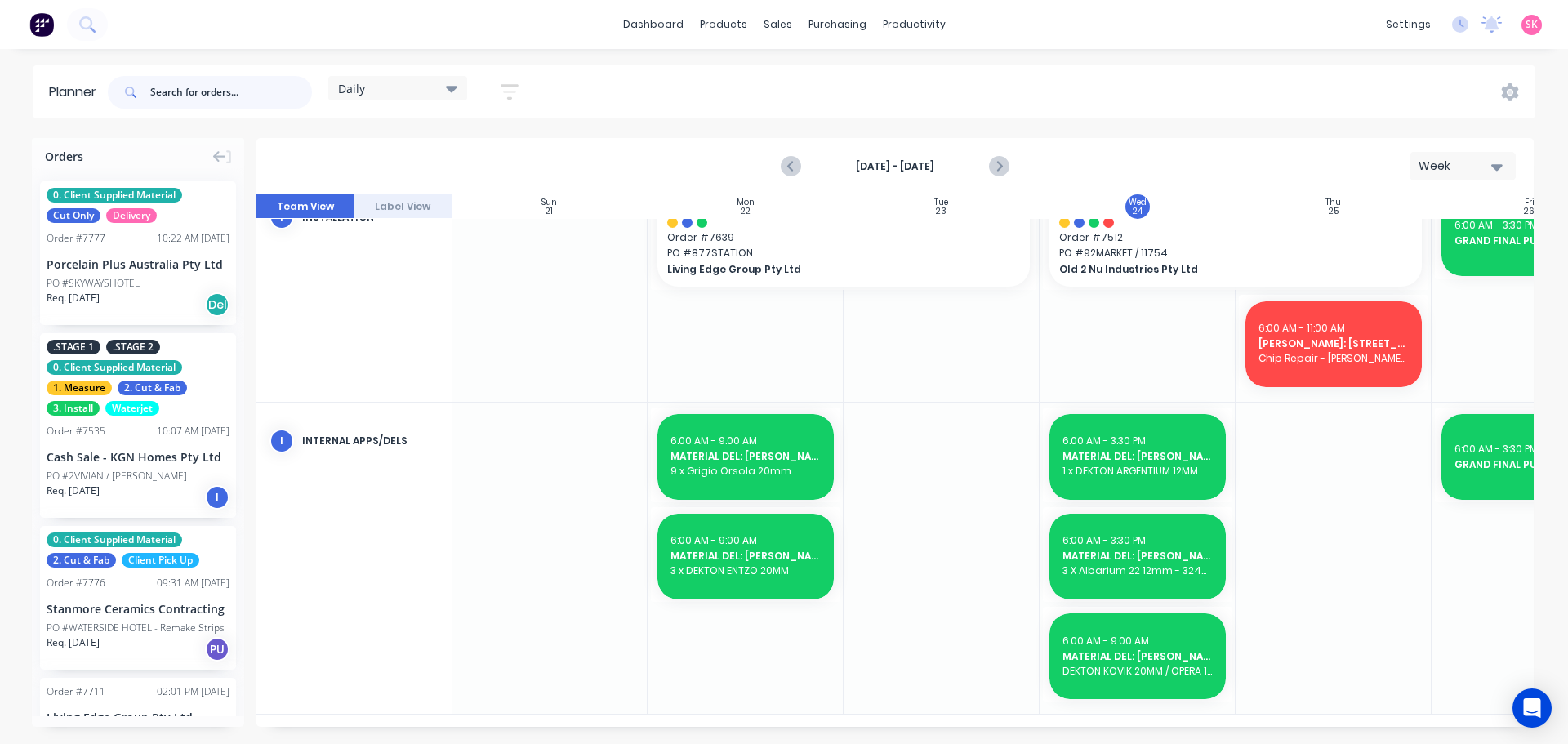
click at [277, 97] on input "text" at bounding box center [231, 92] width 162 height 33
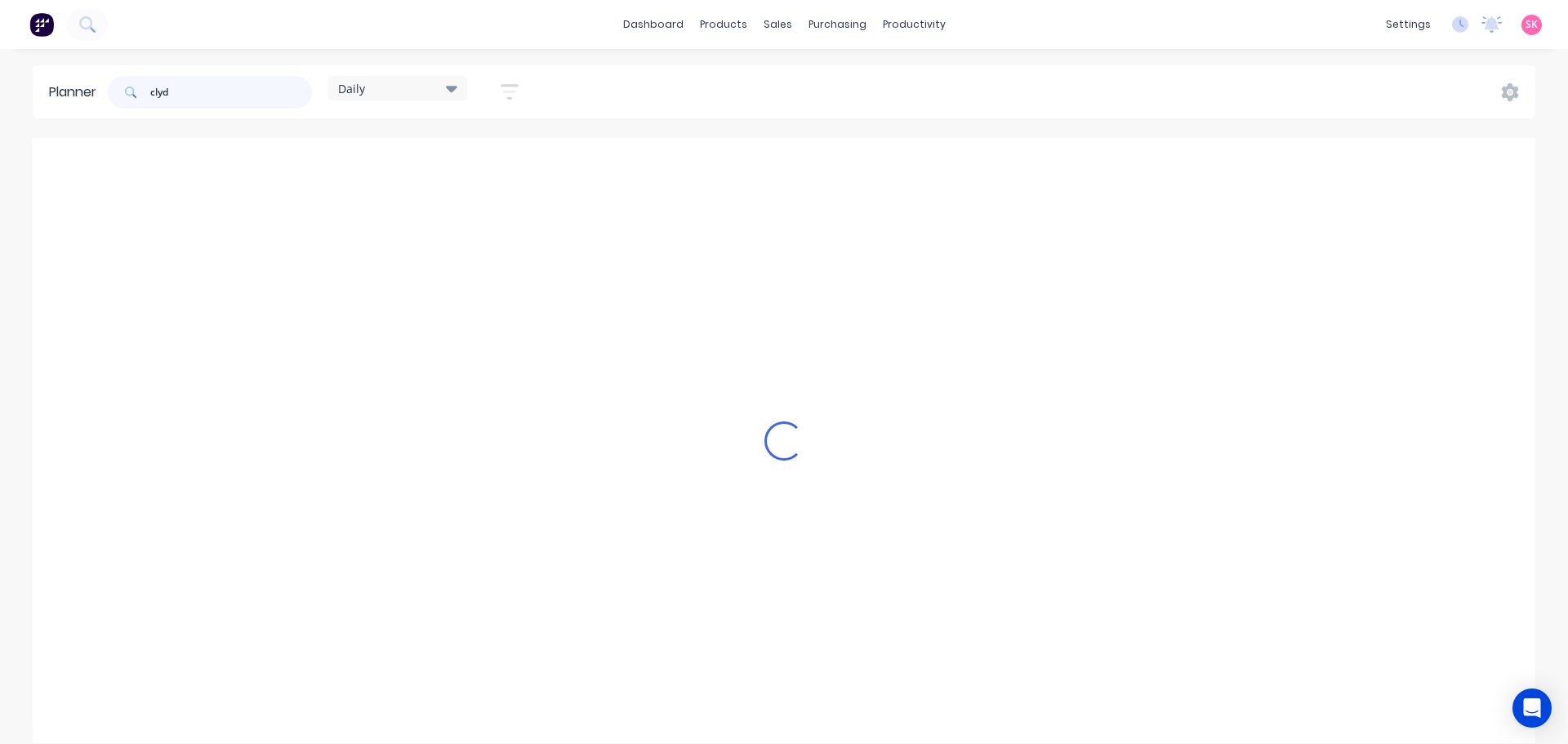
scroll to position [601, 1]
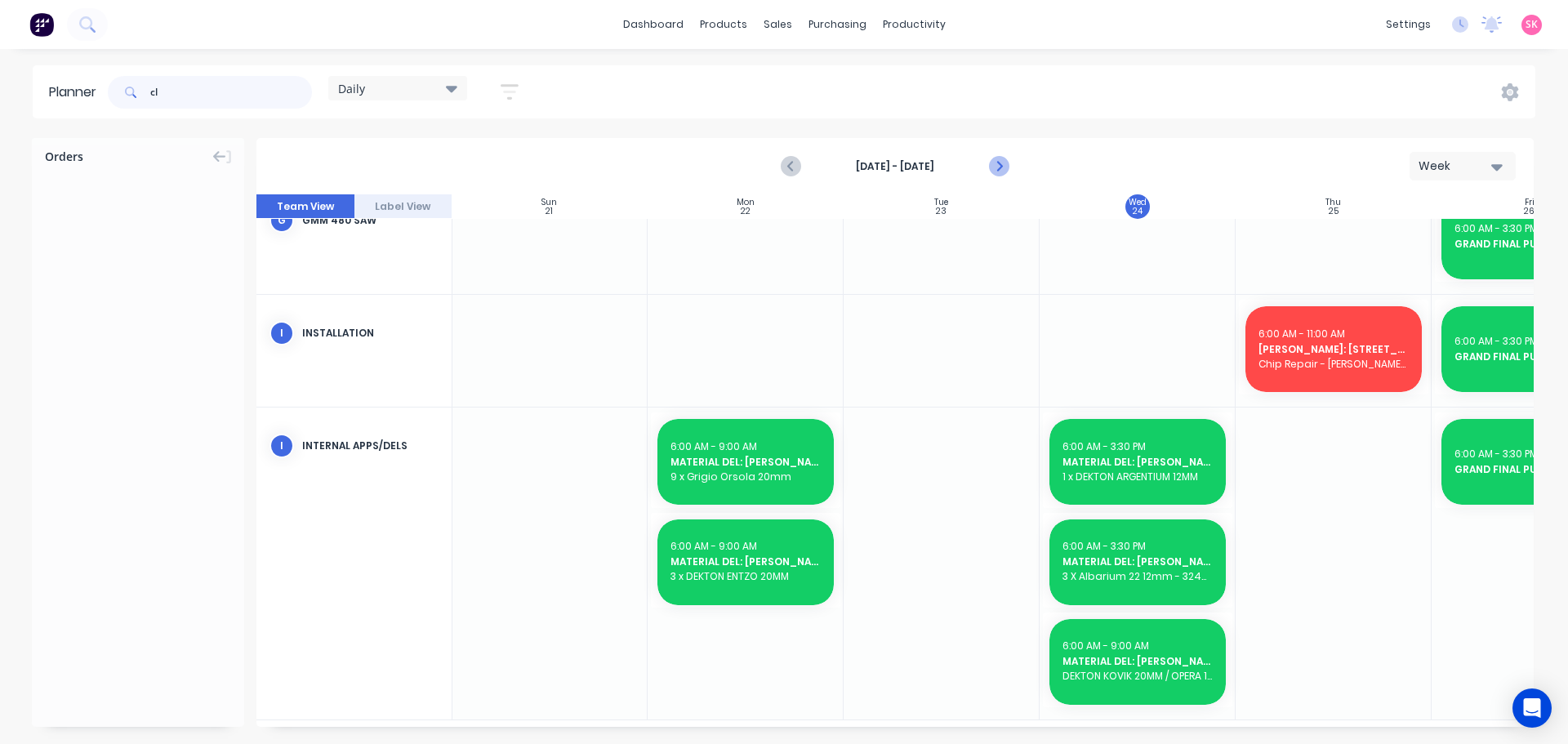
type input "c"
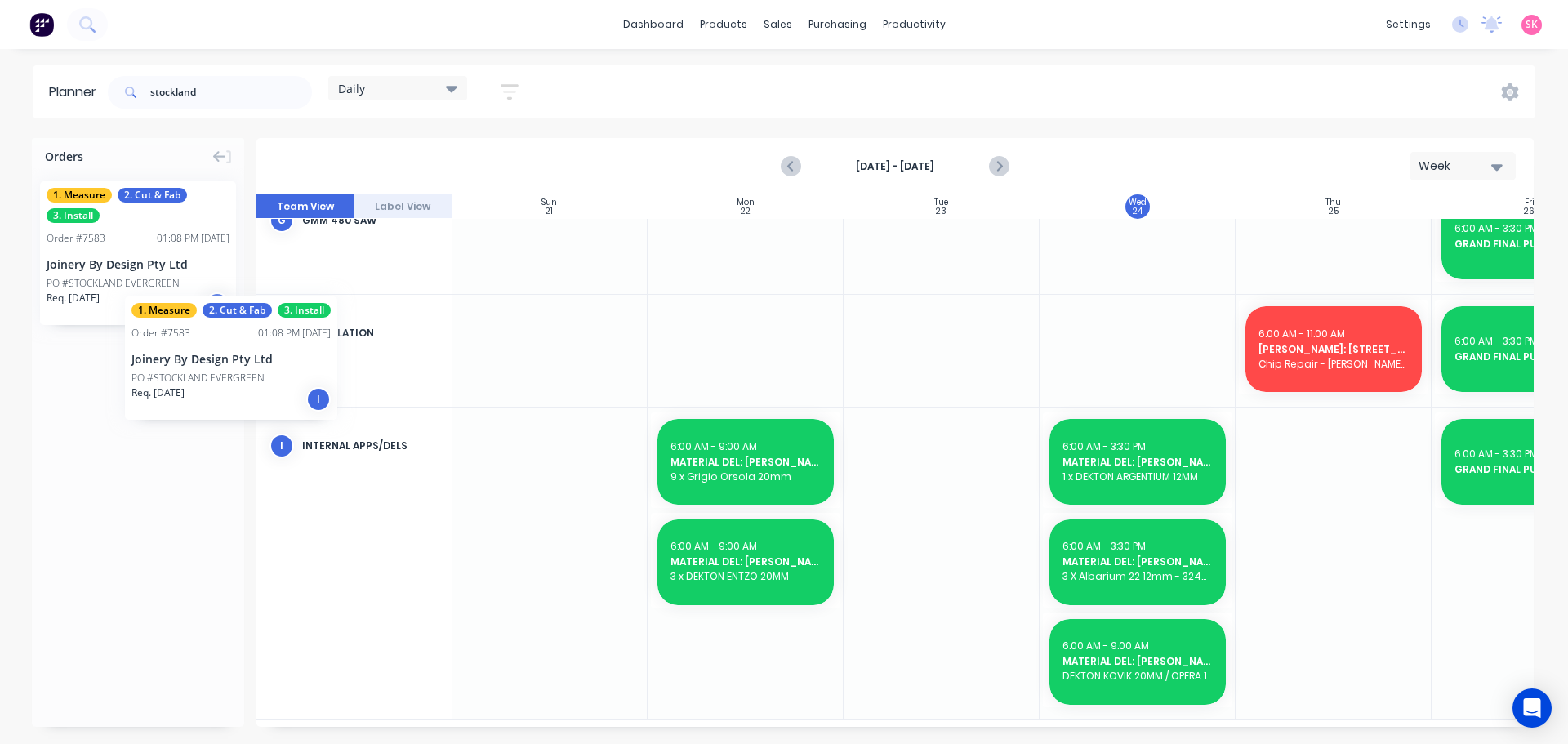
drag, startPoint x: 97, startPoint y: 282, endPoint x: 140, endPoint y: 282, distance: 43.0
click at [997, 168] on icon "Next page" at bounding box center [998, 167] width 20 height 20
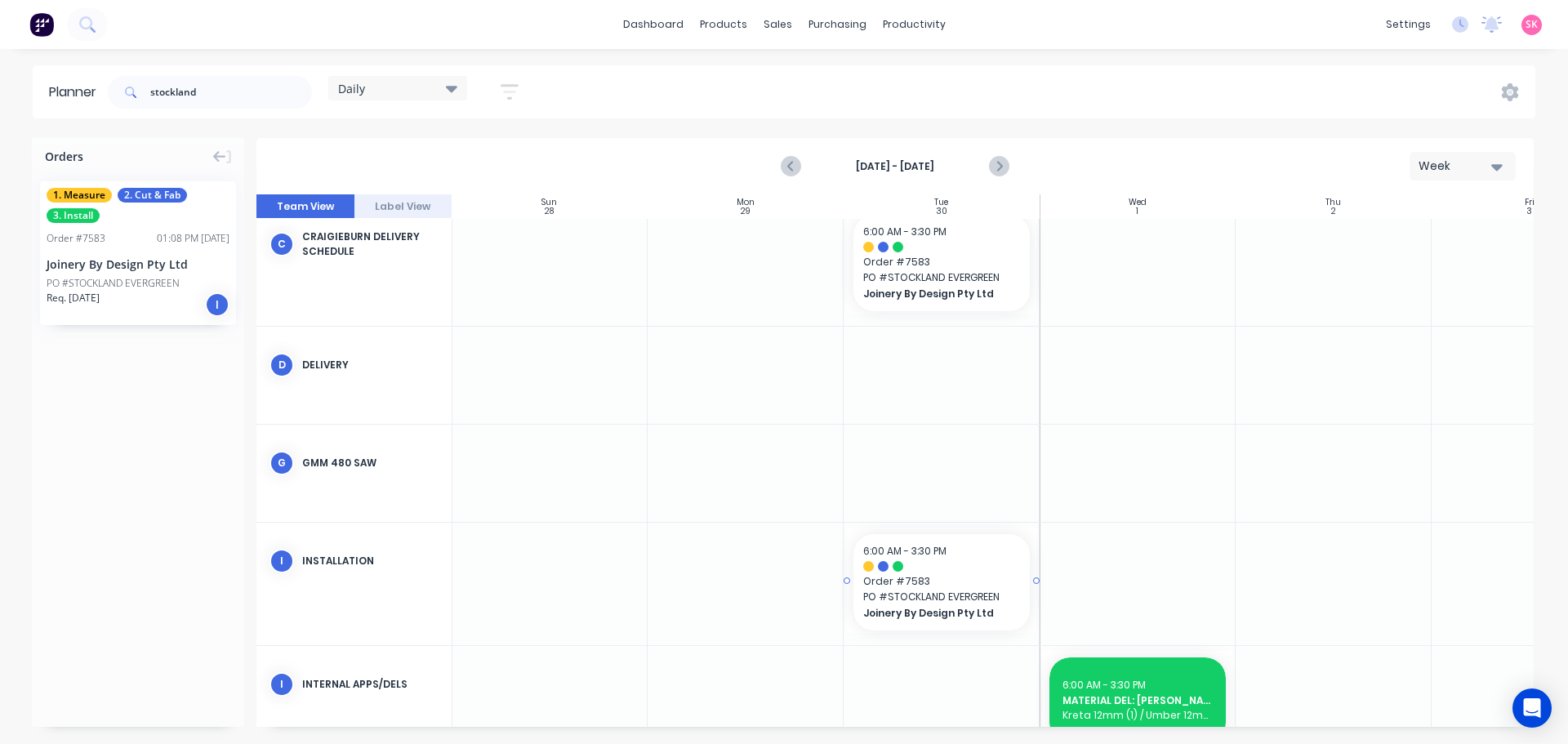
scroll to position [361, 1]
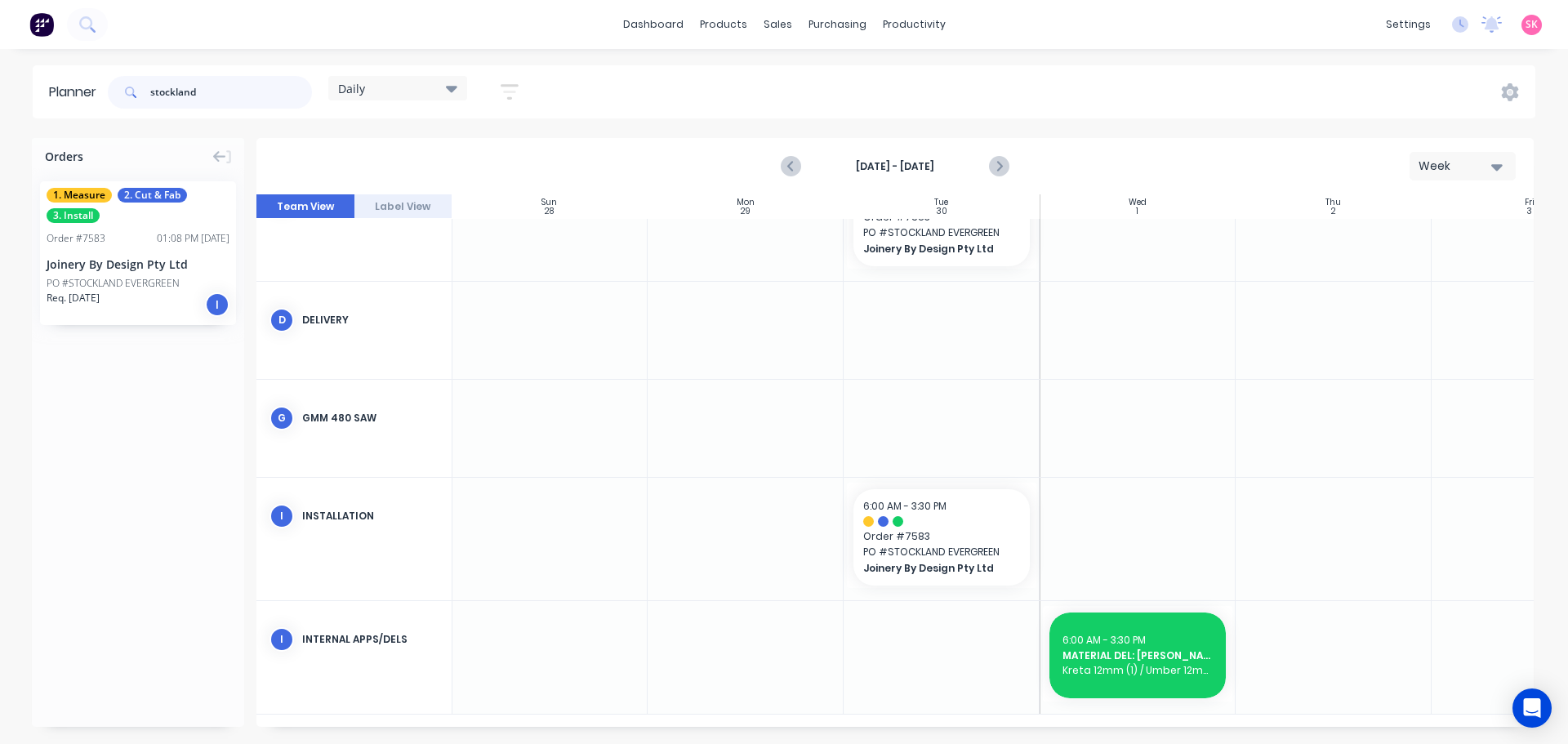
drag, startPoint x: 241, startPoint y: 90, endPoint x: 48, endPoint y: 87, distance: 193.0
click at [48, 87] on header "Planner stockland Daily Save new view None edit Daily (Default) edit Craigiebur…" at bounding box center [784, 92] width 1503 height 53
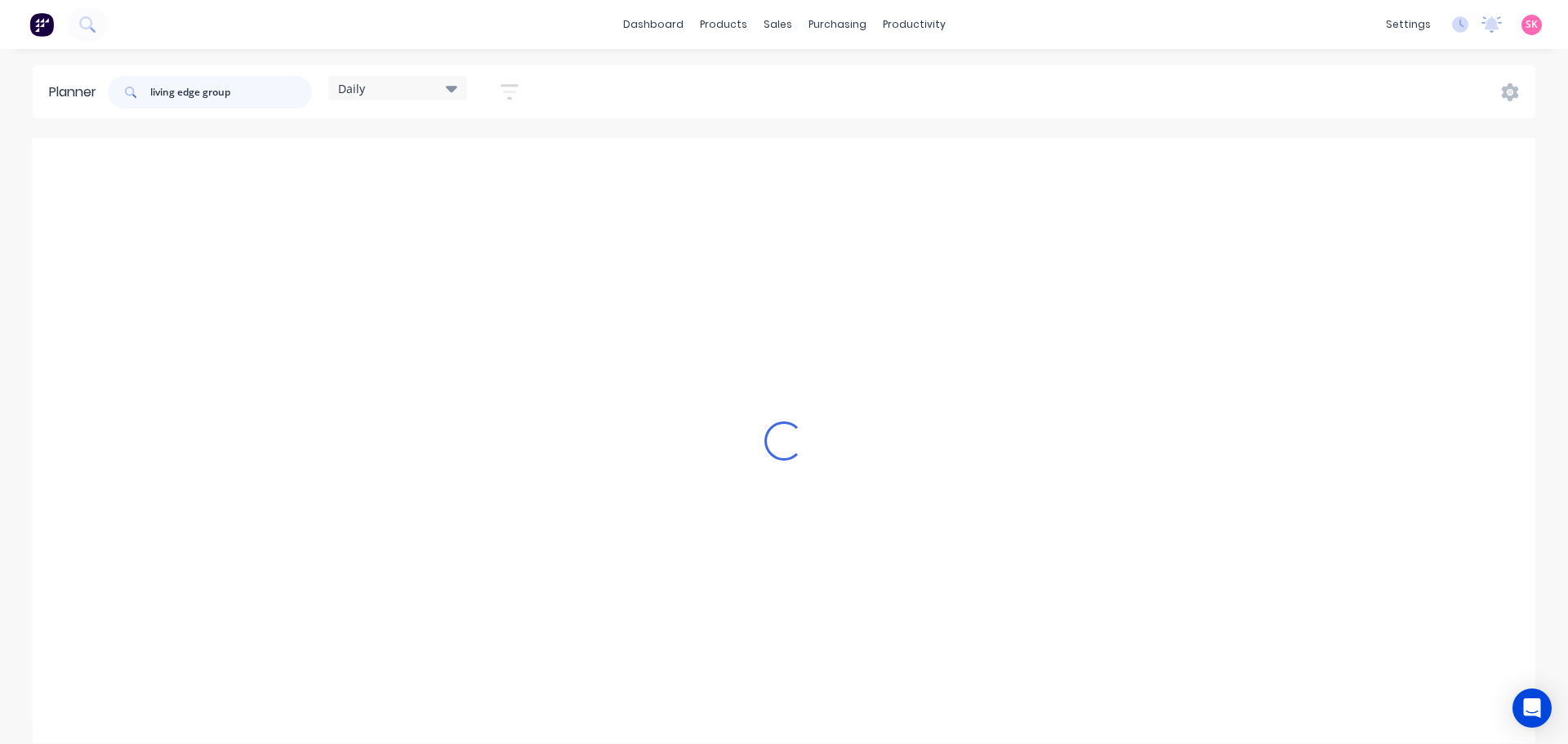
scroll to position [297, 1]
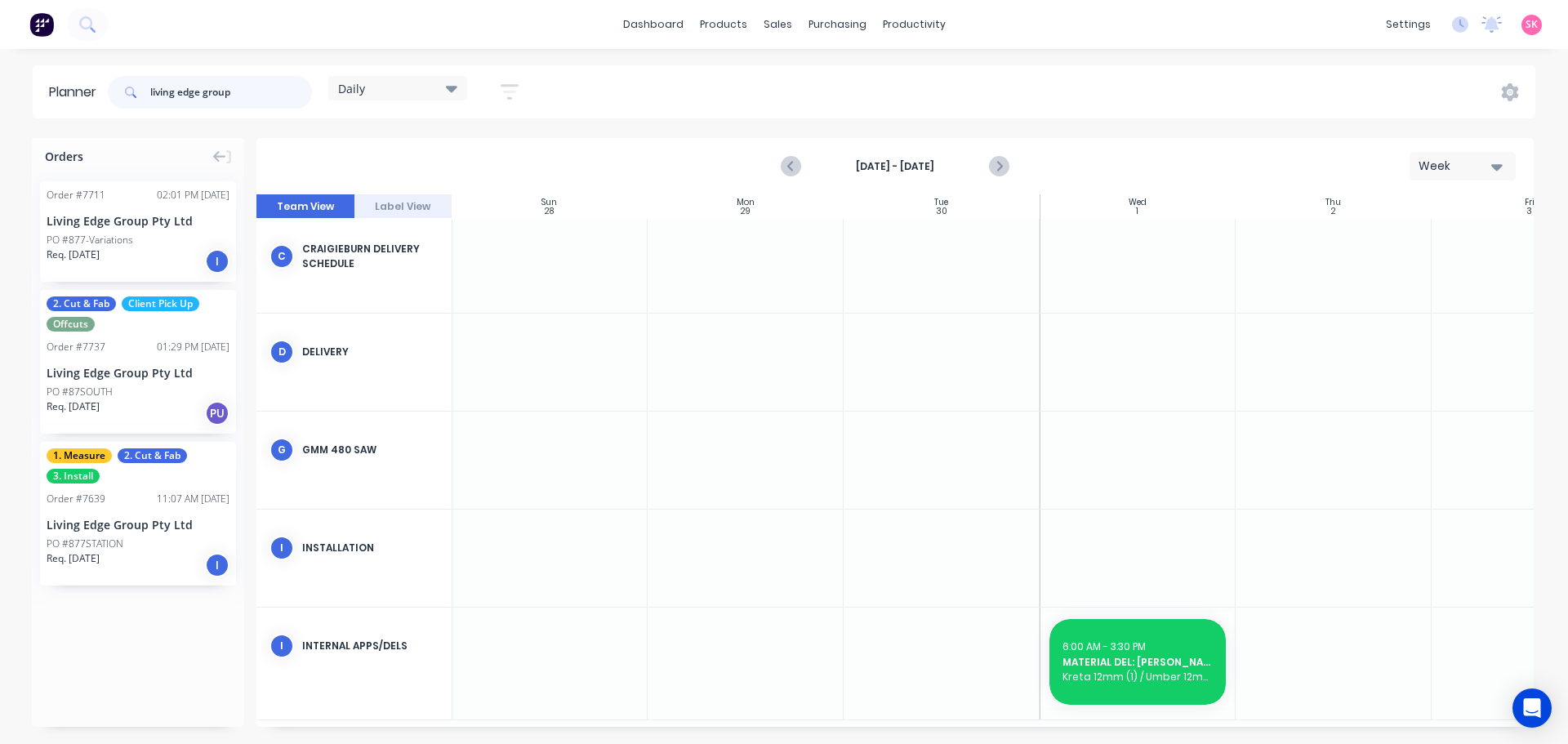
type input "living edge group"
drag, startPoint x: 78, startPoint y: 502, endPoint x: 1119, endPoint y: 523, distance: 1041.2
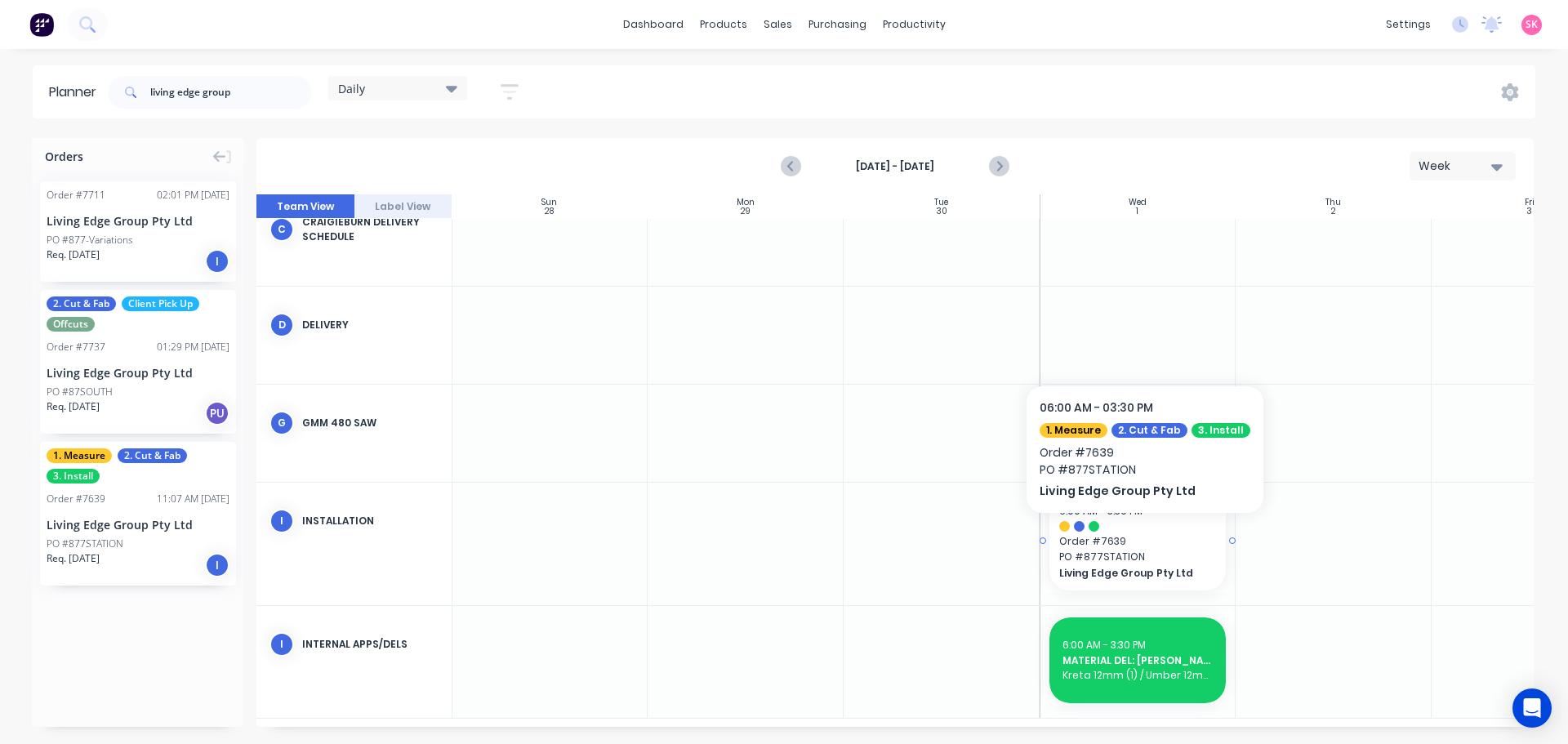
scroll to position [335, 1]
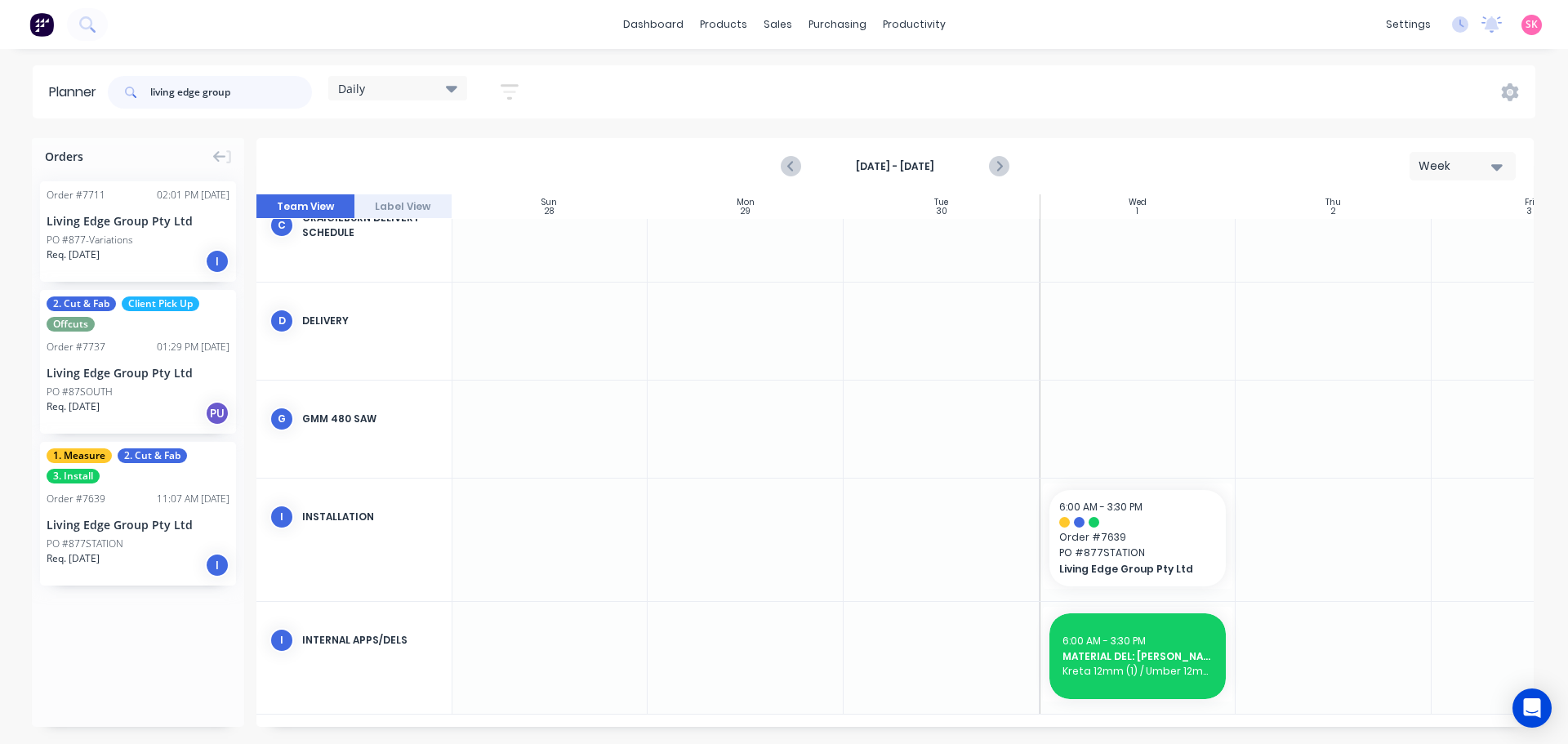
drag, startPoint x: 252, startPoint y: 97, endPoint x: 75, endPoint y: 92, distance: 177.1
click at [77, 92] on header "Planner living edge group Daily Save new view None edit Daily (Default) edit Cr…" at bounding box center [784, 92] width 1503 height 53
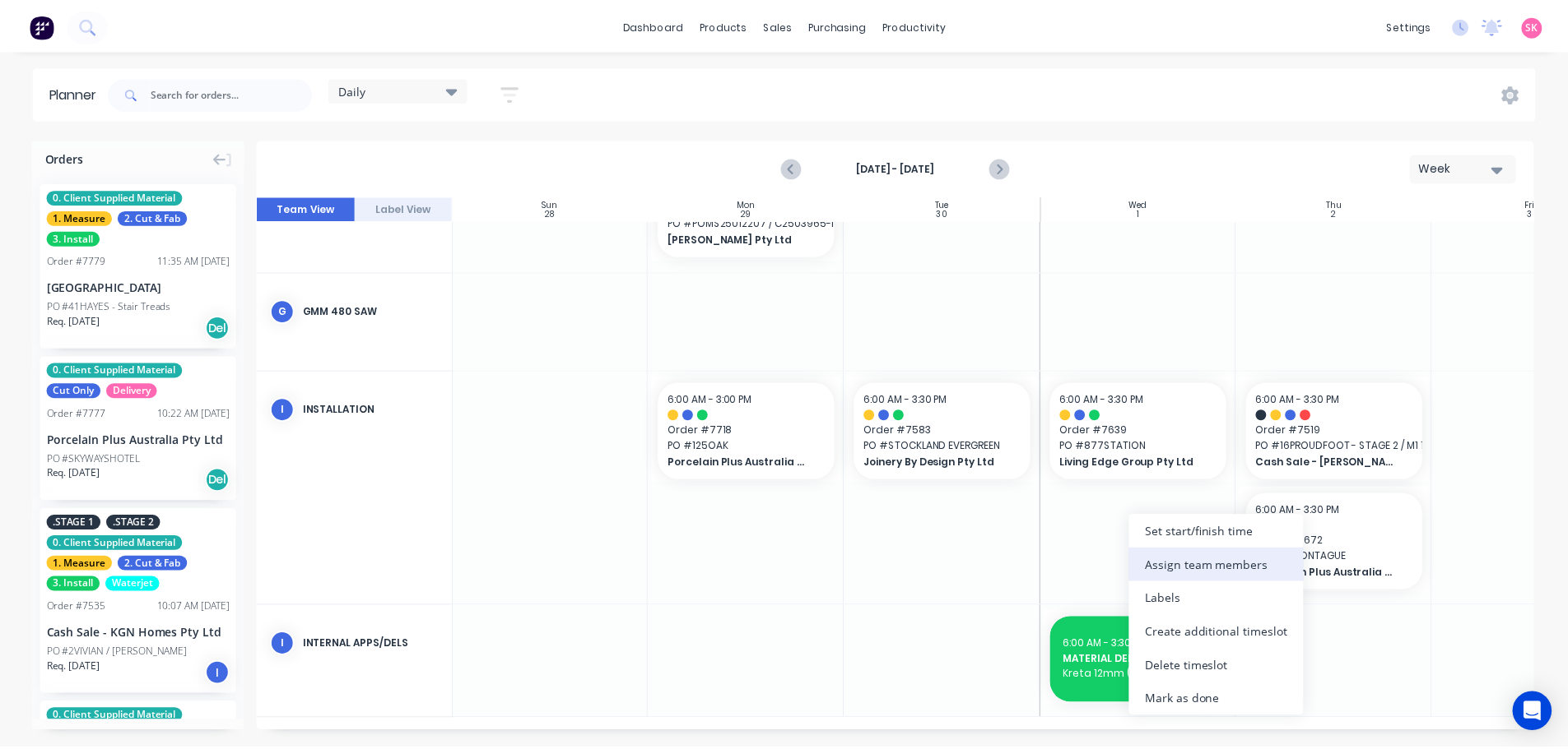
scroll to position [599, 1]
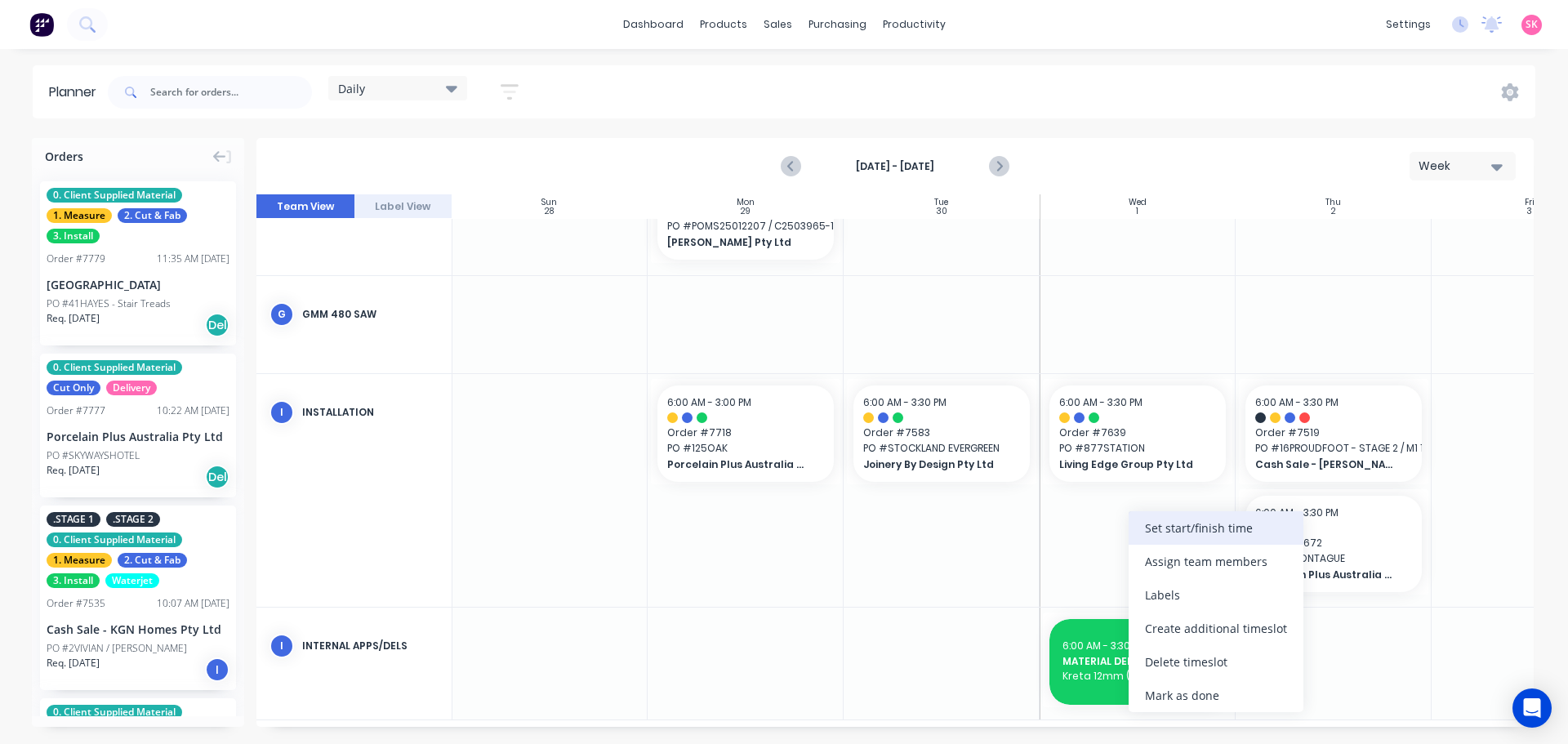
click at [1197, 519] on div "Set start/finish time" at bounding box center [1216, 528] width 175 height 34
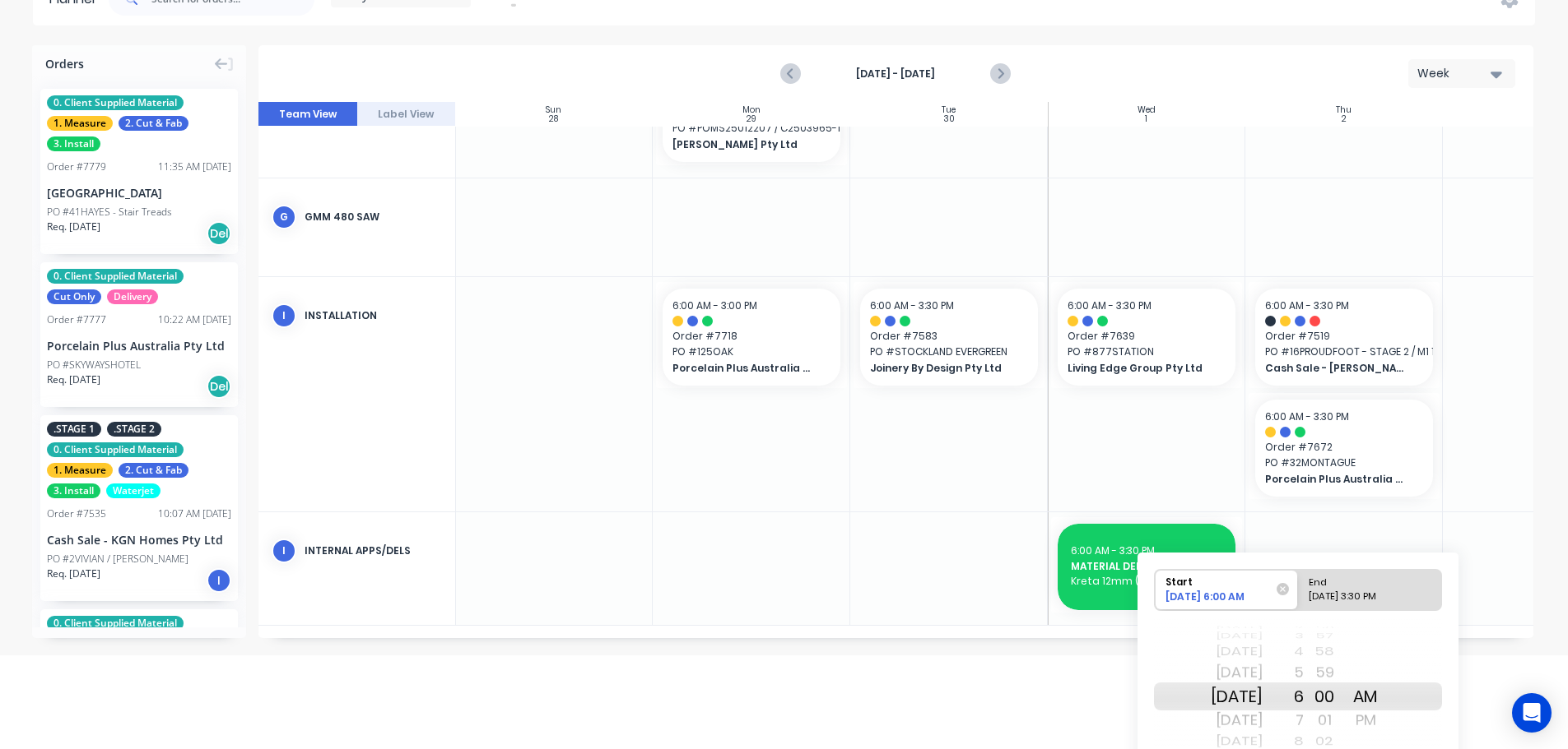
scroll to position [176, 0]
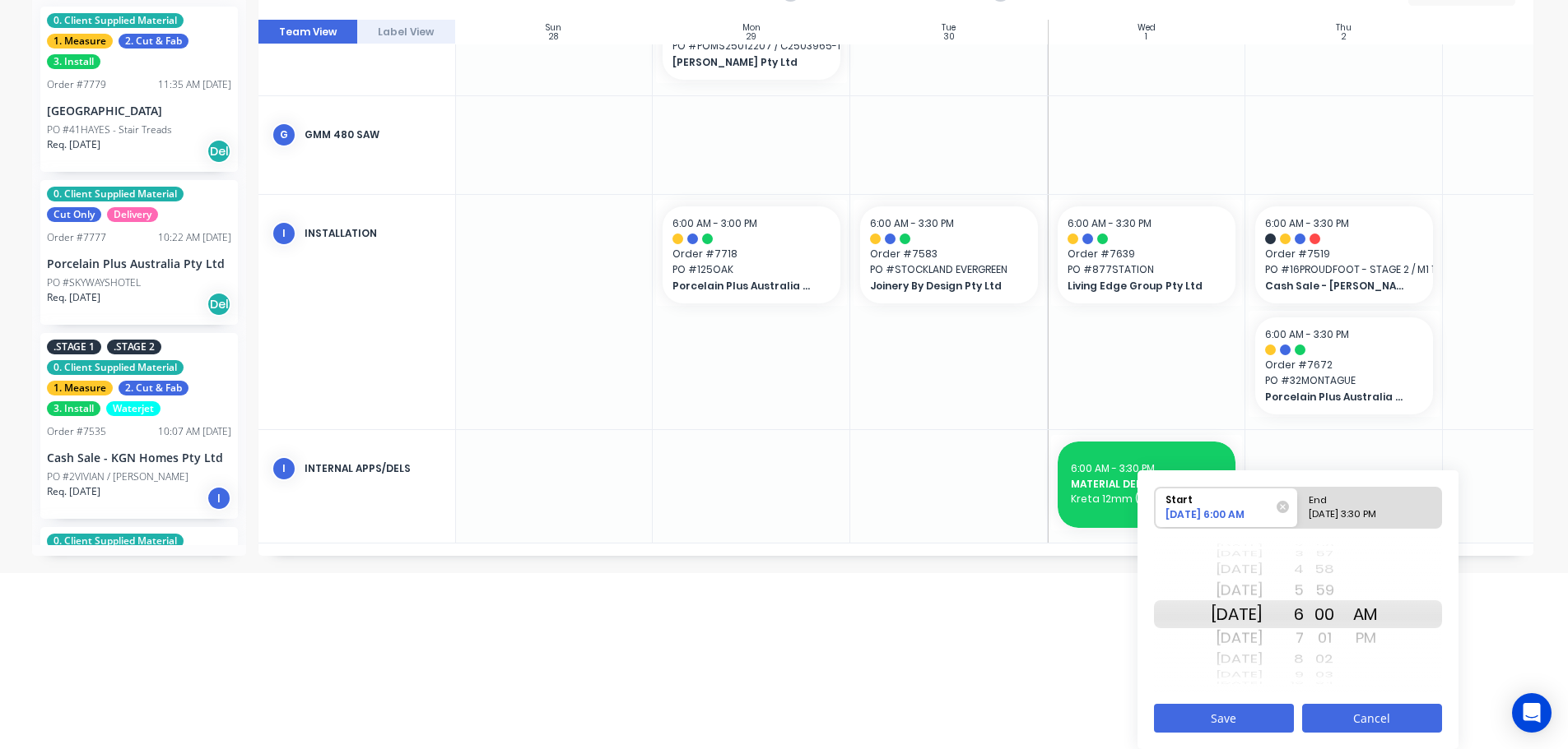
click at [1359, 732] on button "Cancel" at bounding box center [1372, 718] width 140 height 29
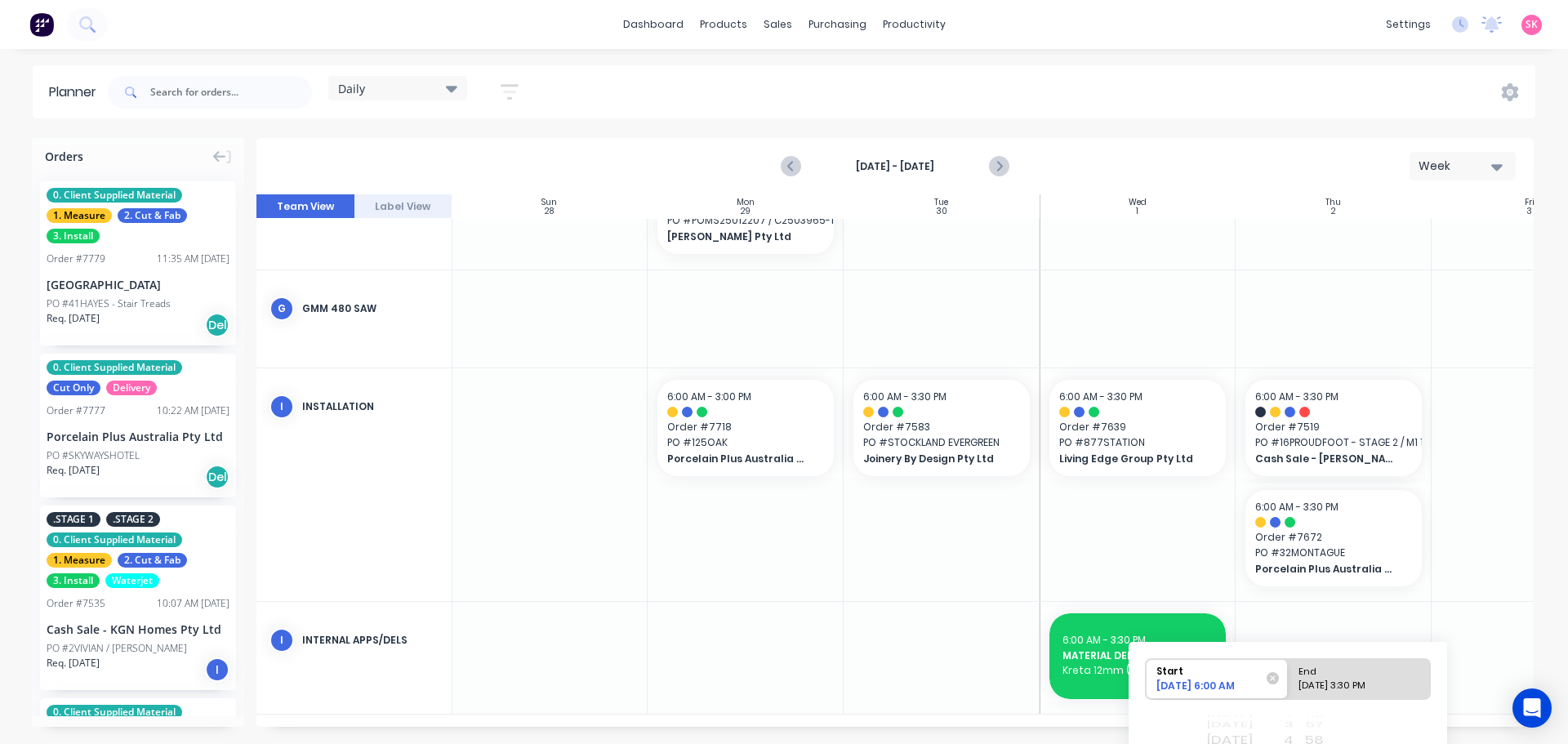
scroll to position [595, 1]
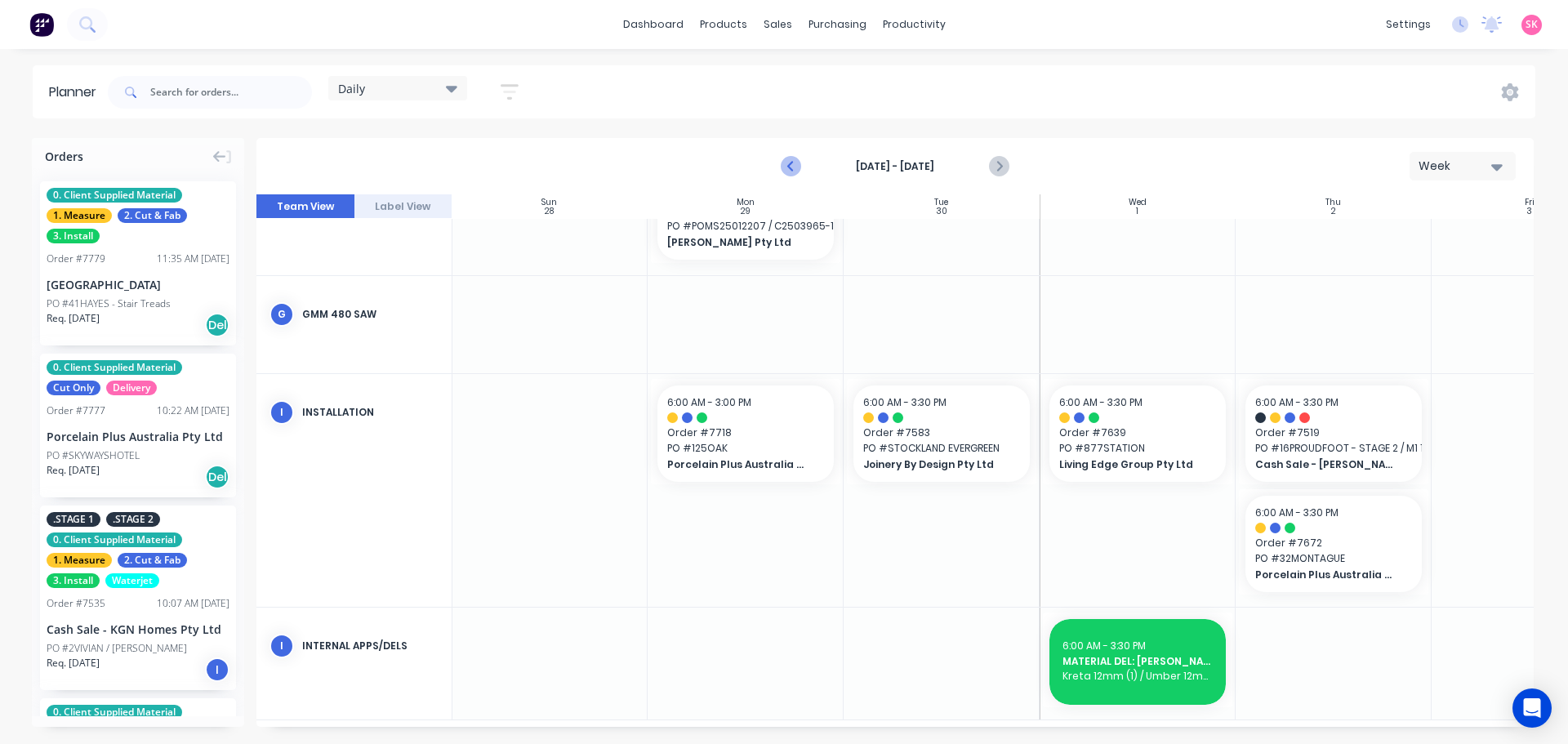
click at [784, 157] on icon "Previous page" at bounding box center [792, 167] width 20 height 20
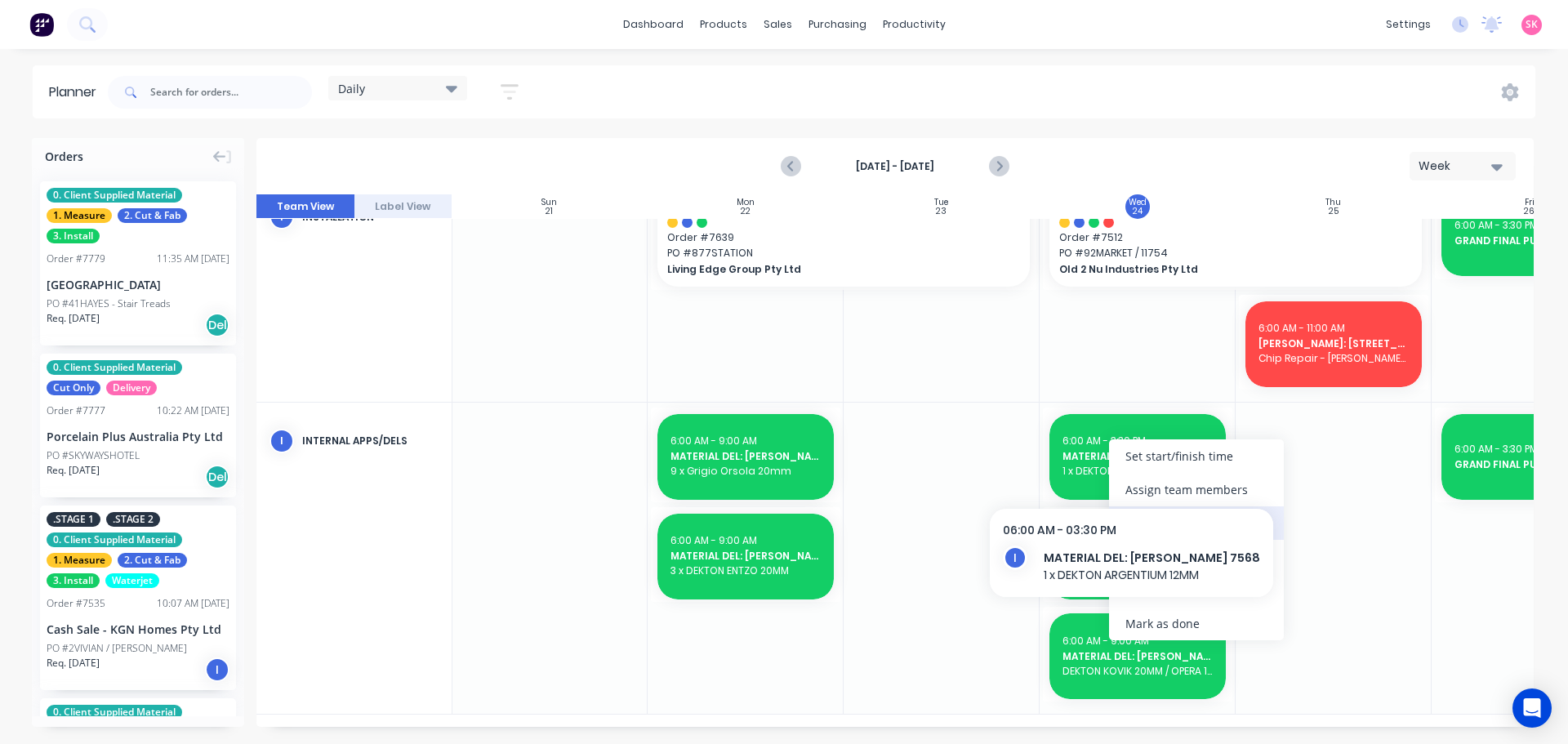
scroll to position [854, 1]
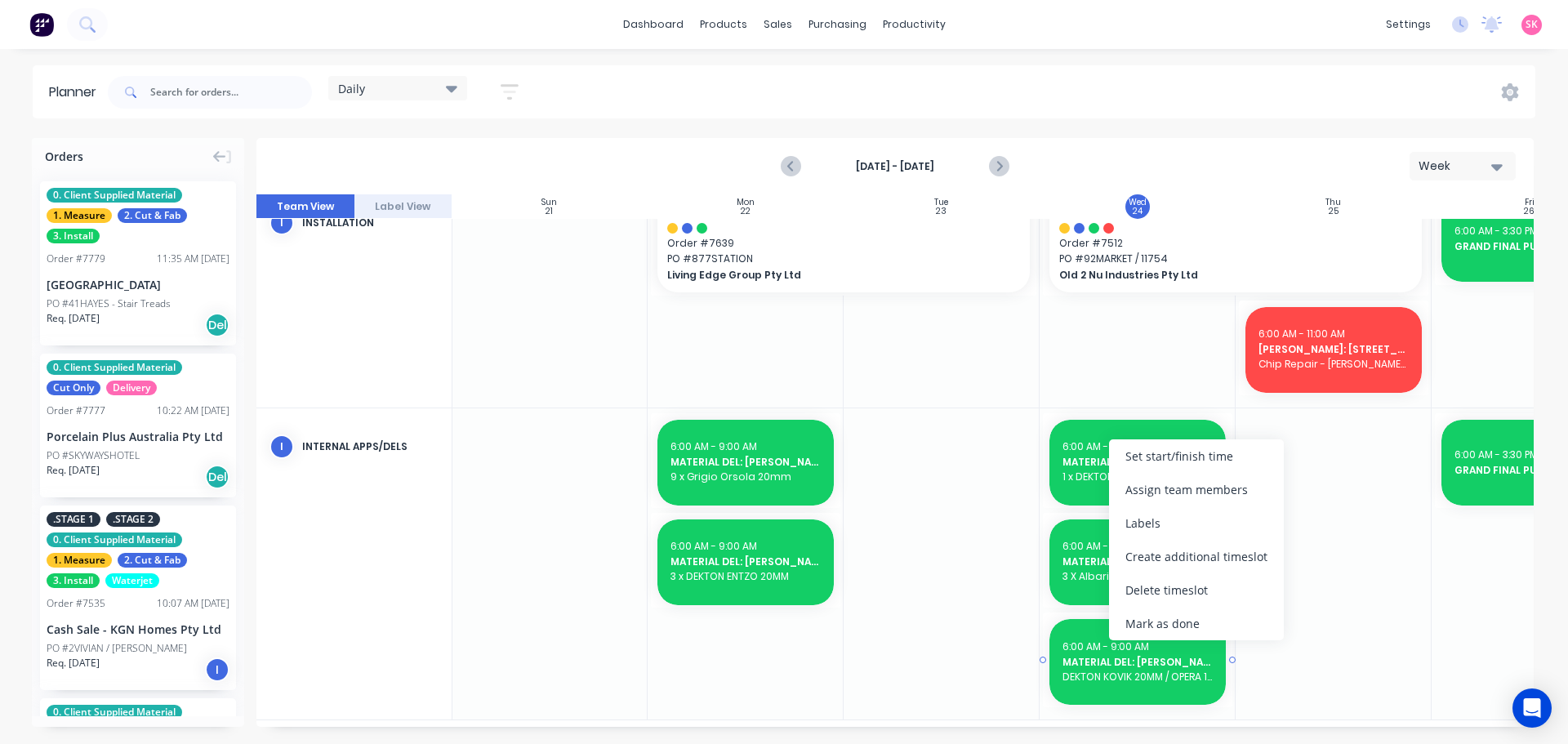
click at [1001, 637] on div at bounding box center [941, 565] width 196 height 312
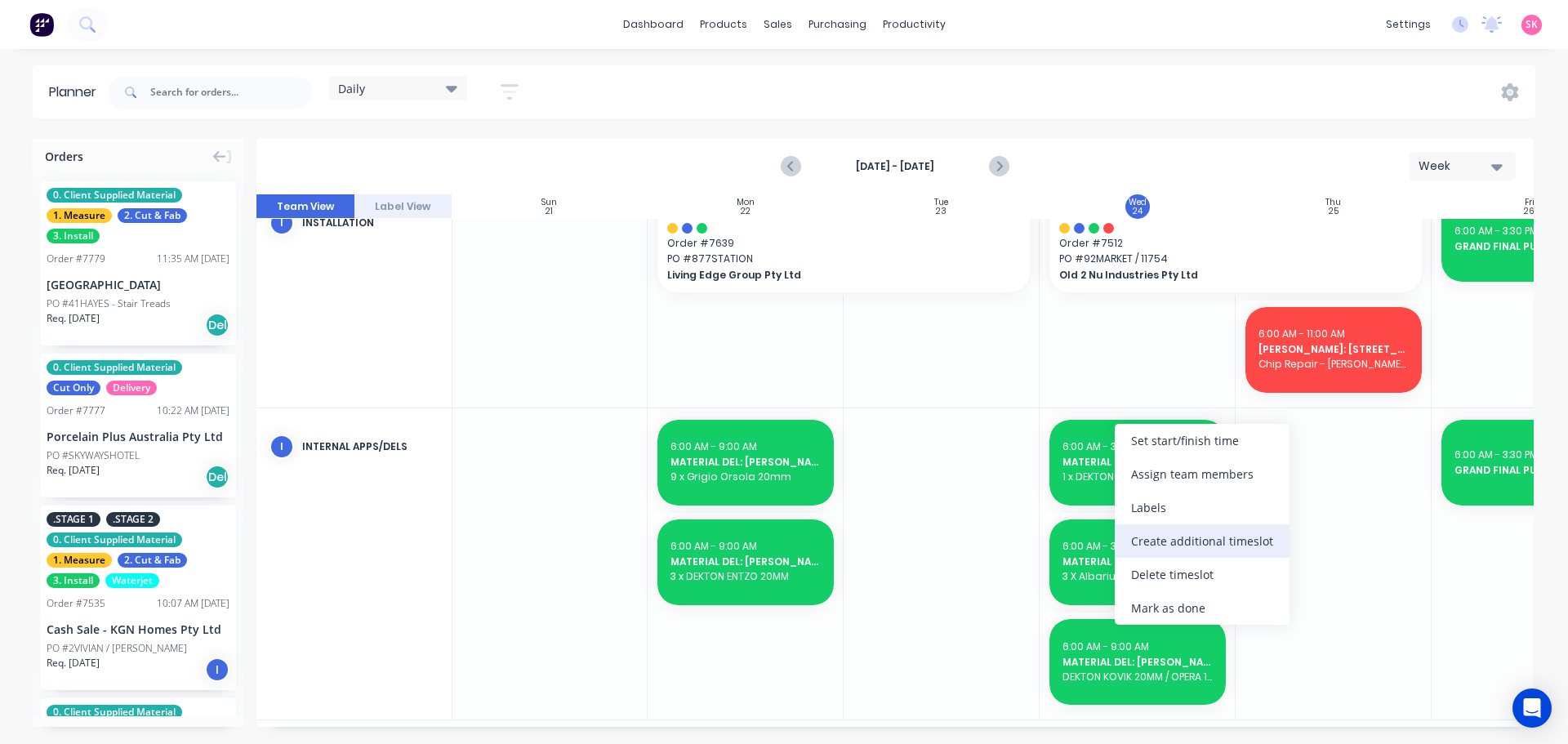
click at [1197, 529] on div "Create additional timeslot" at bounding box center [1202, 541] width 175 height 34
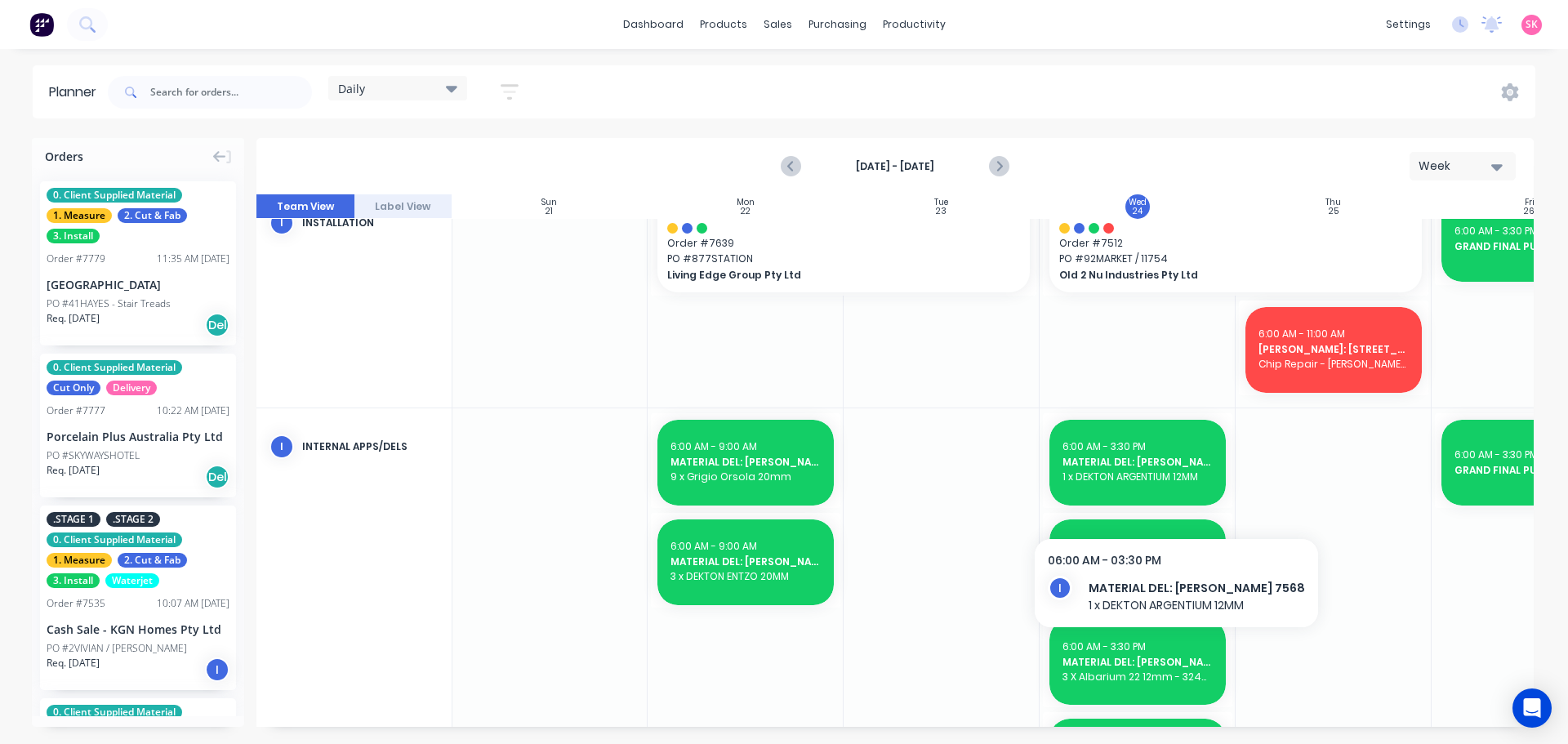
click at [1152, 539] on div "6:00 AM - 3:30 PM" at bounding box center [1138, 547] width 150 height 15
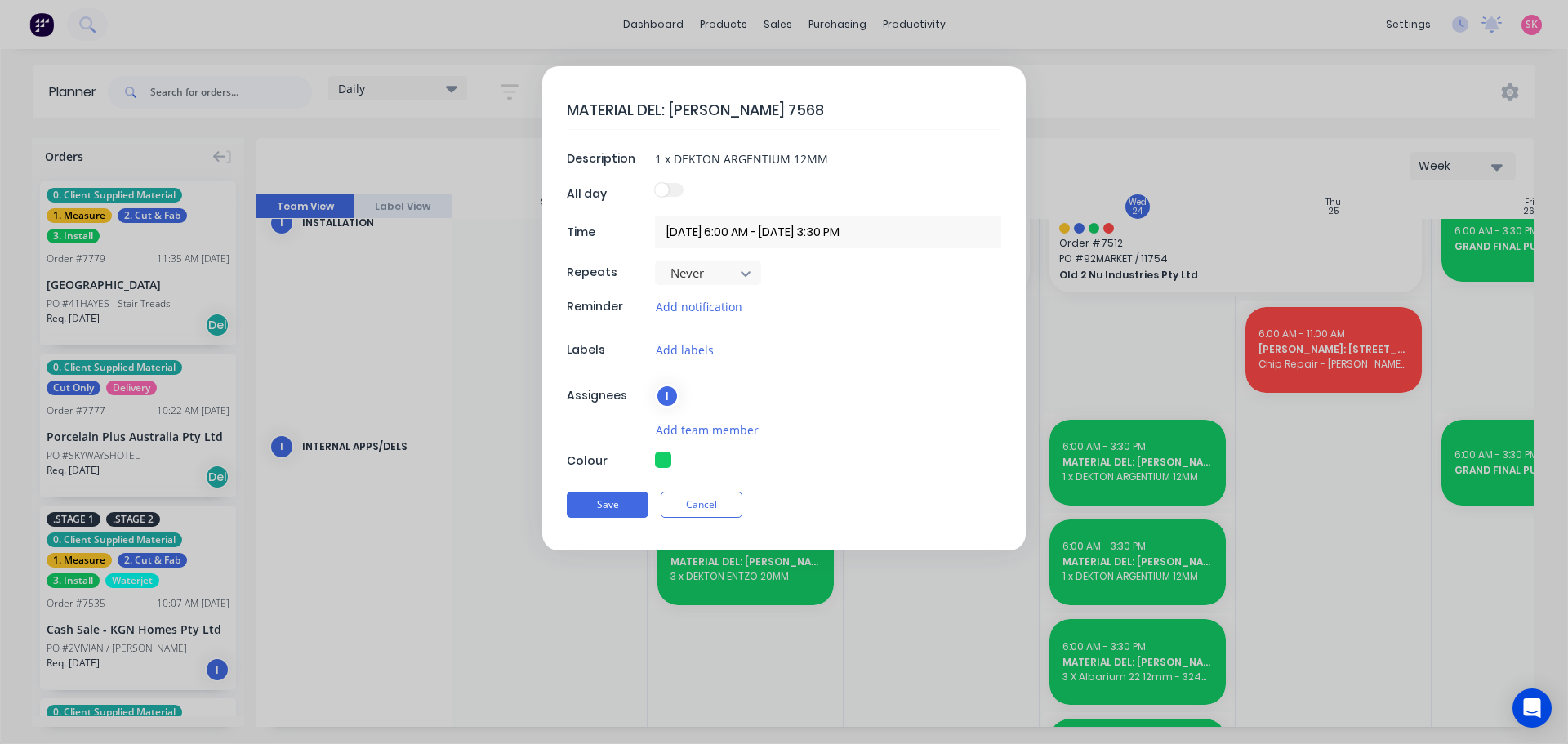
type textarea "x"
click at [803, 113] on textarea "MATERIAL DEL: [PERSON_NAME] 7568" at bounding box center [784, 110] width 434 height 38
type textarea "MATERIAL DEL: [PERSON_NAME] 756"
type textarea "x"
type textarea "MATERIAL DEL: [PERSON_NAME] 75"
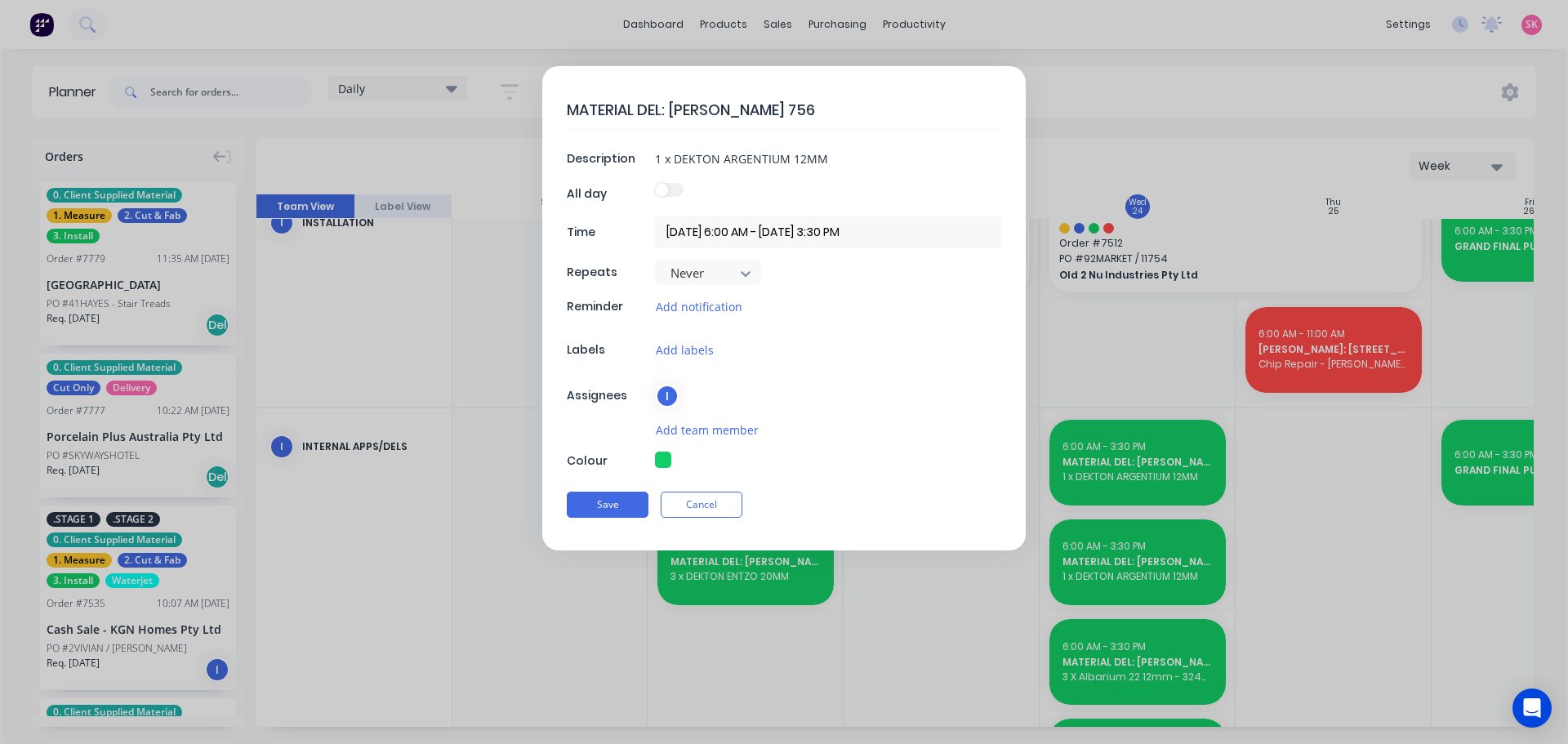
type textarea "x"
type textarea "MATERIAL DEL: [PERSON_NAME] 7"
type textarea "x"
type textarea "MATERIAL DEL: [PERSON_NAME]"
type textarea "x"
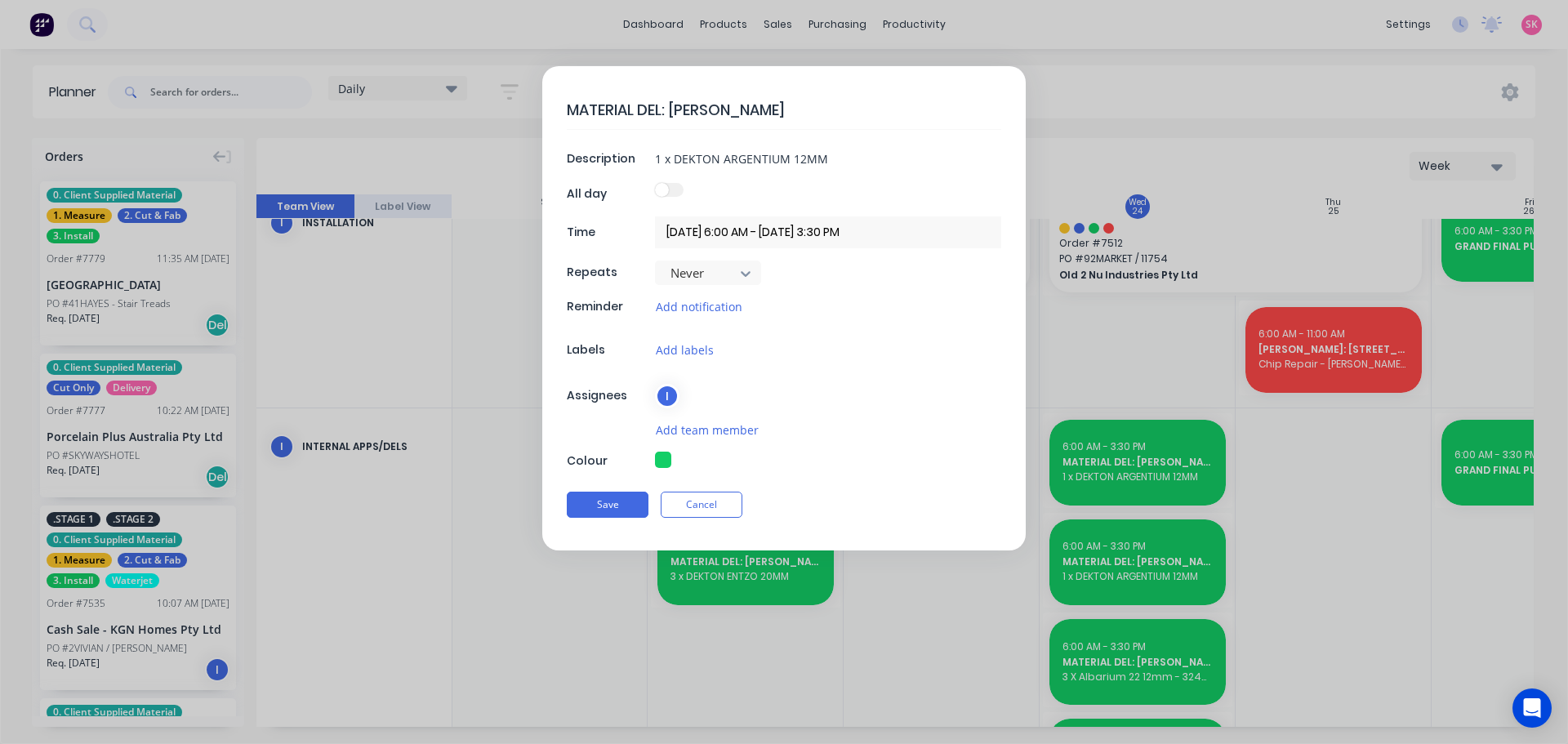
type textarea "MATERIAL DEL: [PERSON_NAME]"
type textarea "x"
type textarea "MATERIAL DEL: Cosentin"
type textarea "x"
type textarea "MATERIAL DEL: Cosenti"
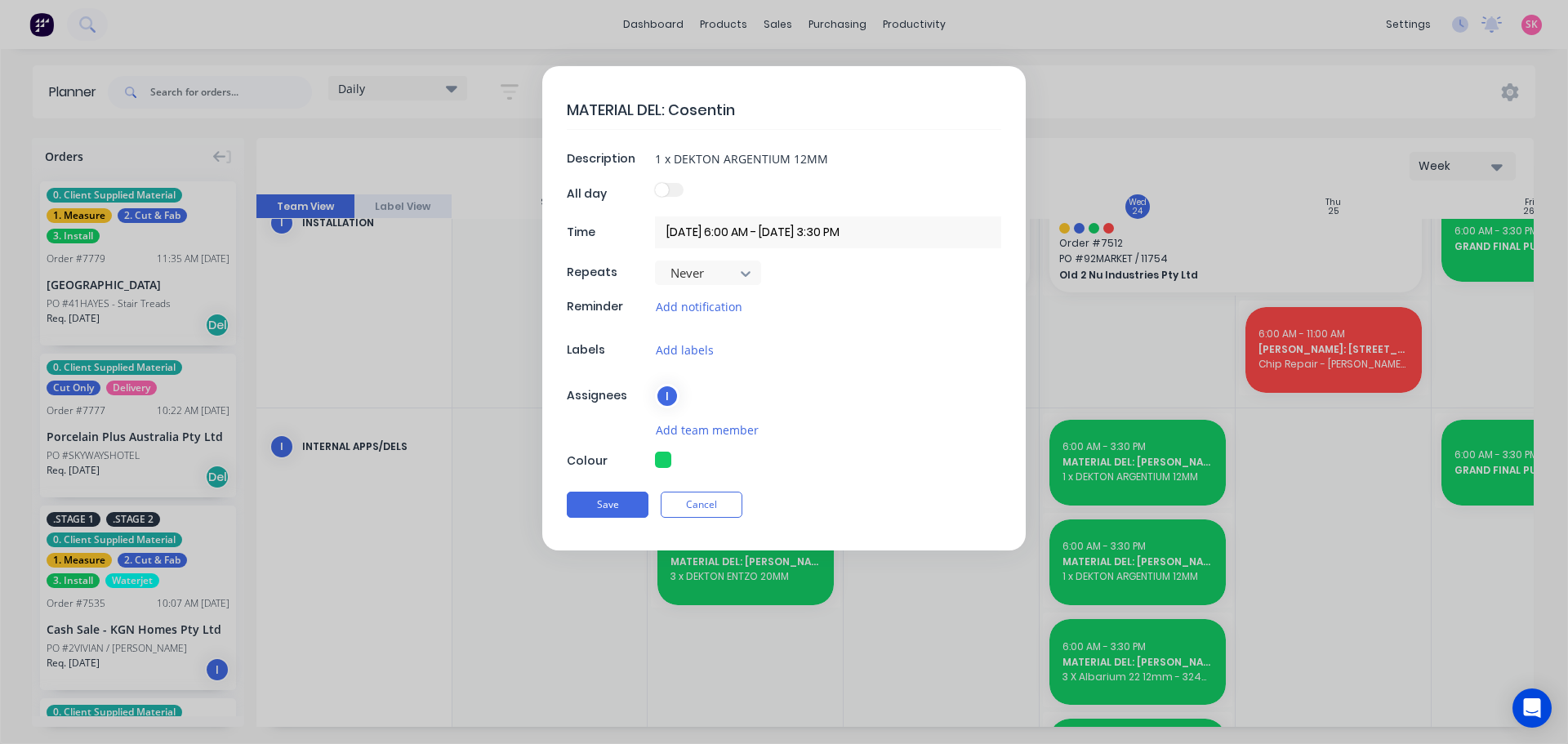
type textarea "x"
type textarea "MATERIAL DEL: Cosent"
type textarea "x"
type textarea "MATERIAL DEL: Cosen"
type textarea "x"
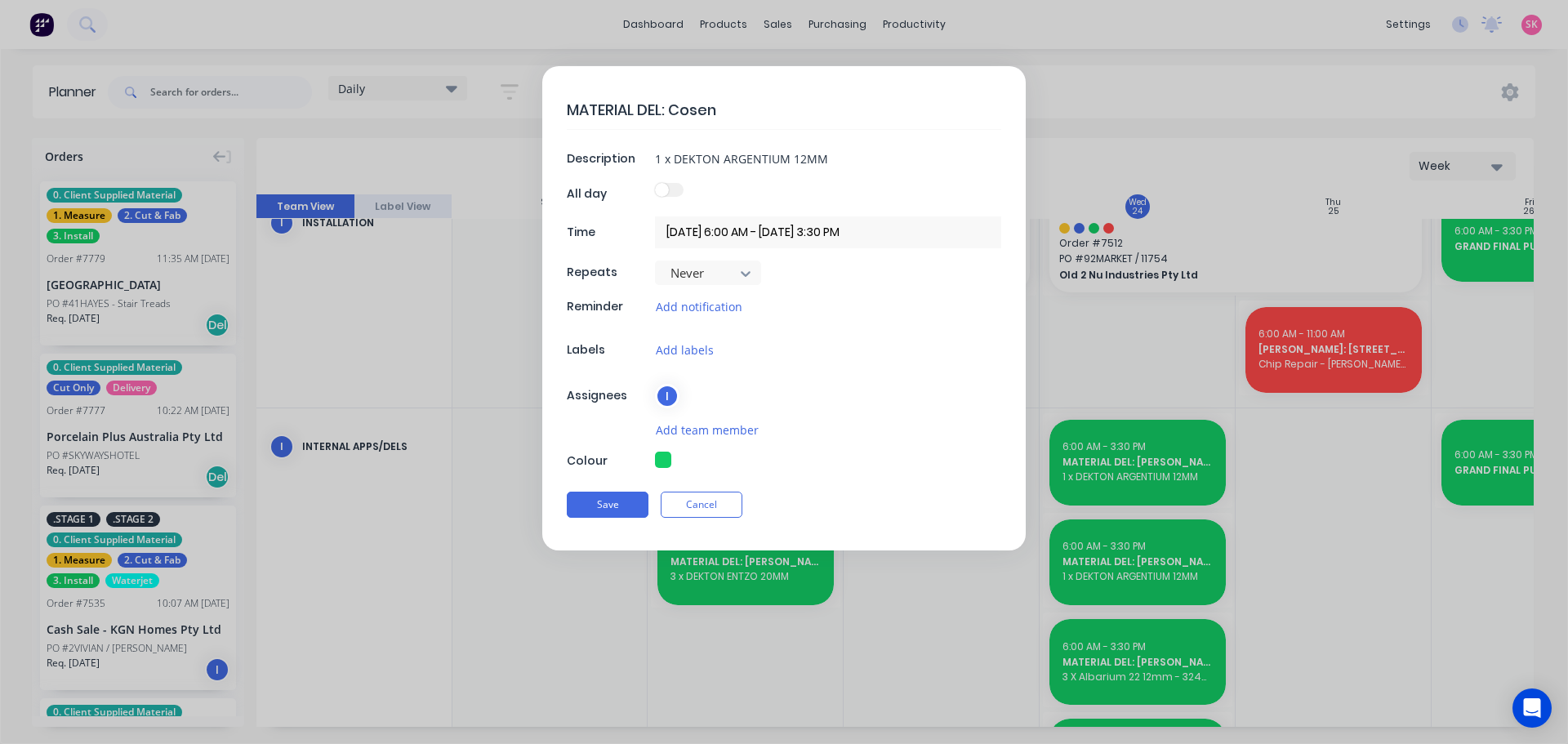
type textarea "MATERIAL DEL: Cose"
type textarea "x"
type textarea "MATERIAL DEL: Cos"
type textarea "x"
type textarea "MATERIAL DEL: Co"
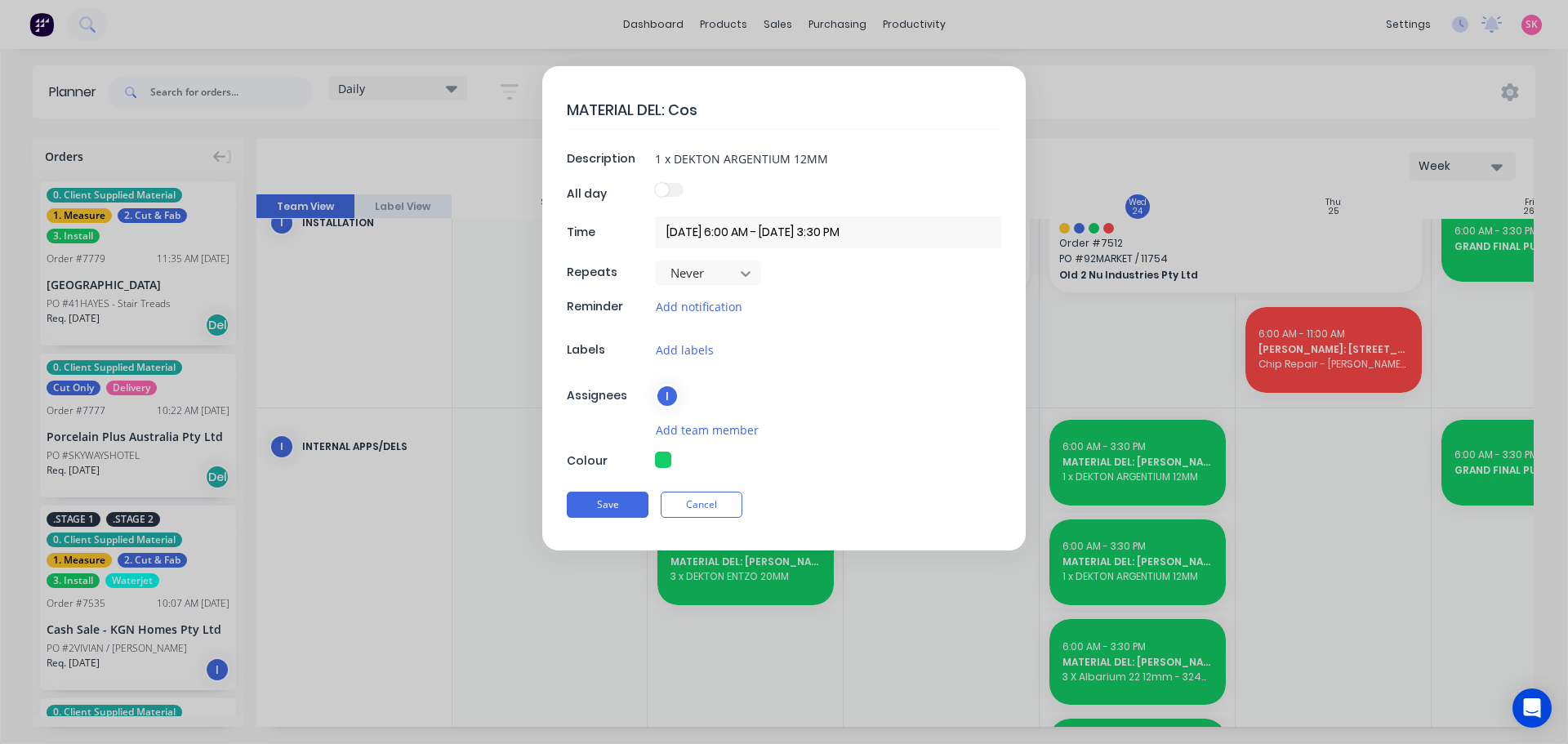
type textarea "x"
type textarea "MATERIAL DEL: C"
type textarea "x"
type textarea "MATERIAL DEL:"
type textarea "x"
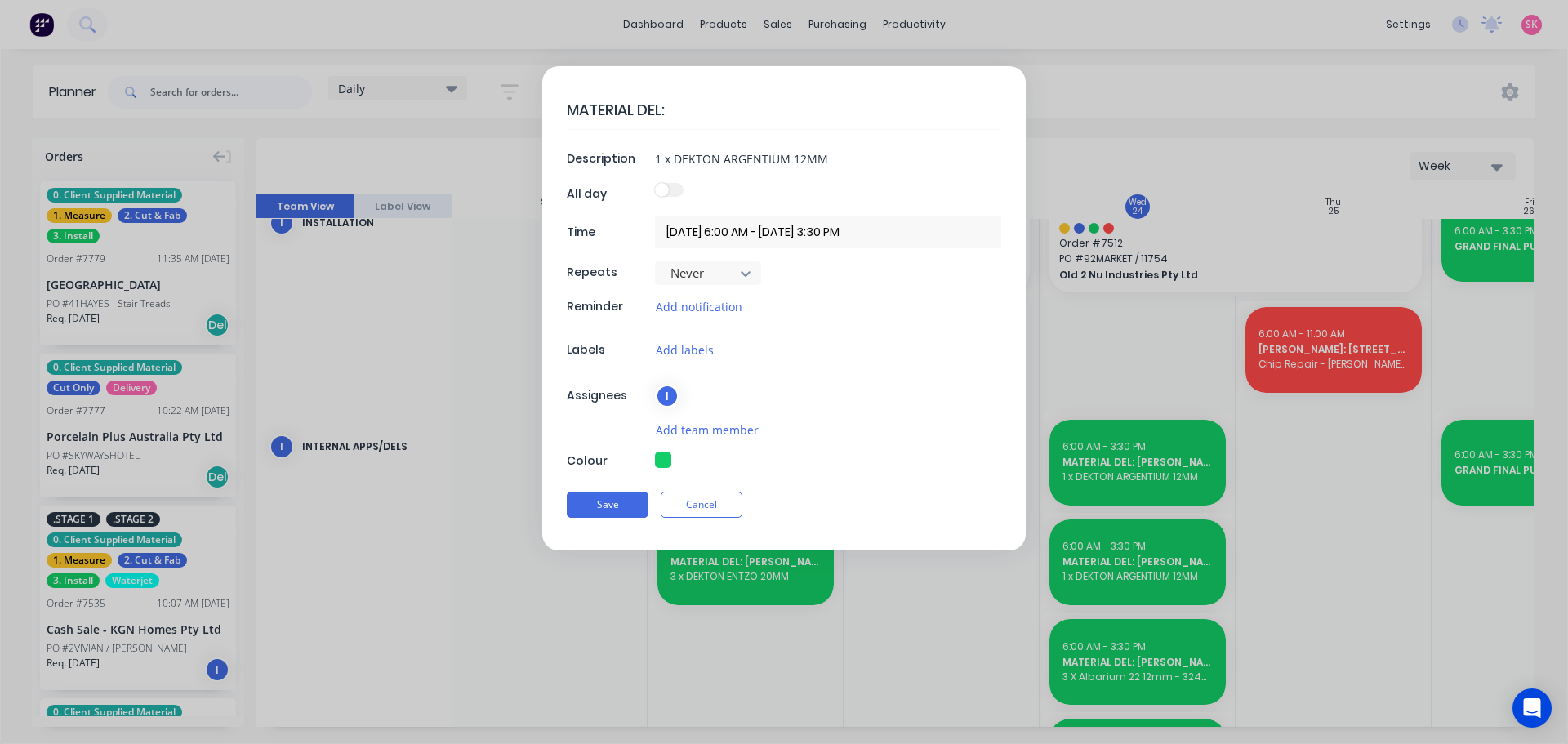
type textarea "MATERIAL DEL: I"
type textarea "x"
type textarea "MATERIAL DEL: IH"
type textarea "x"
type textarea "MATERIAL DEL: IHS"
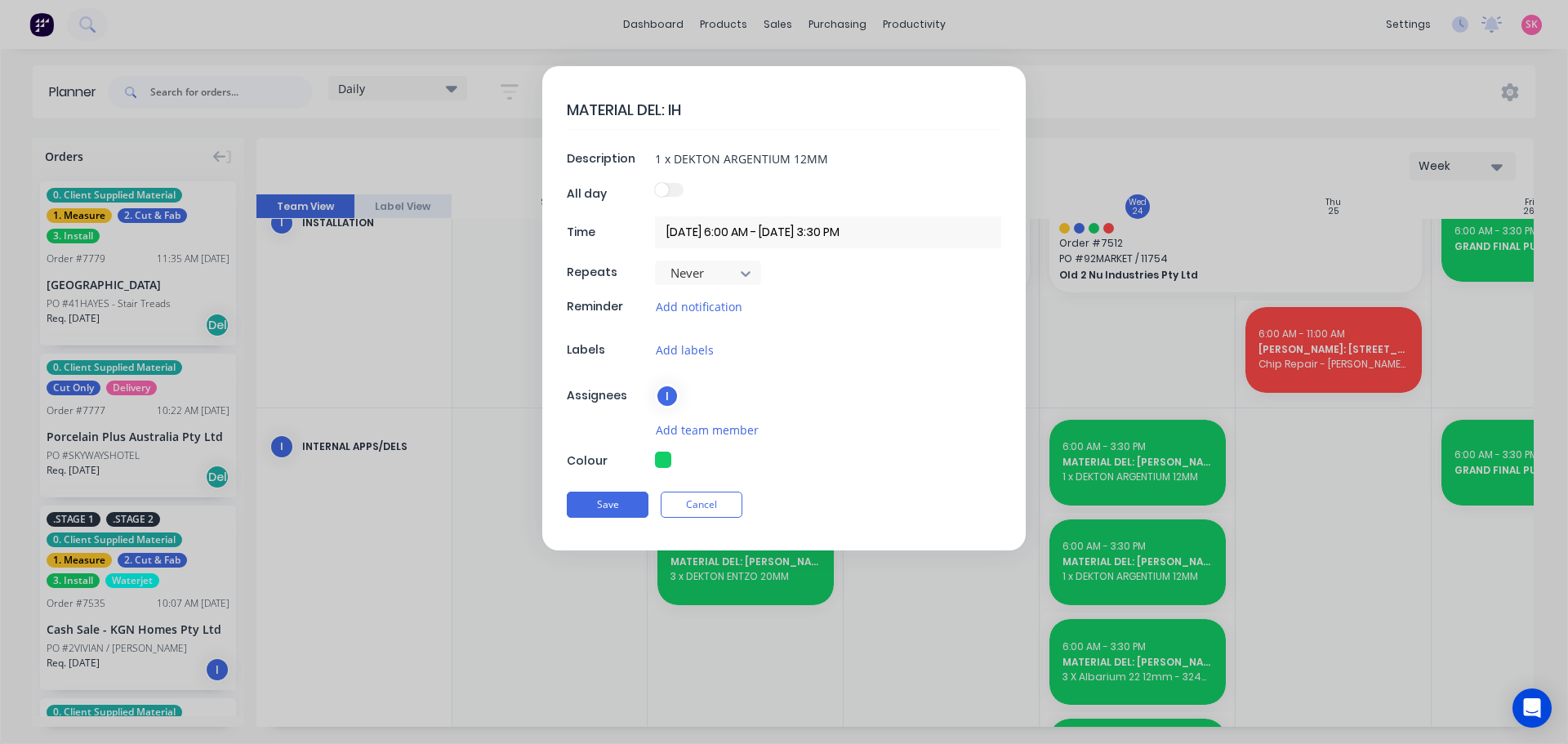
type textarea "x"
type textarea "MATERIAL DEL: IHS"
type textarea "x"
type textarea "MATERIAL DEL: IHS 7"
type textarea "x"
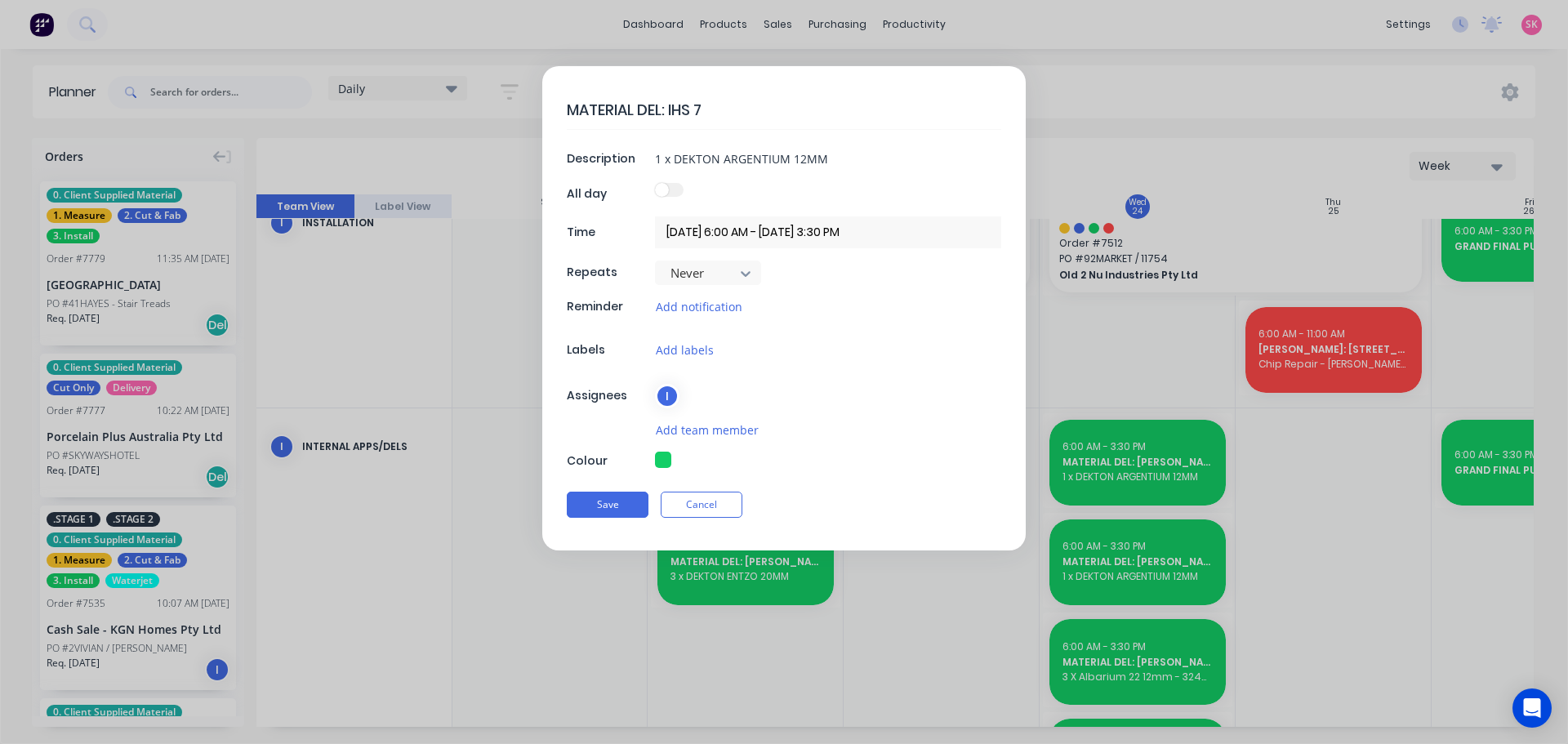
type textarea "MATERIAL DEL: IHS 76"
type textarea "x"
type textarea "MATERIAL DEL: IHS 768"
type textarea "x"
type textarea "MATERIAL DEL: IHS 7687"
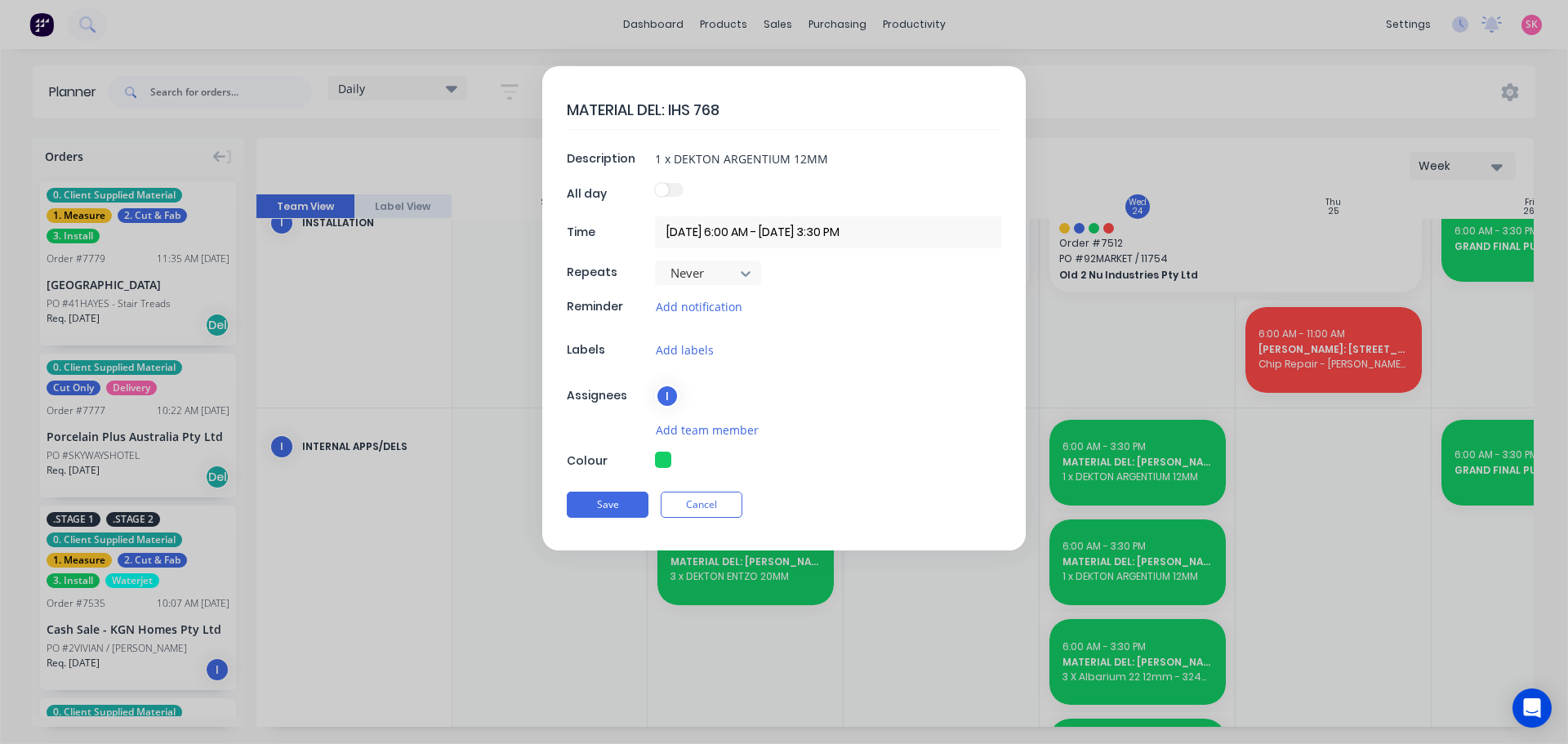
type textarea "x"
type textarea "MATERIAL DEL: IHS 7687"
type textarea "x"
drag, startPoint x: 579, startPoint y: 163, endPoint x: 433, endPoint y: 158, distance: 146.1
click at [436, 159] on form "MATERIAL DEL: IHS 7687 Description 1 x DEKTON ARGENTIUM 12MM All day Time [DATE…" at bounding box center [784, 308] width 1534 height 485
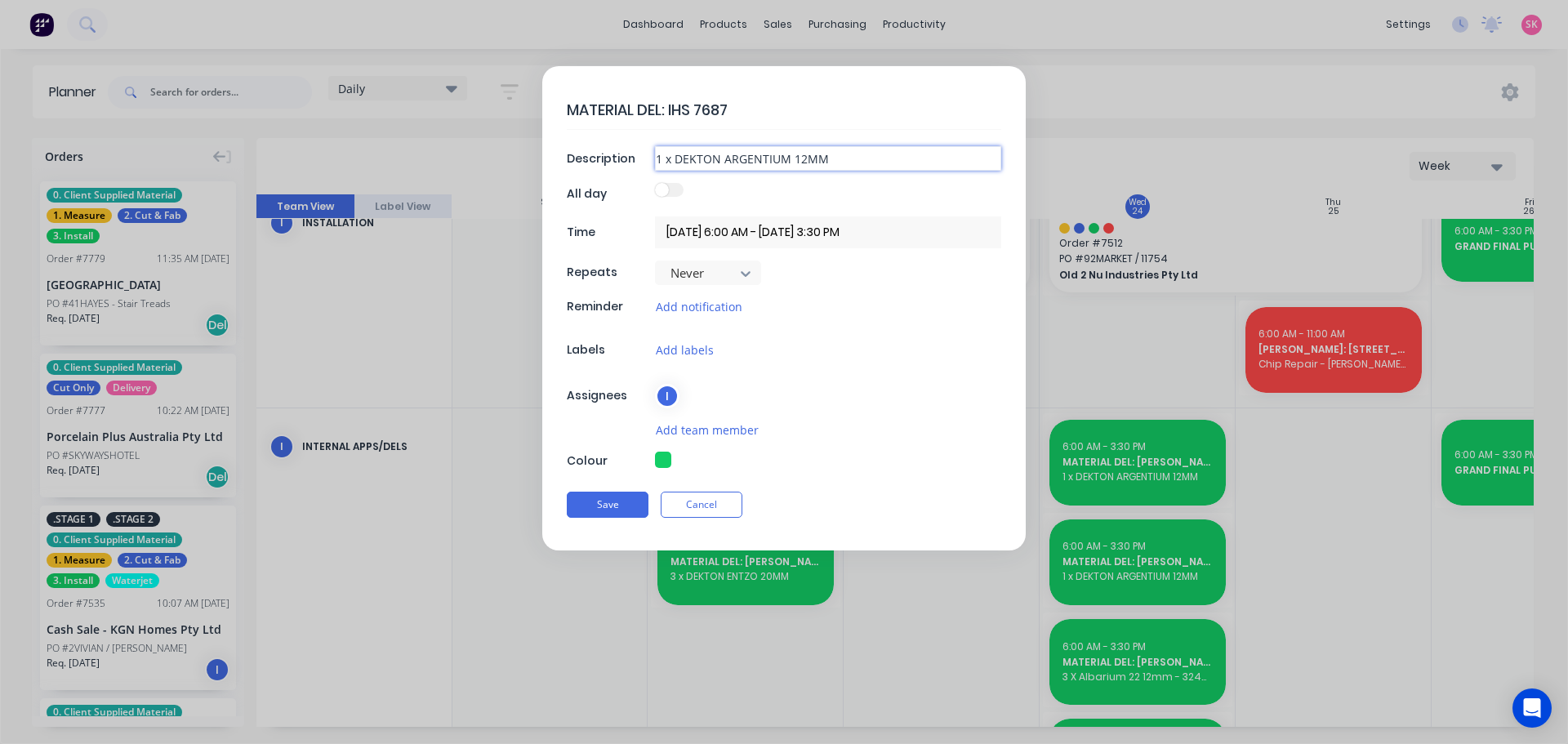
type input "2"
type textarea "x"
type input "2"
type textarea "x"
type input "2 c"
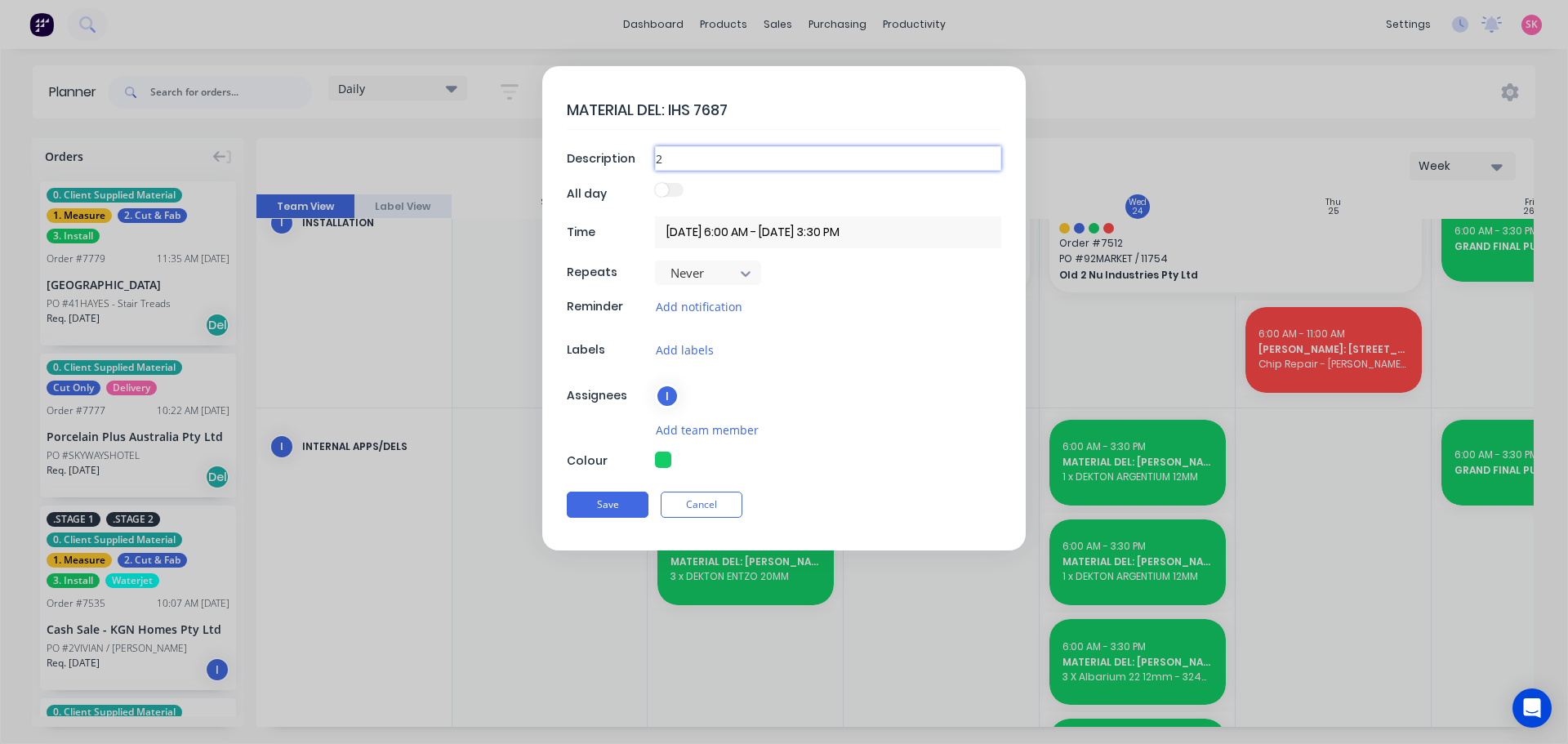
type textarea "x"
type input "2 ca"
type textarea "x"
type input "2 cal"
type textarea "x"
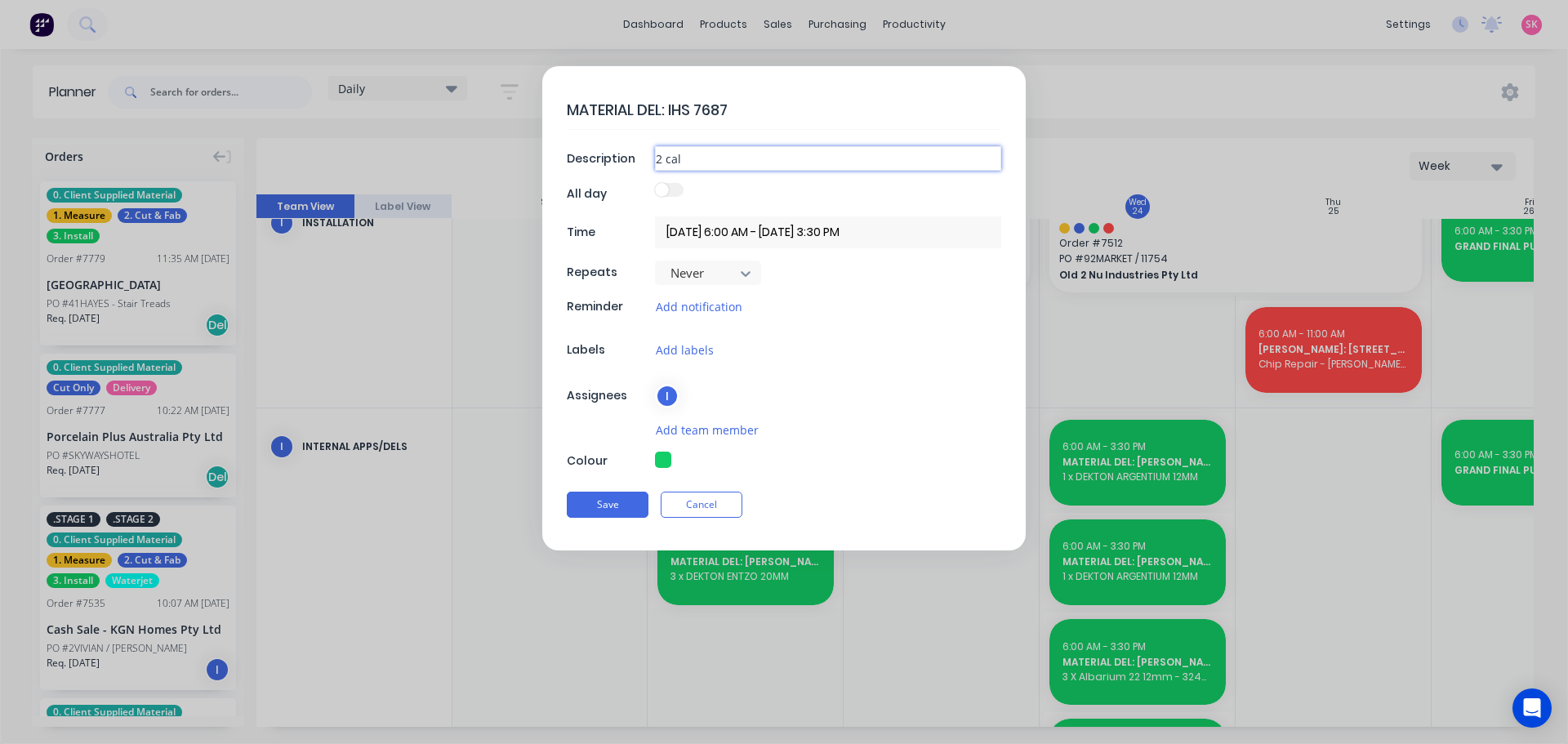
type input "2 cala"
type textarea "x"
type input "2 calac"
type textarea "x"
type input "2 cala"
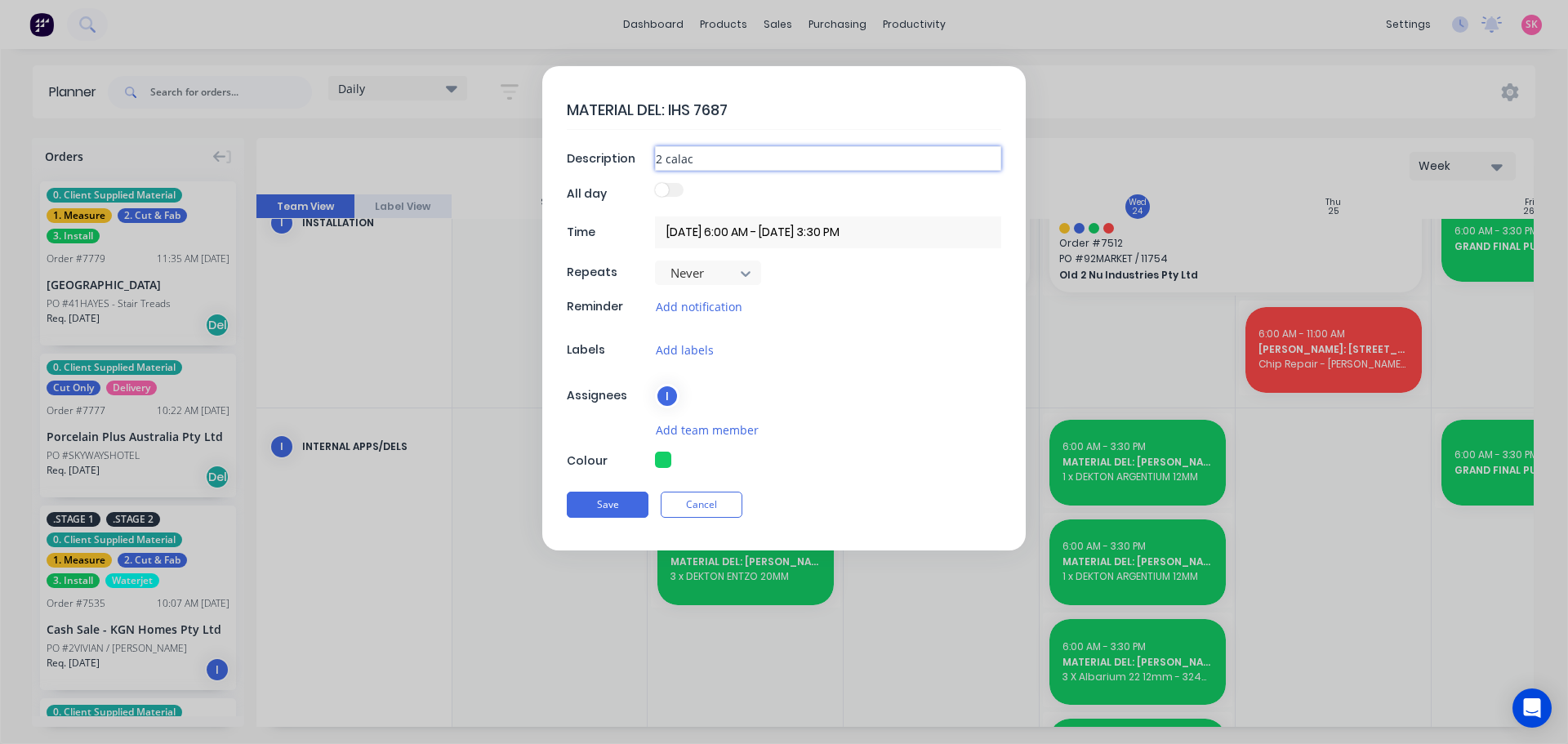
type textarea "x"
type input "2 cal"
type textarea "x"
type input "2 ca"
type textarea "x"
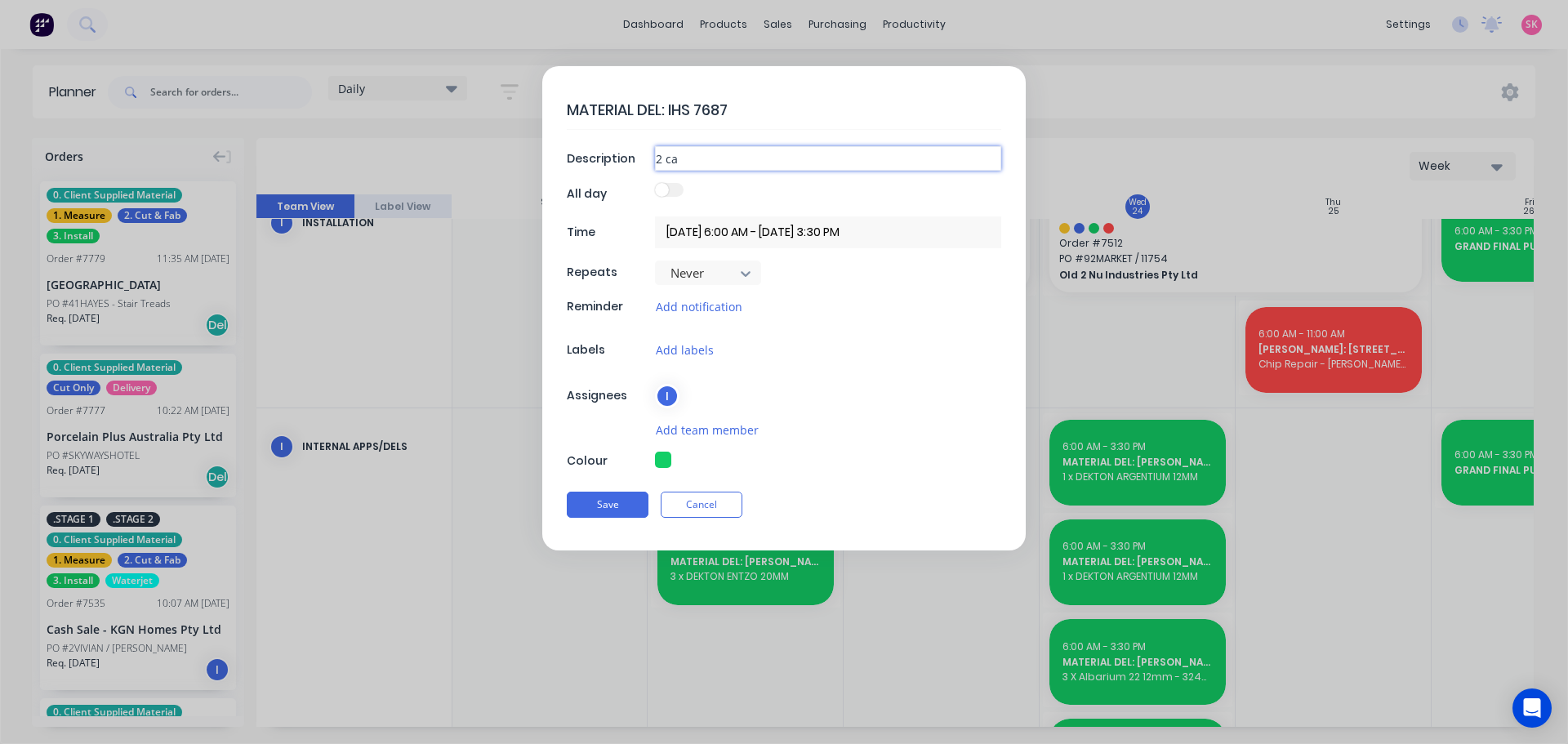
type input "2 c"
type textarea "x"
type input "2"
type textarea "x"
type input "2 x"
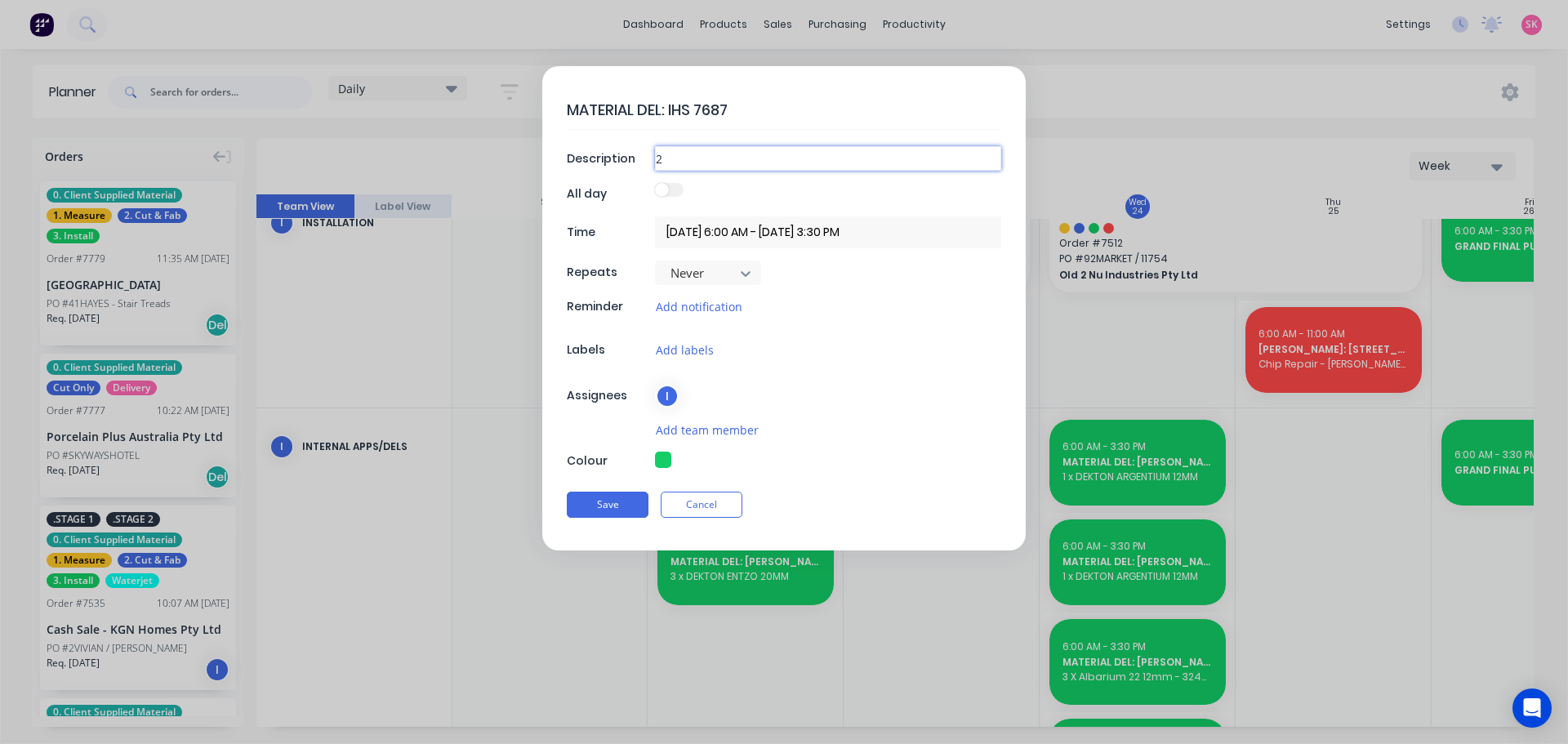
type textarea "x"
type input "2 x"
type textarea "x"
type input "2 x C"
type textarea "x"
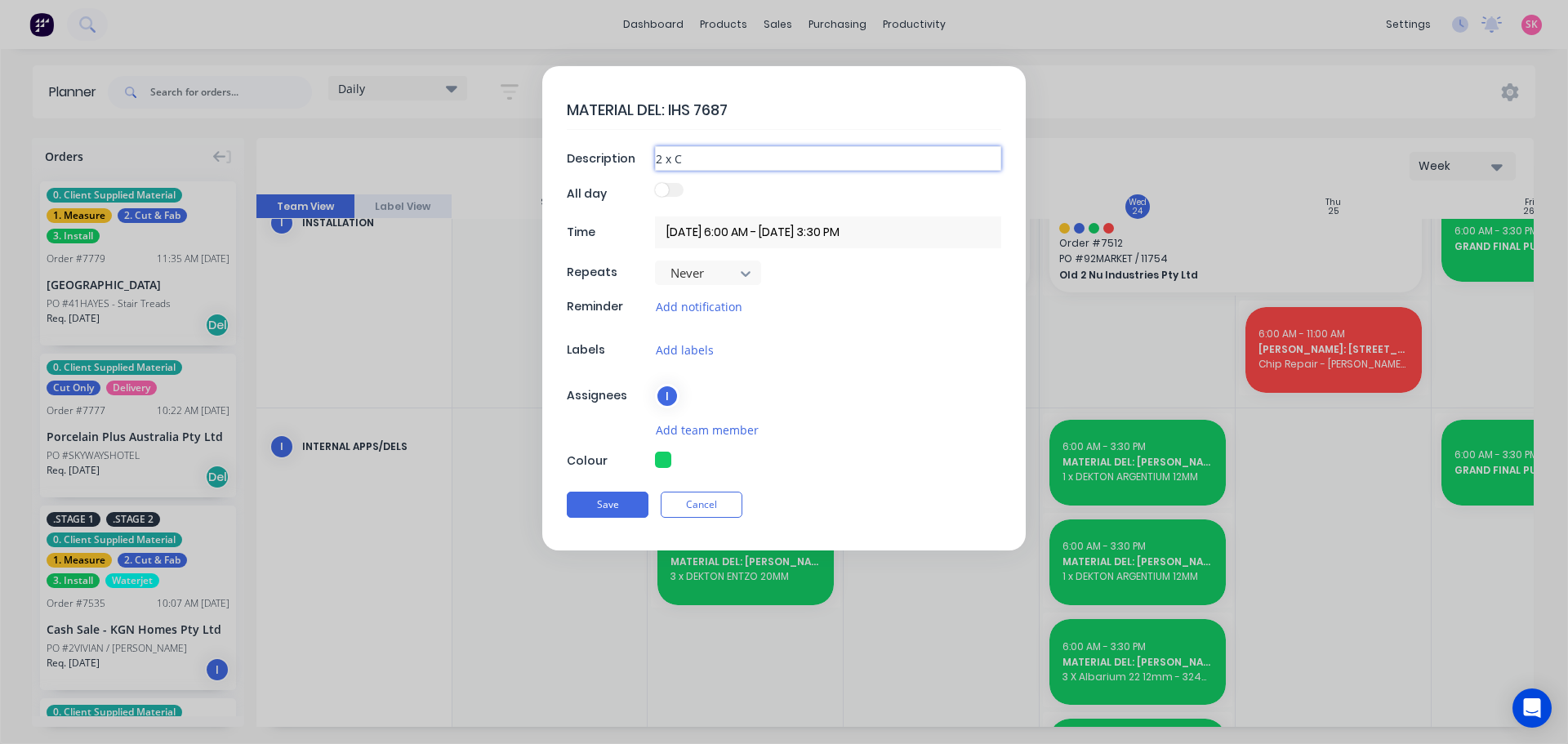
type input "2 x CA"
type textarea "x"
type input "2 x CAL"
type textarea "x"
type input "2 x CALA"
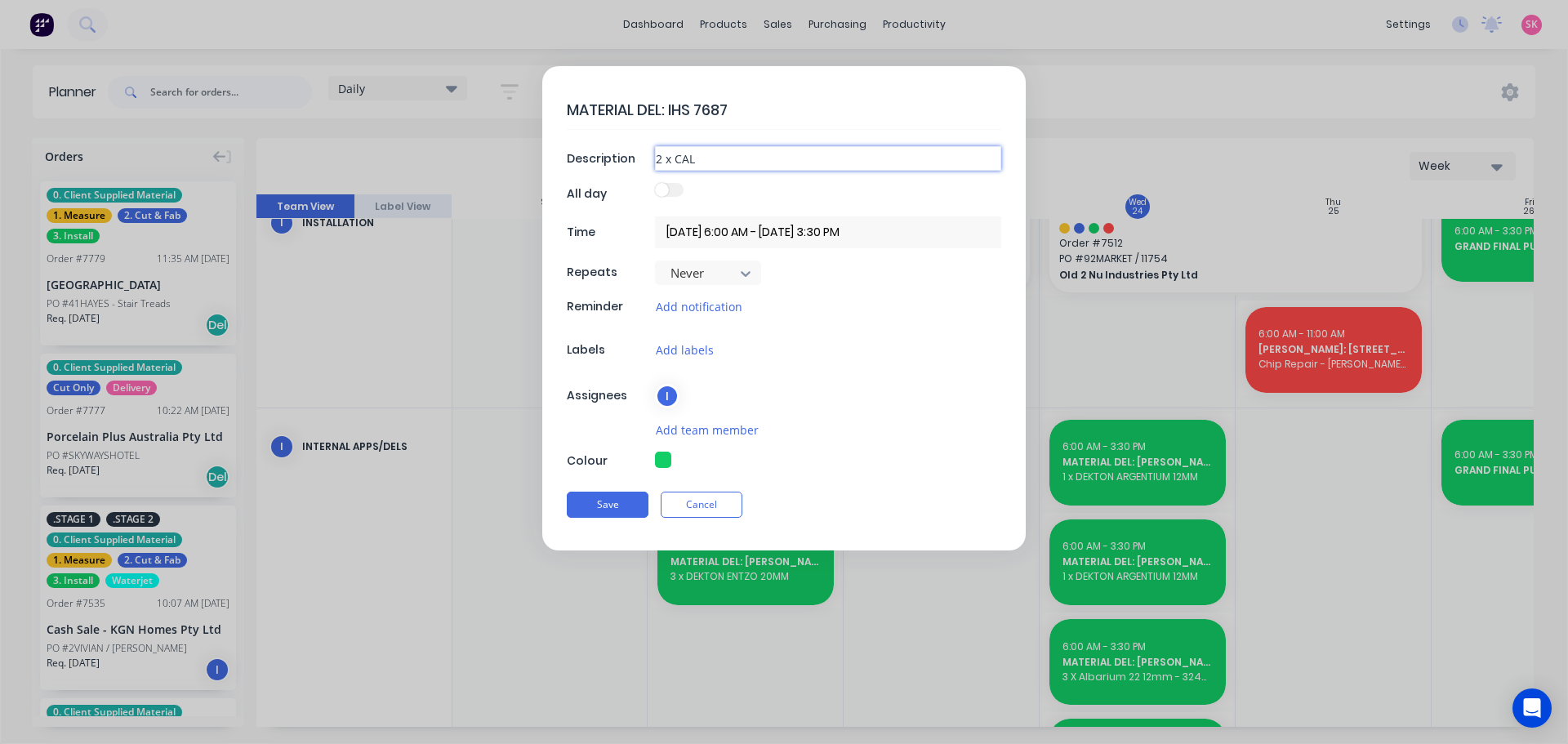
type textarea "x"
type input "2 x CALAC"
type textarea "x"
type input "2 x CALACA"
type textarea "x"
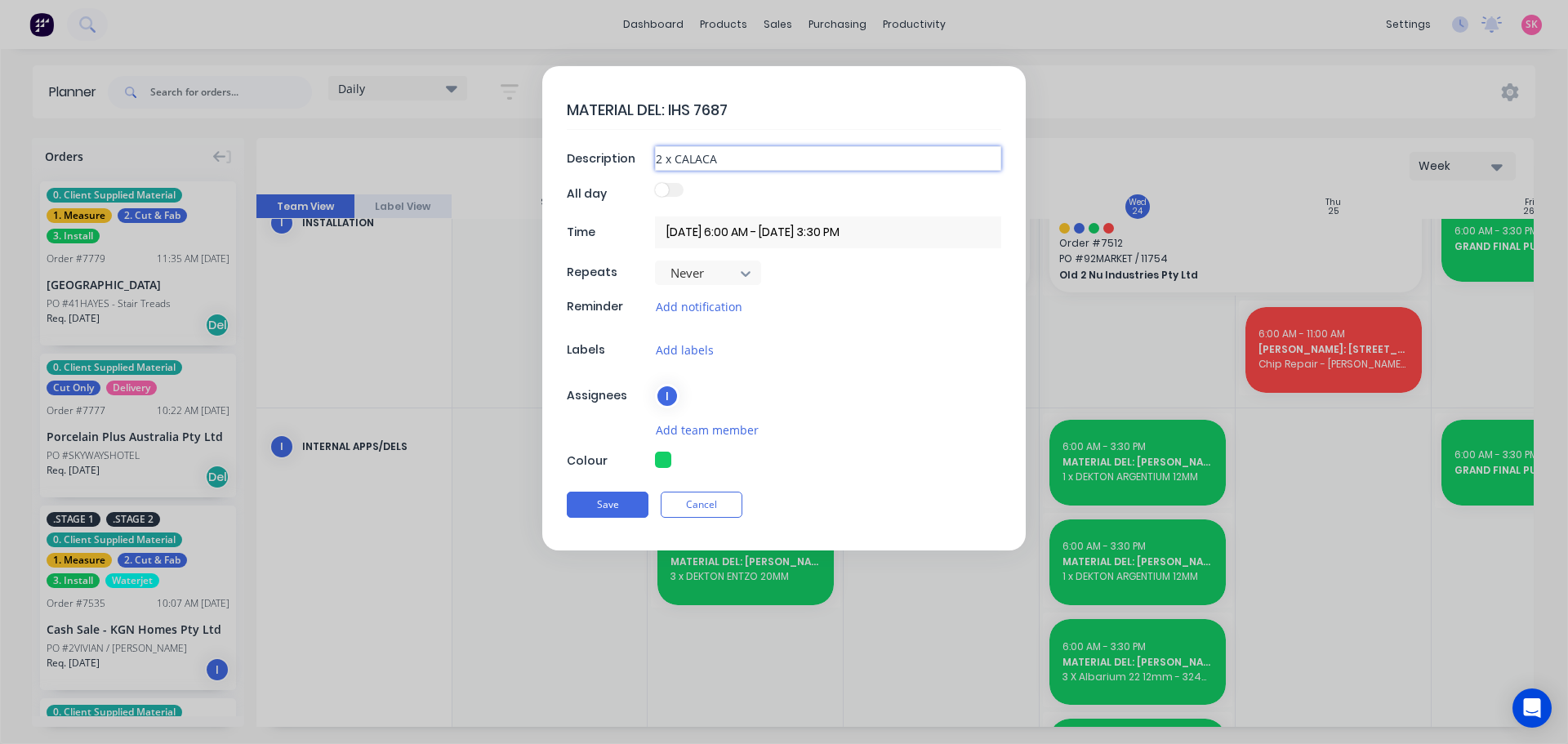
type input "2 x CALACAT"
type textarea "x"
type input "2 x CALACATT"
type textarea "x"
type input "2 x CALACATTA"
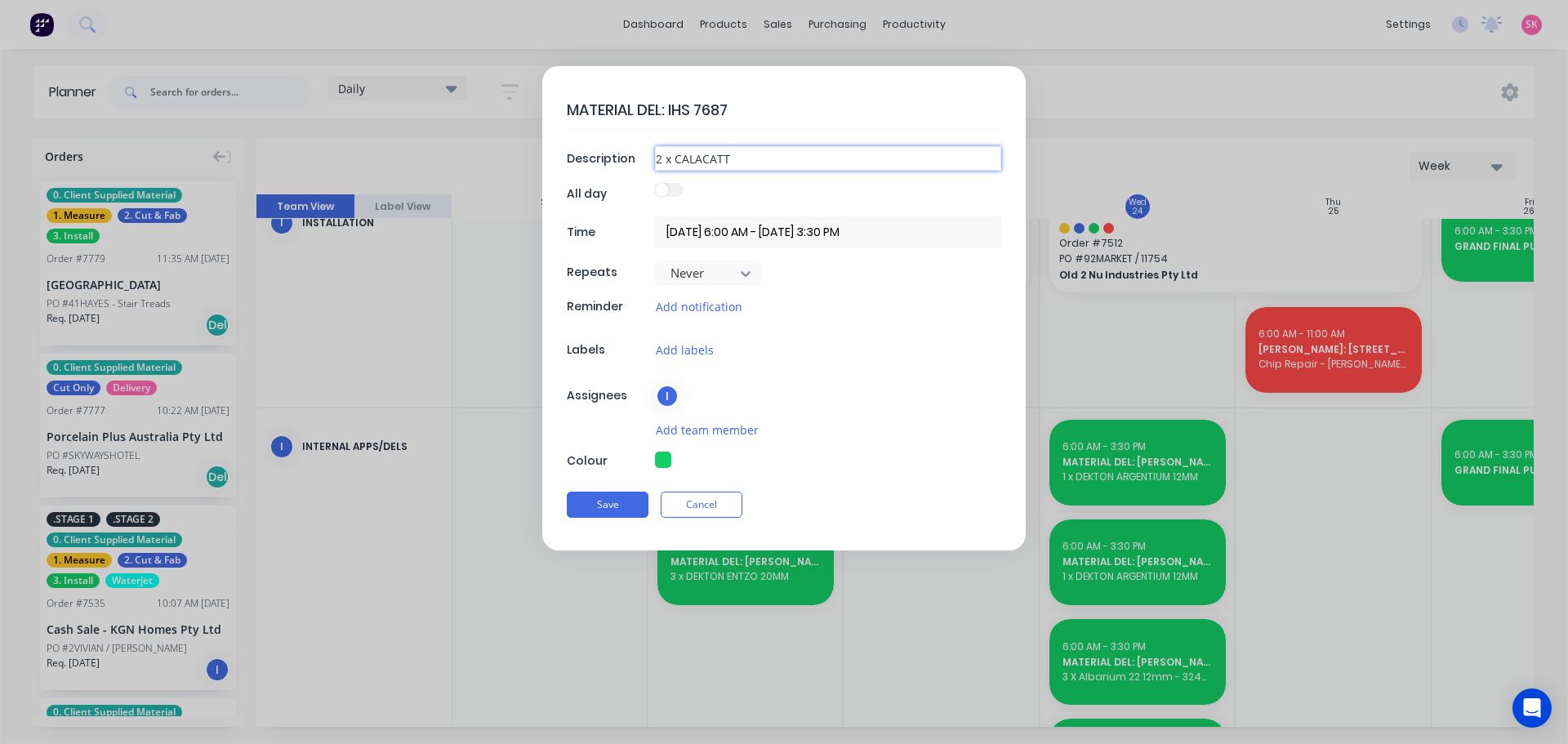
type textarea "x"
type input "2 x CALACATTA"
type textarea "x"
type input "2 x CALACATTA HG"
type textarea "x"
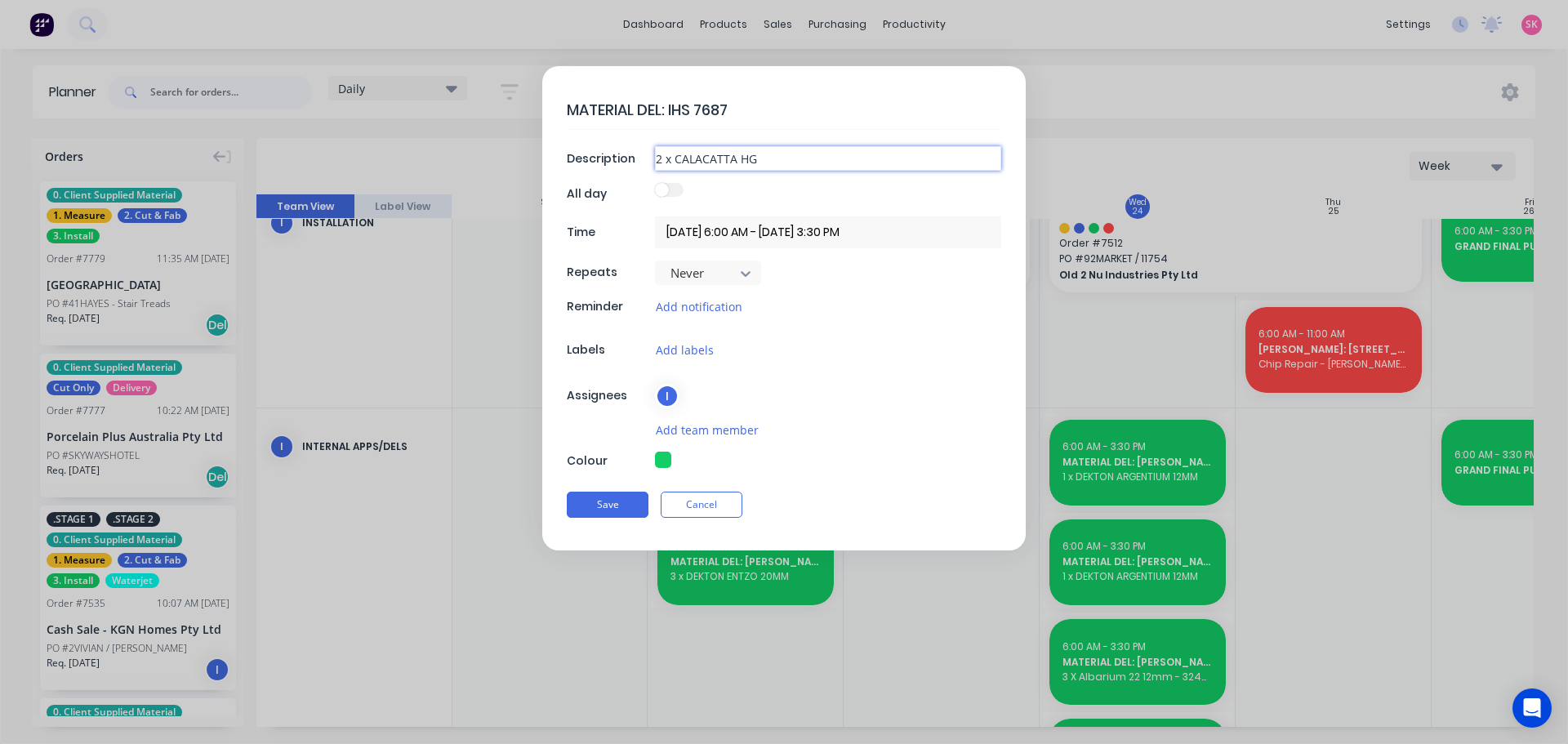
type input "2 x CALACATTA HGO"
type textarea "x"
type input "2 x CALACATTA HGOL"
type textarea "x"
type input "2 x CALACATTA HGO"
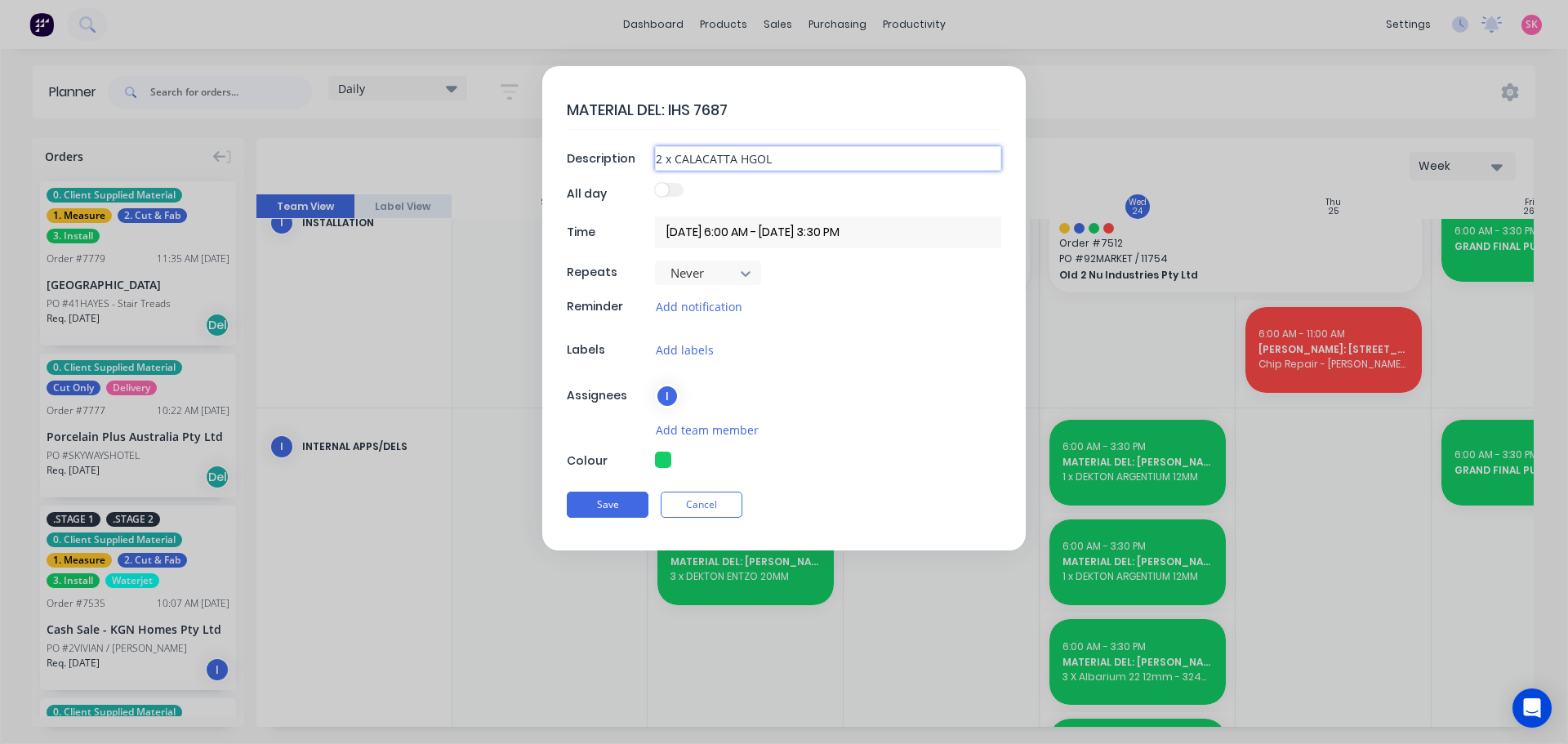
type textarea "x"
type input "2 x CALACATTA HG"
type textarea "x"
type input "2 x CALACATTA H"
type textarea "x"
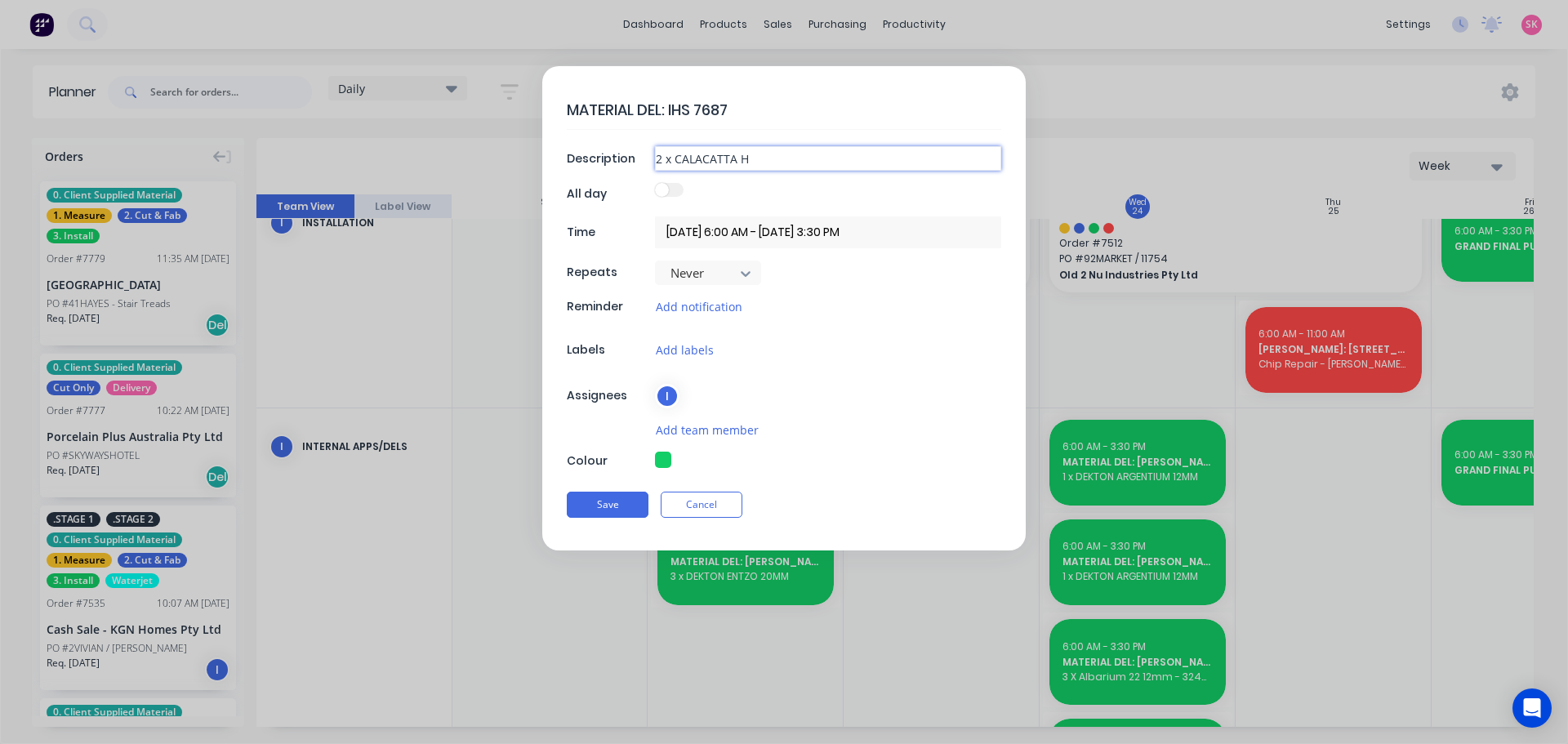
type input "2 x CALACATTA HG"
type textarea "x"
type input "2 x CALACATTA HGO"
type textarea "x"
type input "2 x CALACATTA HG"
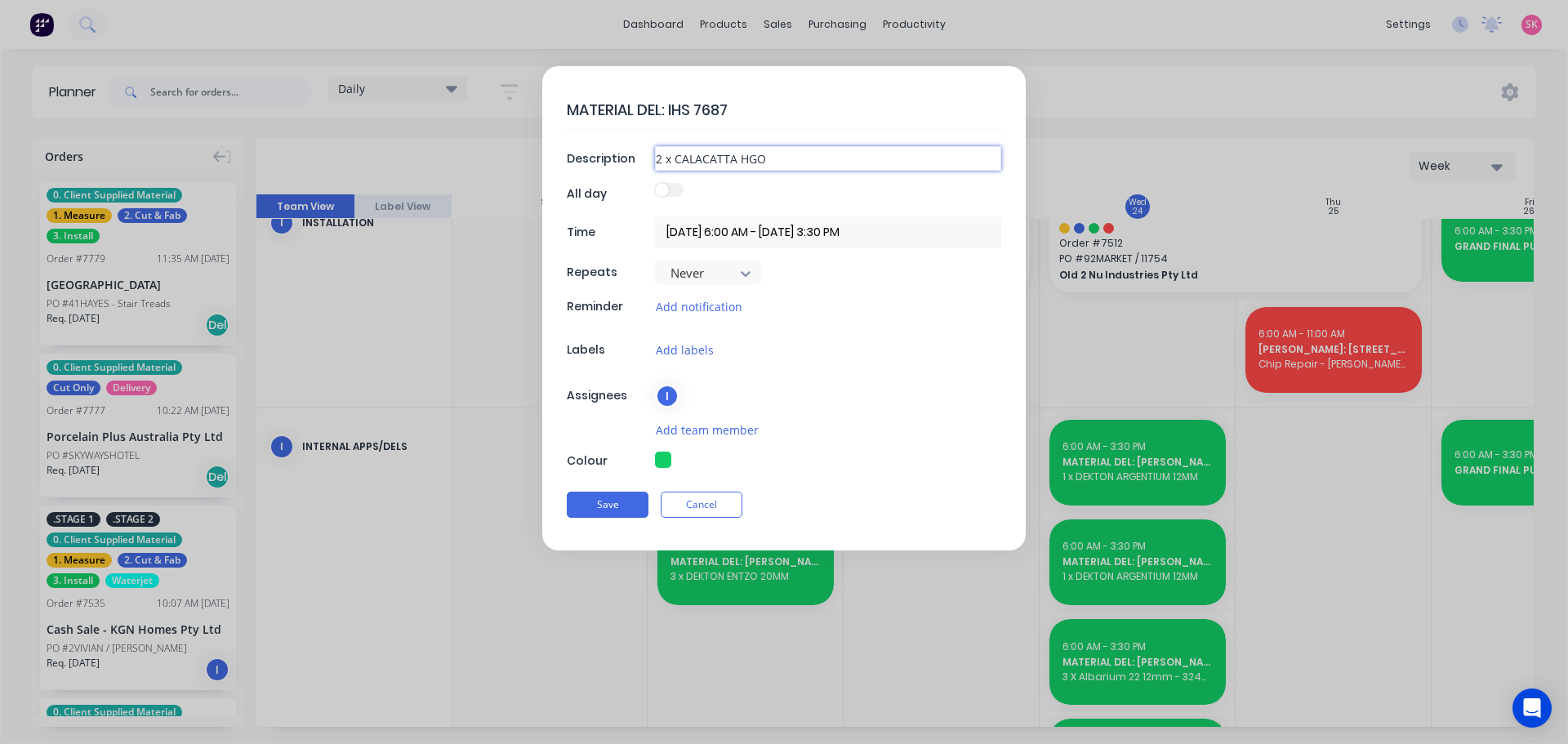
type textarea "x"
type input "2 x CALACATTA H"
type textarea "x"
type input "2 x CALACATTA"
type textarea "x"
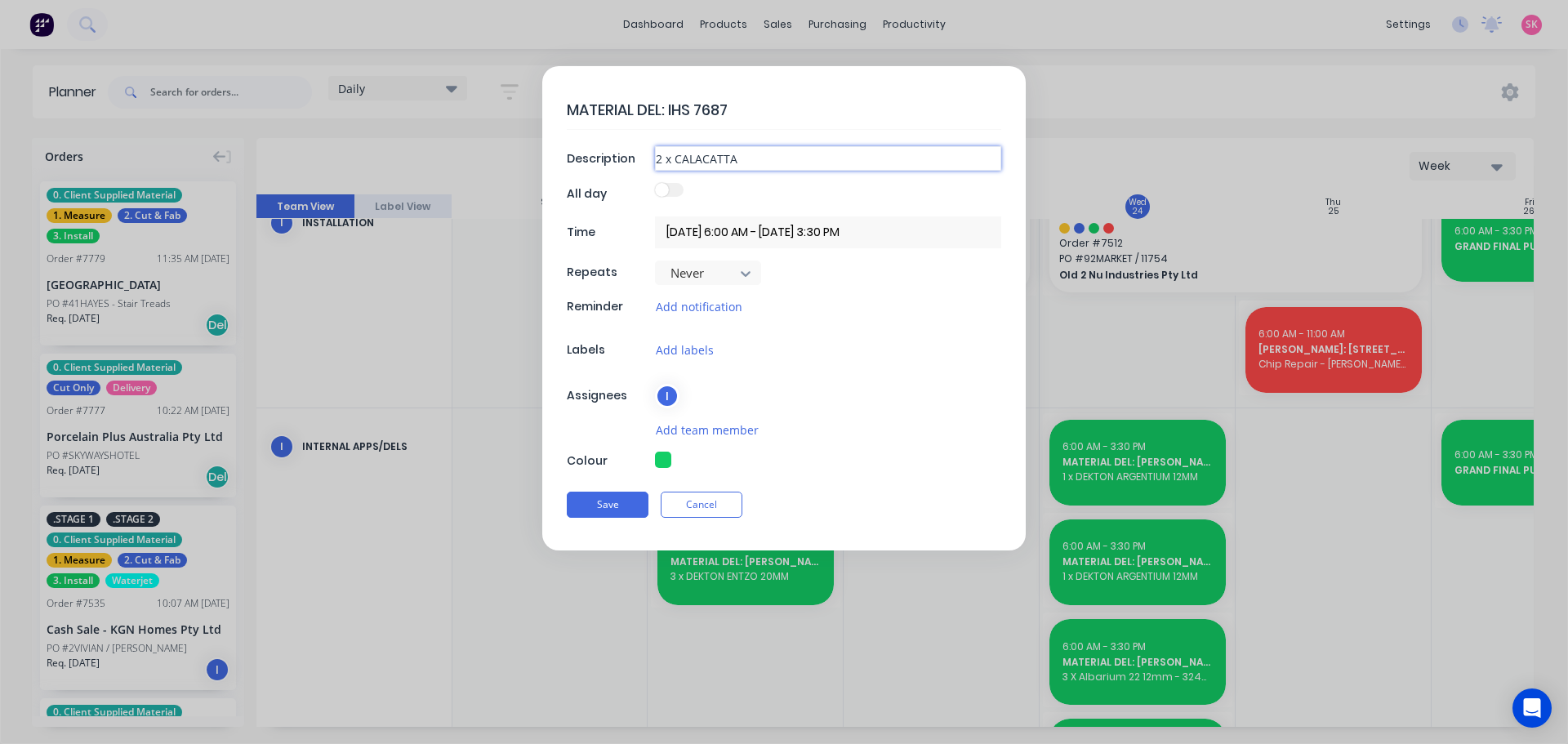
type input "2 x CALACATTA G"
type textarea "x"
type input "2 x CALACATTA GO"
type textarea "x"
type input "2 x CALACATTA GOL"
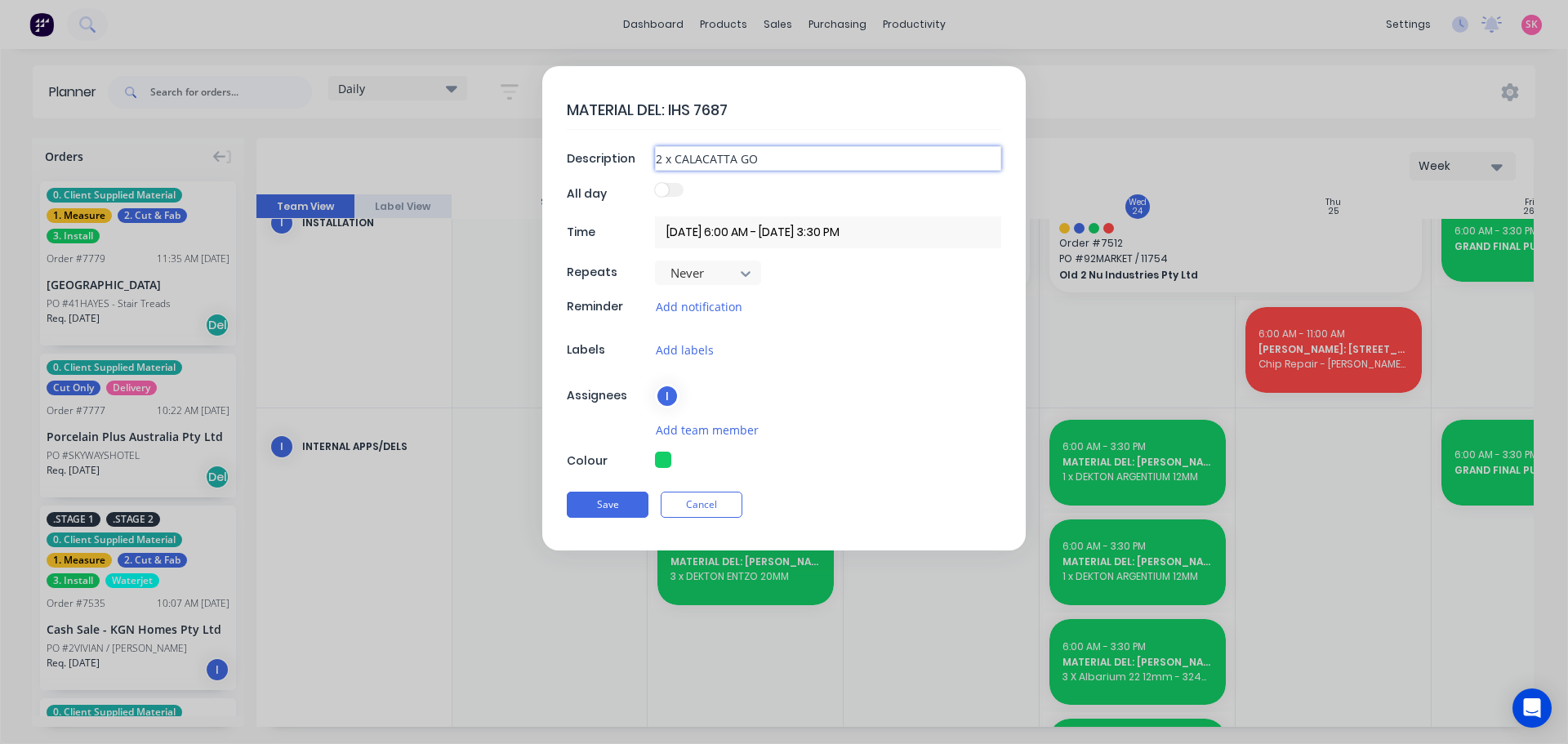
type textarea "x"
type input "2 x CALACATTA GOLD"
type textarea "x"
type input "2 x CALACATTA GOLD"
type textarea "x"
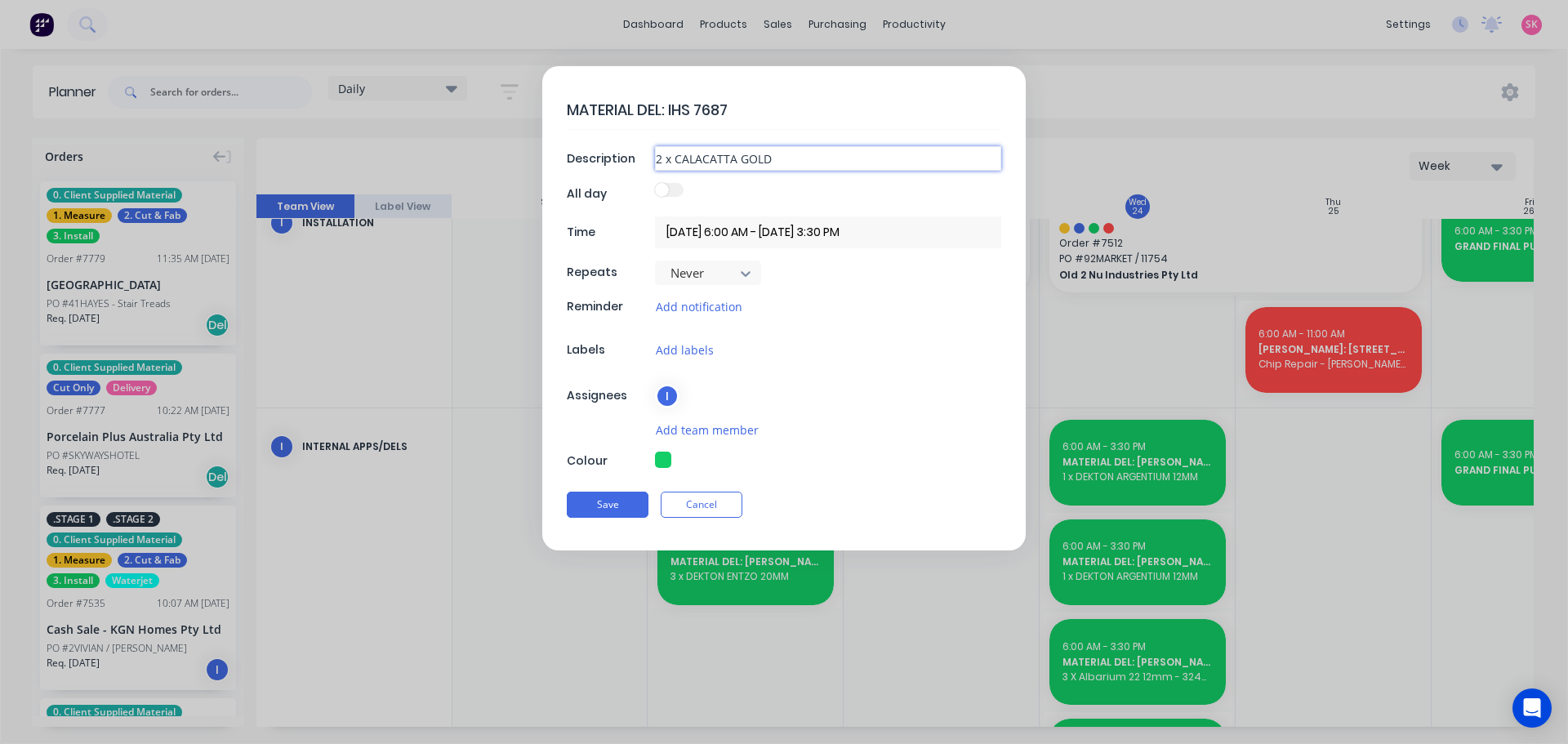
type input "2 x CALACATTA GOLD 1"
type textarea "x"
type input "2 x CALACATTA GOLD 12"
type textarea "x"
type input "2 x CALACATTA GOLD 12M"
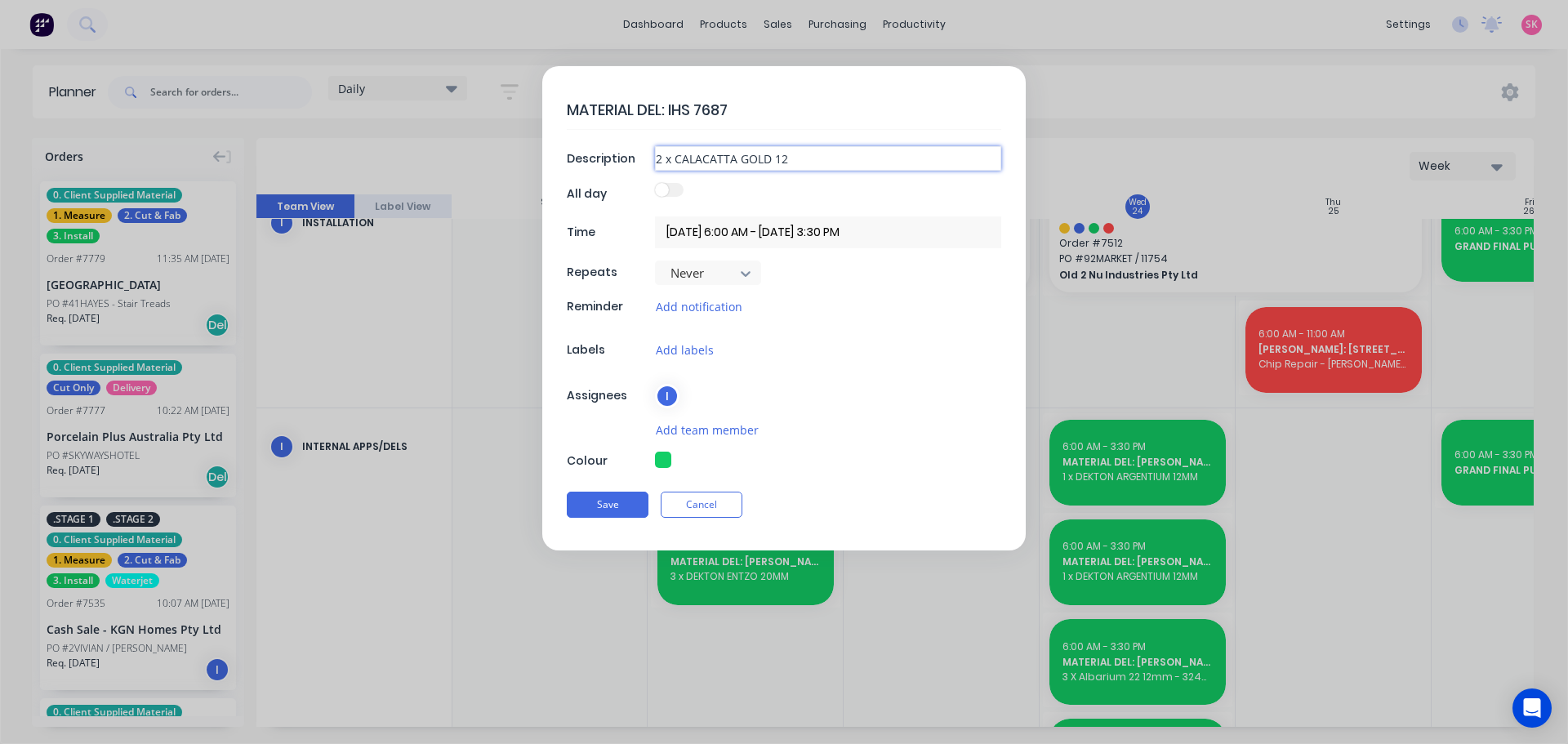
type textarea "x"
type input "2 x CALACATTA GOLD 12MM"
type textarea "x"
type input "2 x CALACATTA GOLD 12MM"
click at [619, 513] on button "Save" at bounding box center [608, 505] width 82 height 26
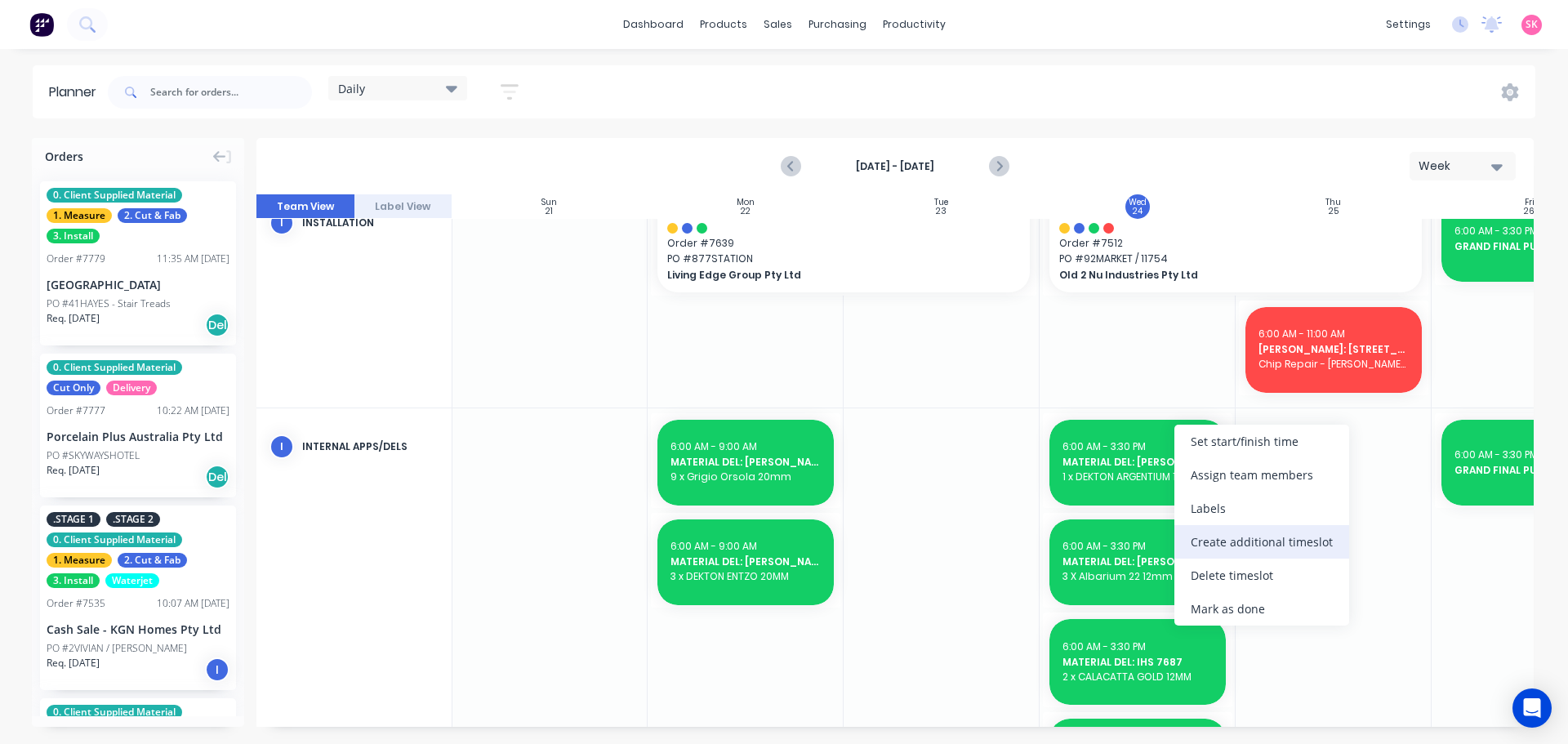
click at [1256, 536] on div "Create additional timeslot" at bounding box center [1262, 542] width 175 height 34
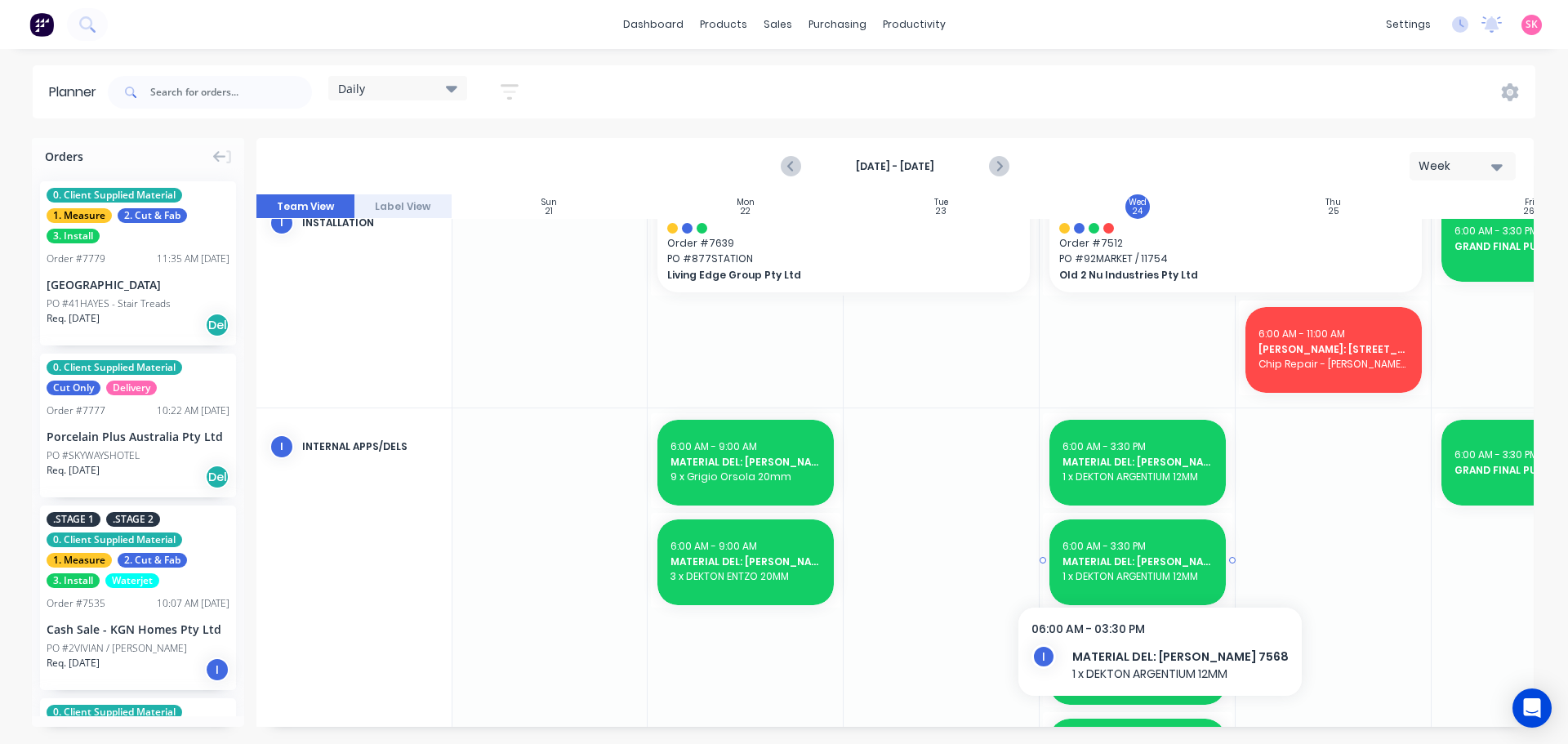
click at [1147, 570] on span "1 x DEKTON ARGENTIUM 12MM" at bounding box center [1138, 577] width 150 height 15
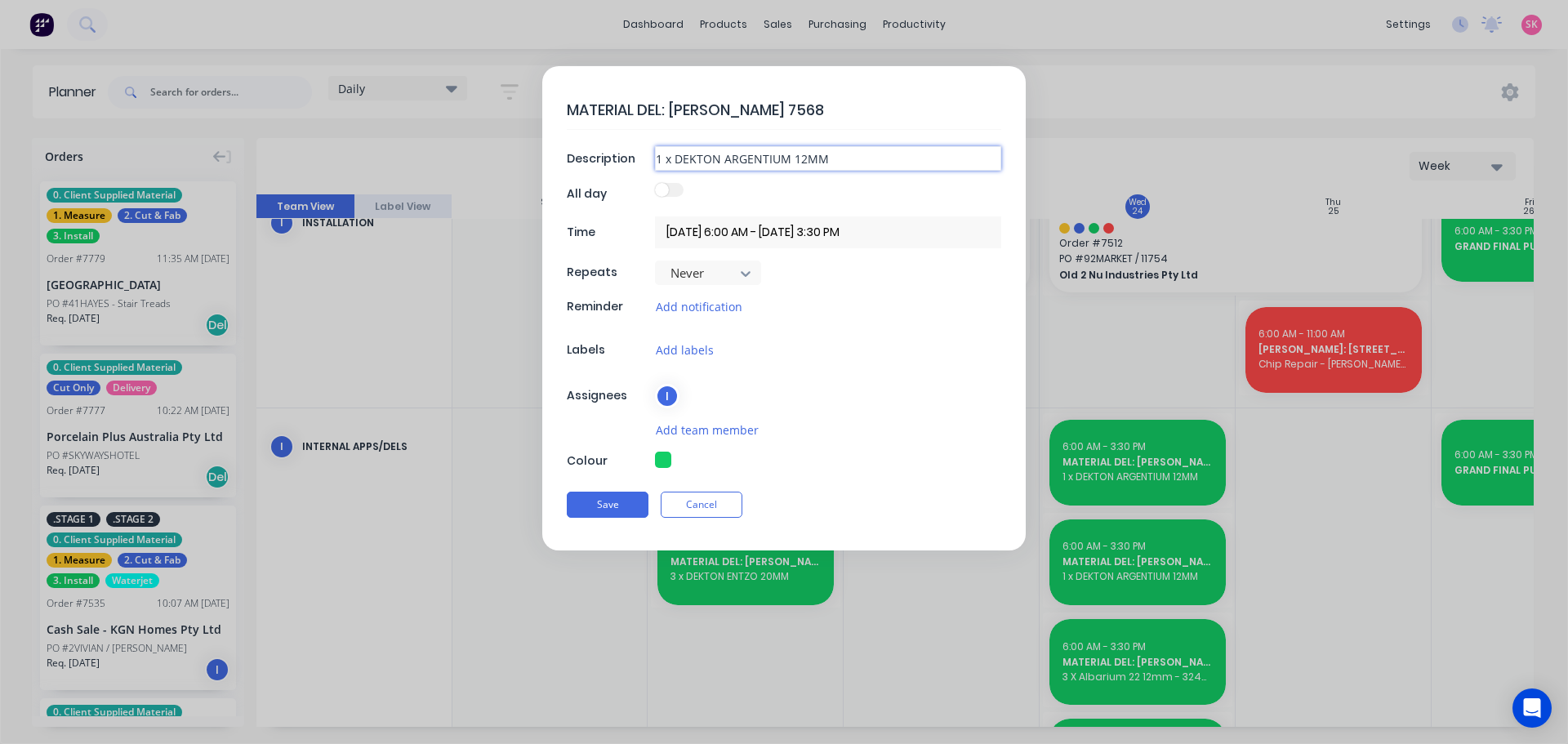
drag, startPoint x: 856, startPoint y: 159, endPoint x: 557, endPoint y: 157, distance: 299.0
click at [541, 161] on form "MATERIAL DEL: [PERSON_NAME] 7568 Description 1 x DEKTON ARGENTIUM 12MM All day …" at bounding box center [784, 308] width 1534 height 485
paste input "0 X TUNDRA GREY PO-10309 - SWAP BATCH 660 FOR BATCH 668"
type textarea "x"
type input "10 X TUNDRA GREY PO-10309 - SWAP BATCH 660 FOR BATCH 668"
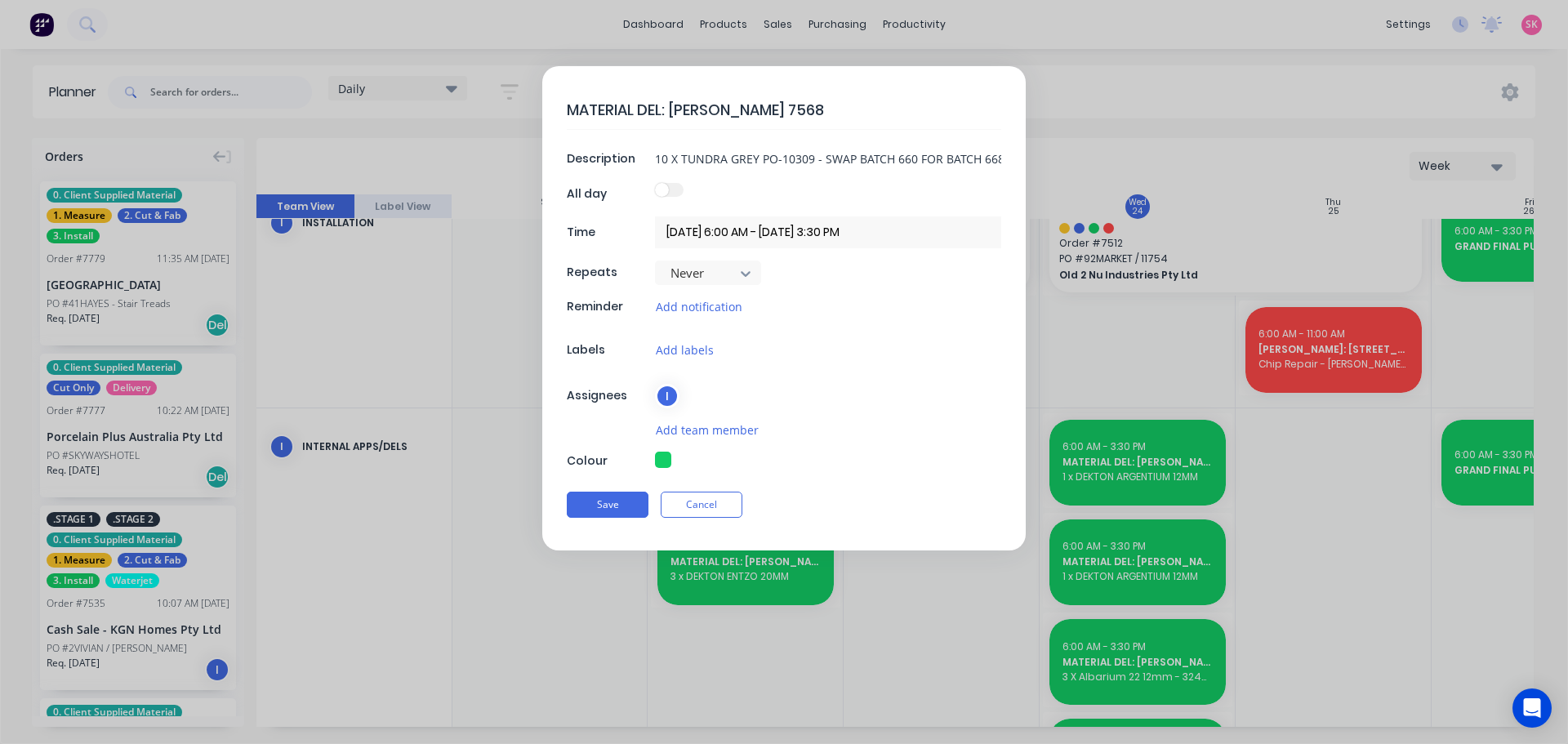
drag, startPoint x: 706, startPoint y: 106, endPoint x: 671, endPoint y: 111, distance: 35.4
click at [671, 111] on textarea "MATERIAL DEL: [PERSON_NAME] 7568" at bounding box center [784, 110] width 434 height 38
type textarea "x"
type textarea "MATERIAL DEL: G"
type textarea "x"
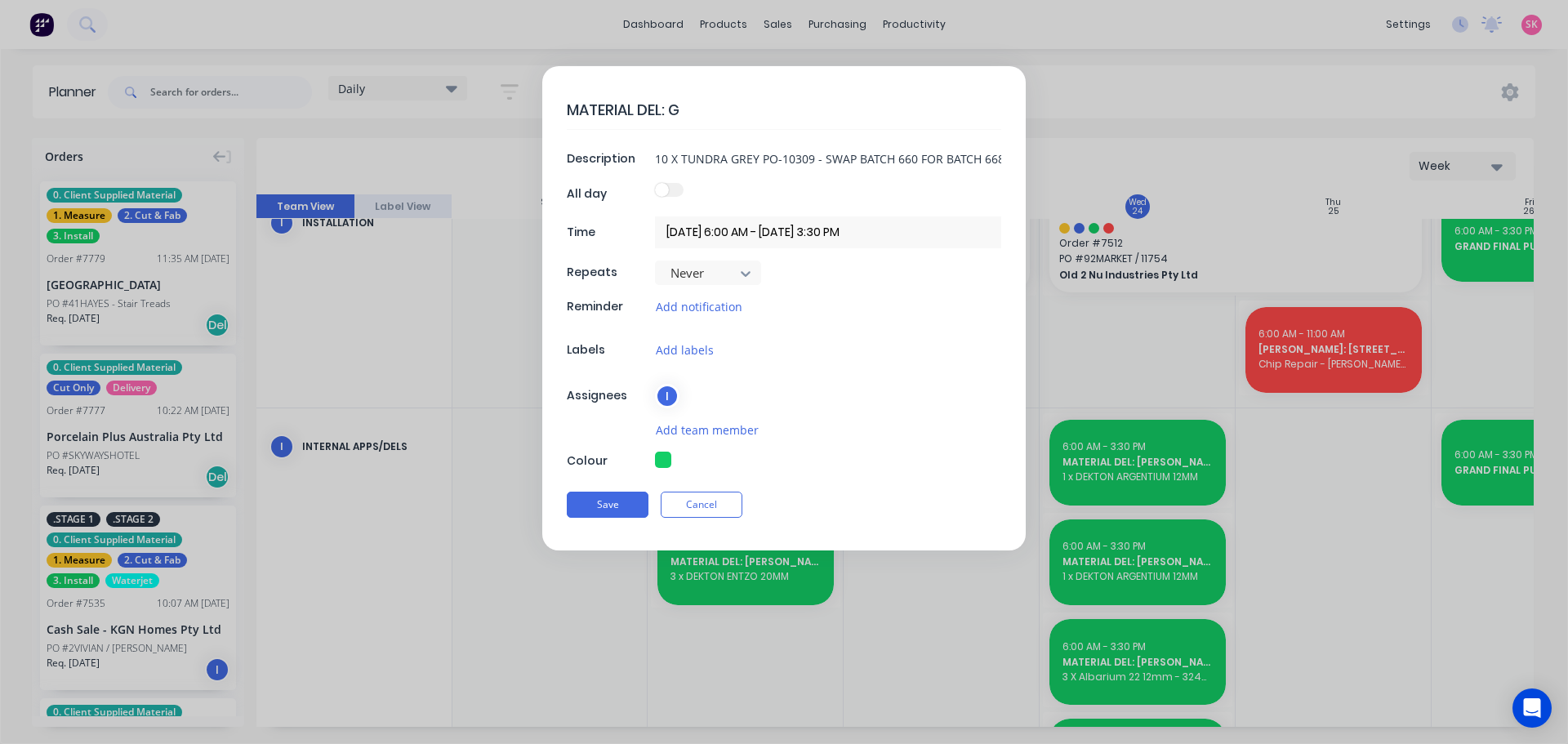
type textarea "MATERIAL DEL: GL"
type textarea "x"
type textarea "MATERIAL DEL: GLA"
type textarea "x"
type textarea "MATERIAL DEL: GLAD"
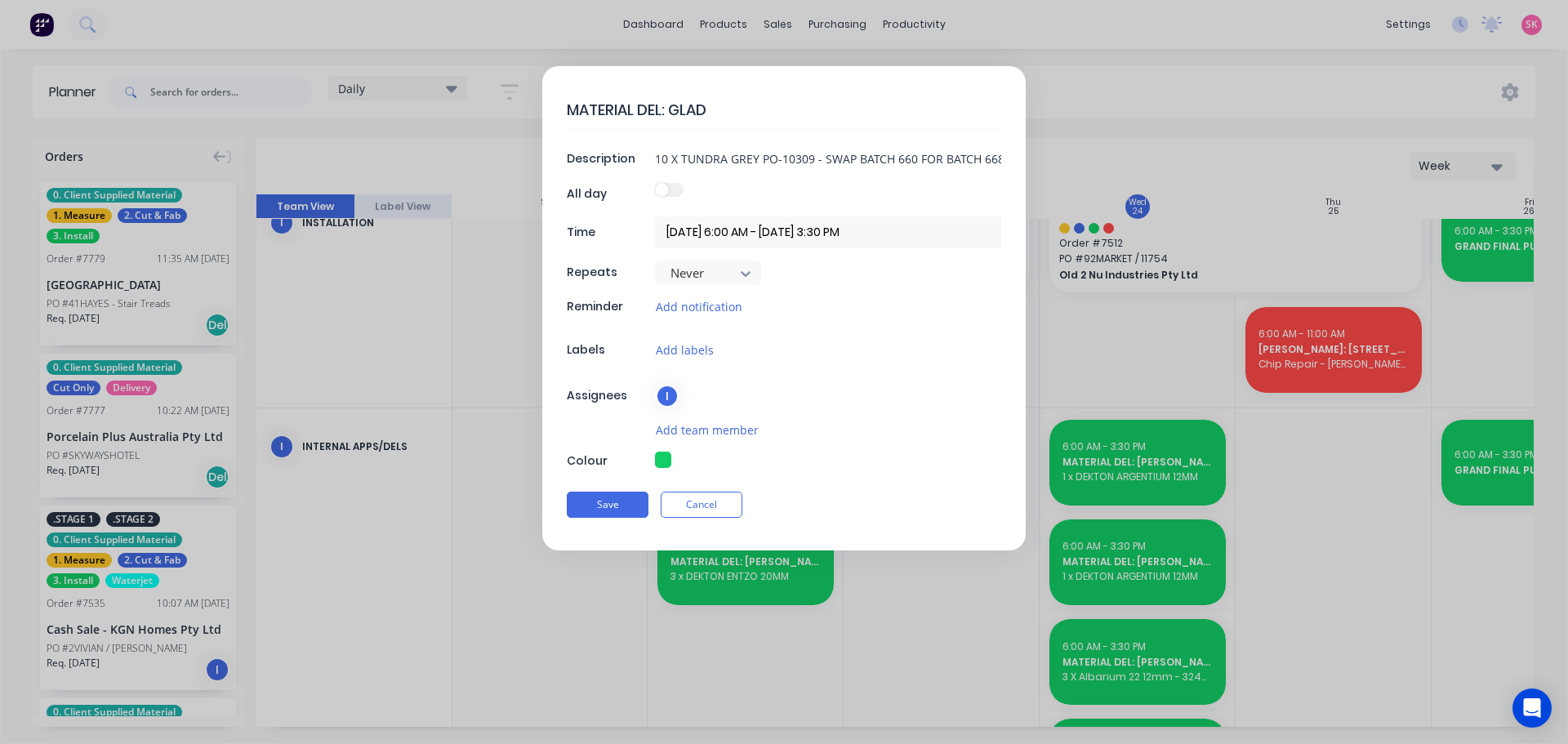
type textarea "x"
type textarea "MATERIAL DEL: GLADS"
type textarea "x"
type textarea "MATERIAL DEL: GLADST"
type textarea "x"
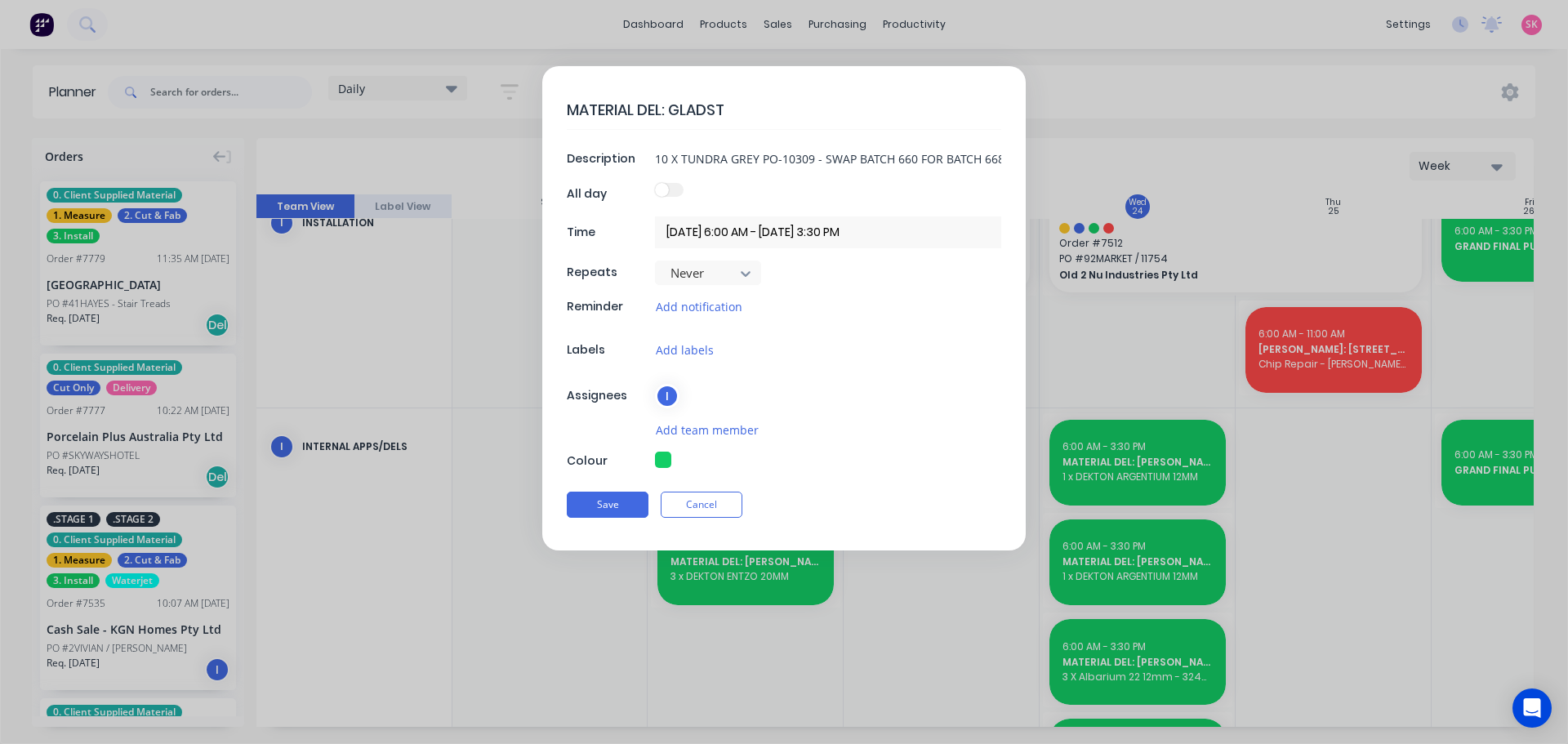
type textarea "MATERIAL DEL: GLADSTO"
type textarea "x"
type textarea "MATERIAL DEL: [PERSON_NAME]"
type textarea "x"
type textarea "MATERIAL DEL: GLADSTONE"
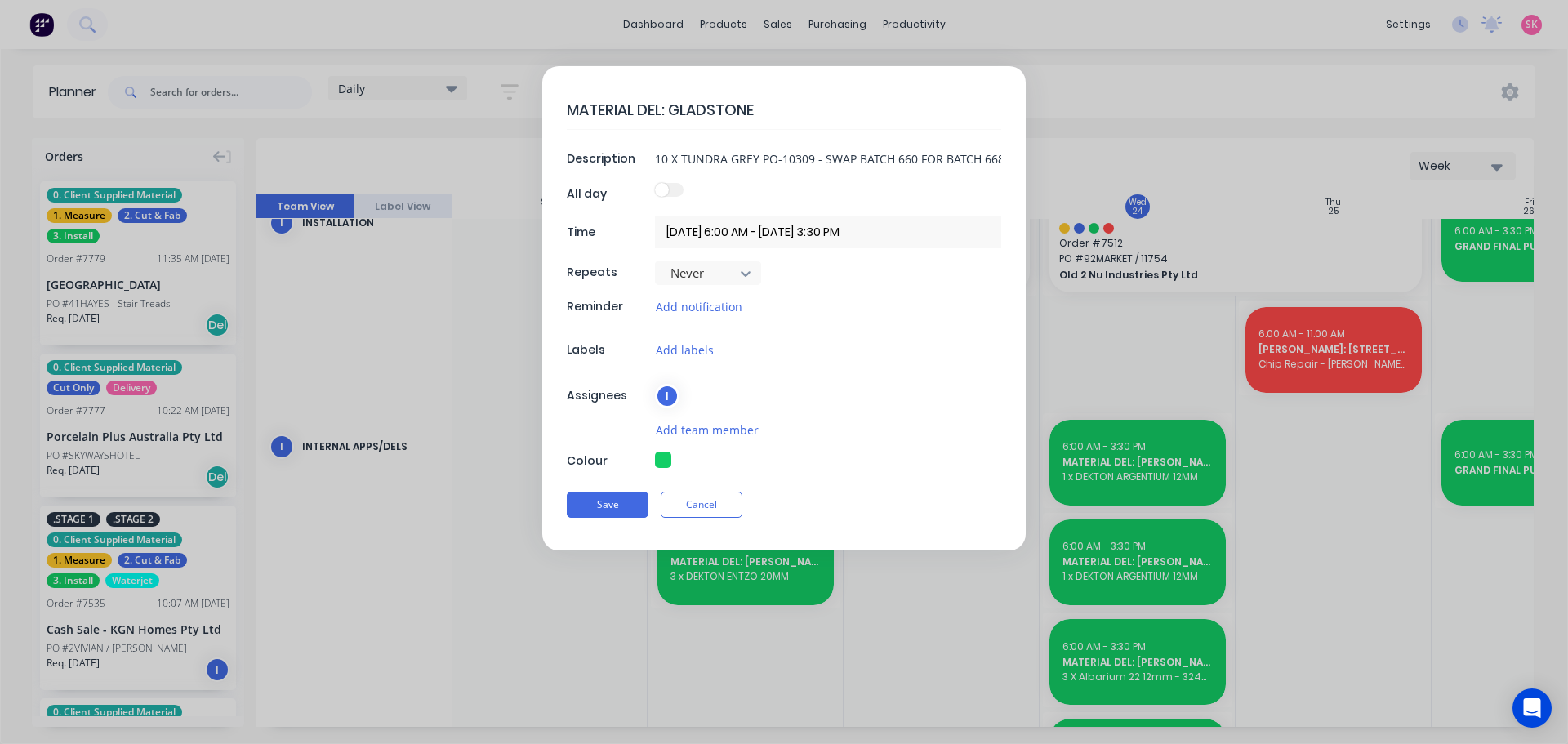
type textarea "x"
type textarea "MATERIAL DEL: GLADSTONES"
type textarea "x"
type textarea "MATERIAL DEL: GLADSTONES"
type textarea "x"
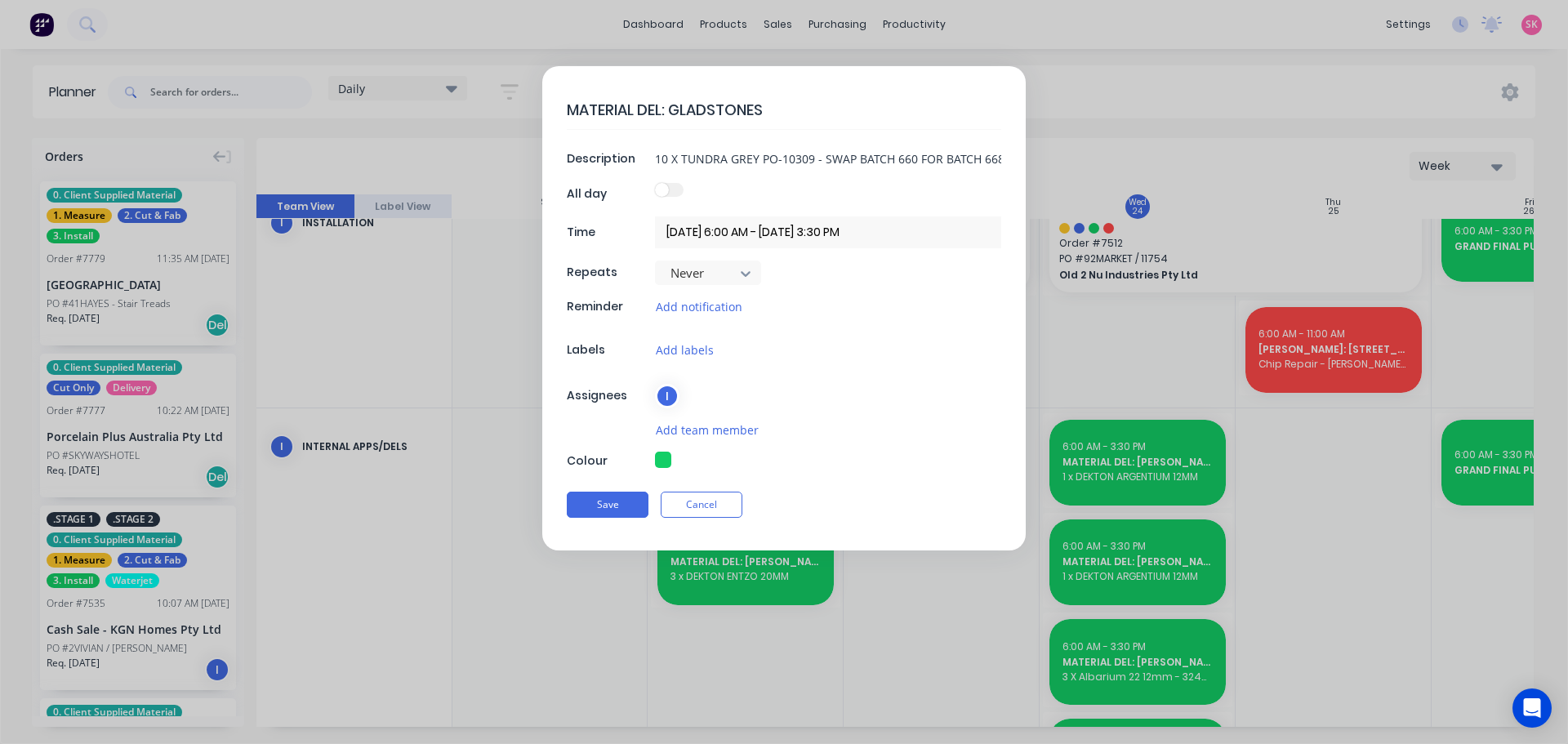
type textarea "MATERIAL DEL: GLADSTONES 7"
type textarea "x"
type textarea "MATERIAL DEL: GLADSTONES 75"
type textarea "x"
type textarea "MATERIAL DEL: GLADSTONES 755"
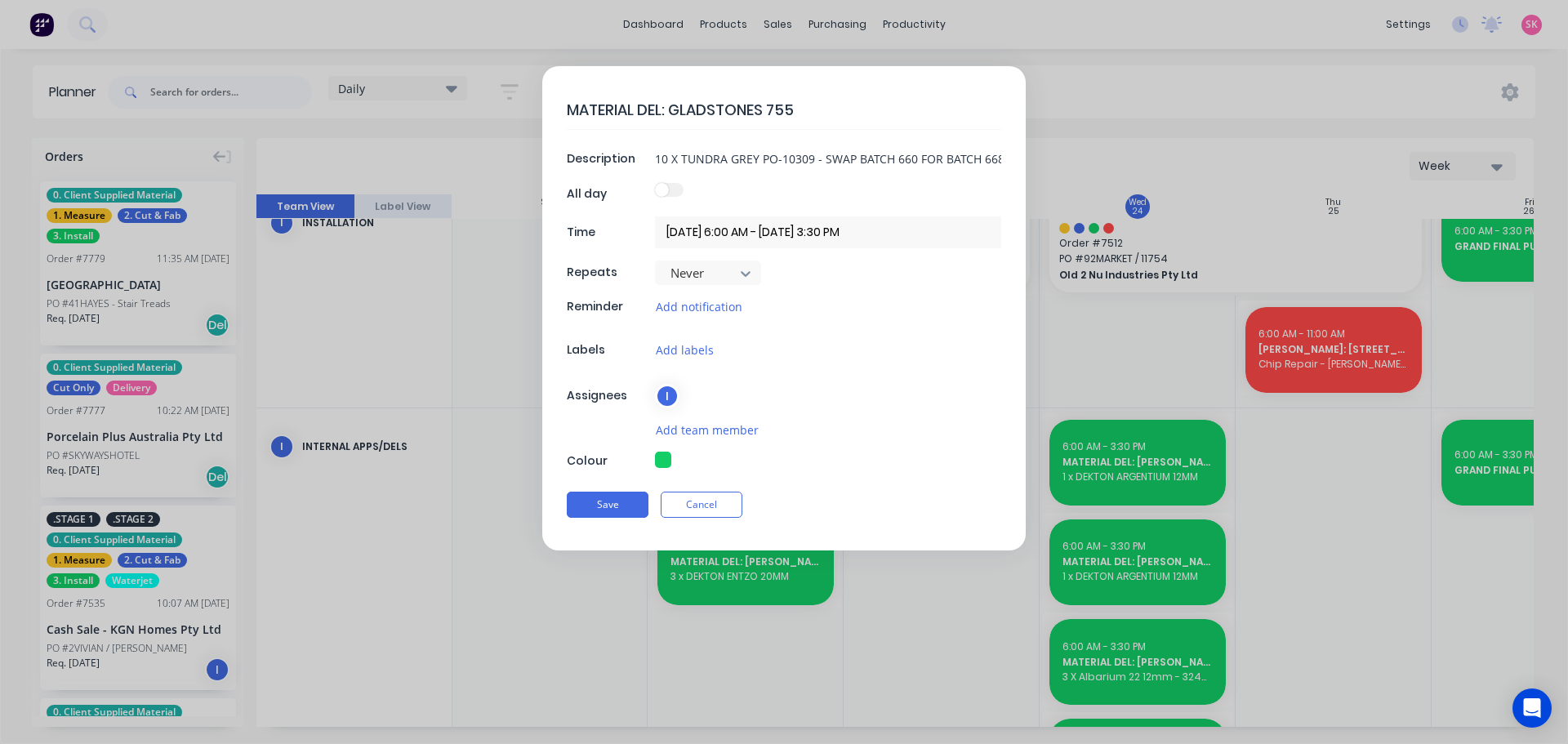
type textarea "x"
type textarea "MATERIAL DEL: GLADSTONES 7551"
click at [618, 505] on button "Save" at bounding box center [608, 505] width 82 height 26
type textarea "x"
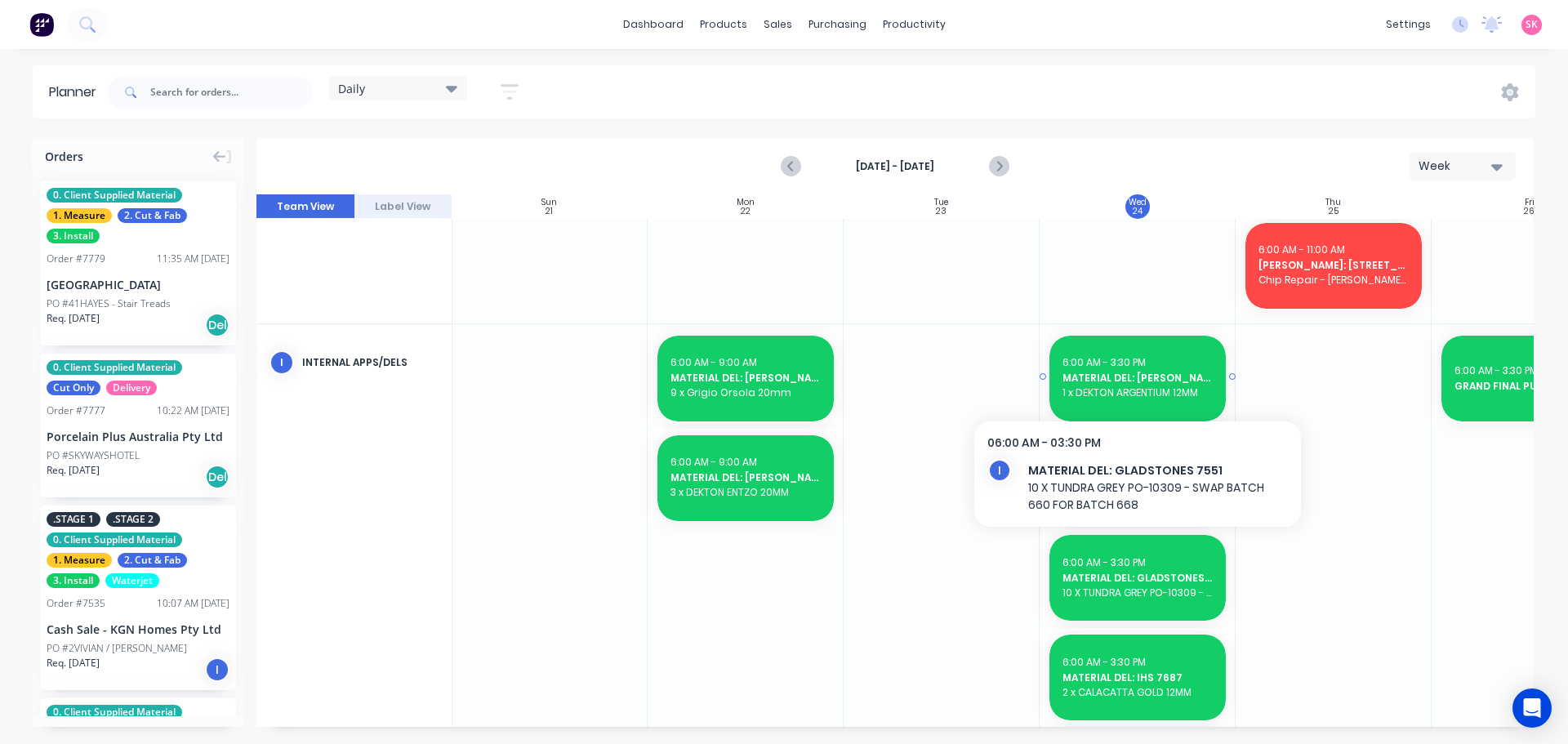
scroll to position [854, 1]
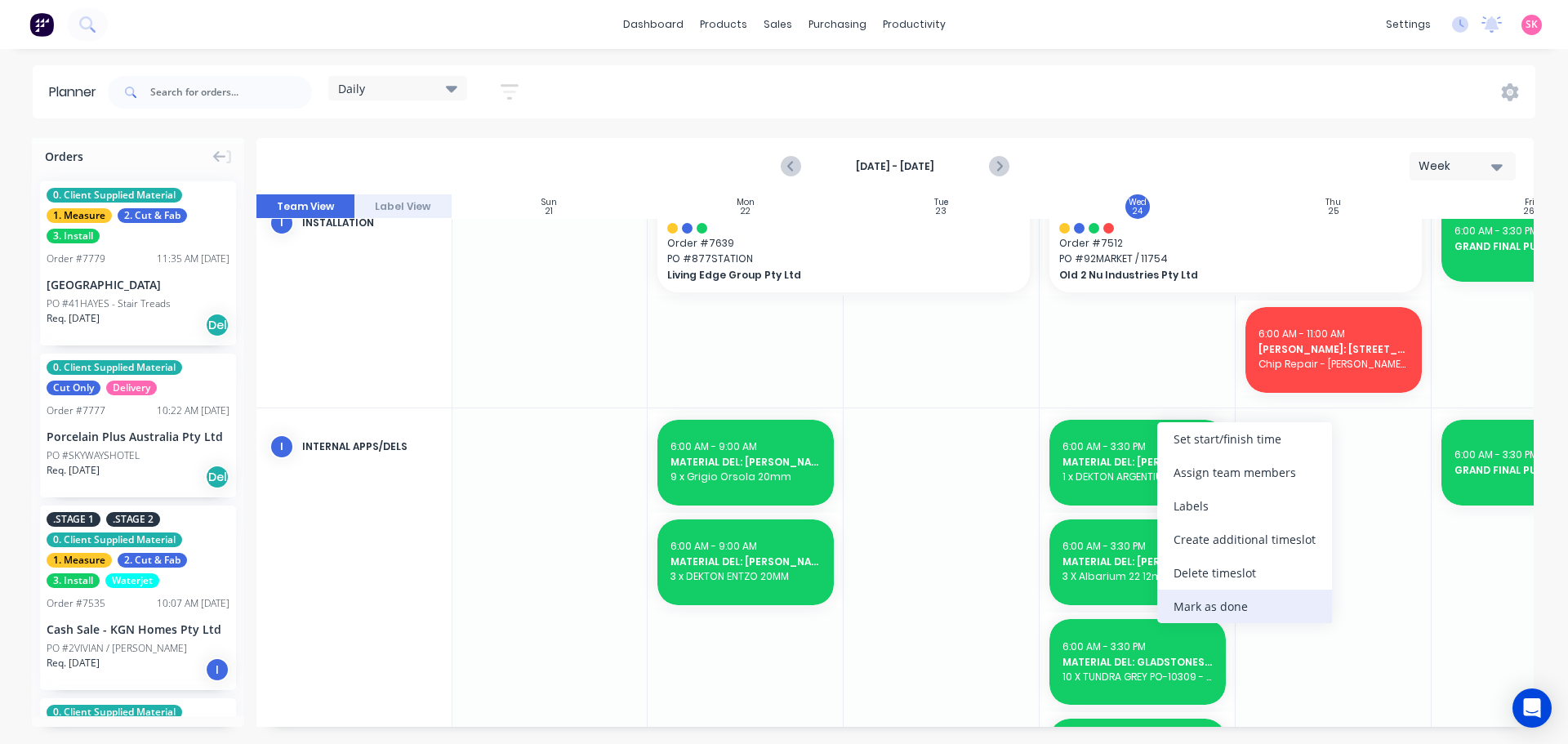
click at [1207, 598] on div "Mark as done" at bounding box center [1245, 606] width 175 height 34
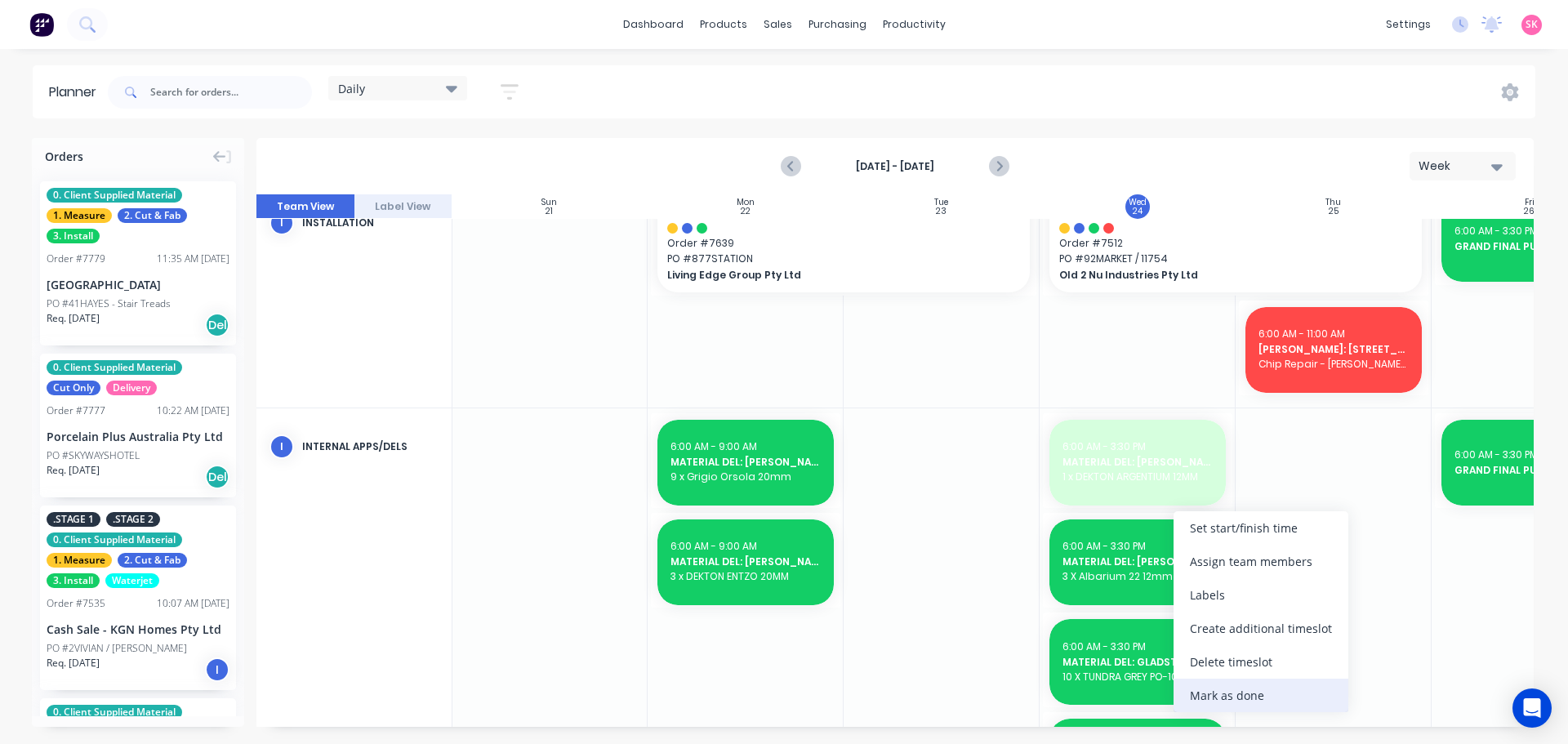
click at [1239, 694] on div "Mark as done" at bounding box center [1262, 695] width 175 height 34
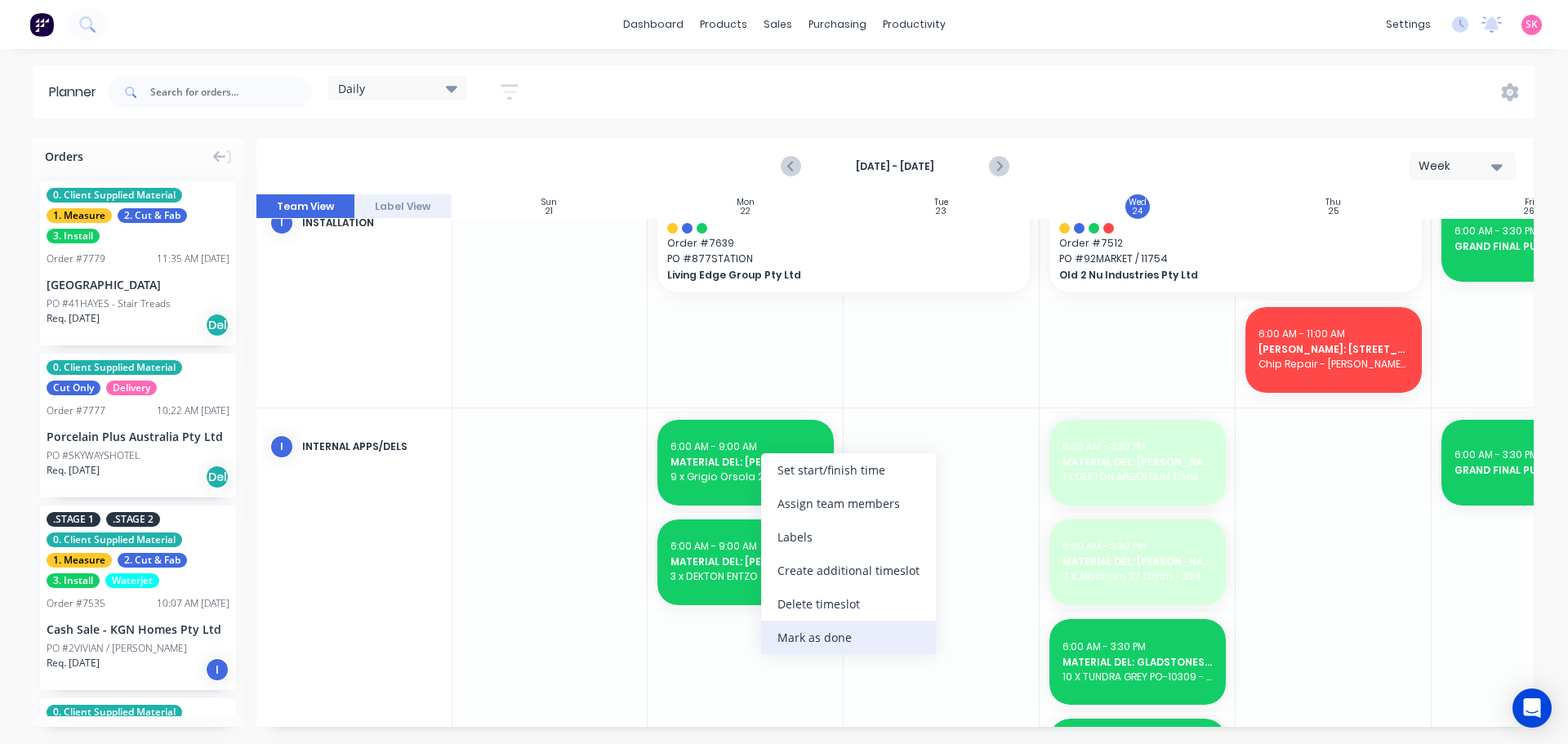
click at [806, 628] on div "Mark as done" at bounding box center [849, 637] width 175 height 34
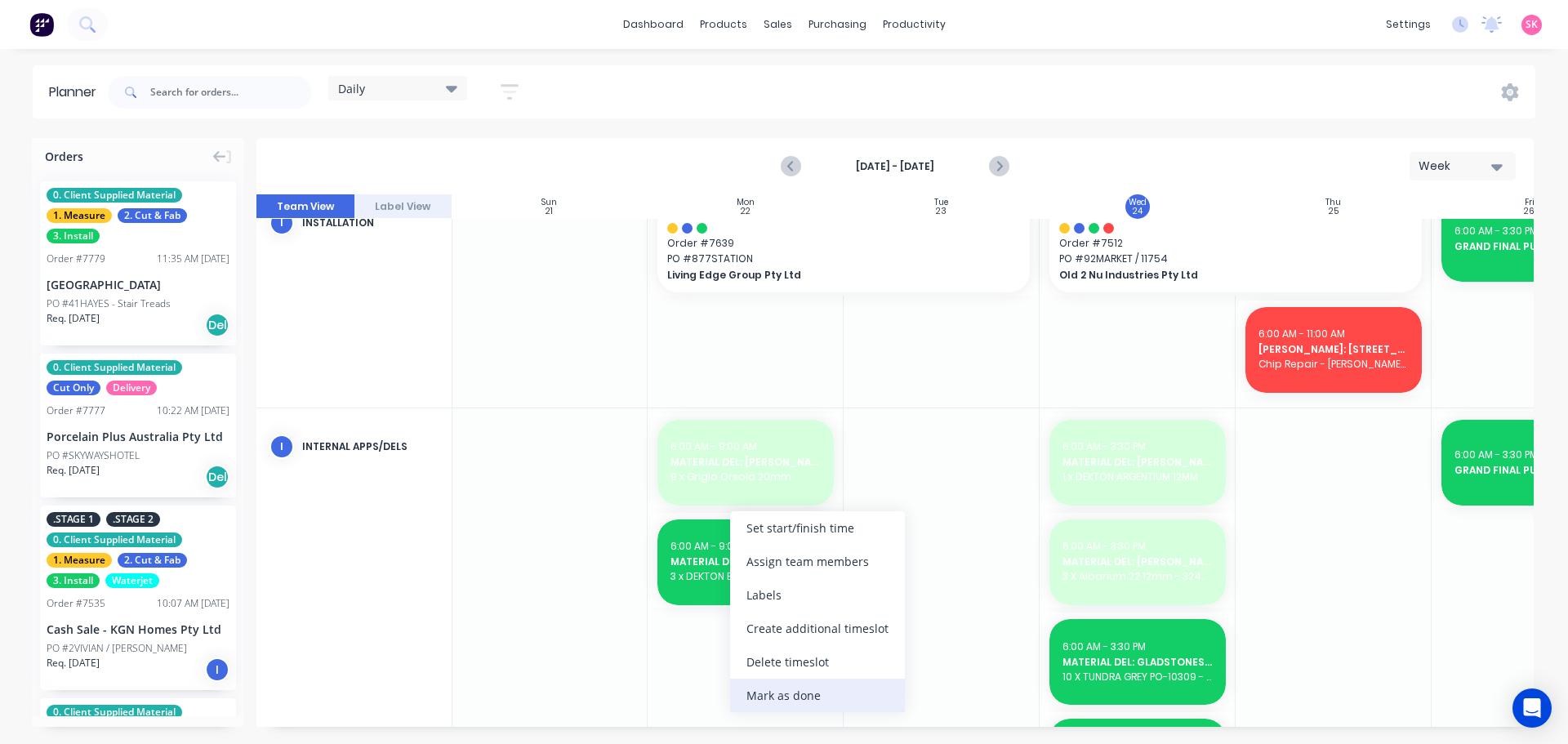
click at [798, 693] on div "Mark as done" at bounding box center [817, 695] width 175 height 34
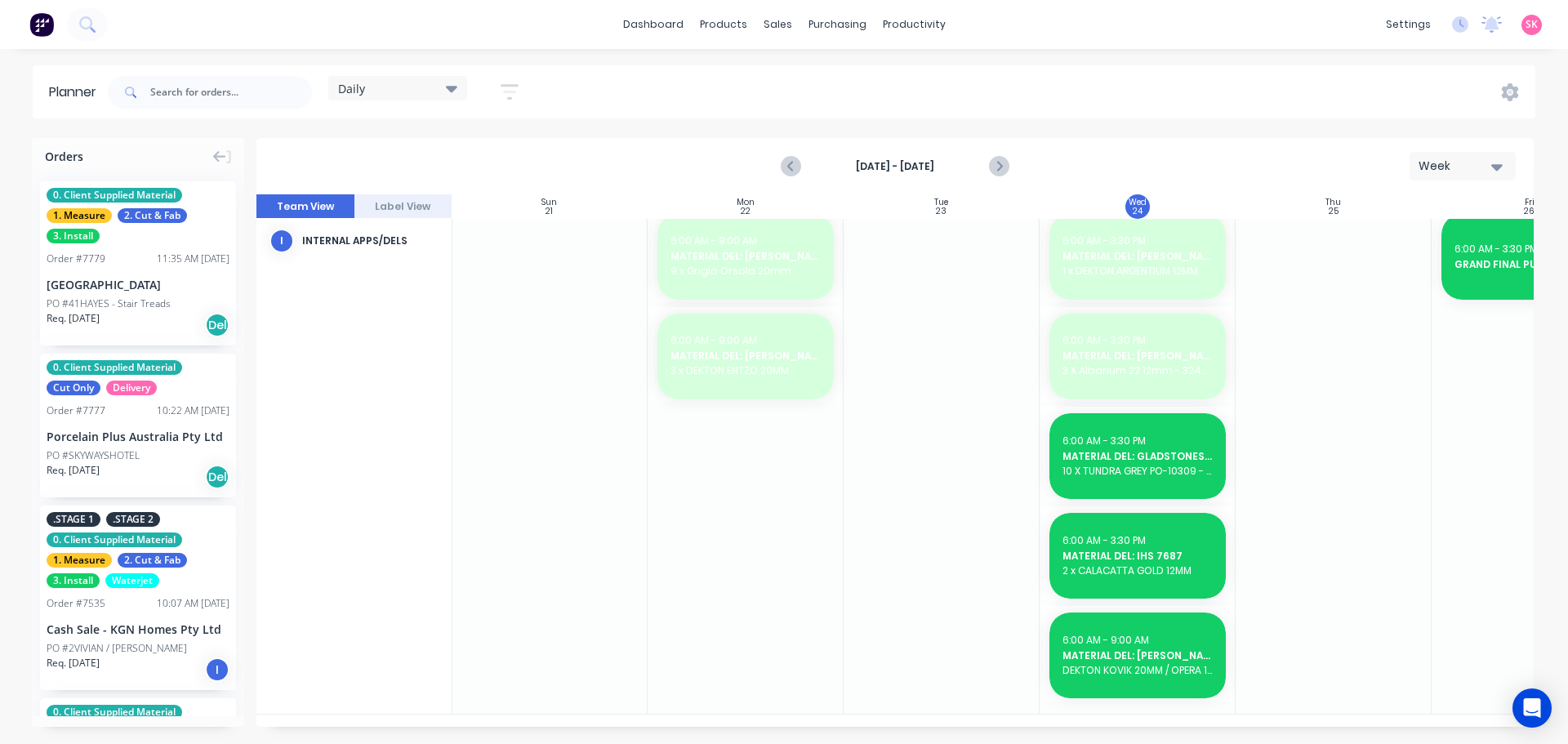
scroll to position [903, 1]
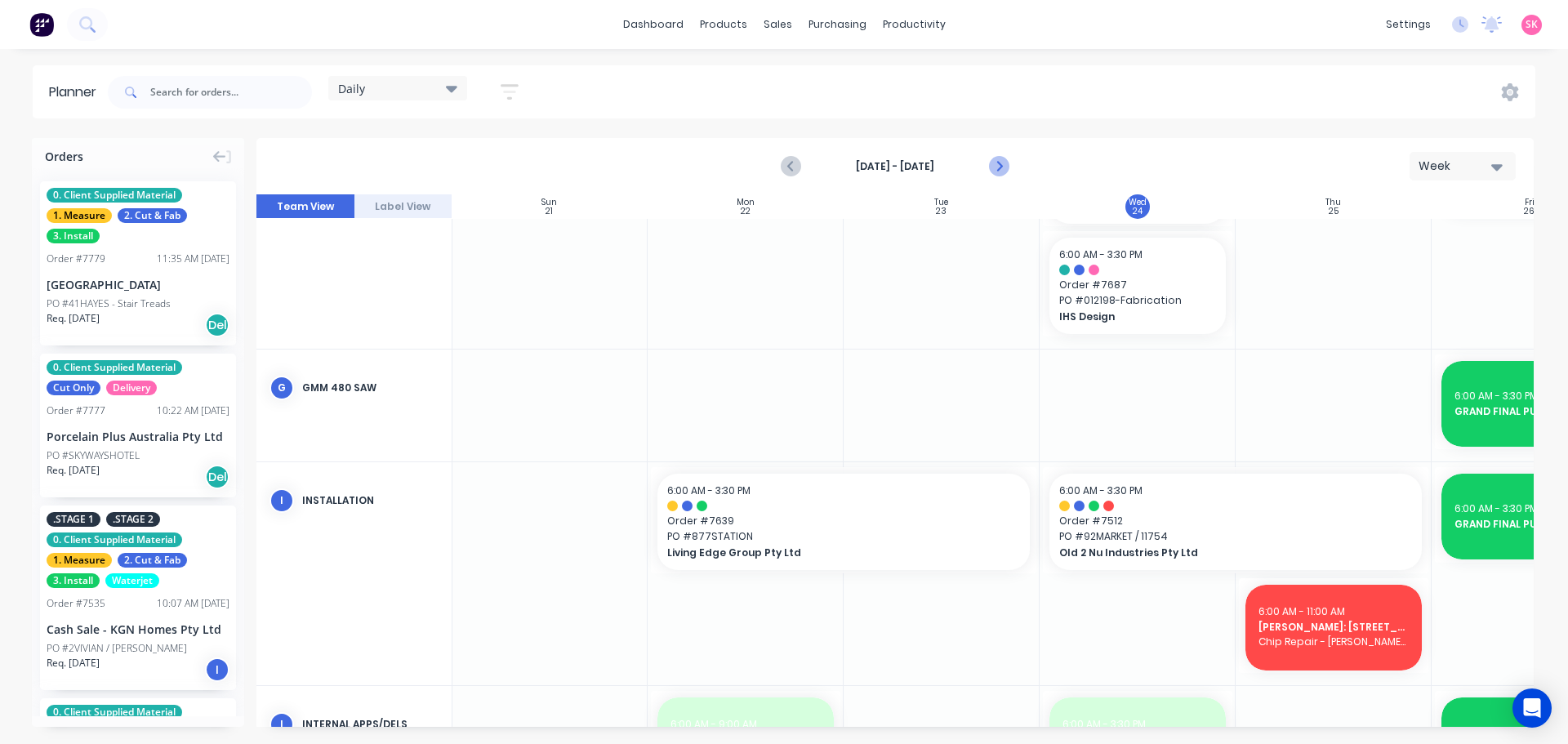
drag, startPoint x: 997, startPoint y: 165, endPoint x: 990, endPoint y: 171, distance: 9.2
click at [997, 164] on icon "Next page" at bounding box center [998, 167] width 20 height 20
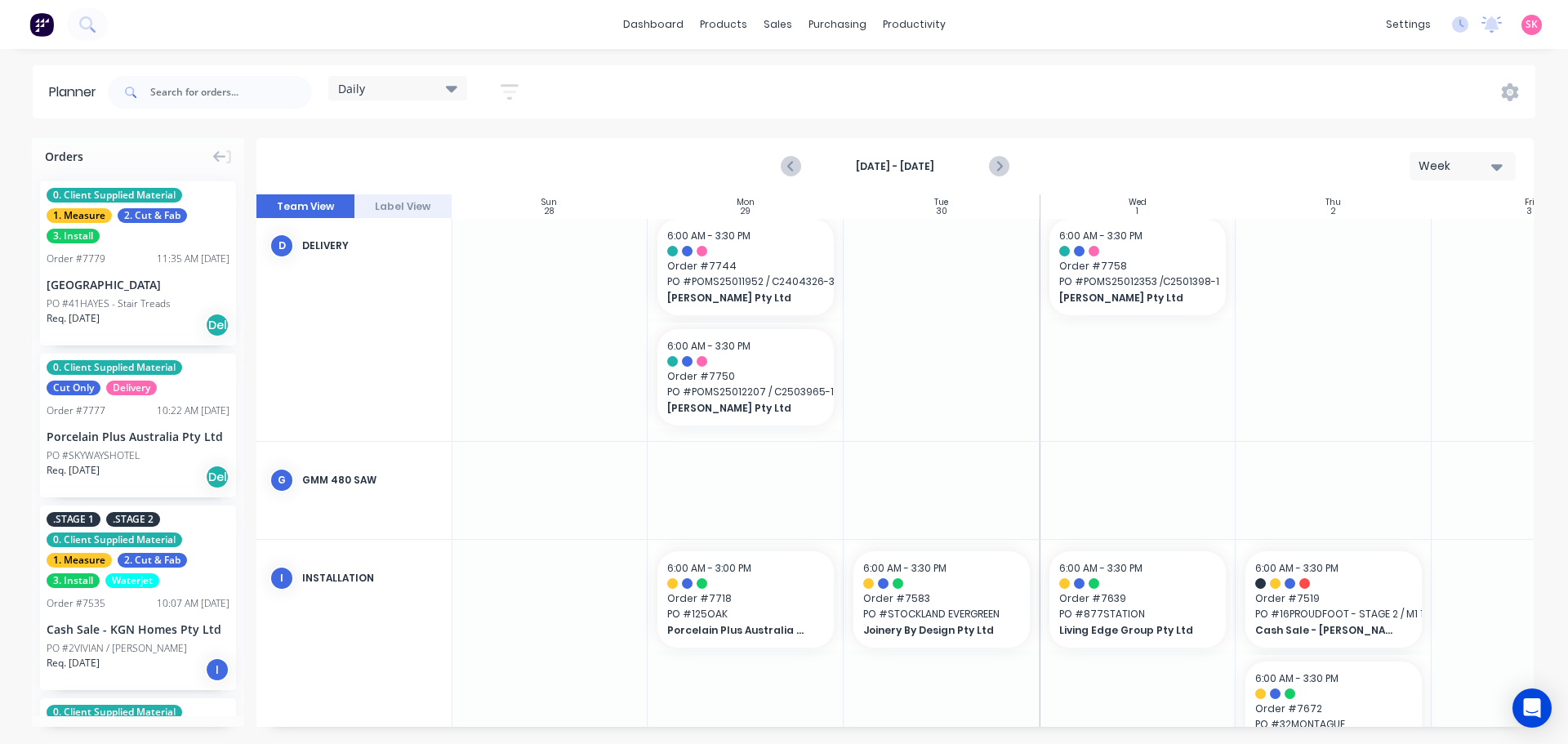
scroll to position [280, 1]
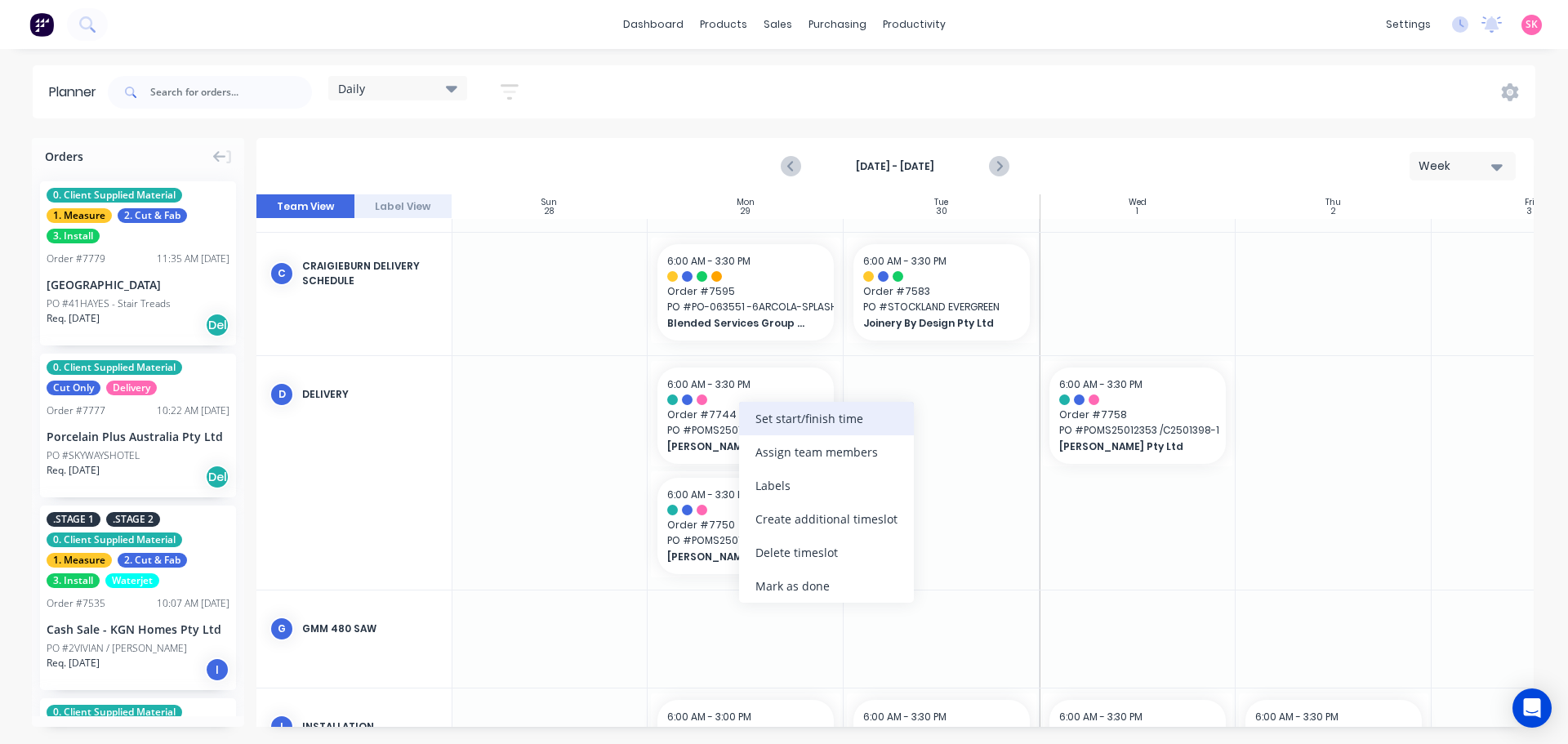
click at [830, 416] on div "Set start/finish time" at bounding box center [827, 419] width 175 height 34
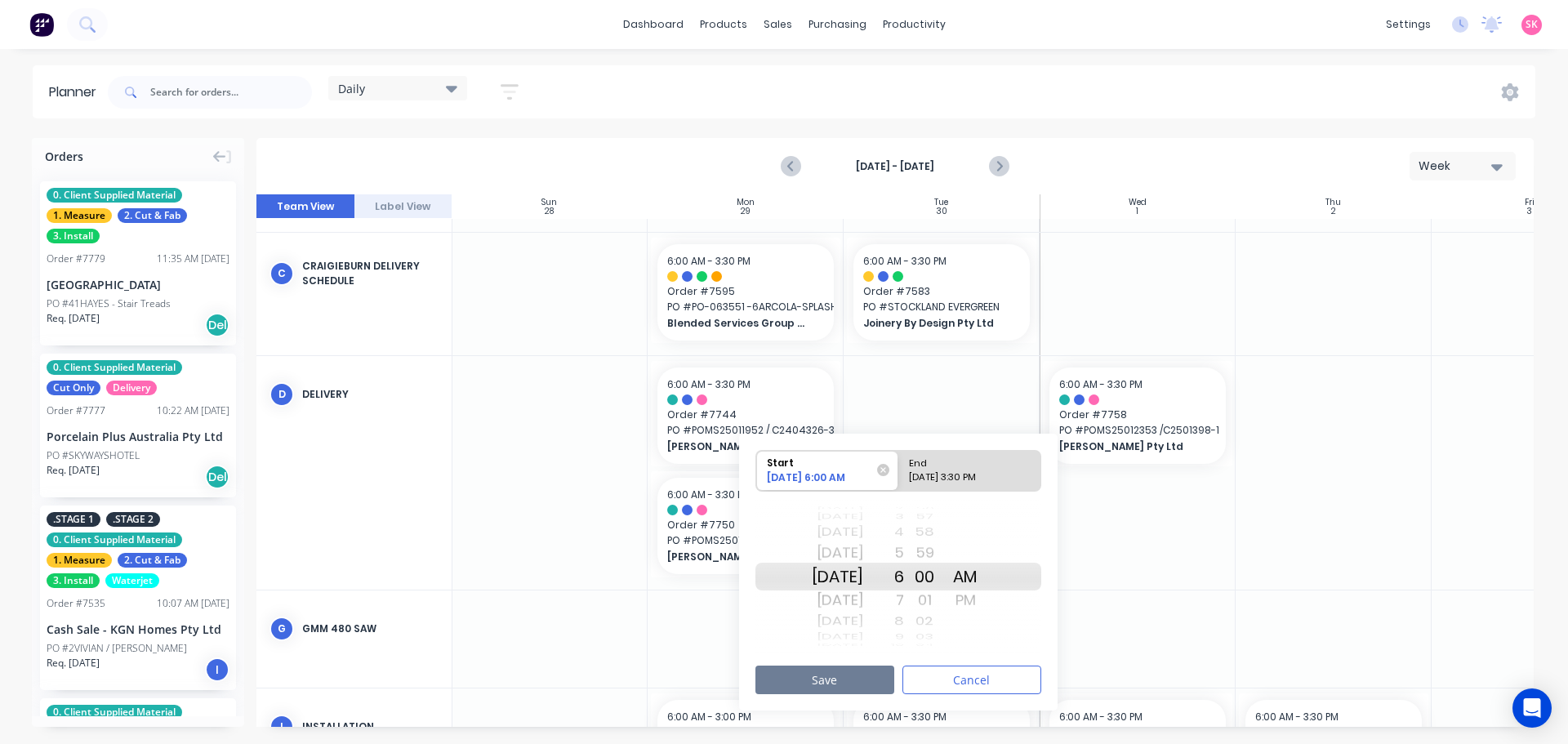
click at [865, 680] on button "Save" at bounding box center [825, 680] width 139 height 29
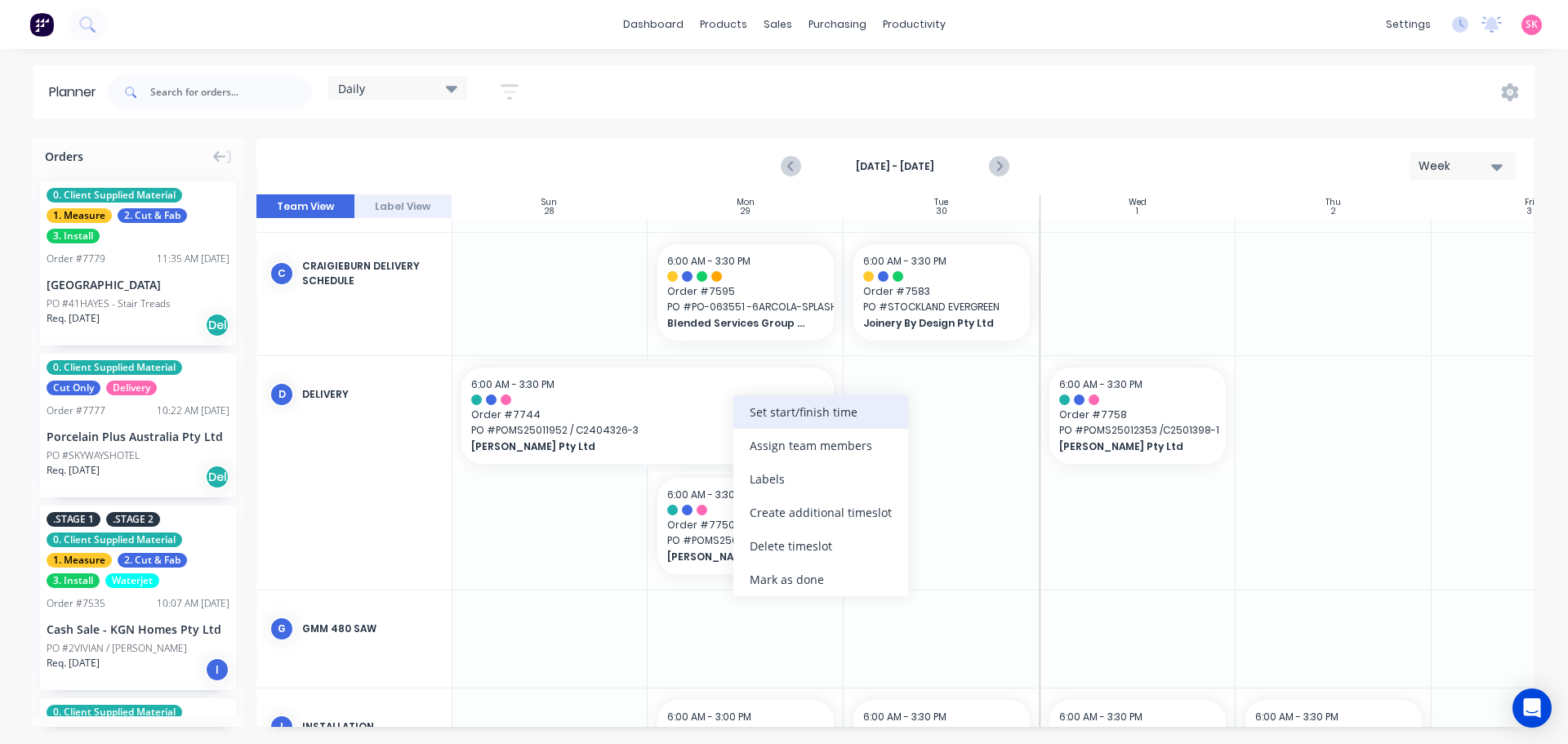
click at [810, 404] on div "Set start/finish time" at bounding box center [821, 412] width 175 height 34
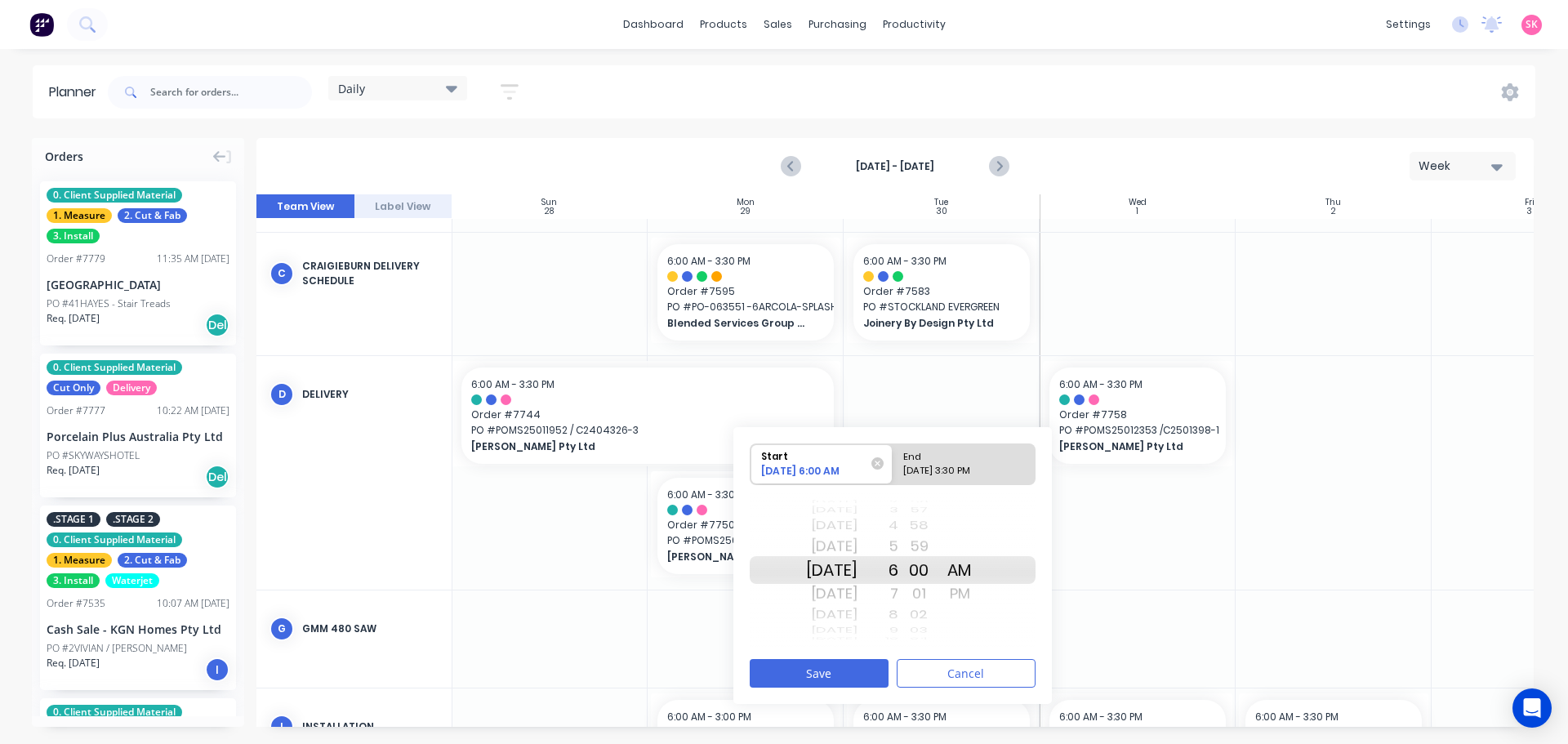
click at [940, 470] on div "[DATE] 3:30 PM" at bounding box center [956, 474] width 118 height 21
click at [893, 470] on input "End [DATE] 3:30 PM" at bounding box center [893, 464] width 1 height 40
radio input "true"
click at [858, 573] on div "[DATE]" at bounding box center [831, 571] width 51 height 28
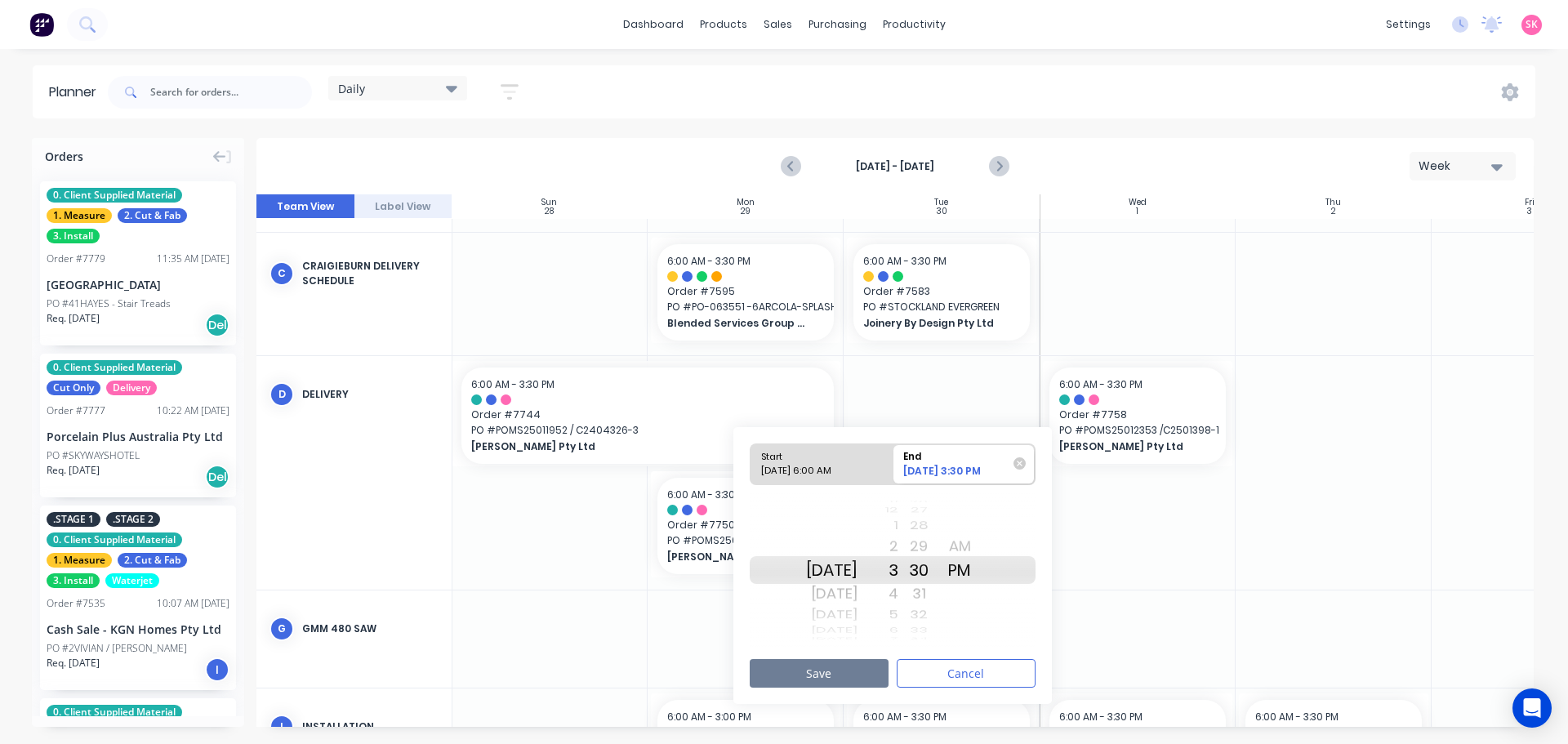
click at [838, 670] on button "Save" at bounding box center [819, 673] width 139 height 29
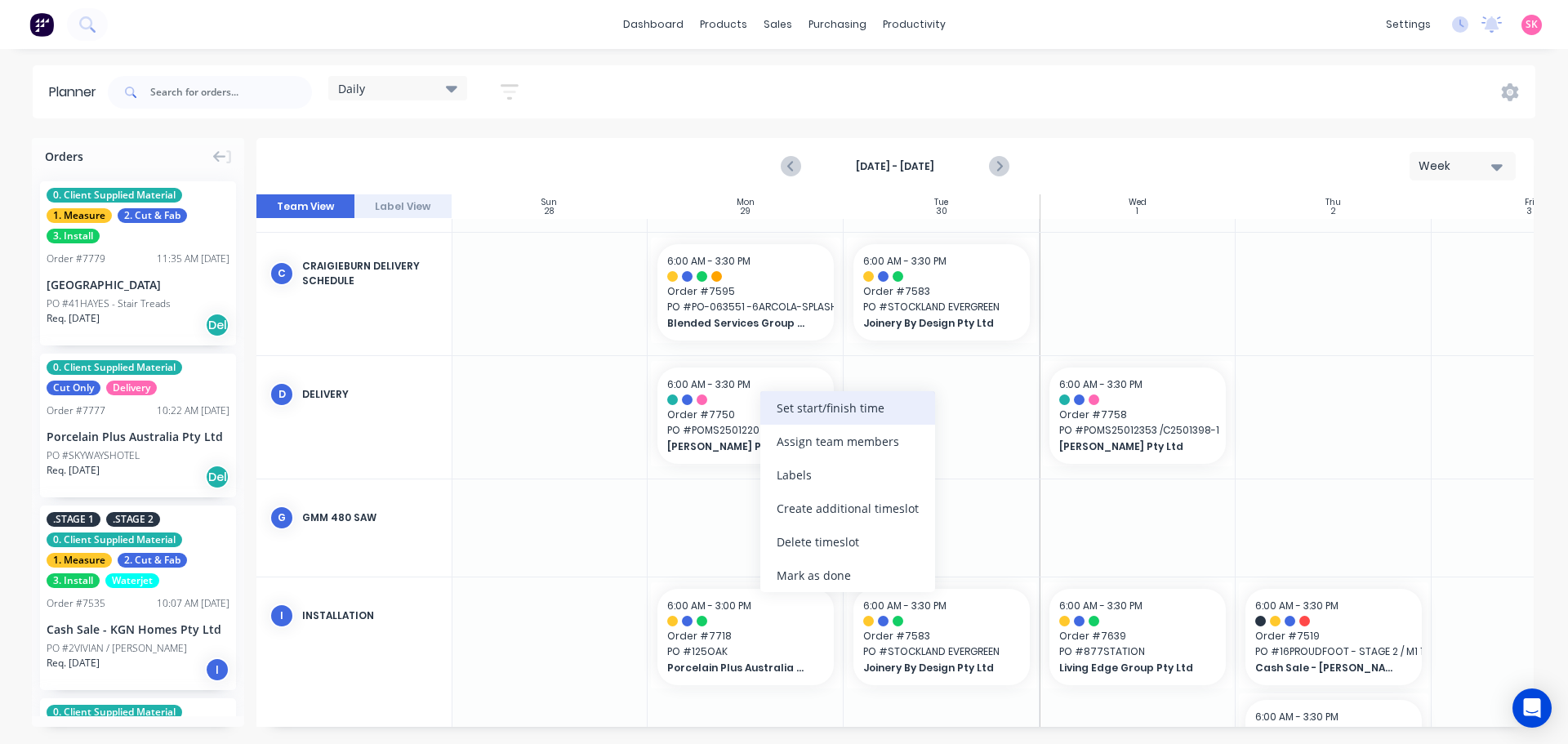
click at [849, 411] on div "Set start/finish time" at bounding box center [848, 408] width 175 height 34
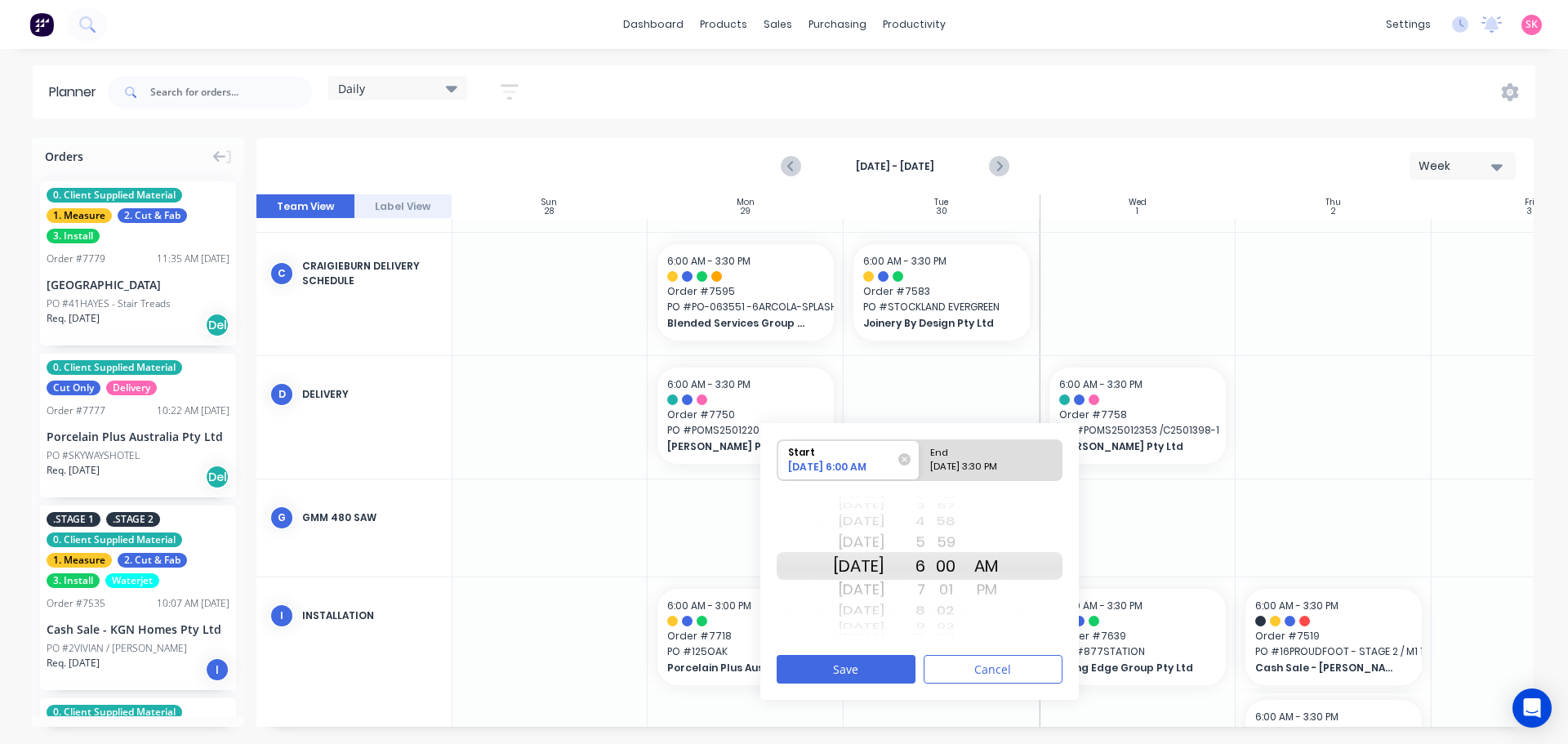
click at [967, 461] on div "[DATE] 3:30 PM" at bounding box center [983, 470] width 118 height 21
click at [921, 461] on input "End [DATE] 3:30 PM" at bounding box center [920, 460] width 1 height 40
radio input "true"
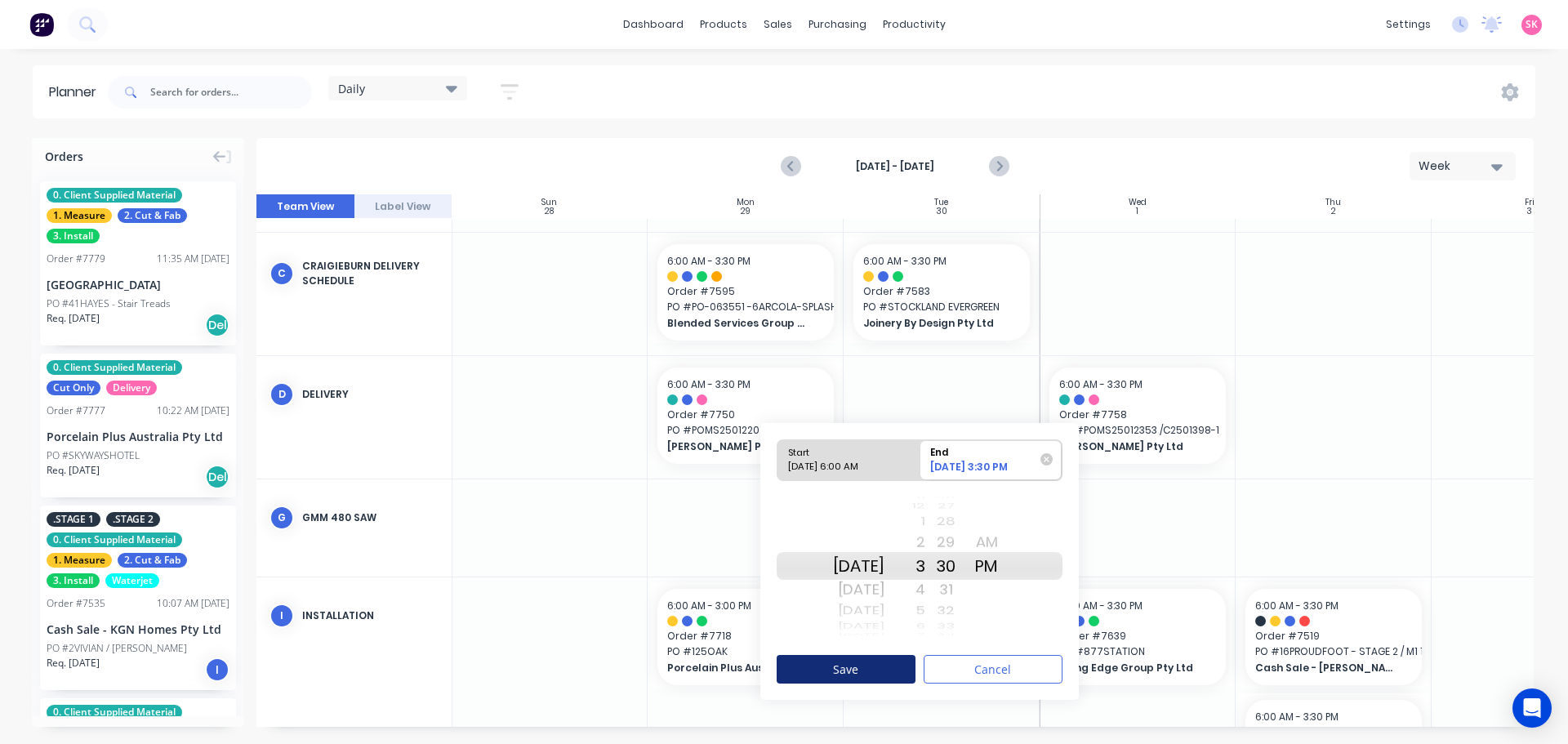
click at [869, 671] on button "Save" at bounding box center [846, 669] width 139 height 29
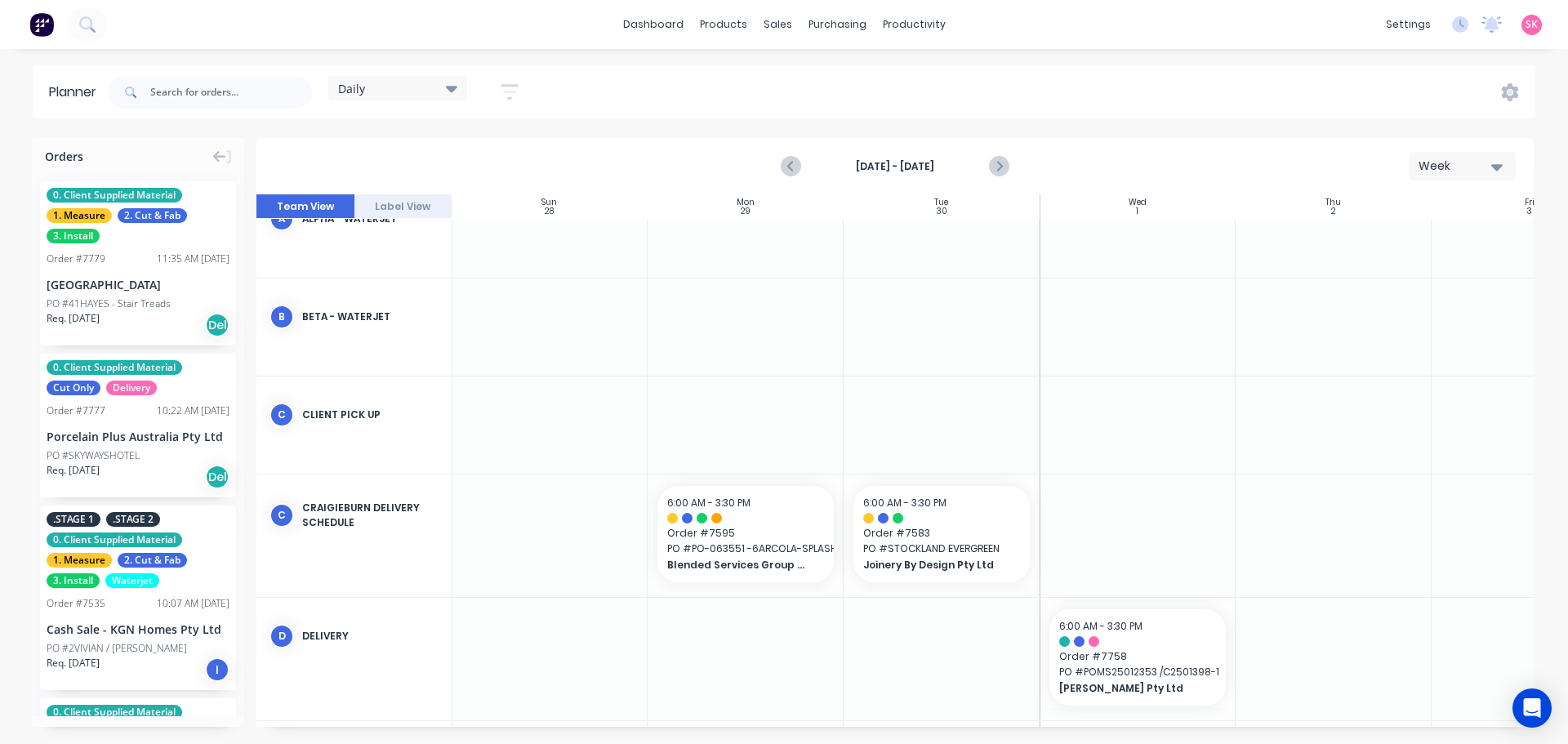
scroll to position [36, 1]
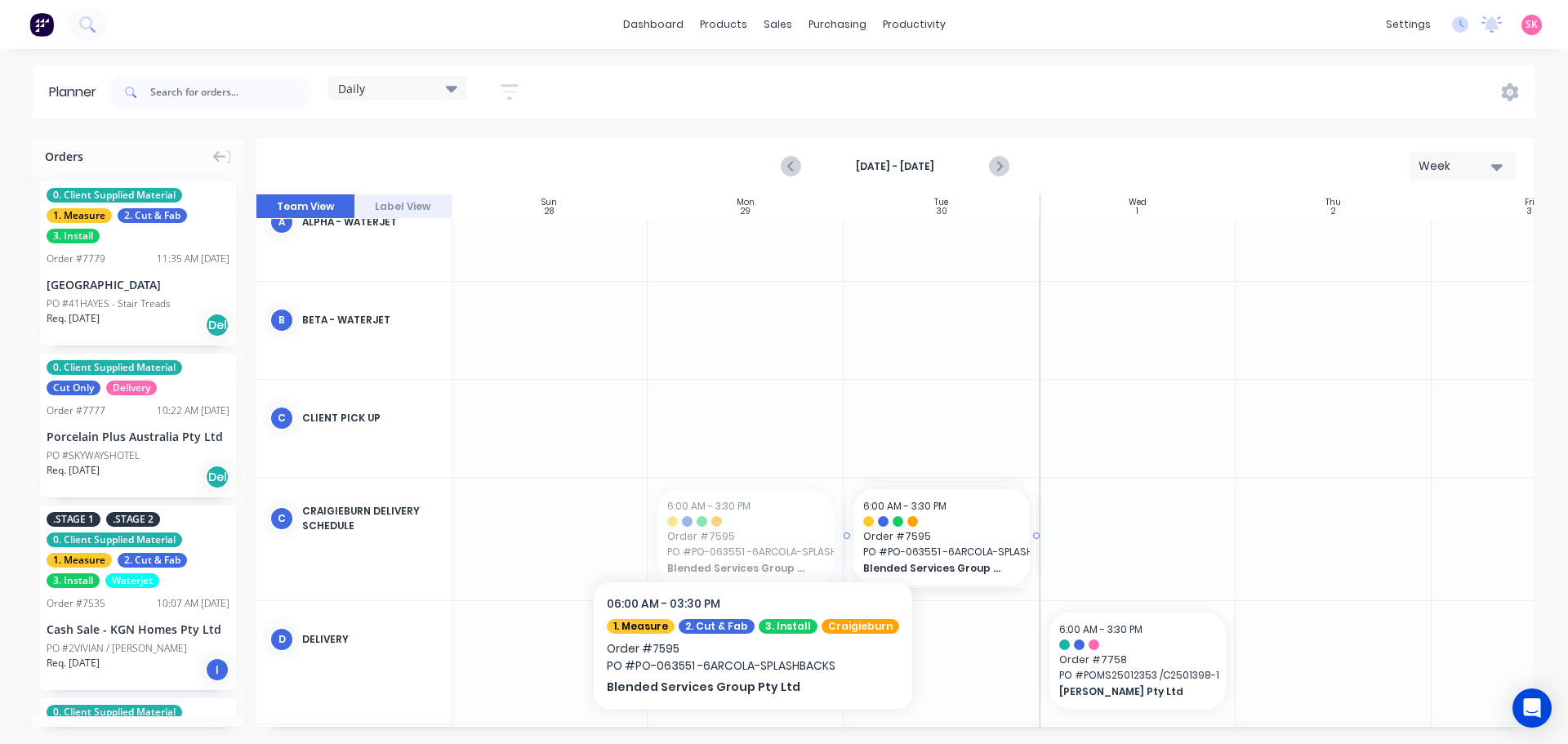
drag, startPoint x: 724, startPoint y: 532, endPoint x: 910, endPoint y: 533, distance: 186.0
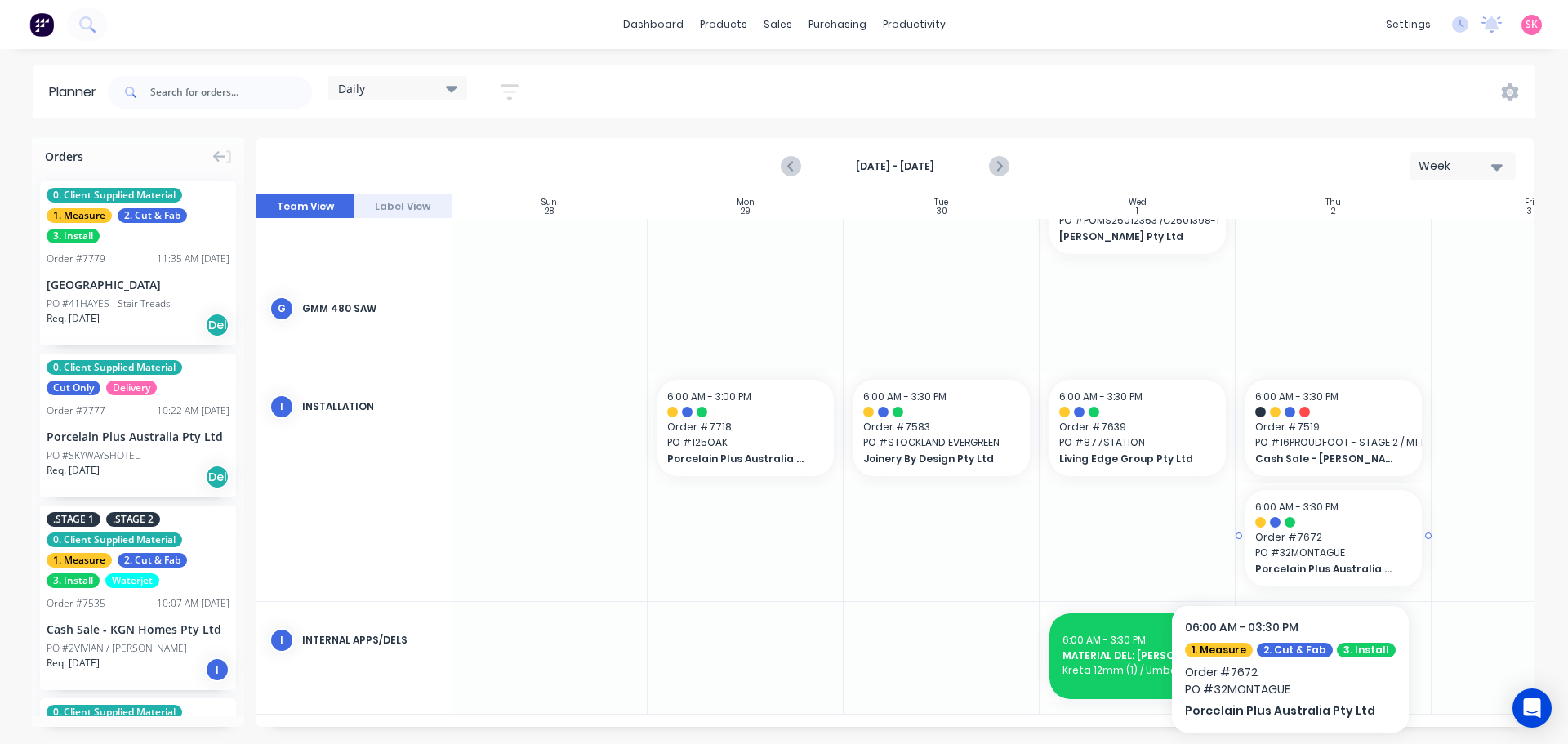
scroll to position [595, 1]
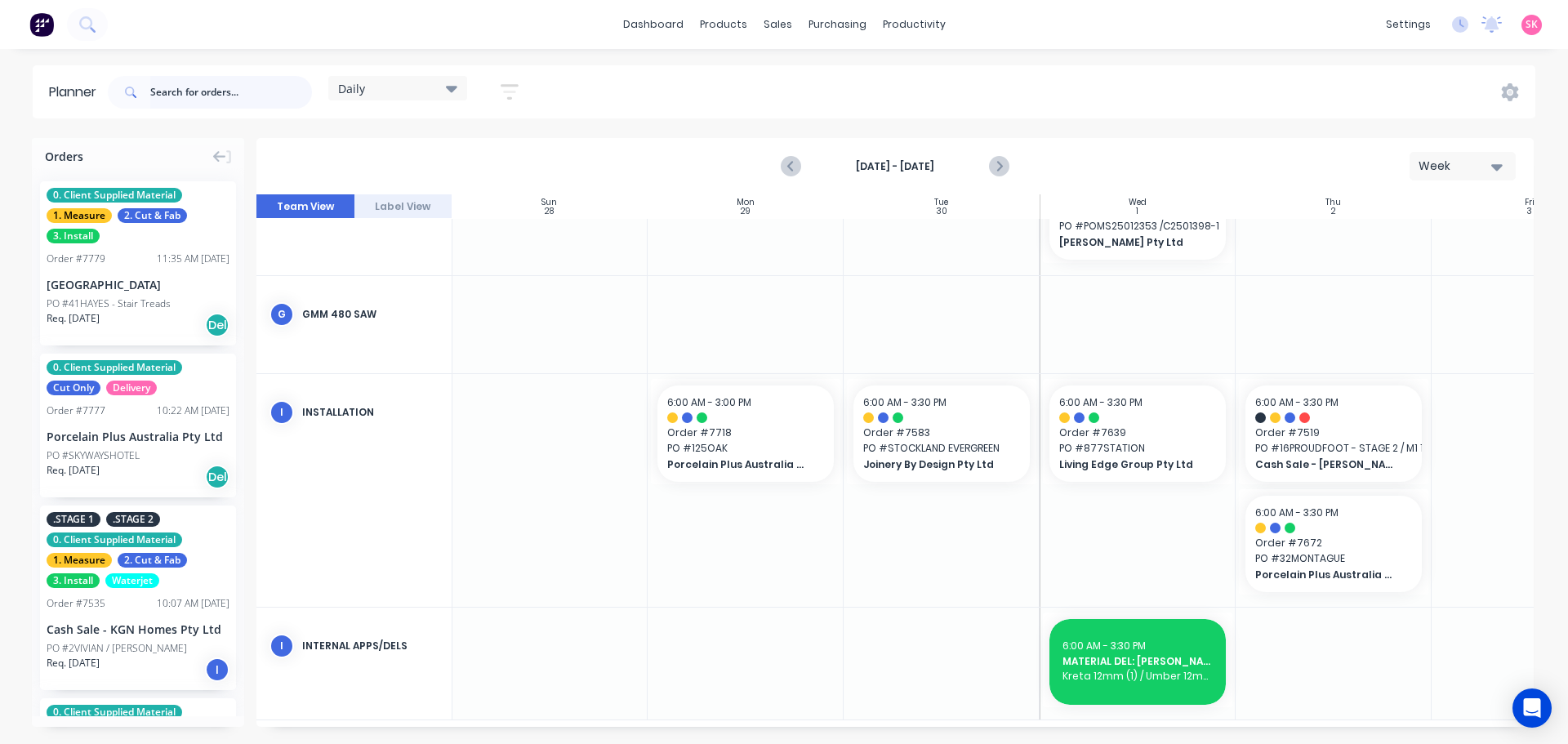
click at [214, 76] on input "text" at bounding box center [231, 92] width 162 height 33
click at [213, 78] on input "text" at bounding box center [231, 92] width 162 height 33
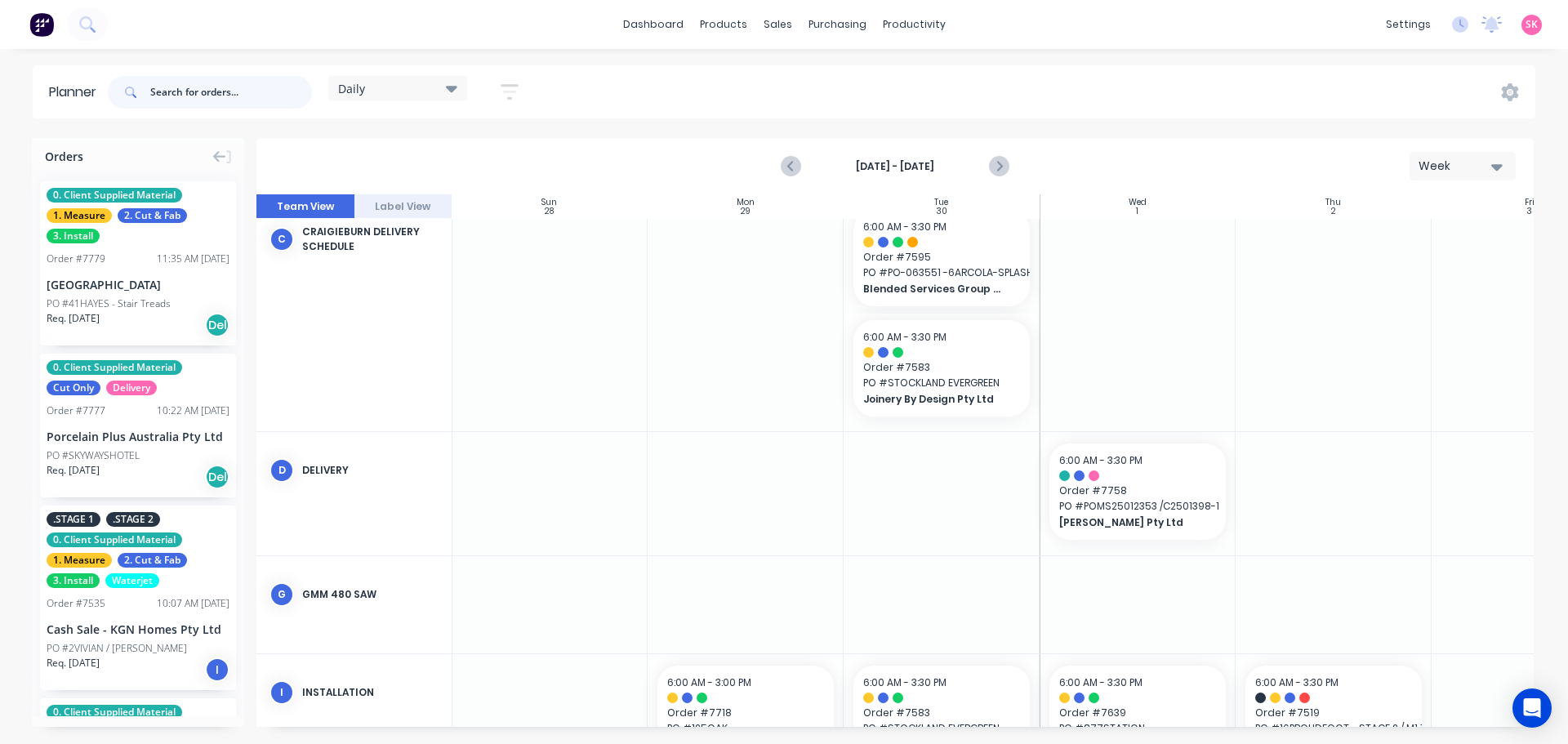
scroll to position [268, 1]
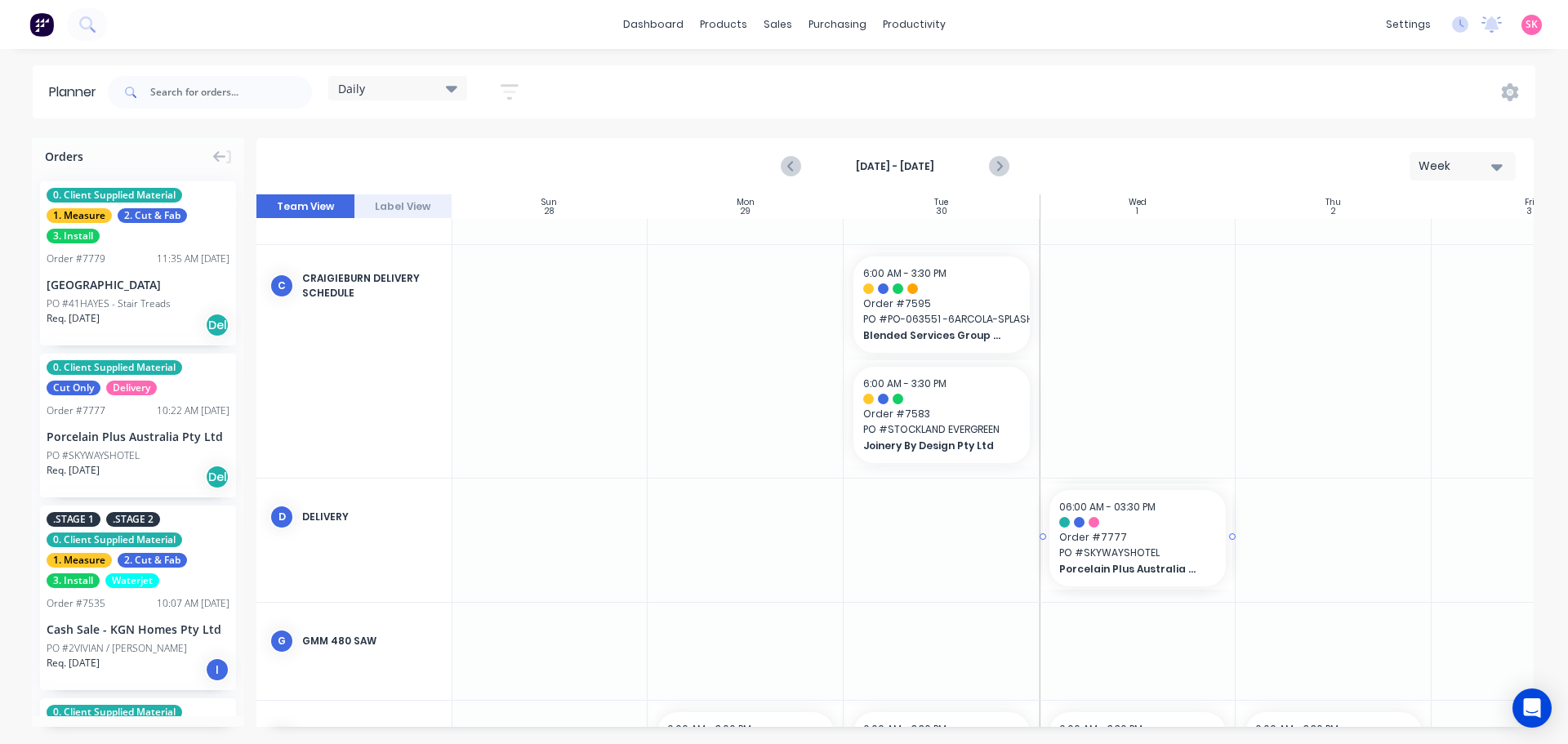
drag, startPoint x: 111, startPoint y: 449, endPoint x: 1182, endPoint y: 555, distance: 1076.2
click at [786, 165] on icon "Previous page" at bounding box center [792, 167] width 20 height 20
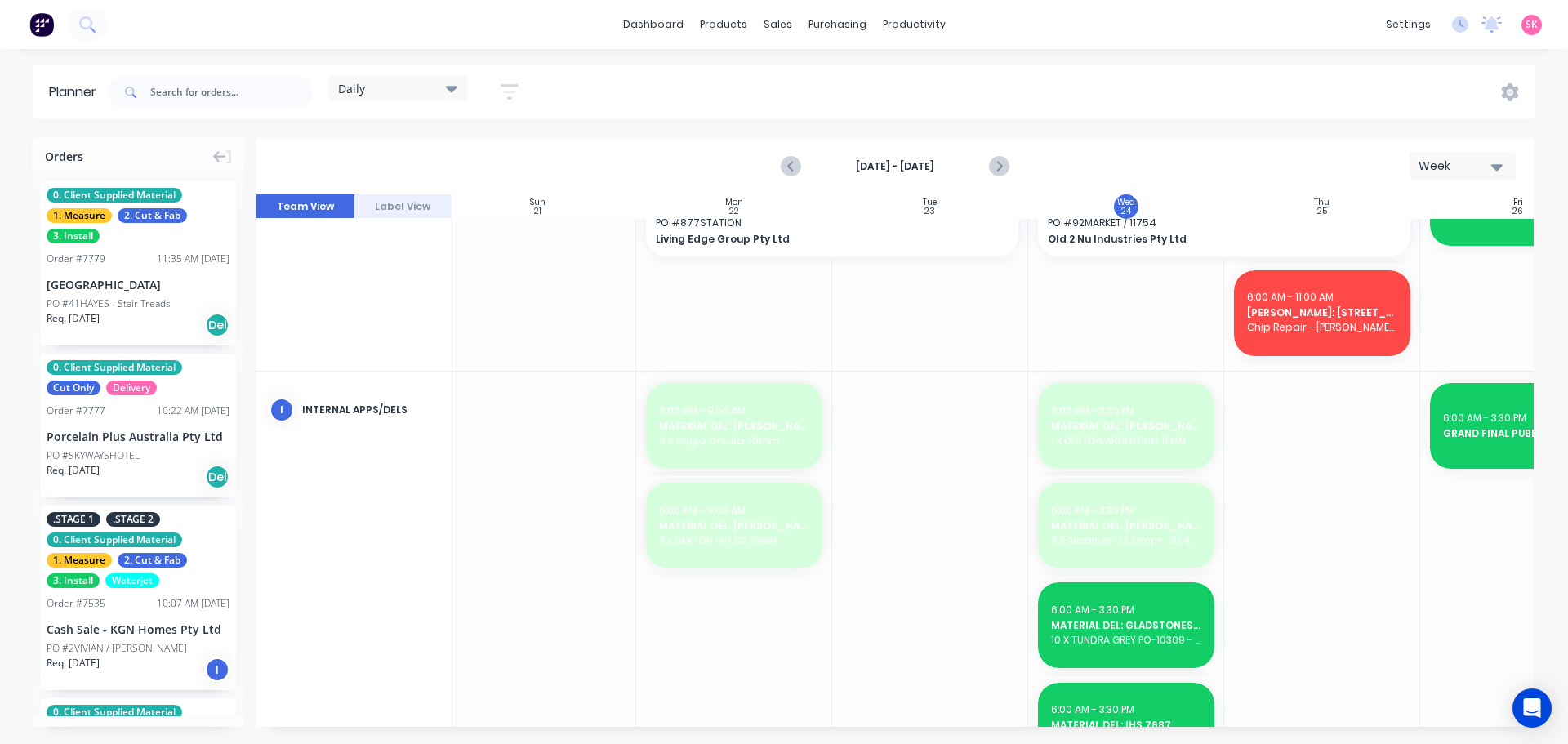
scroll to position [1111, 0]
